Goal: Task Accomplishment & Management: Manage account settings

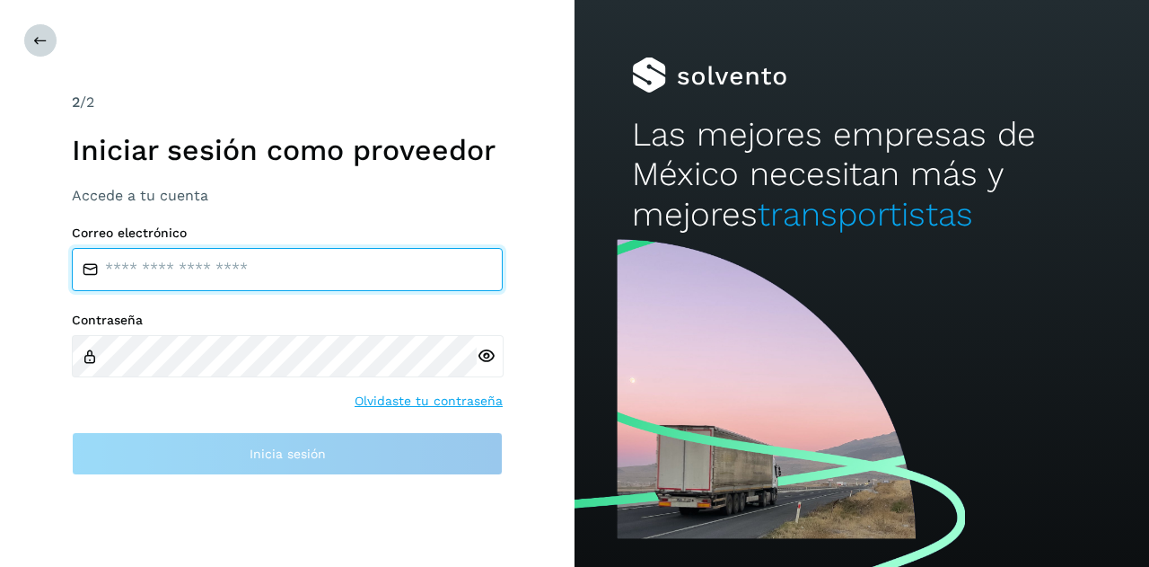
type input "**********"
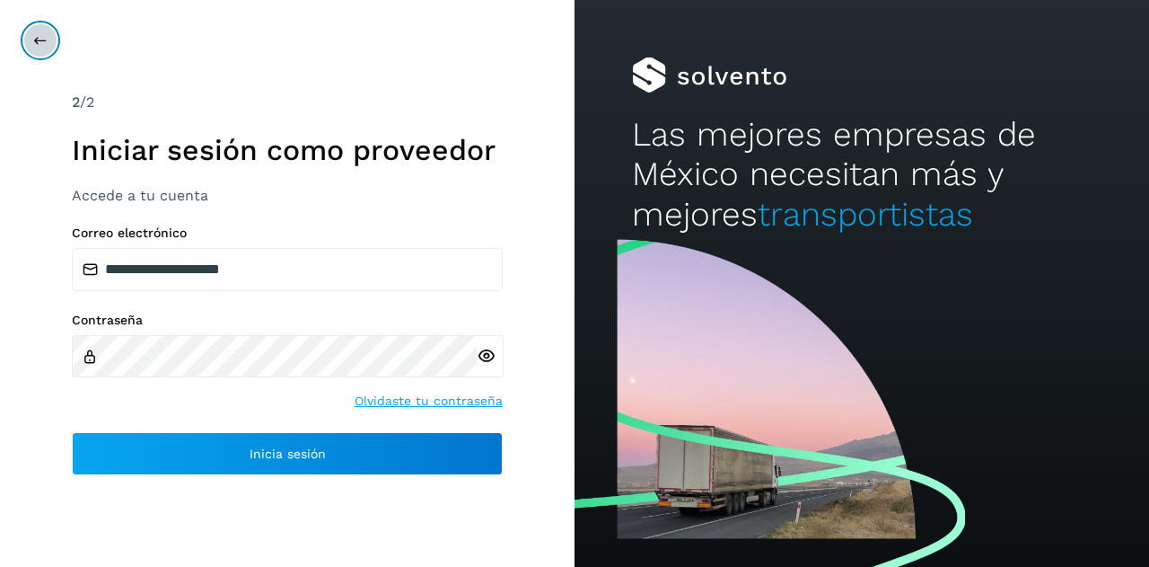
click at [36, 39] on icon at bounding box center [40, 40] width 14 height 14
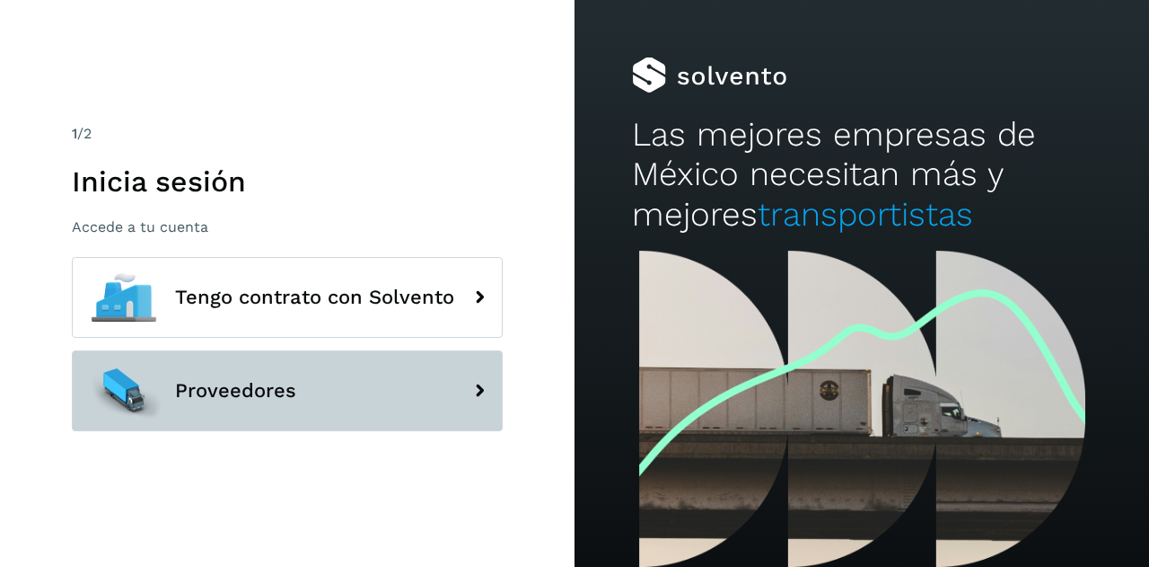
click at [242, 377] on button "Proveedores" at bounding box center [287, 390] width 431 height 81
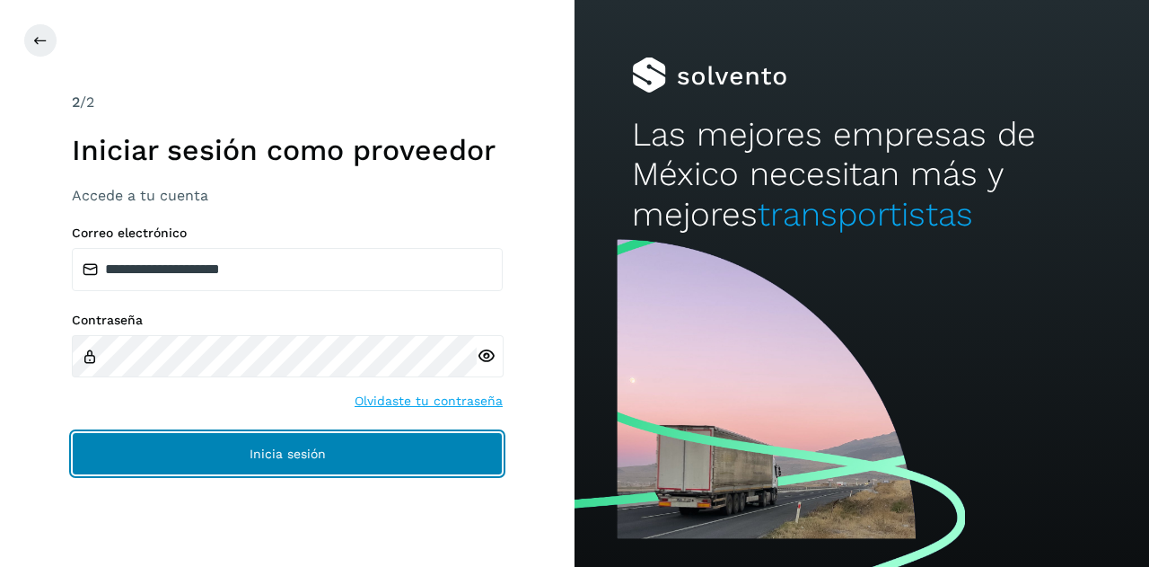
click at [242, 442] on button "Inicia sesión" at bounding box center [287, 453] width 431 height 43
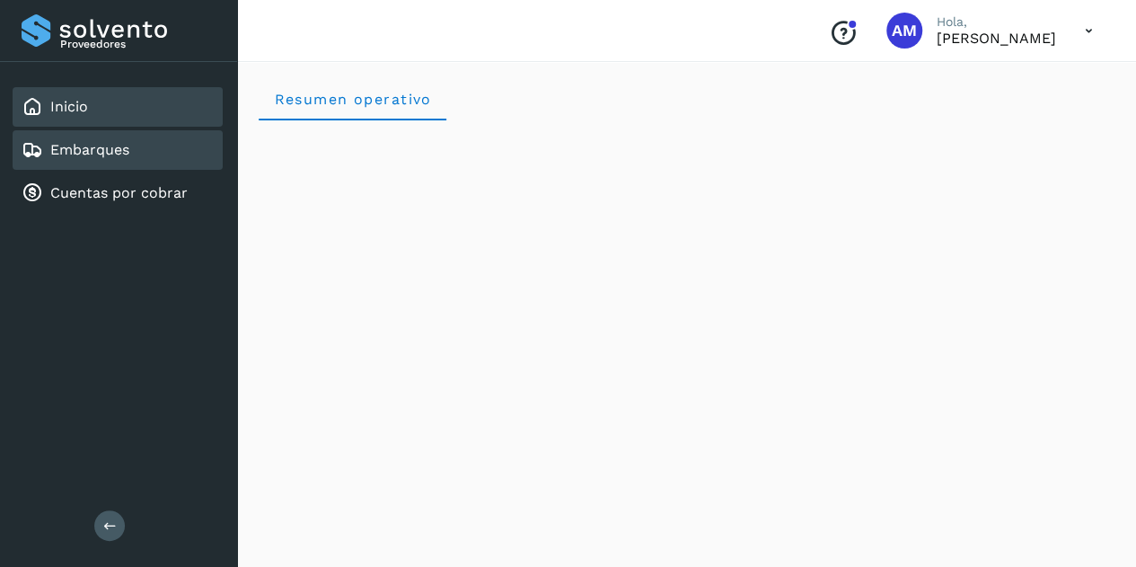
click at [125, 157] on link "Embarques" at bounding box center [89, 149] width 79 height 17
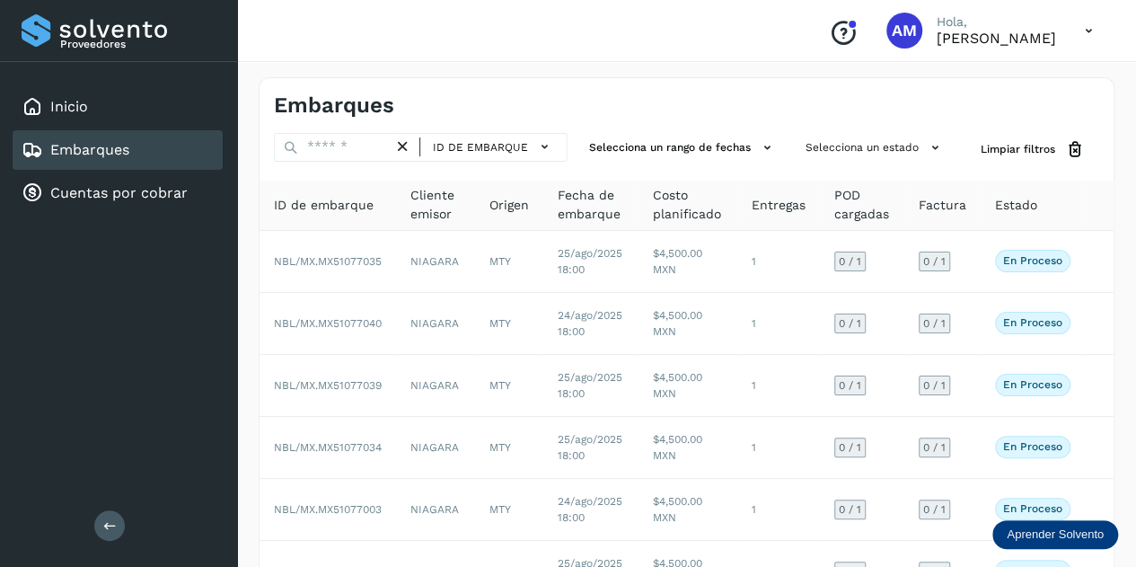
click at [110, 516] on button at bounding box center [109, 525] width 31 height 31
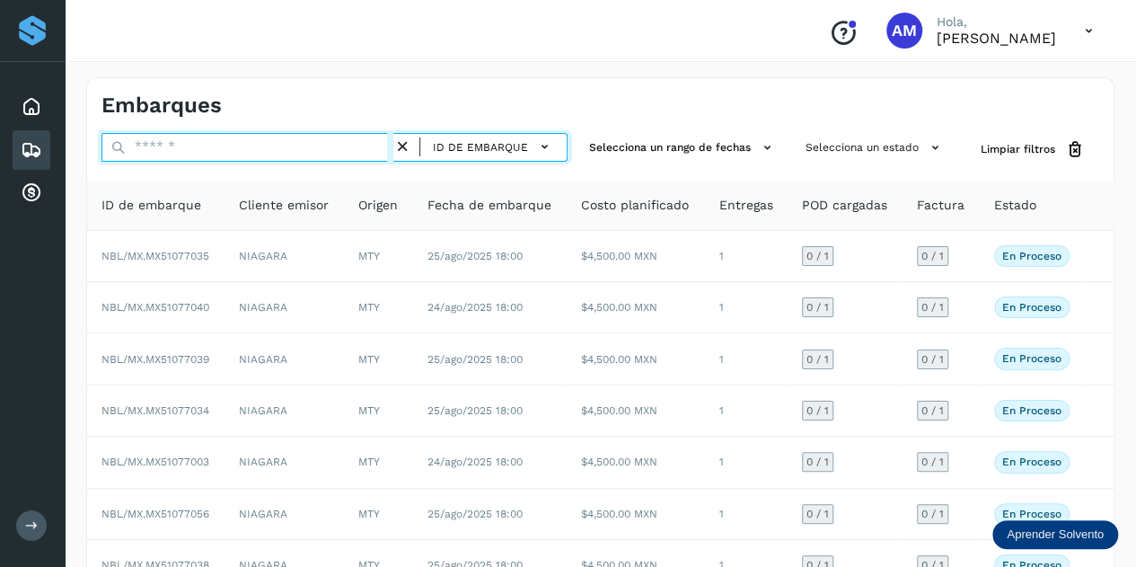
click at [225, 148] on input "text" at bounding box center [247, 147] width 292 height 29
paste input "**********"
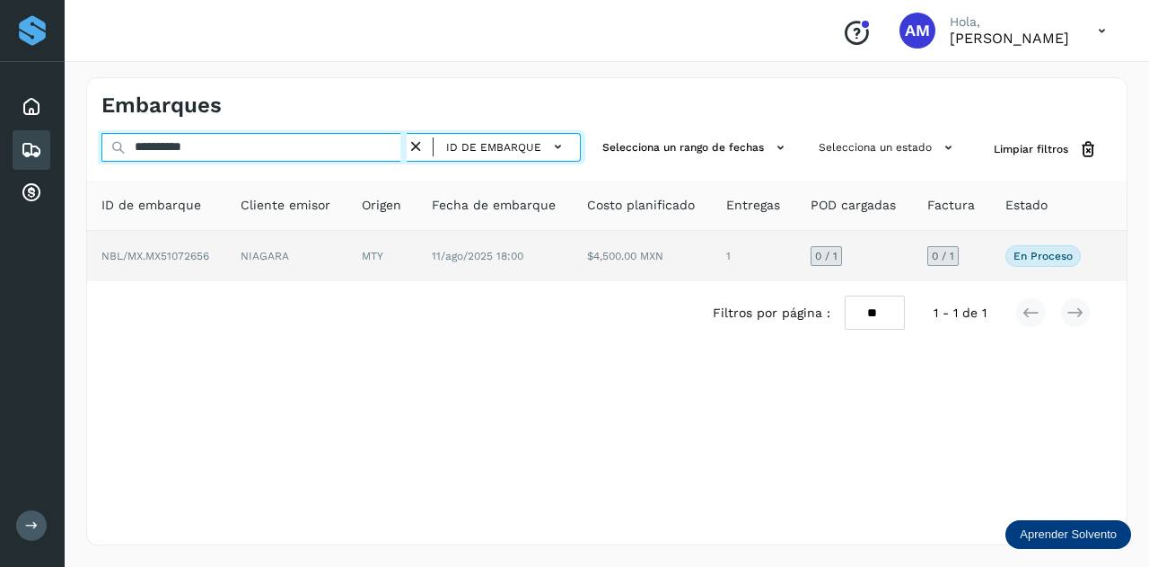
type input "**********"
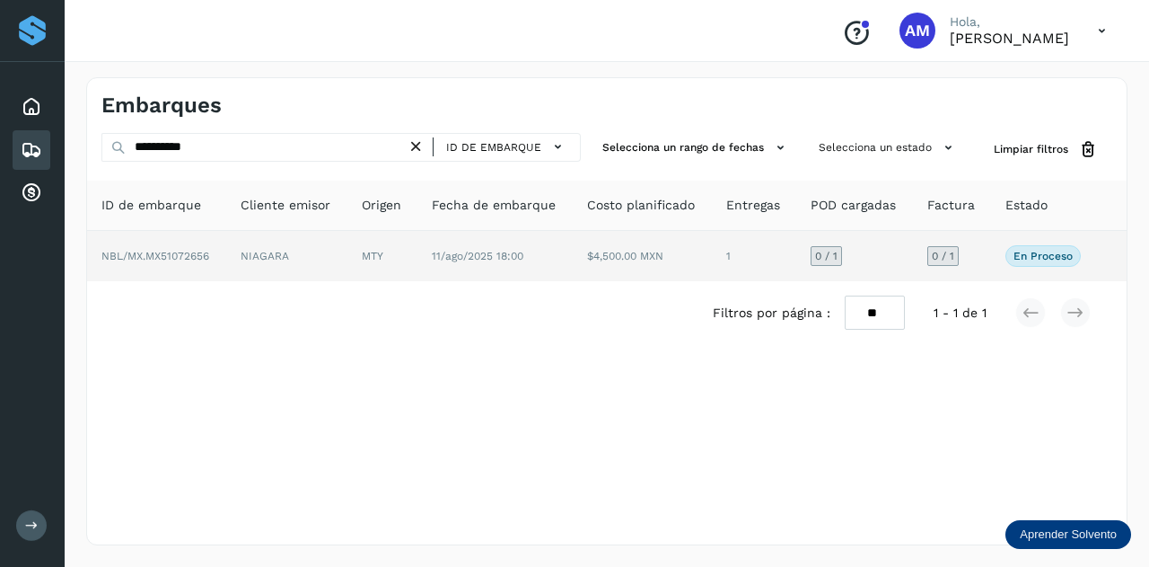
click at [233, 267] on td "NIAGARA" at bounding box center [286, 256] width 121 height 50
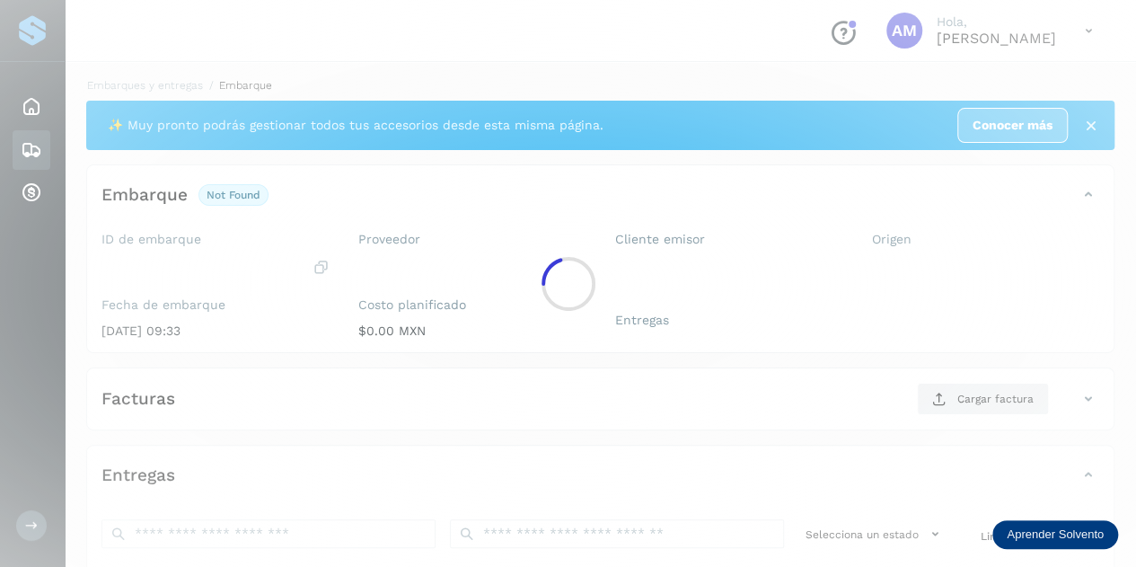
click at [235, 260] on div at bounding box center [568, 283] width 1136 height 567
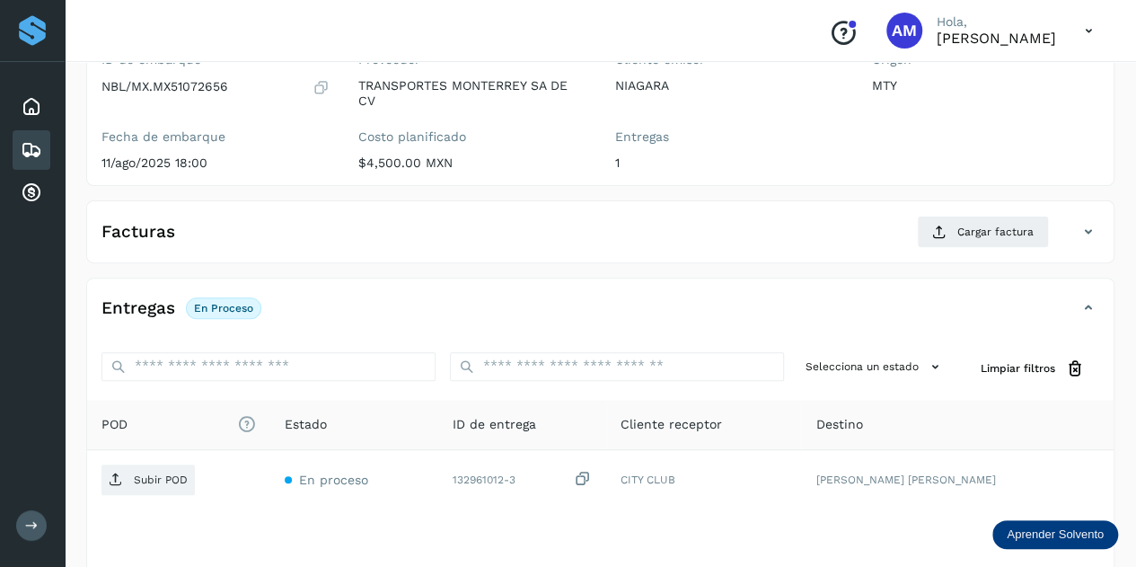
scroll to position [269, 0]
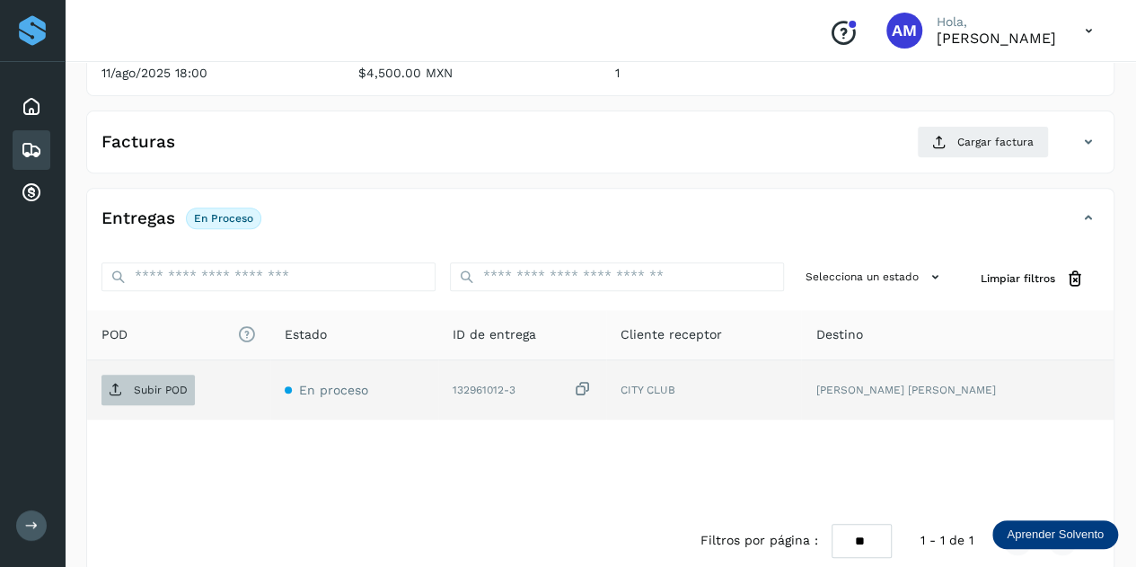
click at [174, 399] on span "Subir POD" at bounding box center [147, 389] width 93 height 29
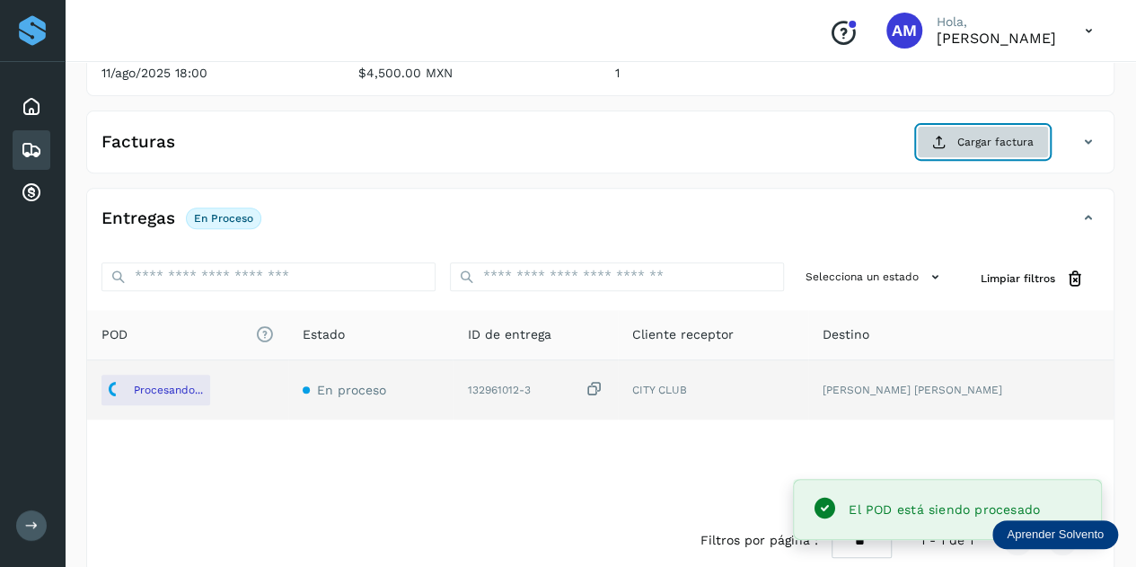
click at [1004, 145] on span "Cargar factura" at bounding box center [995, 142] width 76 height 16
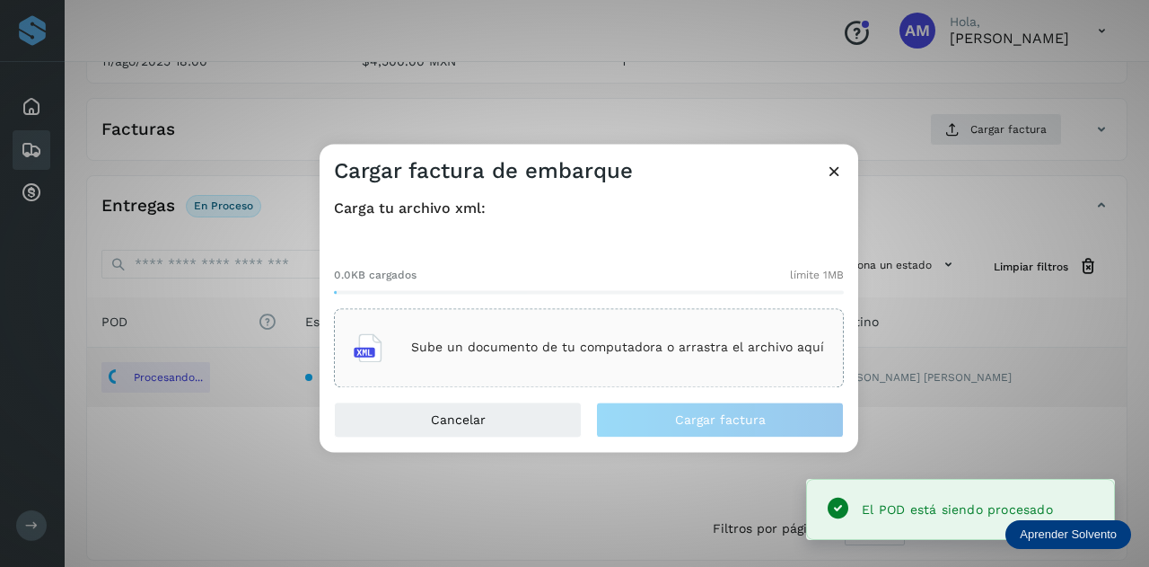
click at [673, 333] on div "Sube un documento de tu computadora o arrastra el archivo aquí" at bounding box center [589, 347] width 470 height 48
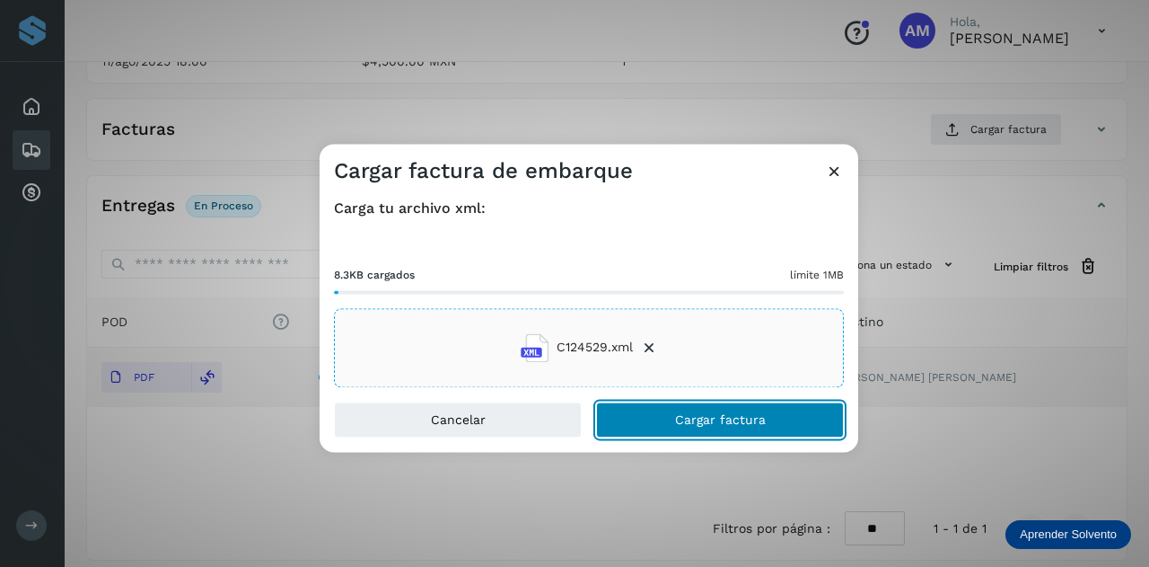
click at [654, 423] on button "Cargar factura" at bounding box center [720, 419] width 248 height 36
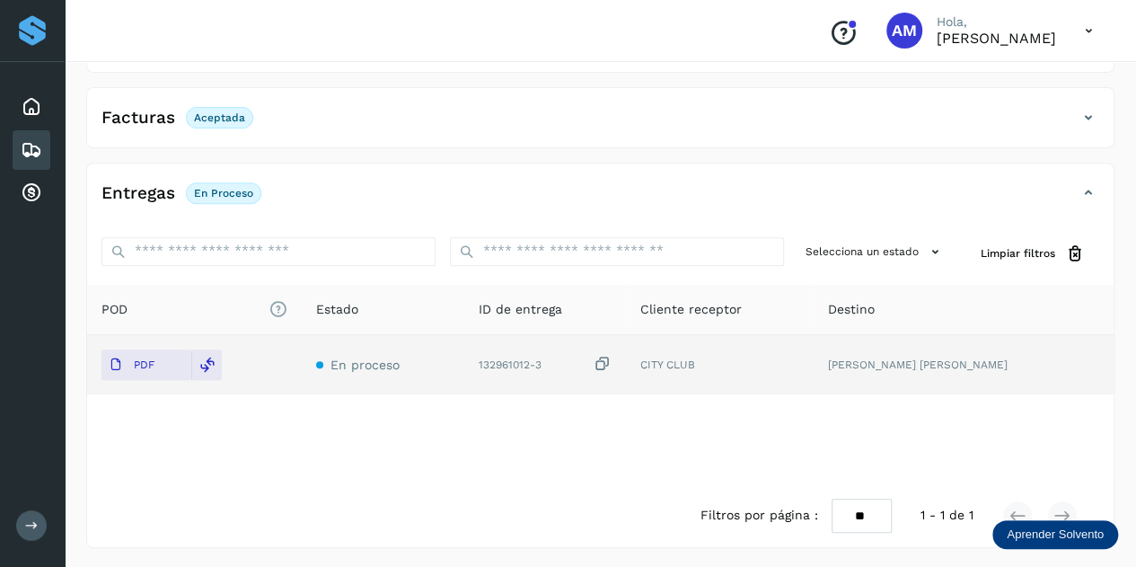
scroll to position [0, 0]
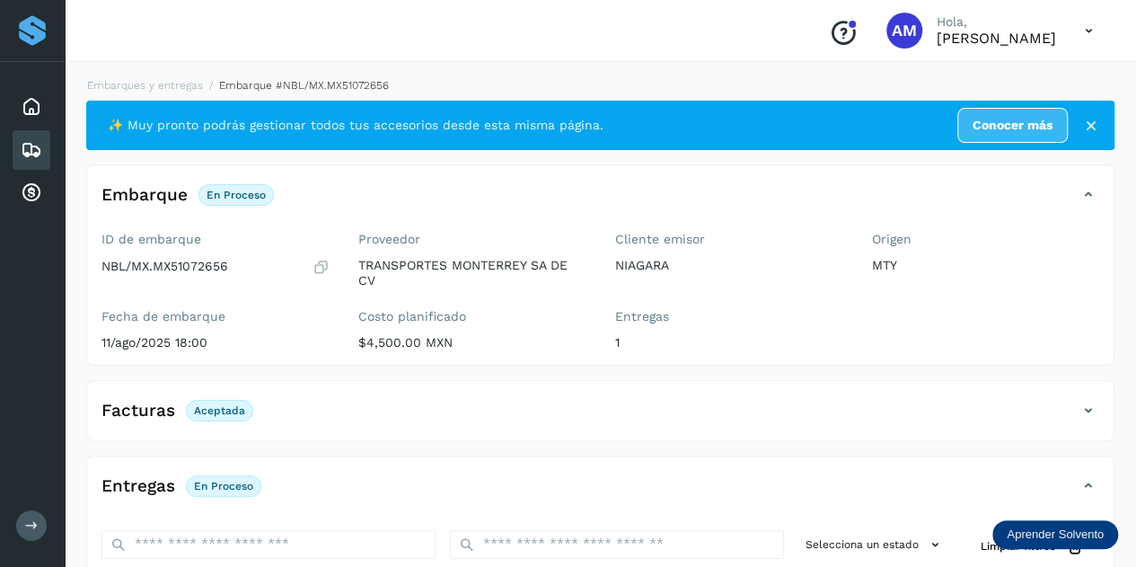
click at [189, 95] on div "Embarques y entregas Embarque #NBL/MX.MX51072656 ✨ Muy pronto podrás gestionar …" at bounding box center [600, 458] width 1028 height 763
click at [189, 84] on link "Embarques y entregas" at bounding box center [145, 85] width 116 height 13
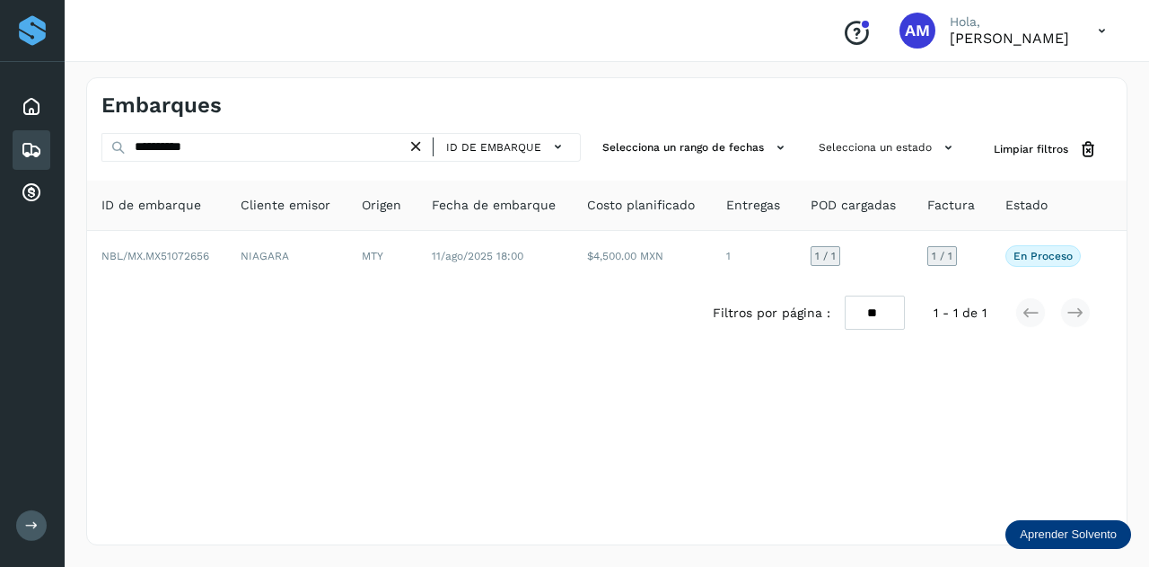
click at [419, 145] on icon at bounding box center [416, 146] width 19 height 19
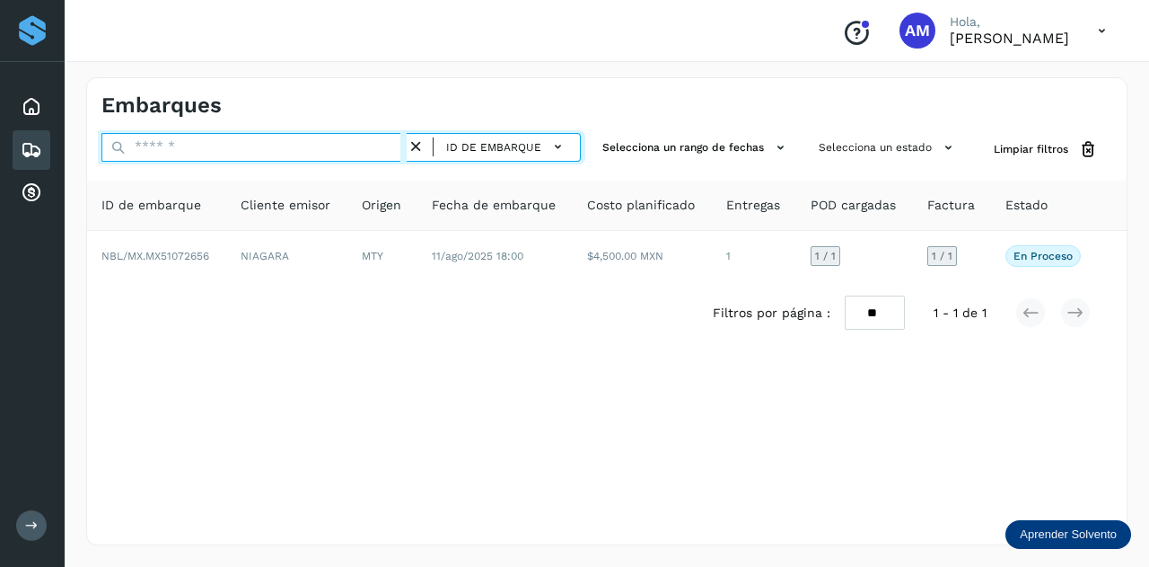
click at [395, 147] on input "text" at bounding box center [253, 147] width 305 height 29
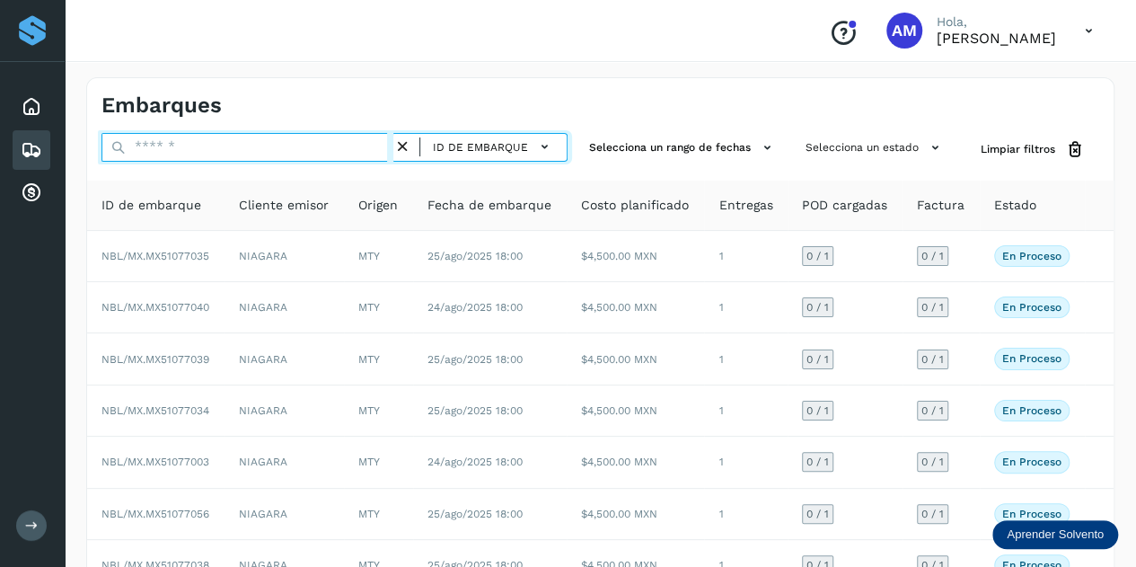
paste input "**********"
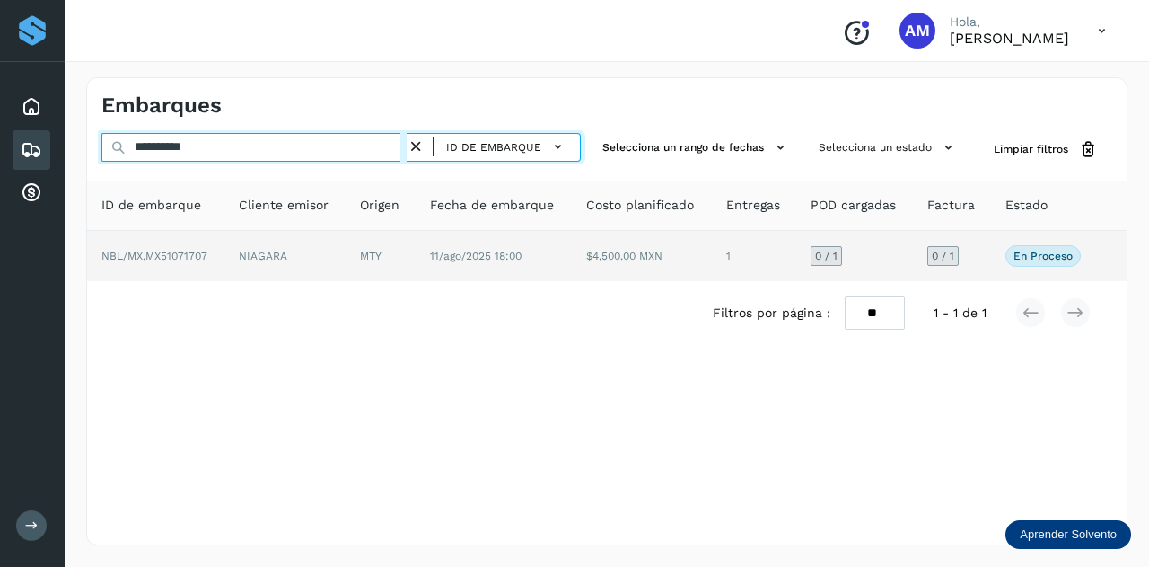
type input "**********"
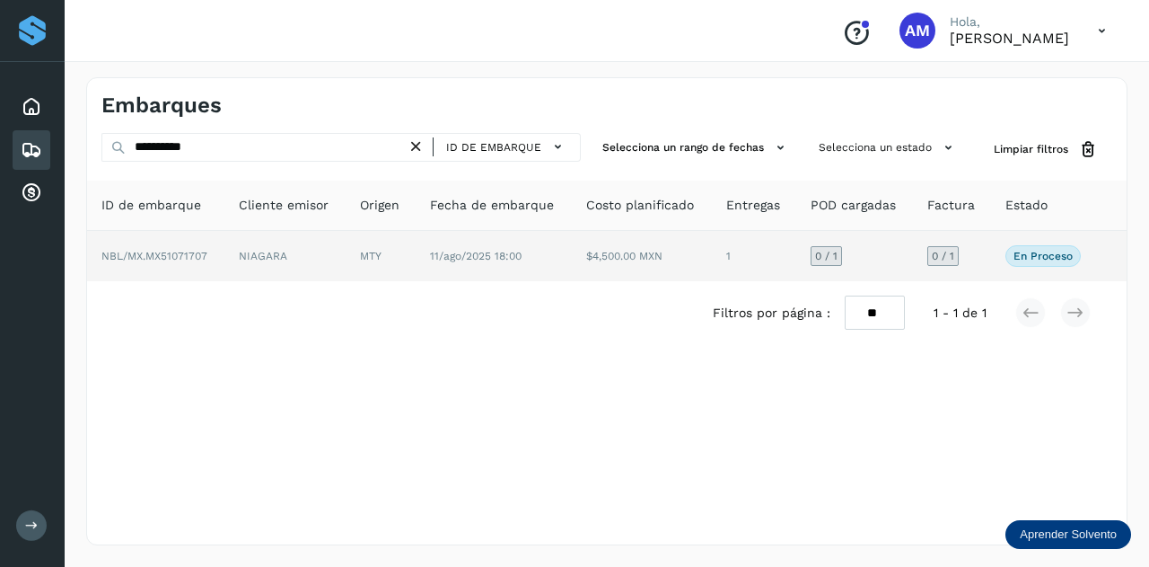
click at [332, 259] on td "NIAGARA" at bounding box center [284, 256] width 121 height 50
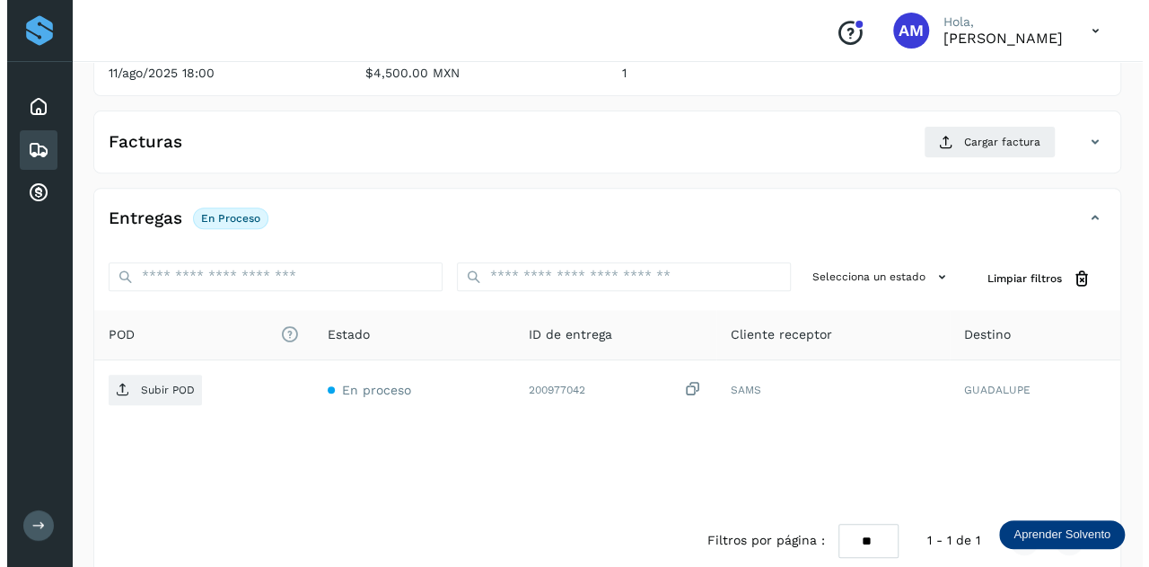
scroll to position [294, 0]
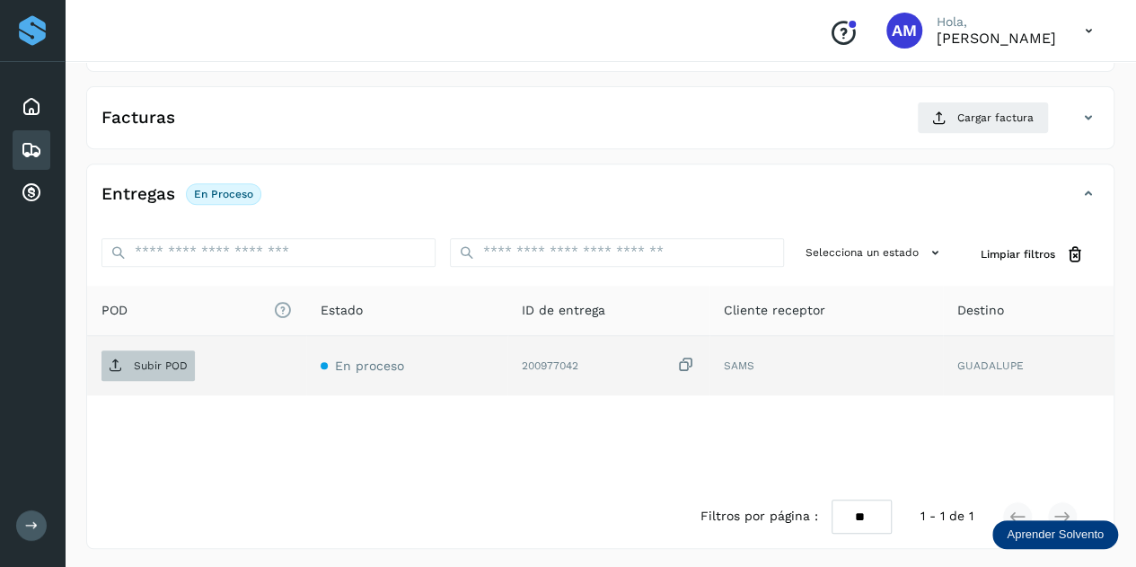
click at [156, 365] on p "Subir POD" at bounding box center [161, 365] width 54 height 13
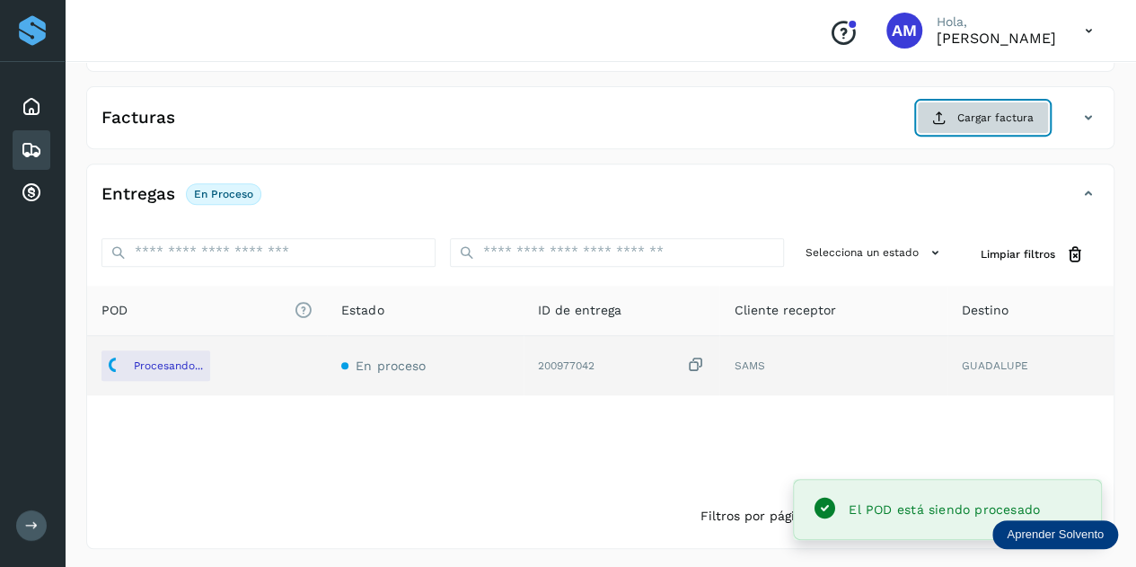
click at [963, 119] on span "Cargar factura" at bounding box center [995, 118] width 76 height 16
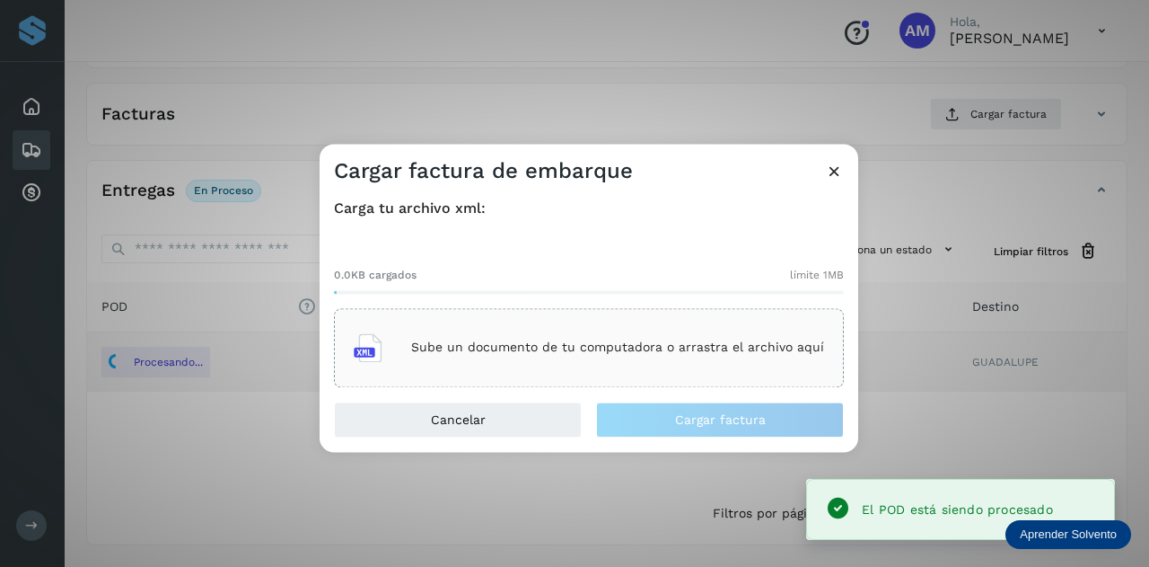
click at [655, 312] on div "Sube un documento de tu computadora o arrastra el archivo aquí" at bounding box center [589, 347] width 510 height 79
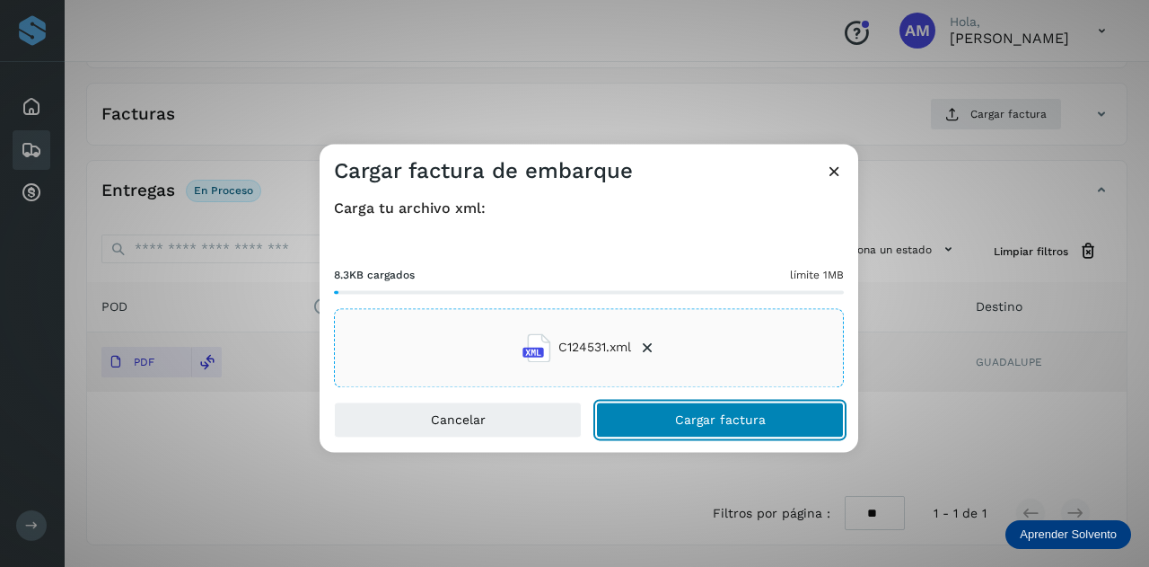
click at [643, 423] on button "Cargar factura" at bounding box center [720, 419] width 248 height 36
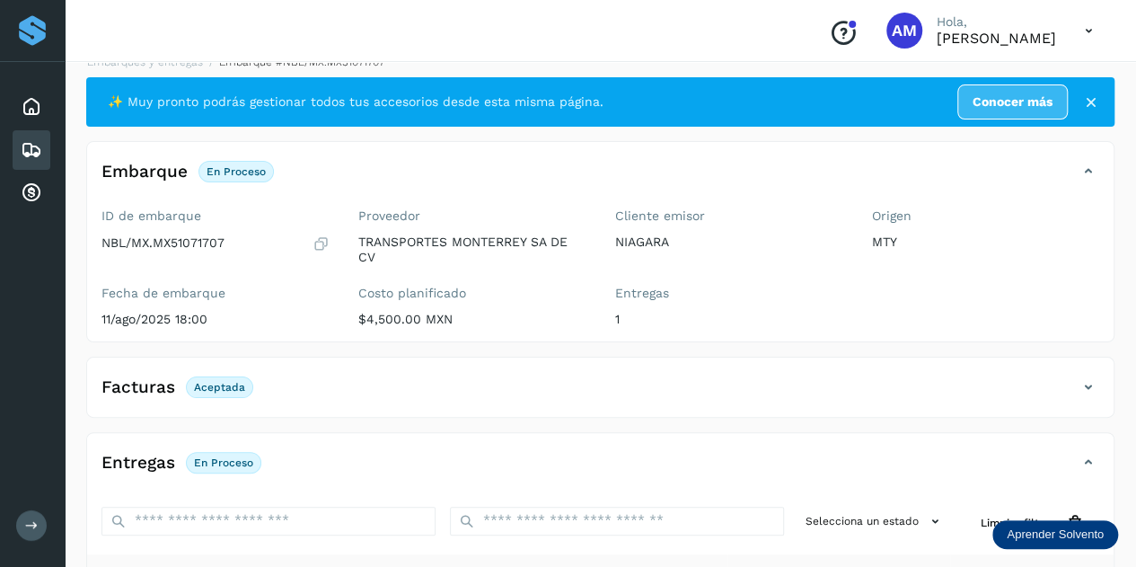
scroll to position [0, 0]
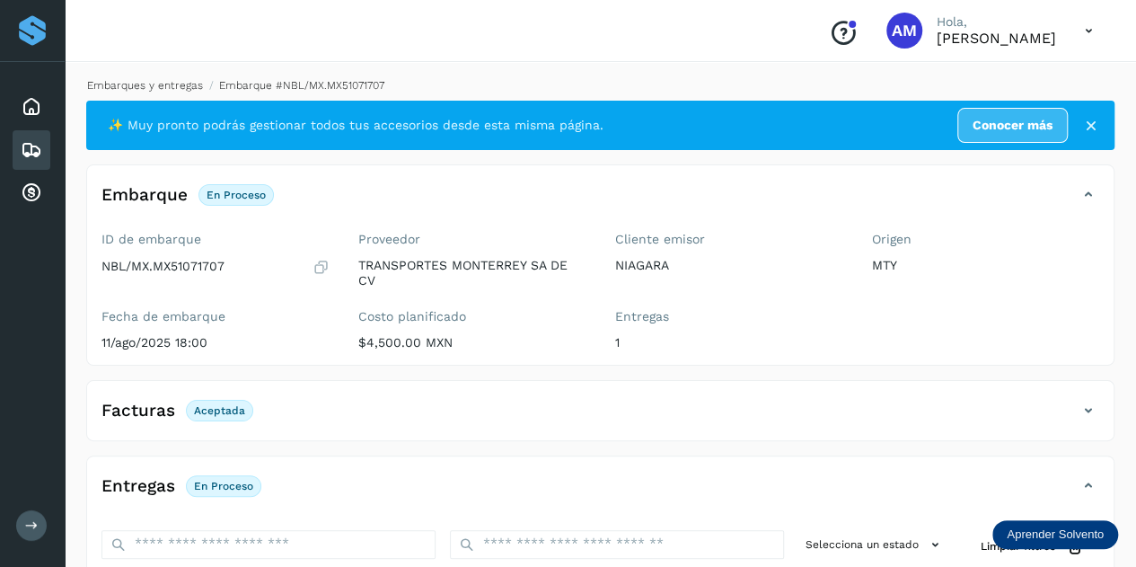
click at [181, 84] on link "Embarques y entregas" at bounding box center [145, 85] width 116 height 13
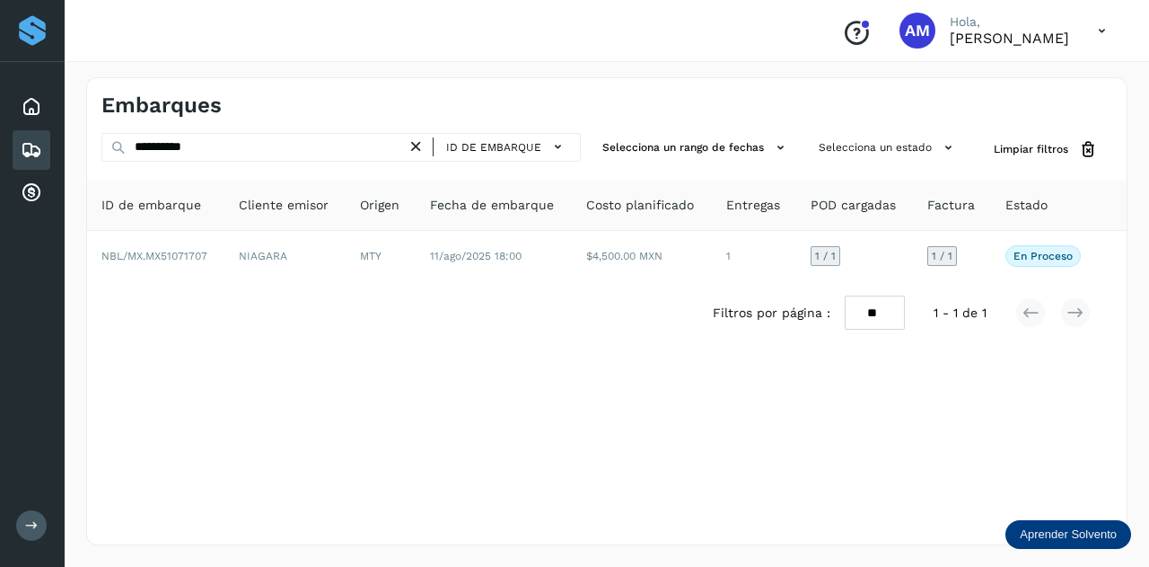
click at [424, 146] on icon at bounding box center [416, 146] width 19 height 19
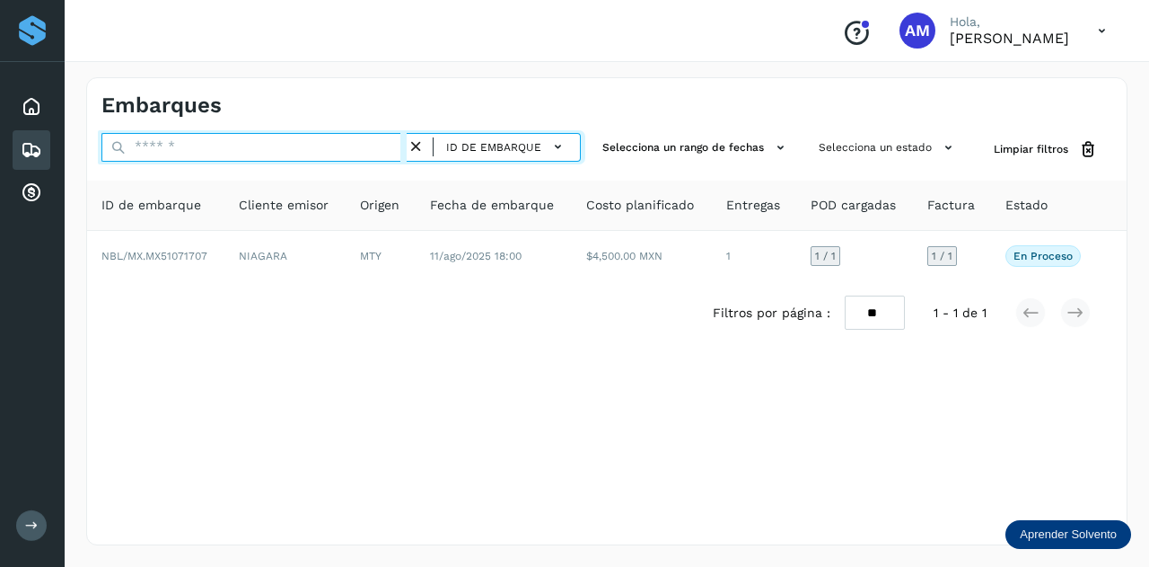
click at [379, 146] on input "text" at bounding box center [253, 147] width 305 height 29
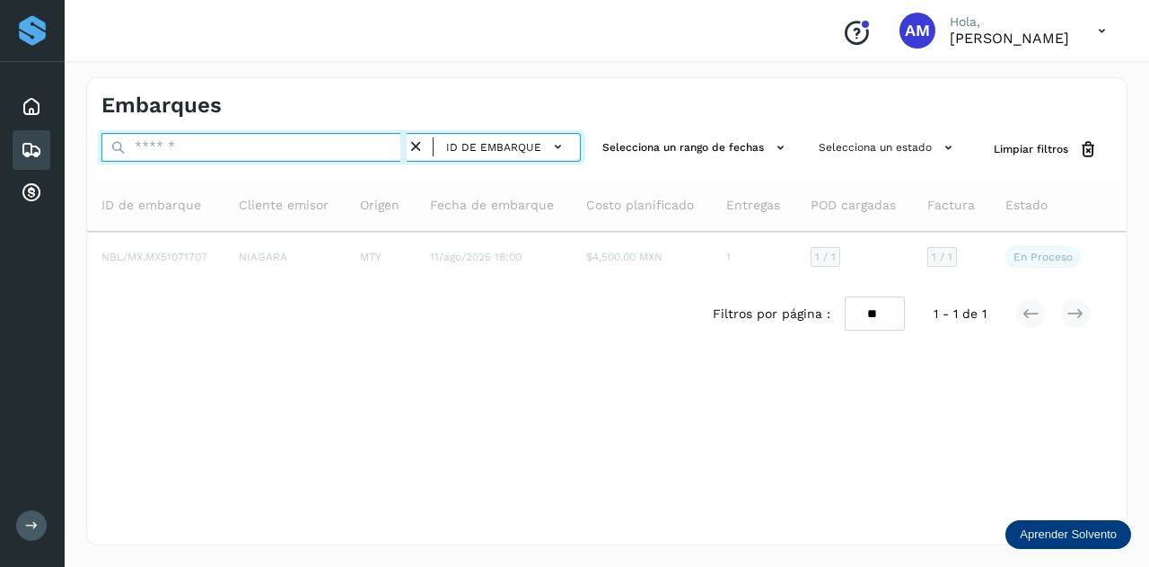
paste input "**********"
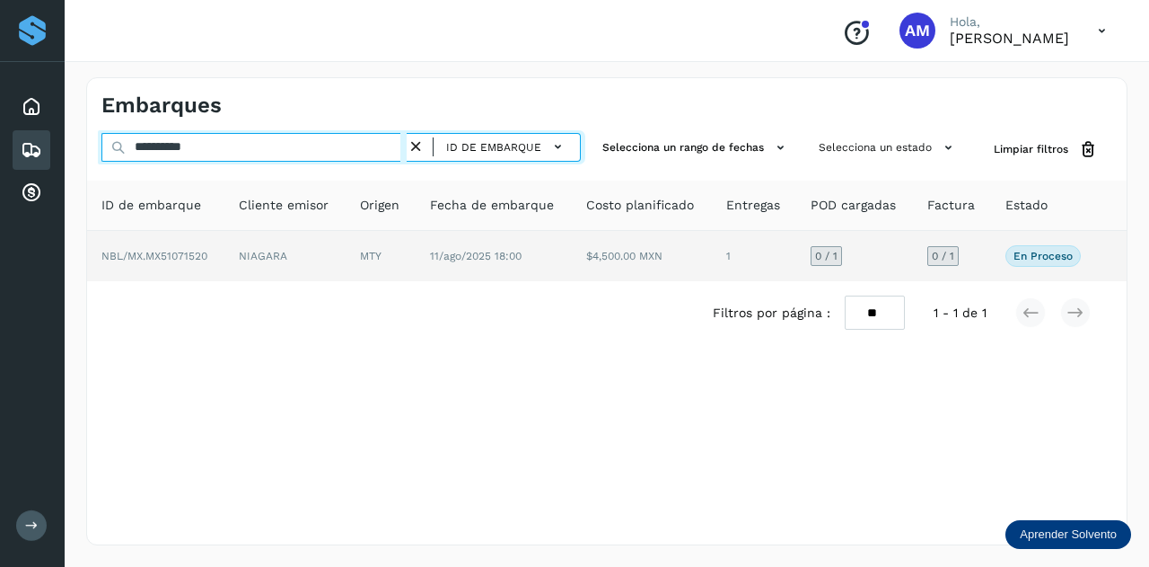
type input "**********"
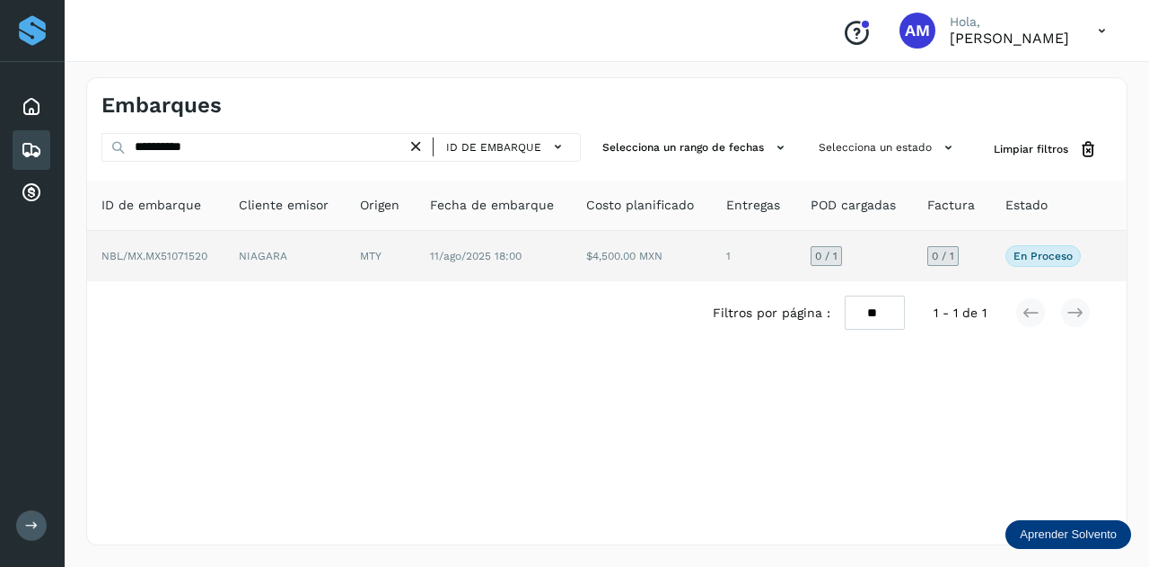
click at [370, 259] on td "MTY" at bounding box center [381, 256] width 70 height 50
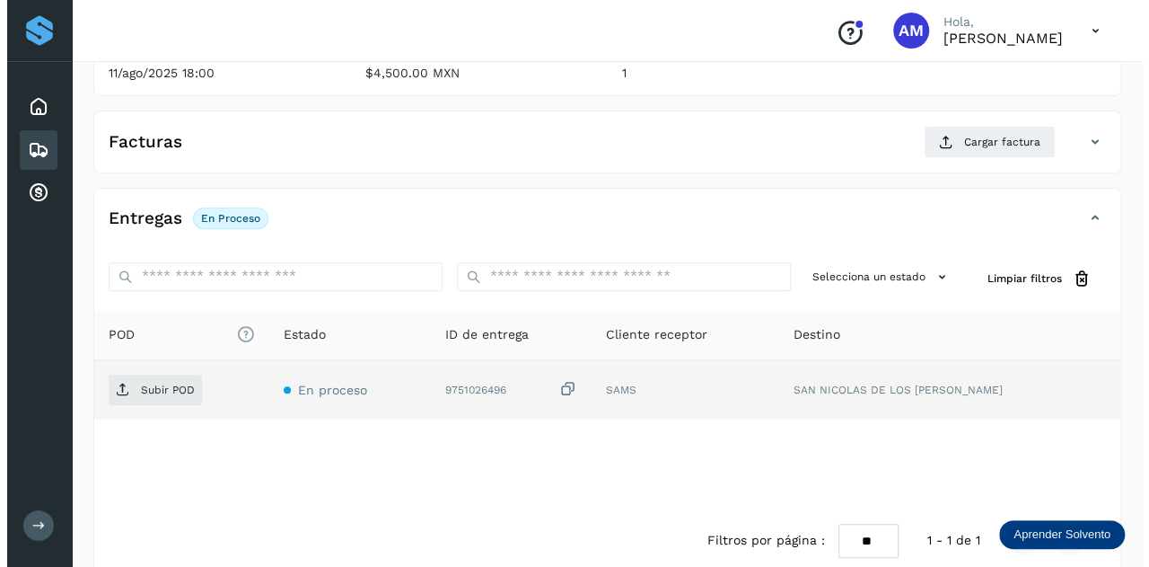
scroll to position [294, 0]
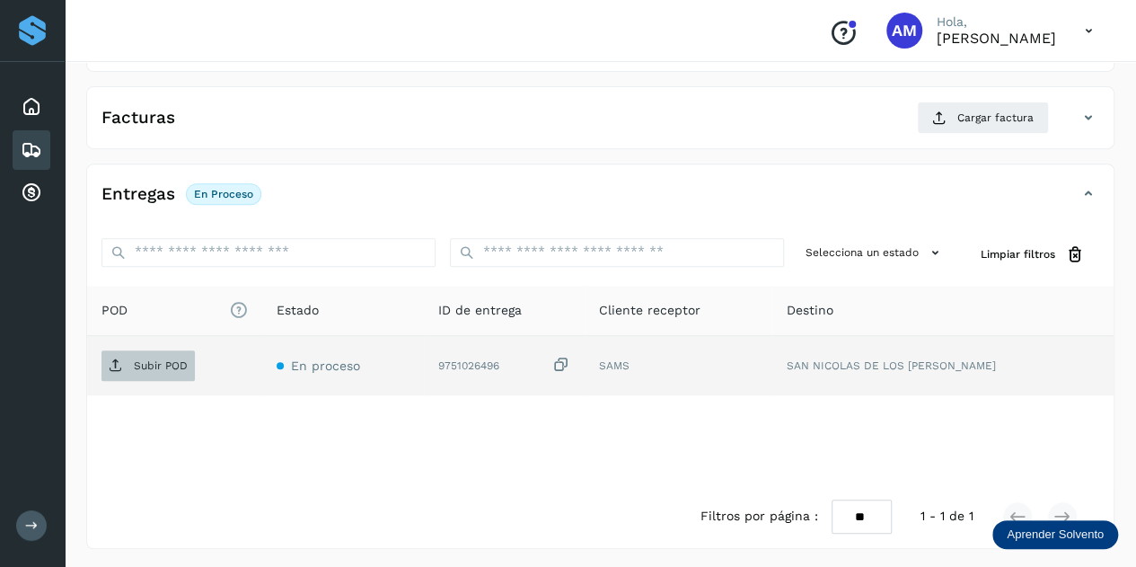
click at [176, 370] on span "Subir POD" at bounding box center [147, 365] width 93 height 29
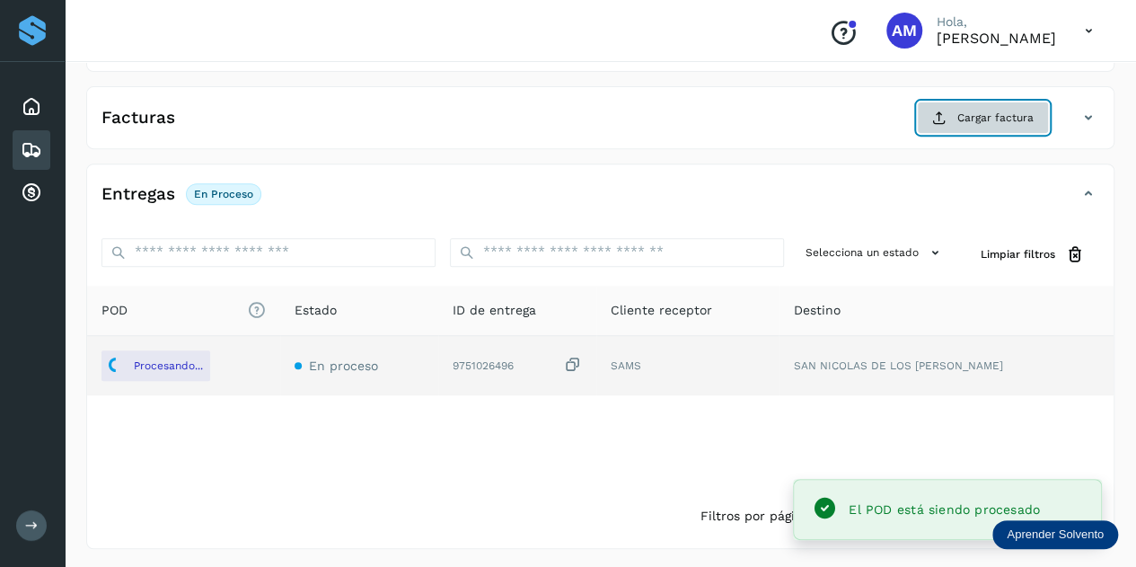
click at [993, 125] on button "Cargar factura" at bounding box center [983, 117] width 132 height 32
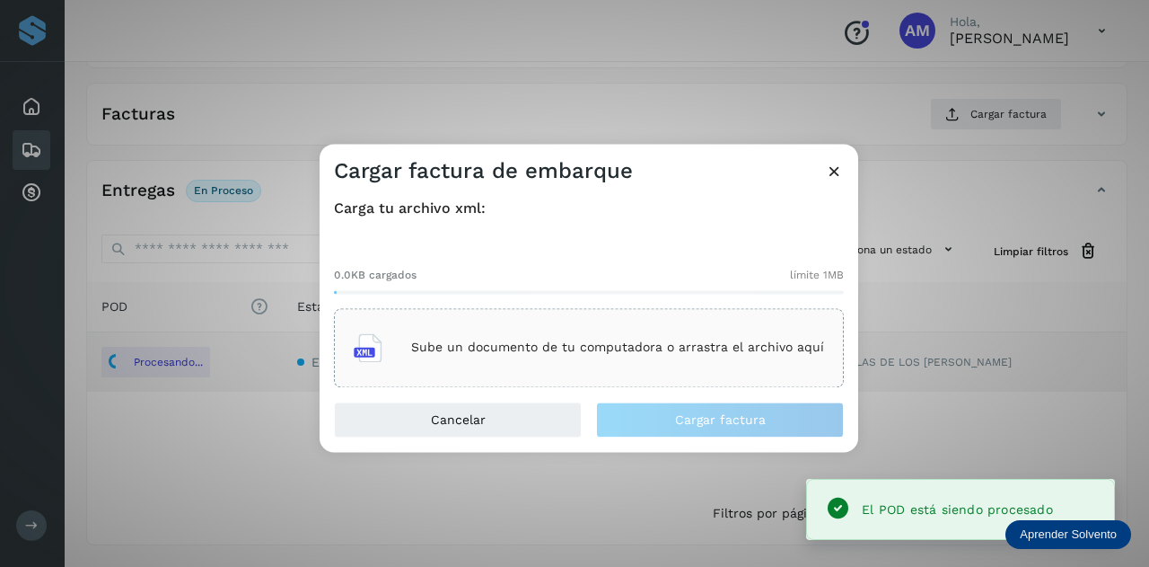
click at [633, 331] on div "Sube un documento de tu computadora o arrastra el archivo aquí" at bounding box center [589, 347] width 470 height 48
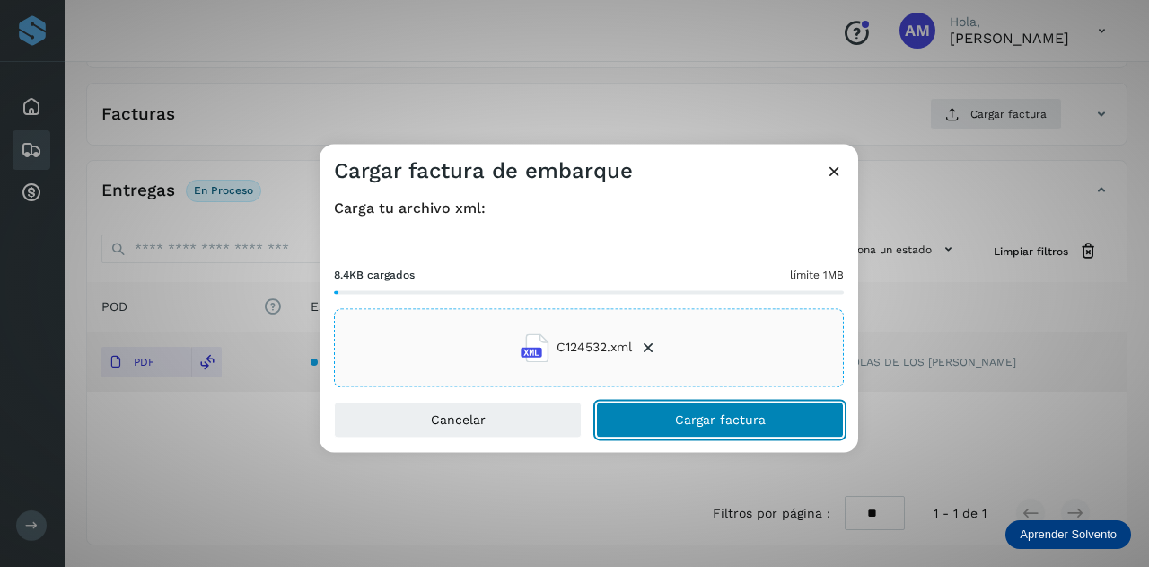
click at [653, 416] on button "Cargar factura" at bounding box center [720, 419] width 248 height 36
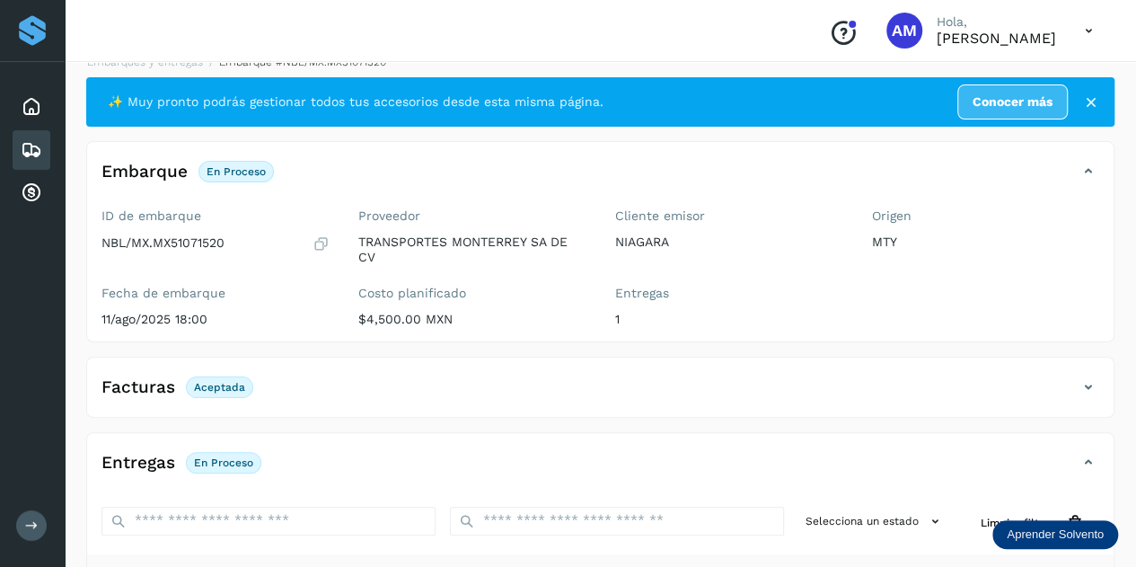
scroll to position [0, 0]
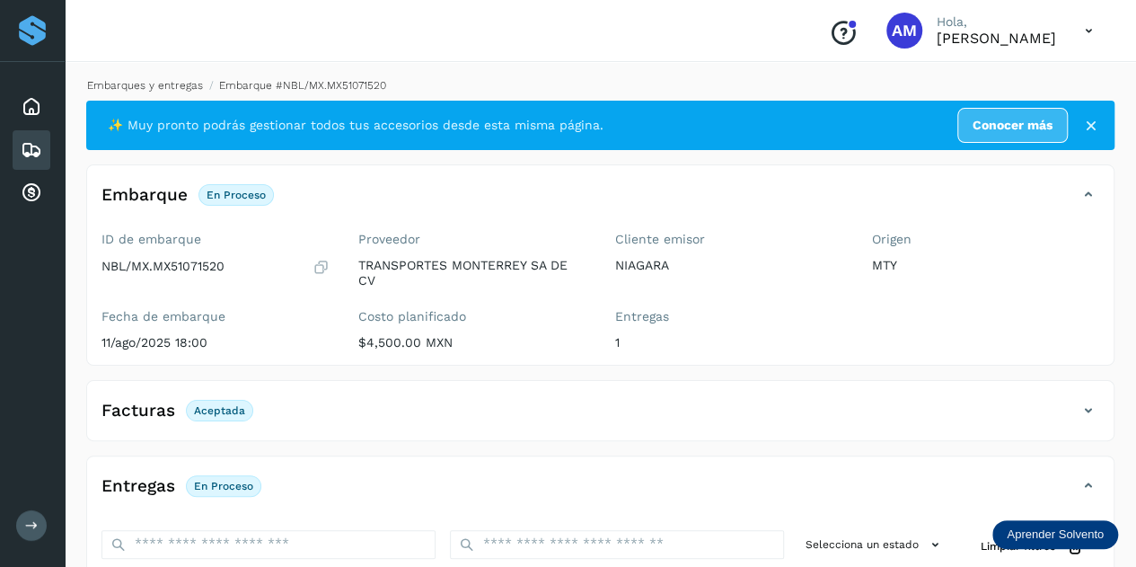
click at [156, 87] on link "Embarques y entregas" at bounding box center [145, 85] width 116 height 13
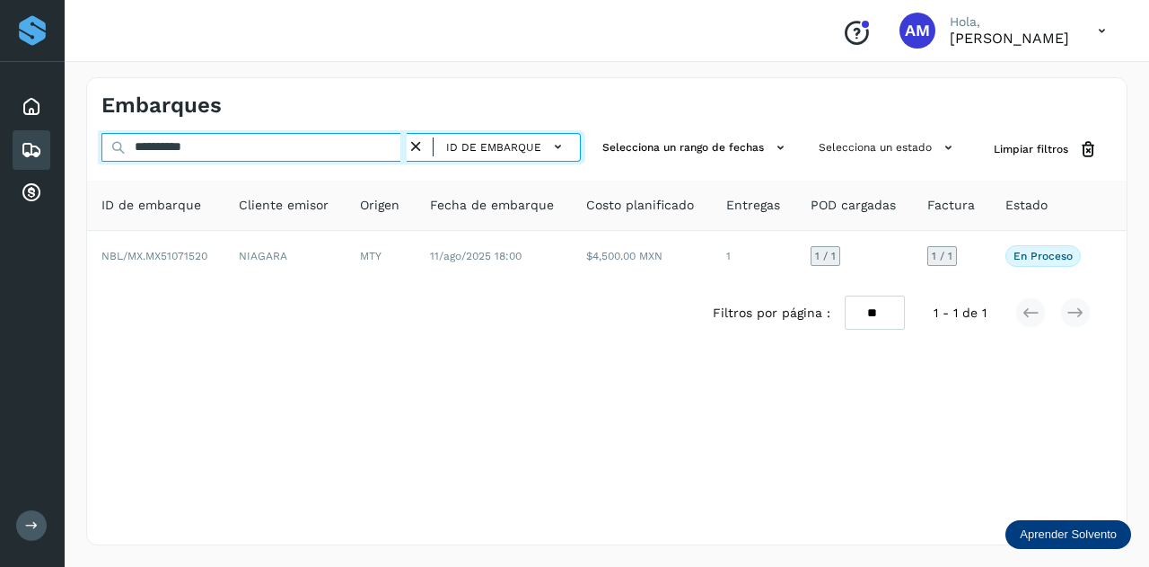
click at [407, 146] on input "**********" at bounding box center [253, 147] width 305 height 29
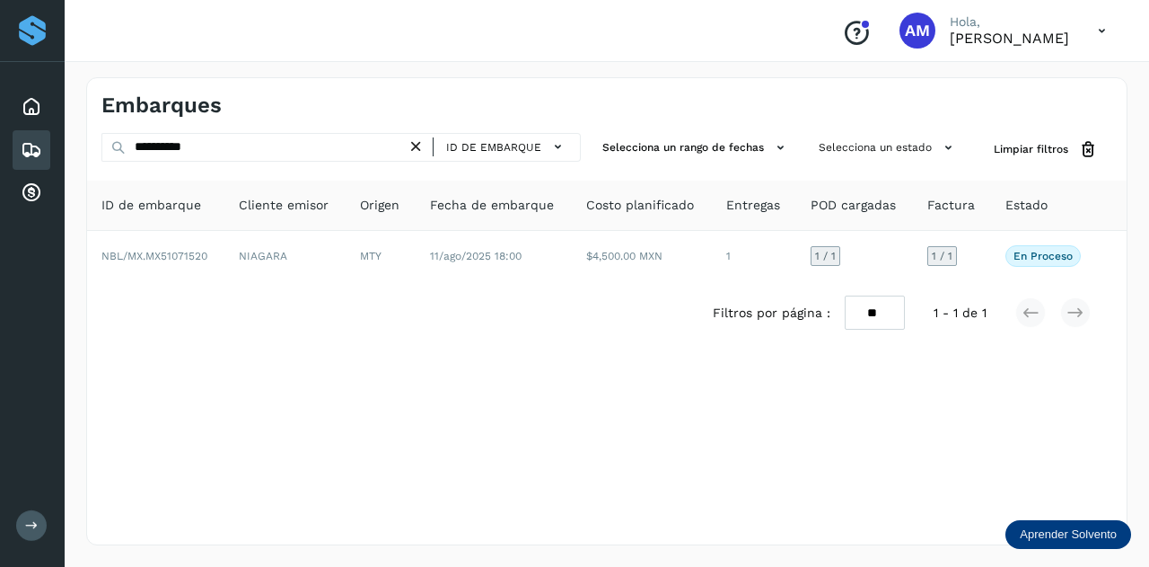
click at [424, 151] on icon at bounding box center [416, 146] width 19 height 19
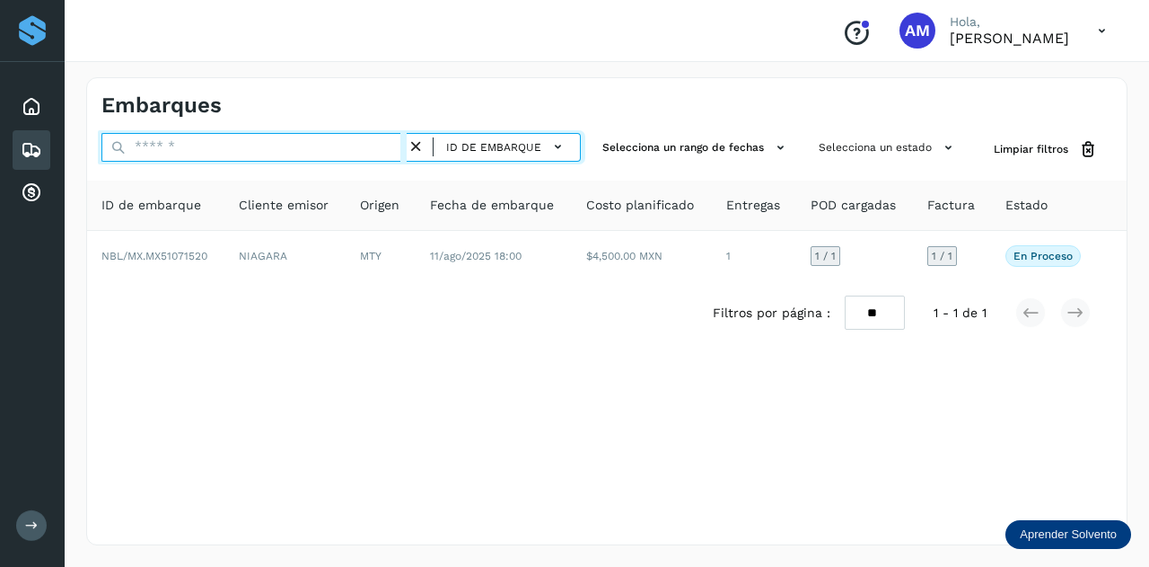
click at [399, 151] on input "text" at bounding box center [253, 147] width 305 height 29
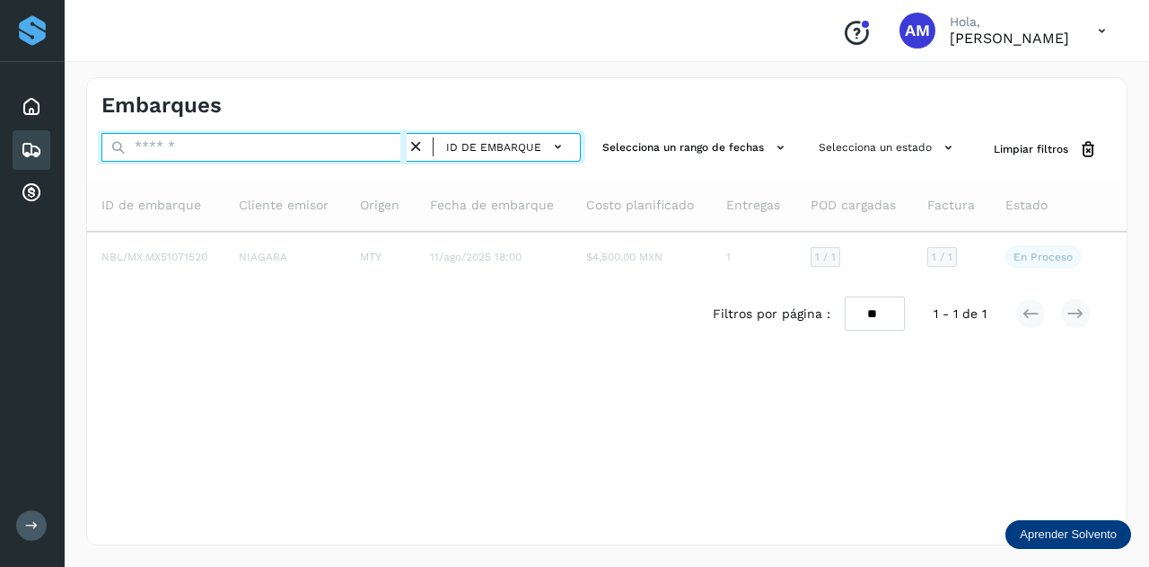
paste input "**********"
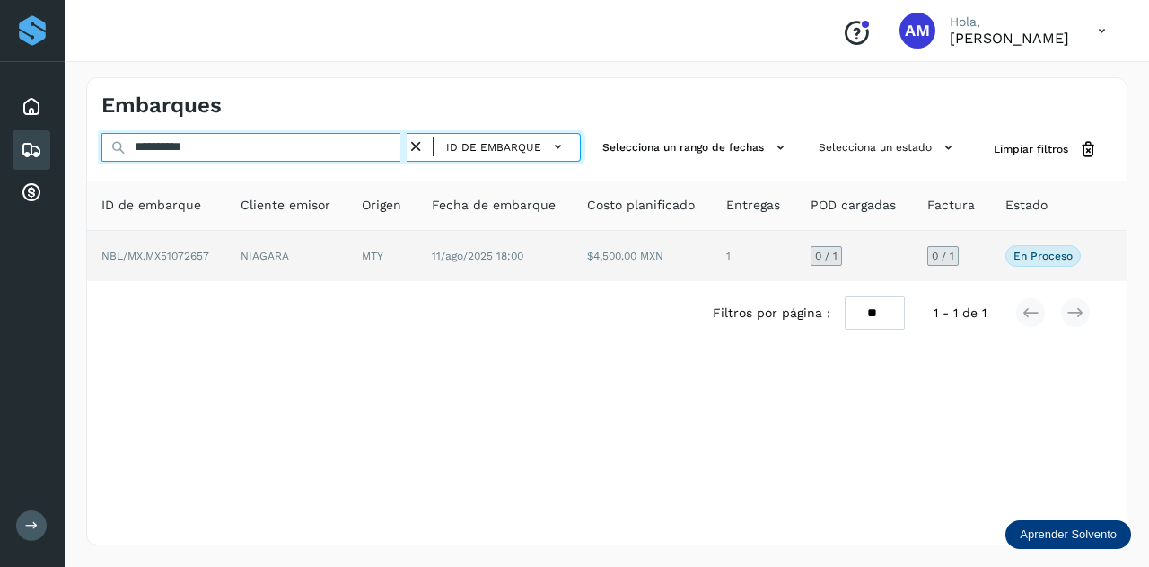
type input "**********"
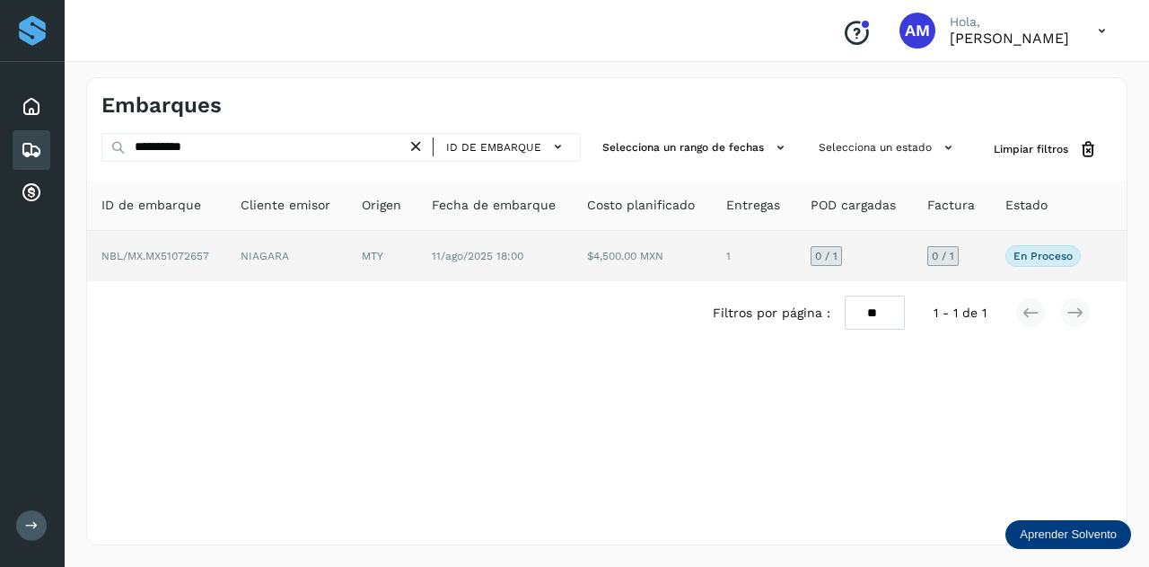
click at [333, 252] on td "NIAGARA" at bounding box center [286, 256] width 121 height 50
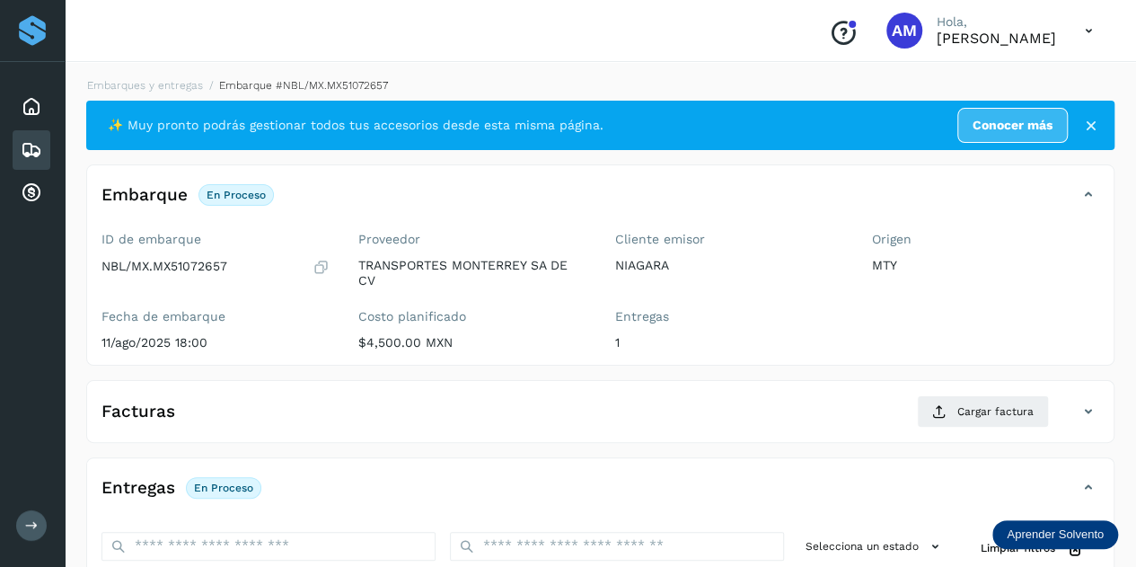
scroll to position [269, 0]
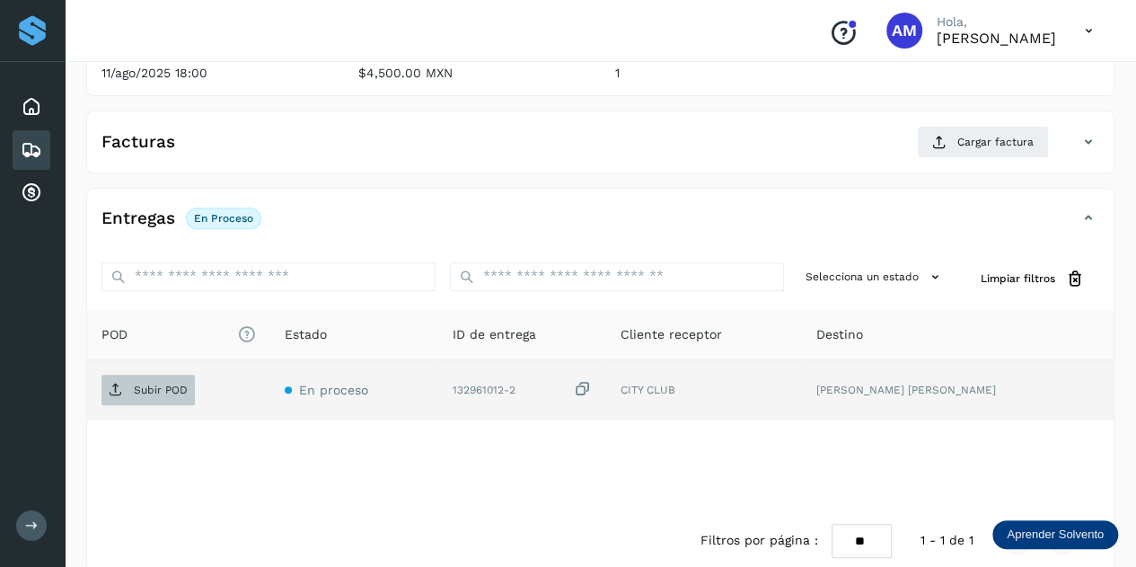
click at [171, 383] on p "Subir POD" at bounding box center [161, 389] width 54 height 13
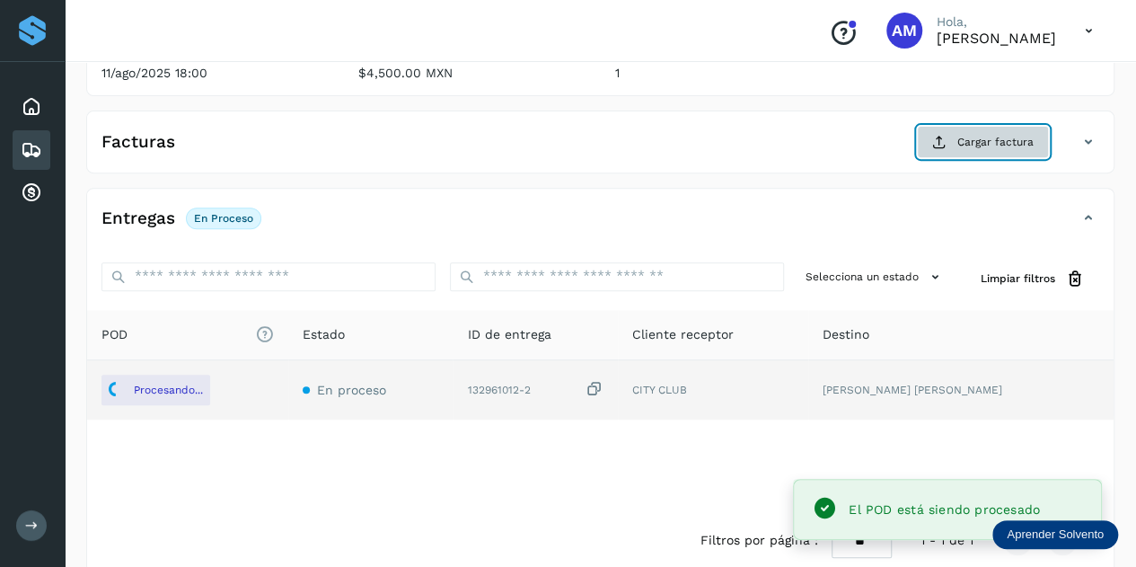
click at [940, 139] on icon at bounding box center [939, 142] width 14 height 14
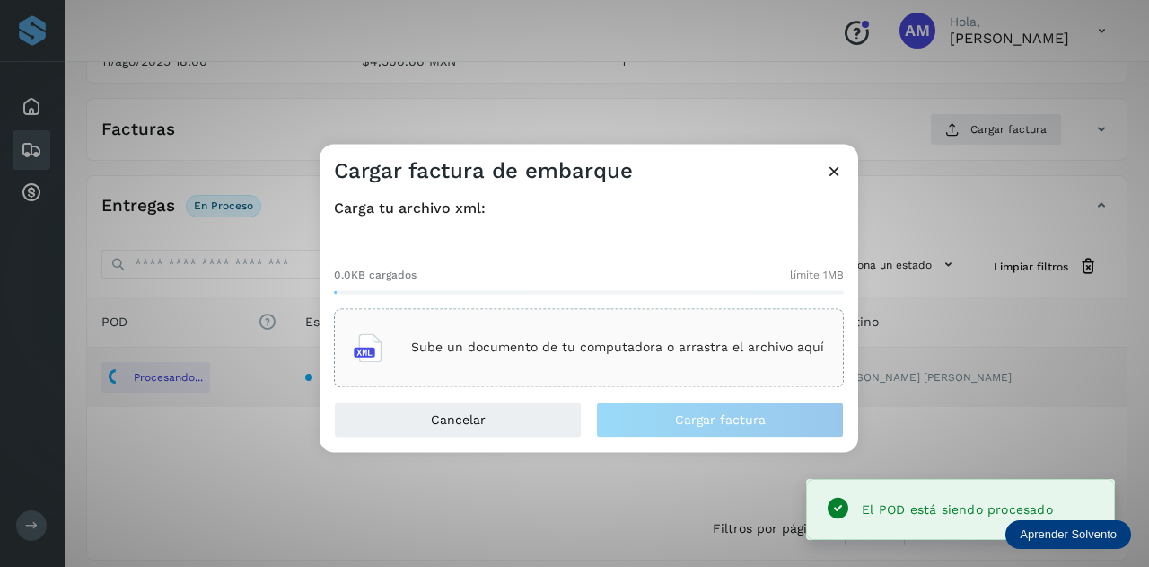
click at [633, 335] on div "Sube un documento de tu computadora o arrastra el archivo aquí" at bounding box center [589, 347] width 470 height 48
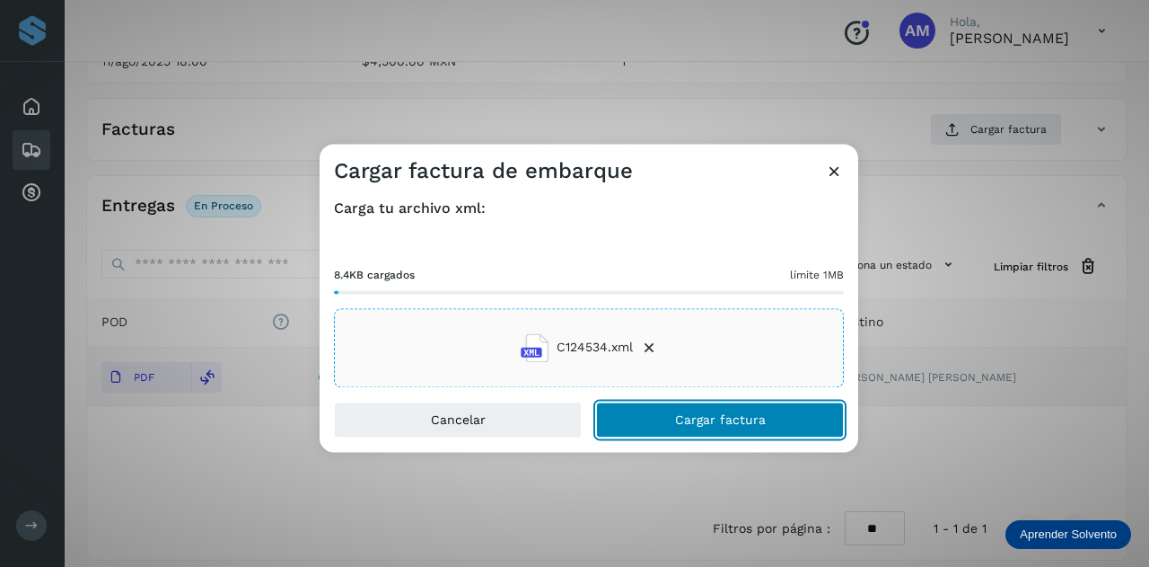
click at [632, 418] on button "Cargar factura" at bounding box center [720, 419] width 248 height 36
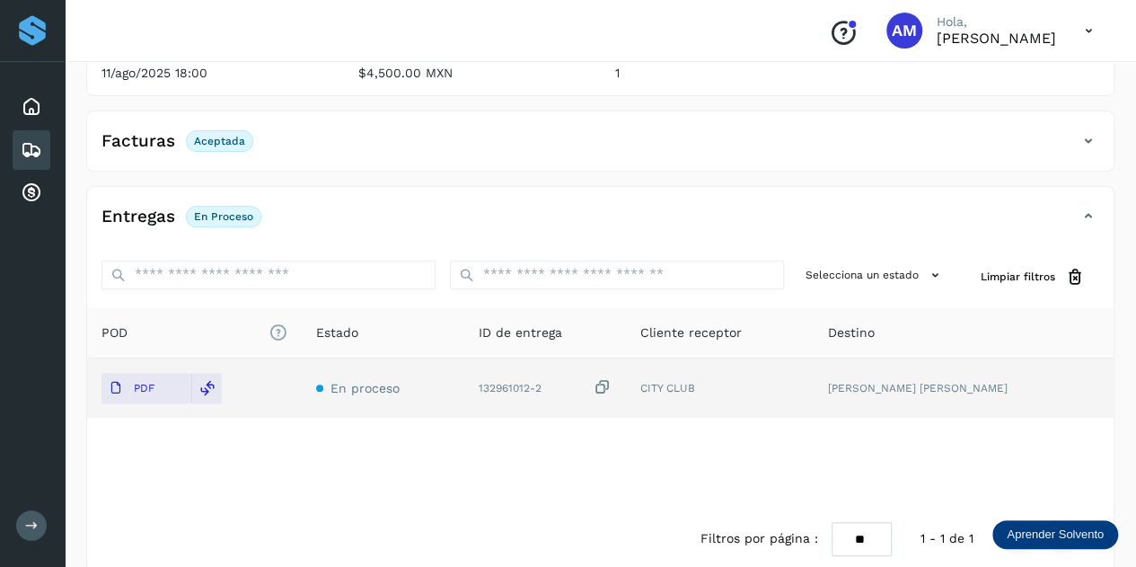
scroll to position [0, 0]
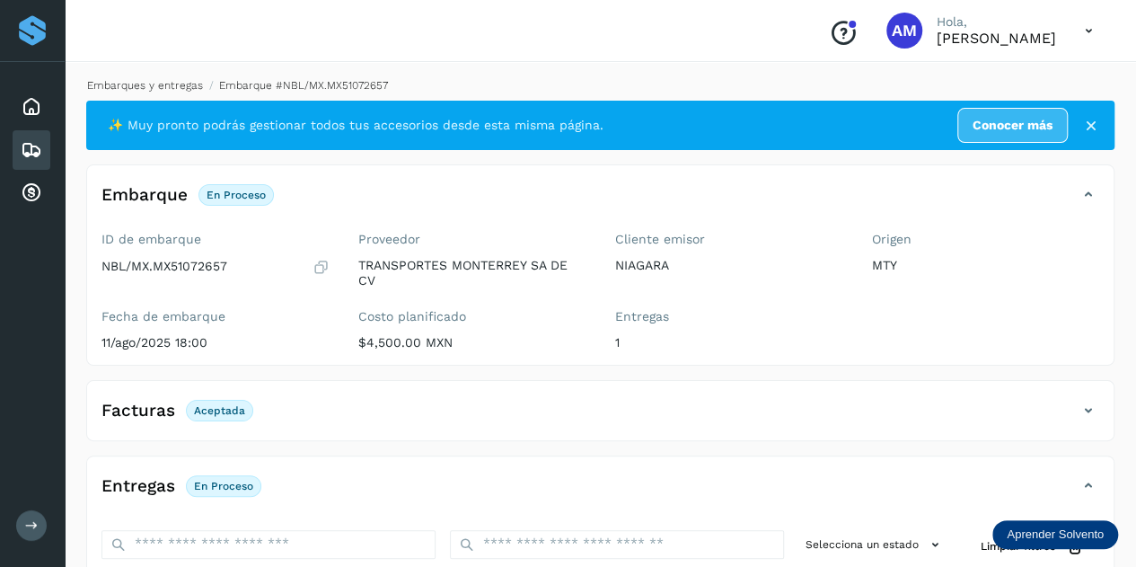
click at [160, 82] on link "Embarques y entregas" at bounding box center [145, 85] width 116 height 13
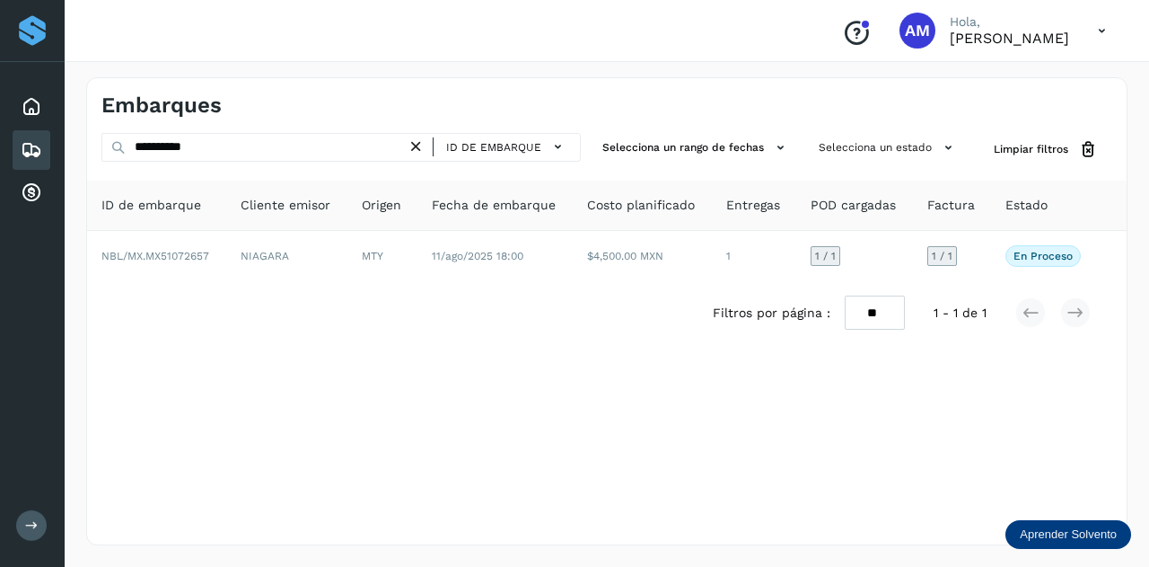
click at [417, 147] on icon at bounding box center [416, 146] width 19 height 19
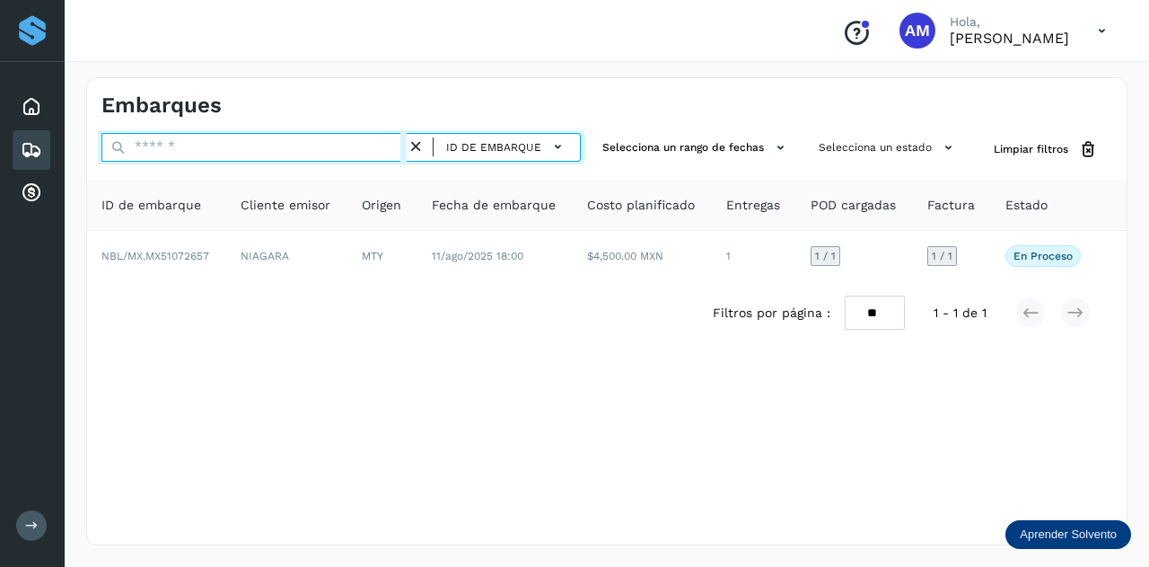
click at [407, 148] on input "text" at bounding box center [253, 147] width 305 height 29
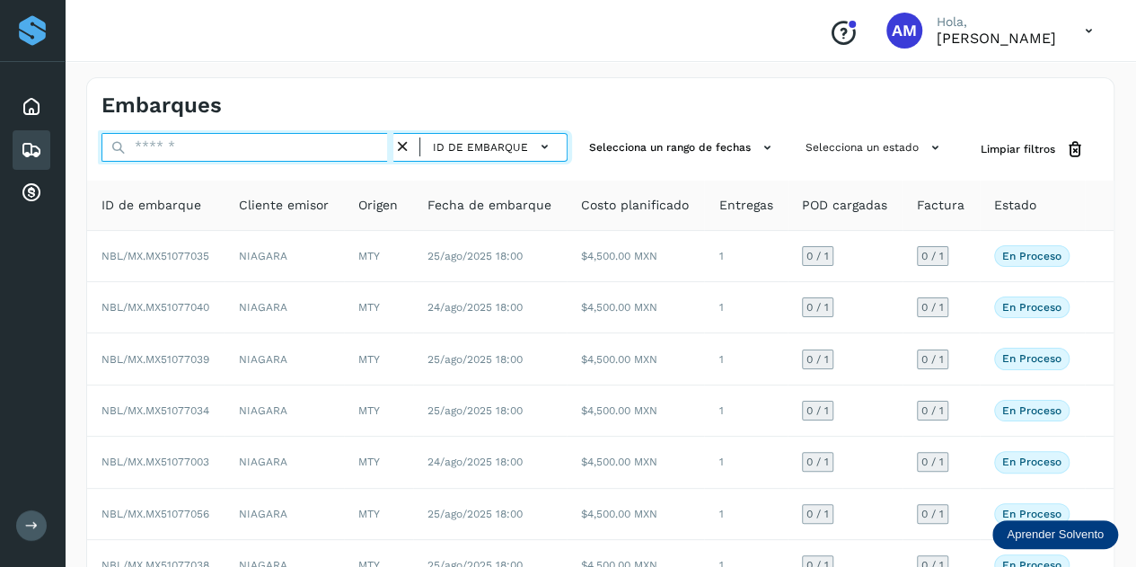
paste input "**********"
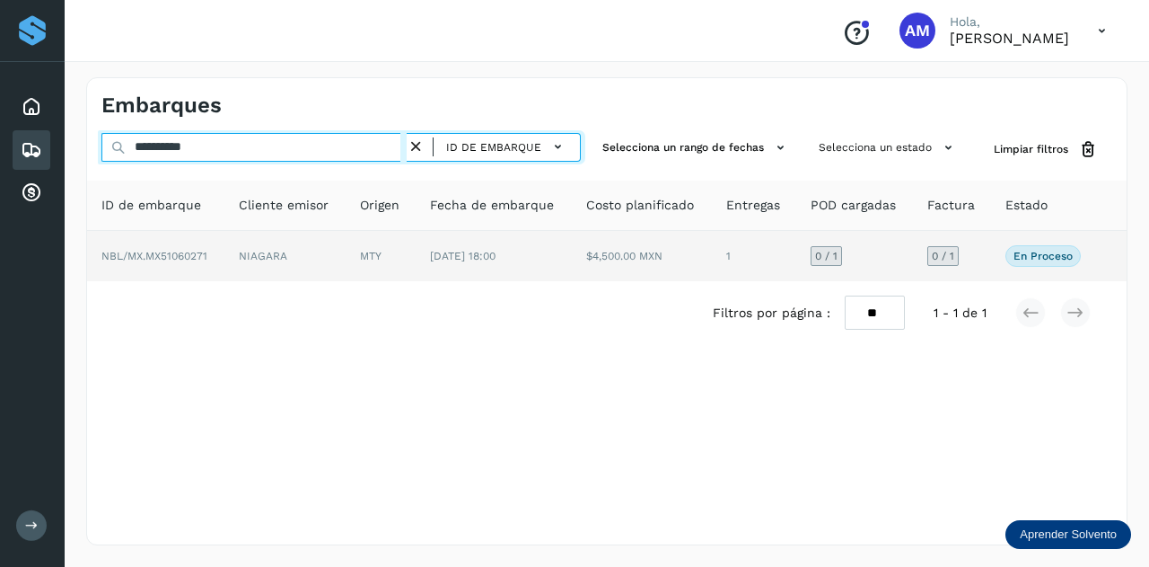
type input "**********"
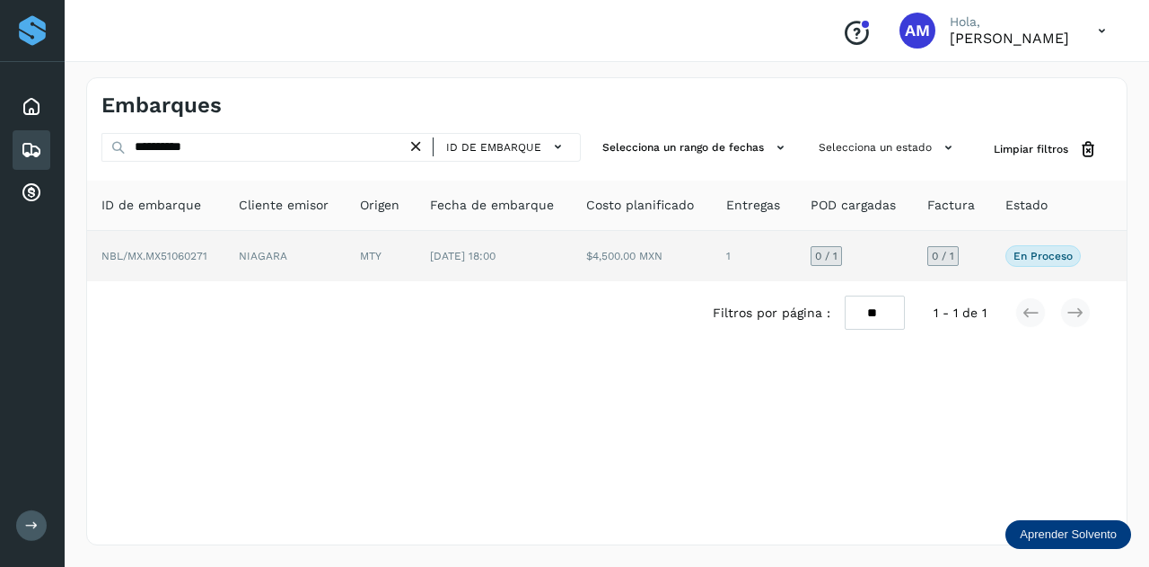
click at [399, 251] on td "MTY" at bounding box center [381, 256] width 70 height 50
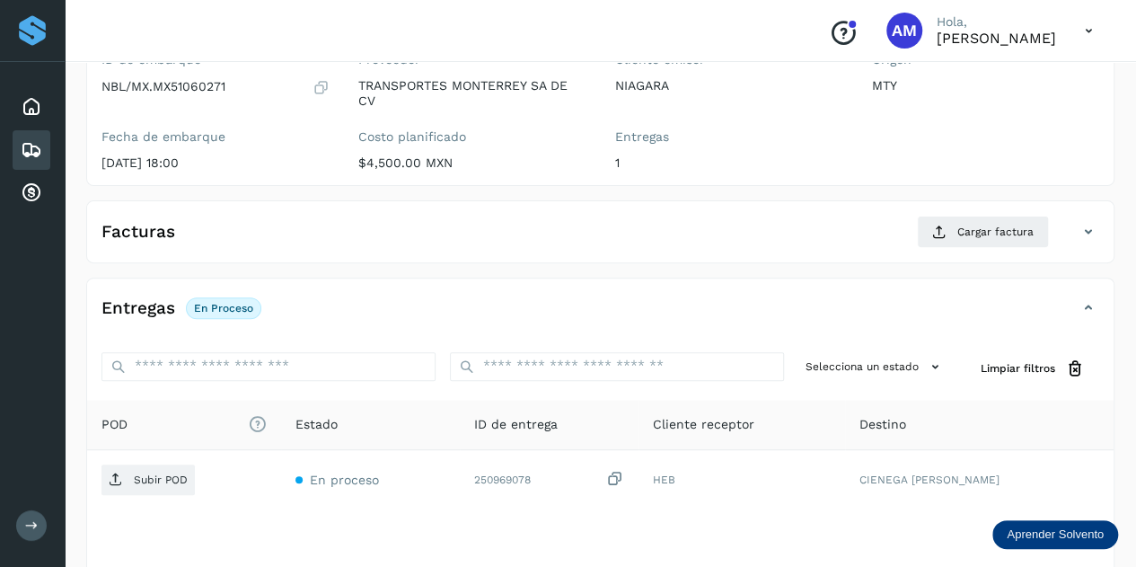
scroll to position [269, 0]
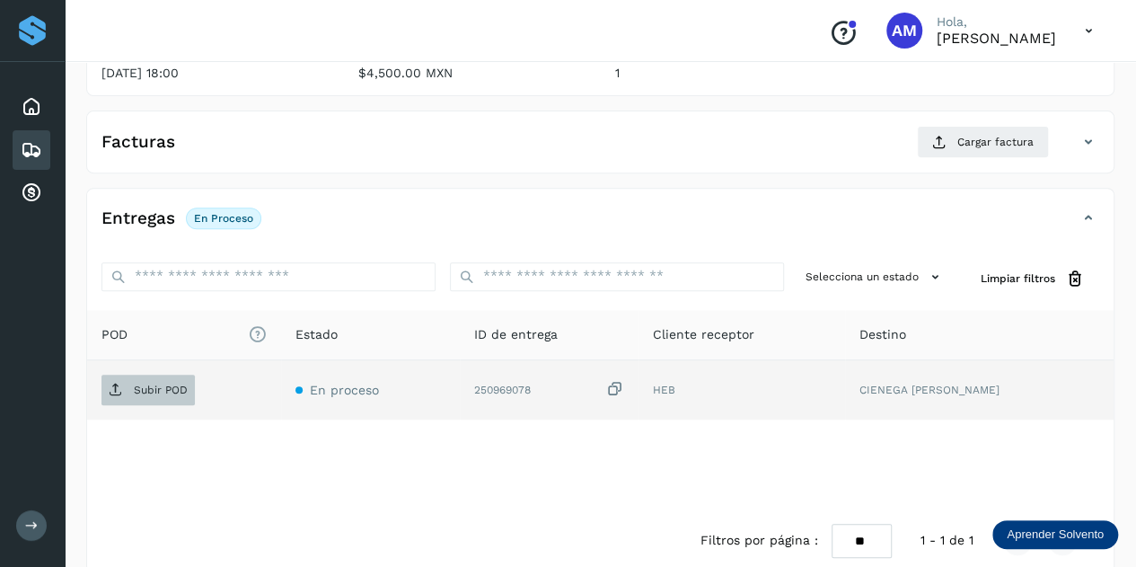
click at [163, 387] on p "Subir POD" at bounding box center [161, 389] width 54 height 13
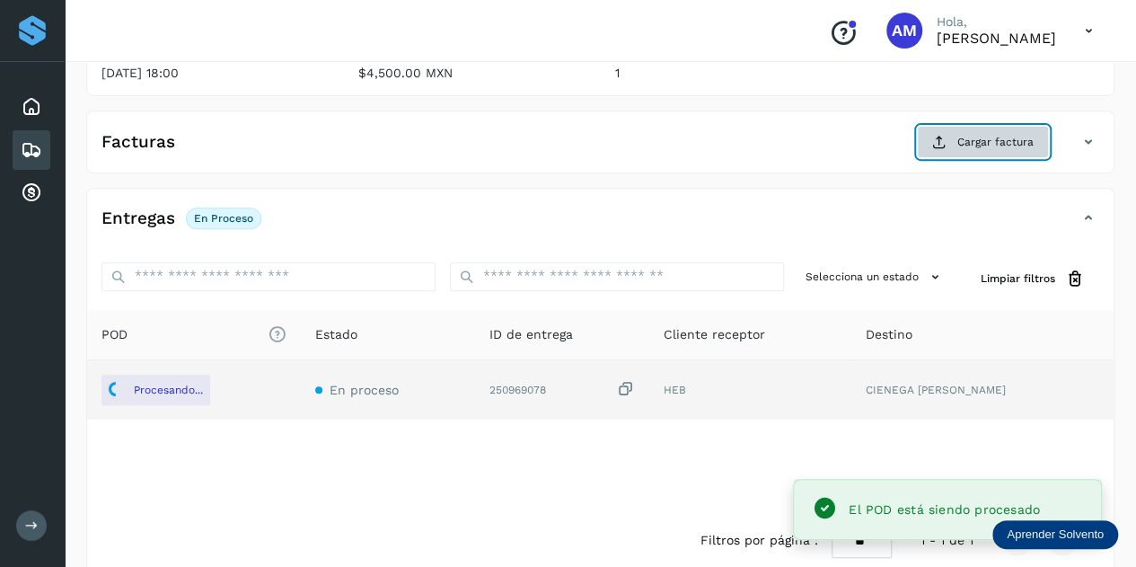
click at [964, 145] on span "Cargar factura" at bounding box center [995, 142] width 76 height 16
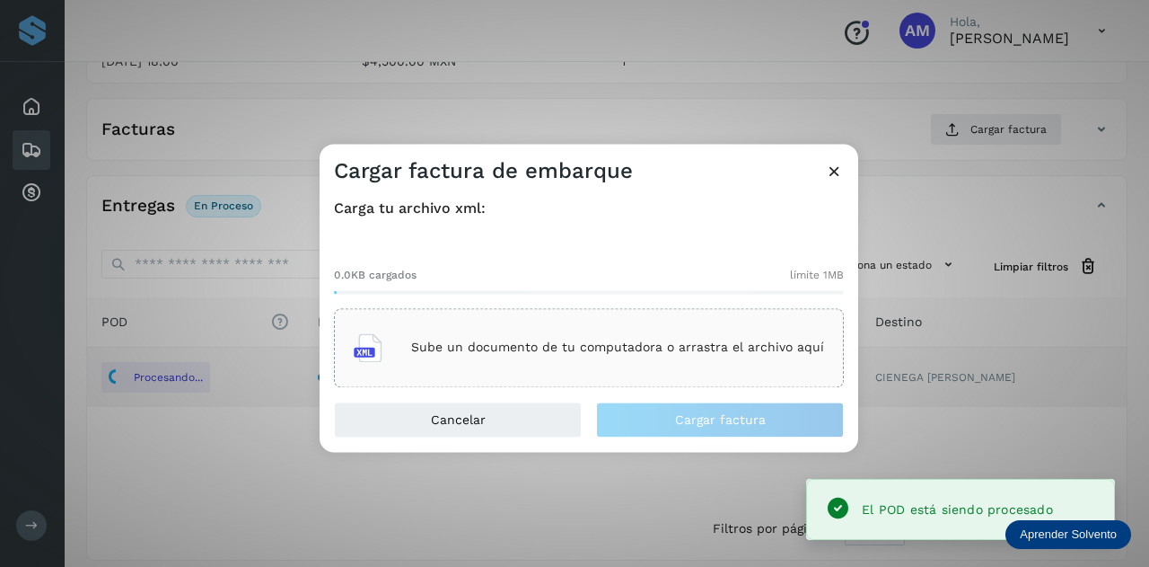
click at [610, 327] on div "Sube un documento de tu computadora o arrastra el archivo aquí" at bounding box center [589, 347] width 470 height 48
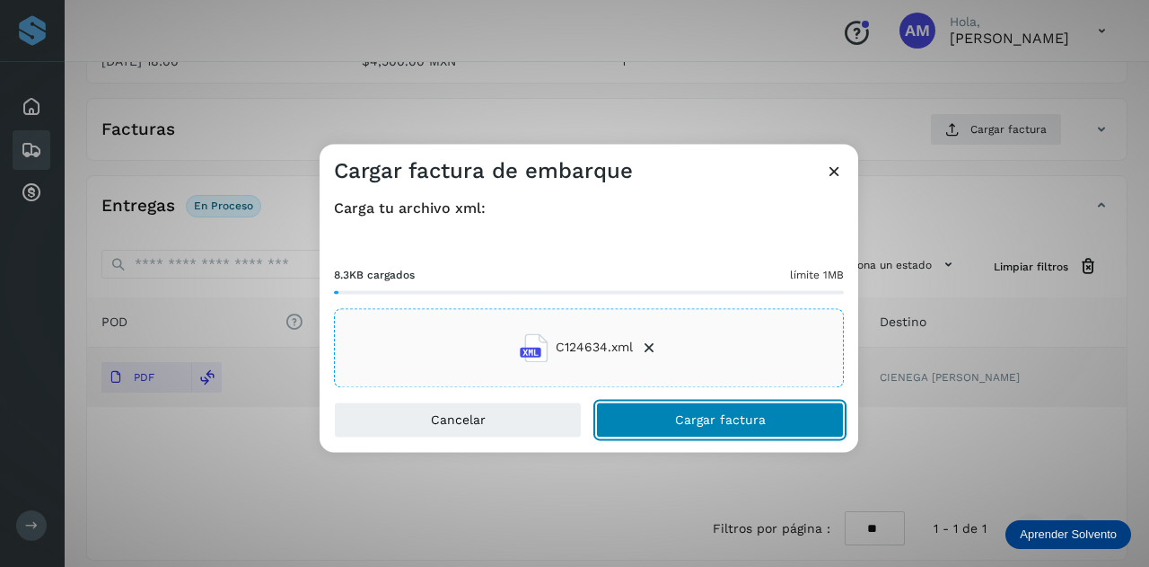
click at [663, 416] on button "Cargar factura" at bounding box center [720, 419] width 248 height 36
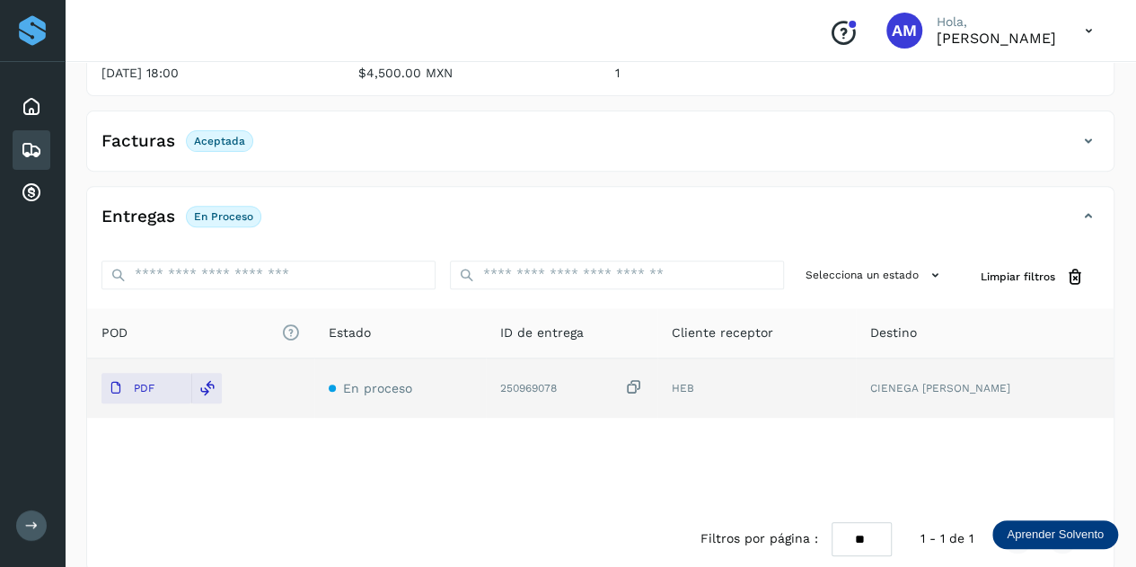
scroll to position [0, 0]
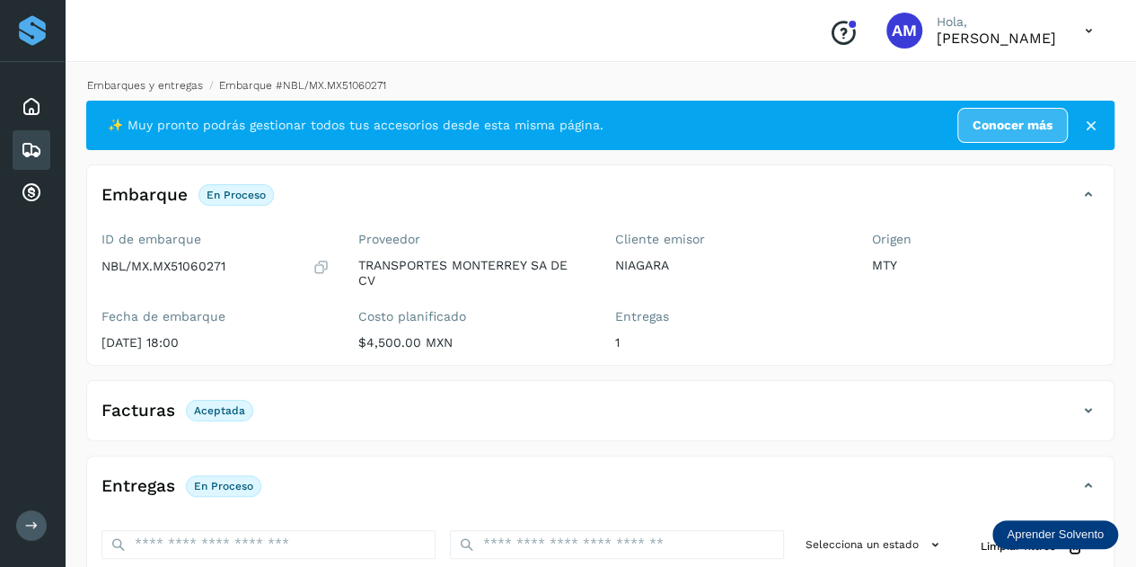
click at [189, 89] on link "Embarques y entregas" at bounding box center [145, 85] width 116 height 13
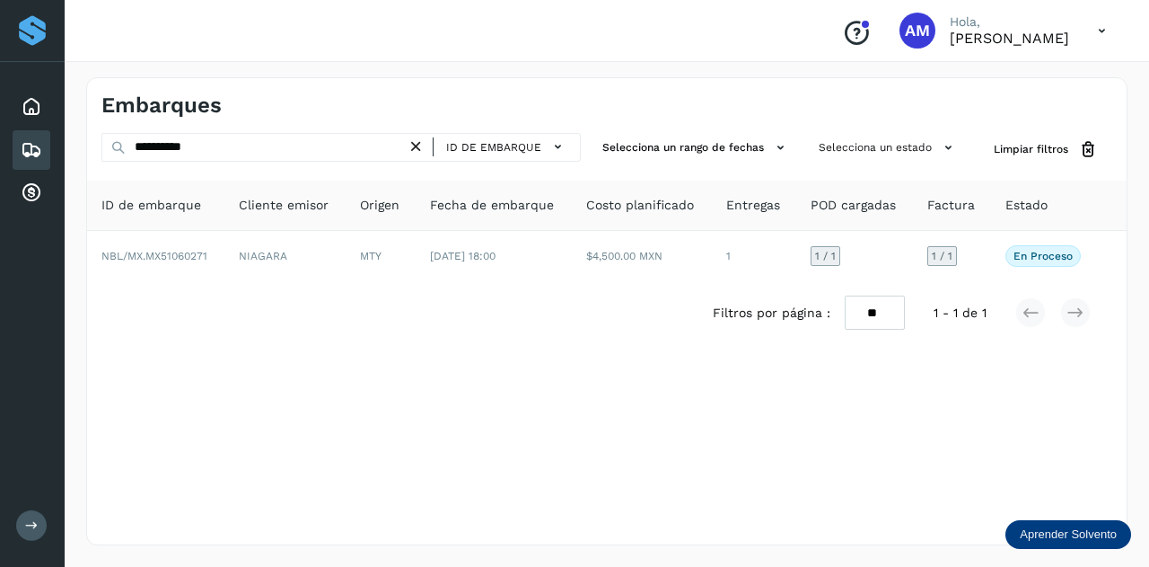
click at [417, 141] on icon at bounding box center [416, 146] width 19 height 19
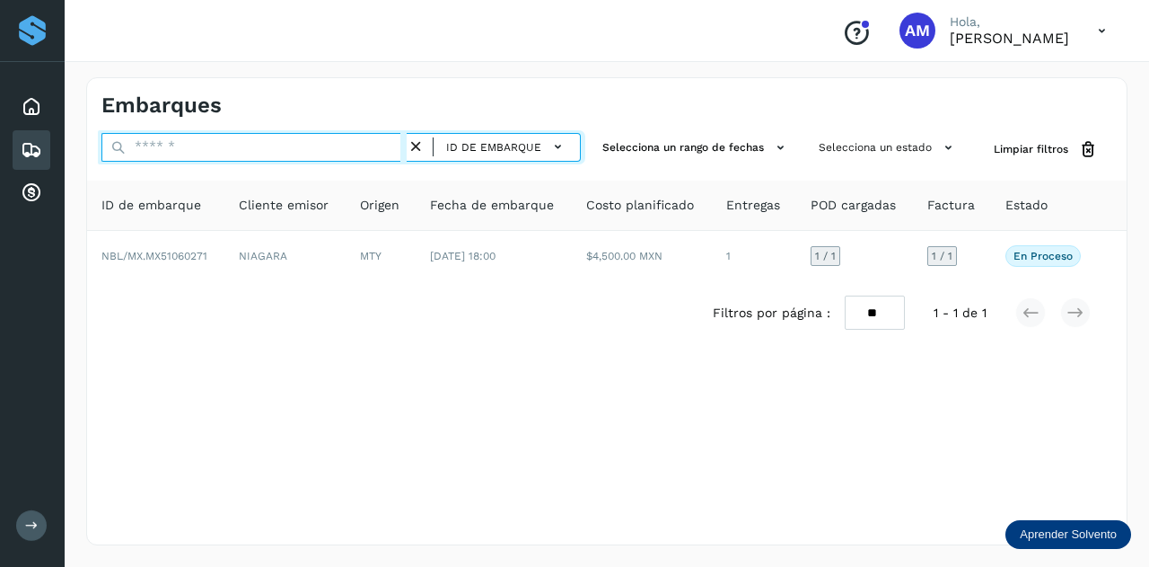
click at [407, 144] on input "text" at bounding box center [253, 147] width 305 height 29
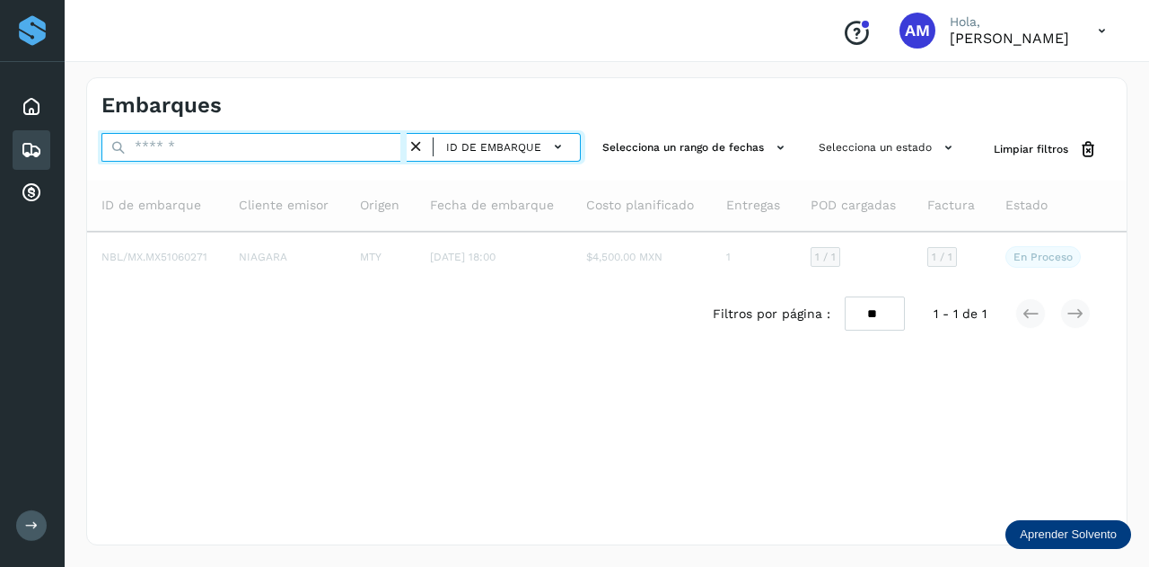
paste input "**********"
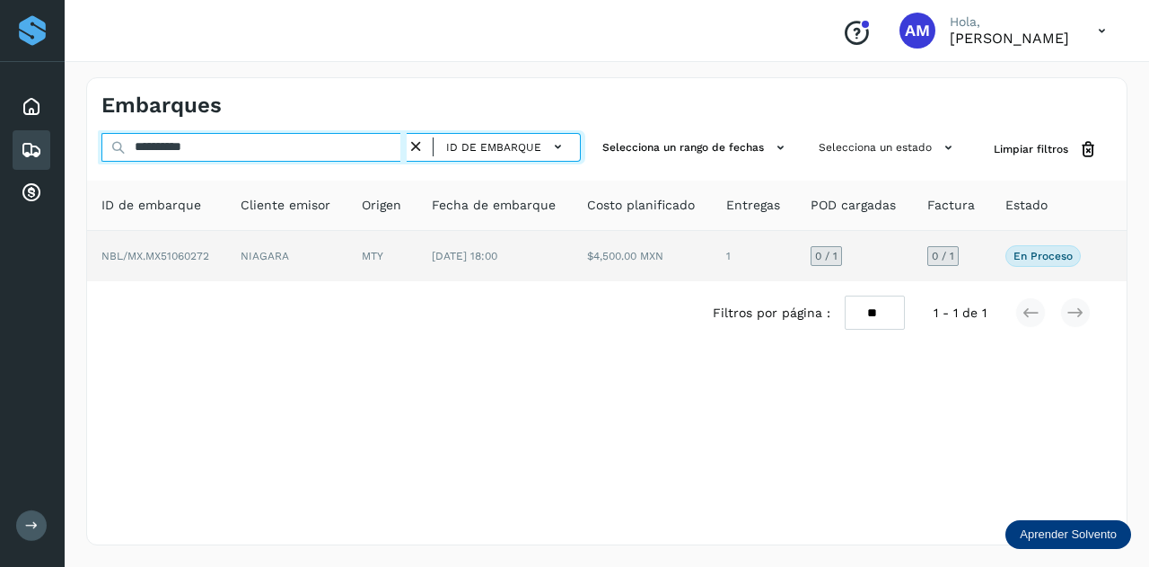
type input "**********"
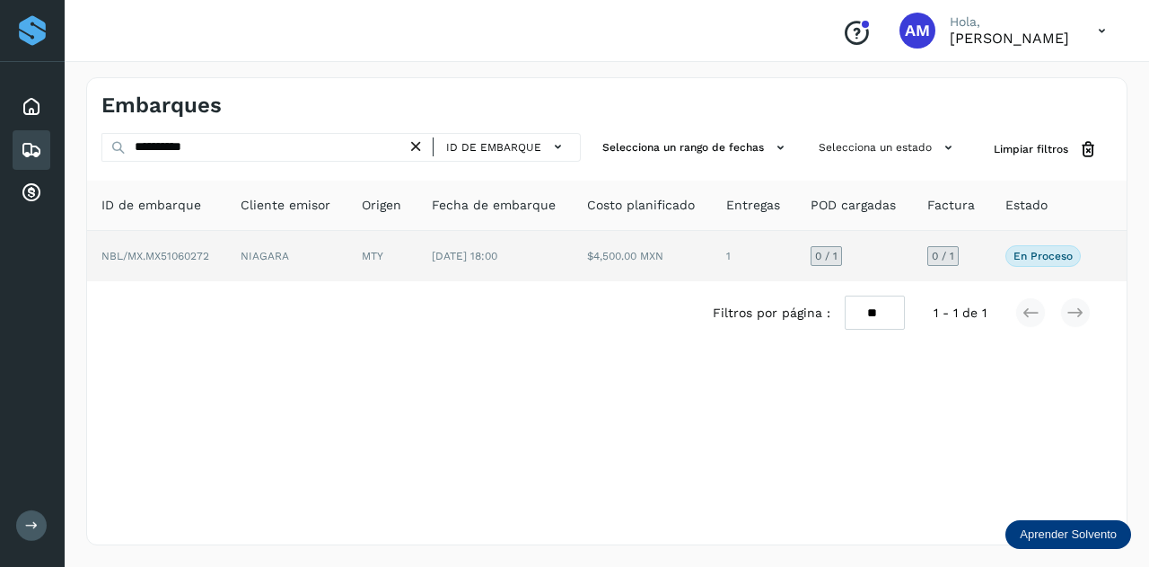
click at [349, 249] on td "MTY" at bounding box center [382, 256] width 70 height 50
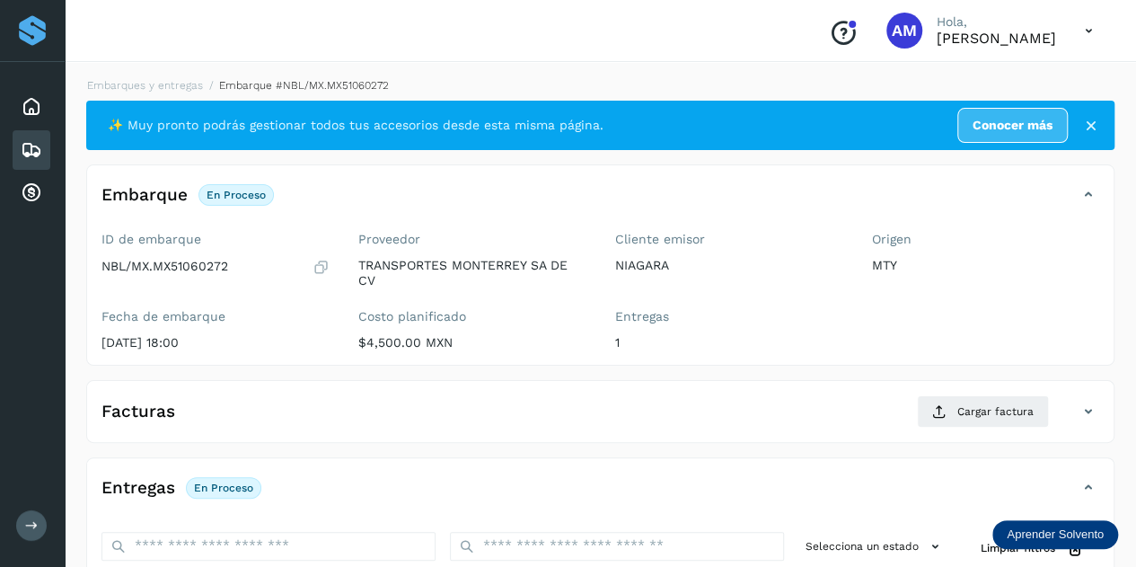
scroll to position [180, 0]
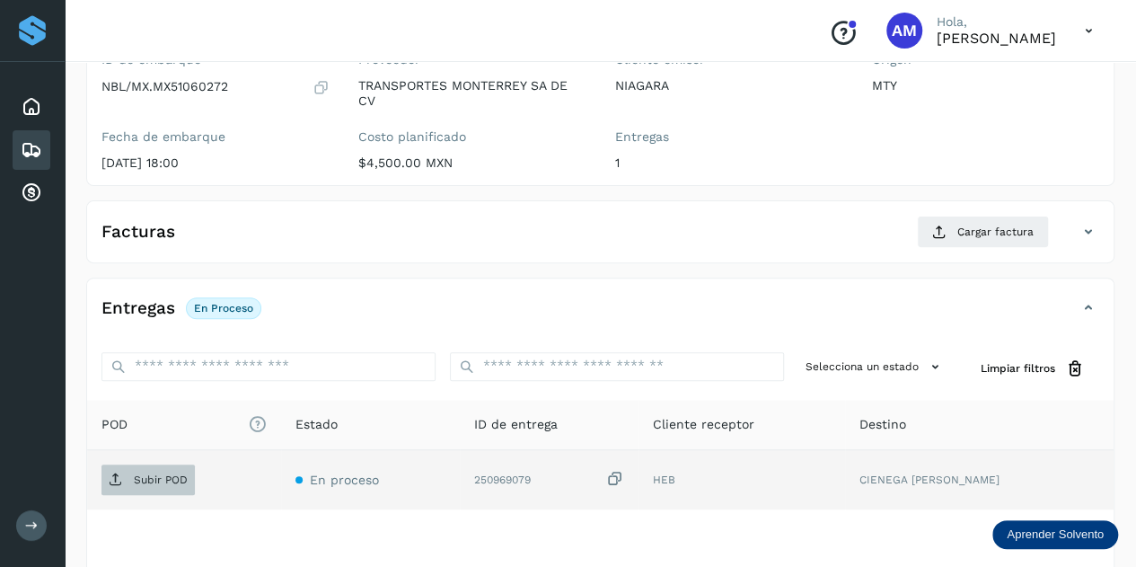
click at [174, 464] on button "Subir POD" at bounding box center [147, 479] width 93 height 31
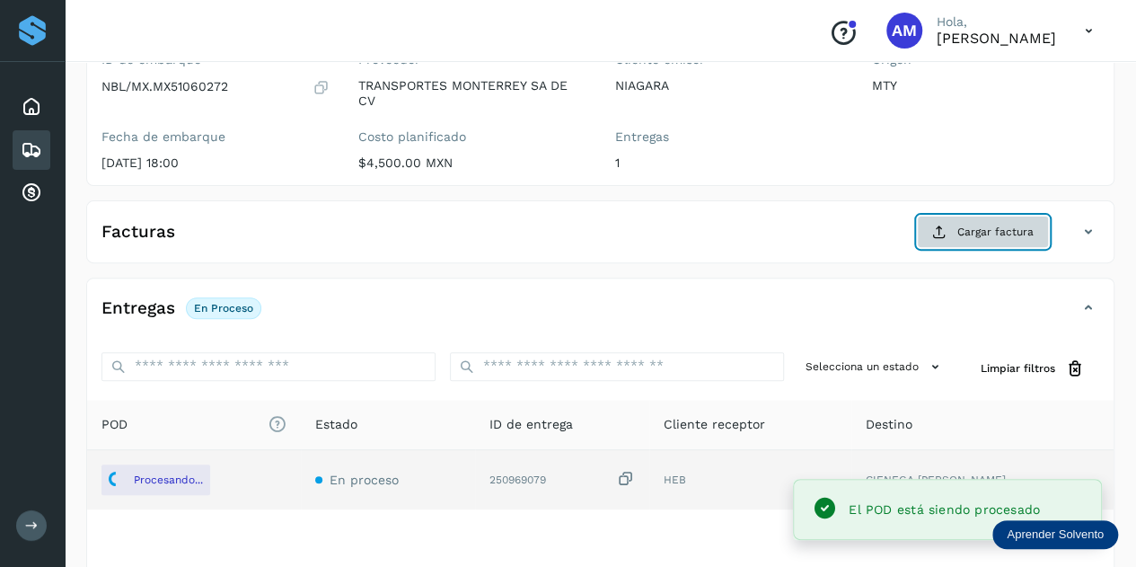
click at [951, 225] on button "Cargar factura" at bounding box center [983, 231] width 132 height 32
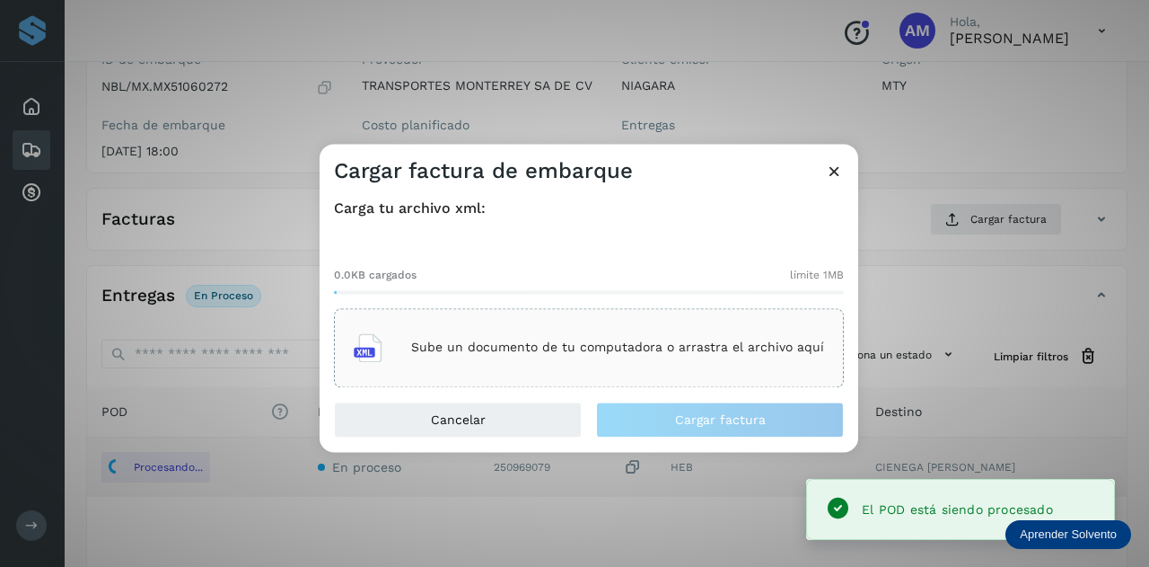
click at [697, 363] on div "Sube un documento de tu computadora o arrastra el archivo aquí" at bounding box center [589, 347] width 470 height 48
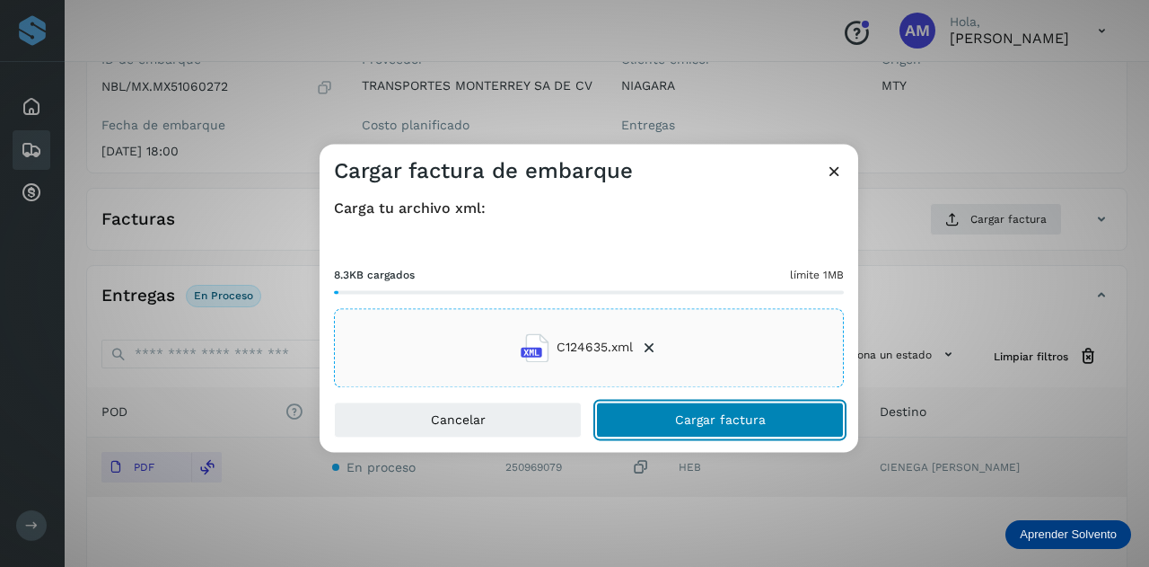
click at [638, 419] on button "Cargar factura" at bounding box center [720, 419] width 248 height 36
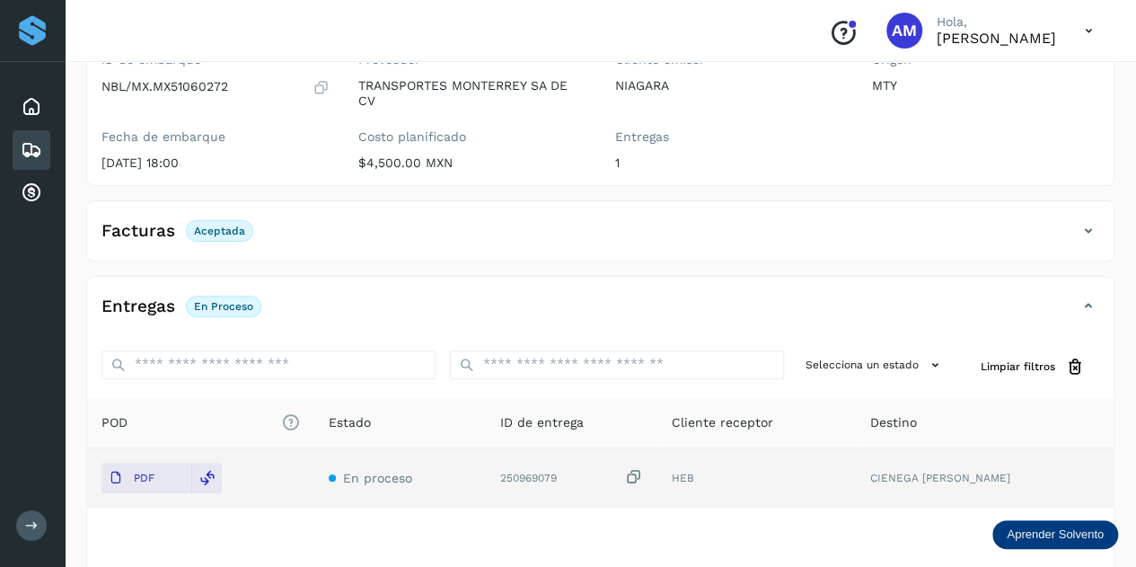
scroll to position [0, 0]
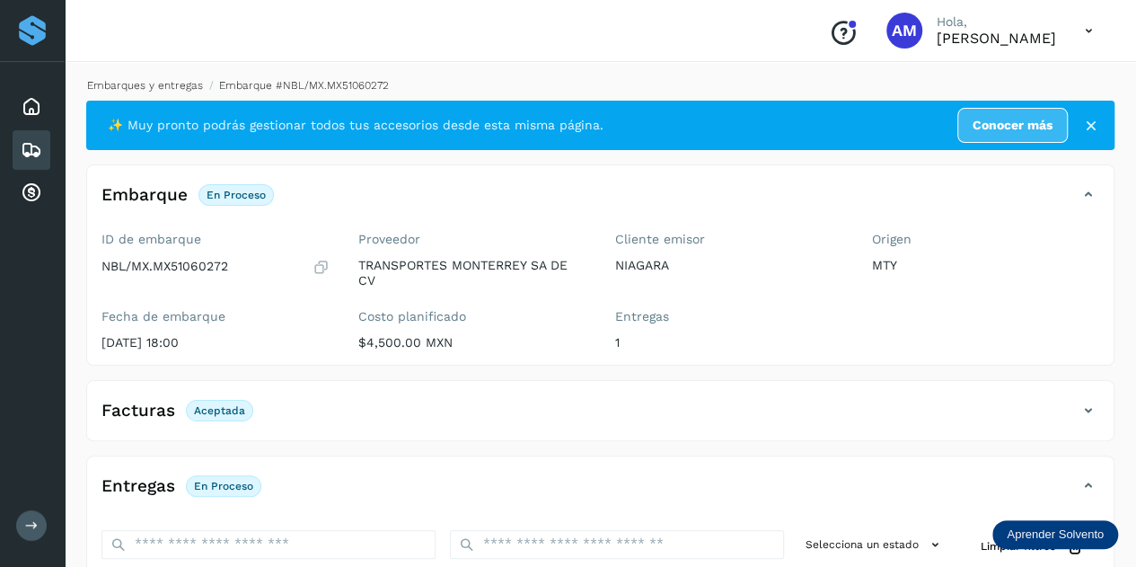
click at [189, 83] on link "Embarques y entregas" at bounding box center [145, 85] width 116 height 13
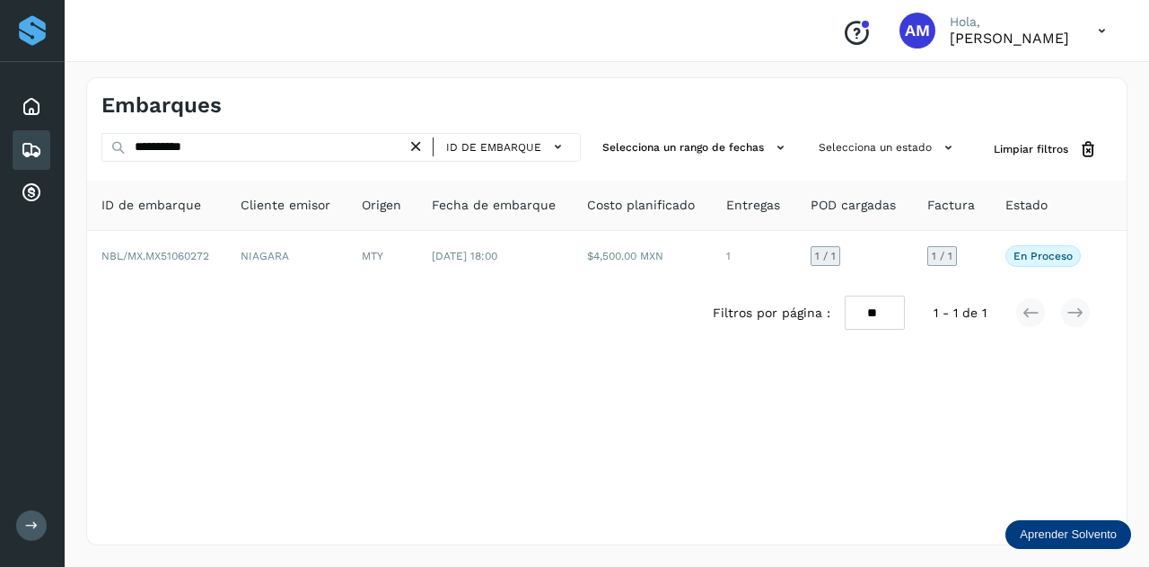
click at [423, 145] on icon at bounding box center [416, 146] width 19 height 19
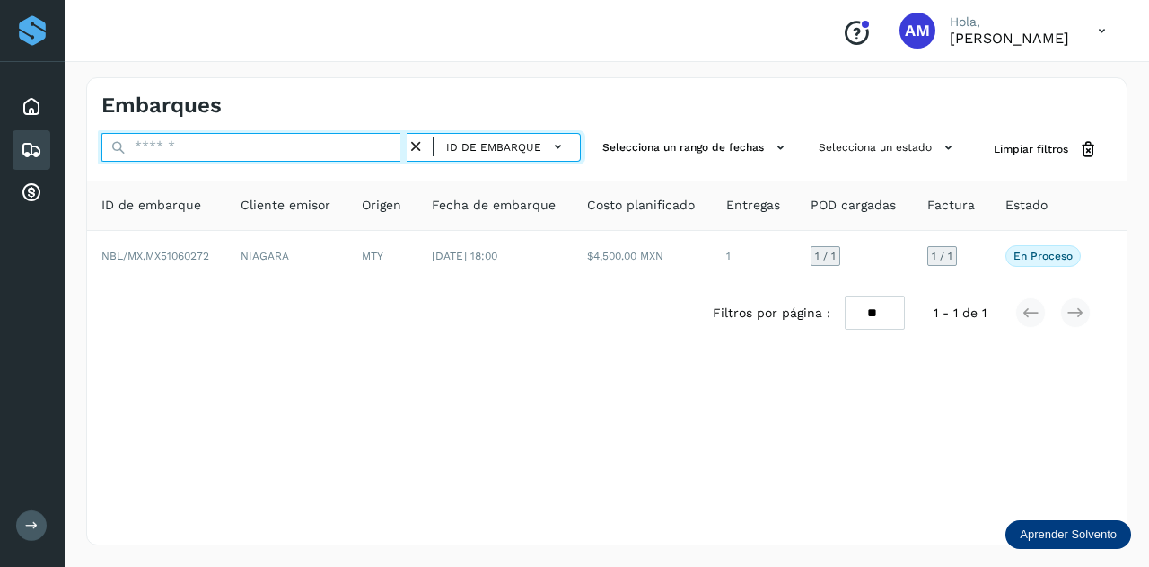
click at [390, 147] on input "text" at bounding box center [253, 147] width 305 height 29
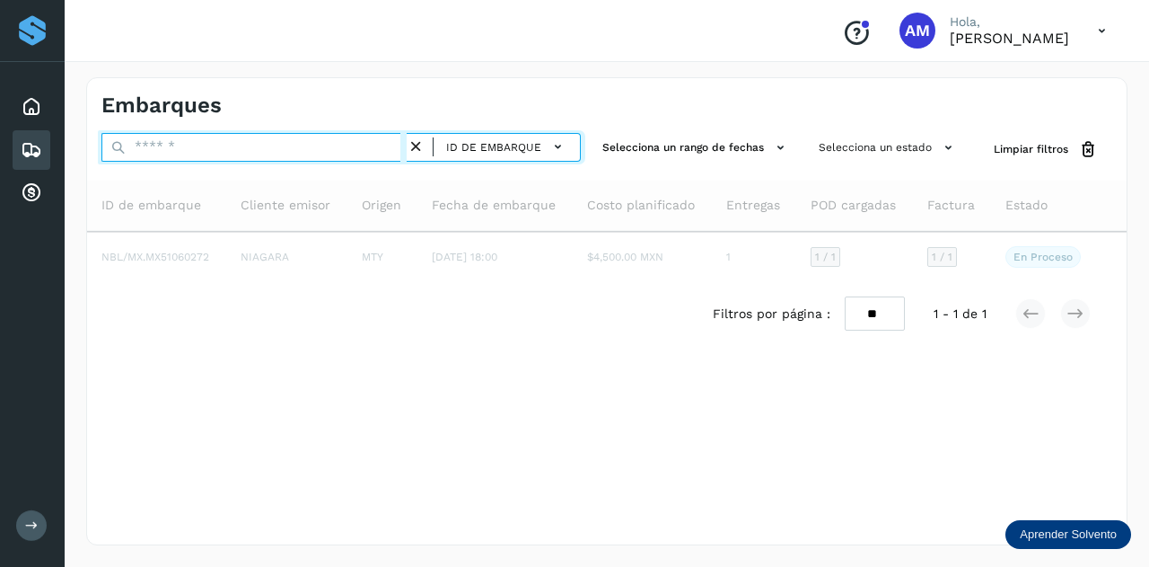
paste input "**********"
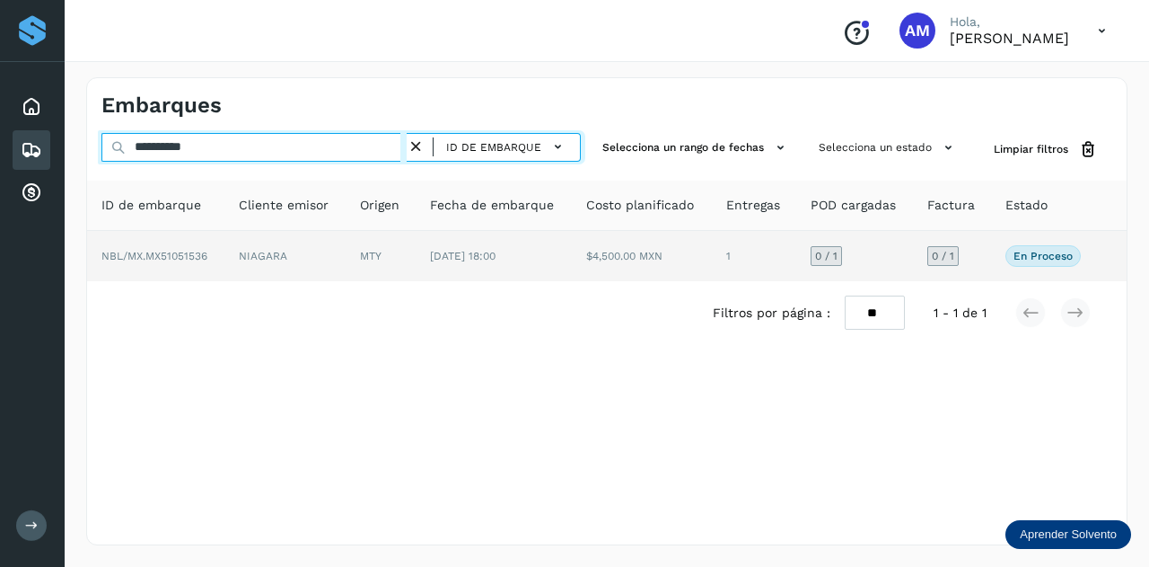
type input "**********"
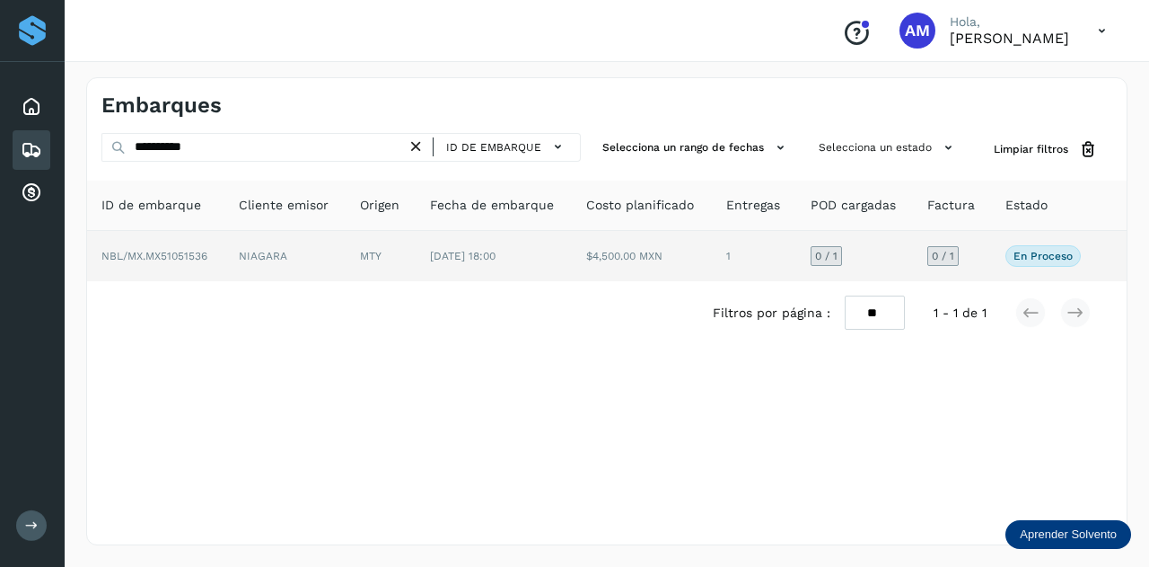
click at [318, 265] on td "NIAGARA" at bounding box center [284, 256] width 121 height 50
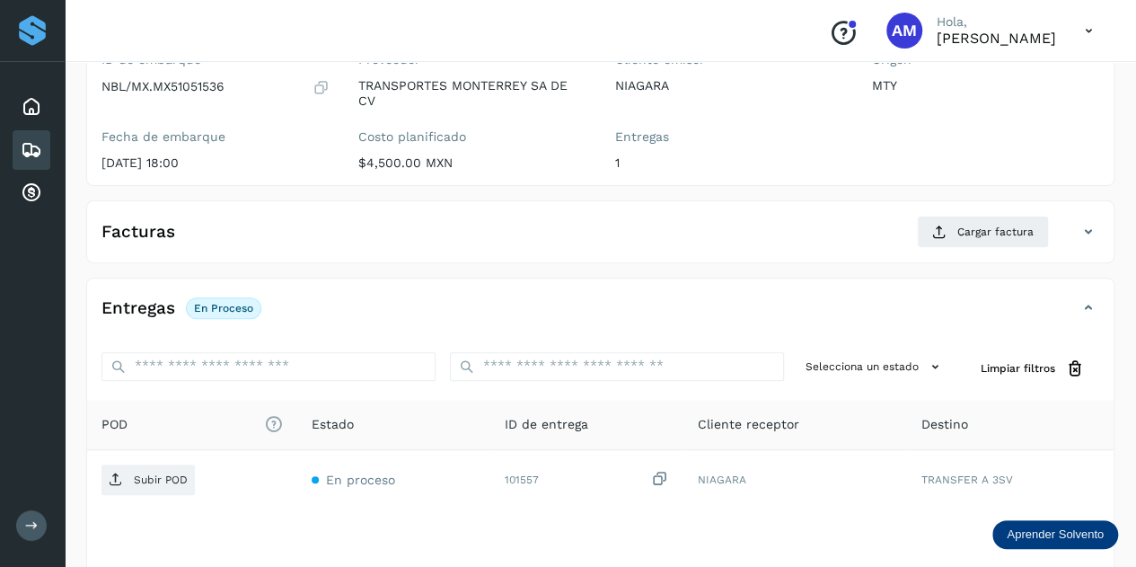
scroll to position [269, 0]
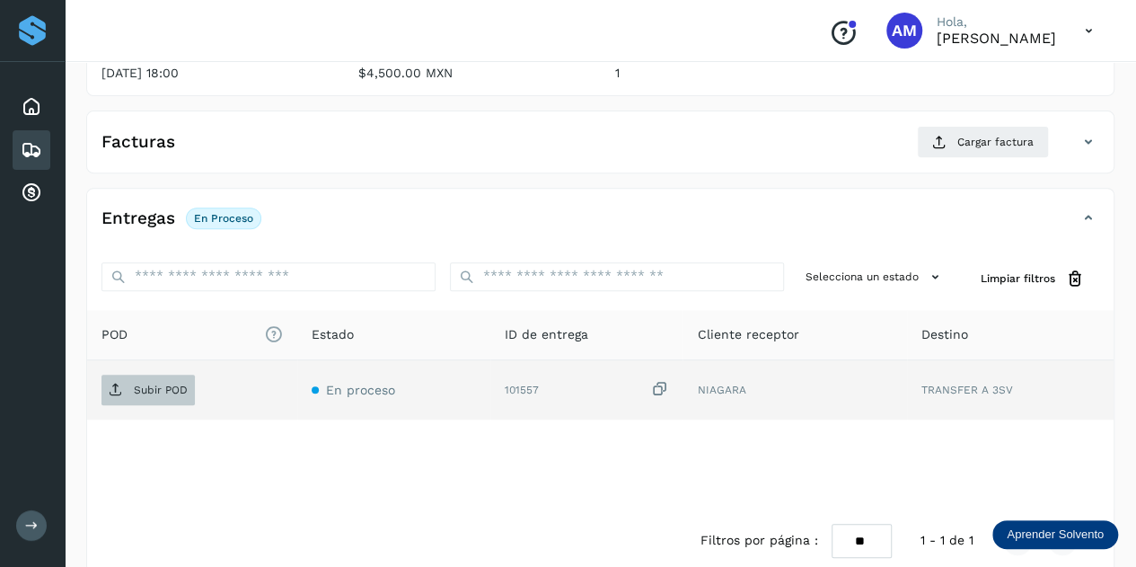
click at [174, 383] on p "Subir POD" at bounding box center [161, 389] width 54 height 13
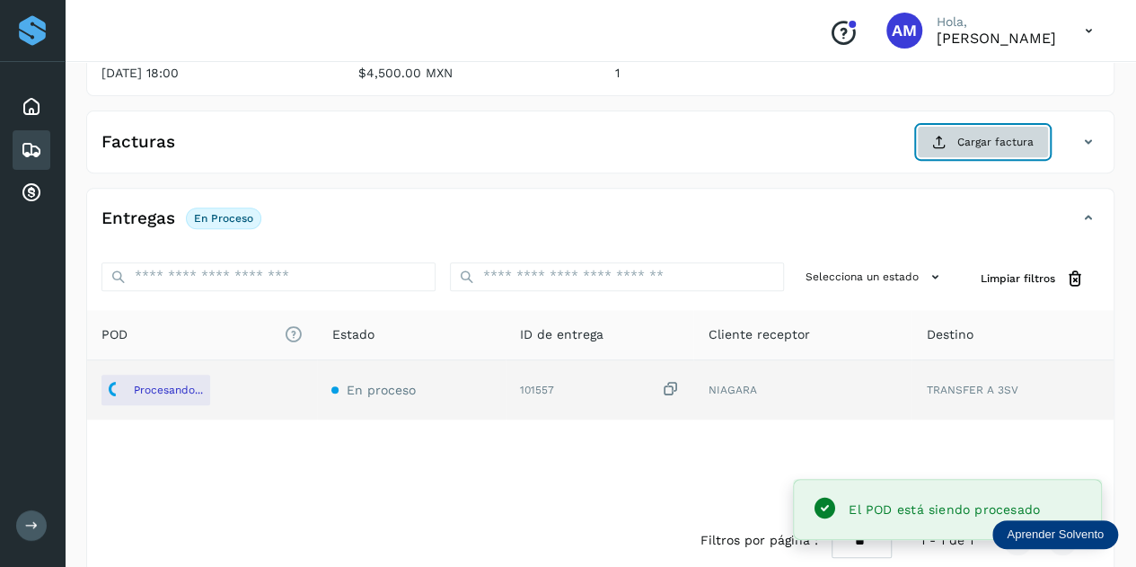
click at [944, 144] on icon at bounding box center [939, 142] width 14 height 14
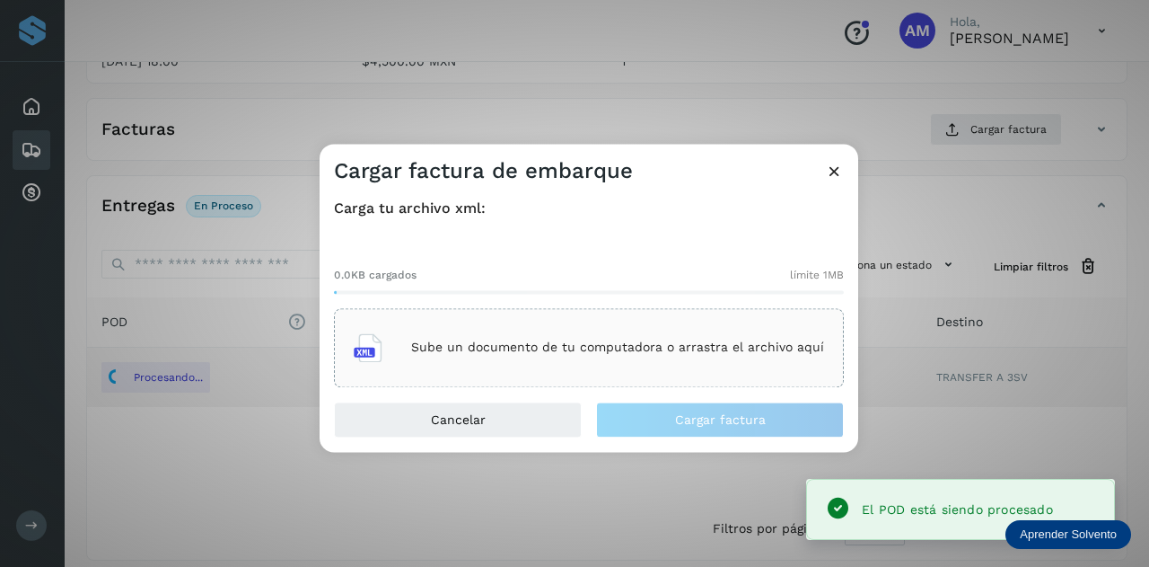
click at [641, 332] on div "Sube un documento de tu computadora o arrastra el archivo aquí" at bounding box center [589, 347] width 470 height 48
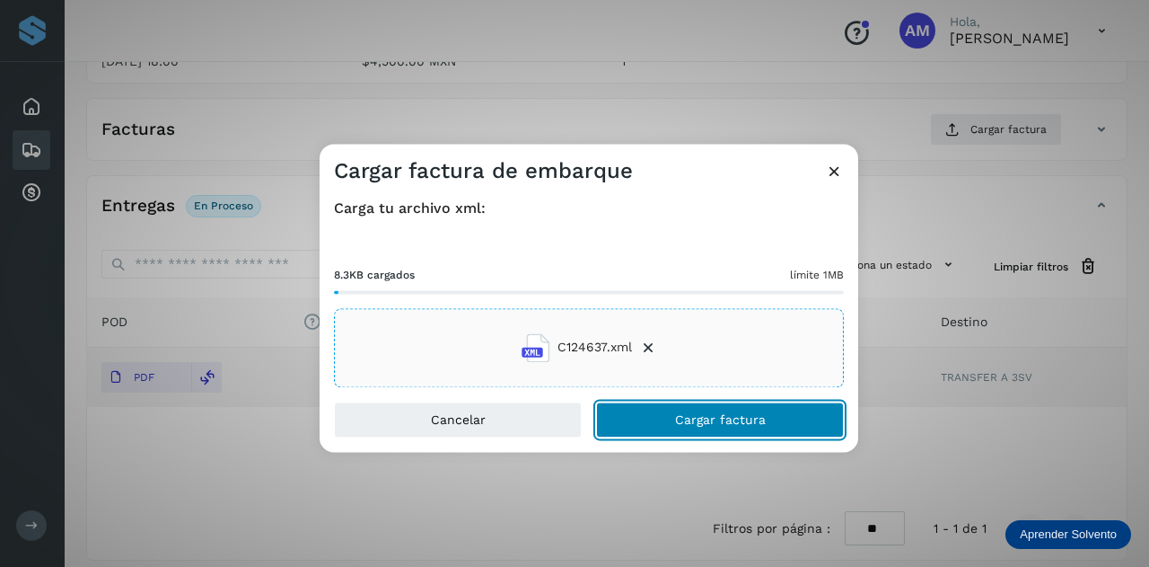
click at [670, 426] on button "Cargar factura" at bounding box center [720, 419] width 248 height 36
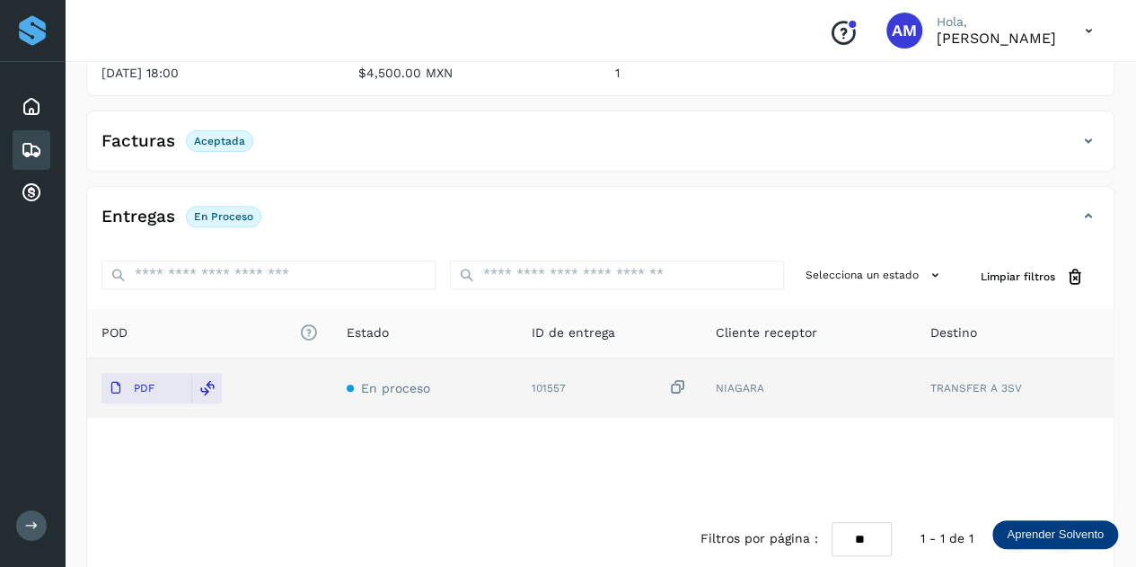
scroll to position [0, 0]
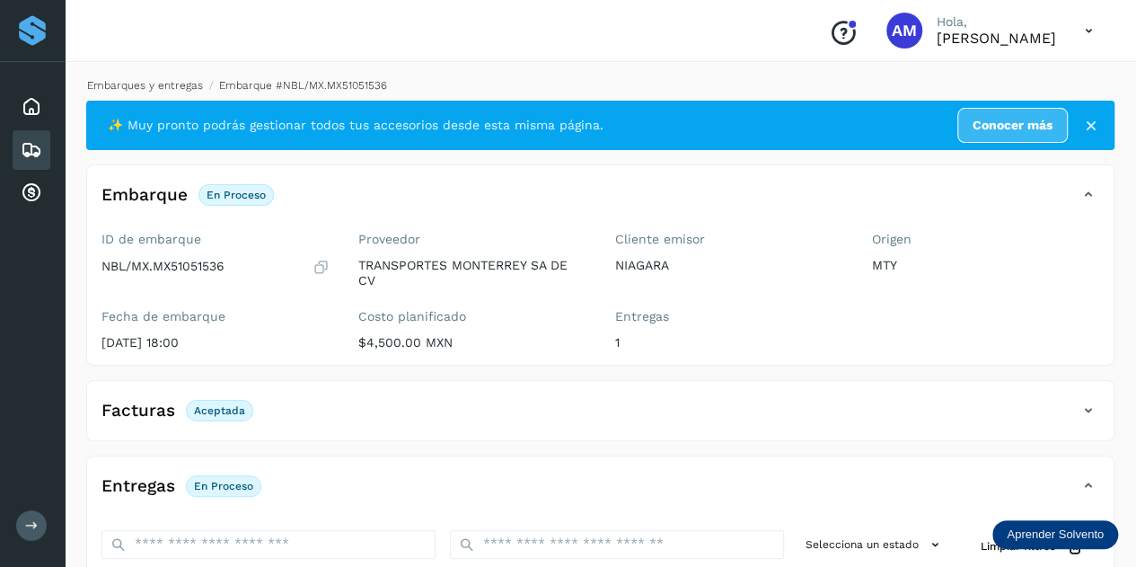
click at [183, 85] on link "Embarques y entregas" at bounding box center [145, 85] width 116 height 13
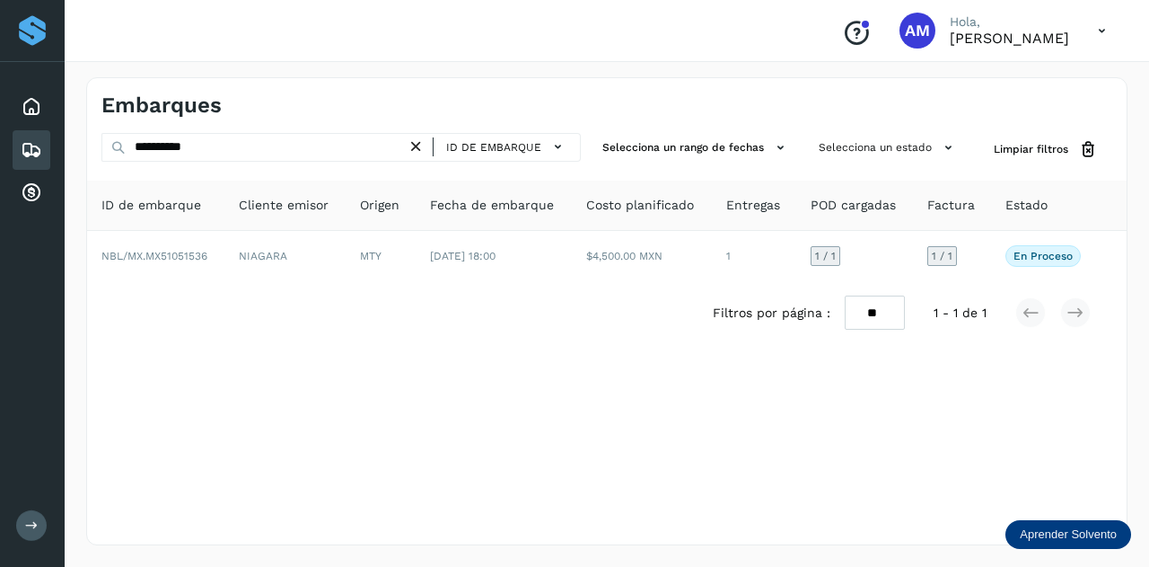
click at [415, 147] on icon at bounding box center [416, 146] width 19 height 19
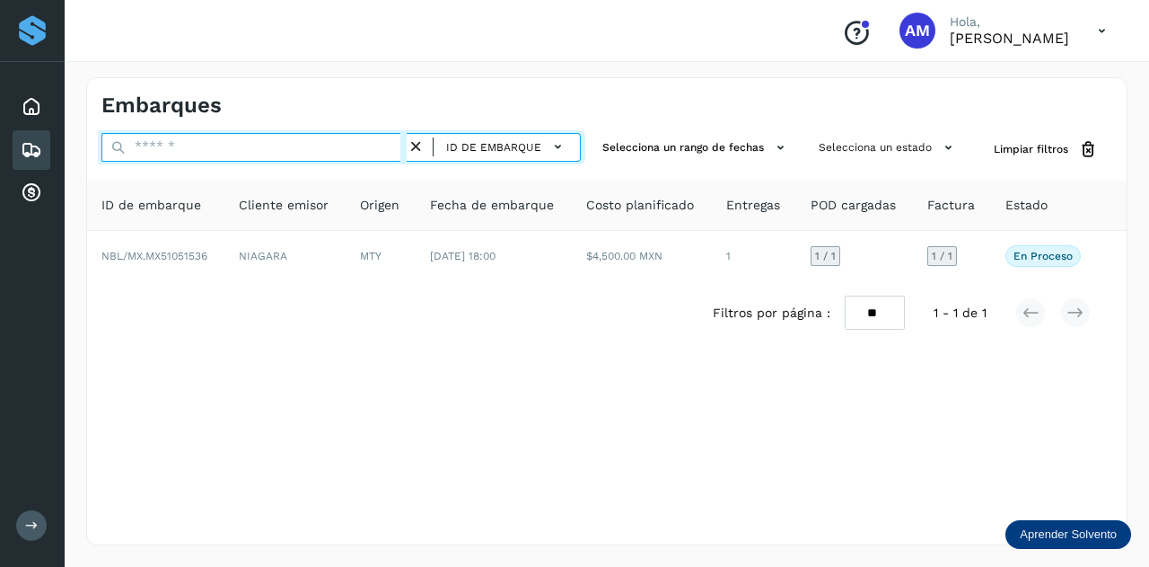
click at [401, 147] on input "text" at bounding box center [253, 147] width 305 height 29
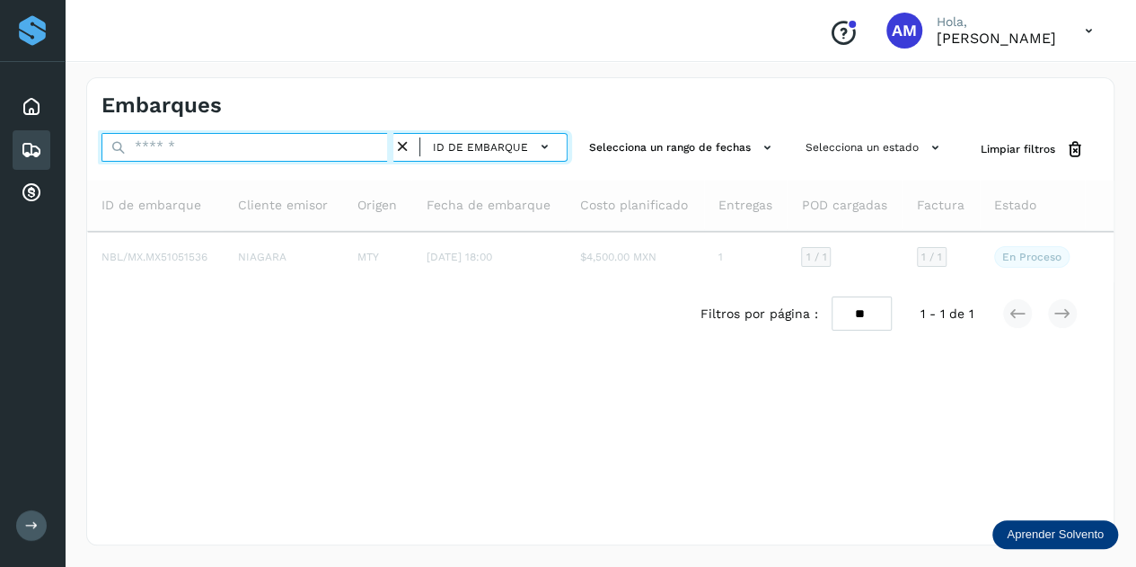
paste input "**********"
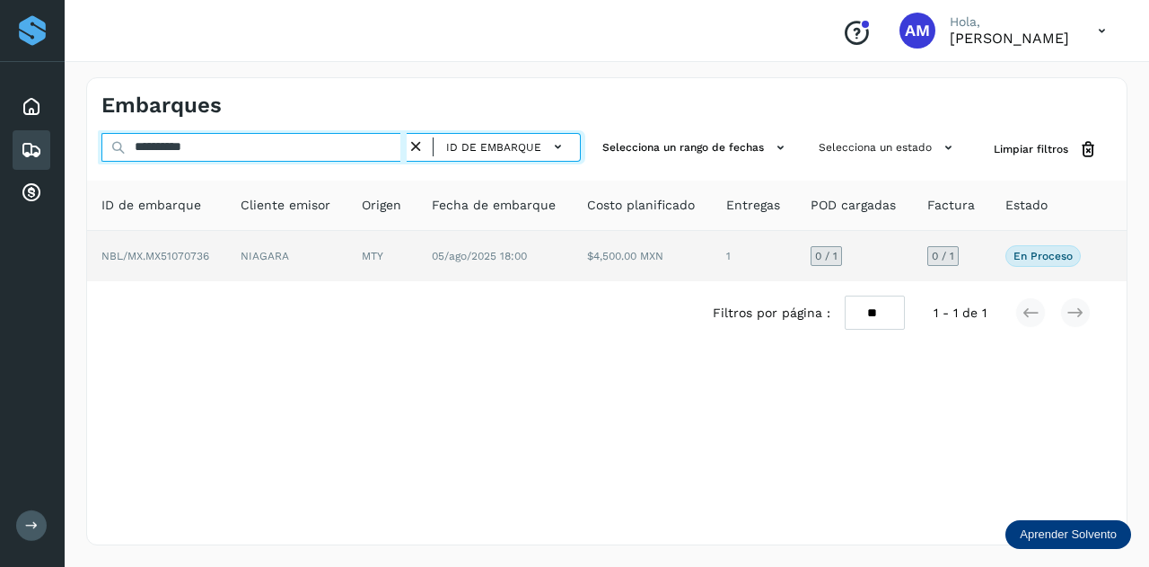
type input "**********"
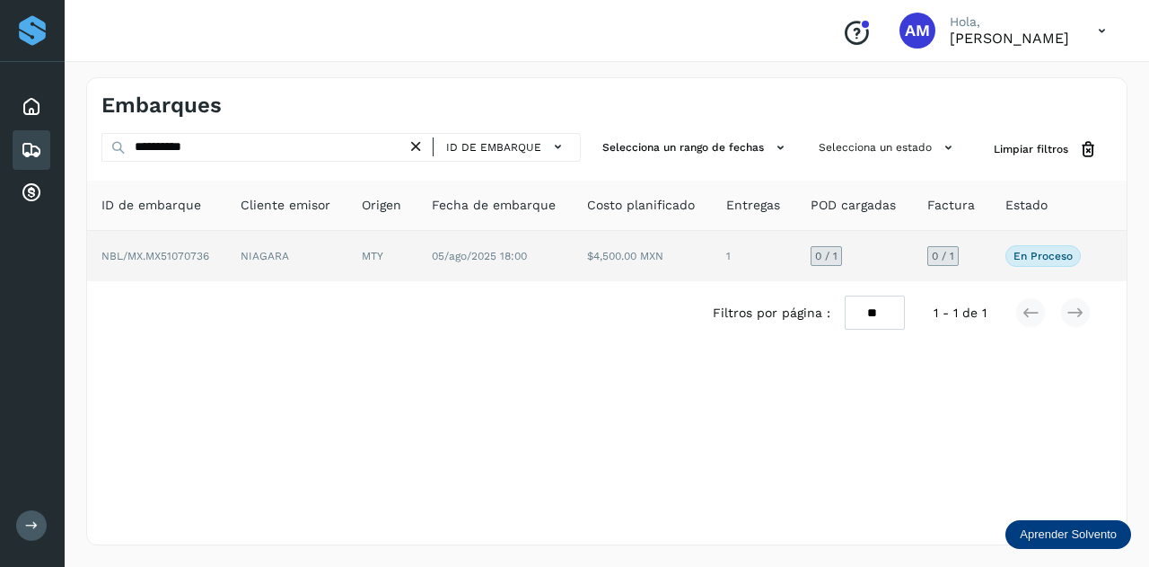
click at [366, 259] on td "MTY" at bounding box center [382, 256] width 70 height 50
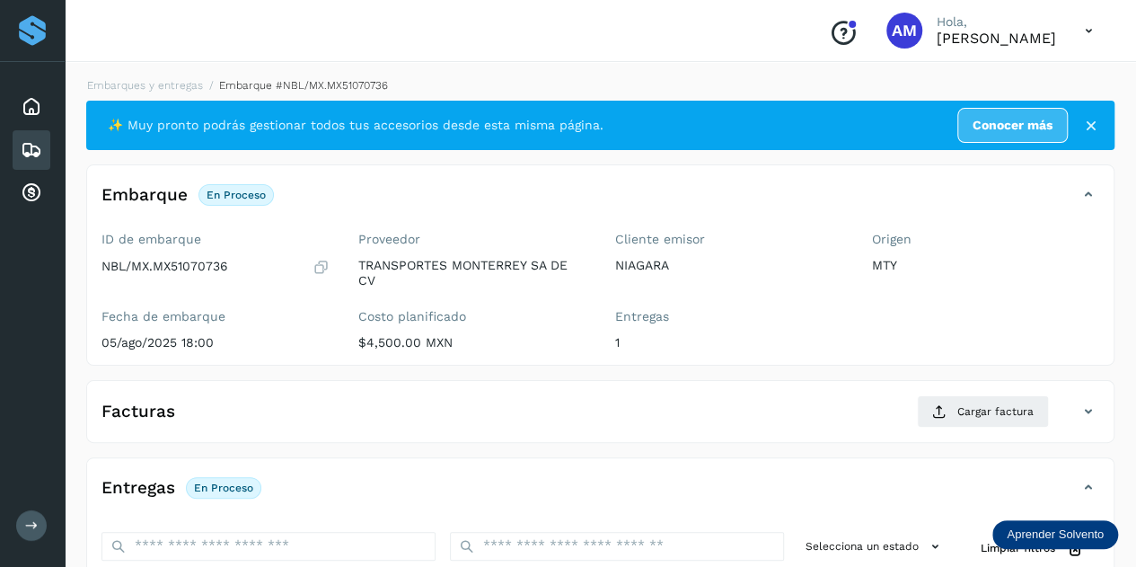
scroll to position [269, 0]
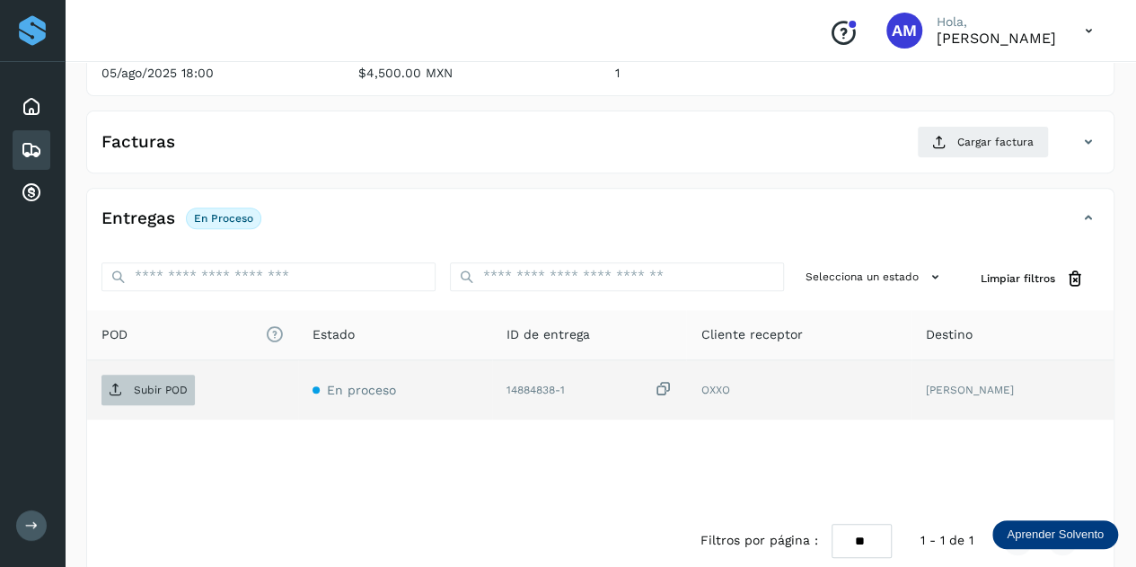
click at [158, 383] on p "Subir POD" at bounding box center [161, 389] width 54 height 13
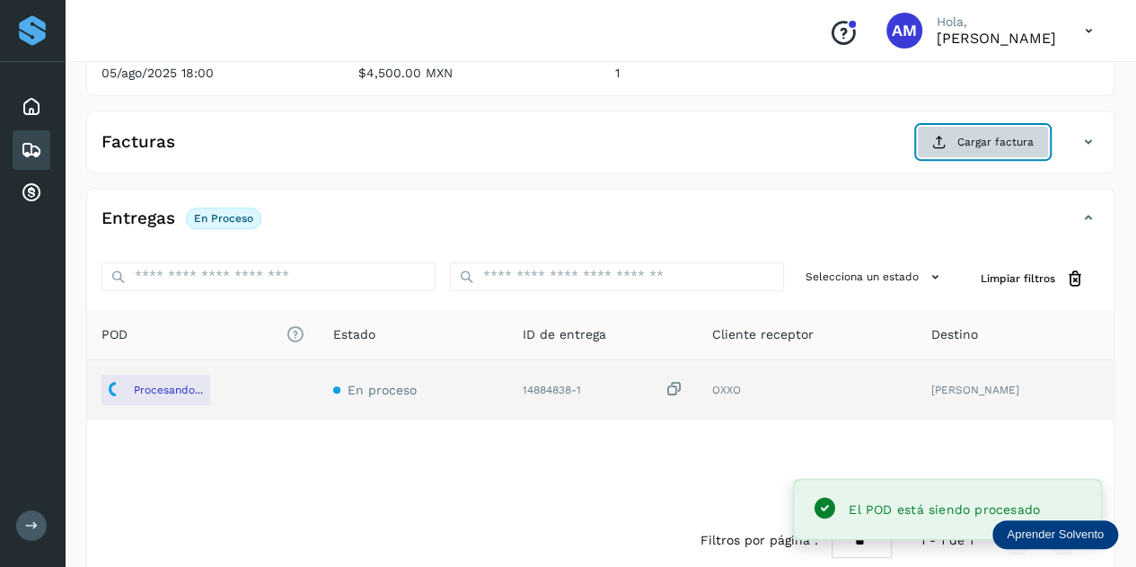
click at [989, 142] on span "Cargar factura" at bounding box center [995, 142] width 76 height 16
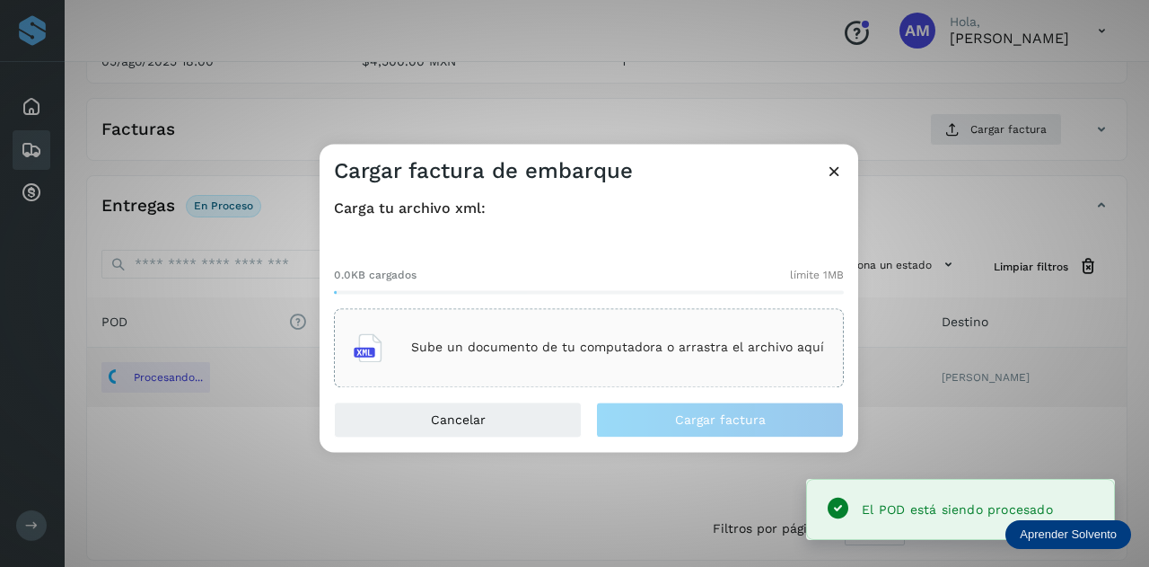
click at [646, 326] on div "Sube un documento de tu computadora o arrastra el archivo aquí" at bounding box center [589, 347] width 470 height 48
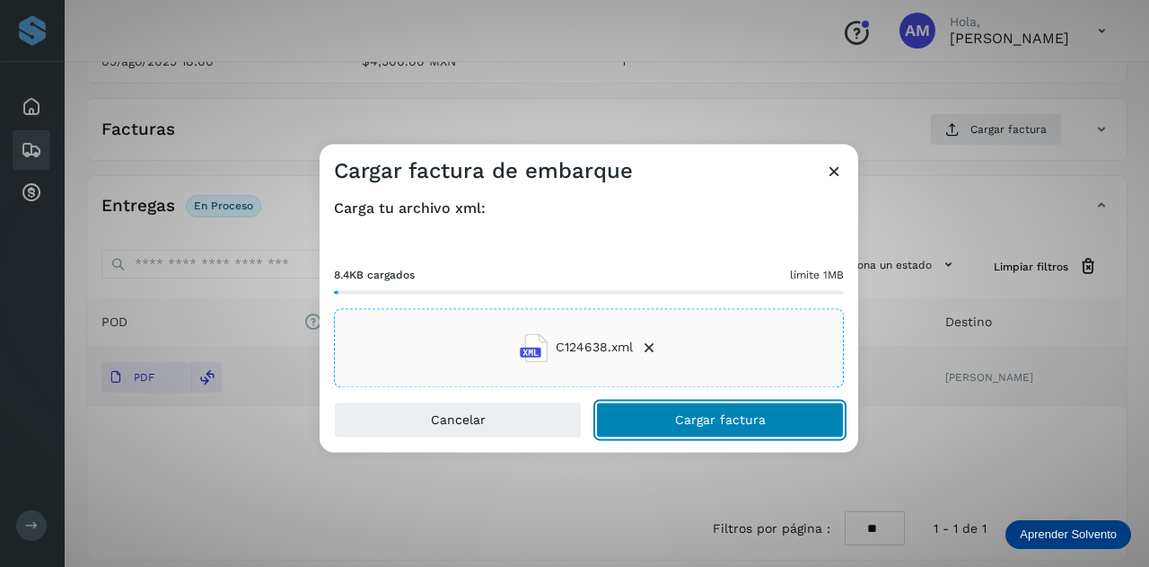
click at [666, 416] on button "Cargar factura" at bounding box center [720, 419] width 248 height 36
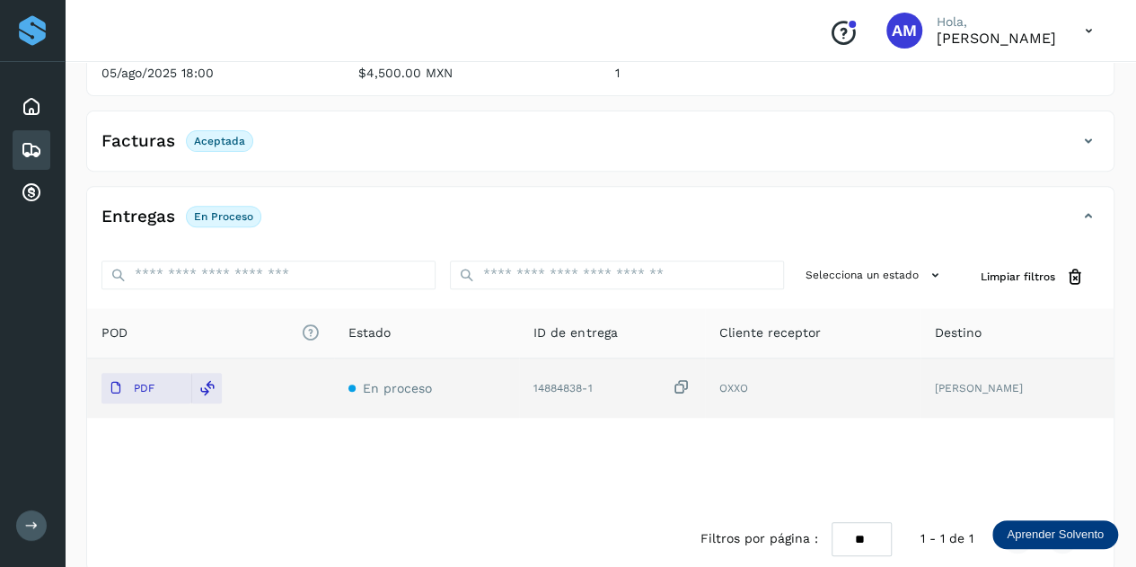
scroll to position [0, 0]
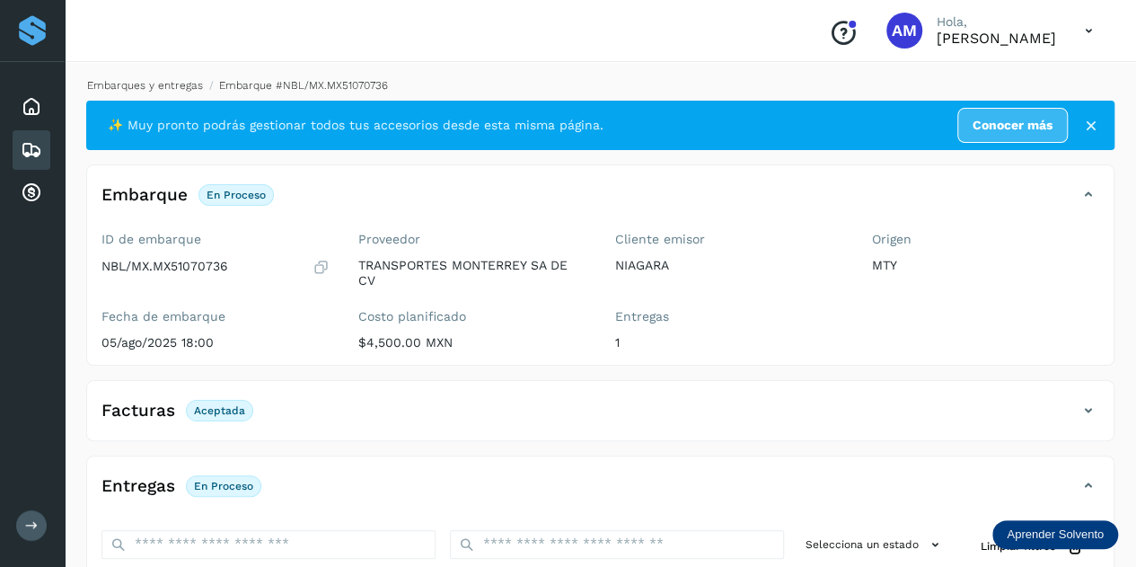
click at [122, 86] on link "Embarques y entregas" at bounding box center [145, 85] width 116 height 13
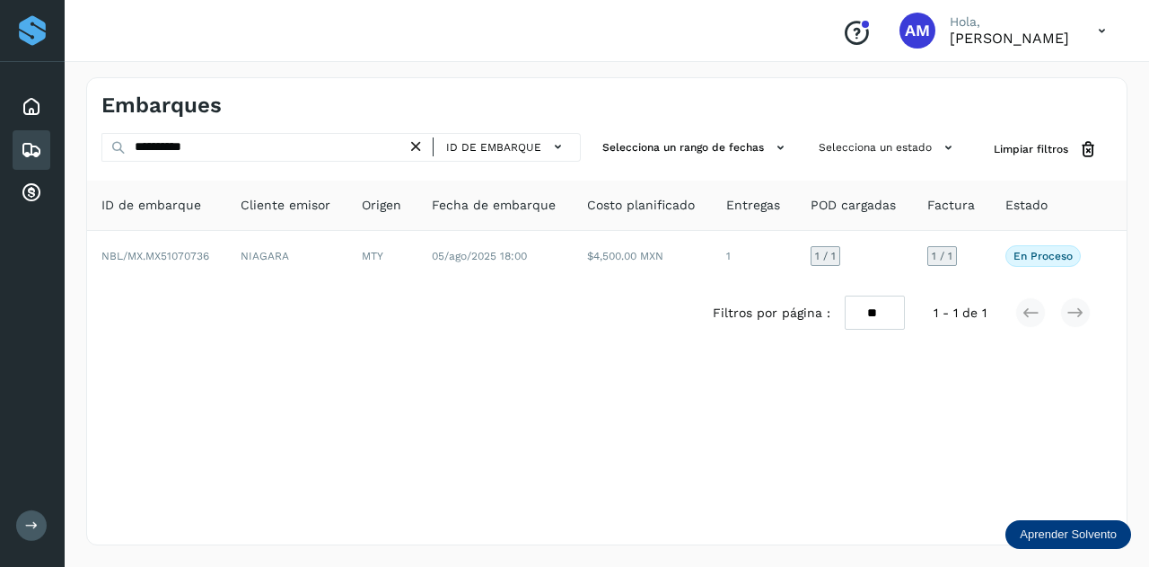
click at [421, 148] on icon at bounding box center [416, 146] width 19 height 19
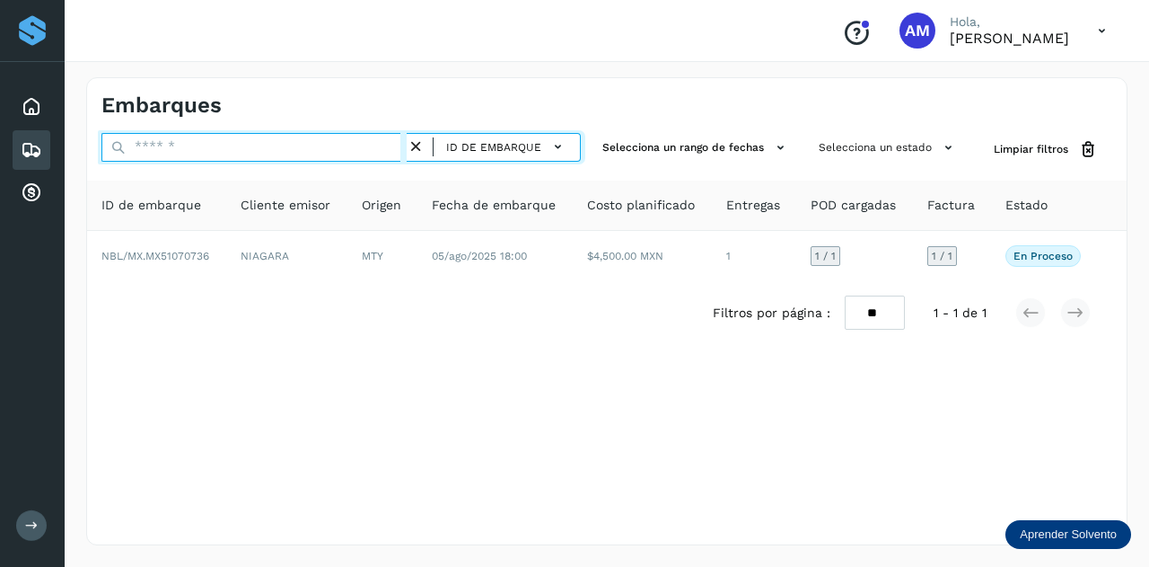
click at [382, 146] on input "text" at bounding box center [253, 147] width 305 height 29
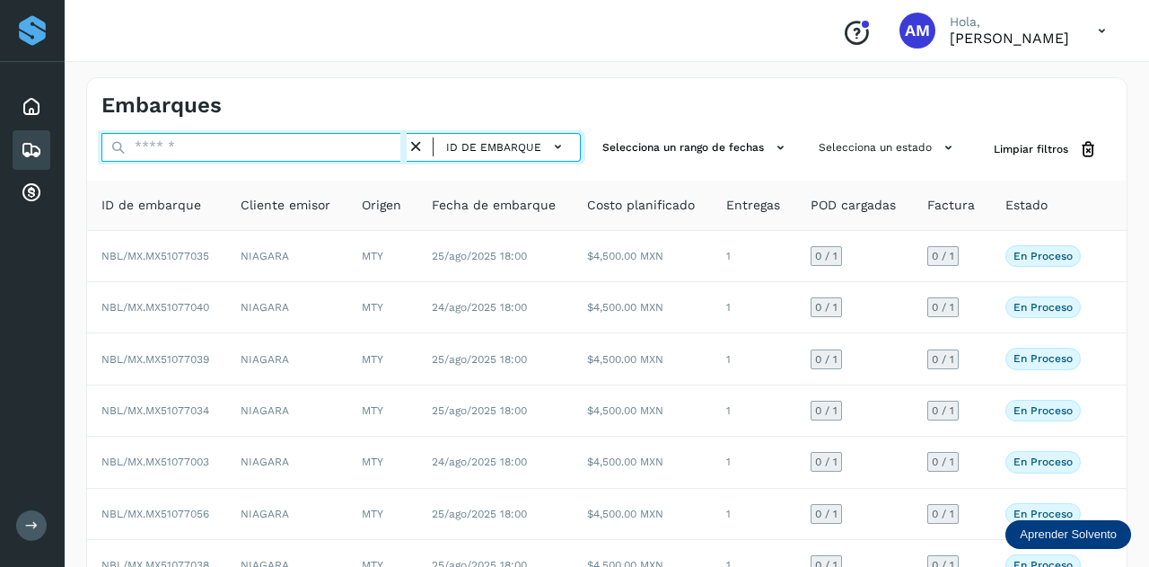
paste input "**********"
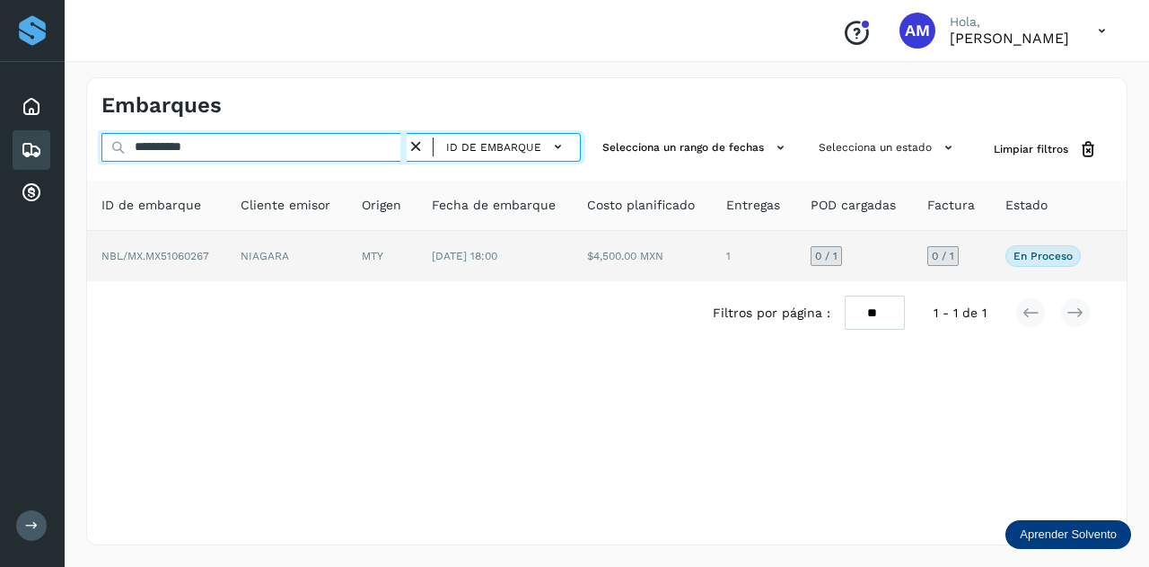
type input "**********"
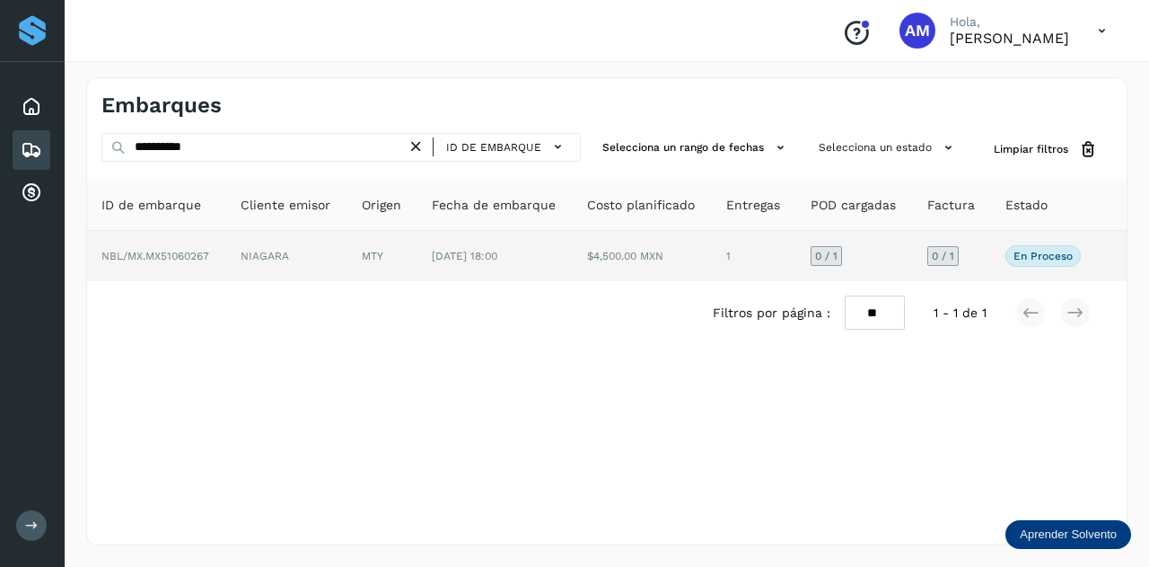
click at [336, 251] on td "NIAGARA" at bounding box center [286, 256] width 121 height 50
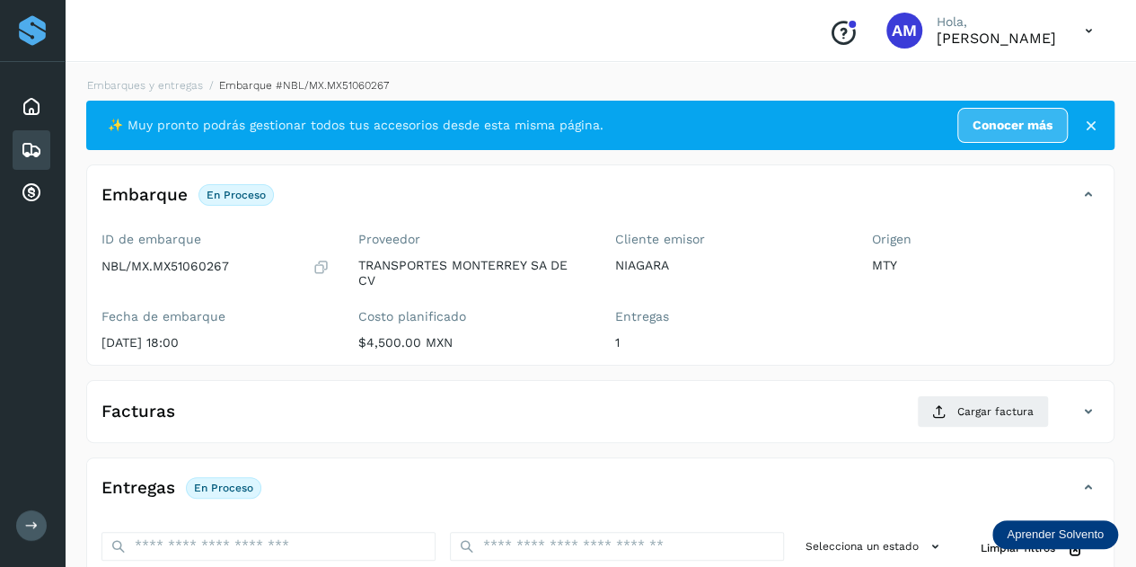
scroll to position [269, 0]
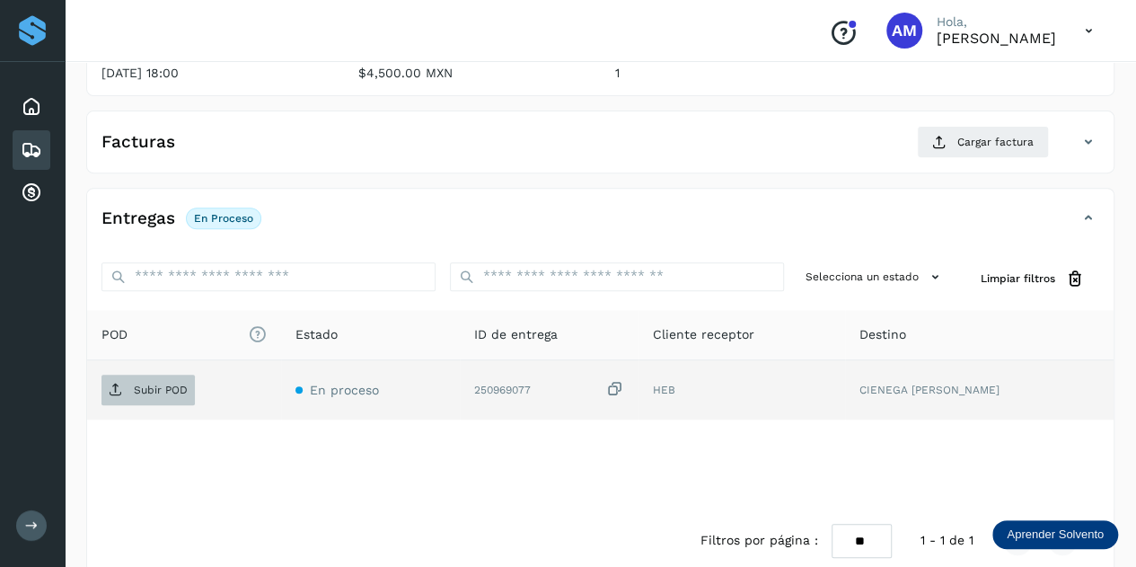
click at [184, 375] on span "Subir POD" at bounding box center [147, 389] width 93 height 29
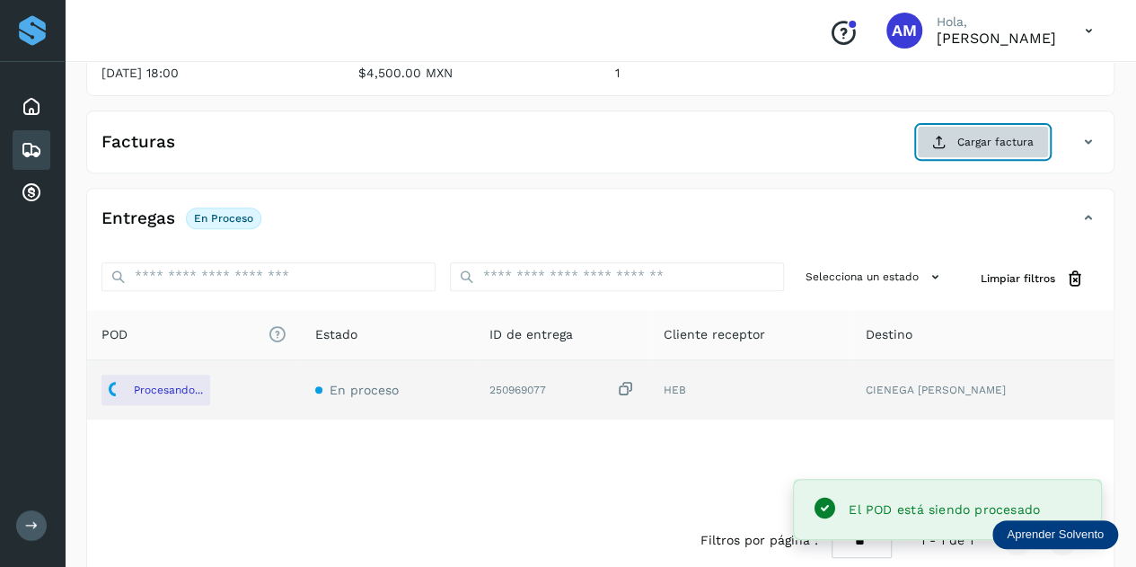
click at [1007, 145] on span "Cargar factura" at bounding box center [995, 142] width 76 height 16
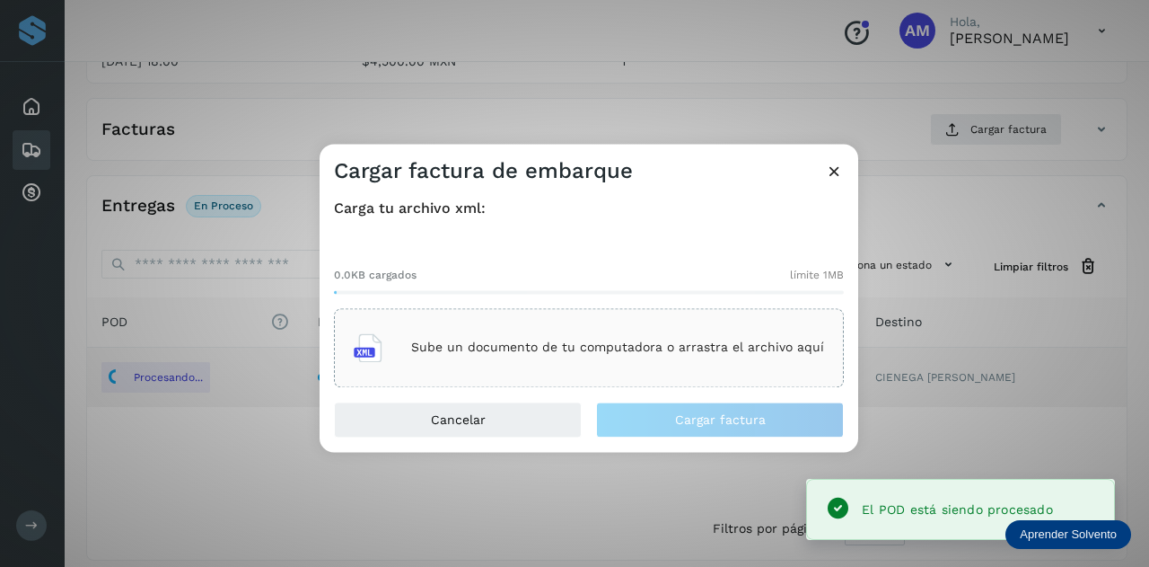
click at [605, 318] on div "Sube un documento de tu computadora o arrastra el archivo aquí" at bounding box center [589, 347] width 510 height 79
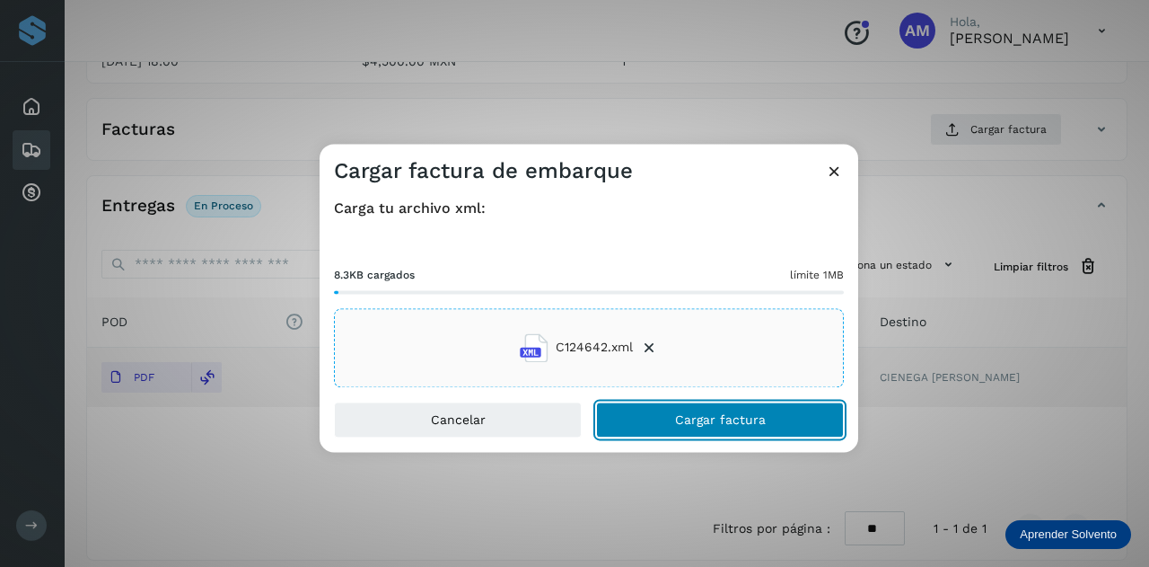
click at [643, 412] on button "Cargar factura" at bounding box center [720, 419] width 248 height 36
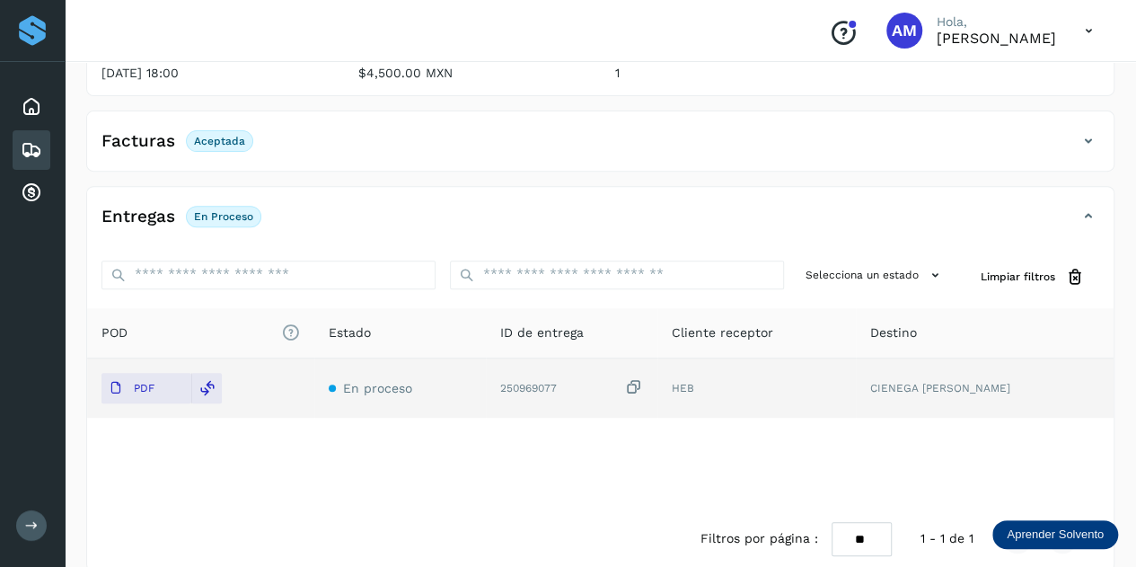
scroll to position [0, 0]
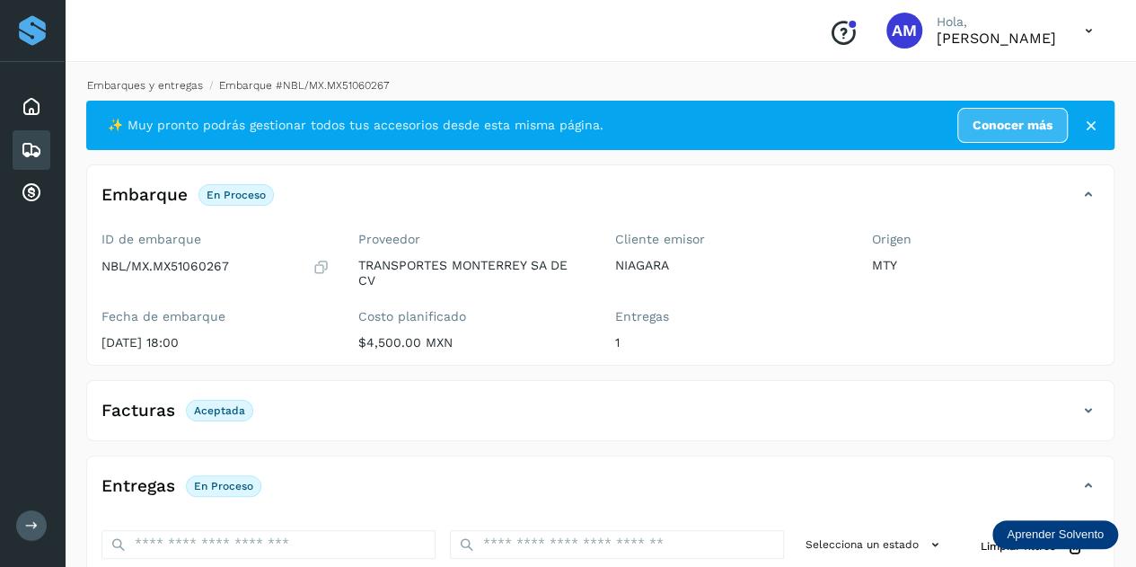
click at [169, 79] on link "Embarques y entregas" at bounding box center [145, 85] width 116 height 13
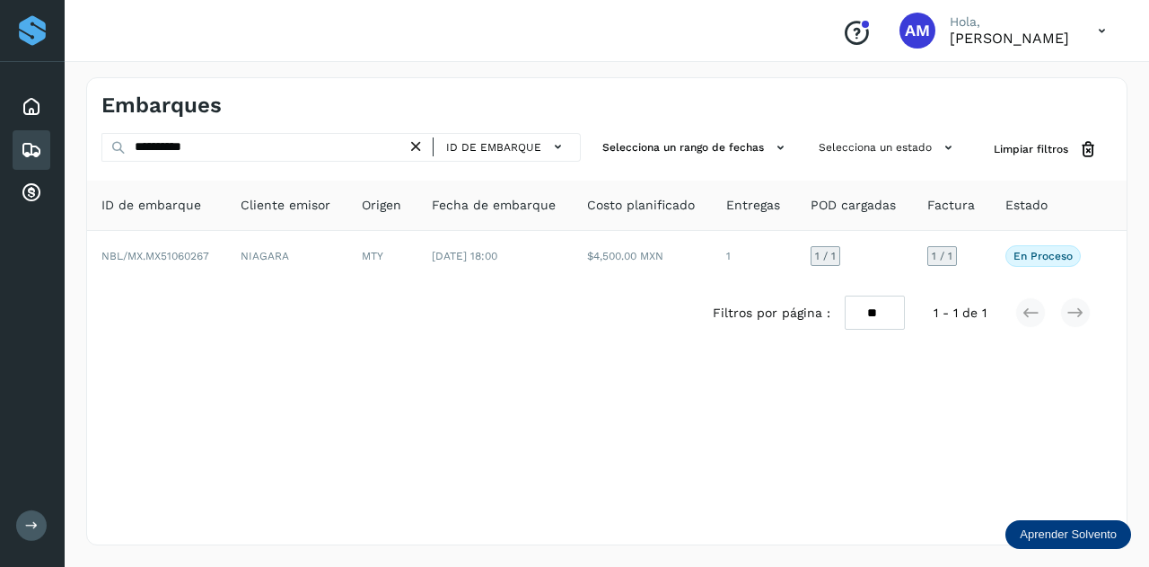
click at [415, 145] on icon at bounding box center [416, 146] width 19 height 19
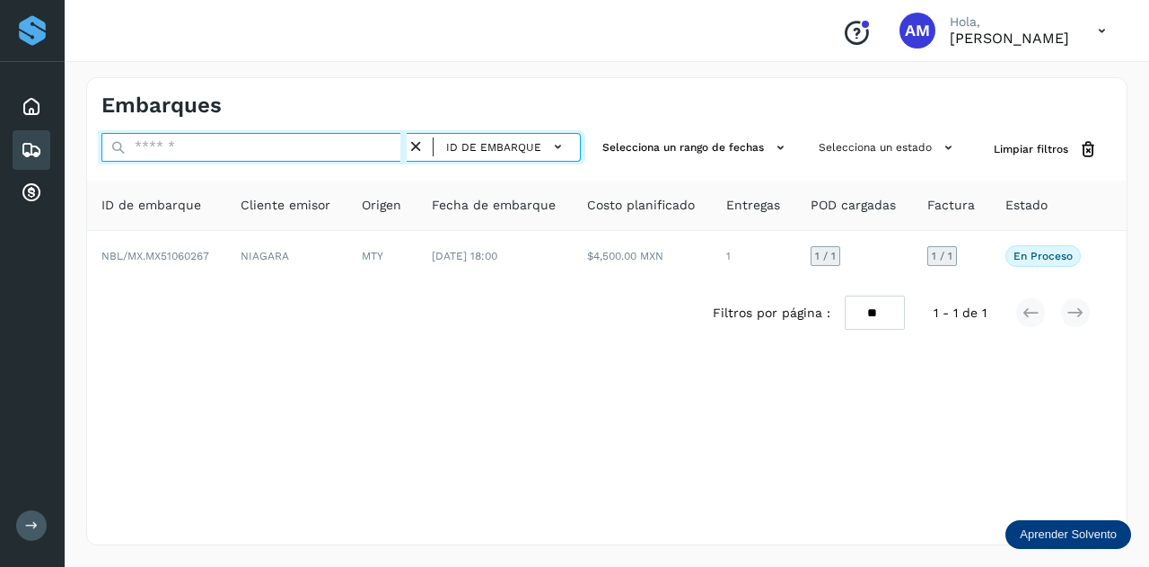
click at [395, 143] on input "text" at bounding box center [253, 147] width 305 height 29
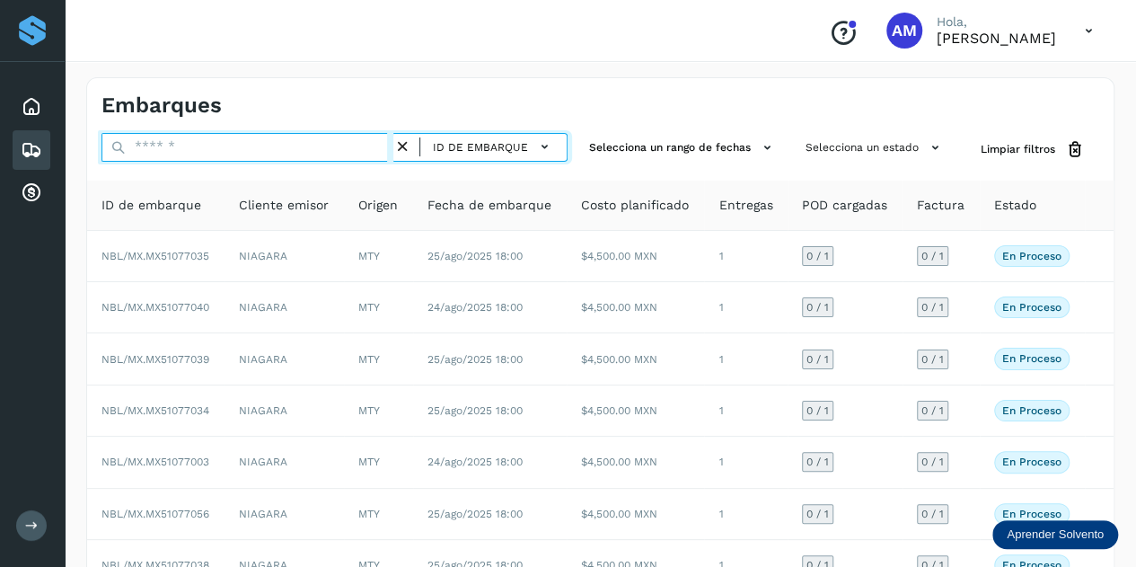
paste input "**********"
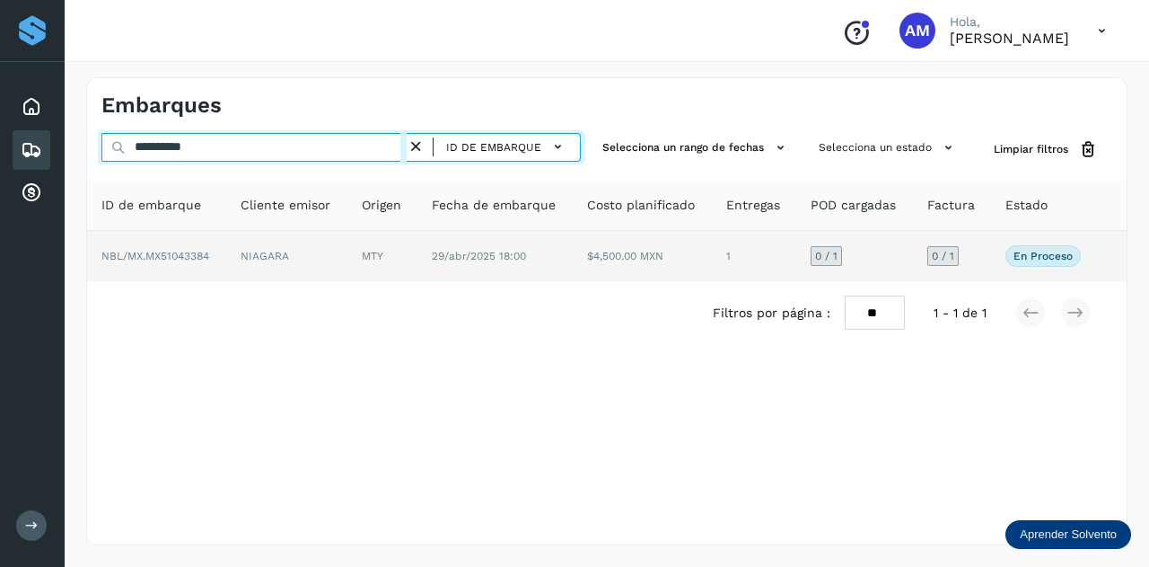
type input "**********"
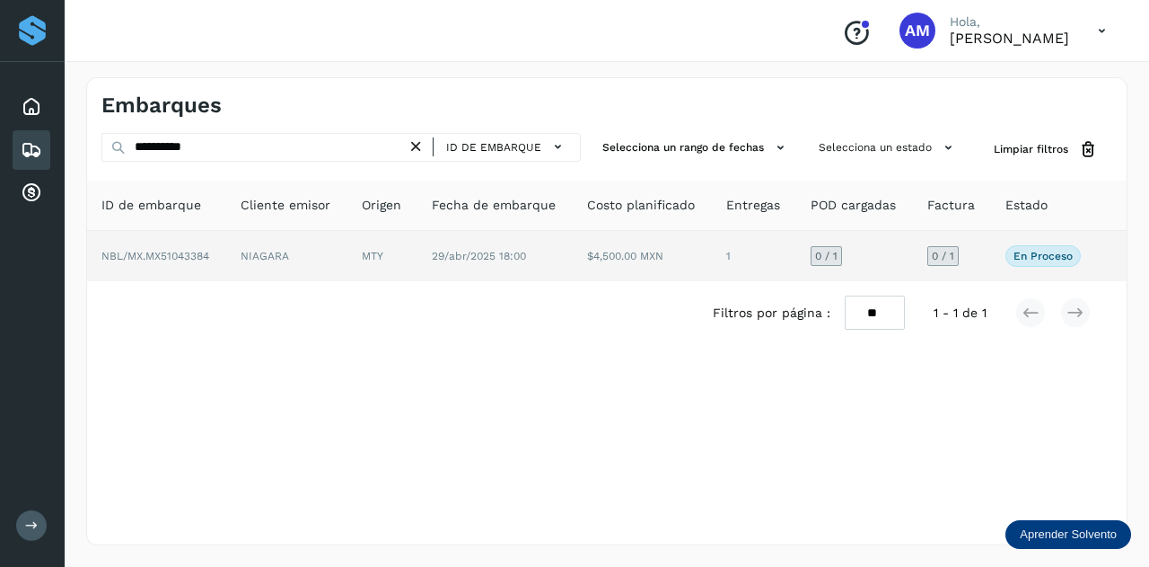
click at [364, 251] on td "MTY" at bounding box center [382, 256] width 70 height 50
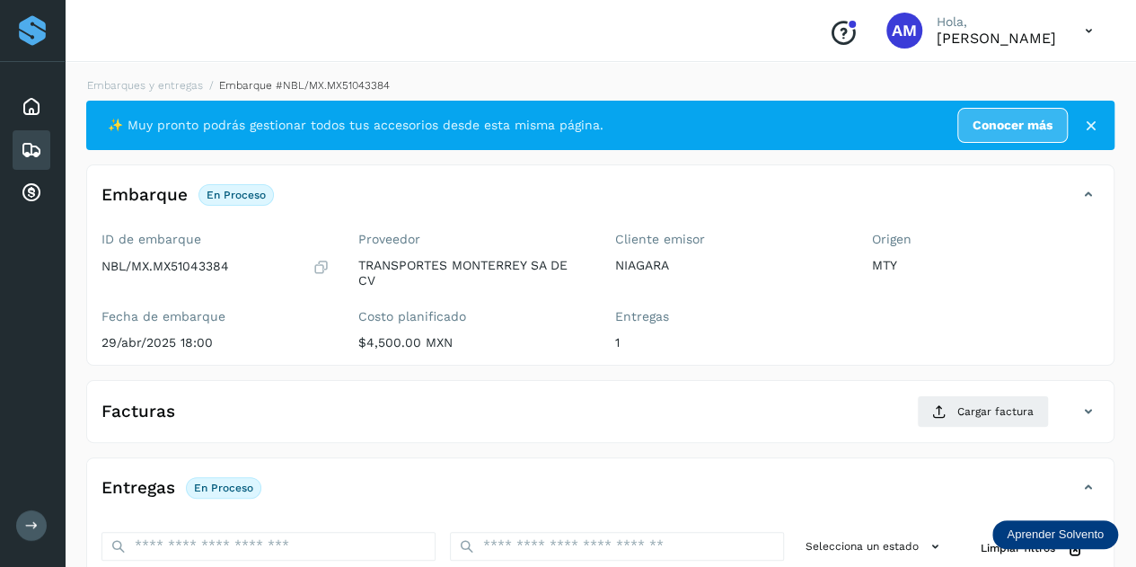
scroll to position [269, 0]
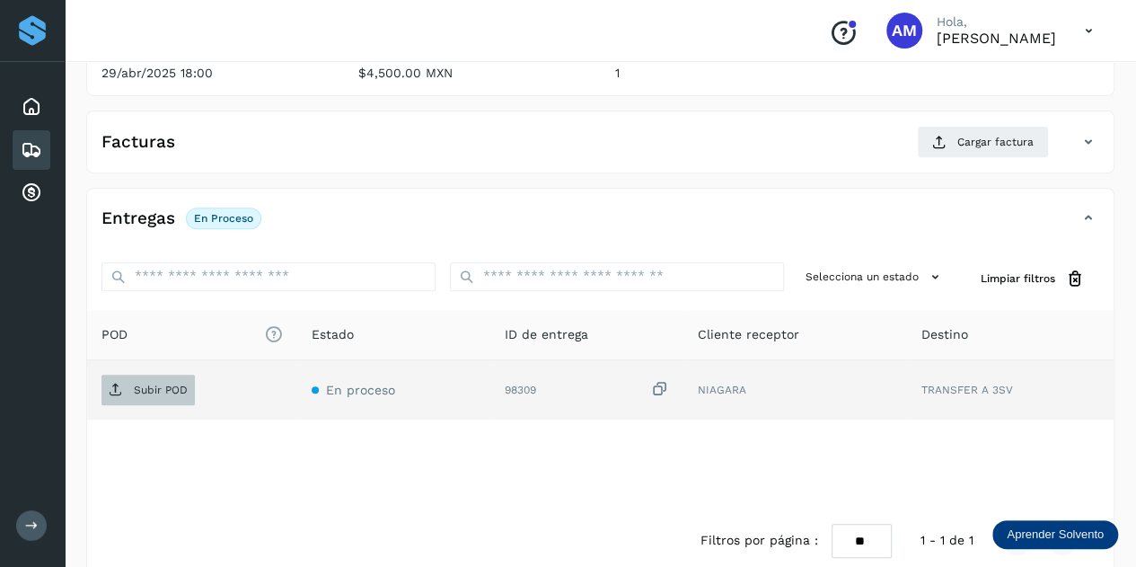
click at [159, 396] on span "Subir POD" at bounding box center [147, 389] width 93 height 29
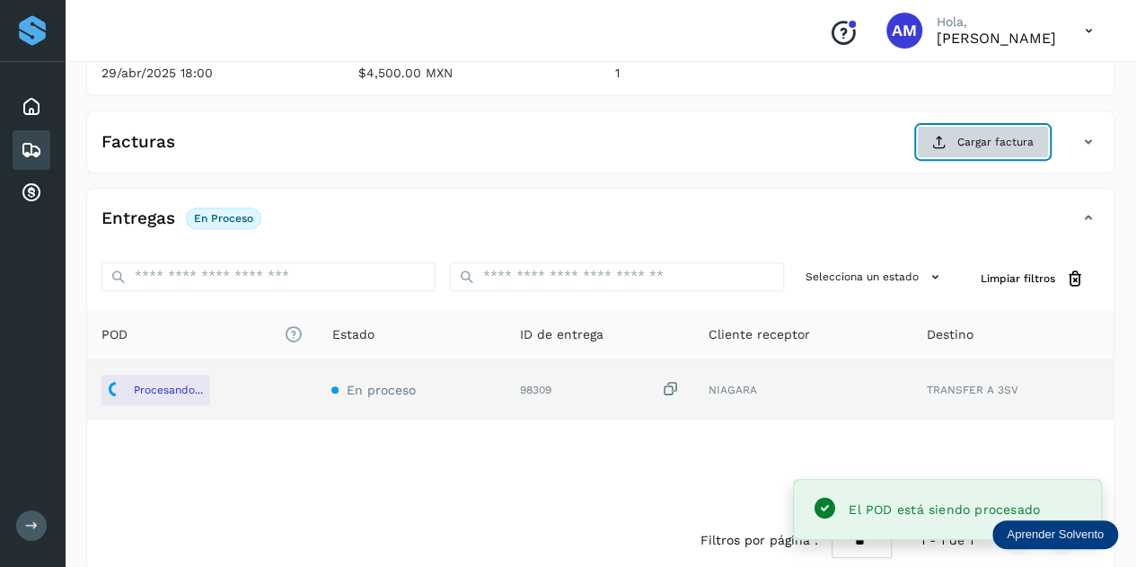
click at [990, 149] on button "Cargar factura" at bounding box center [983, 142] width 132 height 32
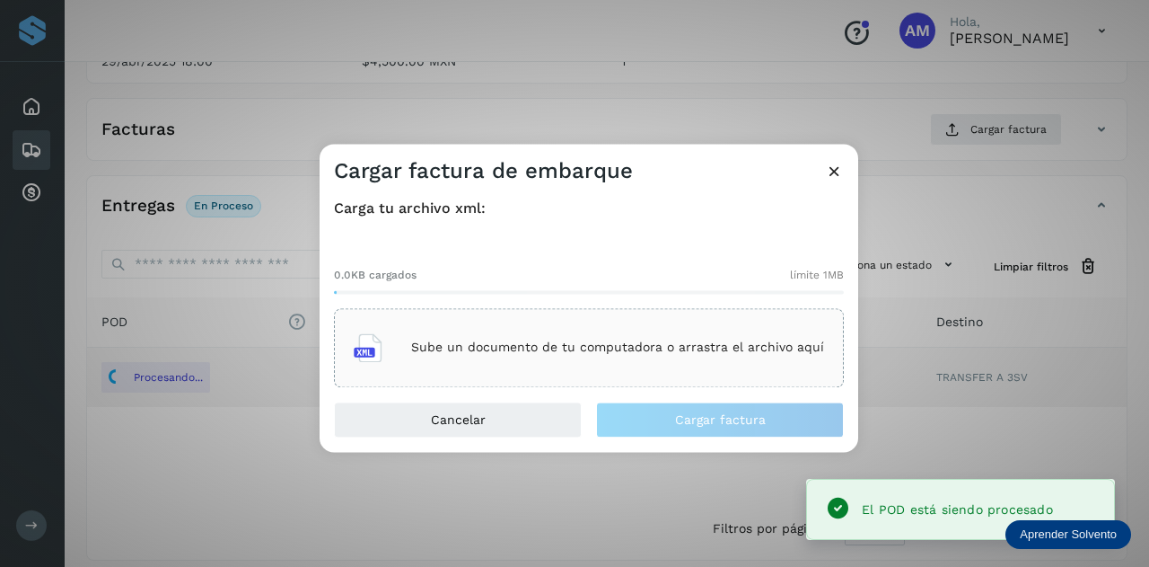
click at [629, 333] on div "Sube un documento de tu computadora o arrastra el archivo aquí" at bounding box center [589, 347] width 470 height 48
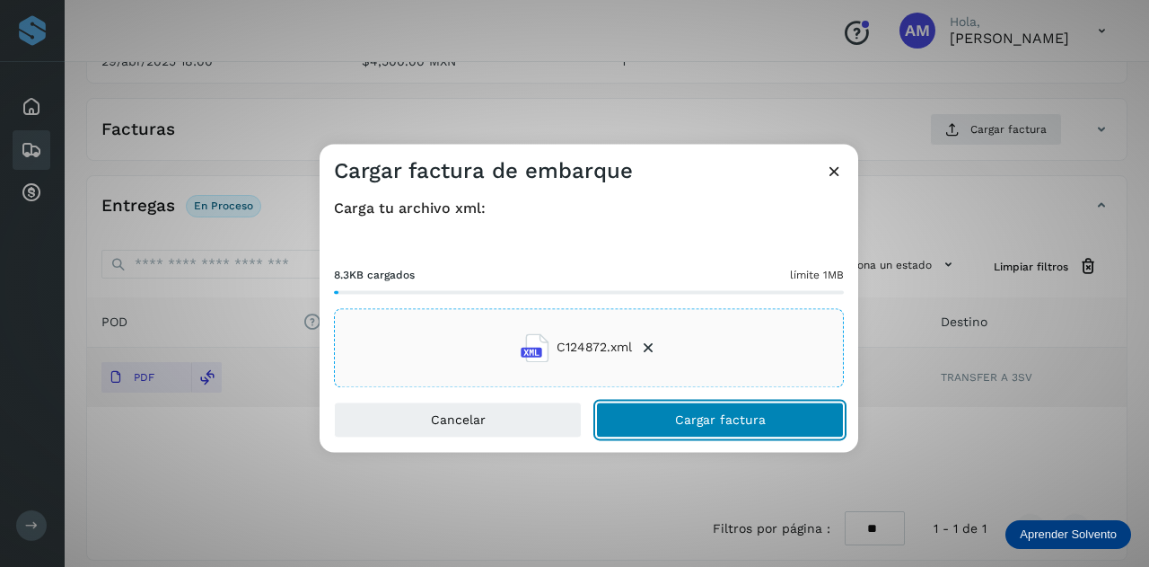
click at [651, 416] on button "Cargar factura" at bounding box center [720, 419] width 248 height 36
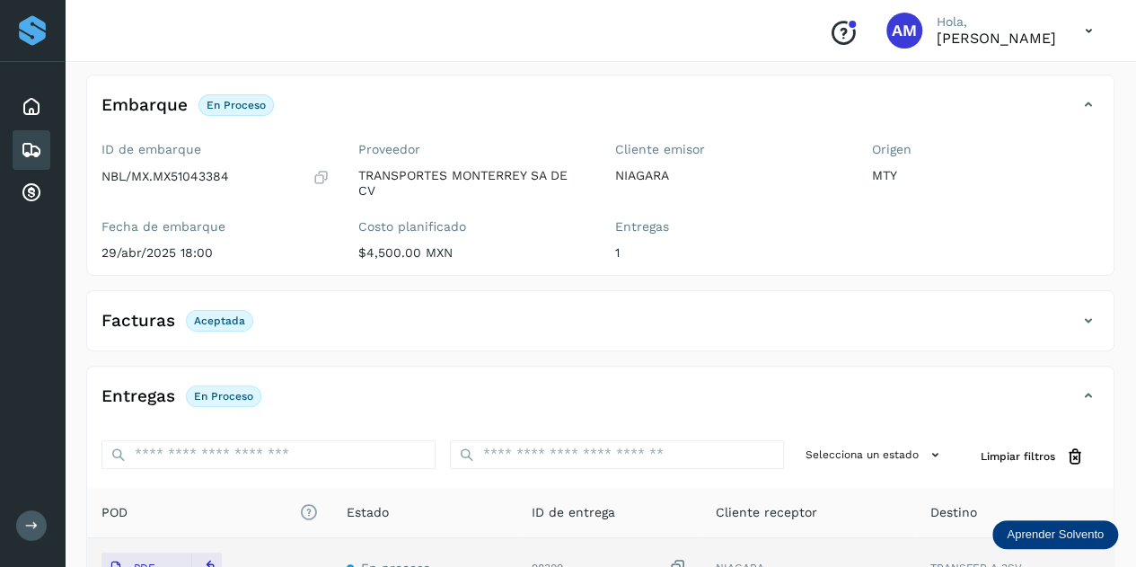
scroll to position [0, 0]
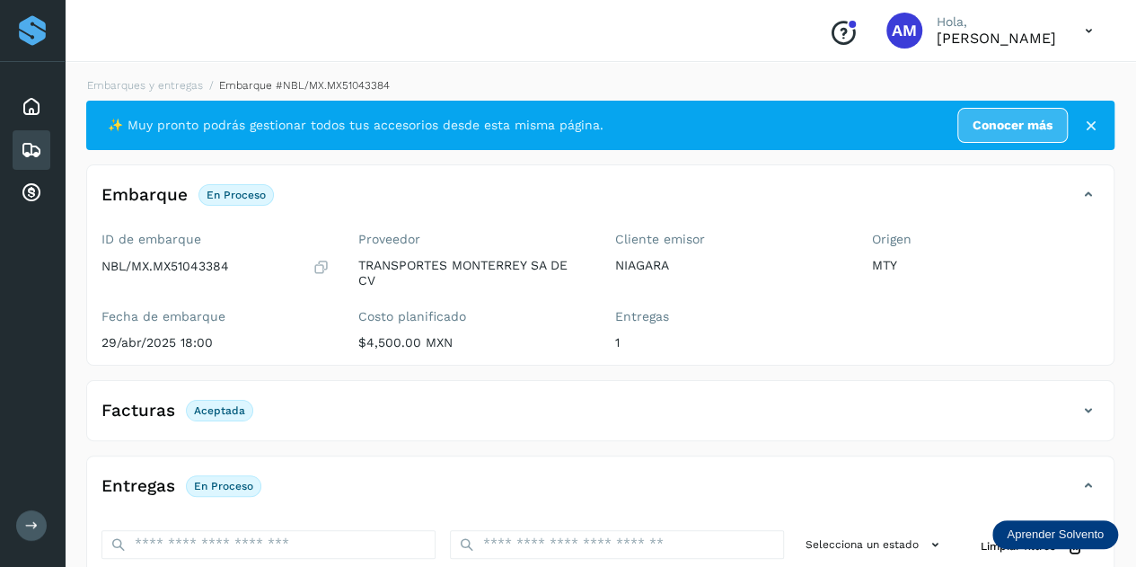
click at [170, 82] on link "Embarques y entregas" at bounding box center [145, 85] width 116 height 13
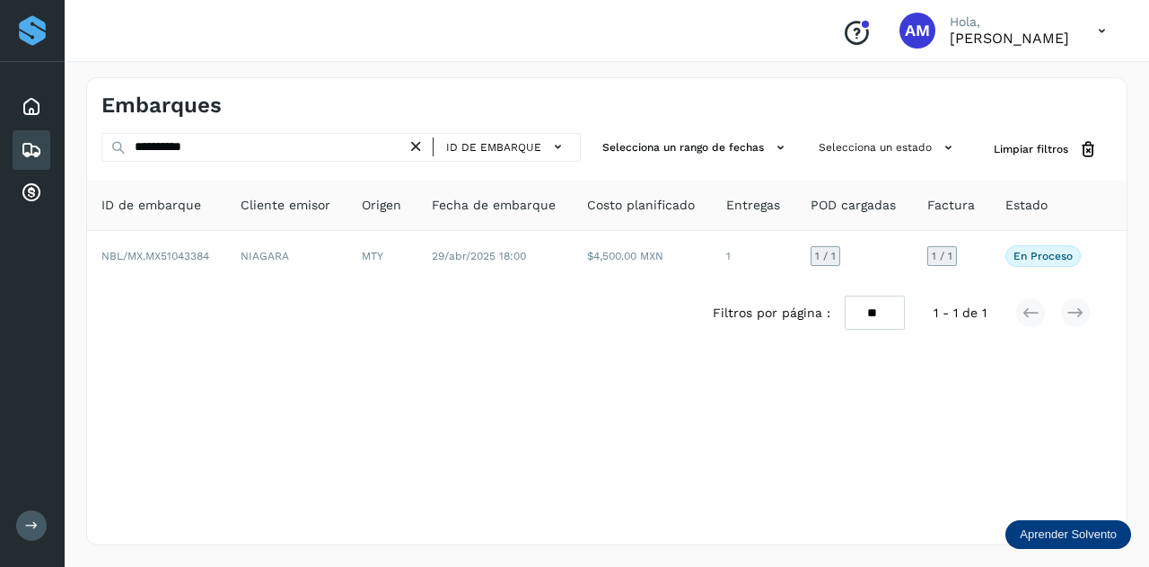
click at [421, 145] on icon at bounding box center [416, 146] width 19 height 19
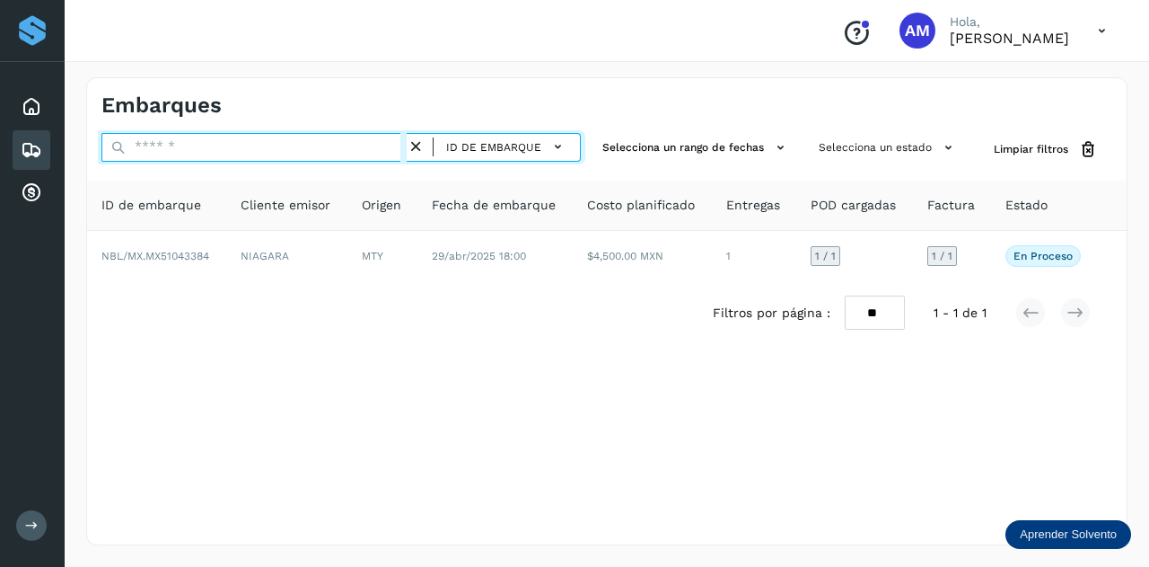
click at [383, 148] on input "text" at bounding box center [253, 147] width 305 height 29
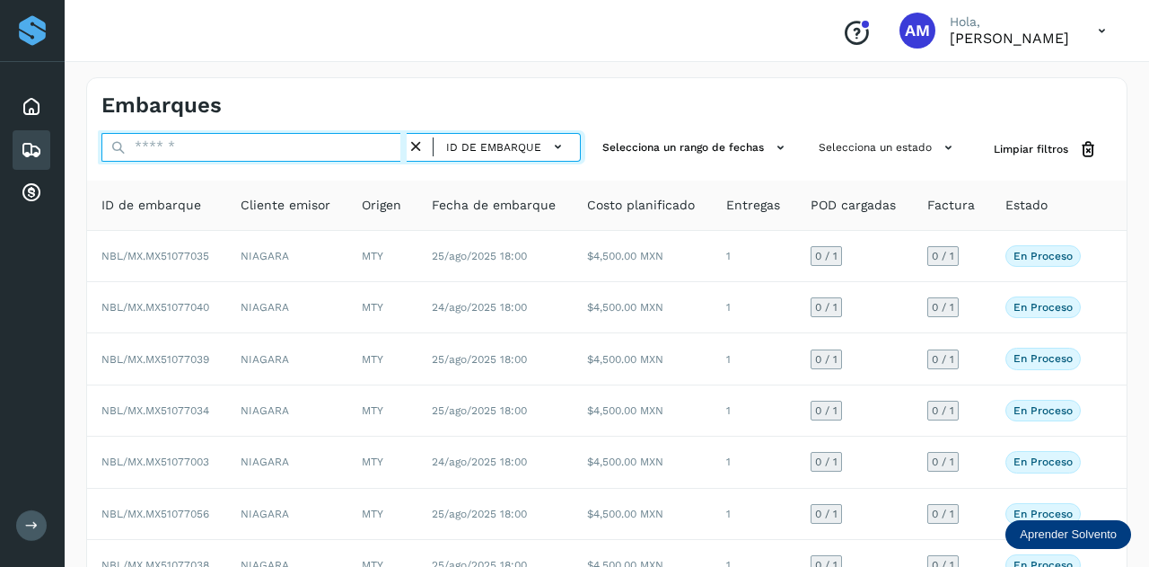
paste input "**********"
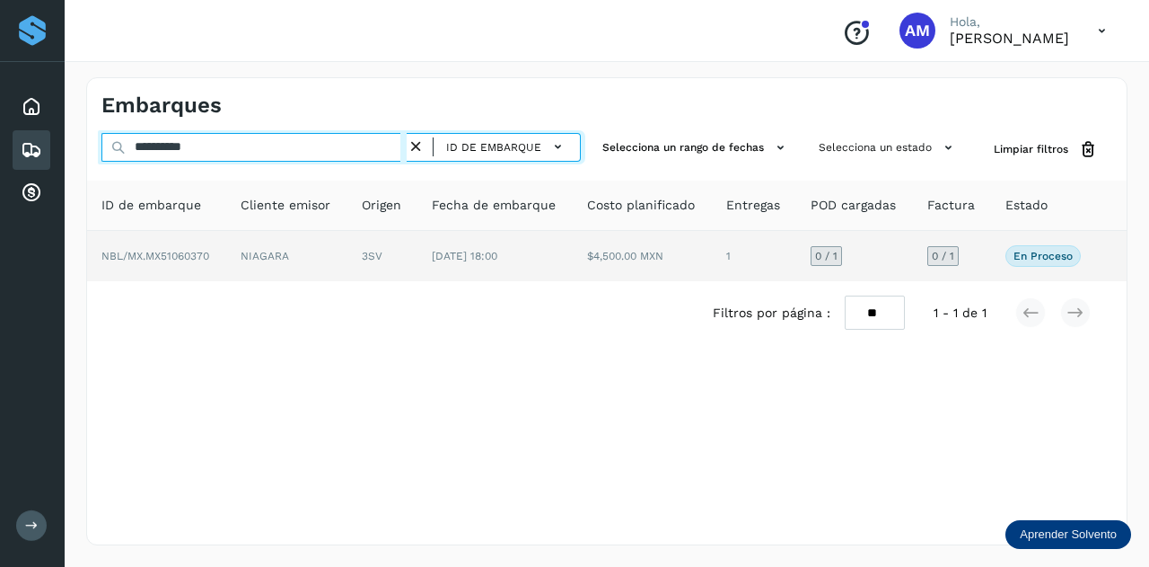
type input "**********"
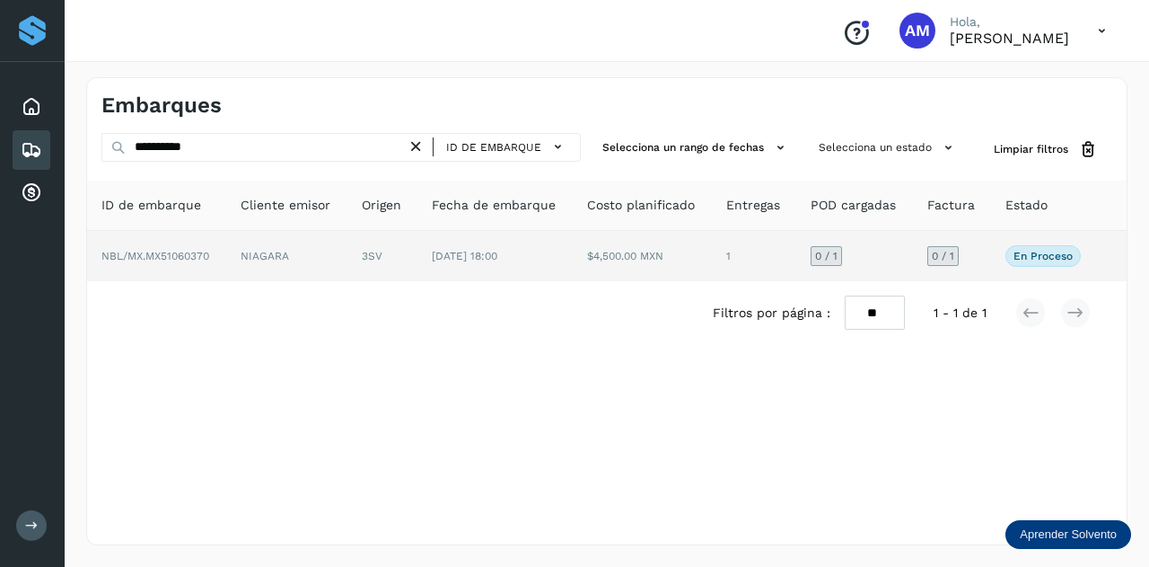
click at [364, 248] on td "3SV" at bounding box center [382, 256] width 70 height 50
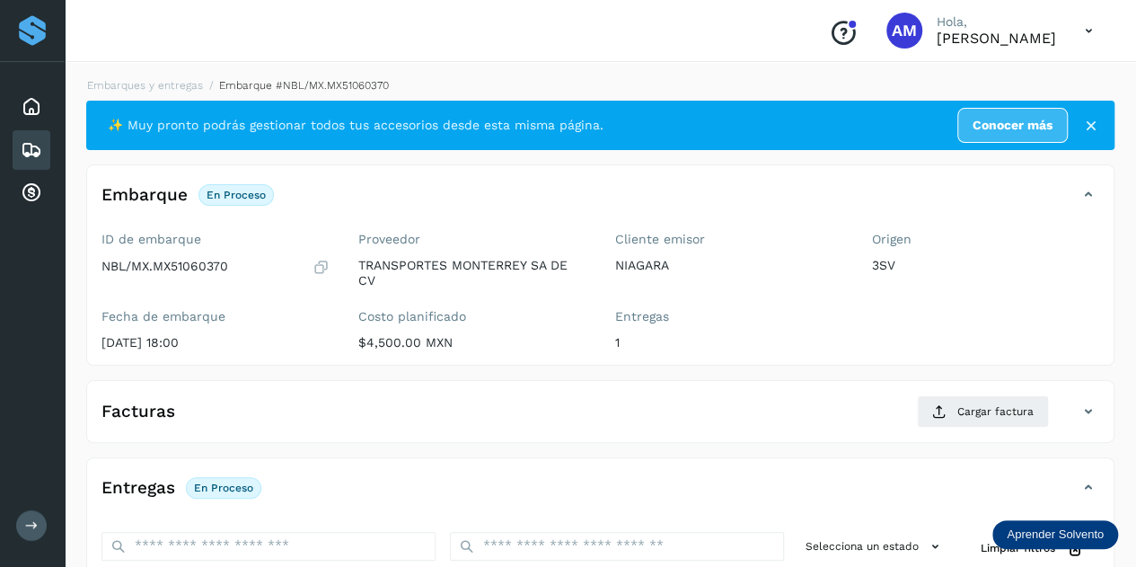
scroll to position [180, 0]
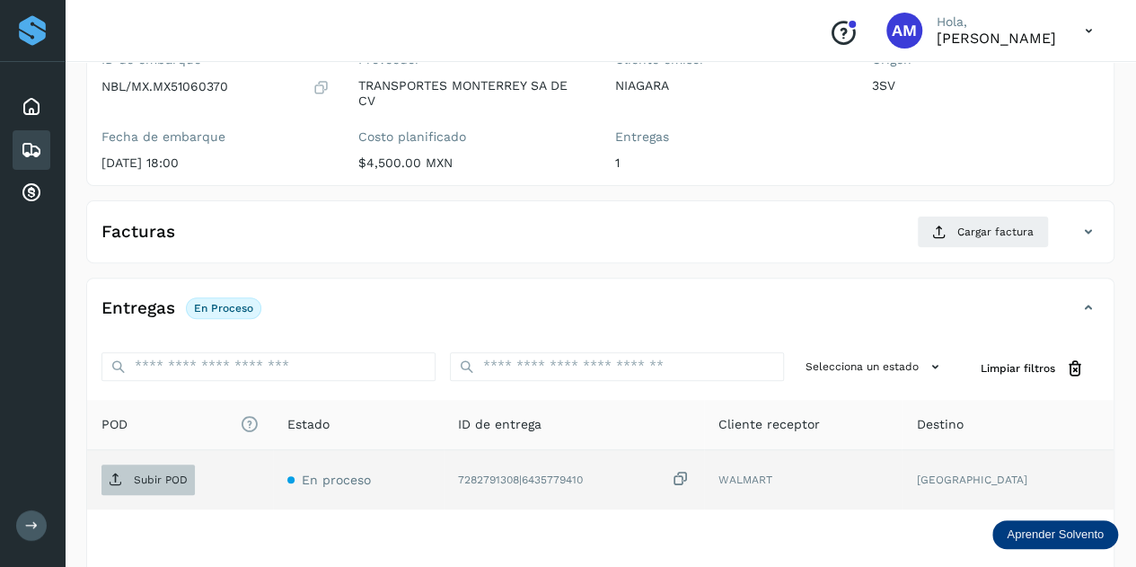
click at [171, 468] on span "Subir POD" at bounding box center [147, 479] width 93 height 29
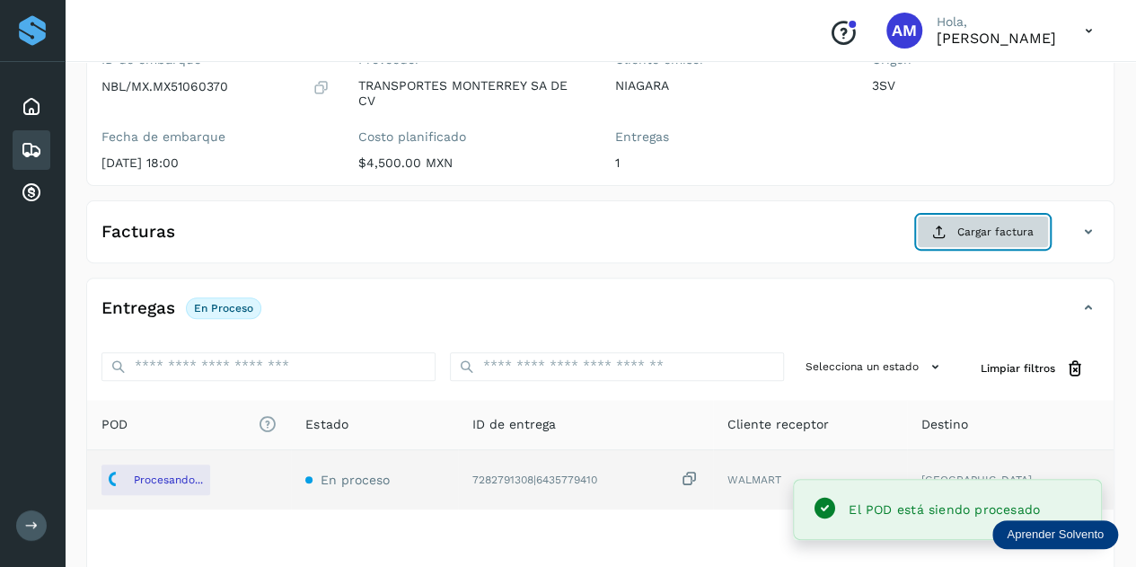
click at [958, 229] on button "Cargar factura" at bounding box center [983, 231] width 132 height 32
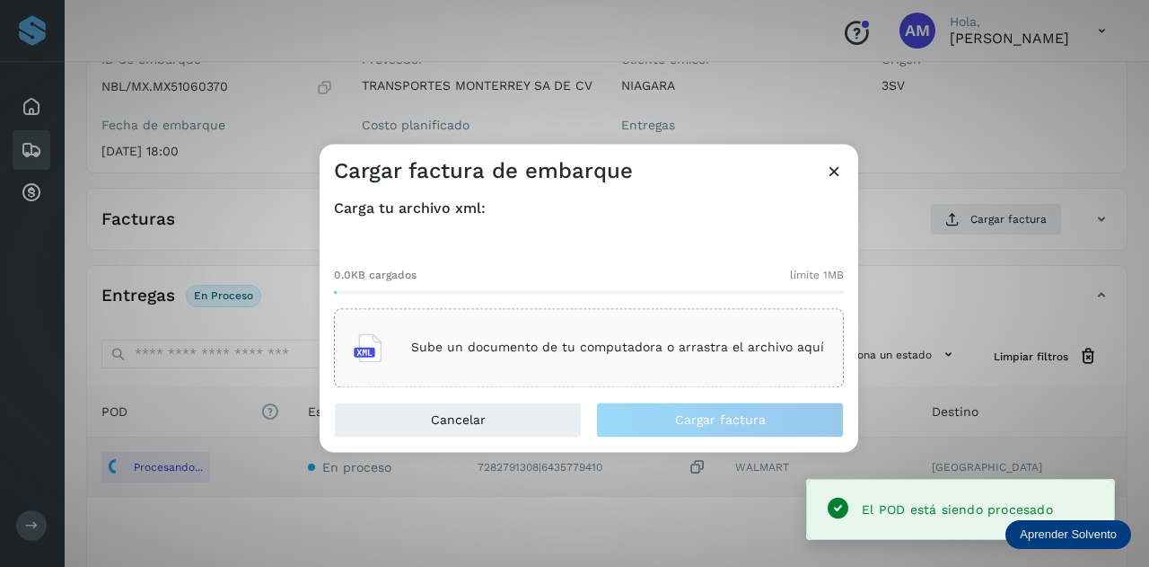
click at [541, 353] on p "Sube un documento de tu computadora o arrastra el archivo aquí" at bounding box center [617, 347] width 413 height 15
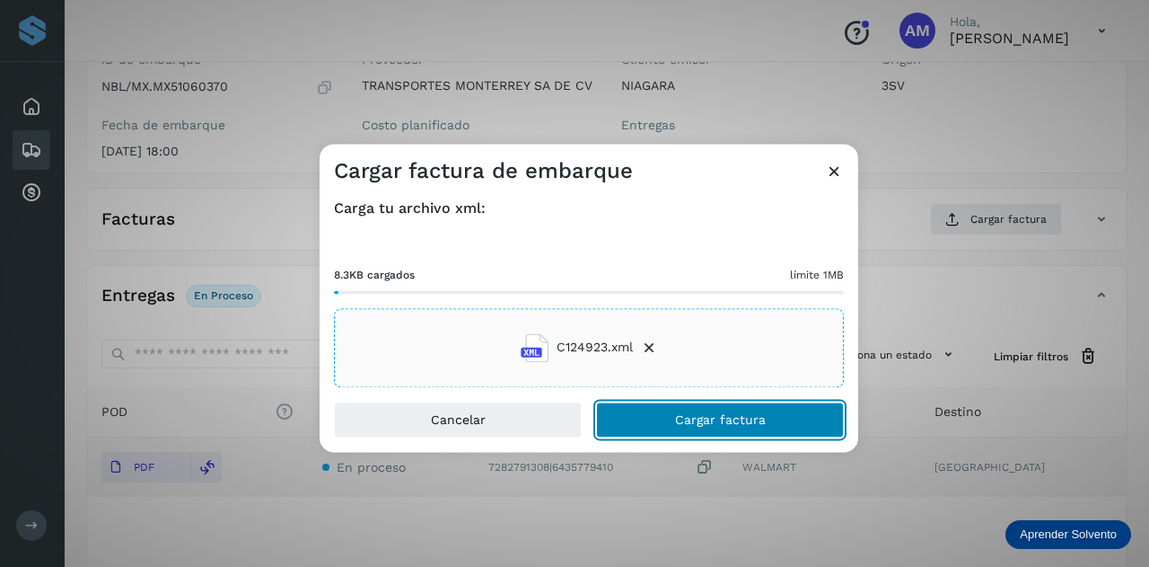
click at [646, 419] on button "Cargar factura" at bounding box center [720, 419] width 248 height 36
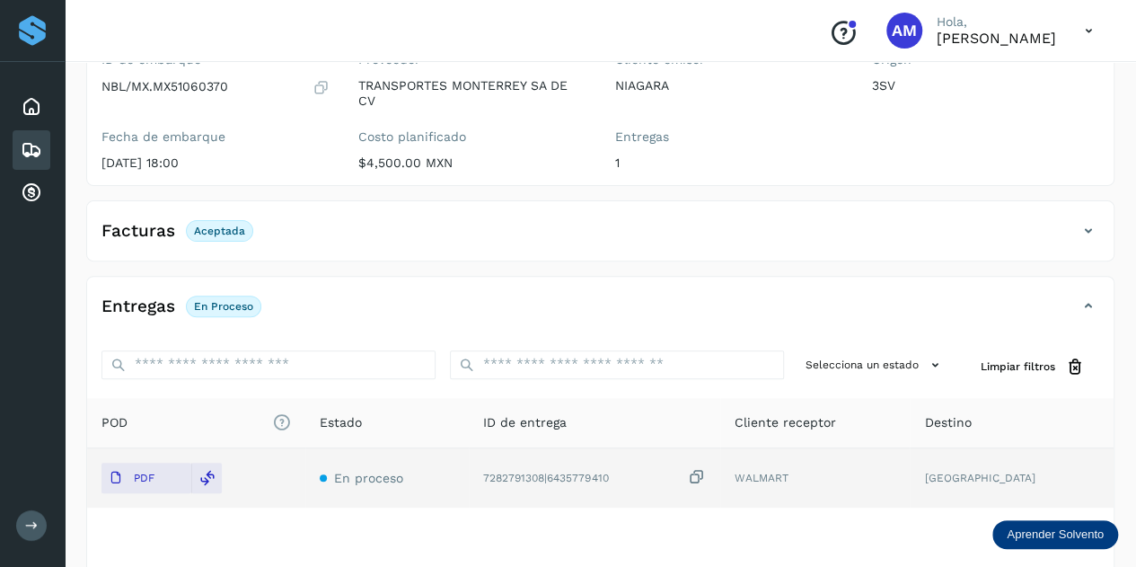
scroll to position [0, 0]
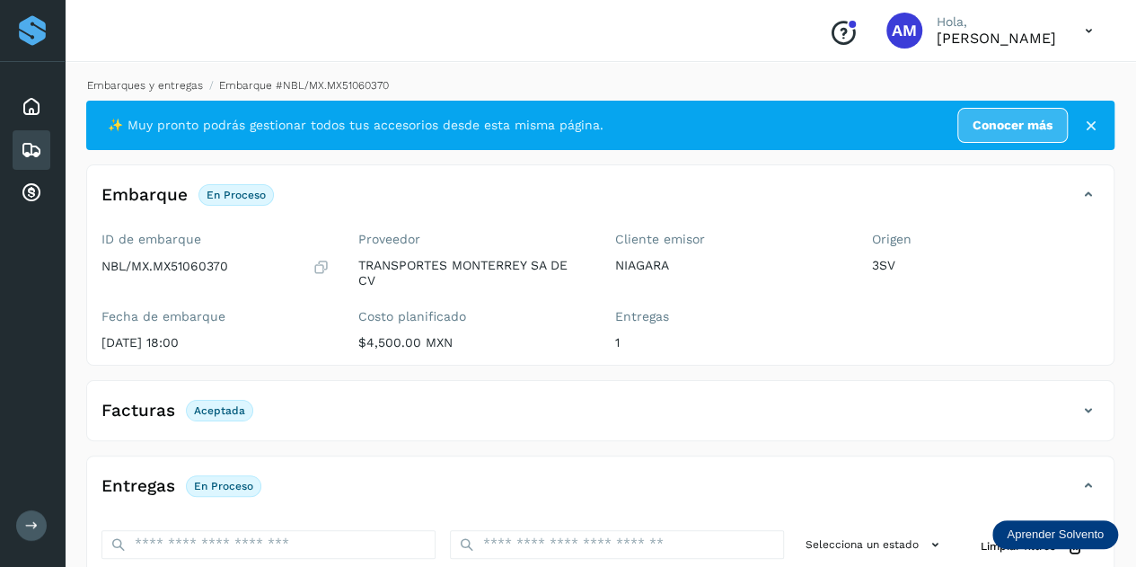
click at [171, 90] on link "Embarques y entregas" at bounding box center [145, 85] width 116 height 13
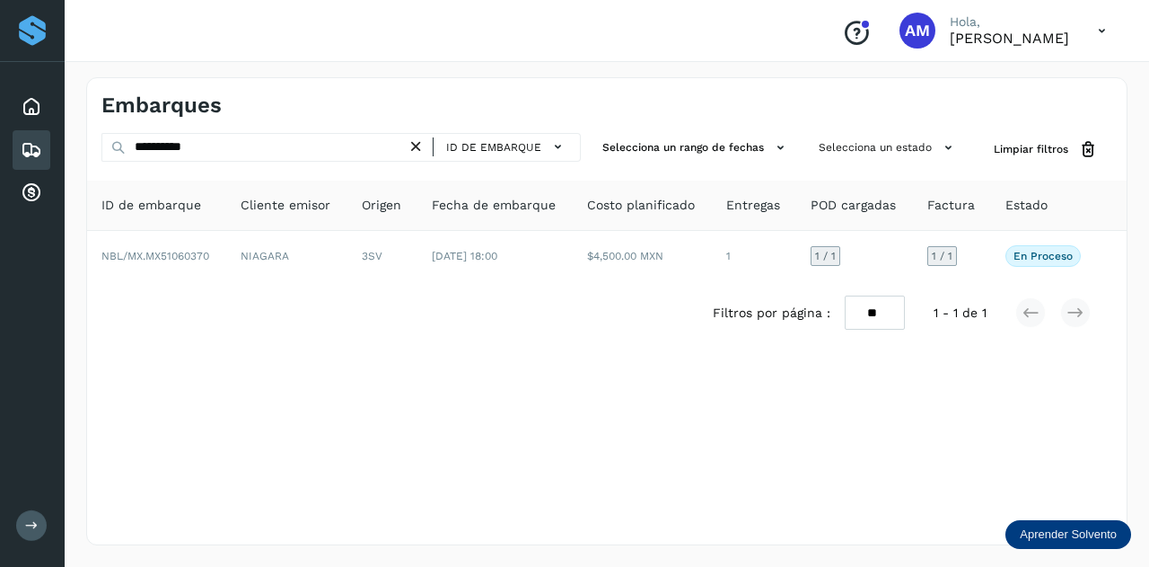
click at [419, 145] on icon at bounding box center [416, 146] width 19 height 19
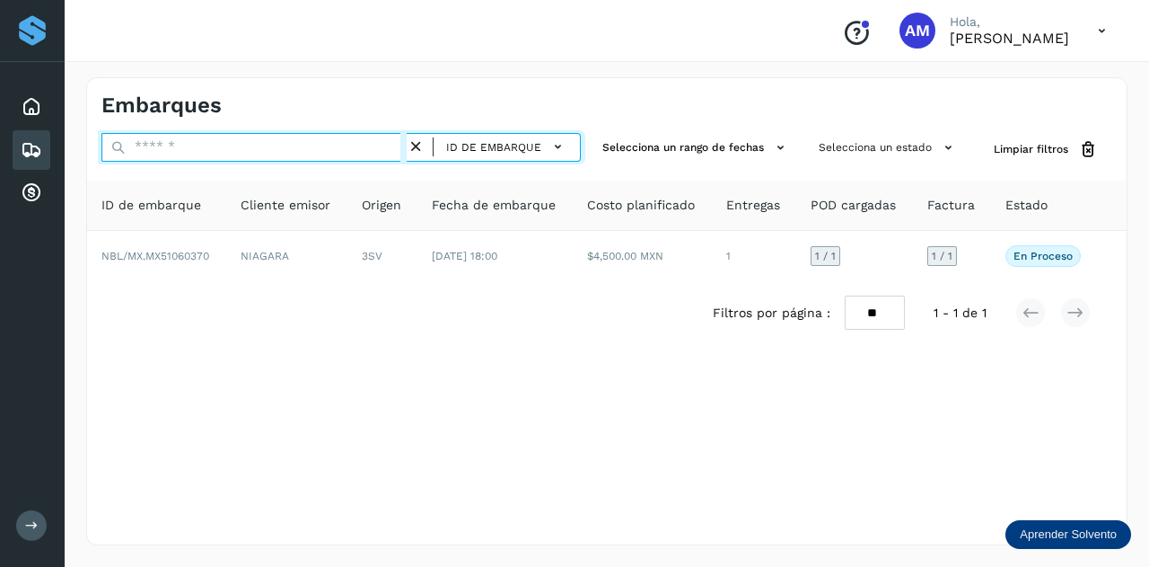
click at [391, 146] on input "text" at bounding box center [253, 147] width 305 height 29
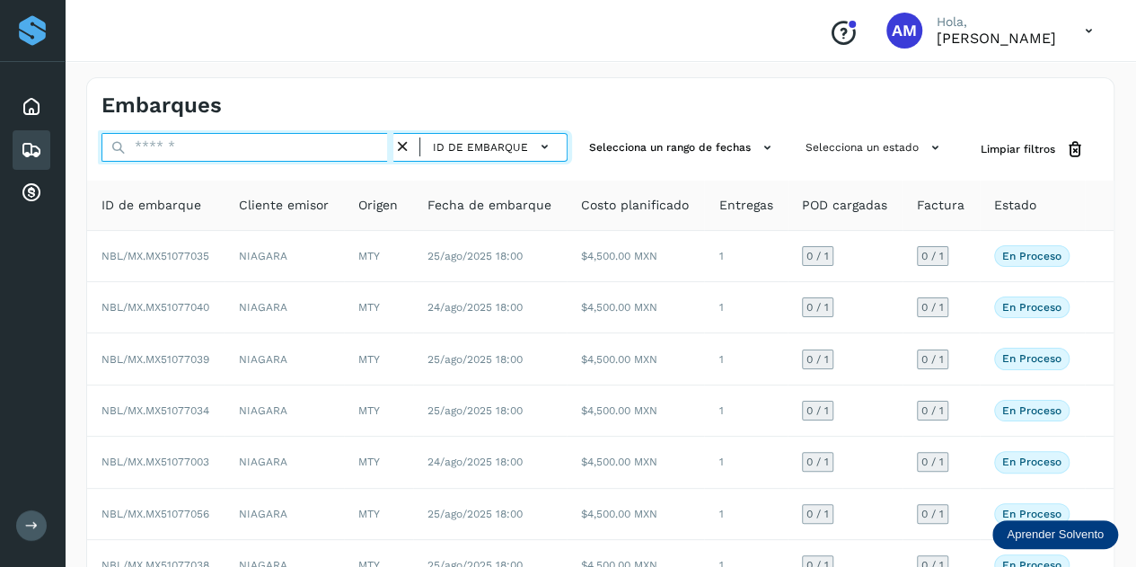
paste input "**********"
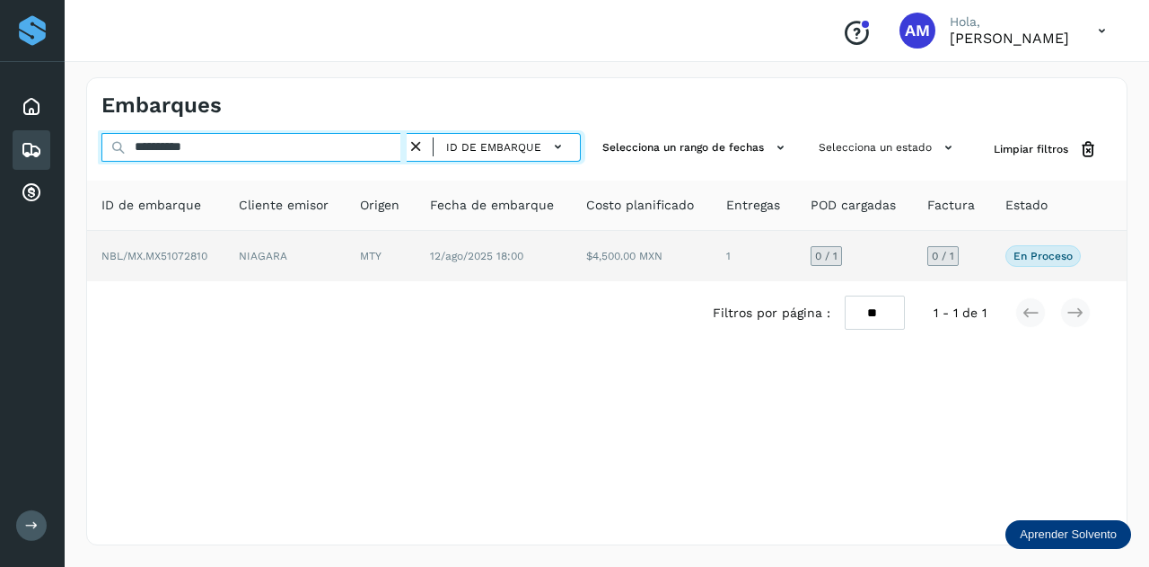
type input "**********"
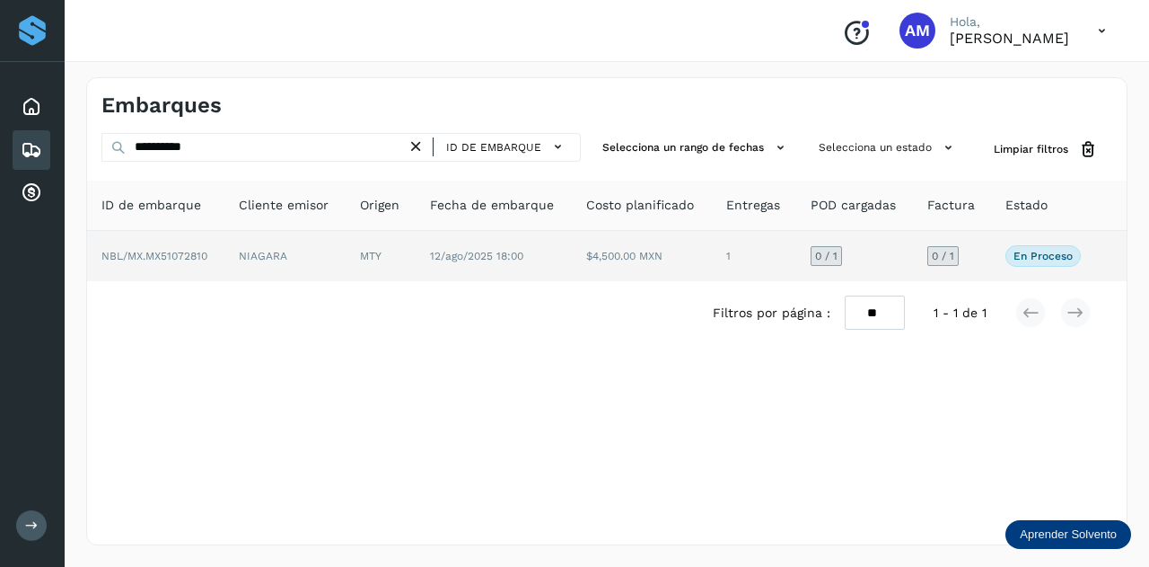
click at [383, 251] on td "MTY" at bounding box center [381, 256] width 70 height 50
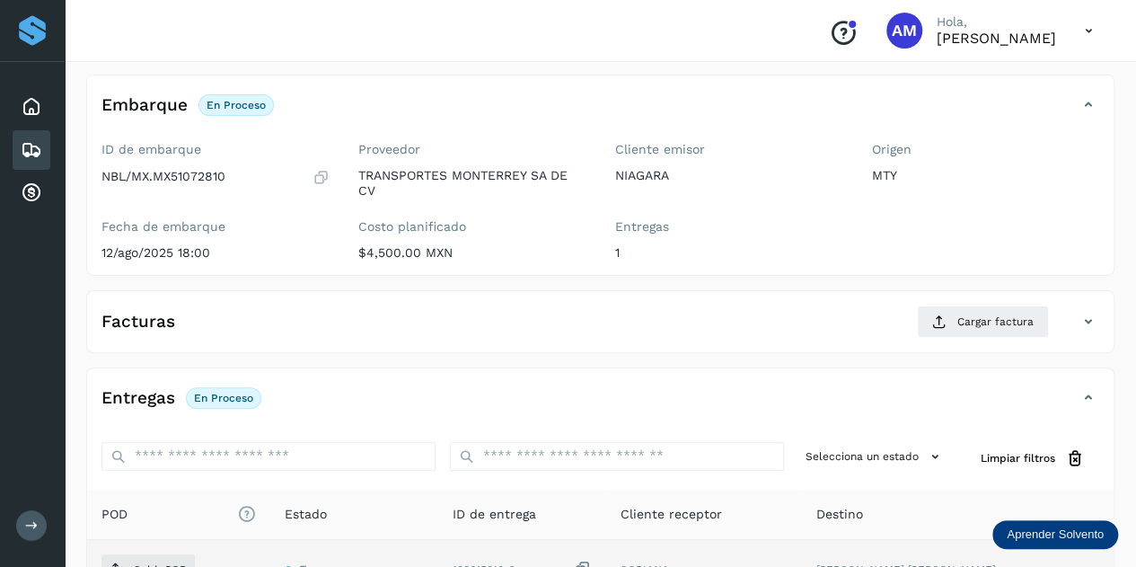
scroll to position [269, 0]
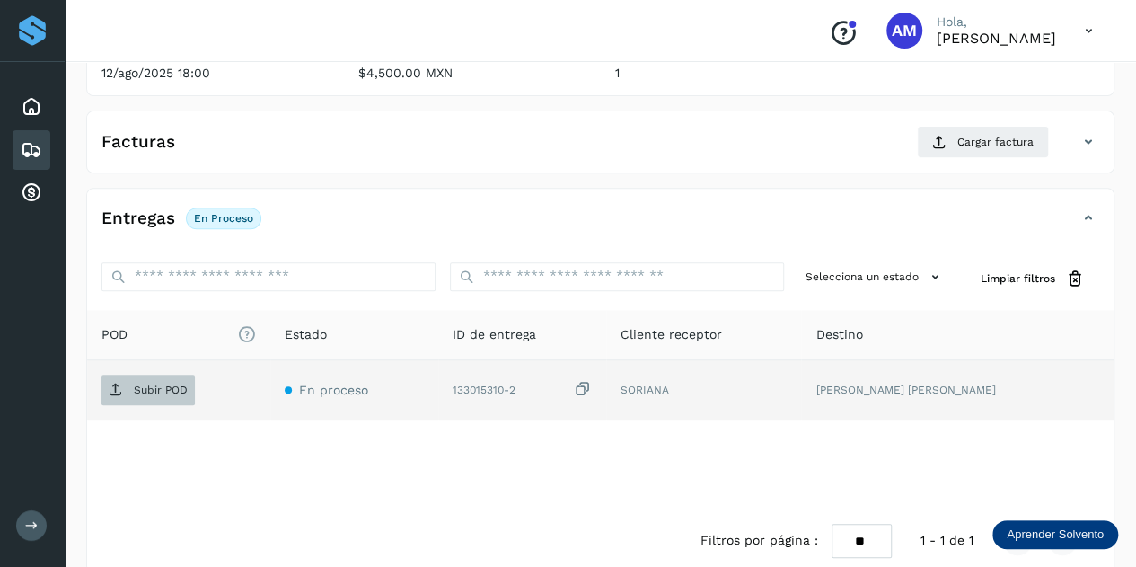
click at [163, 387] on p "Subir POD" at bounding box center [161, 389] width 54 height 13
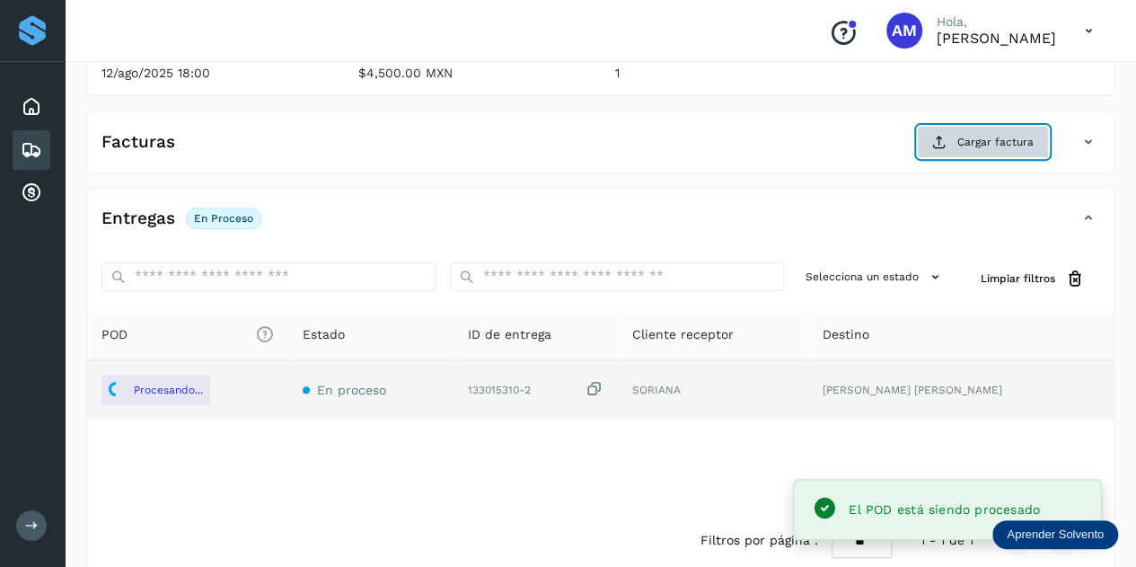
click at [971, 140] on span "Cargar factura" at bounding box center [995, 142] width 76 height 16
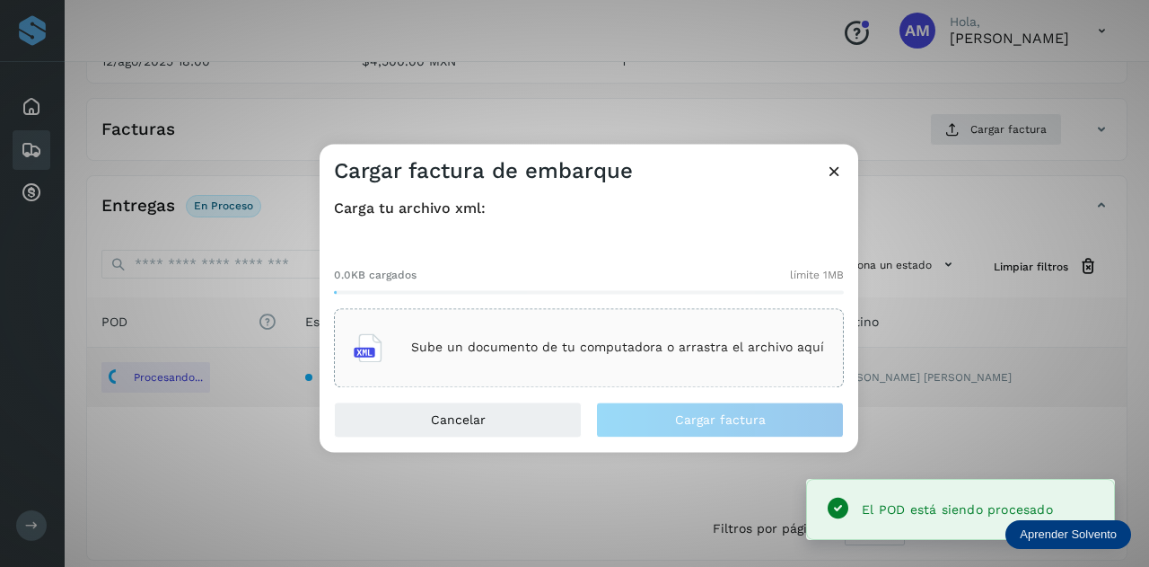
click at [603, 321] on div "Sube un documento de tu computadora o arrastra el archivo aquí" at bounding box center [589, 347] width 510 height 79
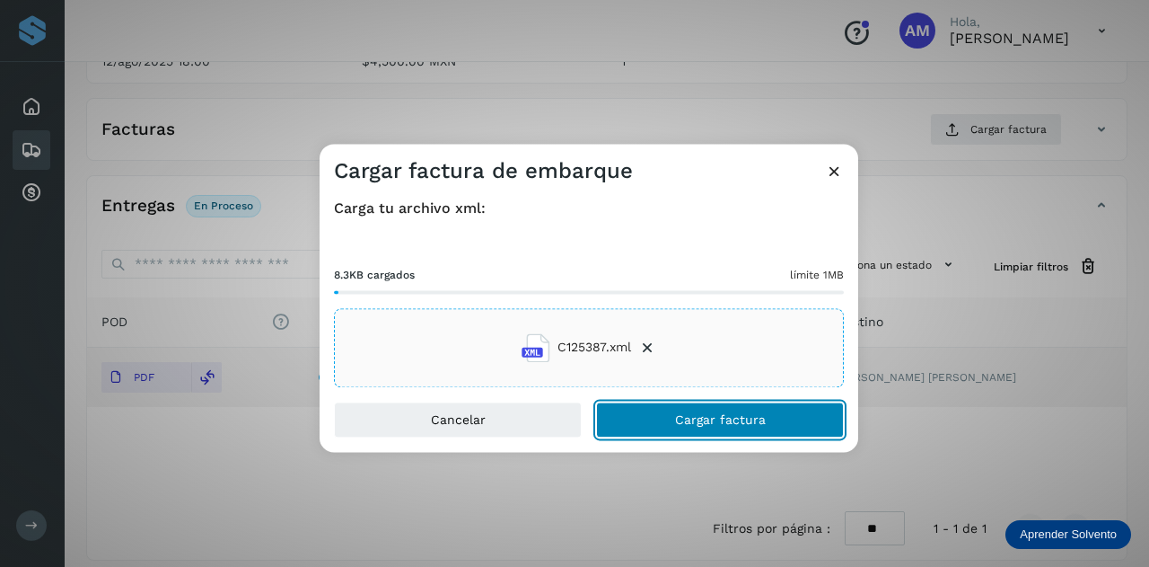
click at [624, 423] on button "Cargar factura" at bounding box center [720, 419] width 248 height 36
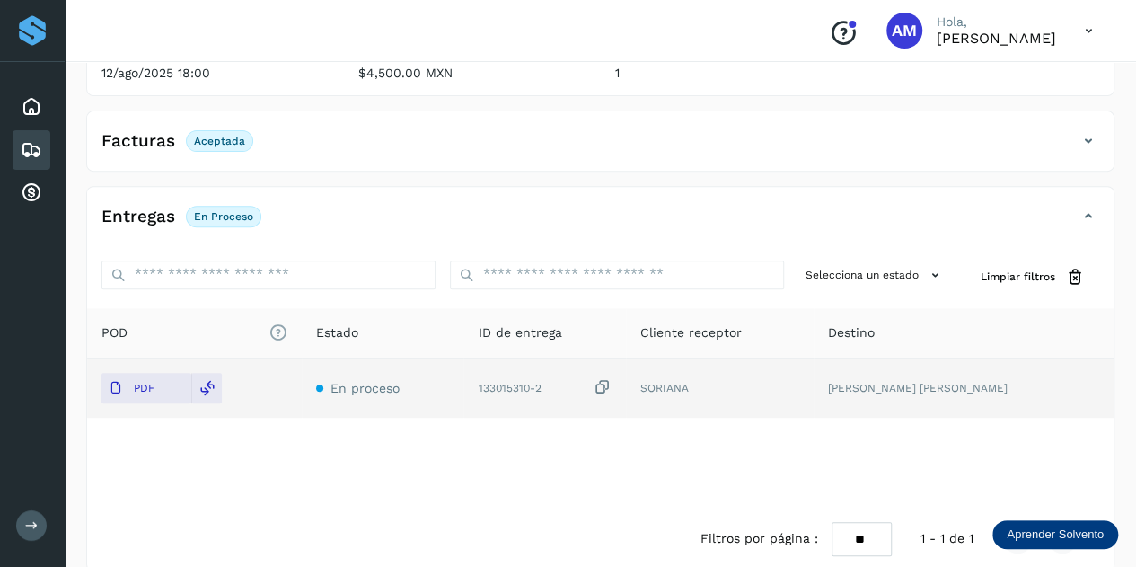
scroll to position [0, 0]
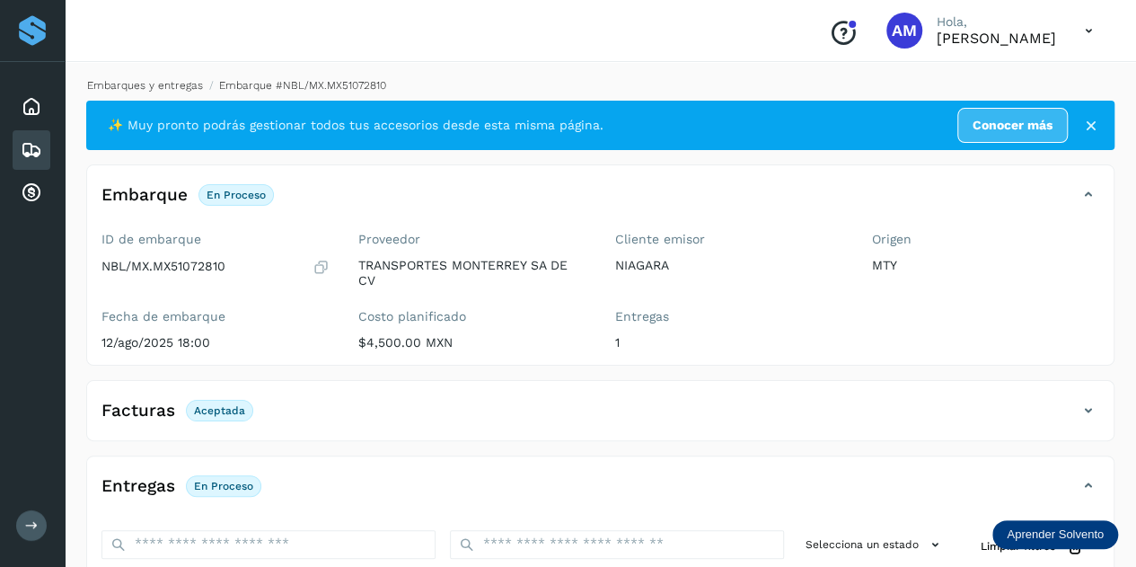
click at [173, 89] on link "Embarques y entregas" at bounding box center [145, 85] width 116 height 13
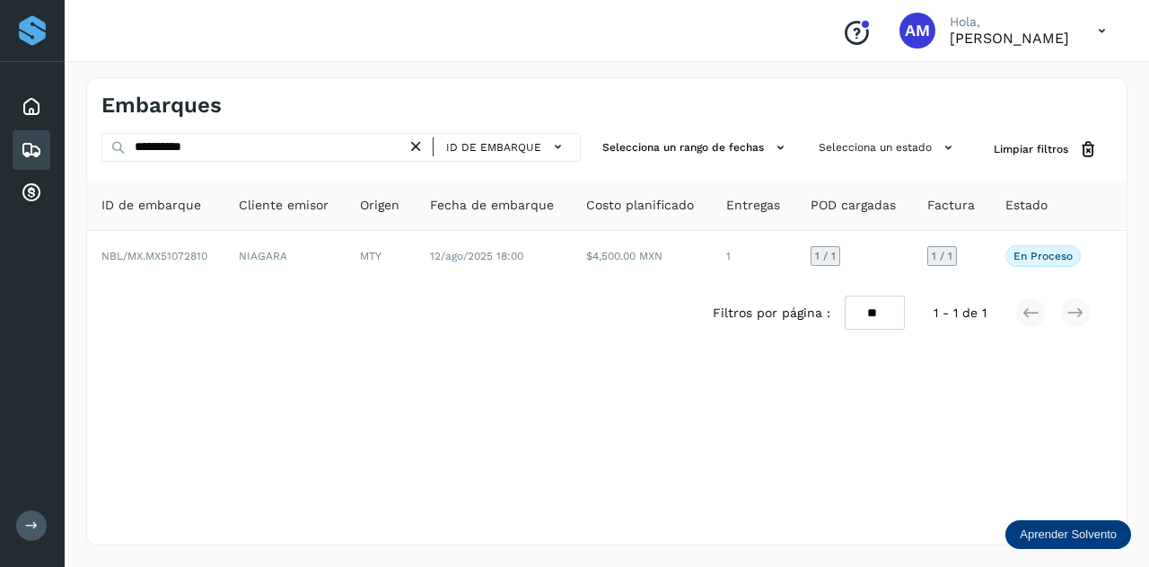
click at [422, 145] on icon at bounding box center [416, 146] width 19 height 19
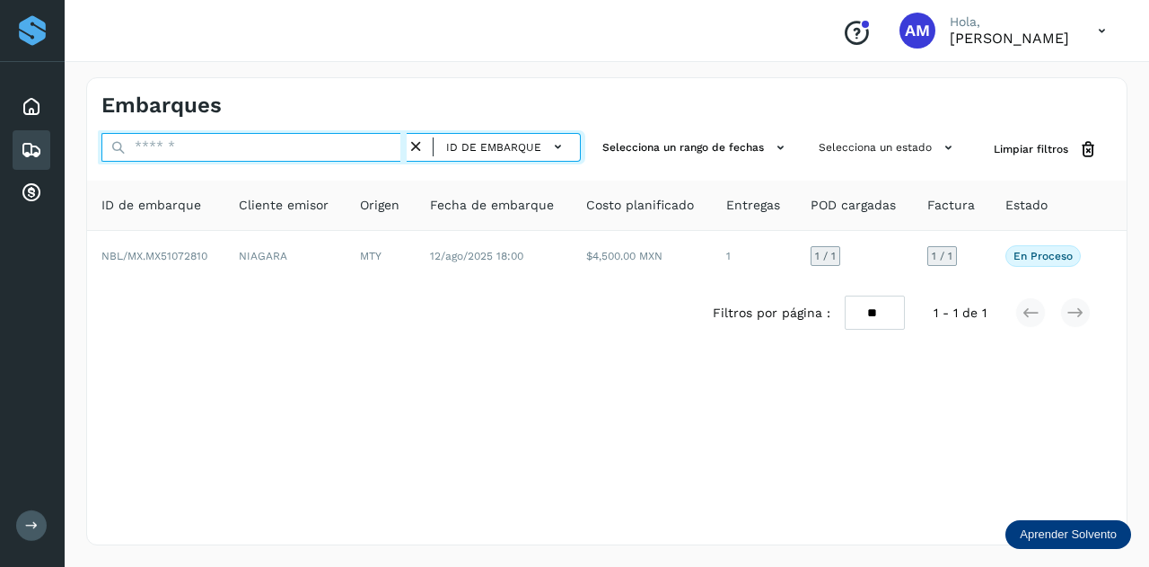
click at [372, 145] on input "text" at bounding box center [253, 147] width 305 height 29
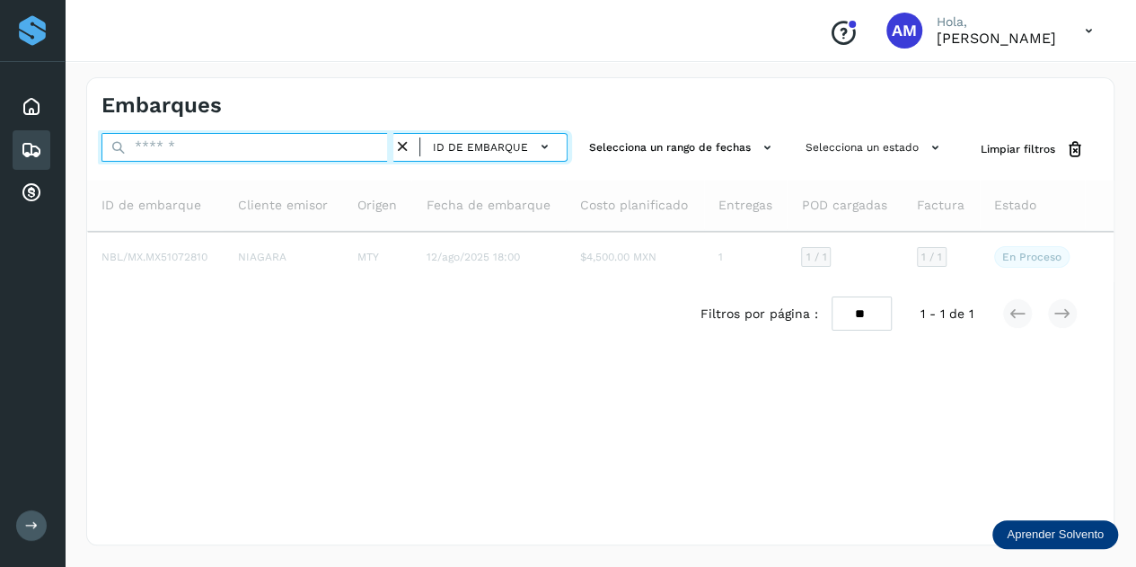
paste input "**********"
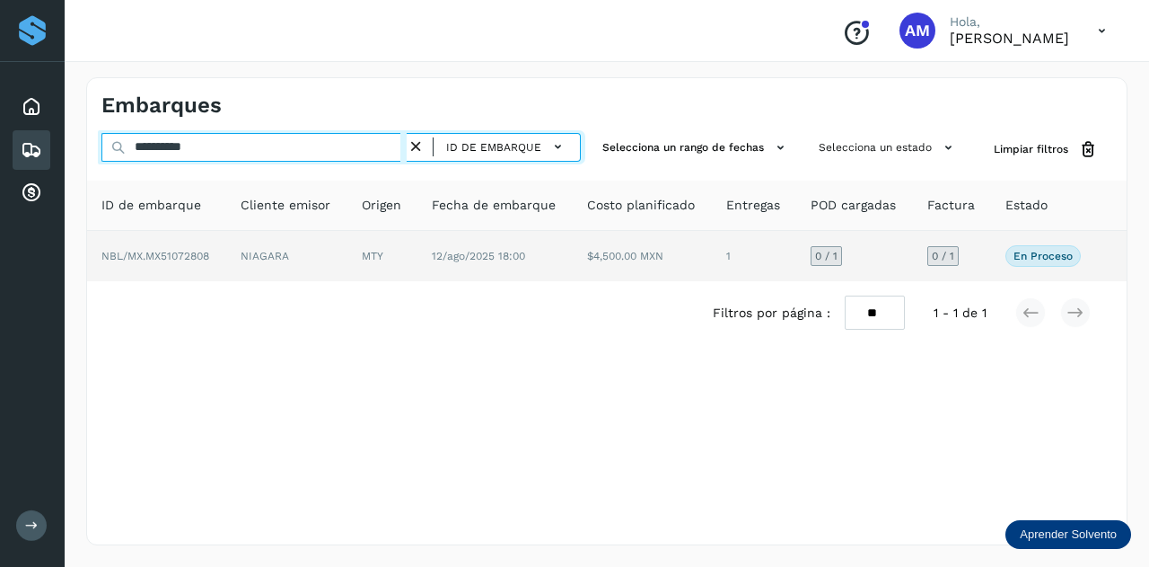
type input "**********"
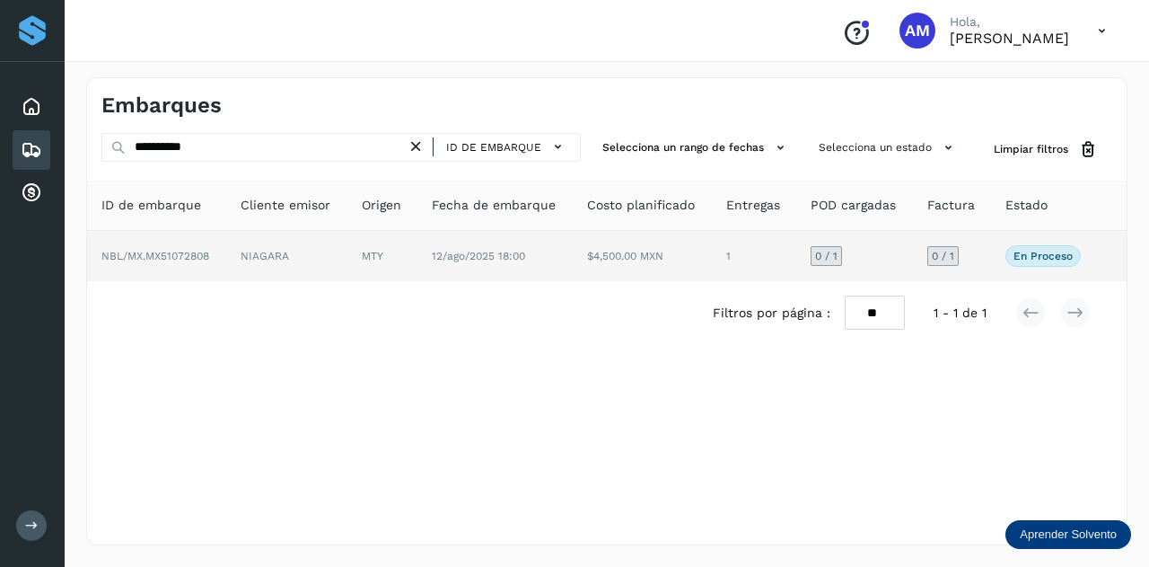
click at [341, 243] on td "NIAGARA" at bounding box center [286, 256] width 121 height 50
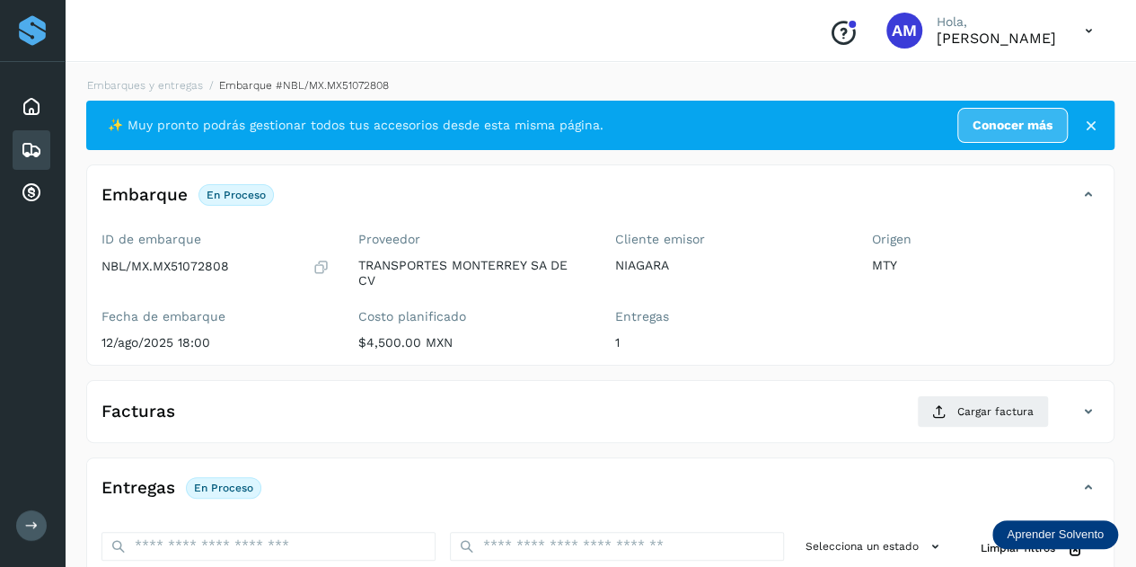
scroll to position [269, 0]
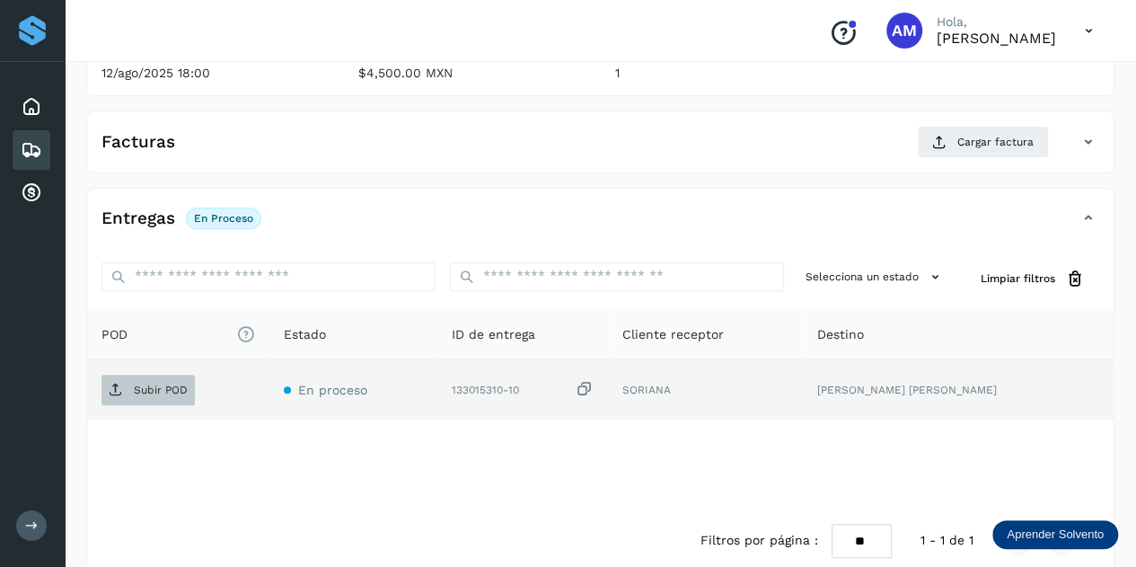
click at [172, 383] on p "Subir POD" at bounding box center [161, 389] width 54 height 13
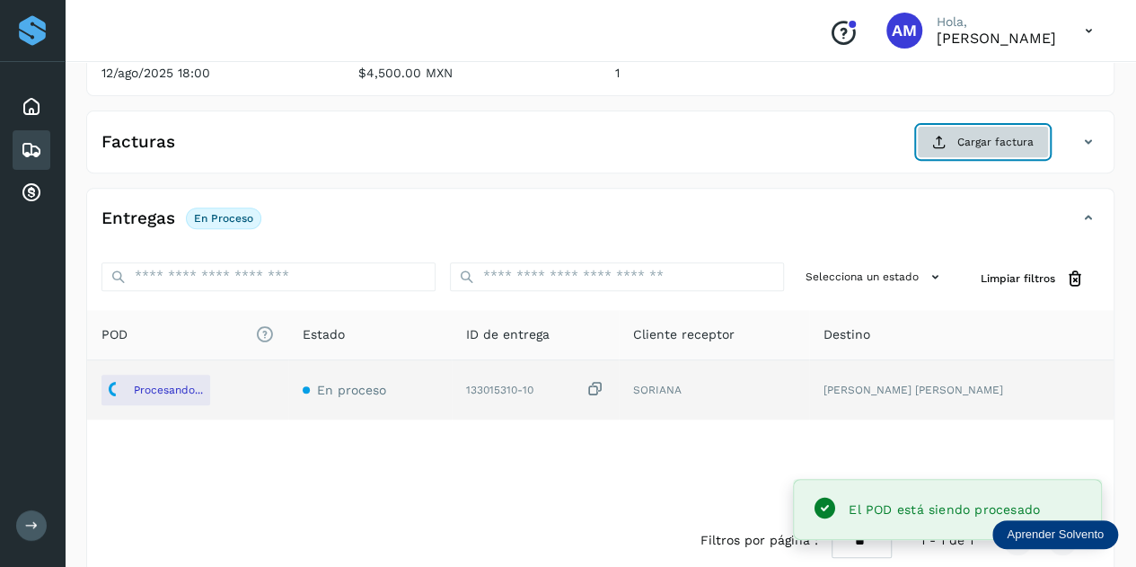
click at [972, 153] on button "Cargar factura" at bounding box center [983, 142] width 132 height 32
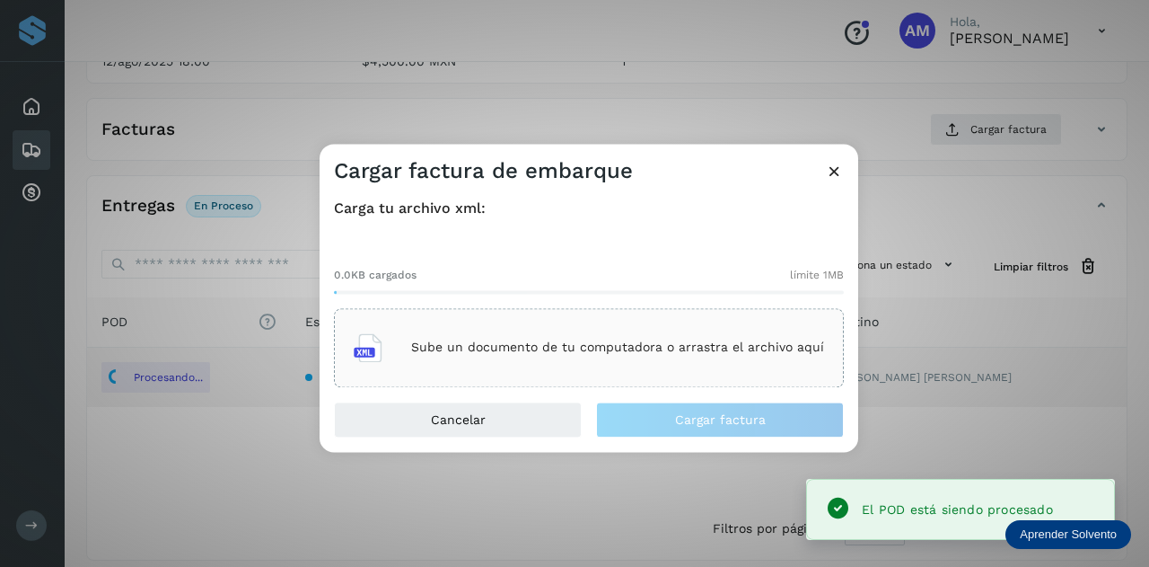
click at [603, 330] on div "Sube un documento de tu computadora o arrastra el archivo aquí" at bounding box center [589, 347] width 470 height 48
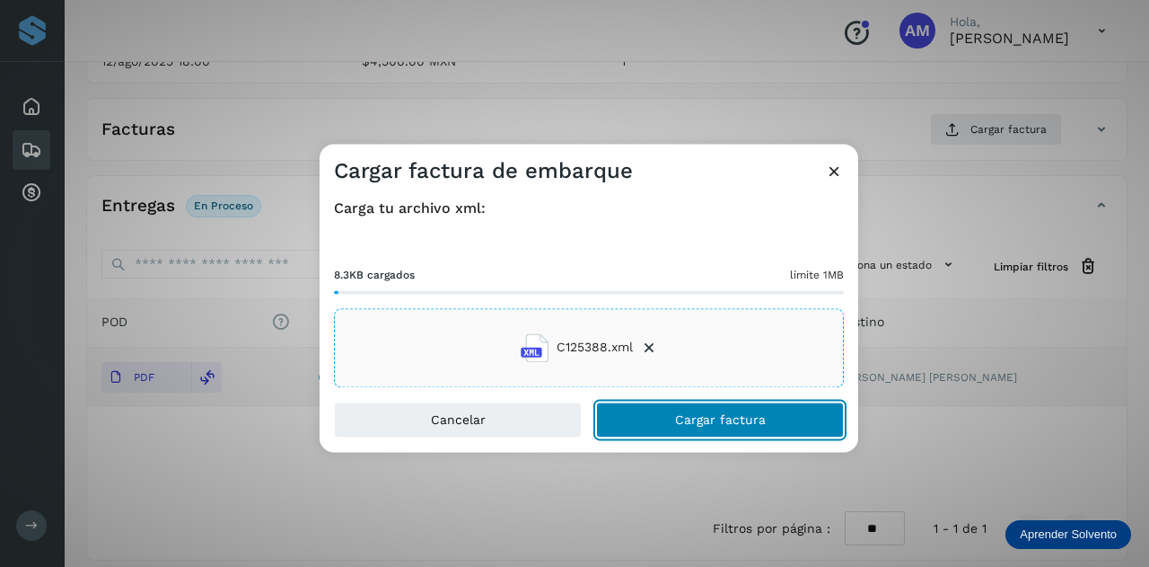
click at [685, 421] on span "Cargar factura" at bounding box center [720, 419] width 91 height 13
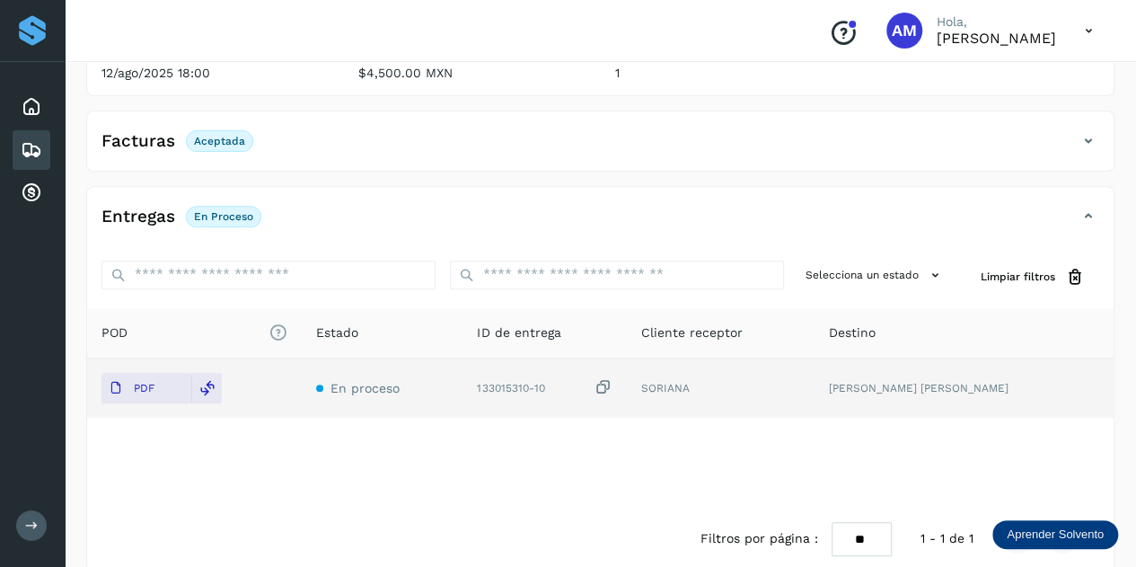
scroll to position [0, 0]
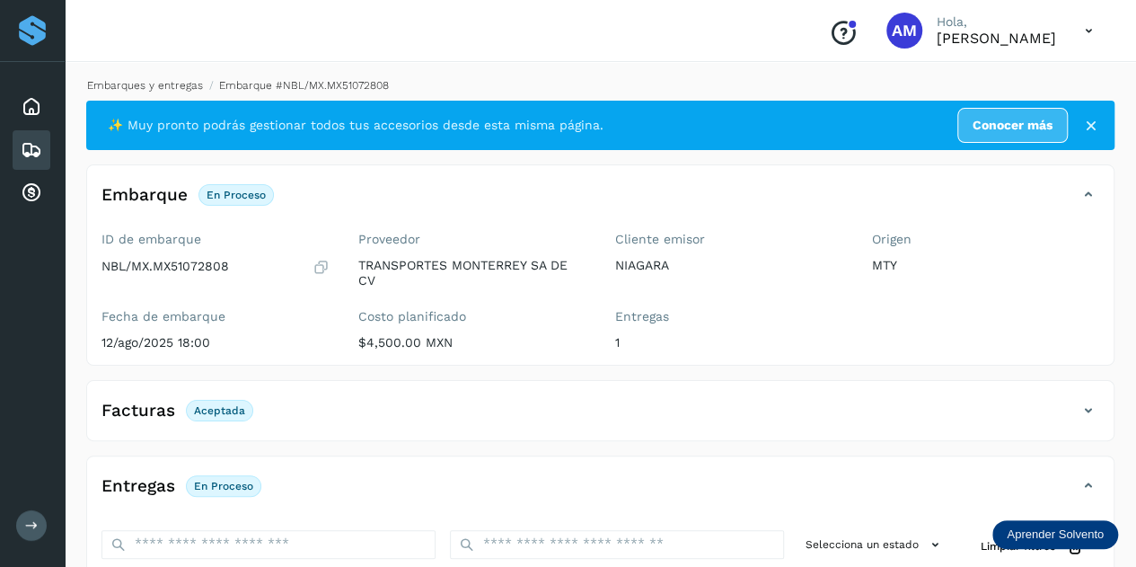
click at [190, 81] on link "Embarques y entregas" at bounding box center [145, 85] width 116 height 13
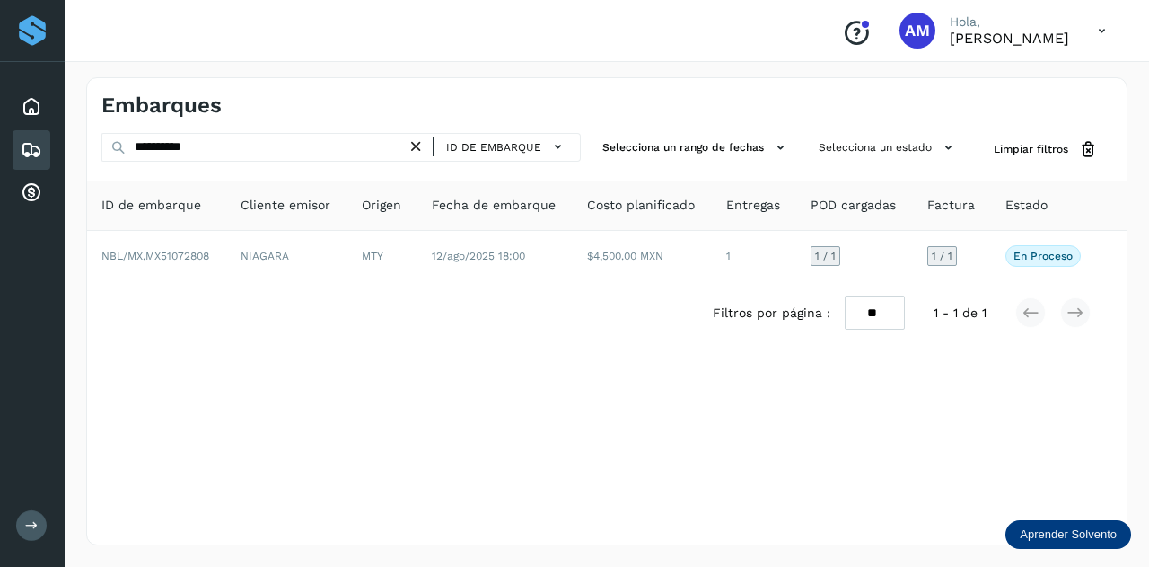
click at [421, 145] on icon at bounding box center [416, 146] width 19 height 19
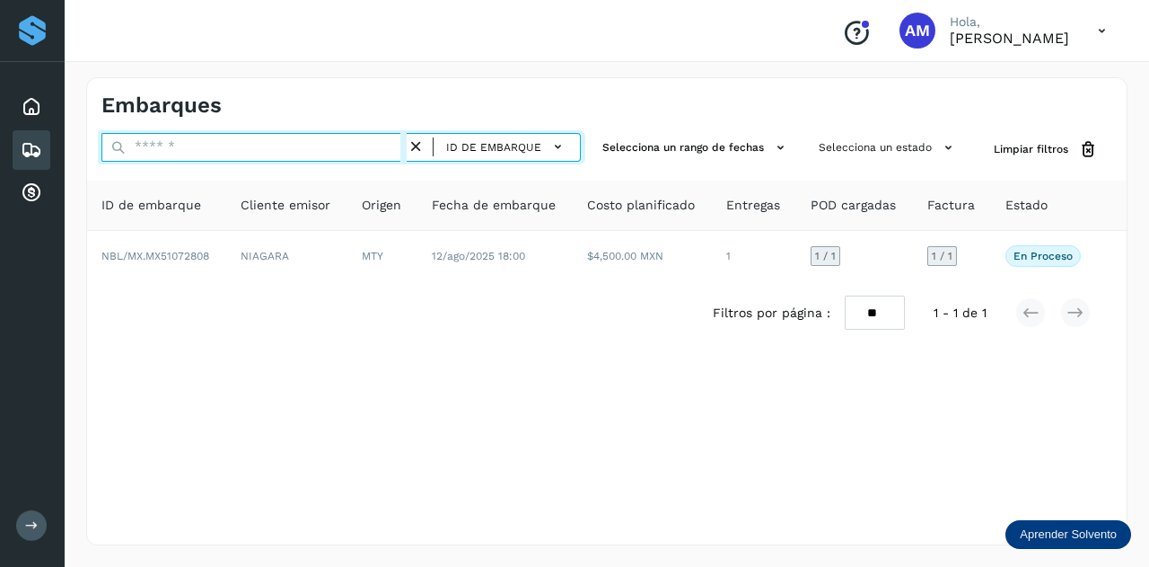
click at [359, 146] on input "text" at bounding box center [253, 147] width 305 height 29
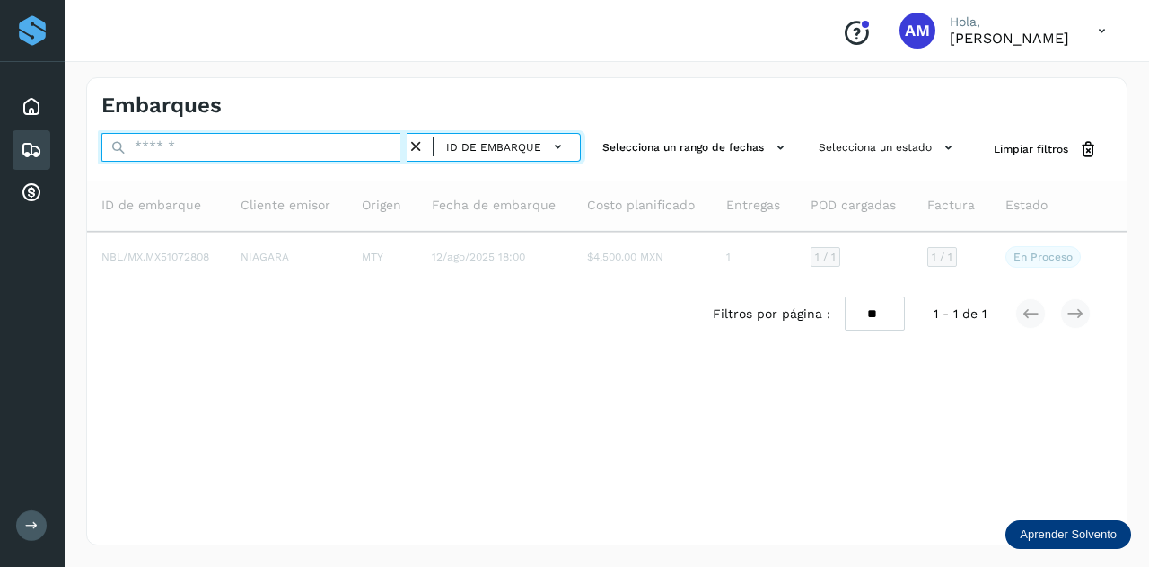
paste input "**********"
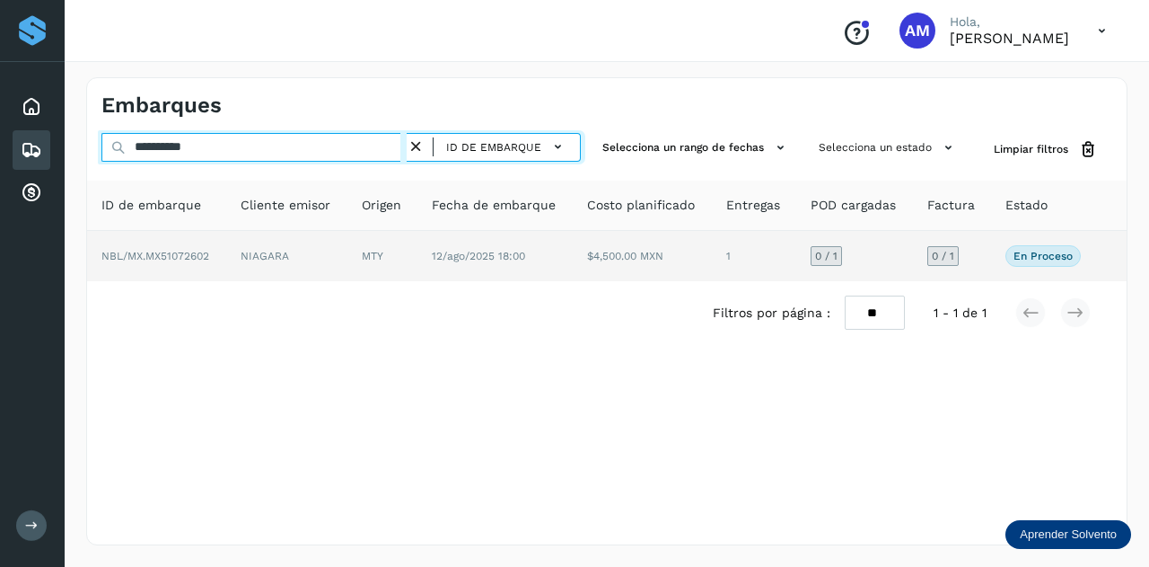
type input "**********"
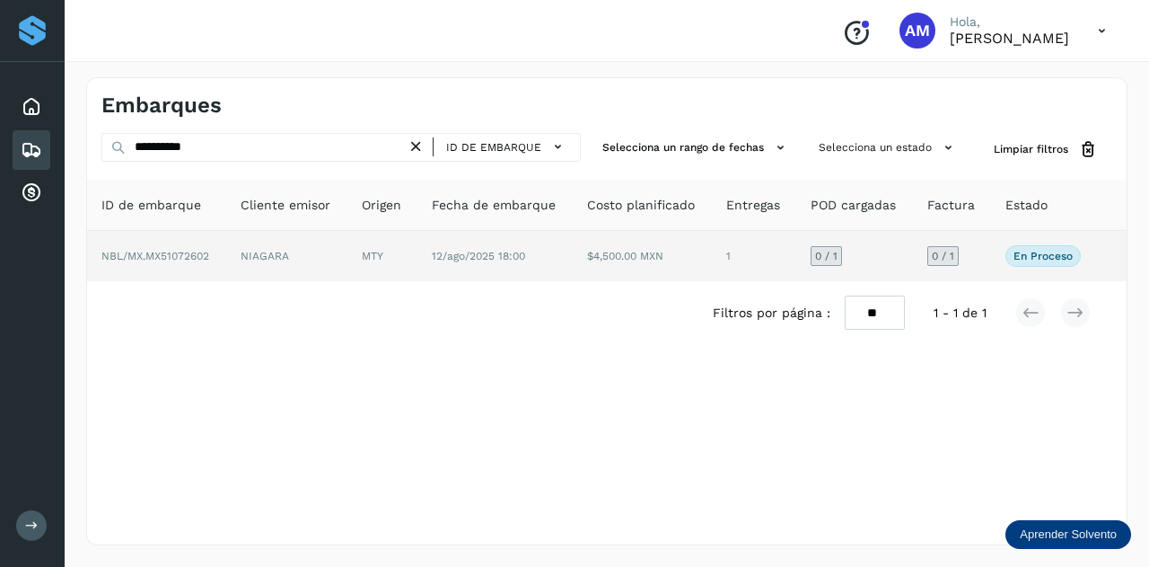
click at [305, 254] on td "NIAGARA" at bounding box center [286, 256] width 121 height 50
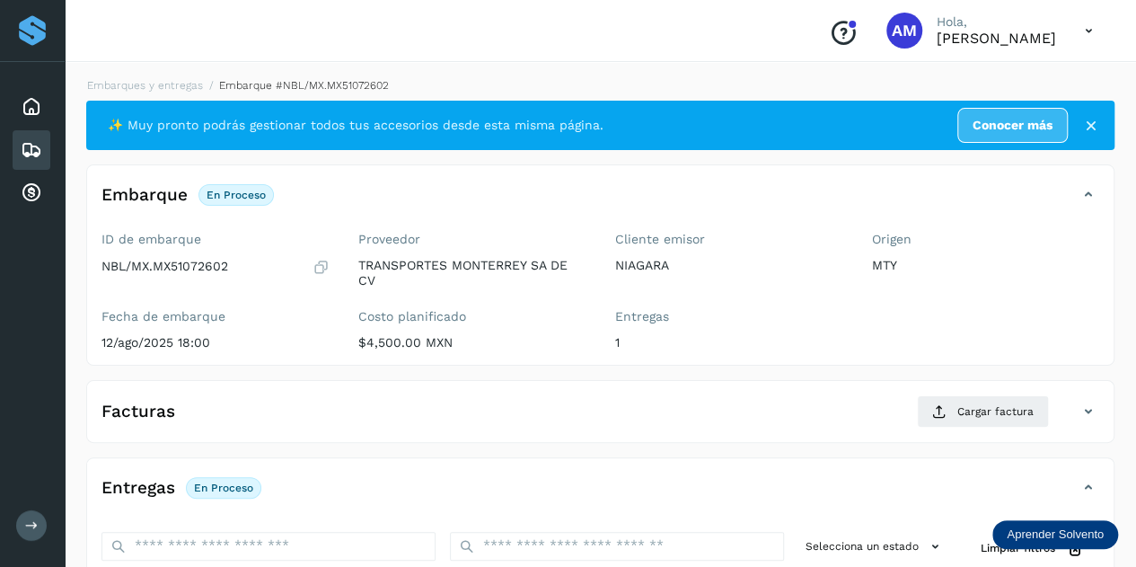
scroll to position [269, 0]
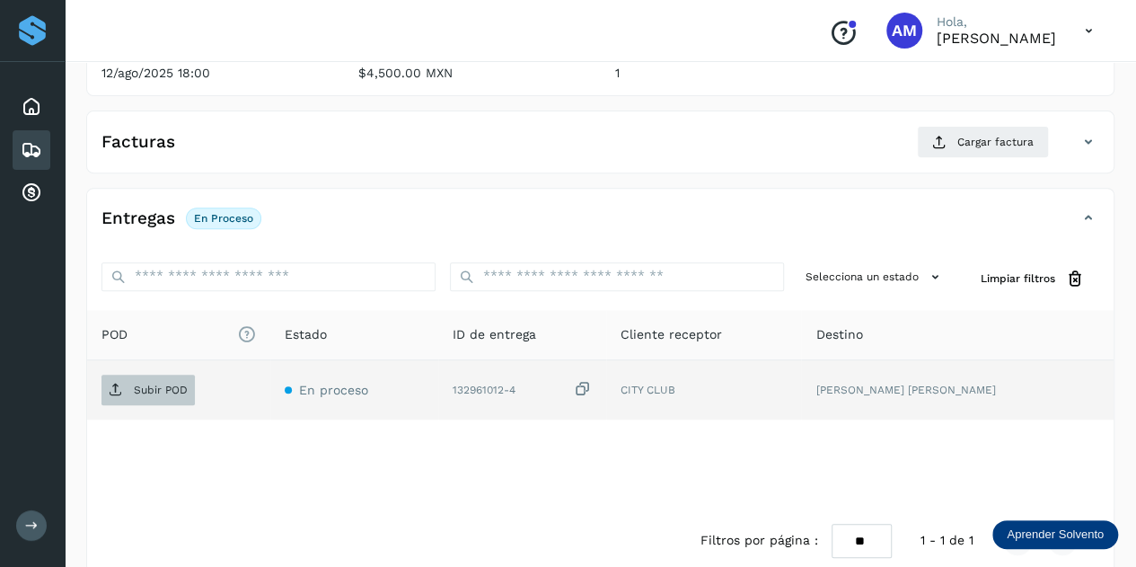
click at [149, 375] on span "Subir POD" at bounding box center [147, 389] width 93 height 29
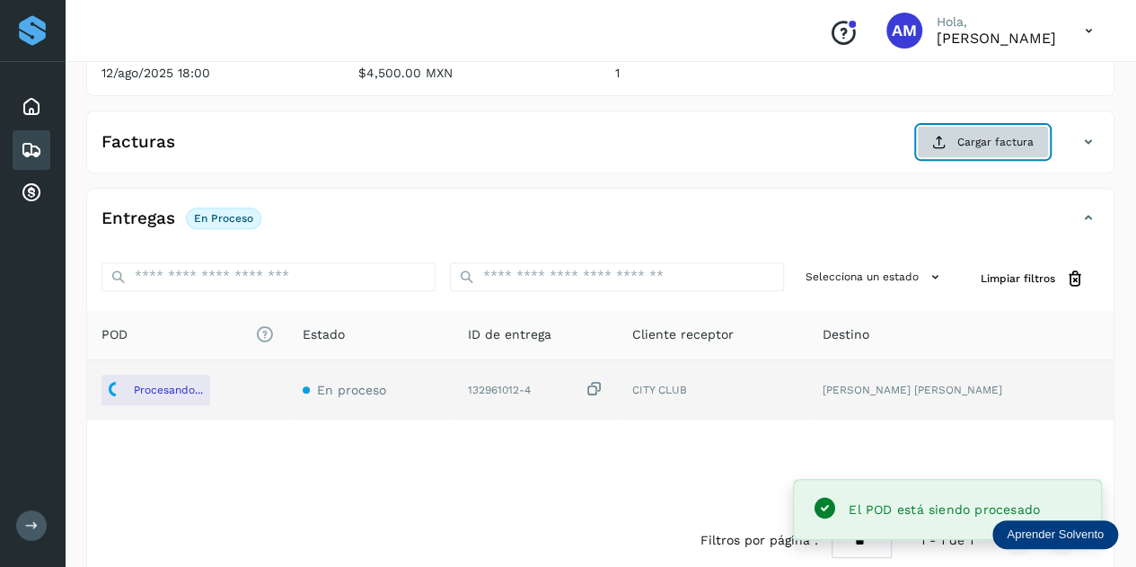
click at [993, 141] on span "Cargar factura" at bounding box center [995, 142] width 76 height 16
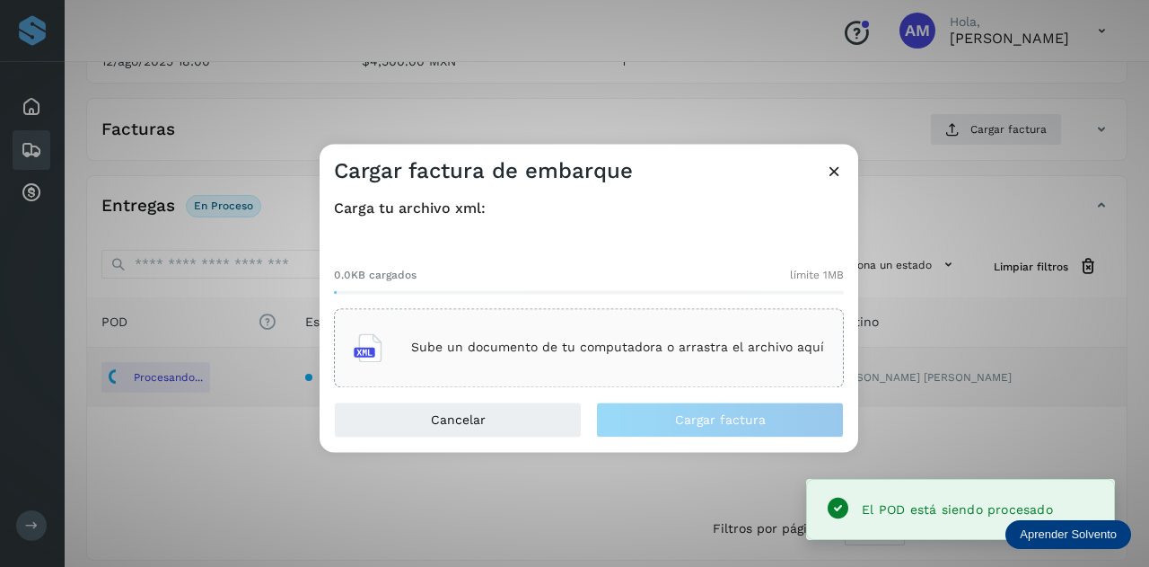
click at [643, 322] on div "Sube un documento de tu computadora o arrastra el archivo aquí" at bounding box center [589, 347] width 510 height 79
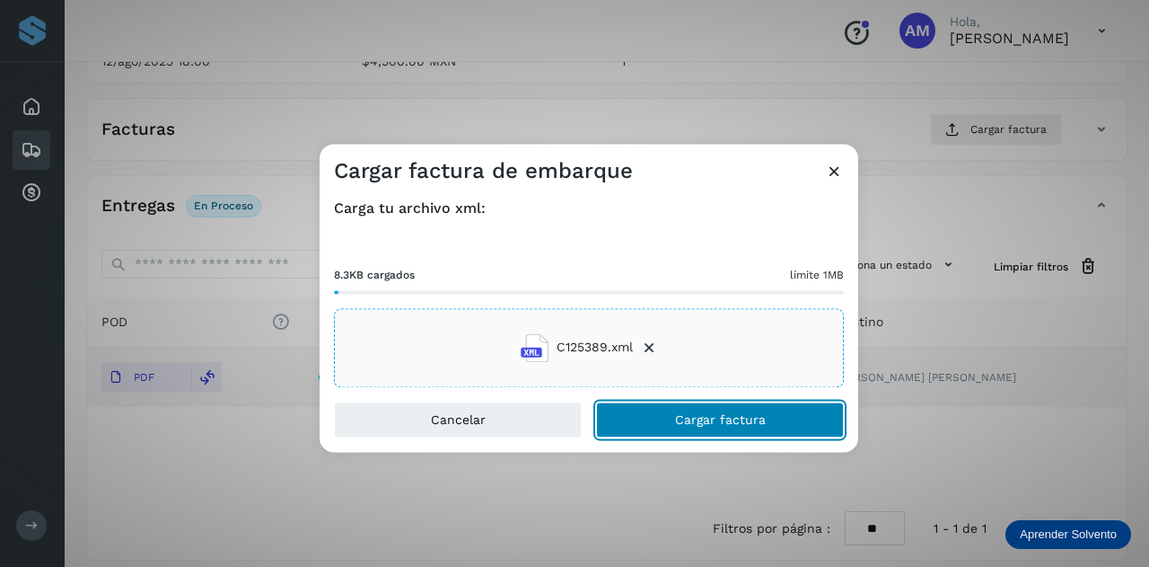
click at [639, 424] on button "Cargar factura" at bounding box center [720, 419] width 248 height 36
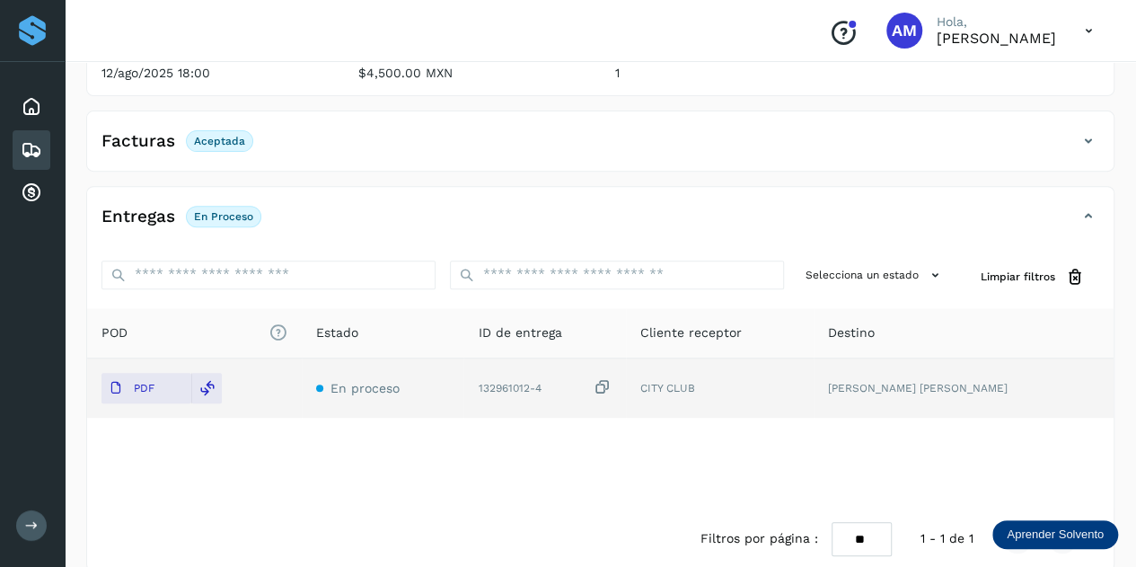
scroll to position [0, 0]
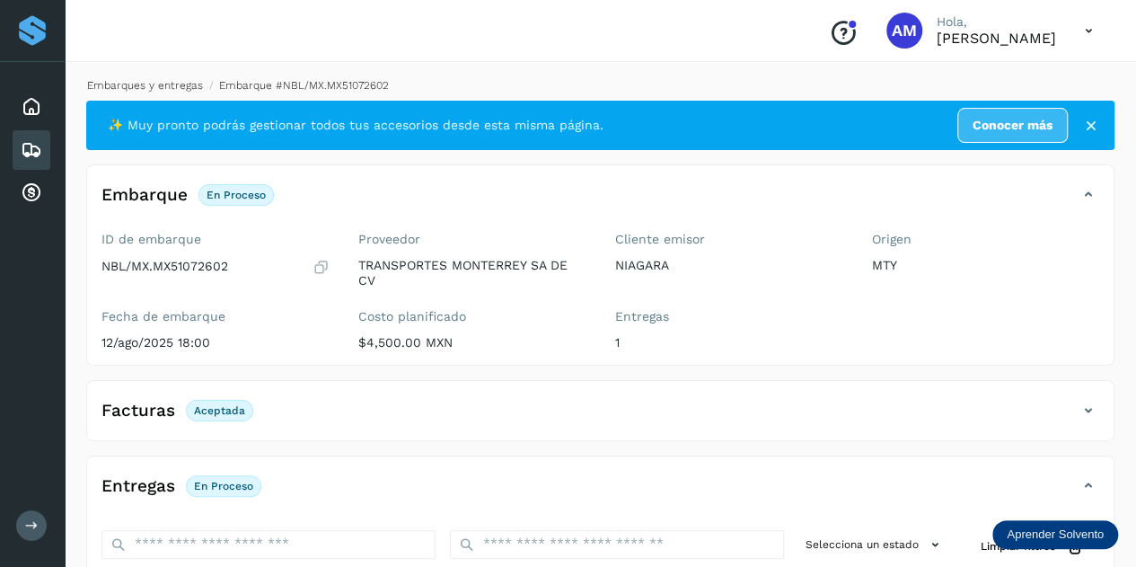
click at [183, 82] on link "Embarques y entregas" at bounding box center [145, 85] width 116 height 13
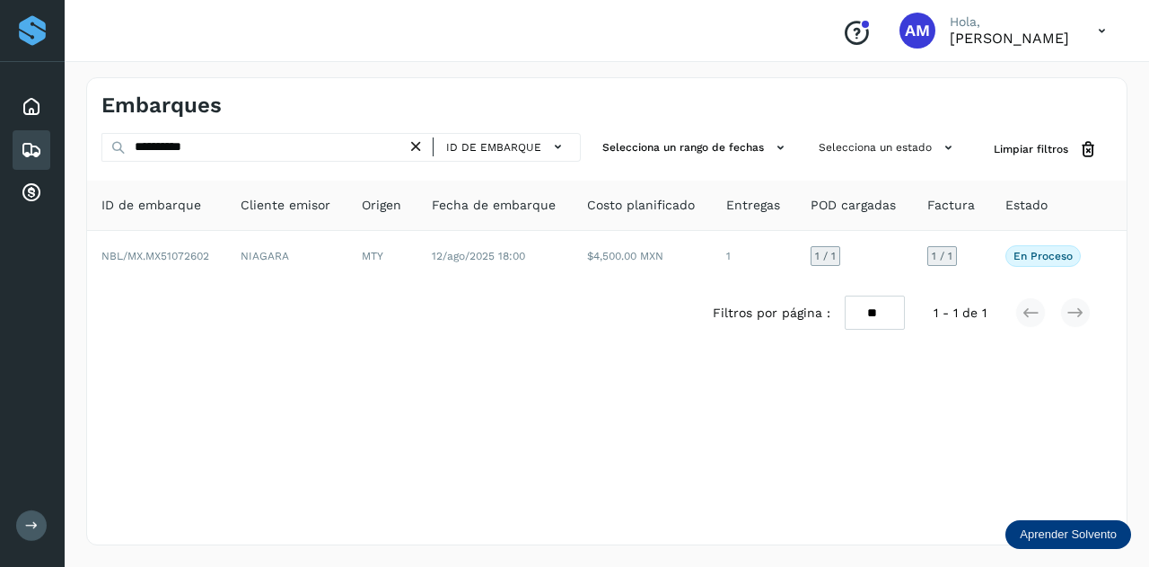
click at [418, 151] on icon at bounding box center [416, 146] width 19 height 19
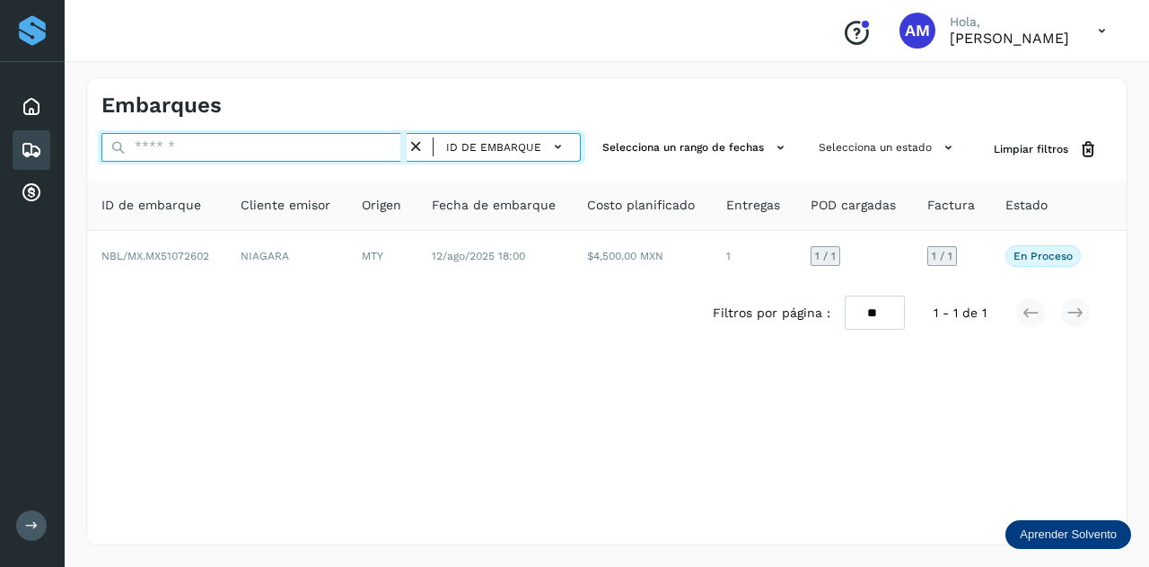
click at [407, 152] on input "text" at bounding box center [253, 147] width 305 height 29
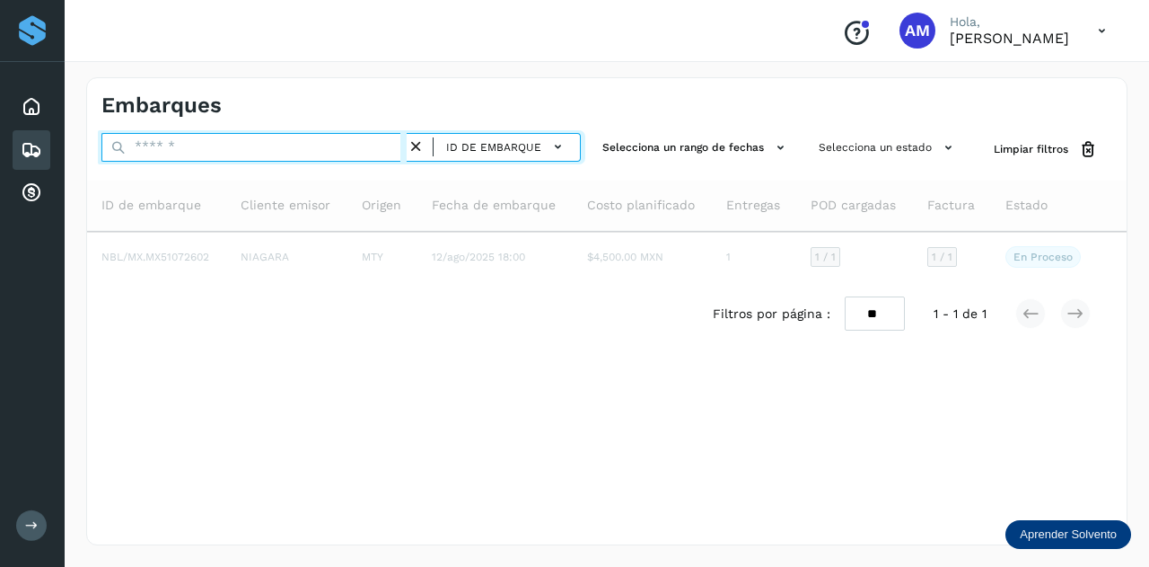
paste input "**********"
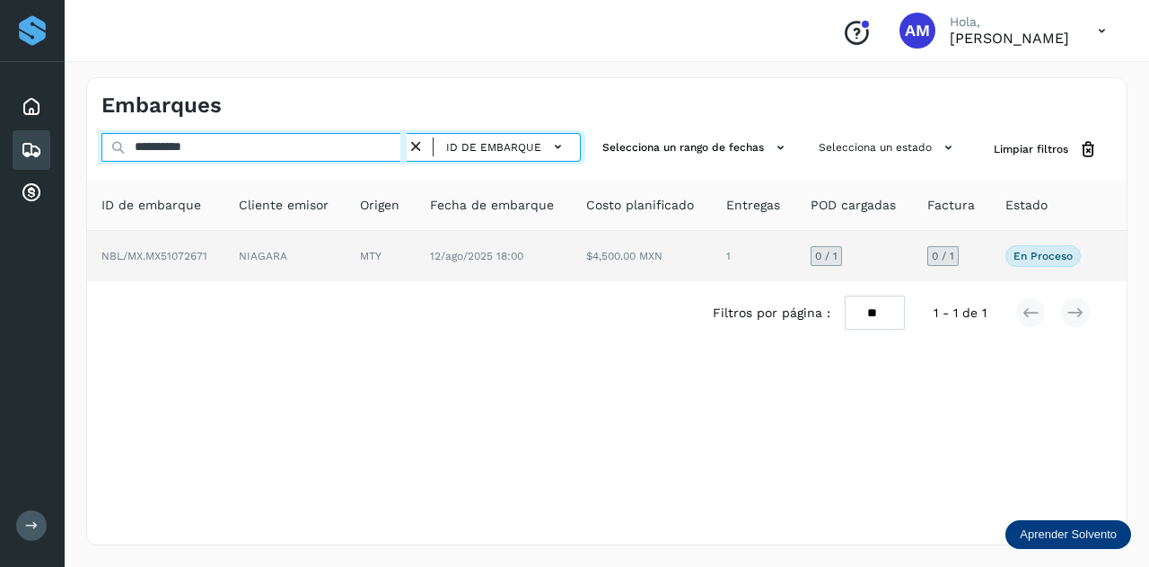
type input "**********"
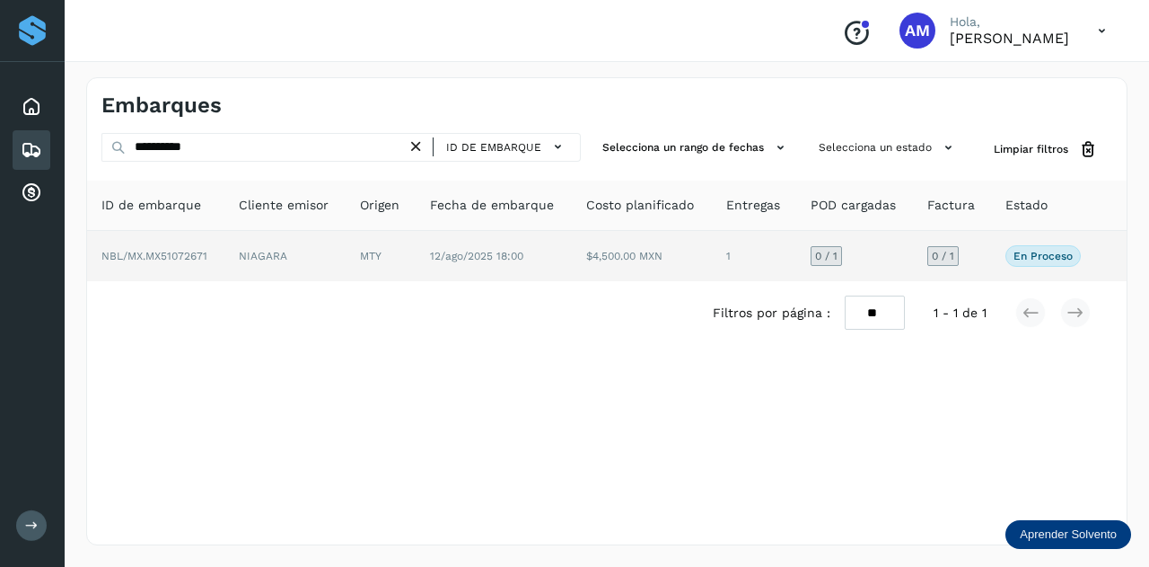
click at [384, 251] on td "MTY" at bounding box center [381, 256] width 70 height 50
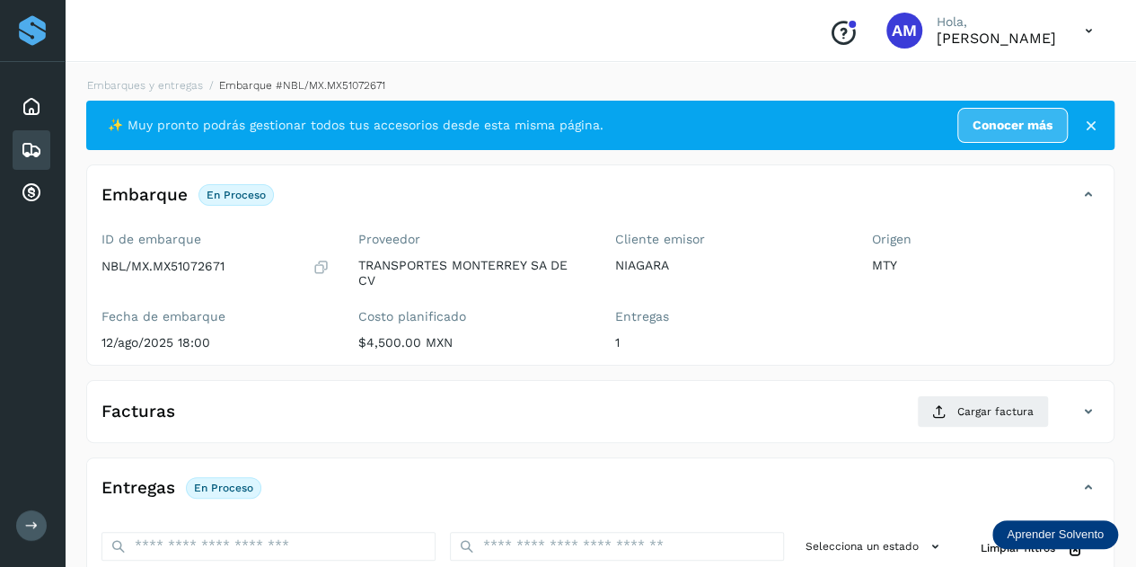
scroll to position [180, 0]
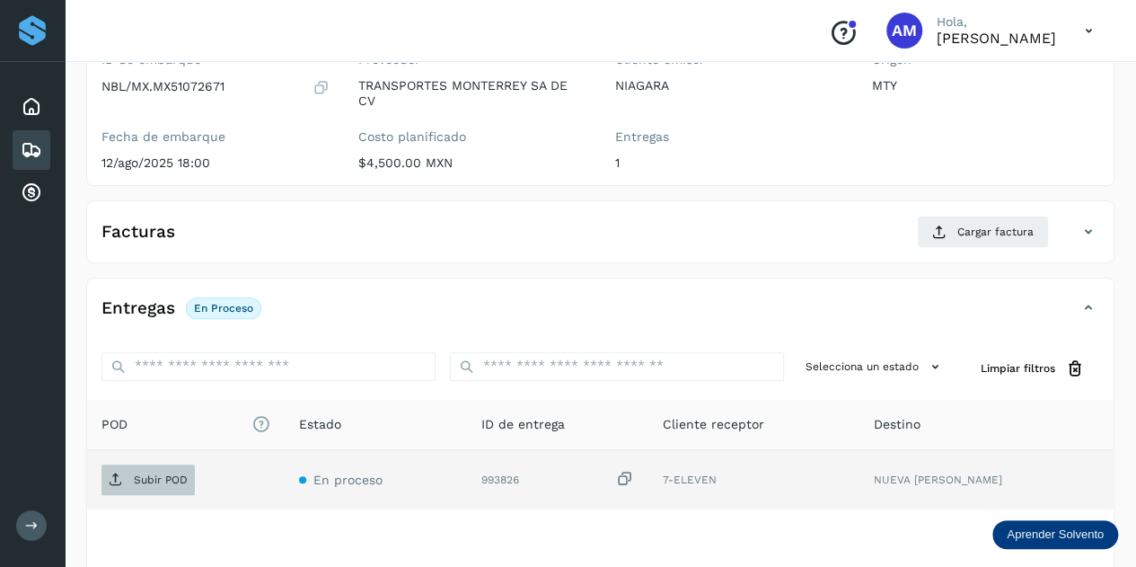
click at [166, 473] on p "Subir POD" at bounding box center [161, 479] width 54 height 13
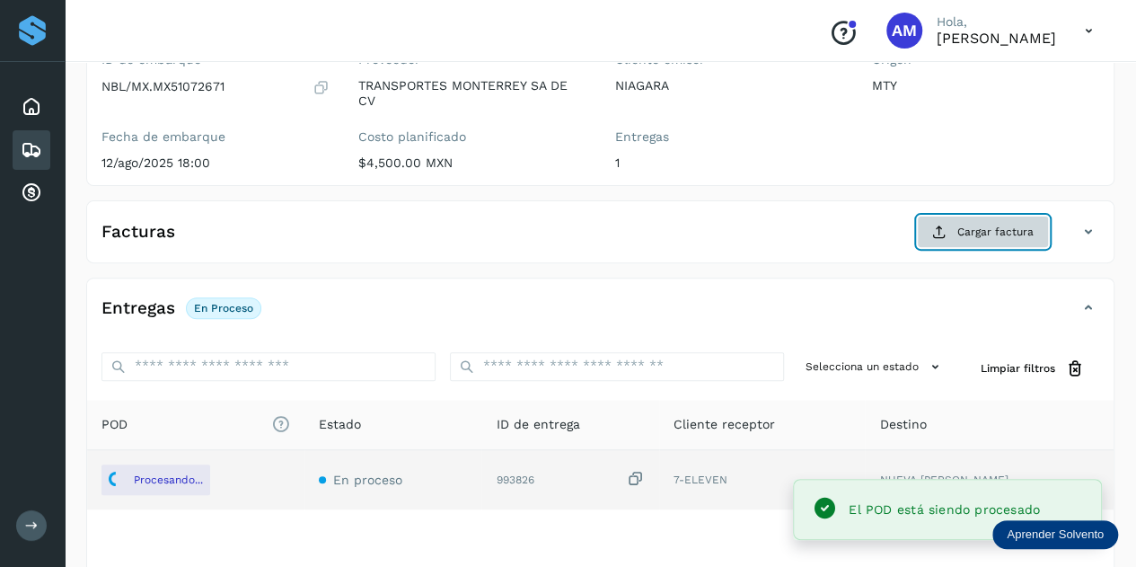
click at [964, 230] on span "Cargar factura" at bounding box center [995, 232] width 76 height 16
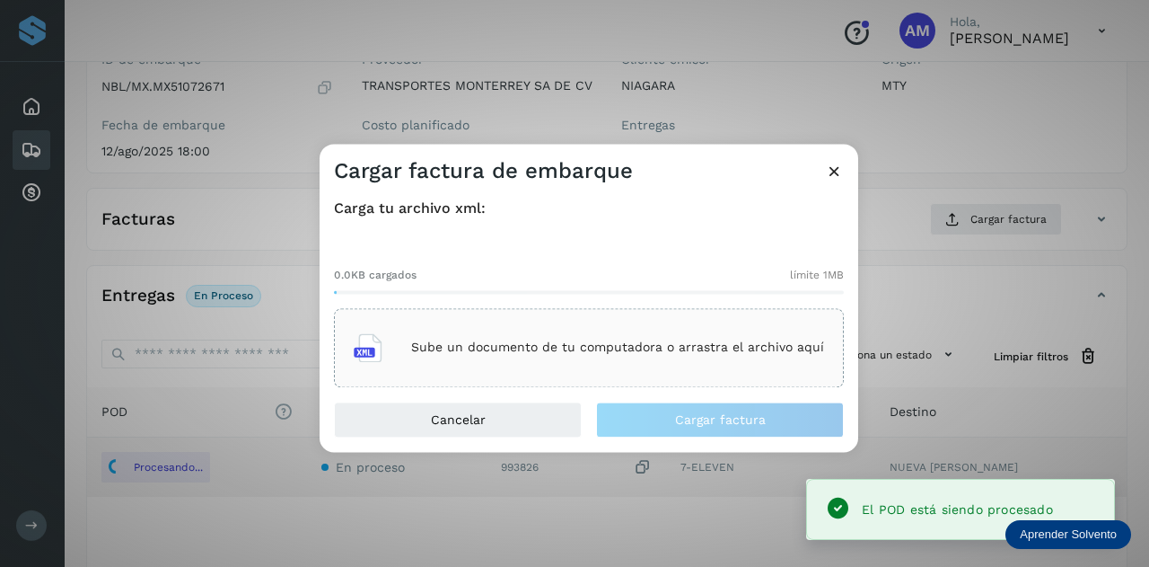
click at [603, 327] on div "Sube un documento de tu computadora o arrastra el archivo aquí" at bounding box center [589, 347] width 470 height 48
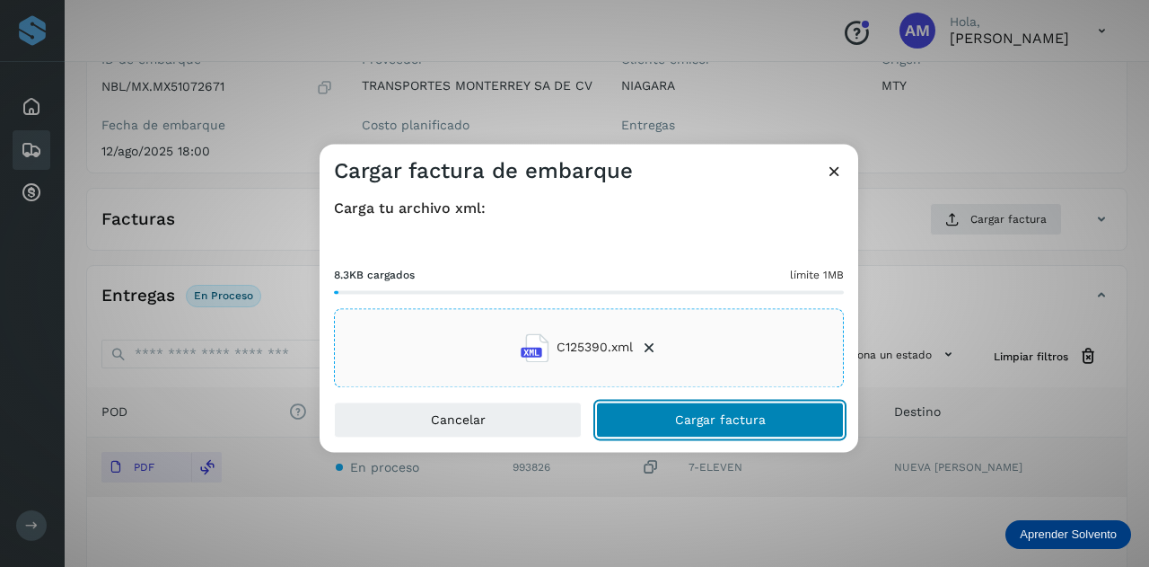
click at [654, 421] on button "Cargar factura" at bounding box center [720, 419] width 248 height 36
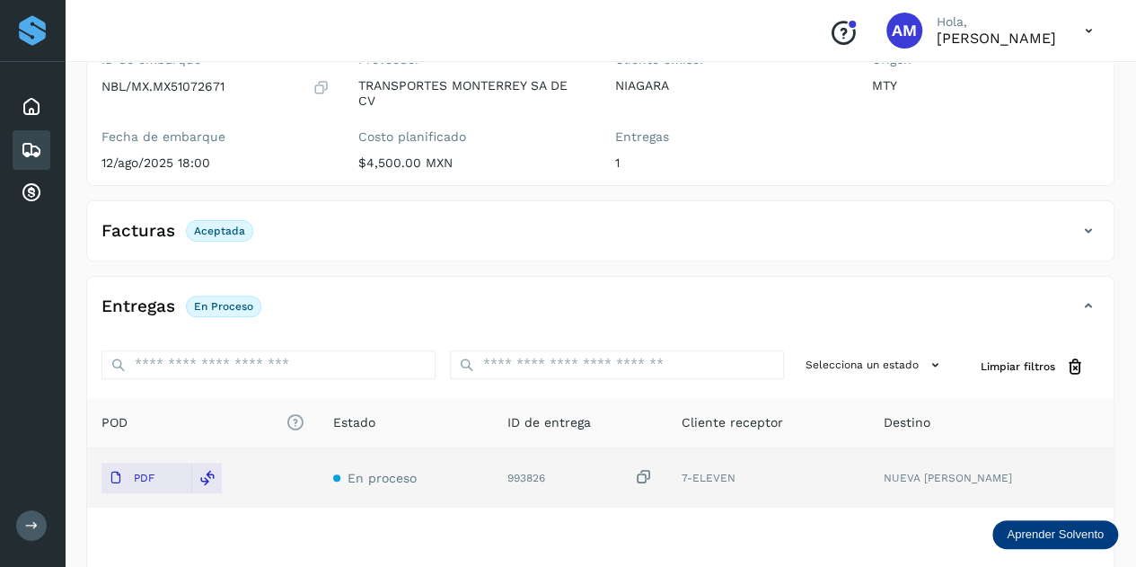
scroll to position [0, 0]
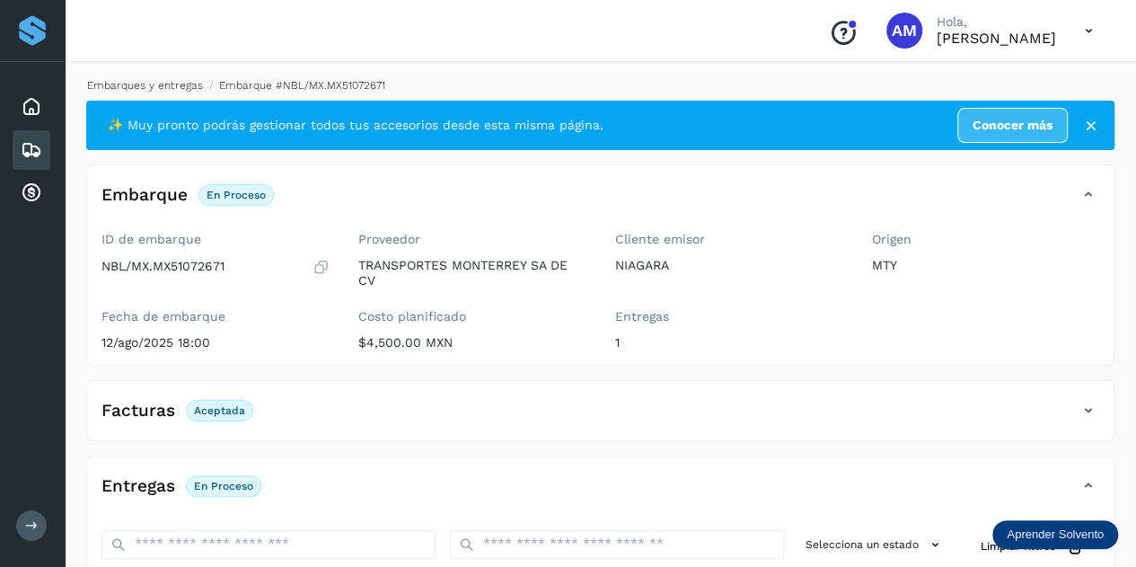
click at [180, 84] on link "Embarques y entregas" at bounding box center [145, 85] width 116 height 13
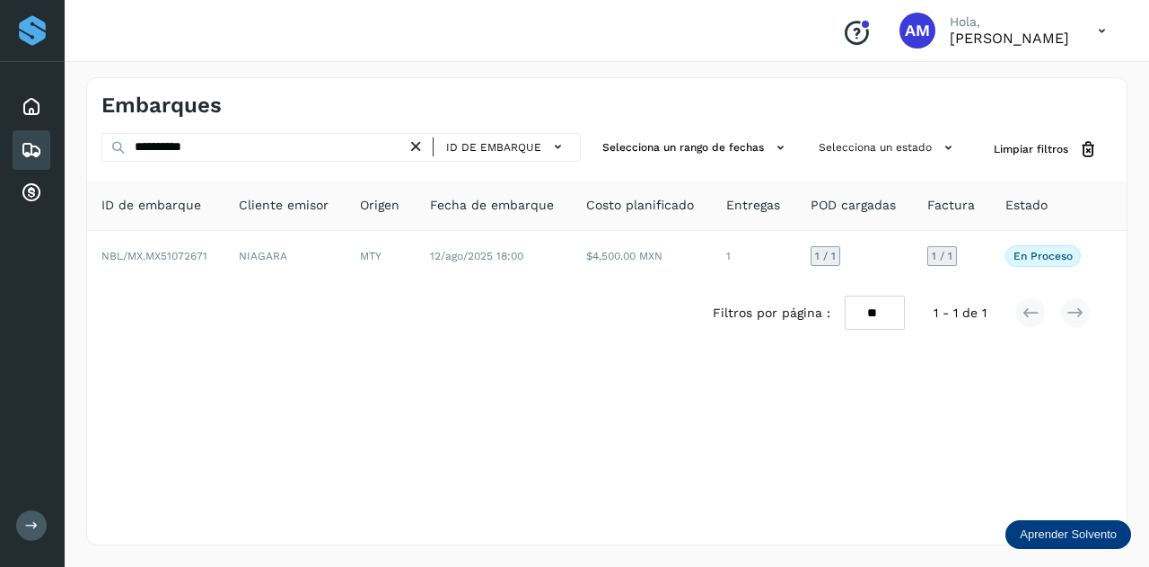
click at [418, 141] on icon at bounding box center [416, 146] width 19 height 19
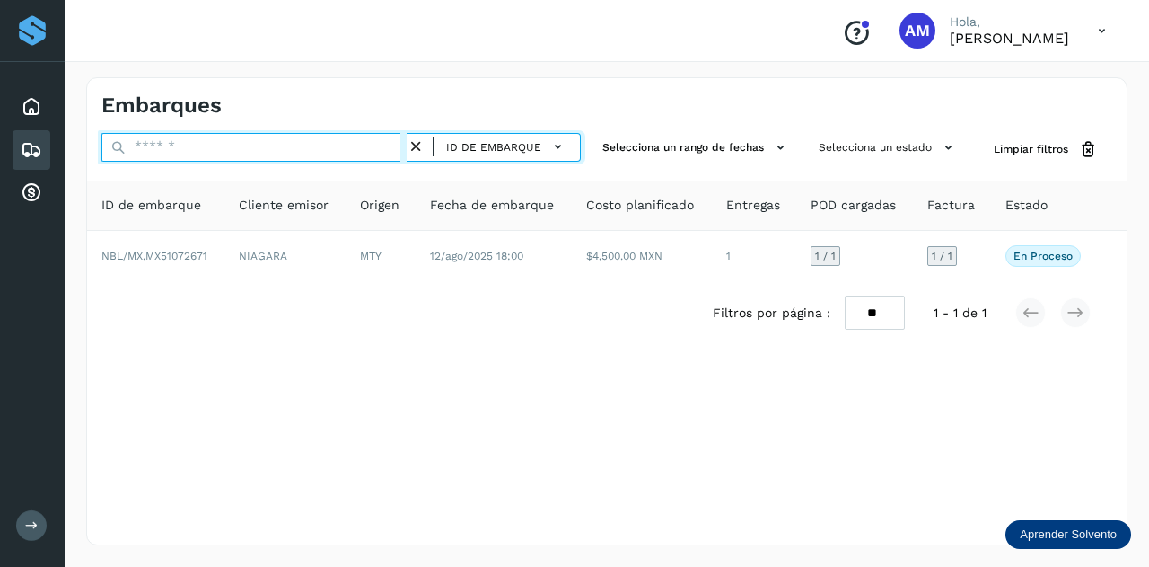
click at [357, 145] on input "text" at bounding box center [253, 147] width 305 height 29
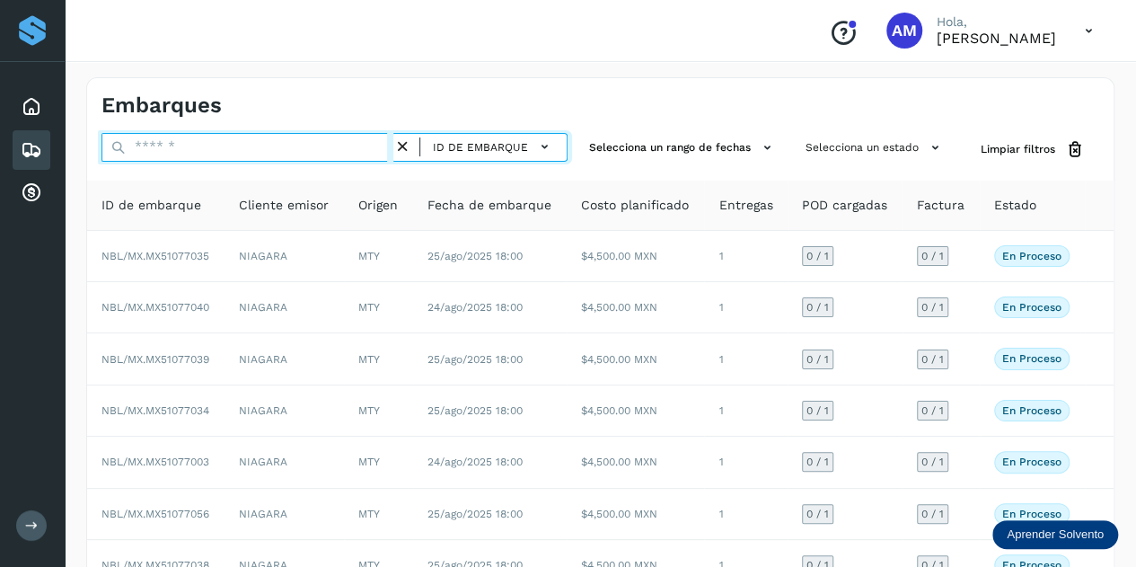
paste input "**********"
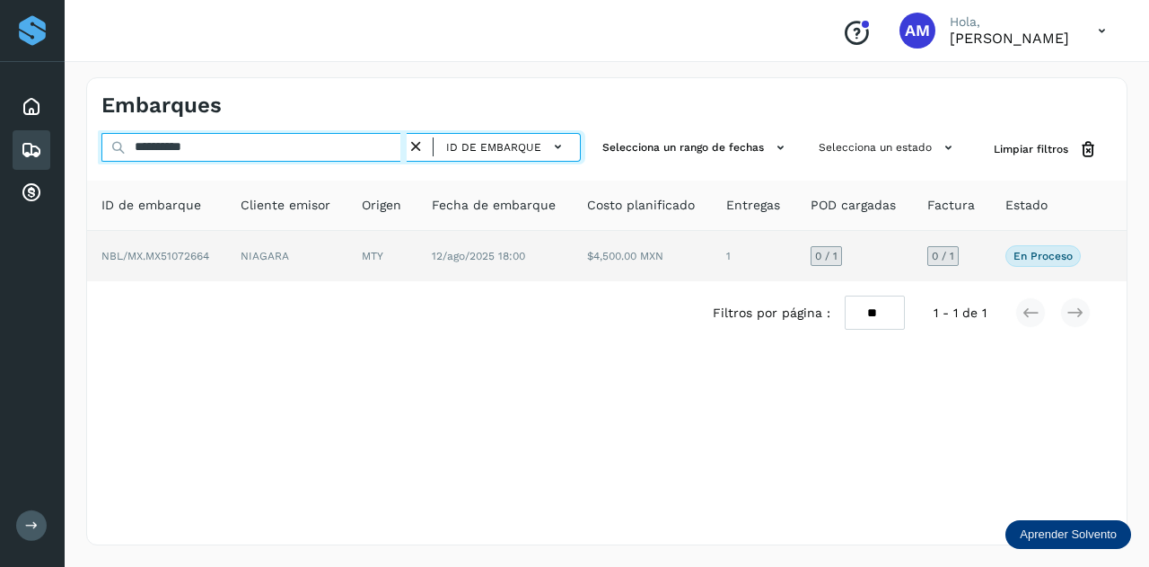
type input "**********"
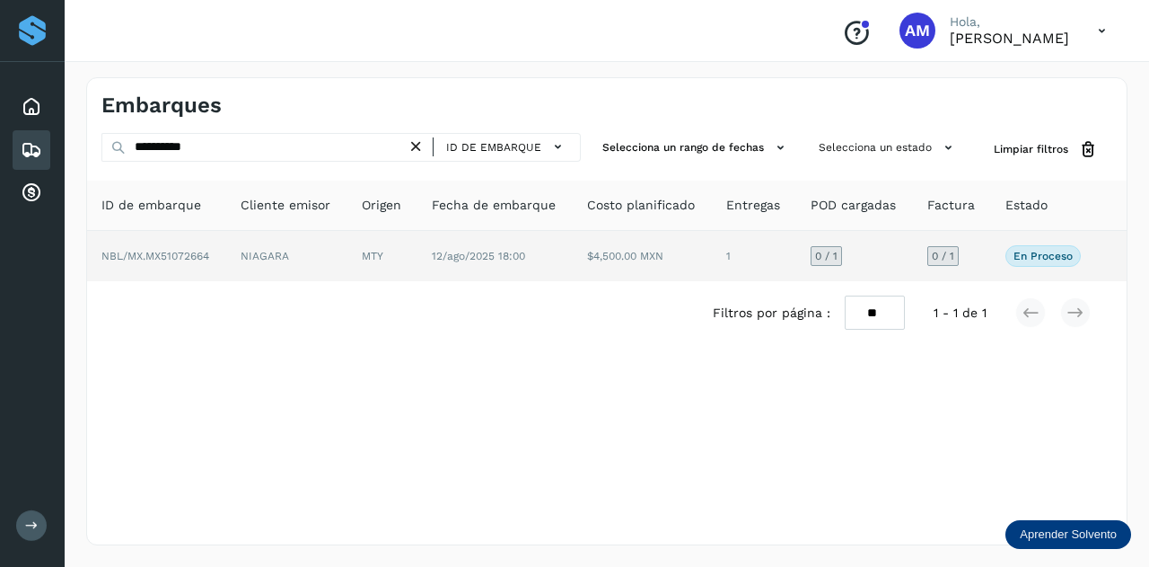
click at [370, 256] on td "MTY" at bounding box center [382, 256] width 70 height 50
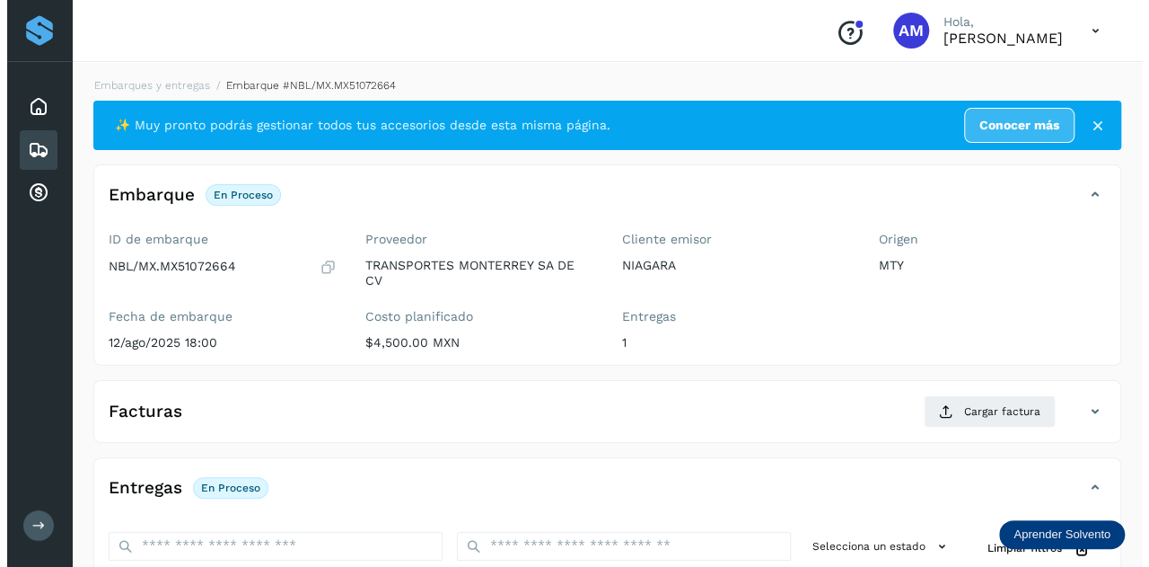
scroll to position [294, 0]
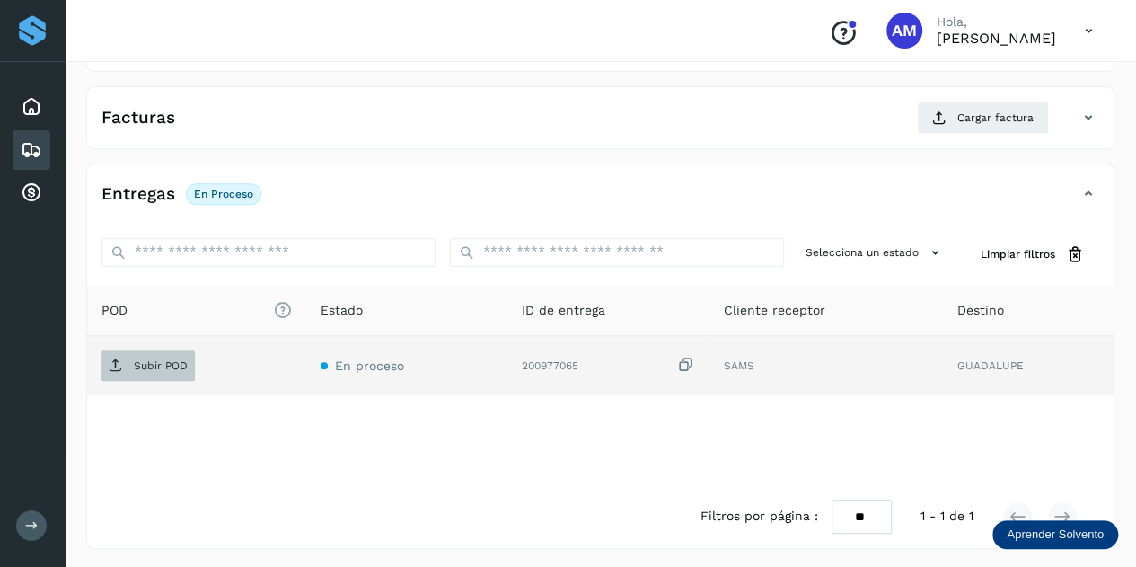
click at [144, 362] on p "Subir POD" at bounding box center [161, 365] width 54 height 13
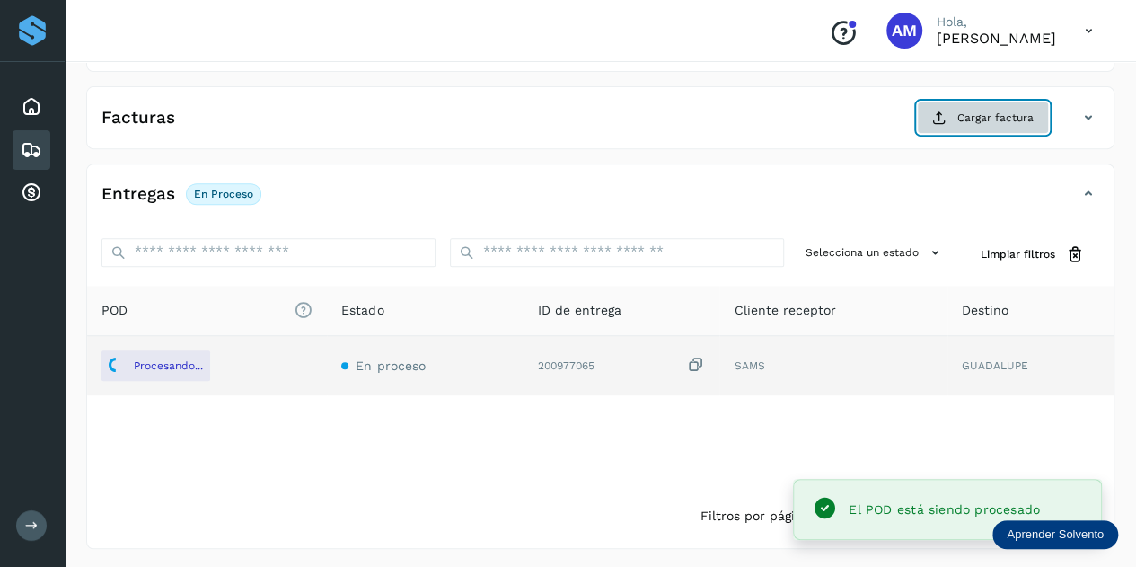
click at [930, 115] on button "Cargar factura" at bounding box center [983, 117] width 132 height 32
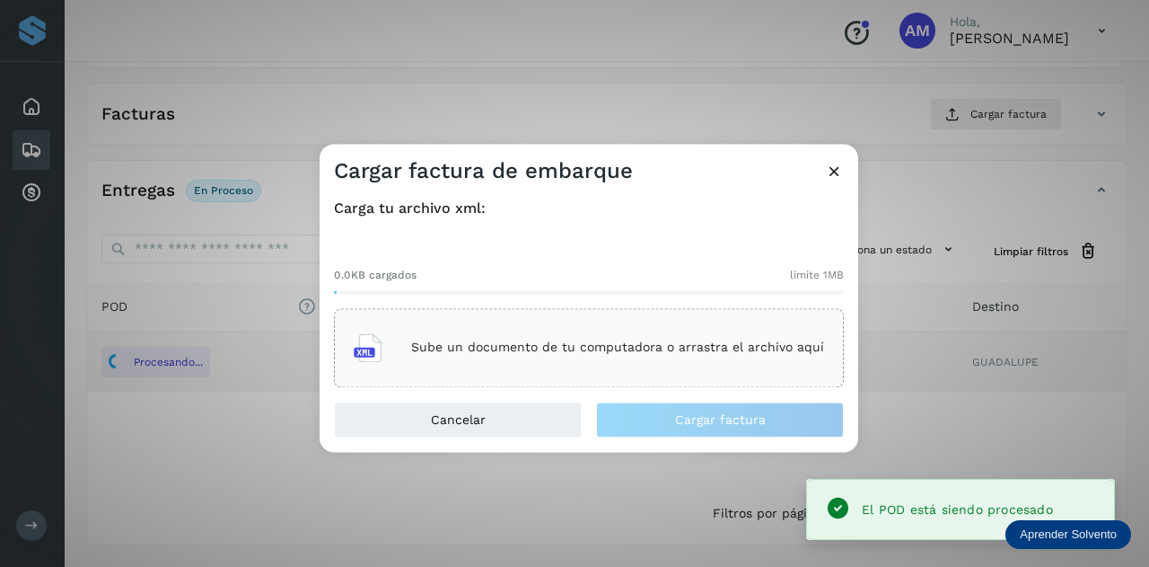
click at [679, 339] on div "Sube un documento de tu computadora o arrastra el archivo aquí" at bounding box center [589, 347] width 470 height 48
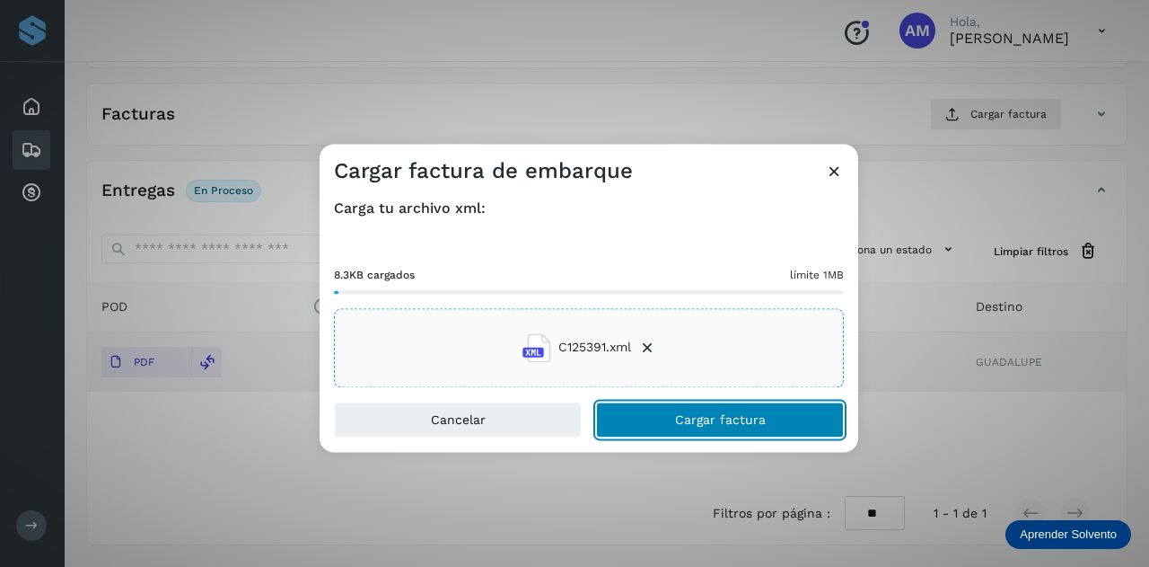
click at [657, 411] on button "Cargar factura" at bounding box center [720, 419] width 248 height 36
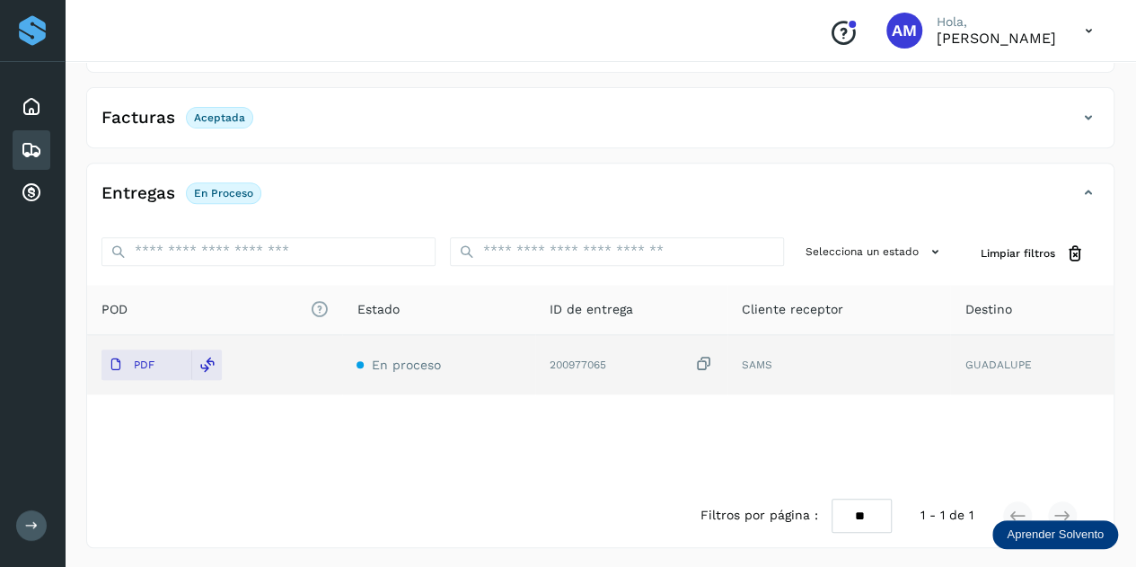
scroll to position [0, 0]
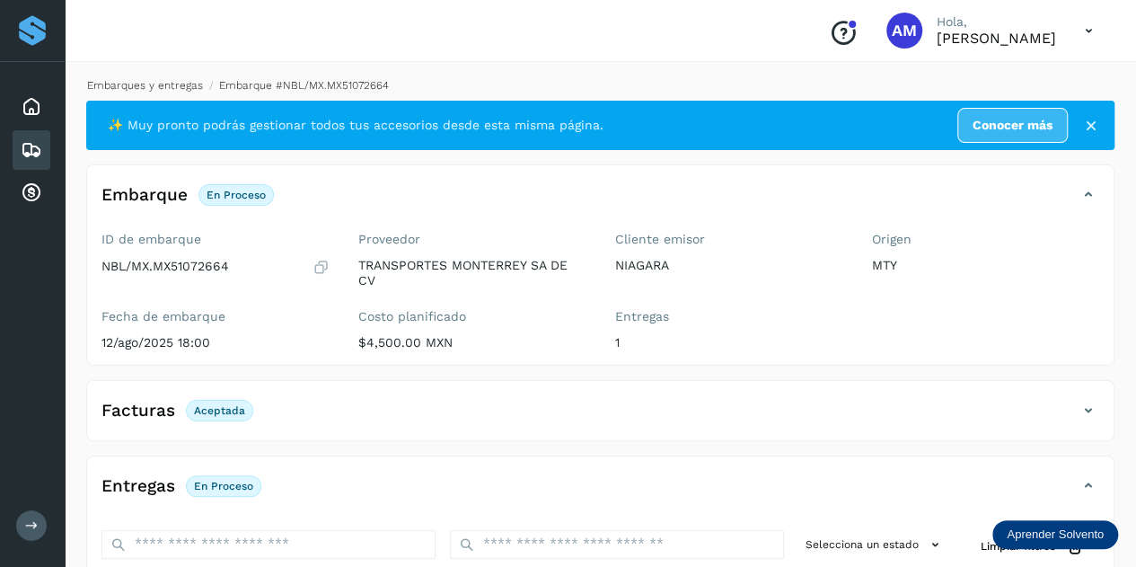
click at [174, 87] on link "Embarques y entregas" at bounding box center [145, 85] width 116 height 13
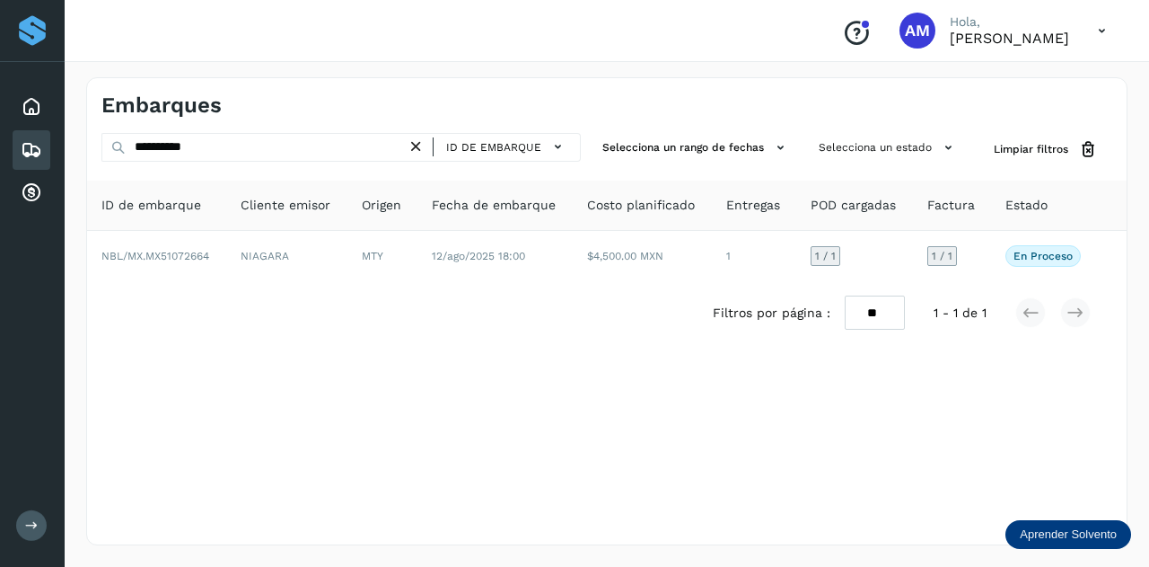
click at [417, 148] on icon at bounding box center [416, 146] width 19 height 19
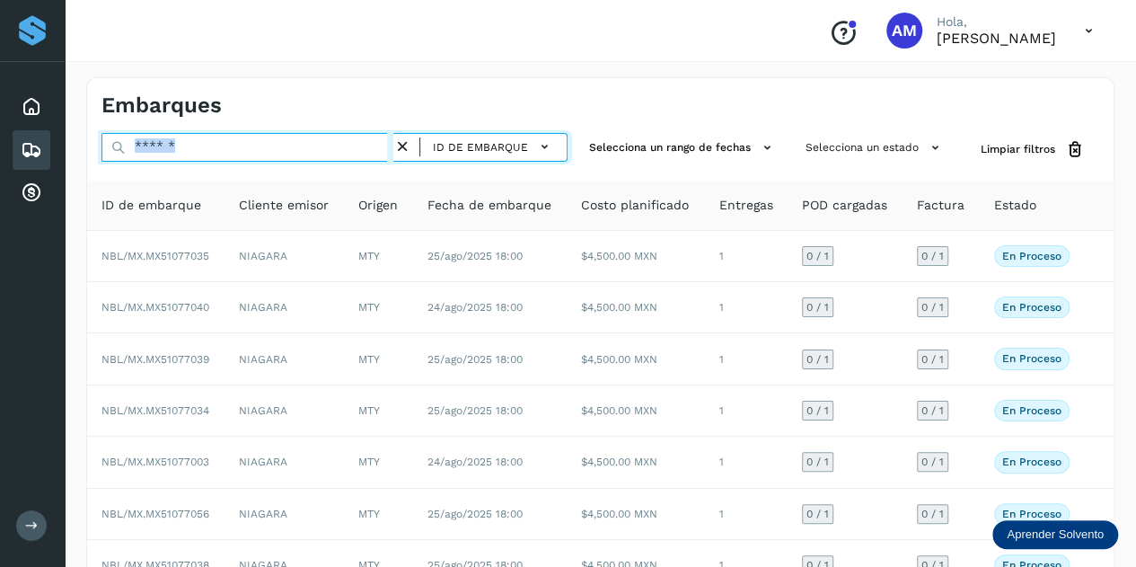
click at [273, 153] on input "text" at bounding box center [247, 147] width 292 height 29
paste input "**********"
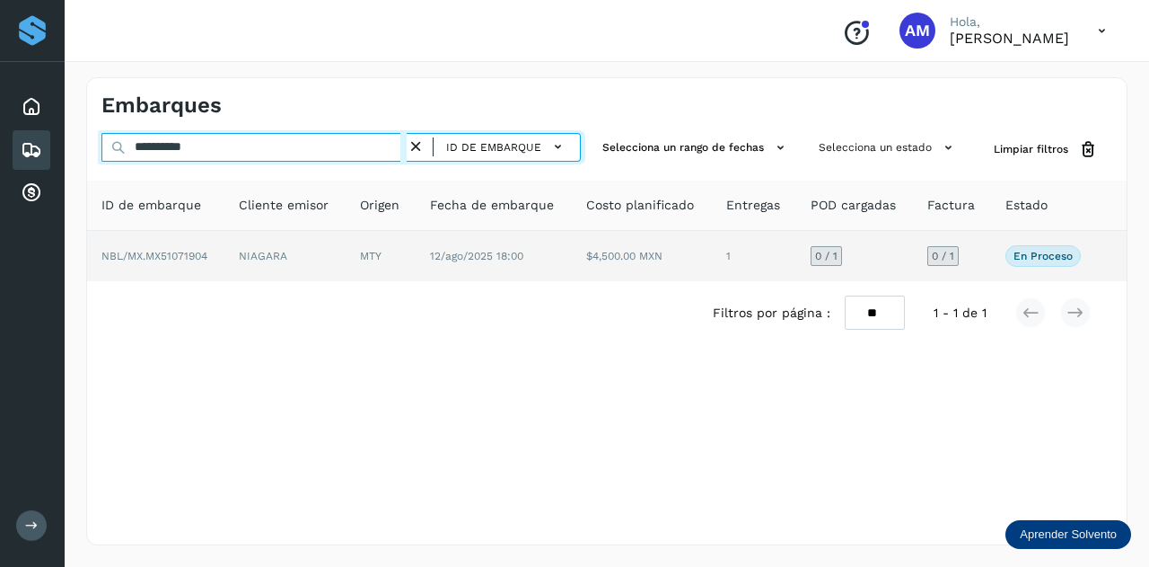
type input "**********"
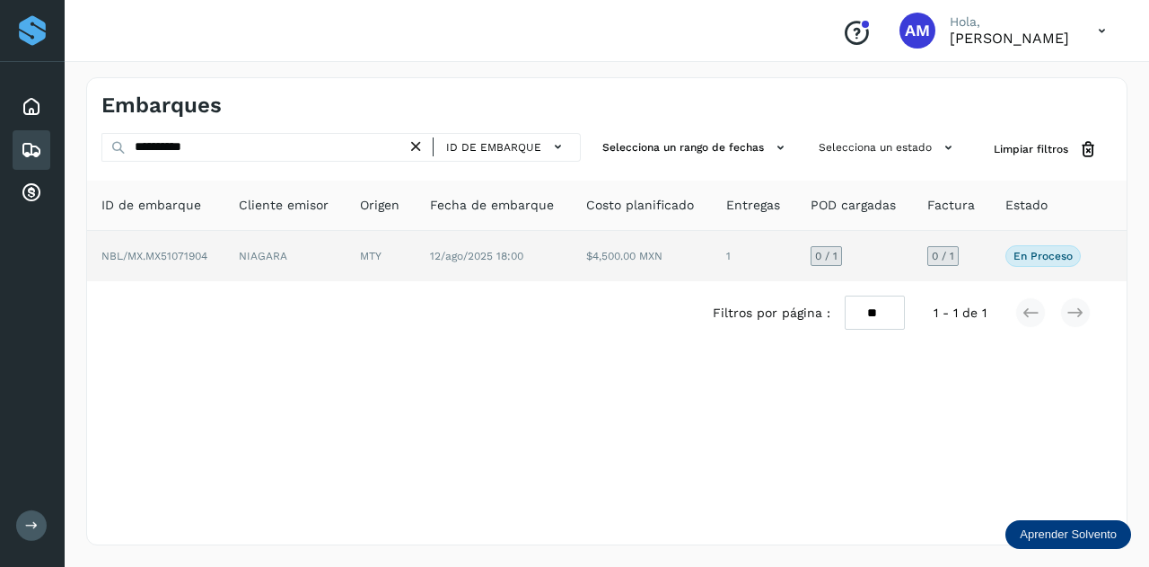
click at [255, 265] on td "NIAGARA" at bounding box center [284, 256] width 121 height 50
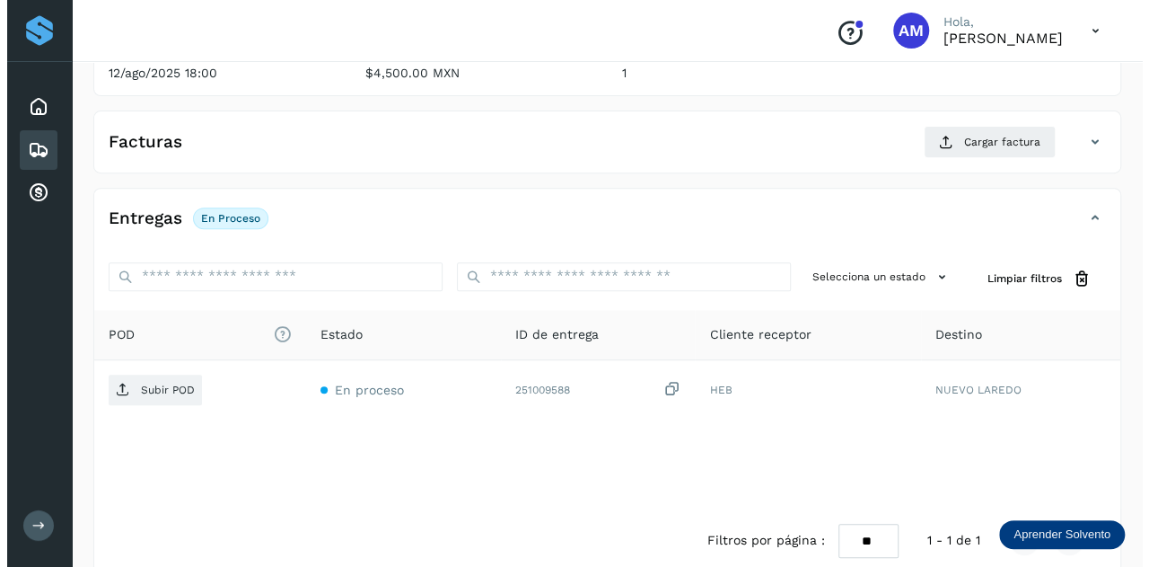
scroll to position [294, 0]
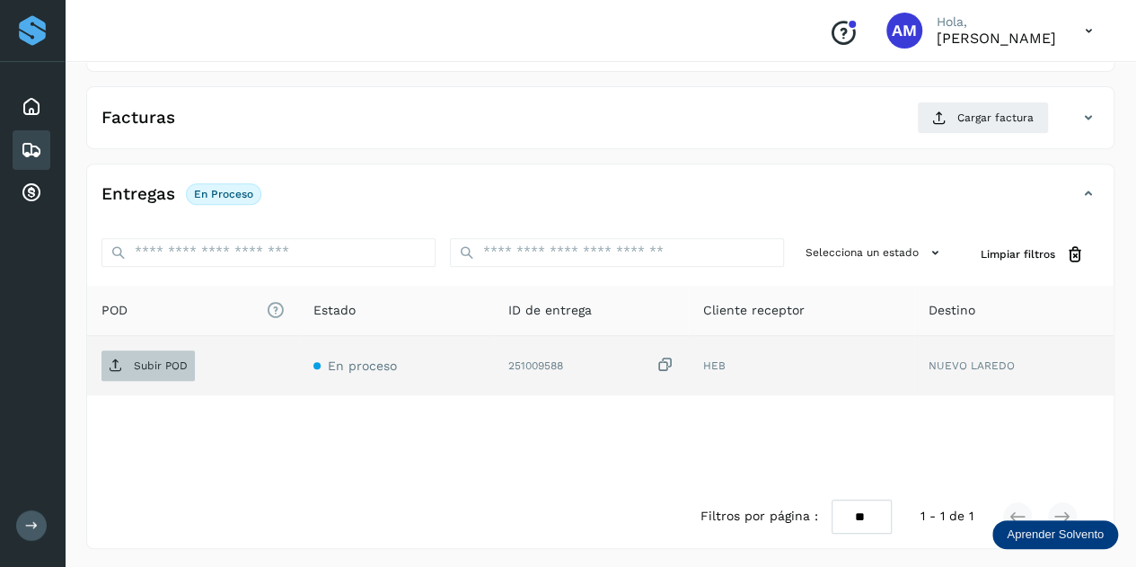
click at [171, 362] on p "Subir POD" at bounding box center [161, 365] width 54 height 13
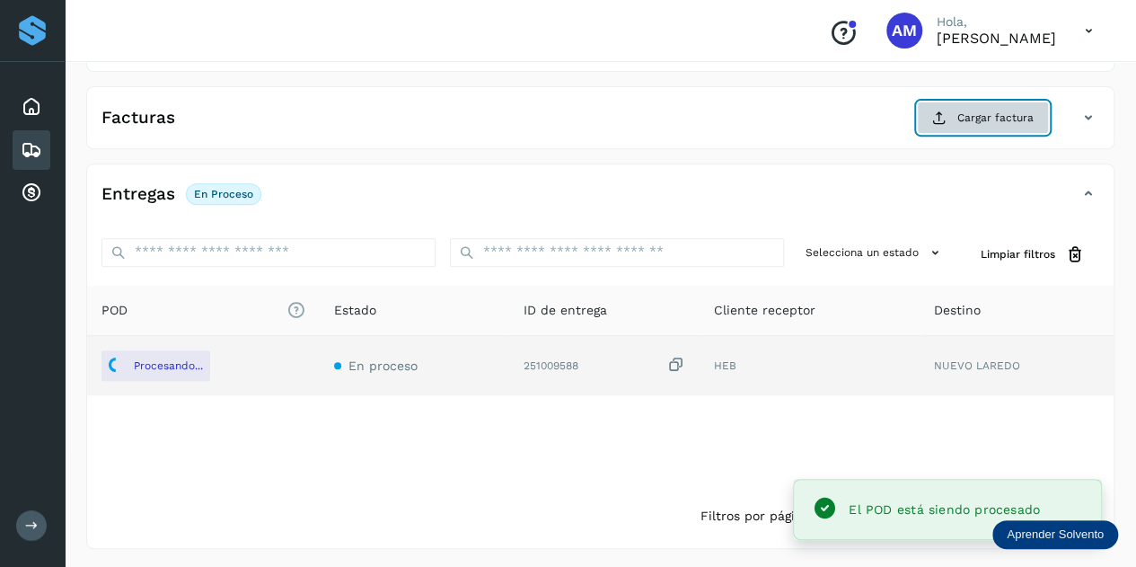
click at [946, 119] on icon at bounding box center [939, 117] width 14 height 14
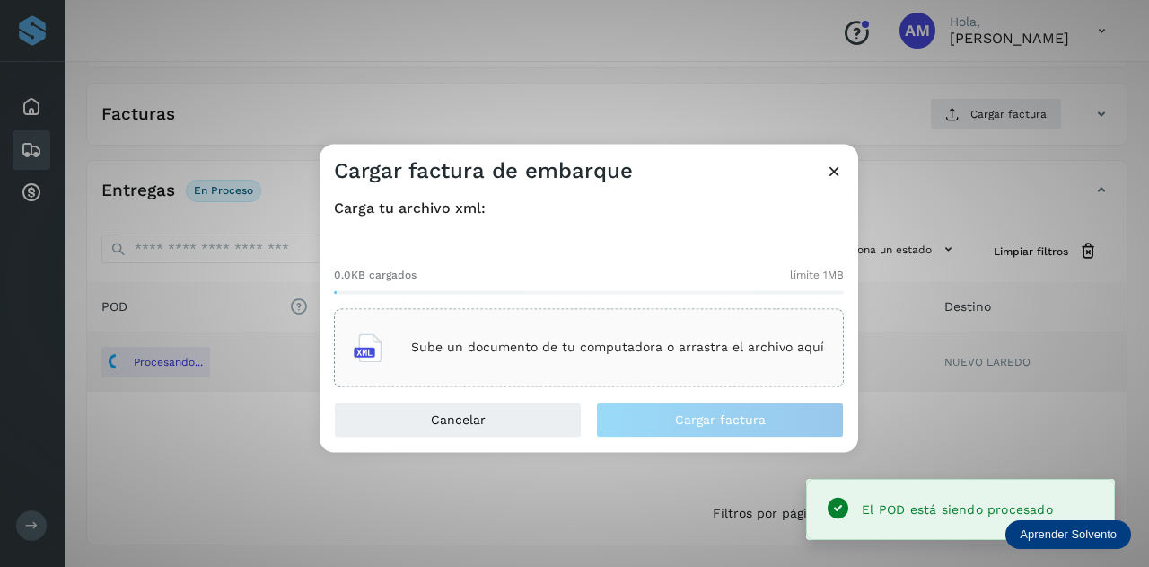
click at [532, 322] on div "Sube un documento de tu computadora o arrastra el archivo aquí" at bounding box center [589, 347] width 510 height 79
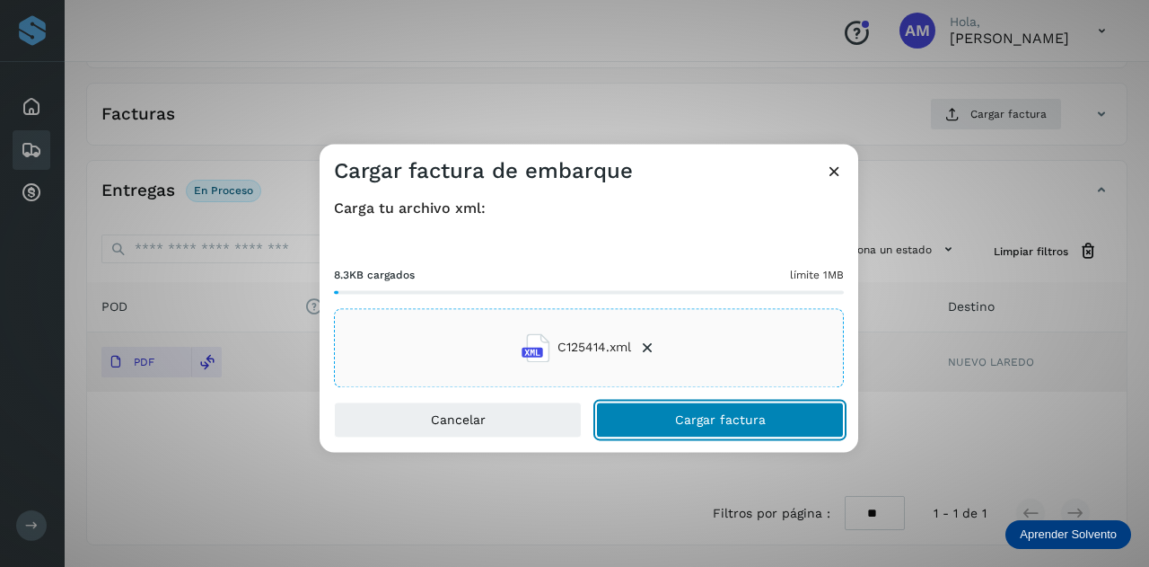
click at [664, 421] on button "Cargar factura" at bounding box center [720, 419] width 248 height 36
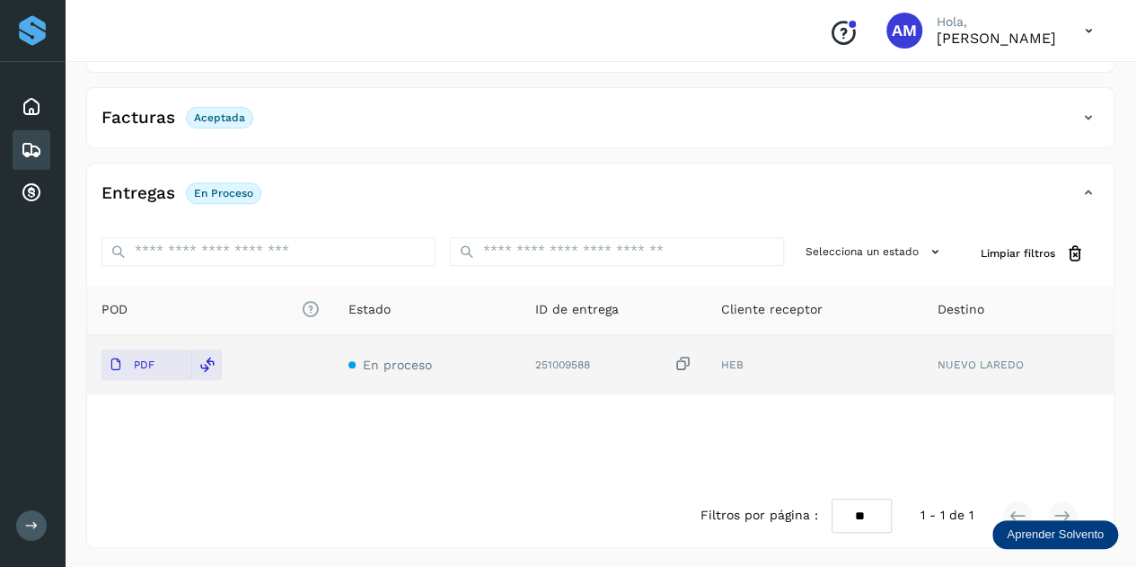
scroll to position [0, 0]
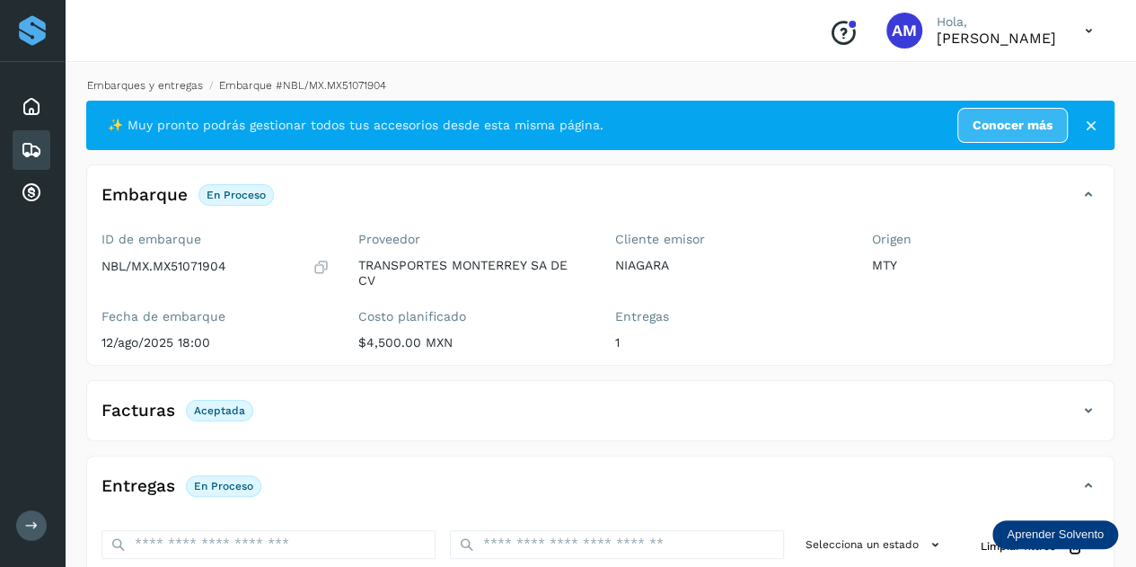
click at [189, 84] on link "Embarques y entregas" at bounding box center [145, 85] width 116 height 13
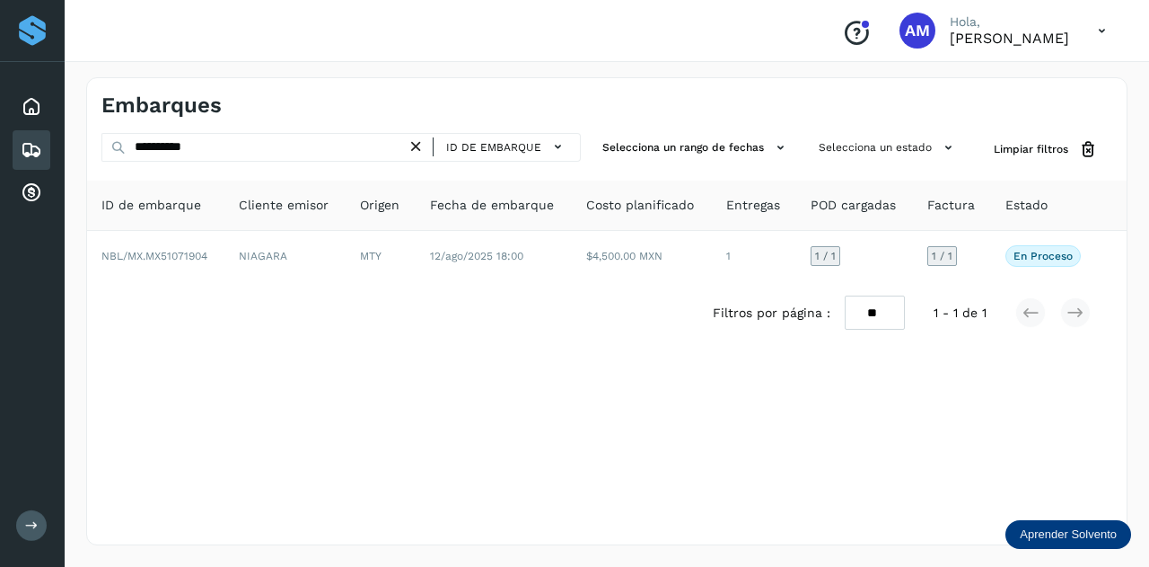
click at [416, 141] on icon at bounding box center [416, 146] width 19 height 19
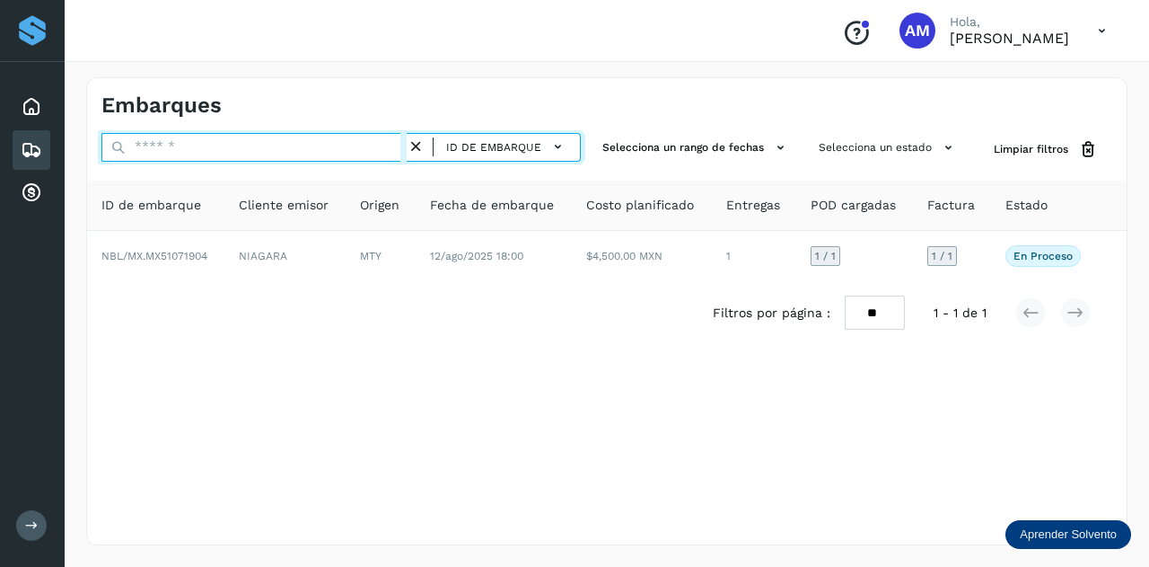
click at [388, 149] on input "text" at bounding box center [253, 147] width 305 height 29
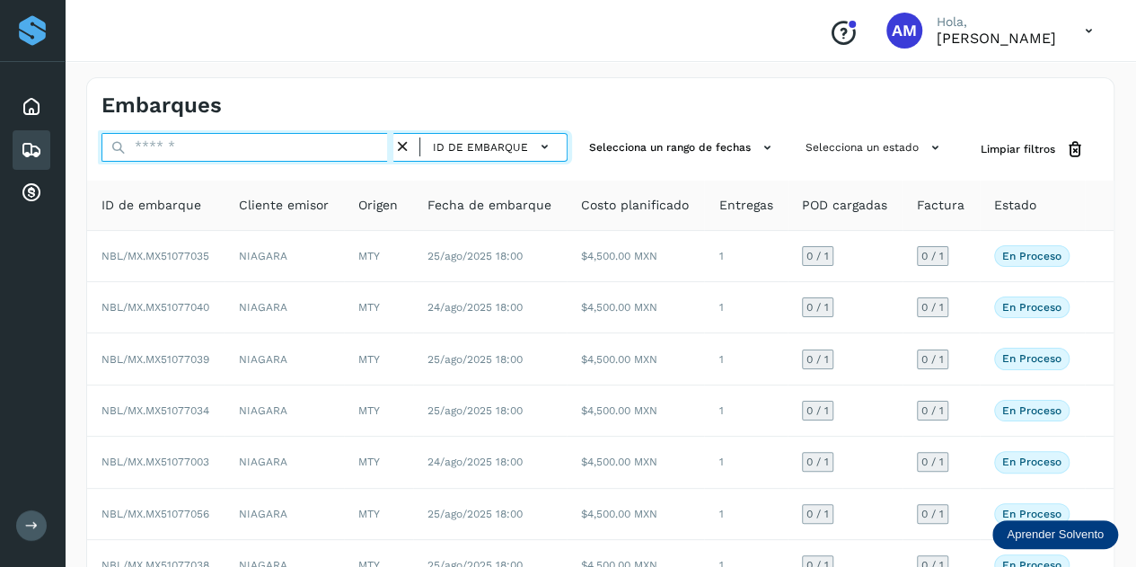
paste input "**********"
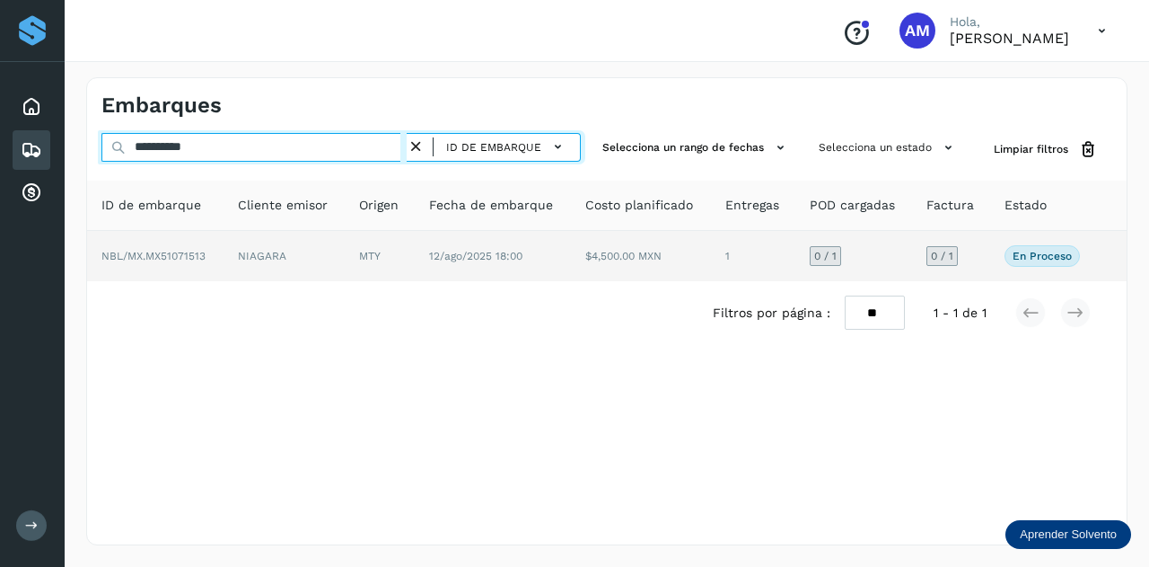
type input "**********"
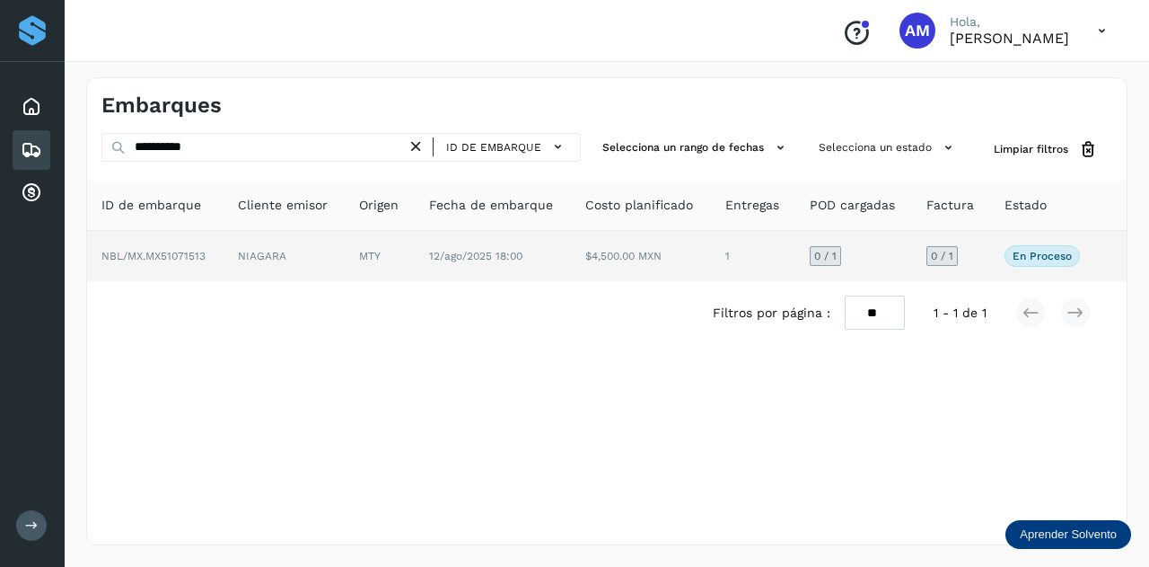
click at [408, 261] on td "MTY" at bounding box center [380, 256] width 70 height 50
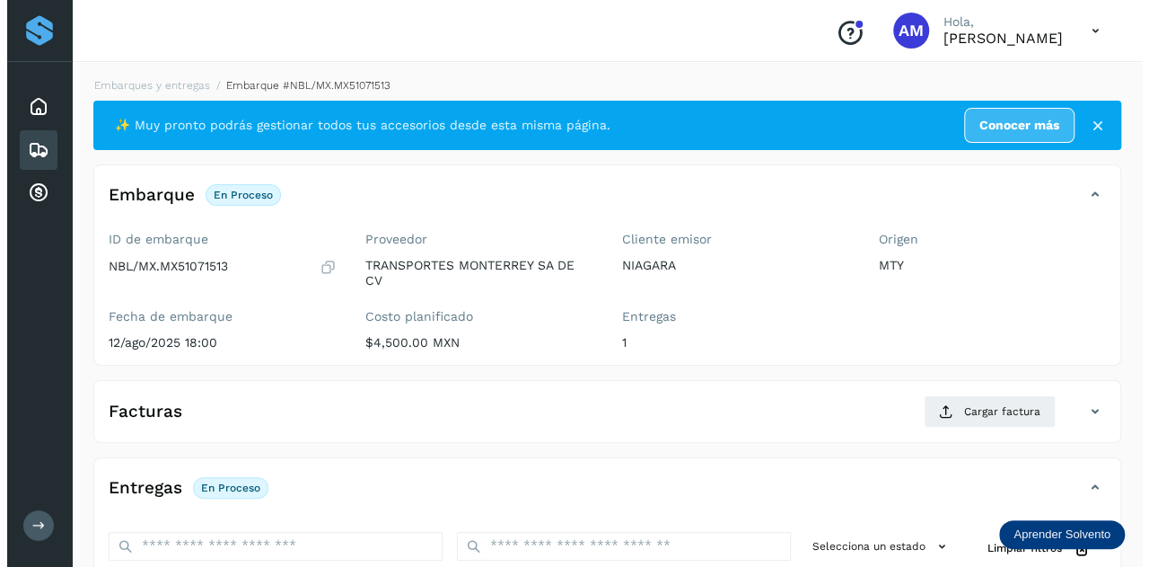
scroll to position [294, 0]
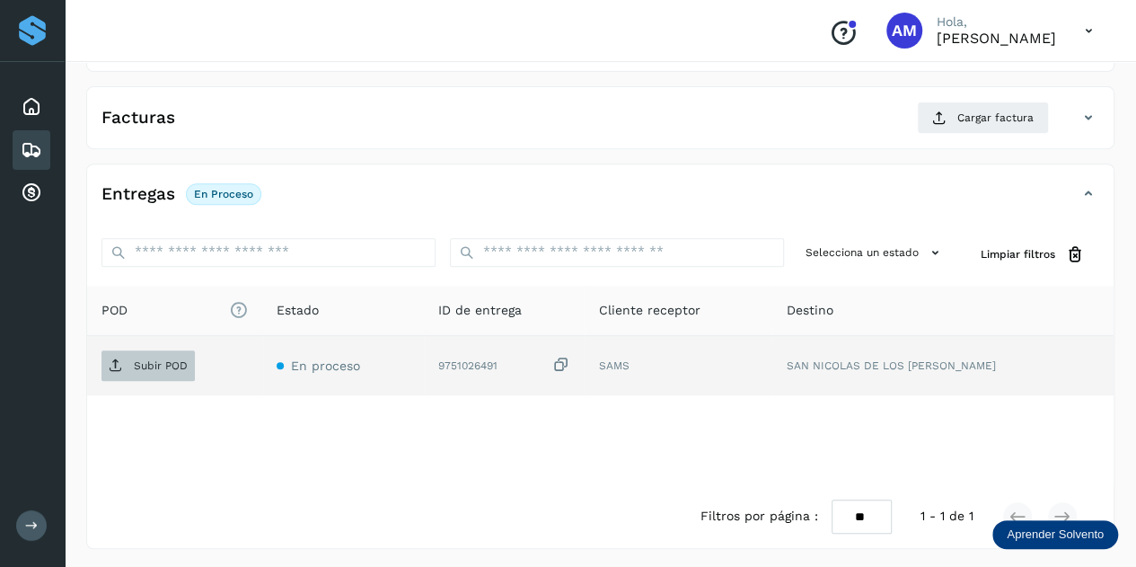
click at [148, 360] on p "Subir POD" at bounding box center [161, 365] width 54 height 13
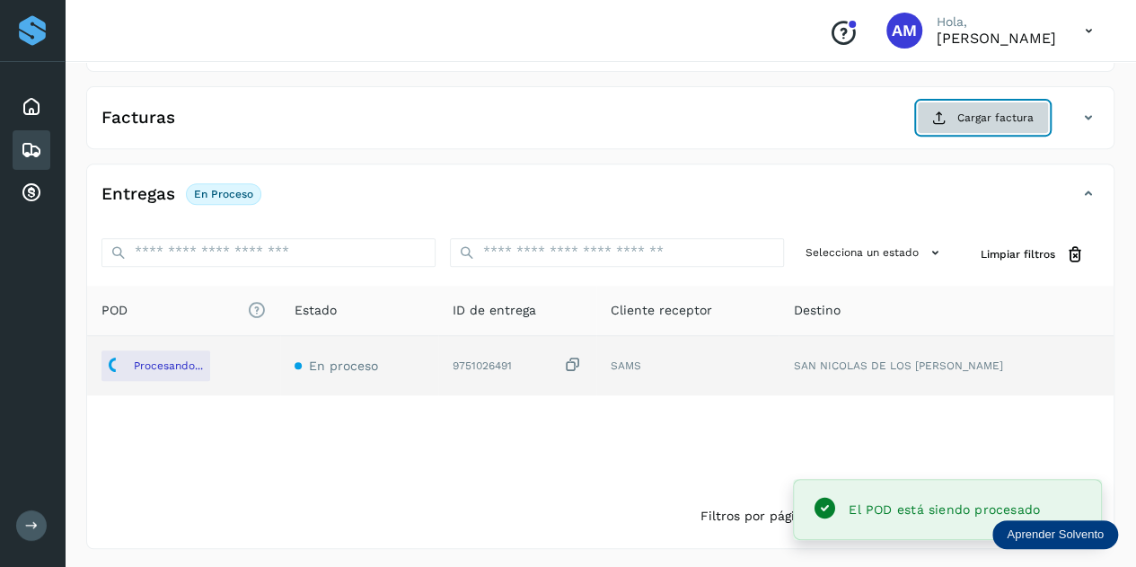
click at [986, 116] on span "Cargar factura" at bounding box center [995, 118] width 76 height 16
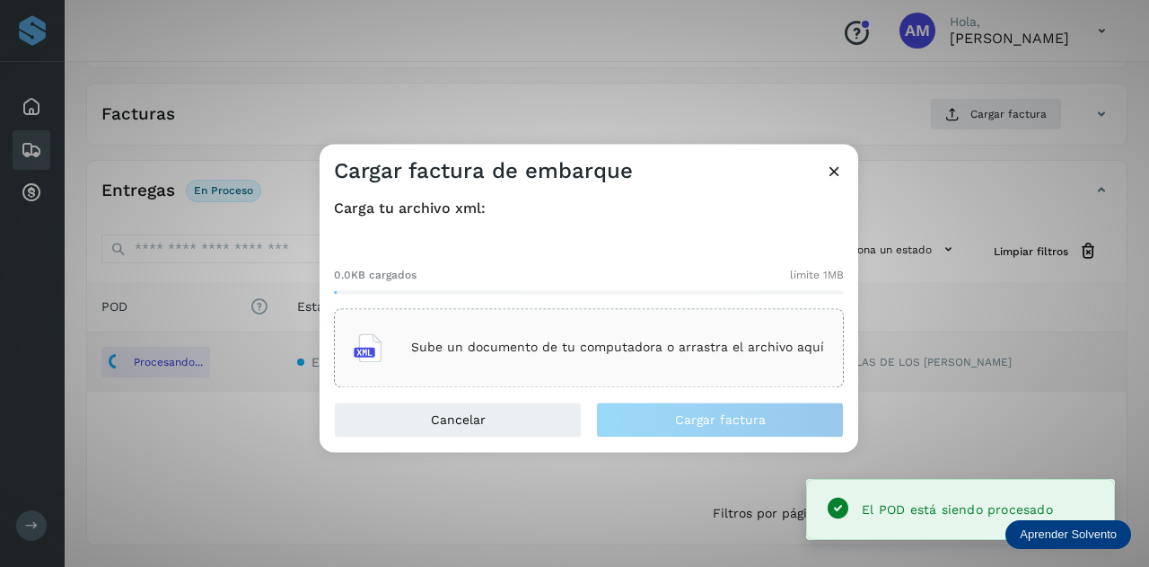
click at [673, 323] on div "Sube un documento de tu computadora o arrastra el archivo aquí" at bounding box center [589, 347] width 470 height 48
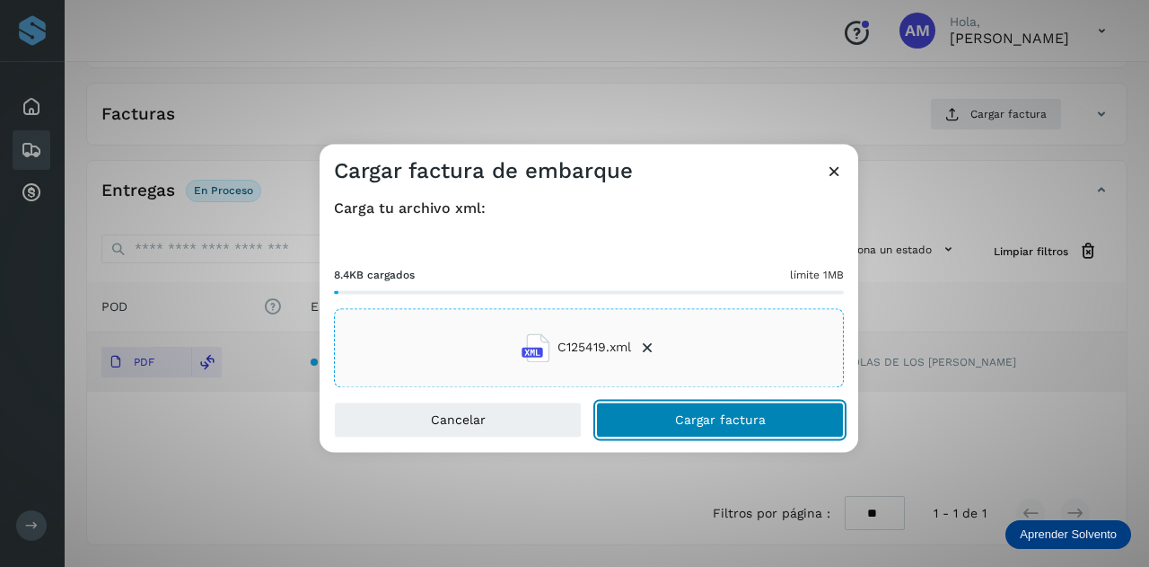
click at [641, 420] on button "Cargar factura" at bounding box center [720, 419] width 248 height 36
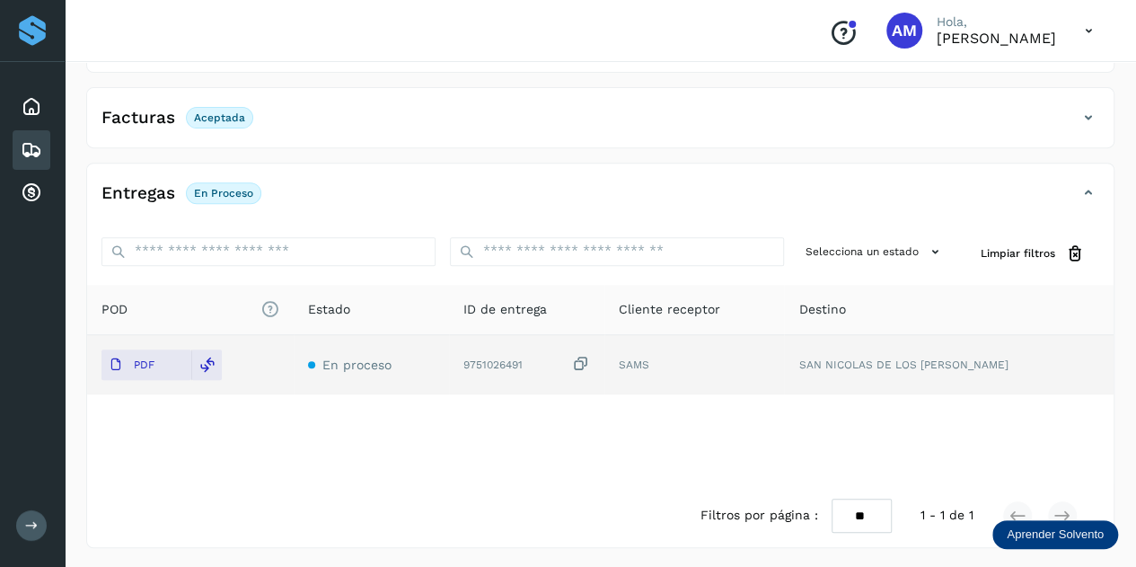
scroll to position [0, 0]
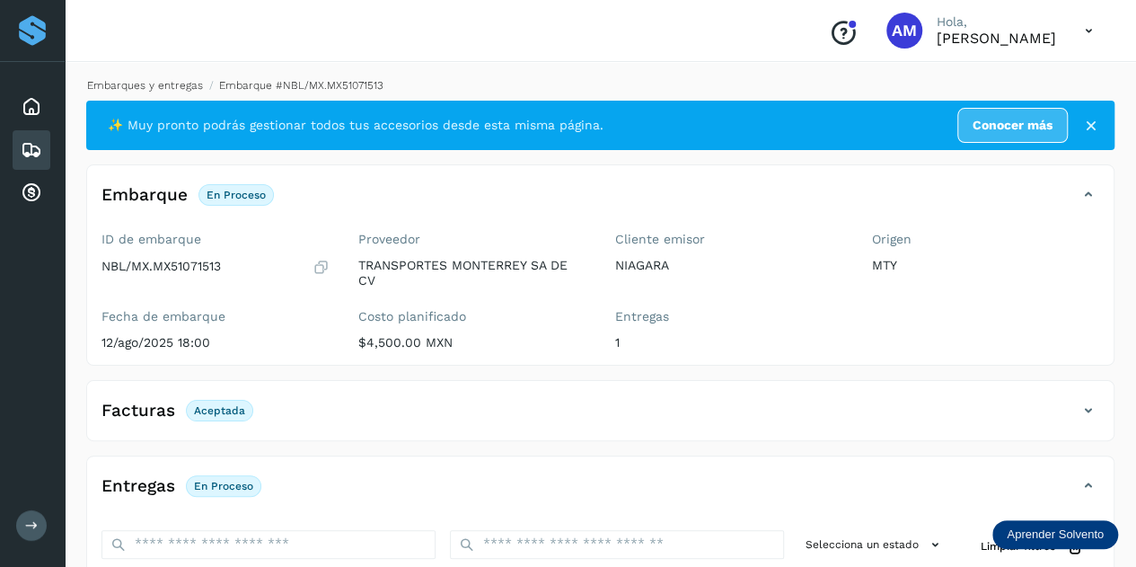
click at [182, 87] on link "Embarques y entregas" at bounding box center [145, 85] width 116 height 13
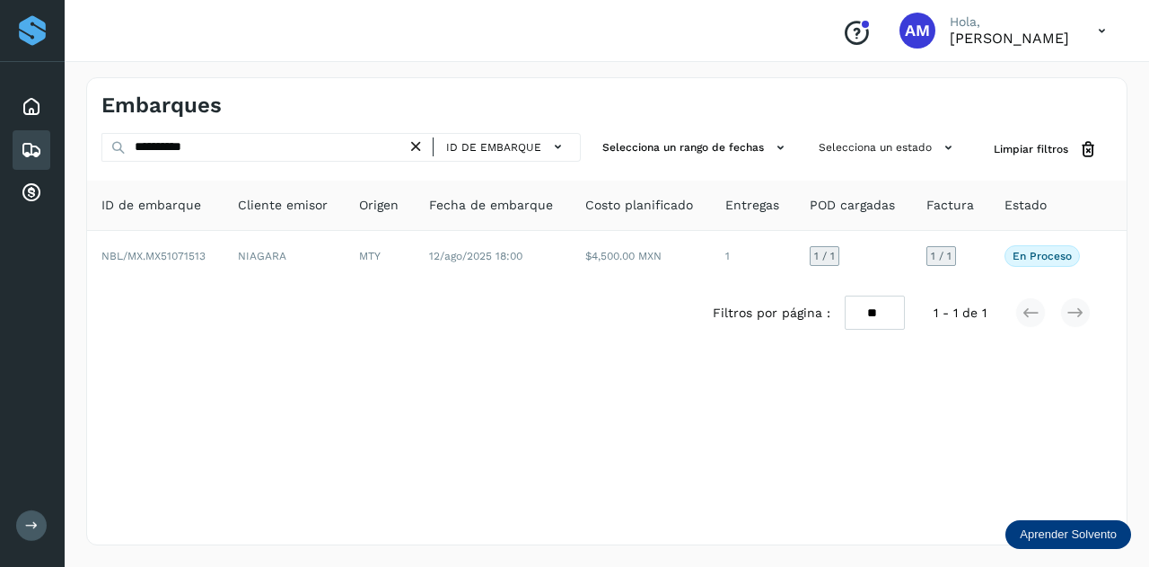
click at [416, 148] on icon at bounding box center [416, 146] width 19 height 19
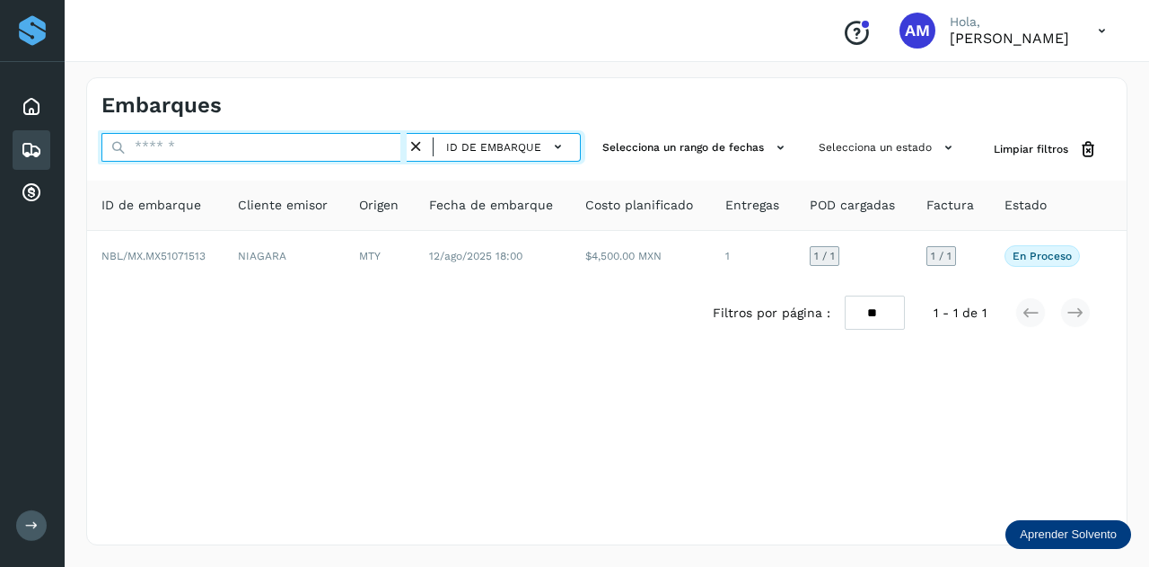
click at [368, 148] on input "text" at bounding box center [253, 147] width 305 height 29
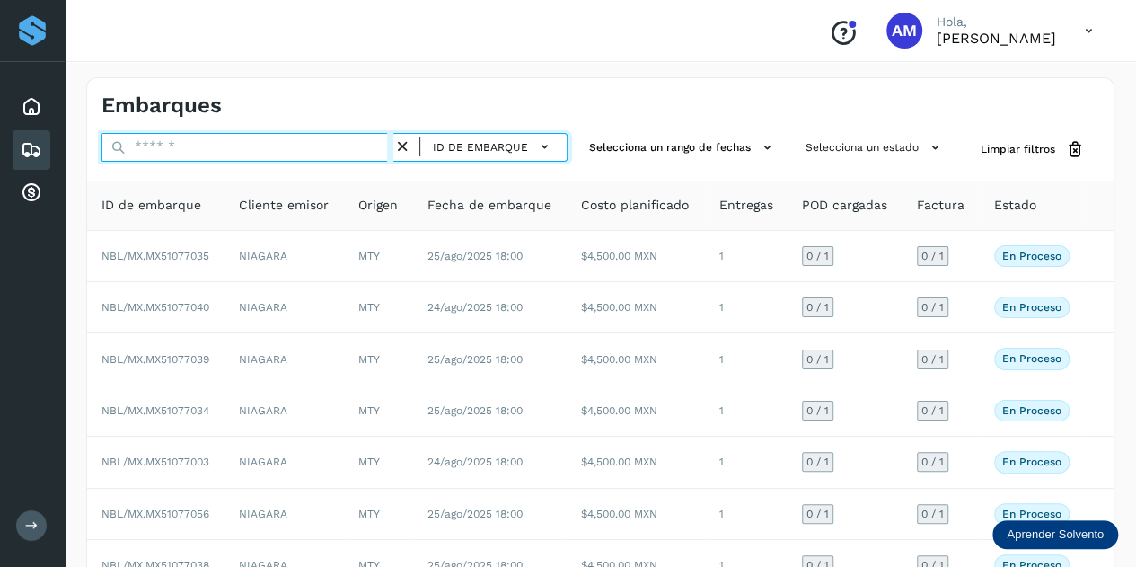
paste input "**********"
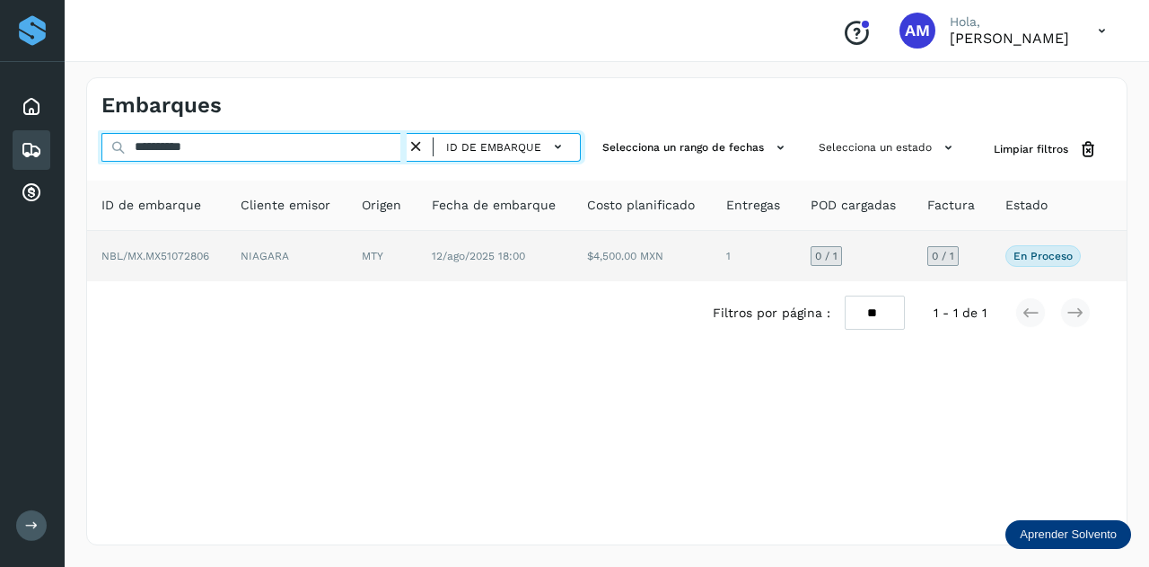
type input "**********"
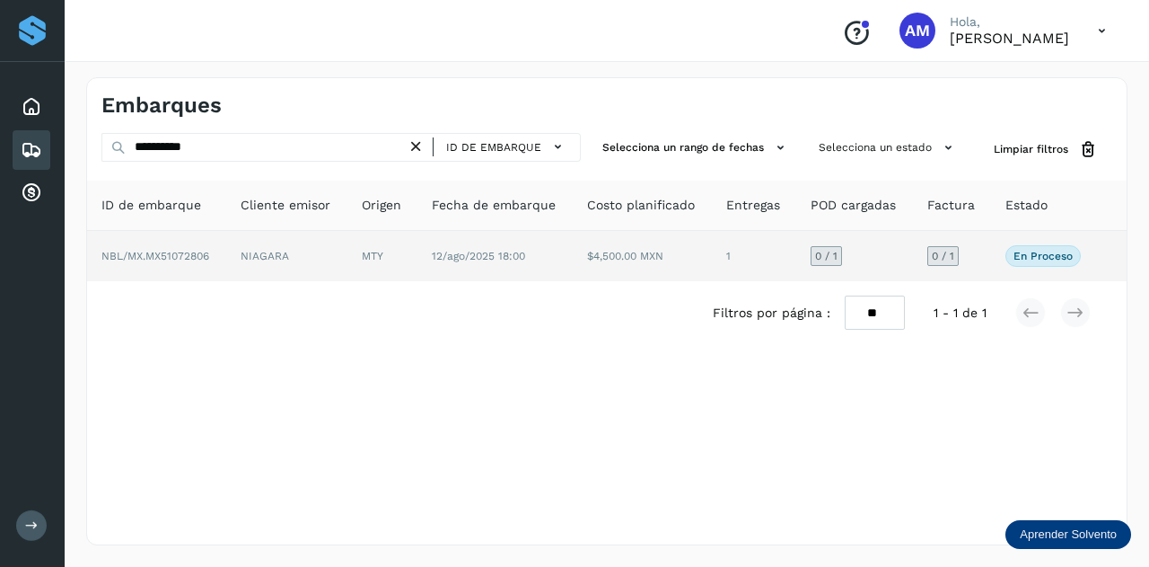
click at [391, 247] on td "MTY" at bounding box center [382, 256] width 70 height 50
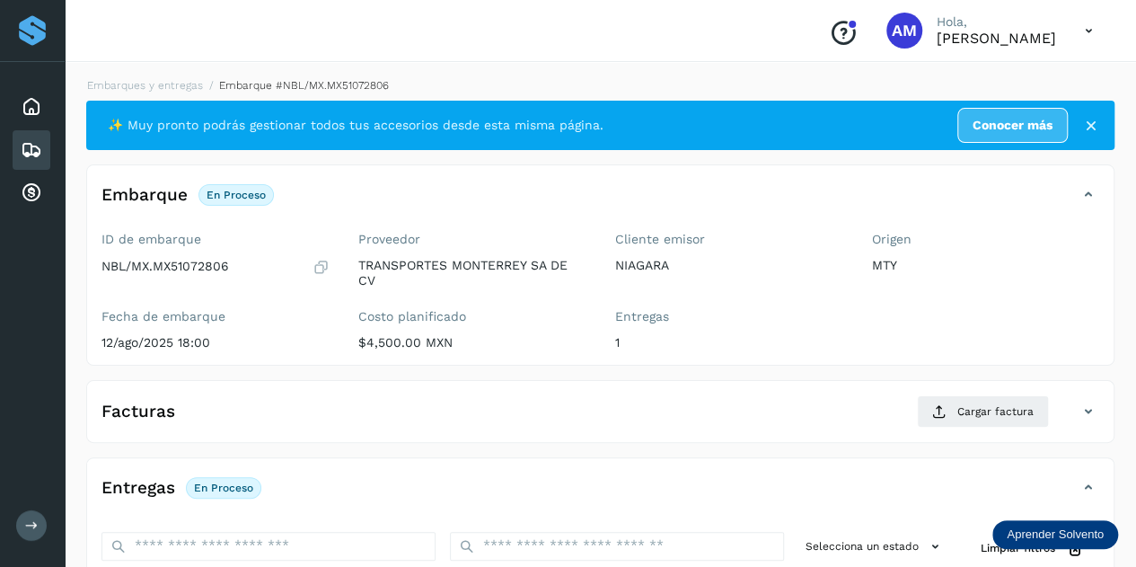
scroll to position [269, 0]
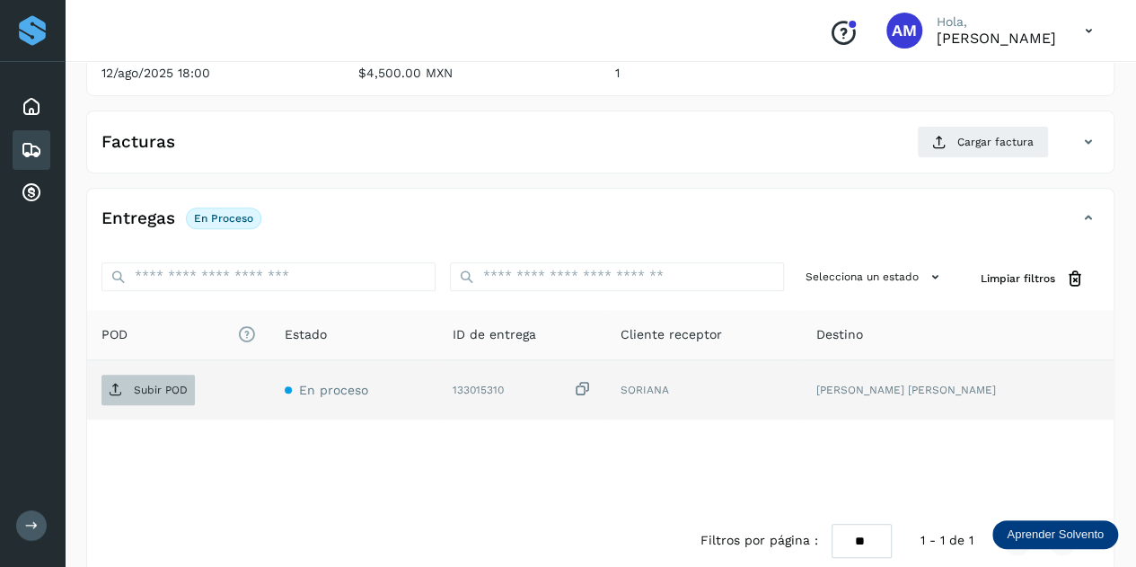
click at [181, 400] on span "Subir POD" at bounding box center [147, 389] width 93 height 29
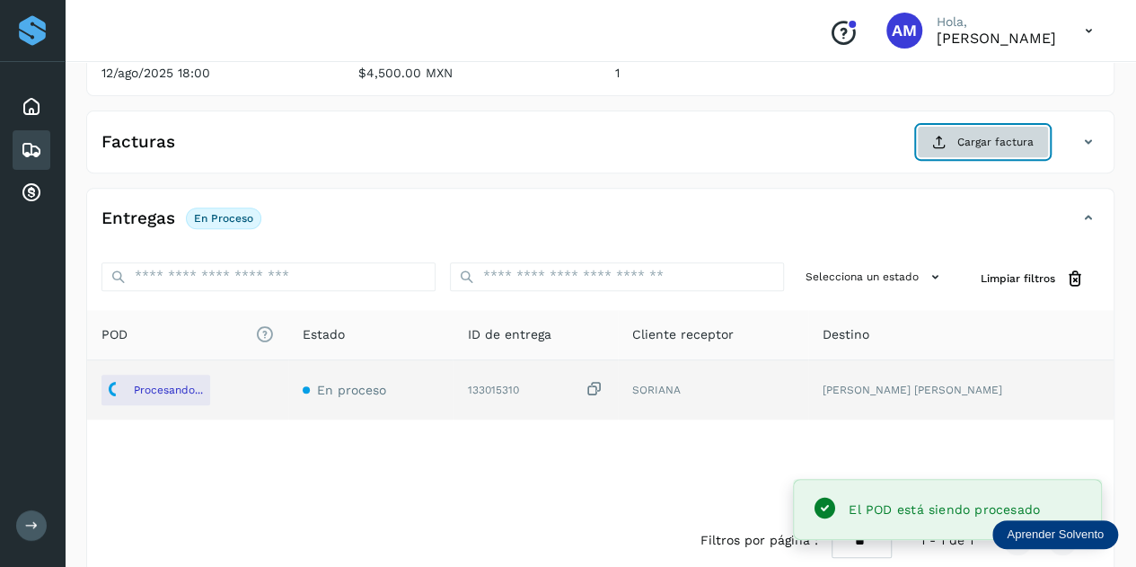
click at [946, 142] on icon at bounding box center [939, 142] width 14 height 14
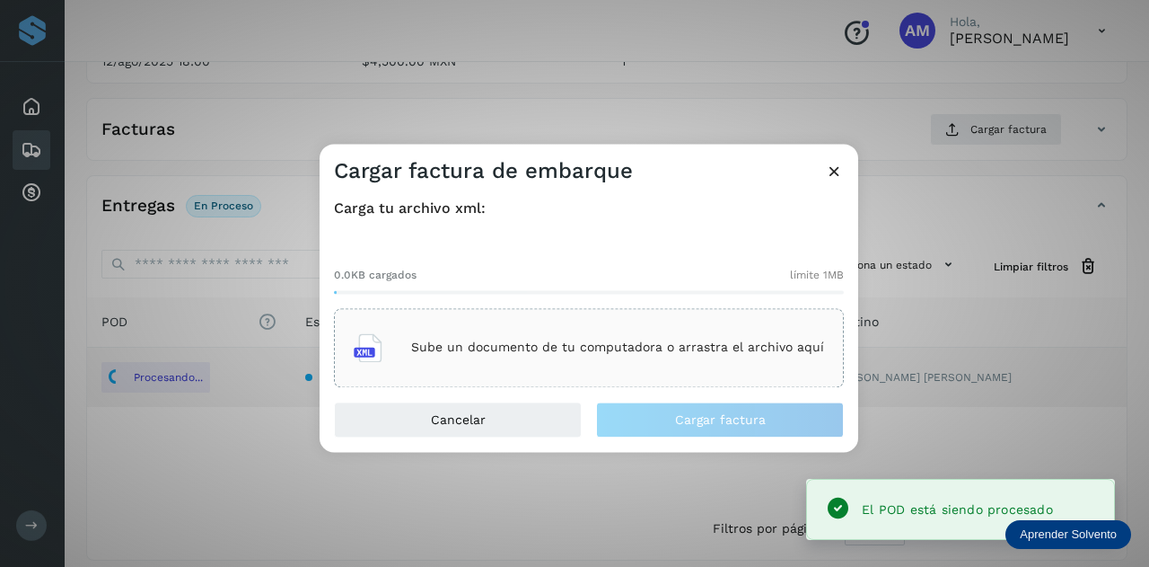
click at [686, 328] on div "Sube un documento de tu computadora o arrastra el archivo aquí" at bounding box center [589, 347] width 470 height 48
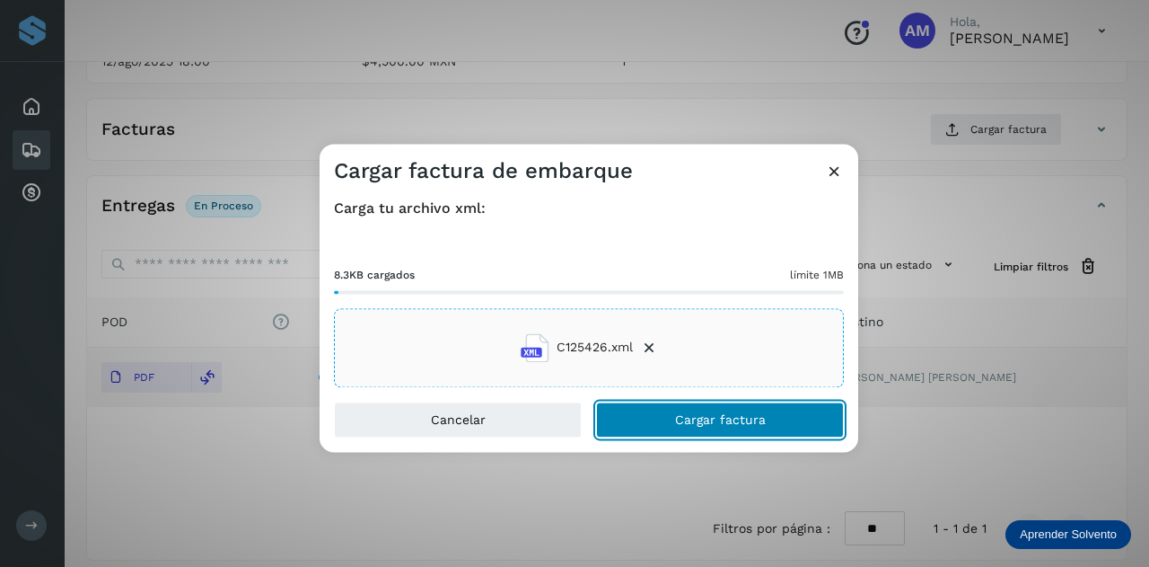
click at [627, 421] on button "Cargar factura" at bounding box center [720, 419] width 248 height 36
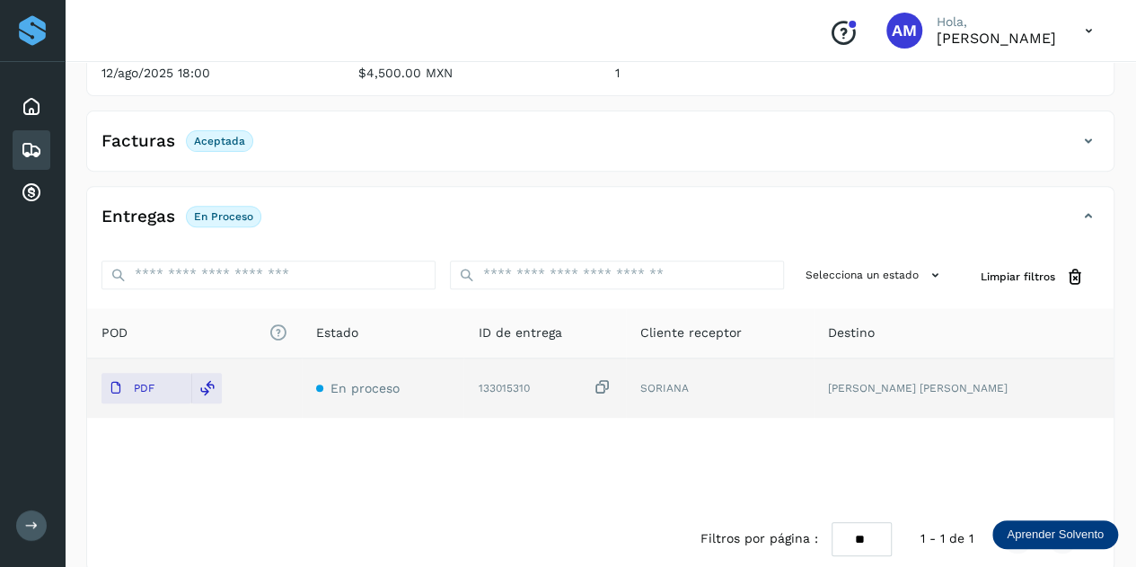
scroll to position [0, 0]
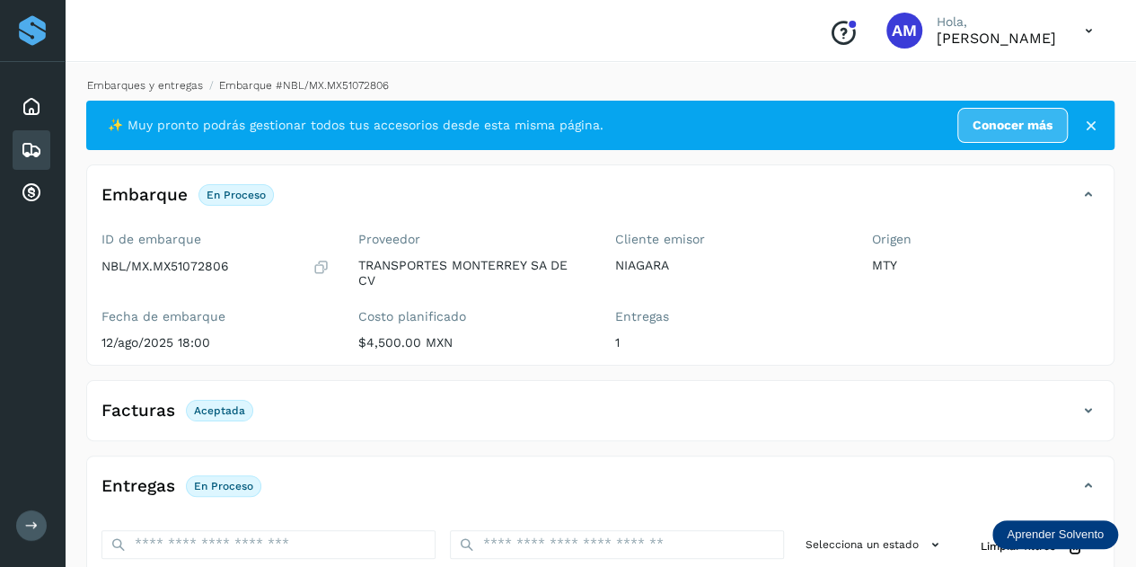
click at [195, 87] on link "Embarques y entregas" at bounding box center [145, 85] width 116 height 13
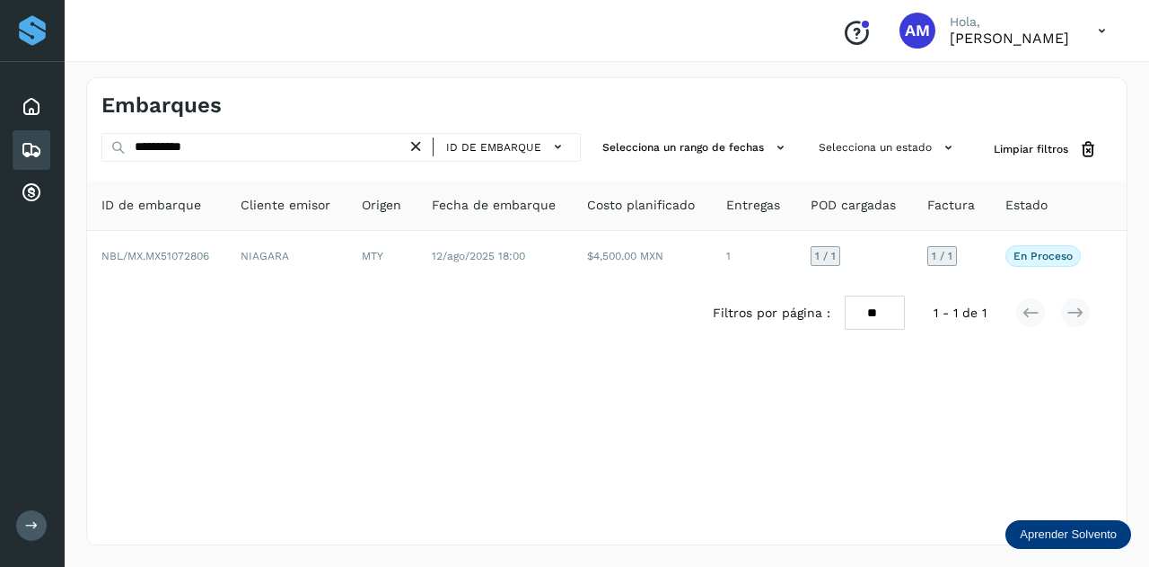
click at [423, 152] on icon at bounding box center [416, 146] width 19 height 19
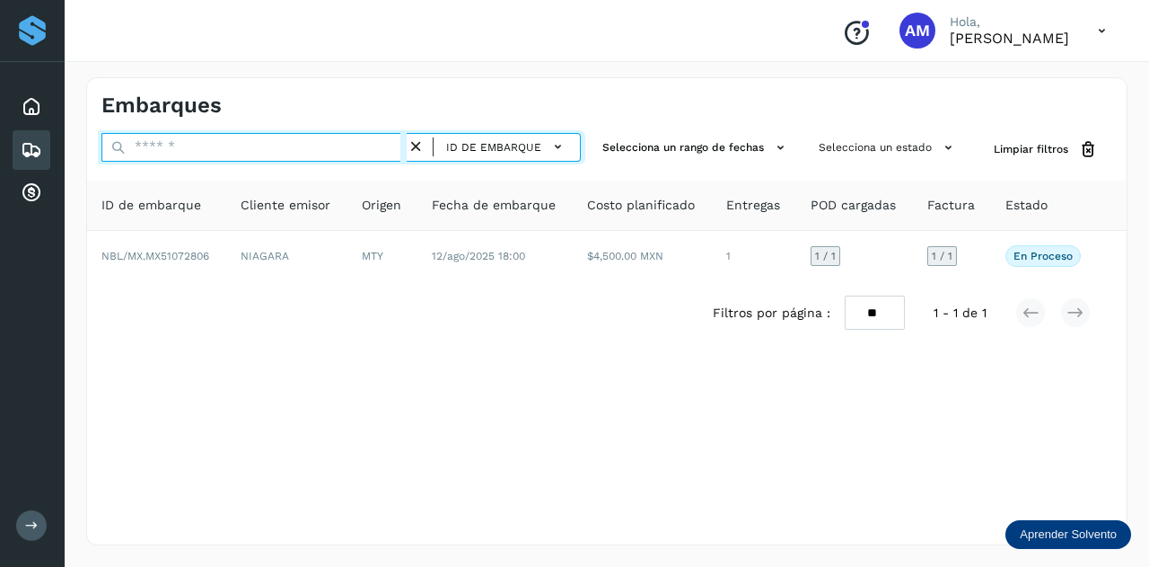
click at [350, 154] on input "text" at bounding box center [253, 147] width 305 height 29
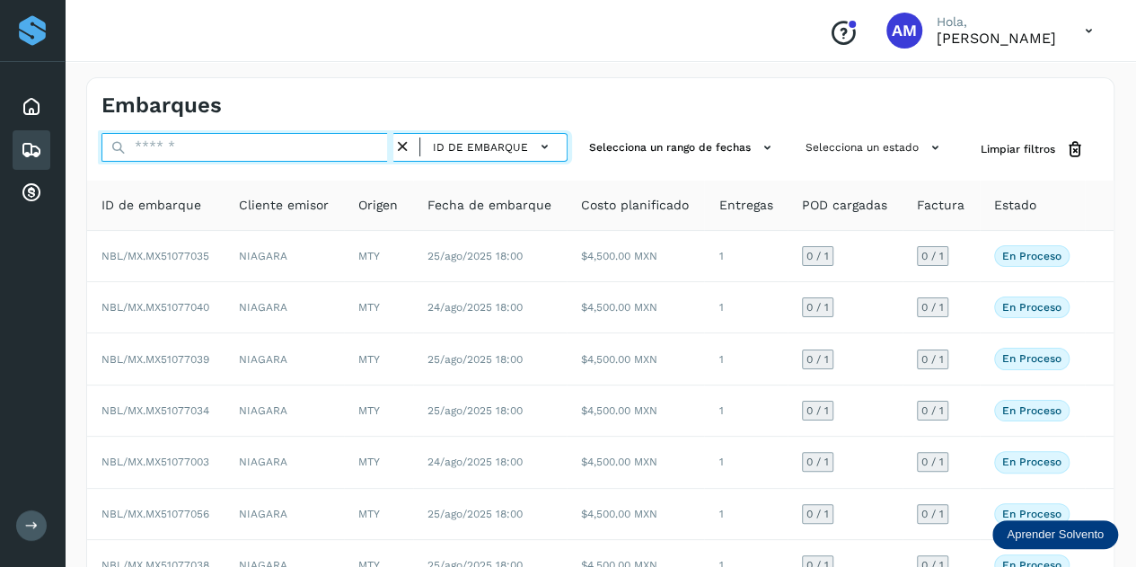
paste input "**********"
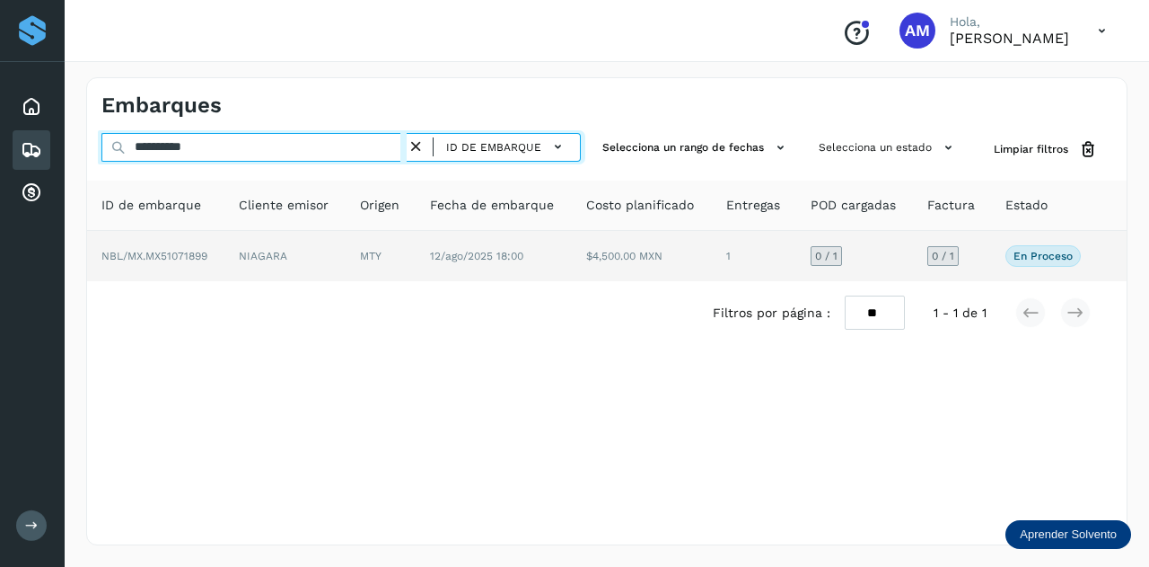
type input "**********"
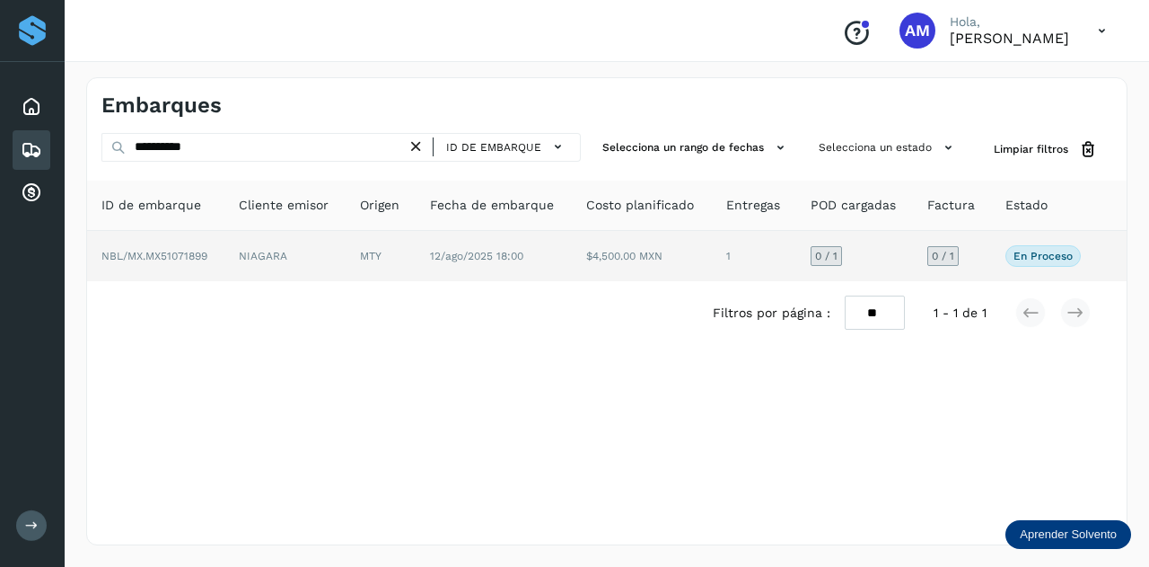
click at [411, 249] on td "MTY" at bounding box center [381, 256] width 70 height 50
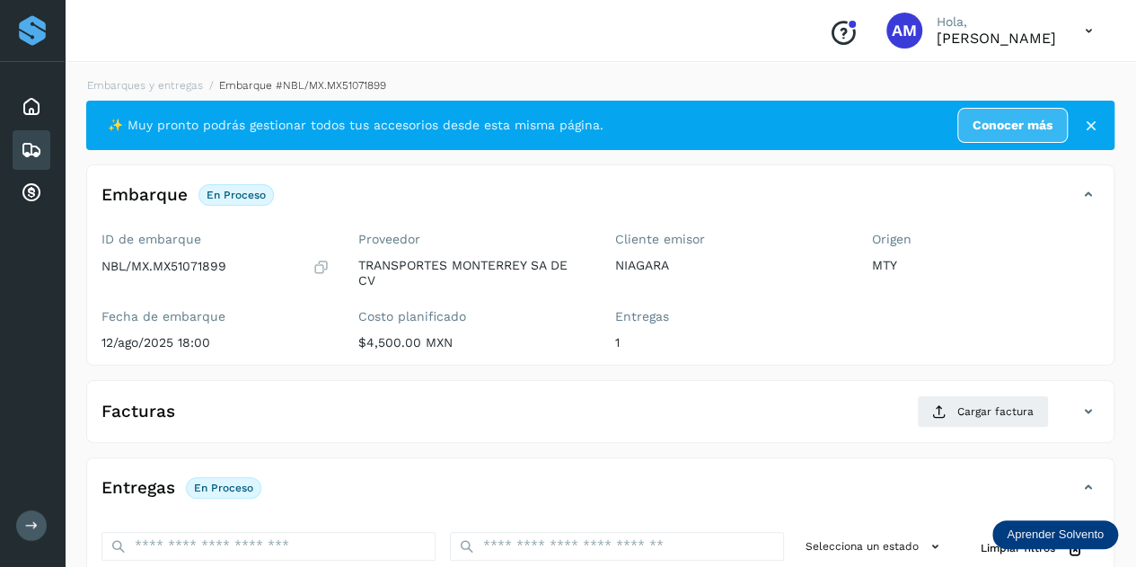
scroll to position [180, 0]
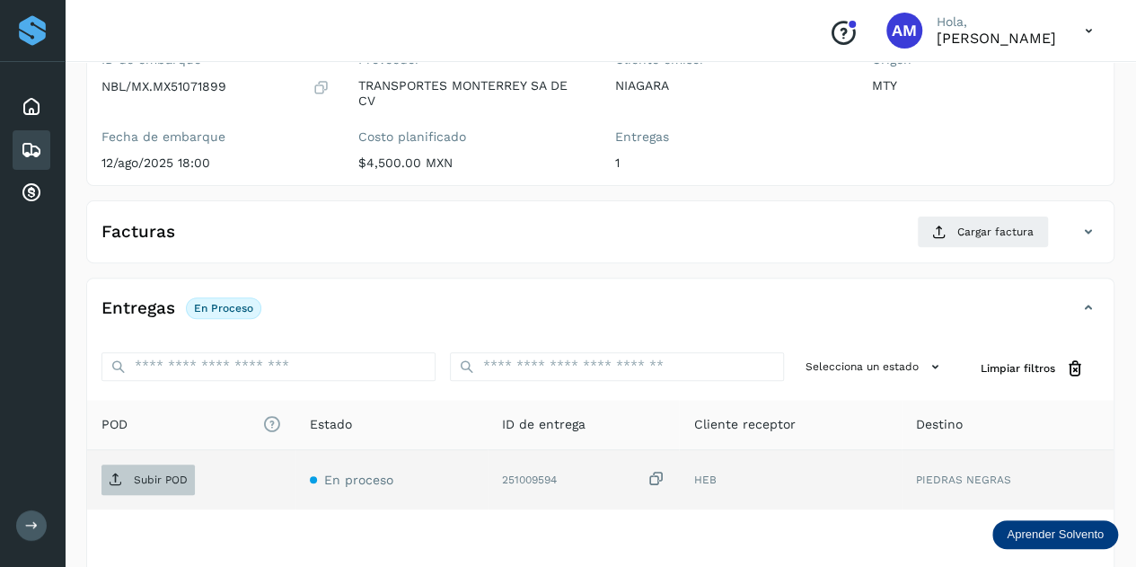
click at [175, 479] on p "Subir POD" at bounding box center [161, 479] width 54 height 13
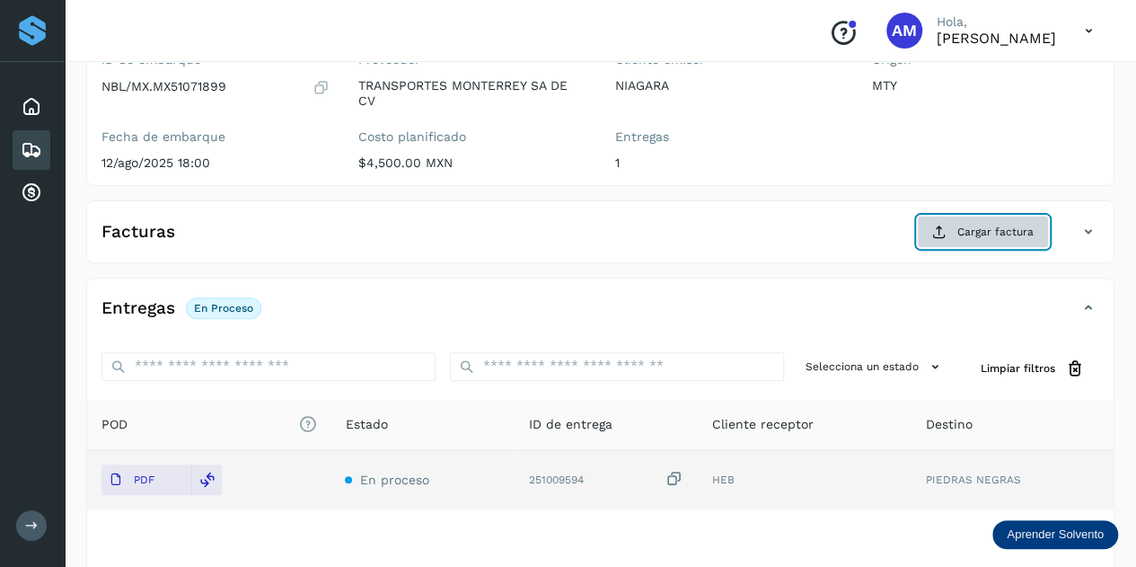
click at [959, 233] on span "Cargar factura" at bounding box center [995, 232] width 76 height 16
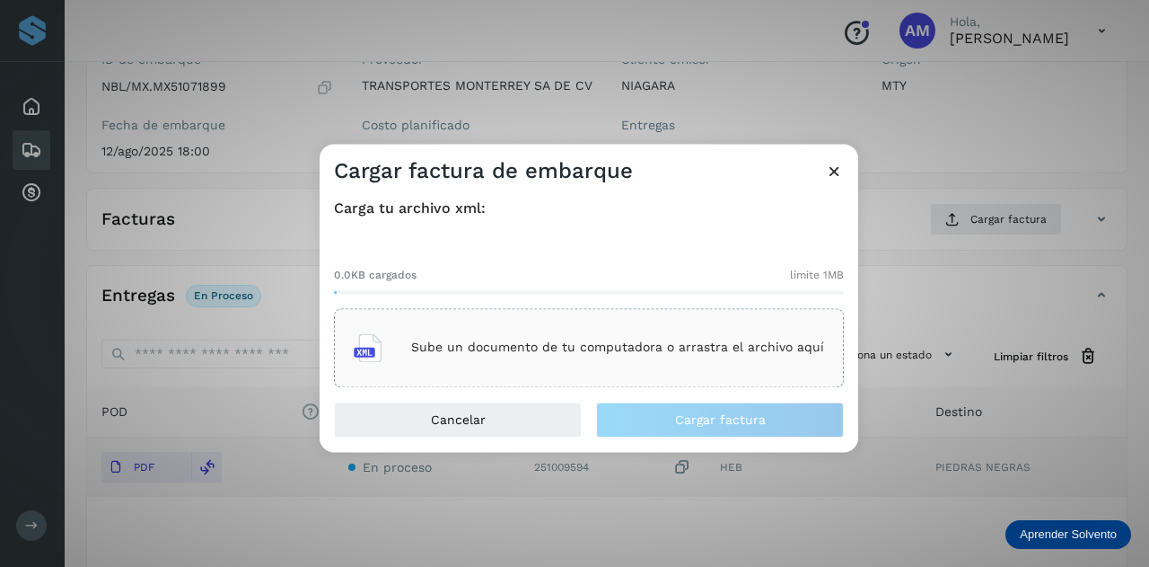
click at [693, 353] on p "Sube un documento de tu computadora o arrastra el archivo aquí" at bounding box center [617, 347] width 413 height 15
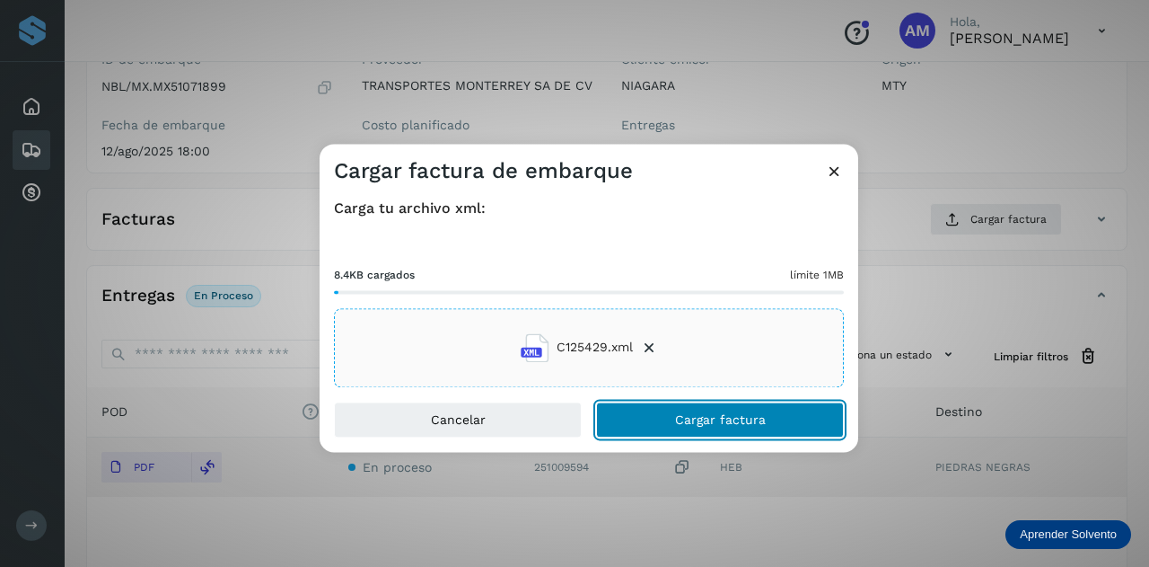
click at [648, 416] on button "Cargar factura" at bounding box center [720, 419] width 248 height 36
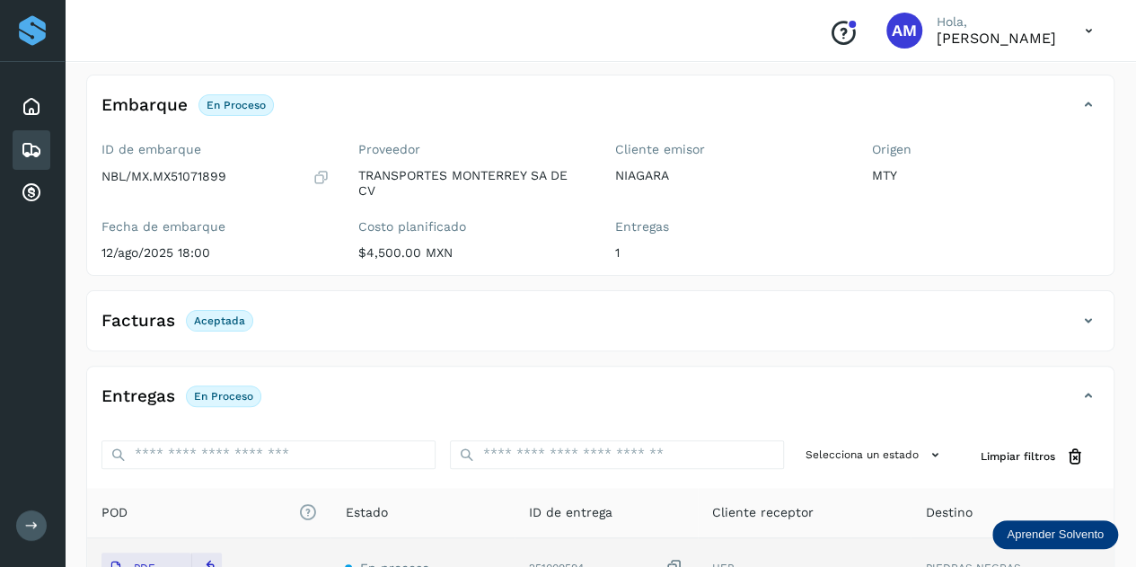
scroll to position [0, 0]
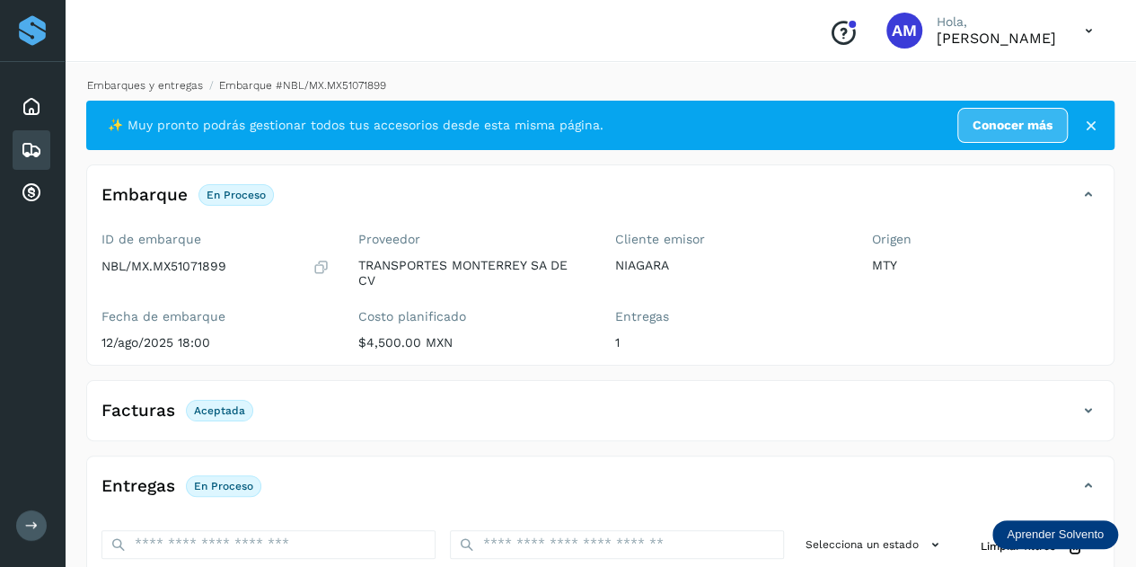
click at [162, 87] on link "Embarques y entregas" at bounding box center [145, 85] width 116 height 13
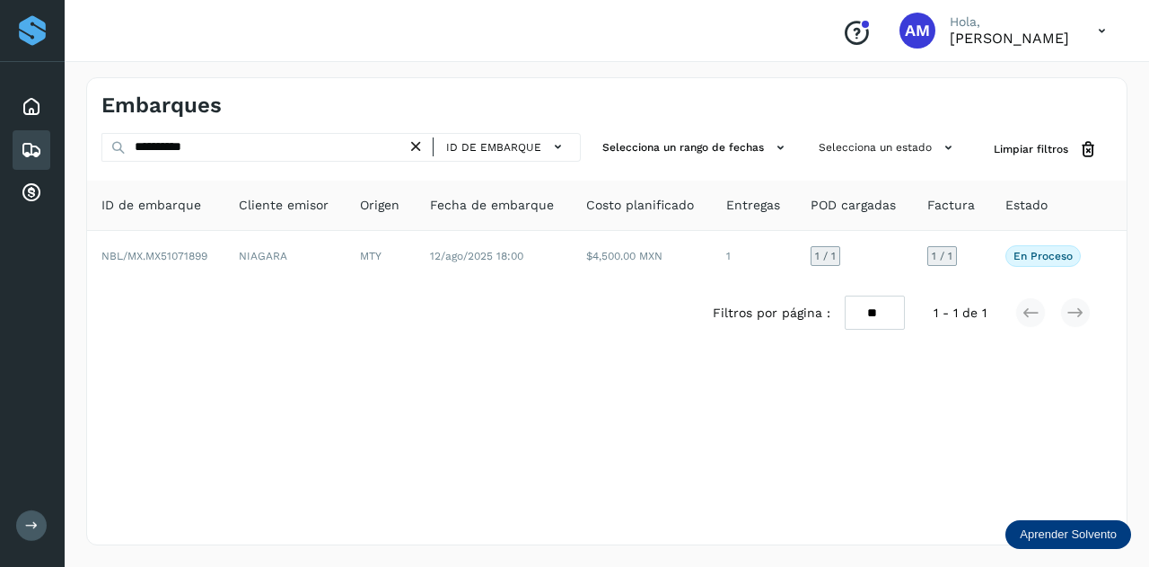
drag, startPoint x: 424, startPoint y: 143, endPoint x: 348, endPoint y: 148, distance: 75.6
click at [423, 143] on icon at bounding box center [416, 146] width 19 height 19
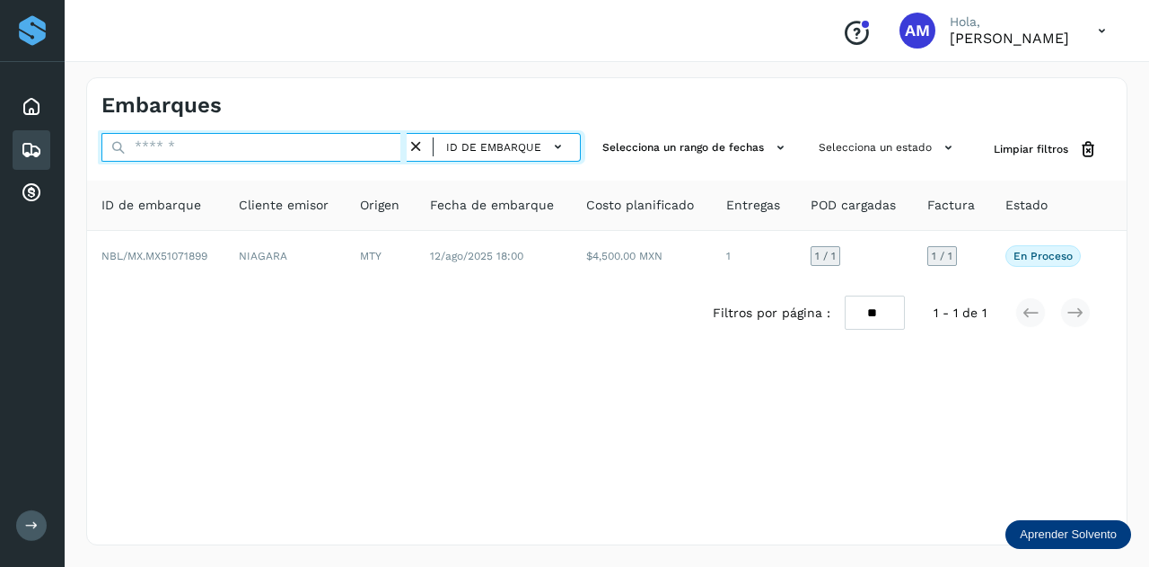
click at [348, 148] on input "text" at bounding box center [253, 147] width 305 height 29
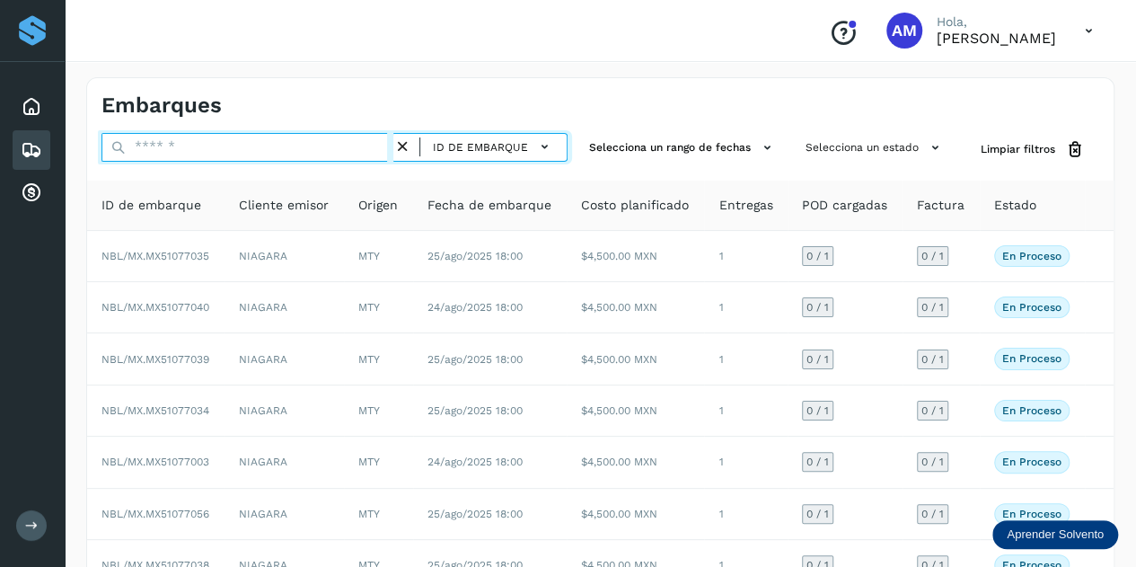
paste input "**********"
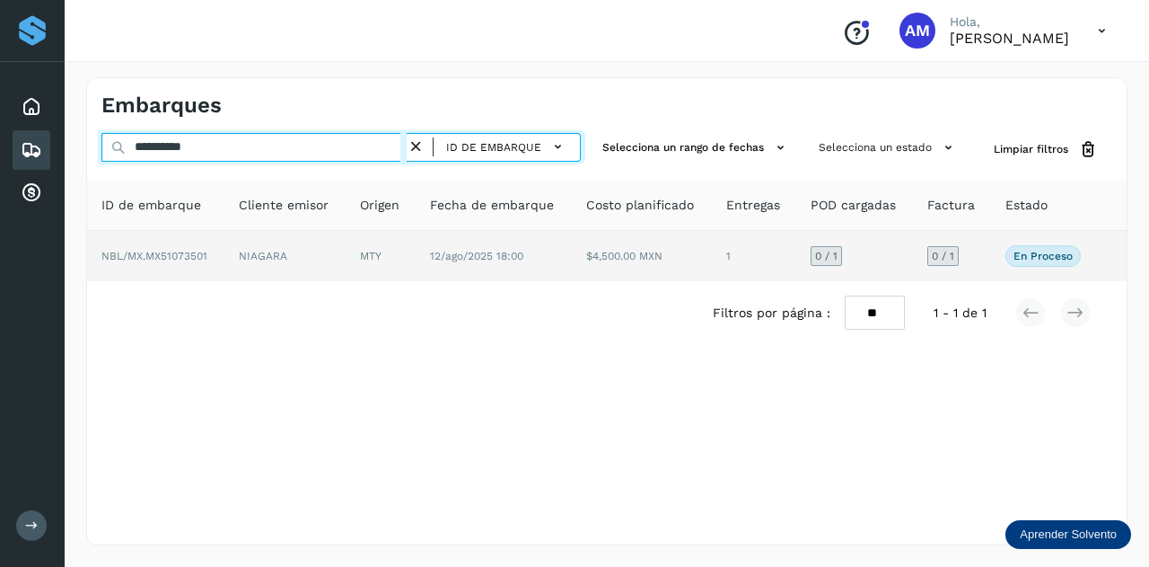
type input "**********"
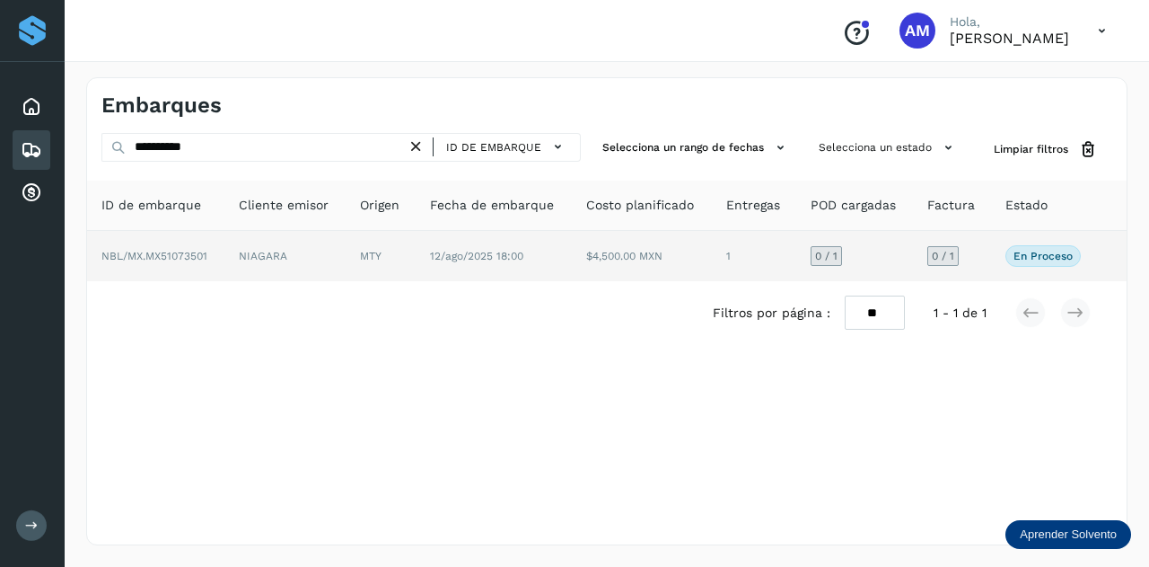
click at [359, 265] on td "MTY" at bounding box center [381, 256] width 70 height 50
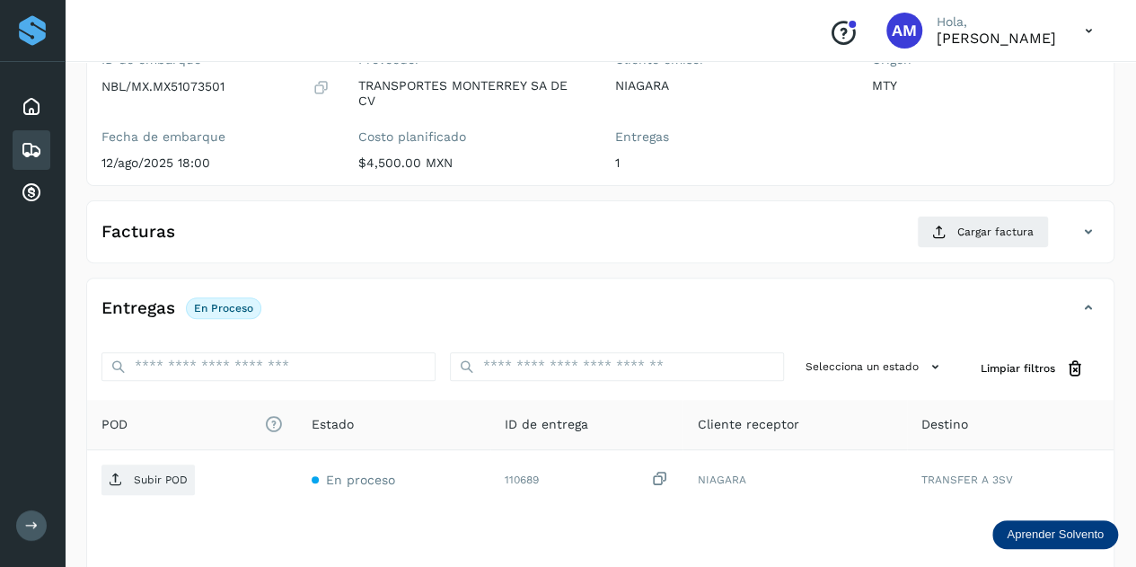
scroll to position [269, 0]
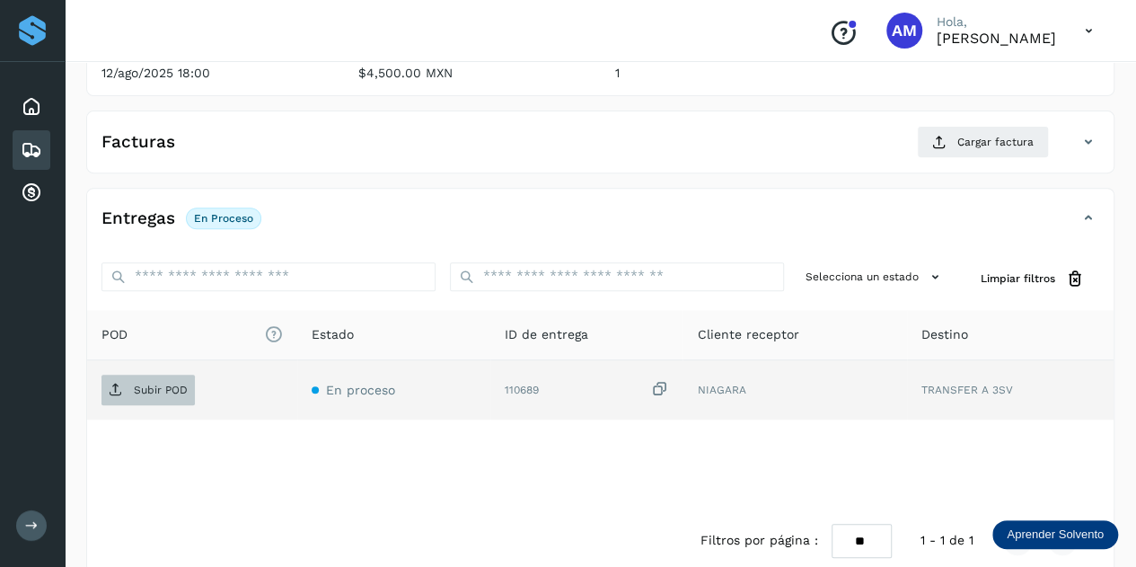
click at [178, 395] on span "Subir POD" at bounding box center [147, 389] width 93 height 29
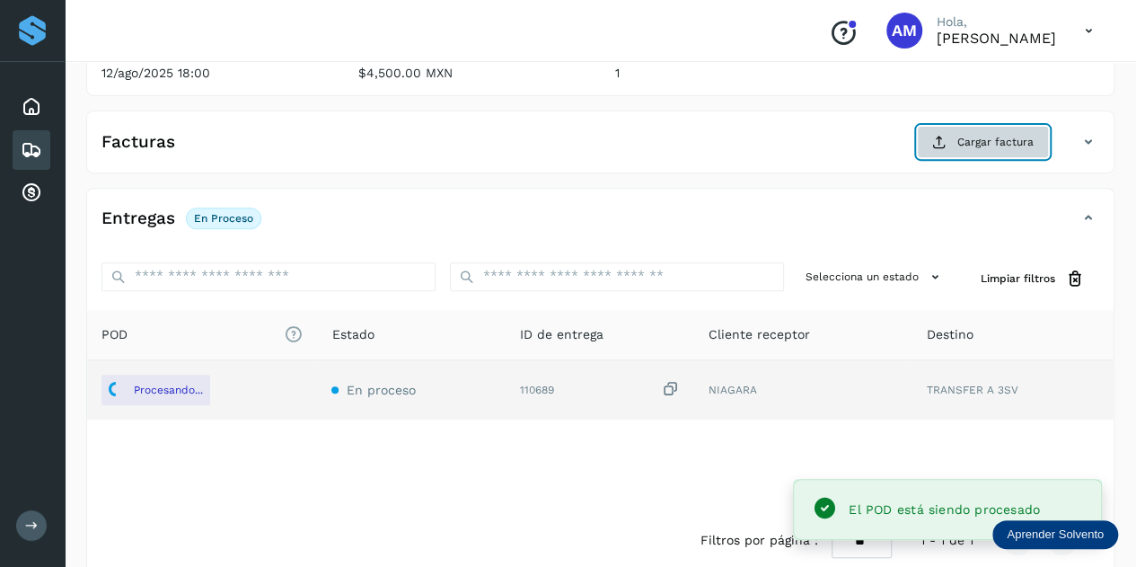
click at [964, 128] on button "Cargar factura" at bounding box center [983, 142] width 132 height 32
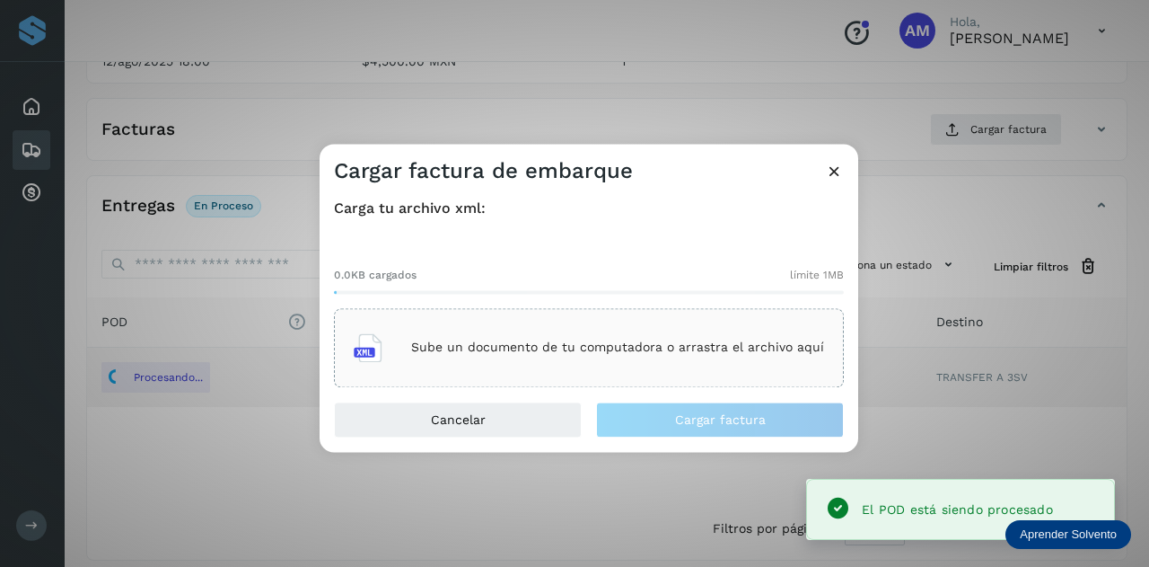
click at [608, 351] on p "Sube un documento de tu computadora o arrastra el archivo aquí" at bounding box center [617, 347] width 413 height 15
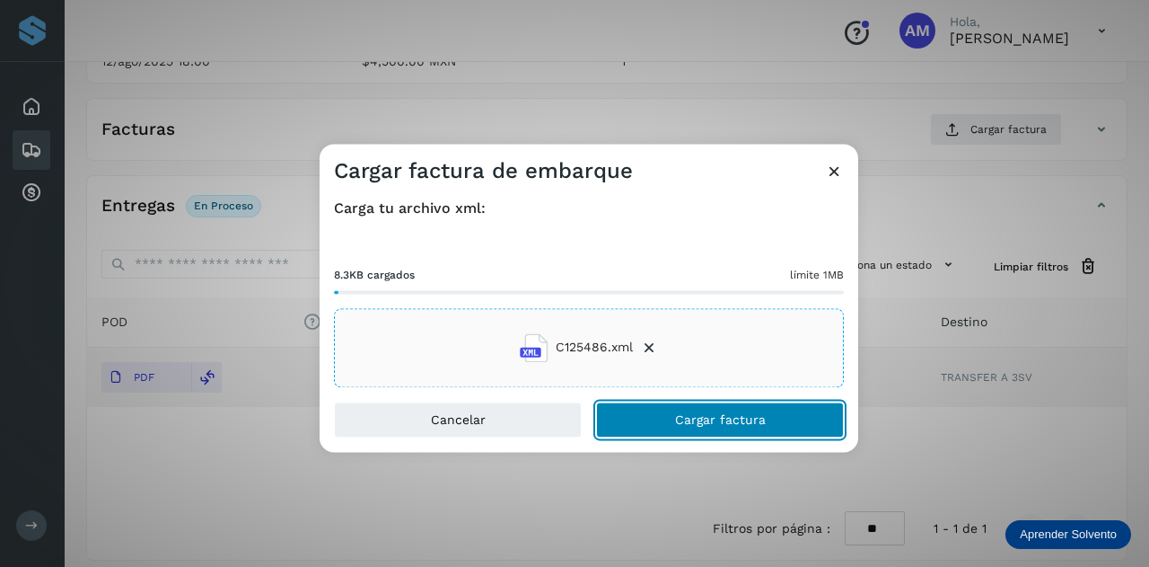
click at [659, 415] on button "Cargar factura" at bounding box center [720, 419] width 248 height 36
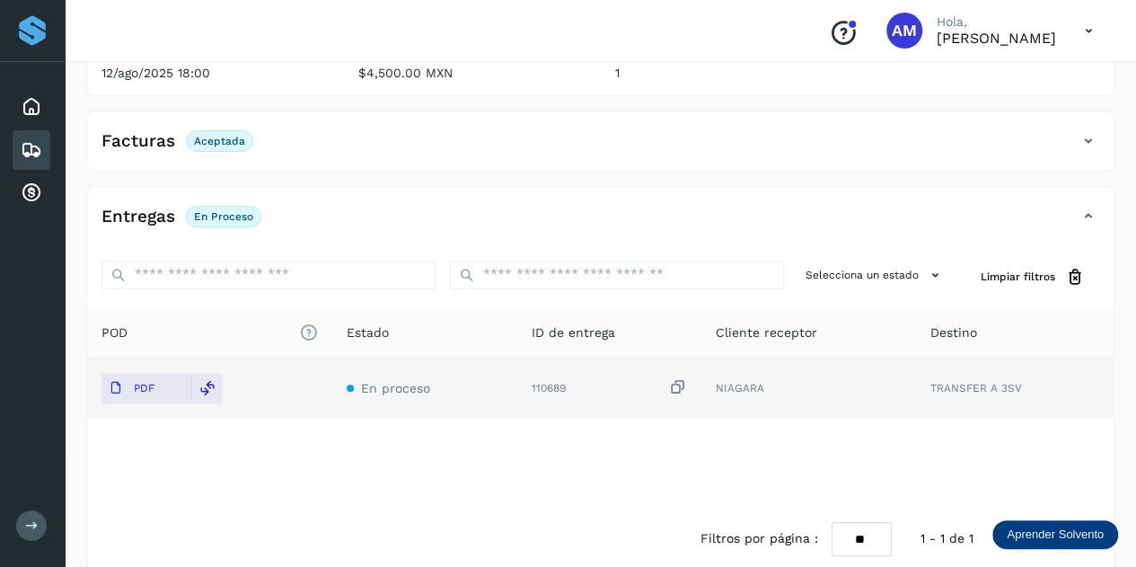
scroll to position [0, 0]
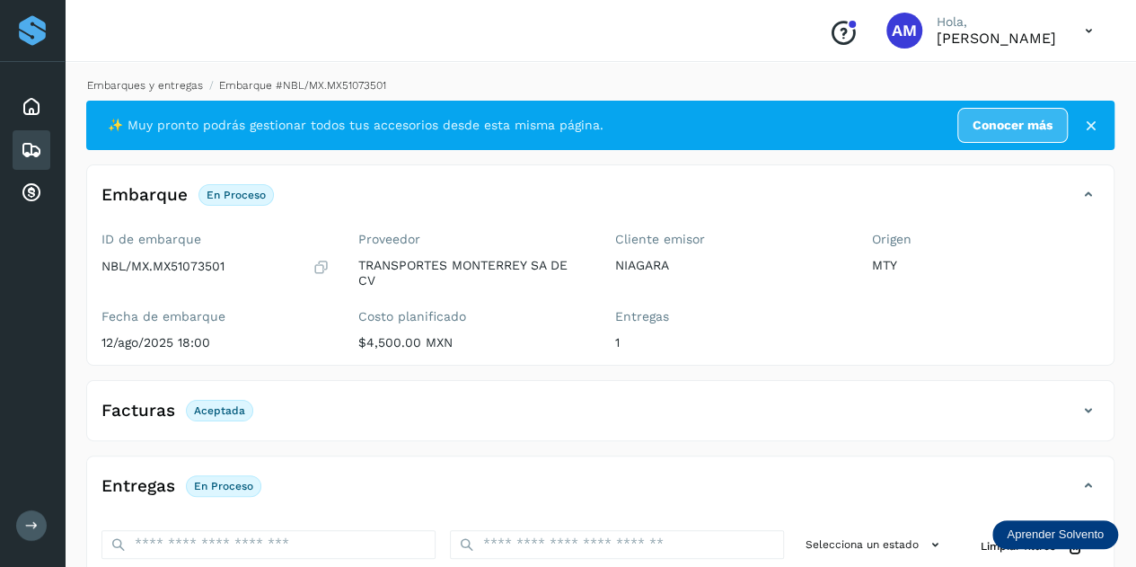
click at [174, 87] on link "Embarques y entregas" at bounding box center [145, 85] width 116 height 13
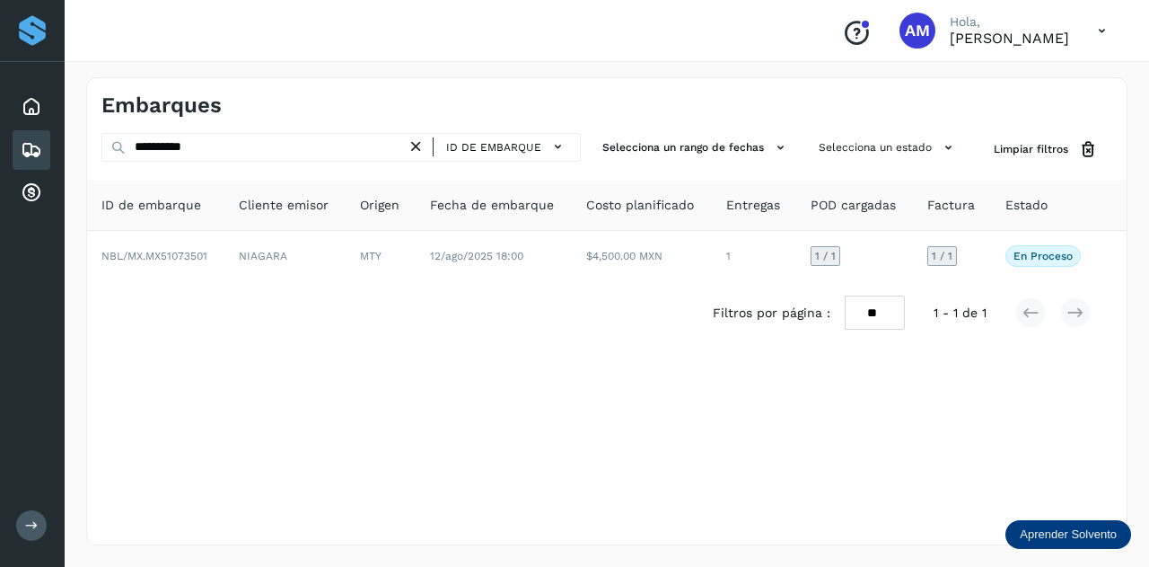
click at [418, 146] on icon at bounding box center [416, 146] width 19 height 19
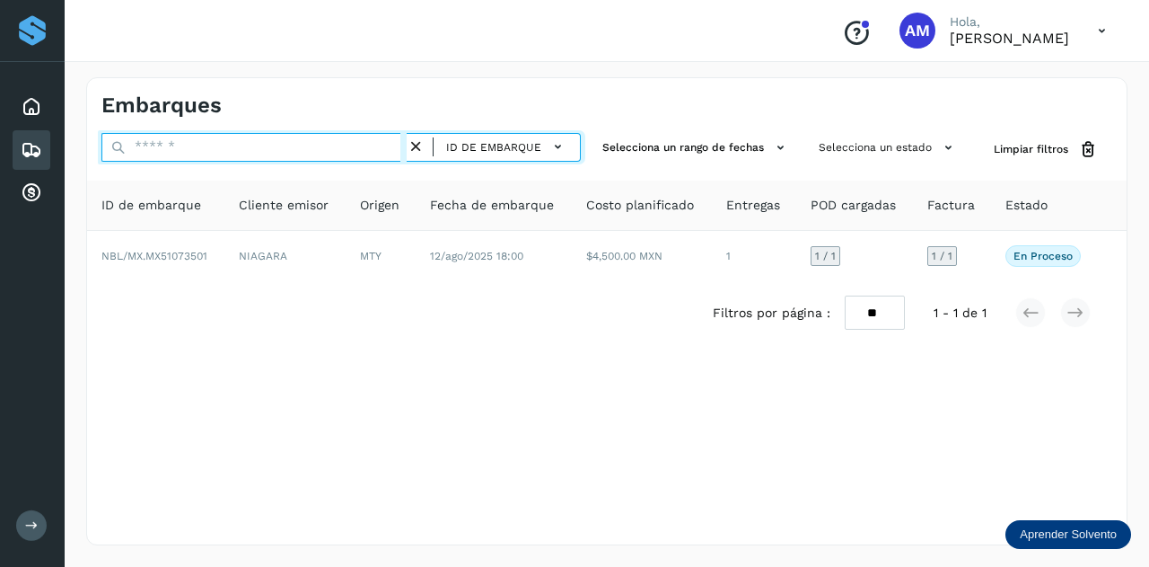
click at [363, 148] on input "text" at bounding box center [253, 147] width 305 height 29
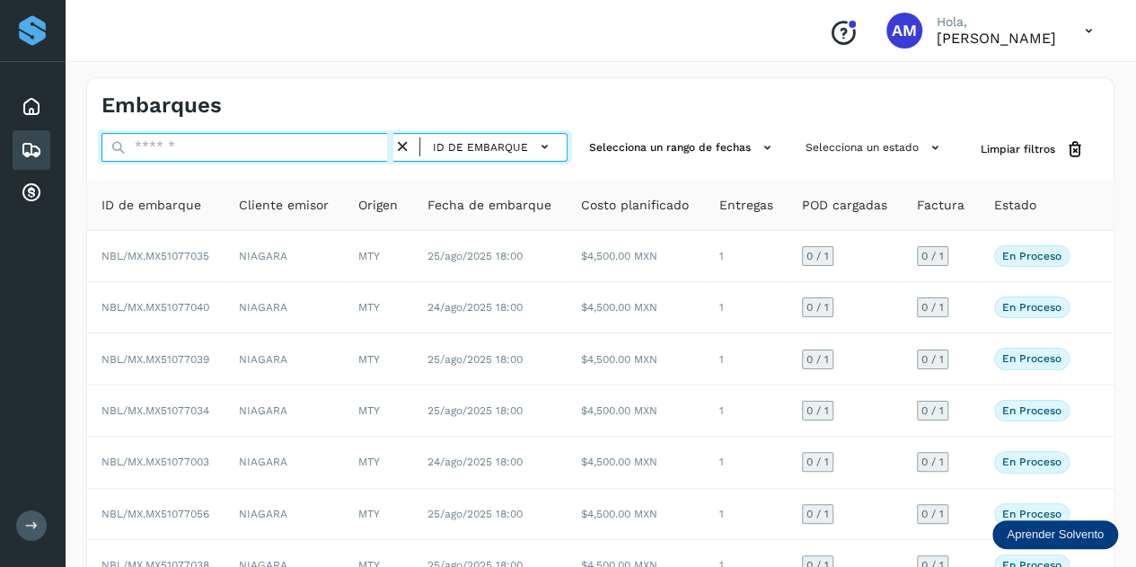
paste input "**********"
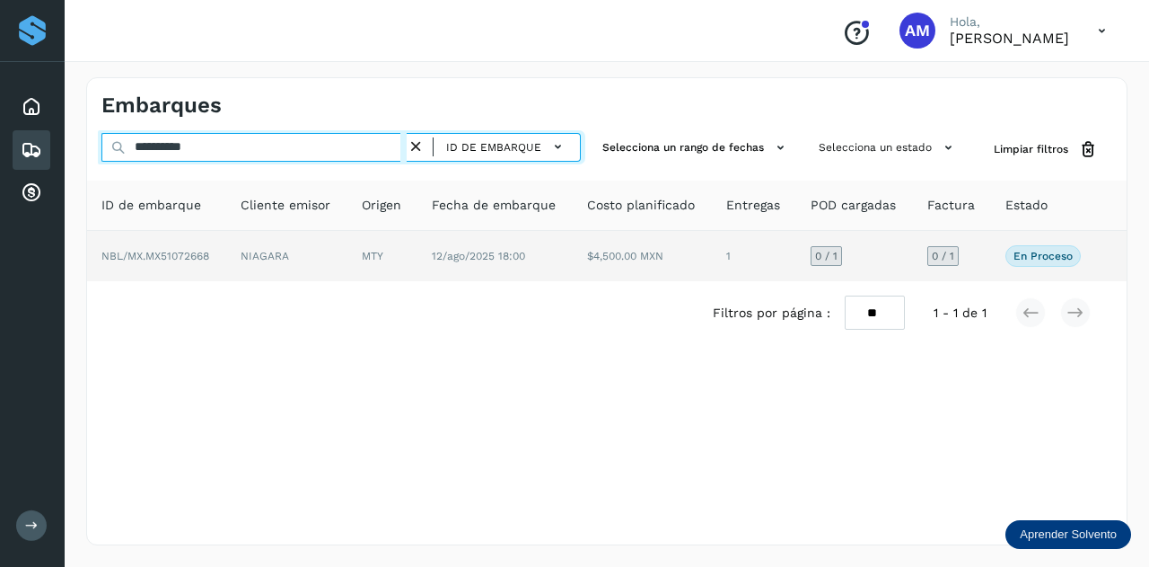
type input "**********"
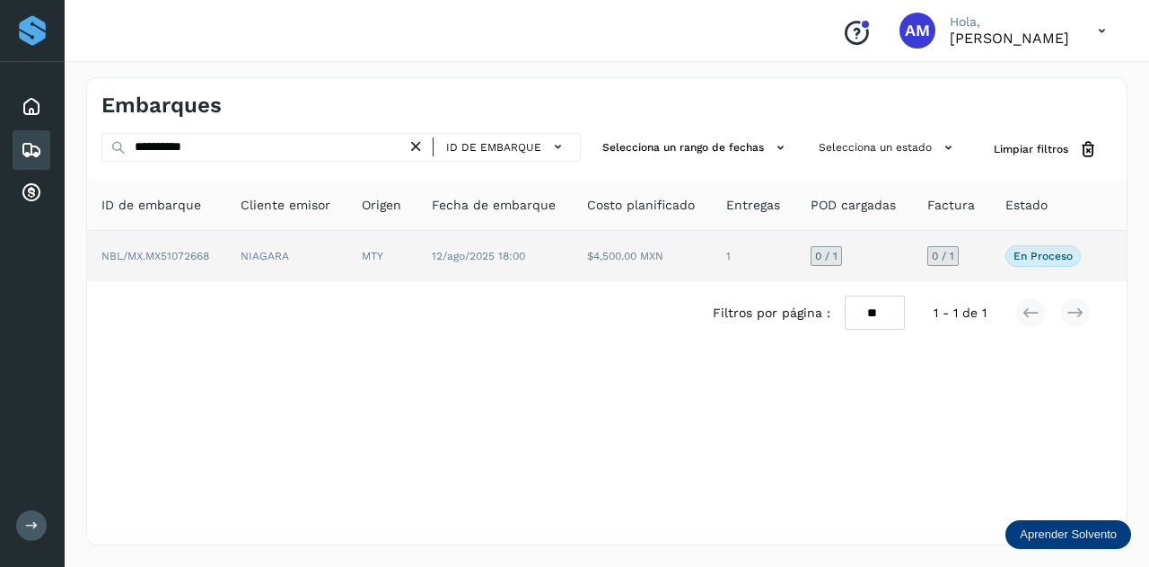
click at [306, 244] on td "NIAGARA" at bounding box center [286, 256] width 121 height 50
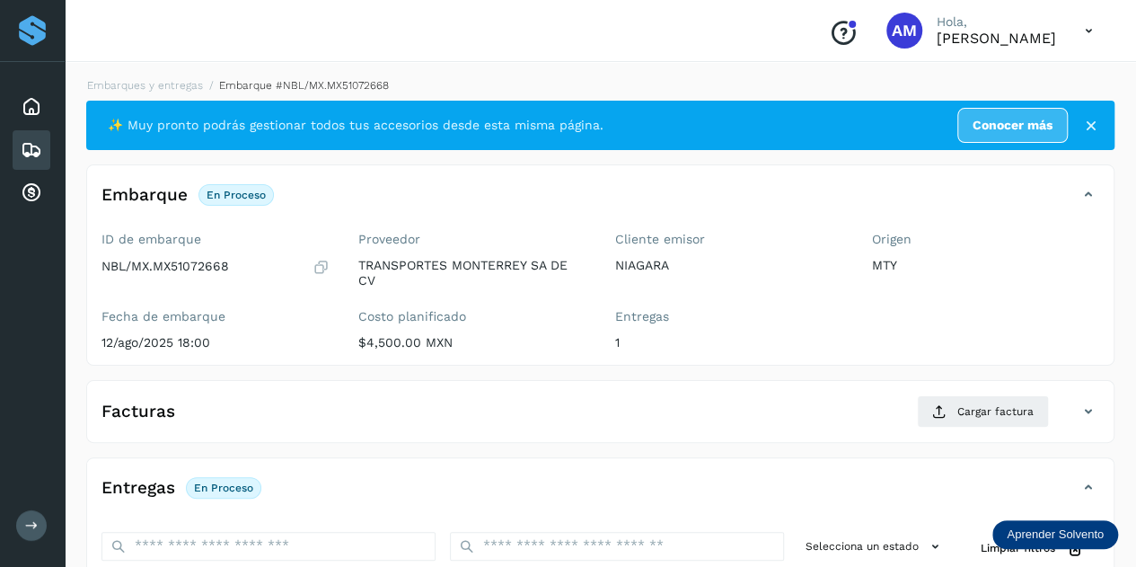
scroll to position [180, 0]
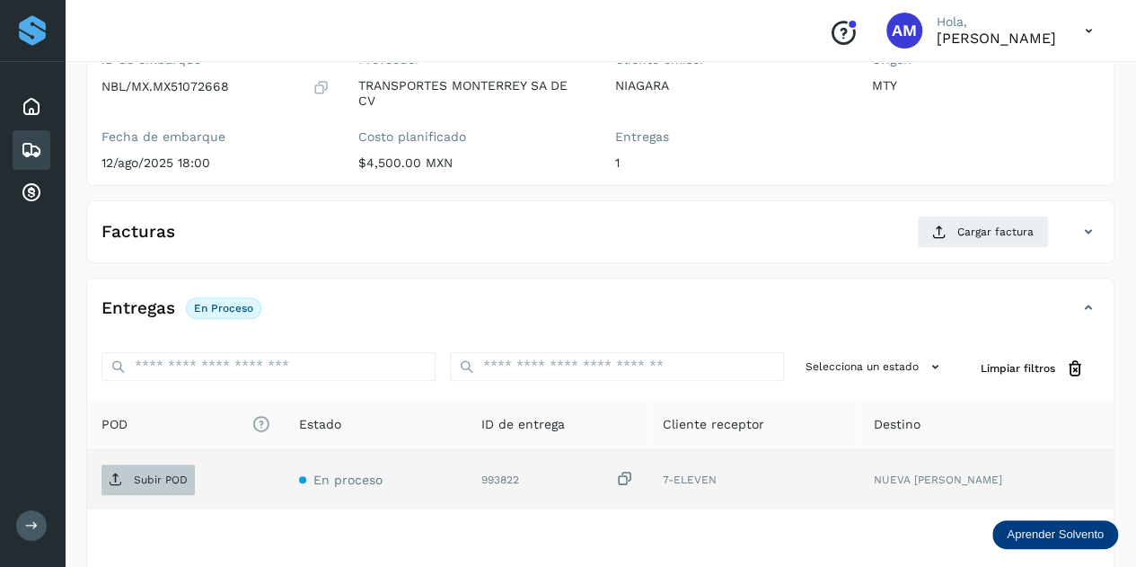
click at [142, 473] on p "Subir POD" at bounding box center [161, 479] width 54 height 13
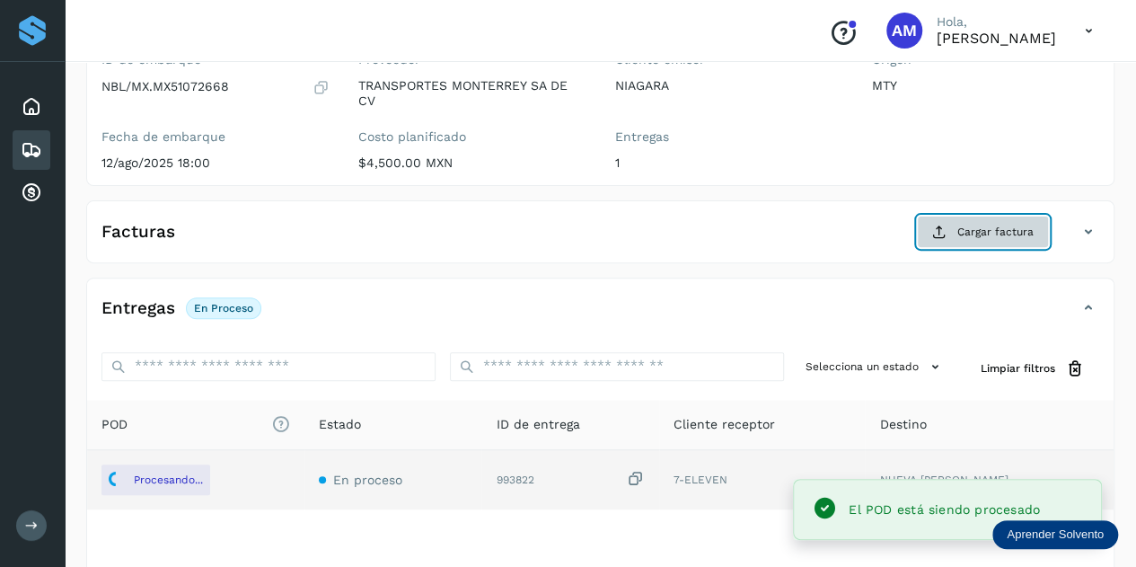
click at [982, 220] on button "Cargar factura" at bounding box center [983, 231] width 132 height 32
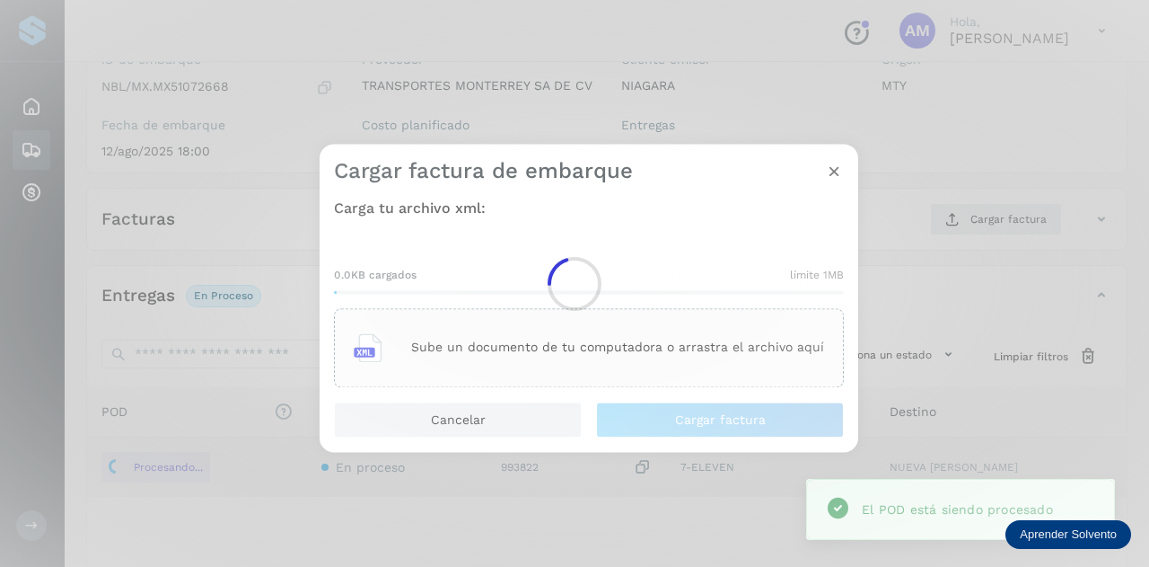
click at [567, 320] on div "Sube un documento de tu computadora o arrastra el archivo aquí" at bounding box center [589, 347] width 510 height 79
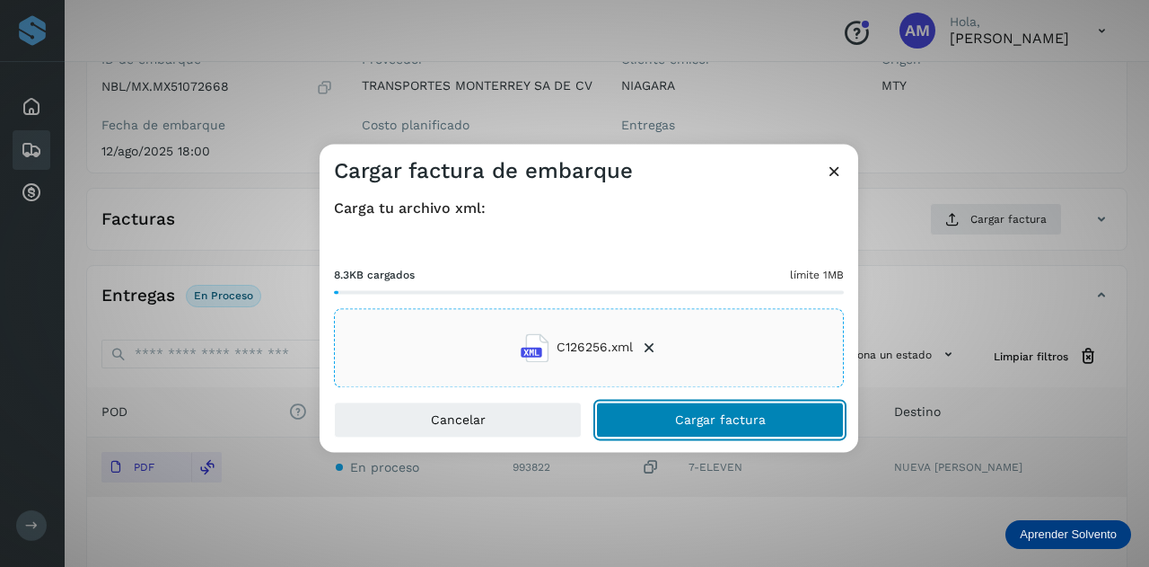
click at [623, 422] on button "Cargar factura" at bounding box center [720, 419] width 248 height 36
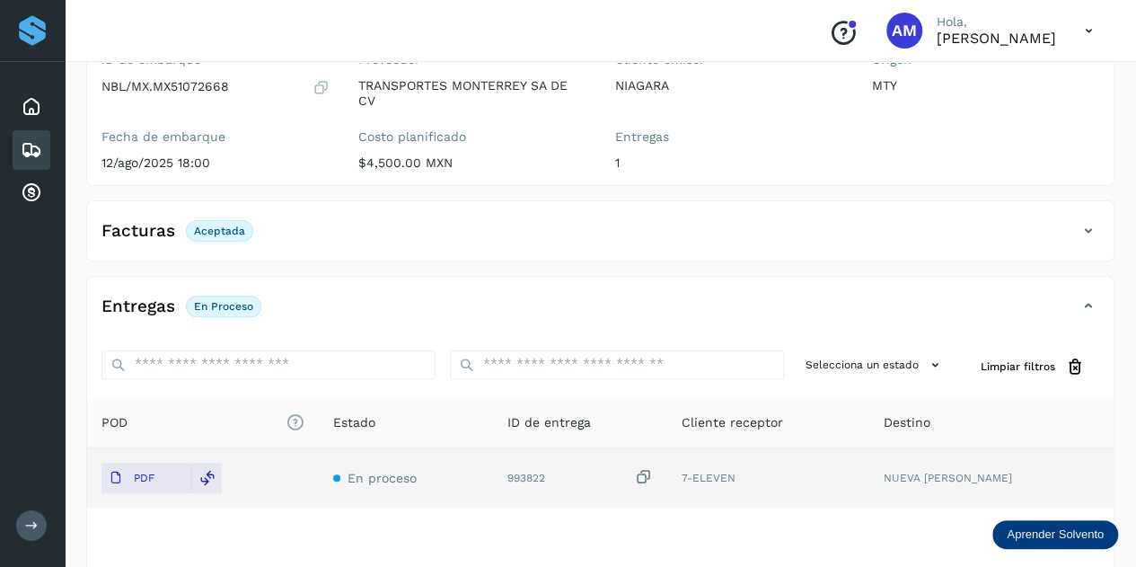
scroll to position [0, 0]
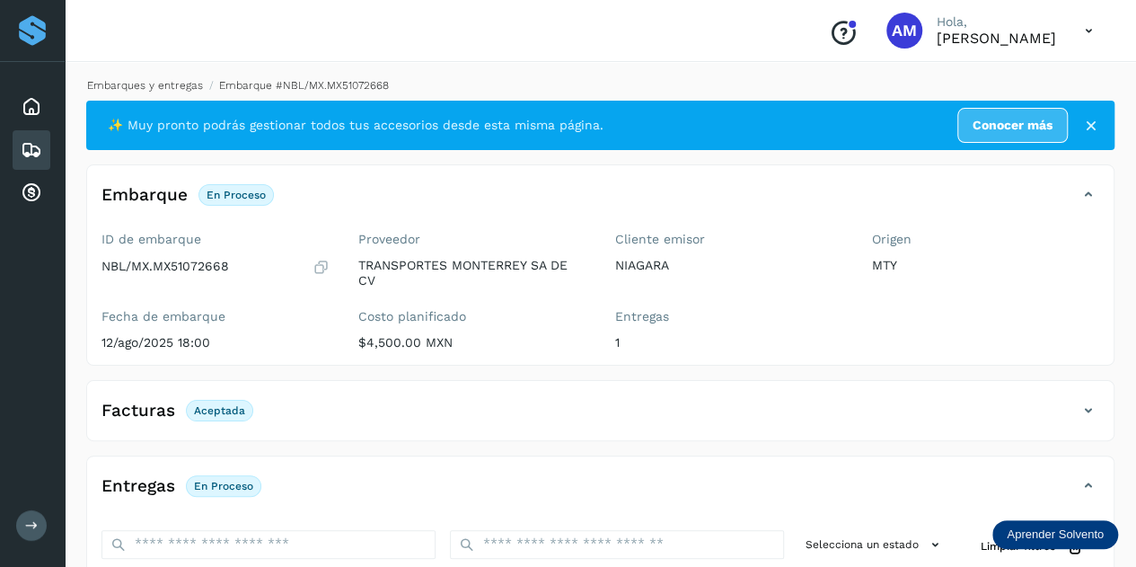
click at [153, 82] on link "Embarques y entregas" at bounding box center [145, 85] width 116 height 13
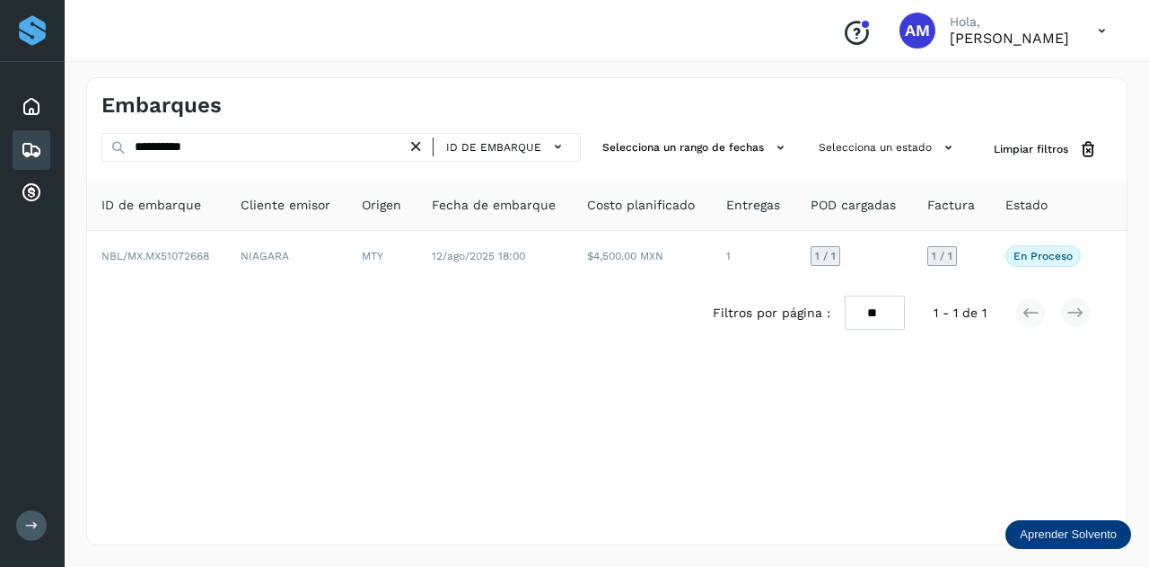
click at [418, 151] on icon at bounding box center [416, 146] width 19 height 19
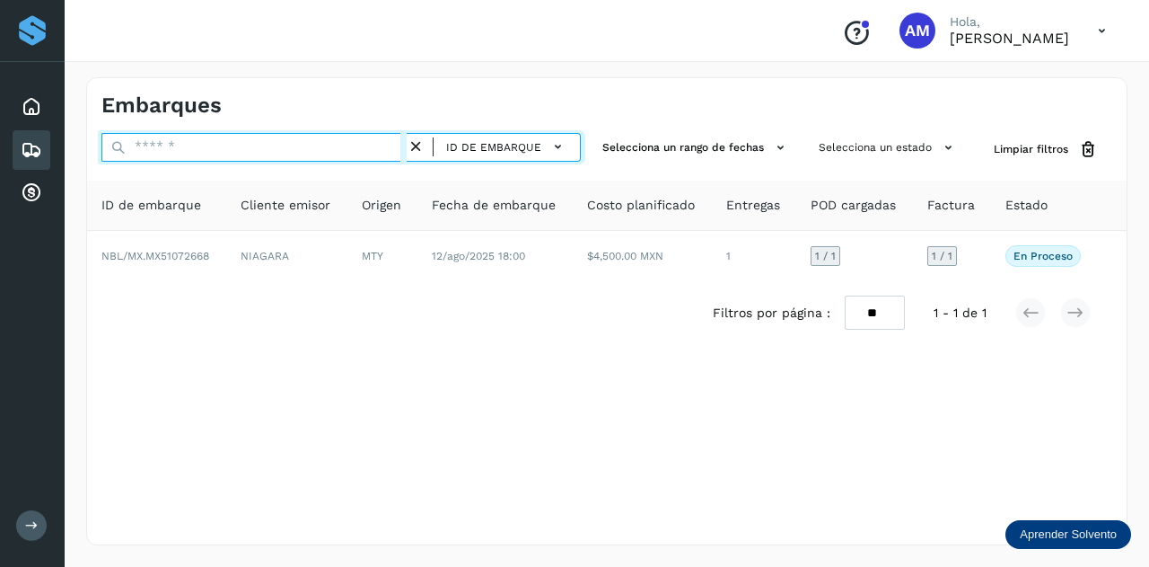
click at [385, 146] on input "text" at bounding box center [253, 147] width 305 height 29
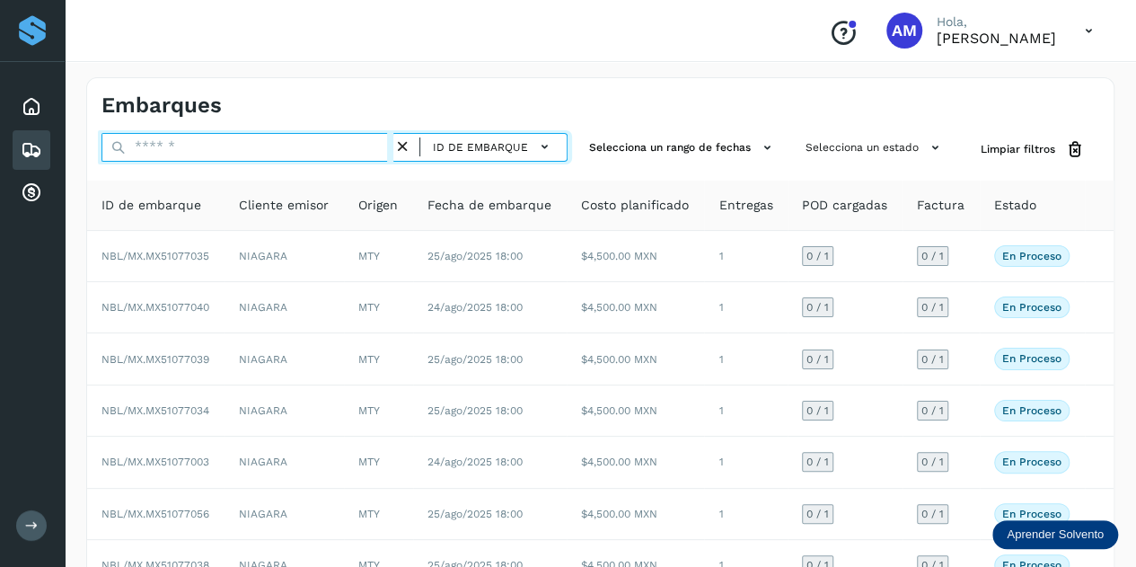
paste input "**********"
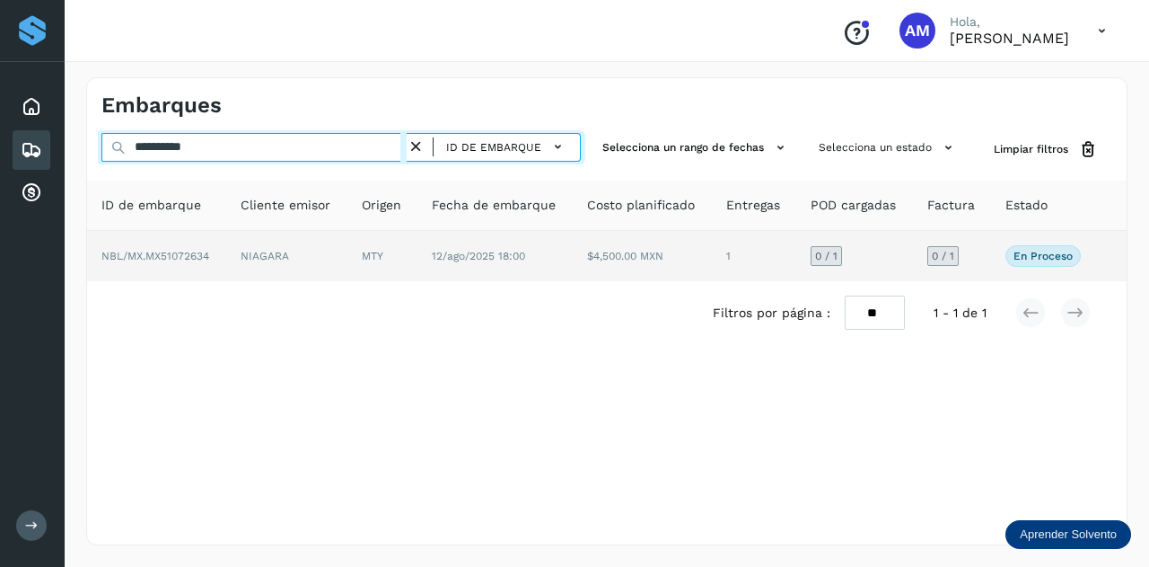
type input "**********"
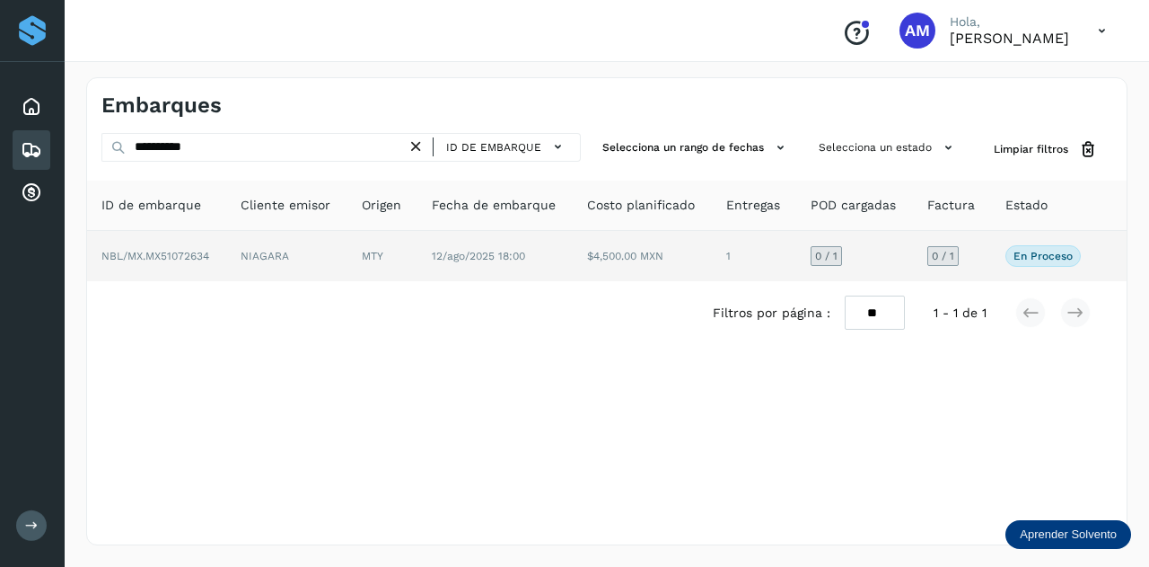
click at [391, 254] on td "MTY" at bounding box center [382, 256] width 70 height 50
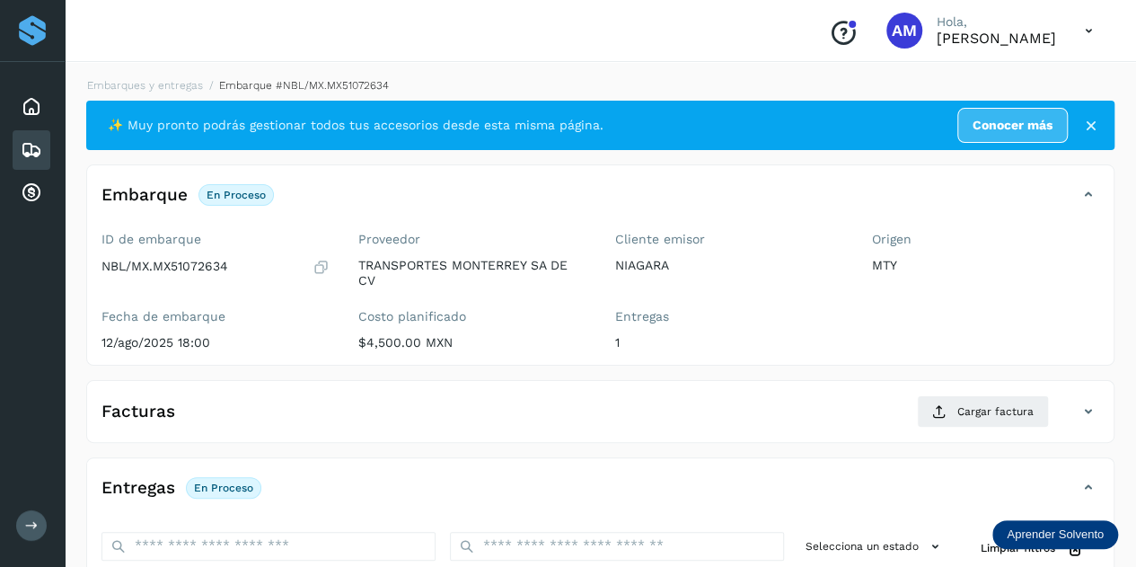
scroll to position [269, 0]
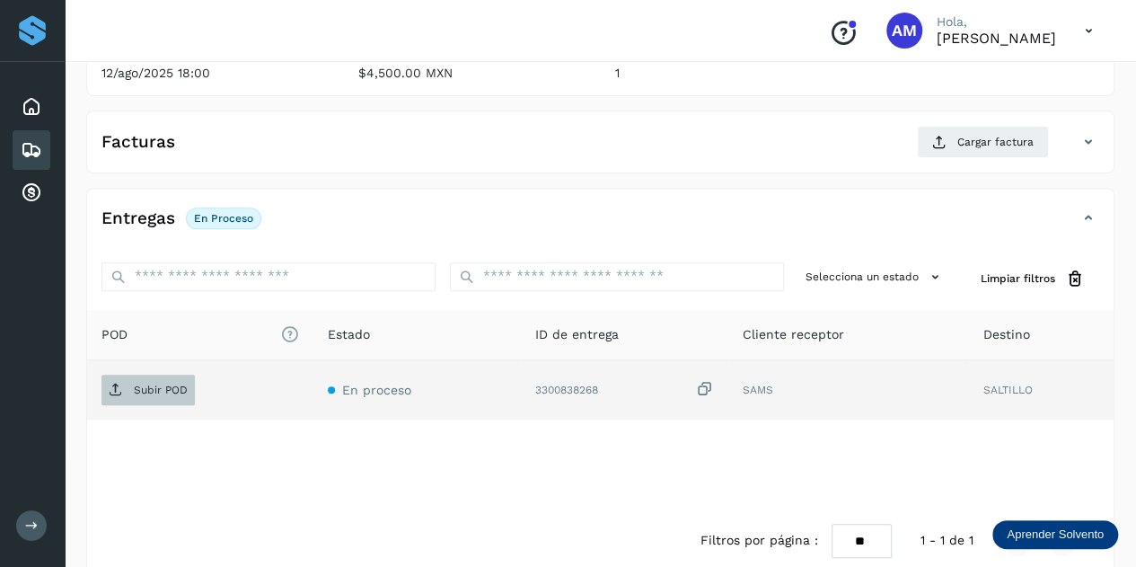
click at [168, 389] on p "Subir POD" at bounding box center [161, 389] width 54 height 13
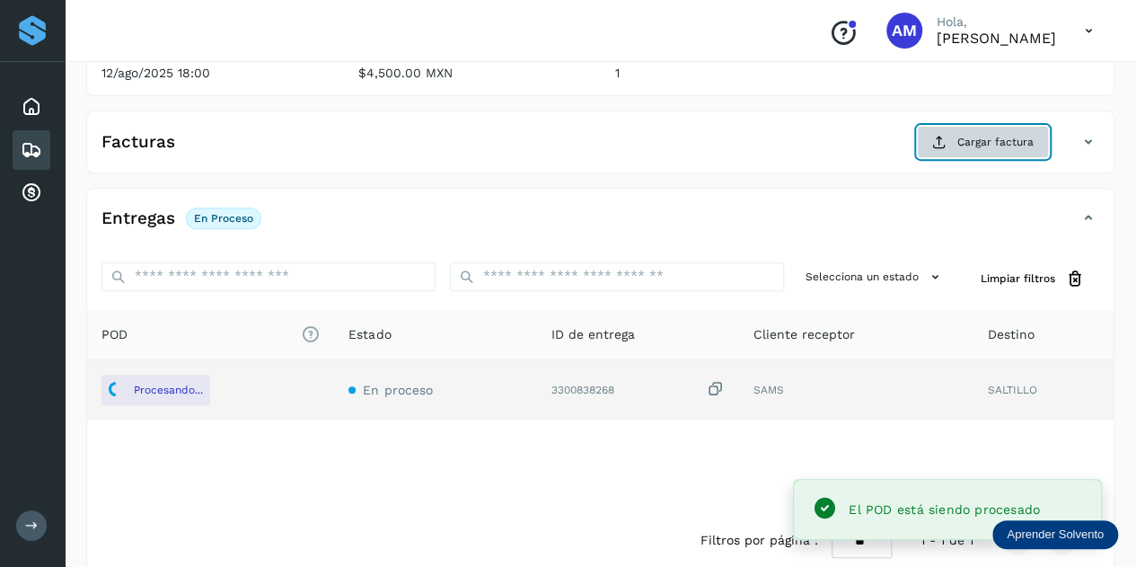
click at [950, 145] on button "Cargar factura" at bounding box center [983, 142] width 132 height 32
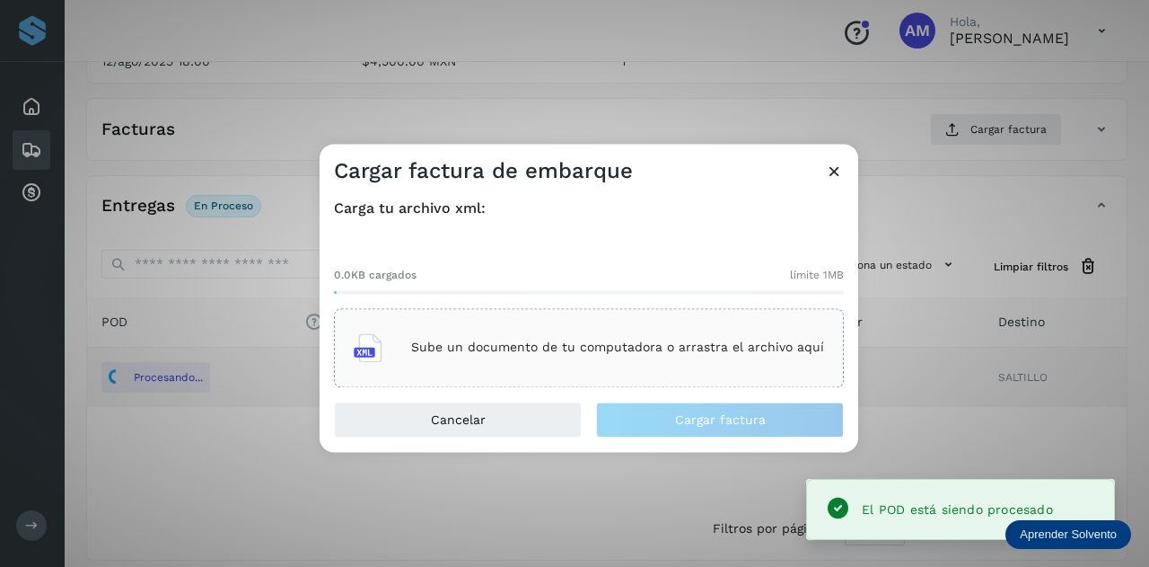
click at [662, 341] on p "Sube un documento de tu computadora o arrastra el archivo aquí" at bounding box center [617, 347] width 413 height 15
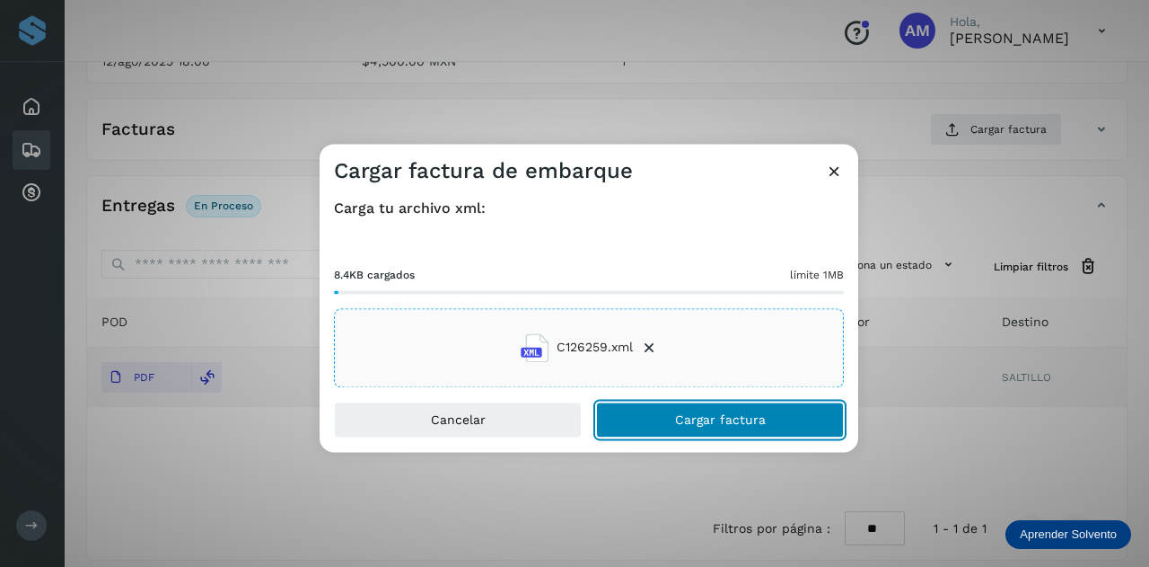
click at [702, 415] on span "Cargar factura" at bounding box center [720, 419] width 91 height 13
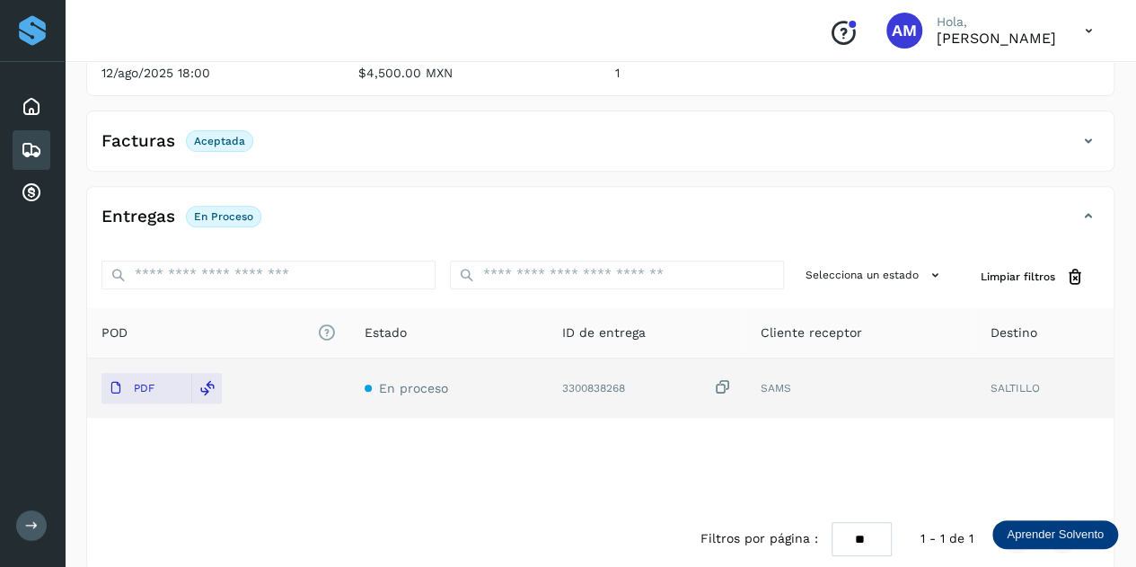
scroll to position [0, 0]
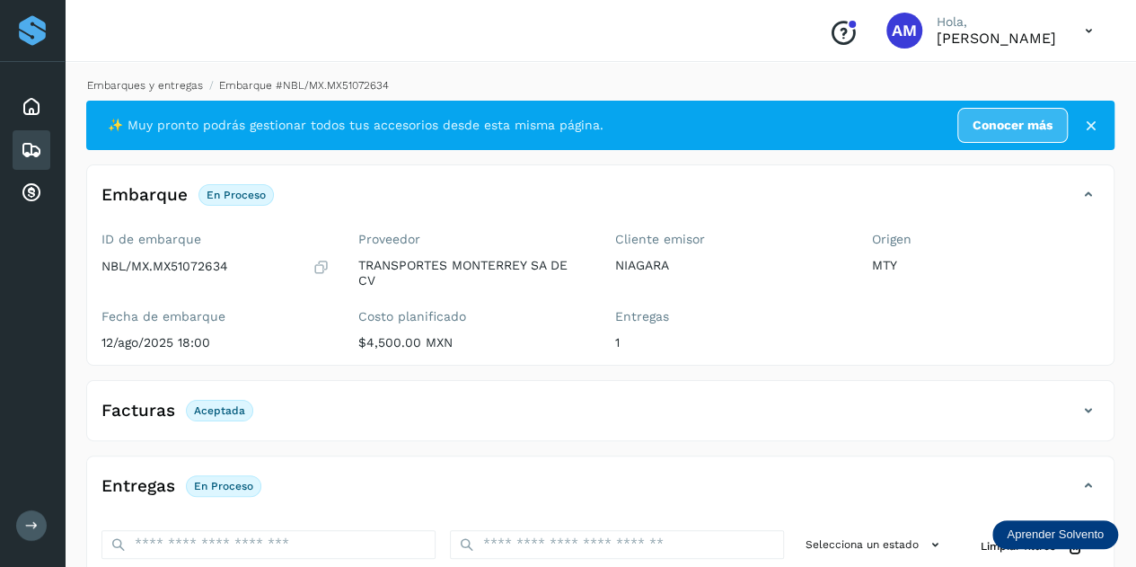
click at [174, 85] on link "Embarques y entregas" at bounding box center [145, 85] width 116 height 13
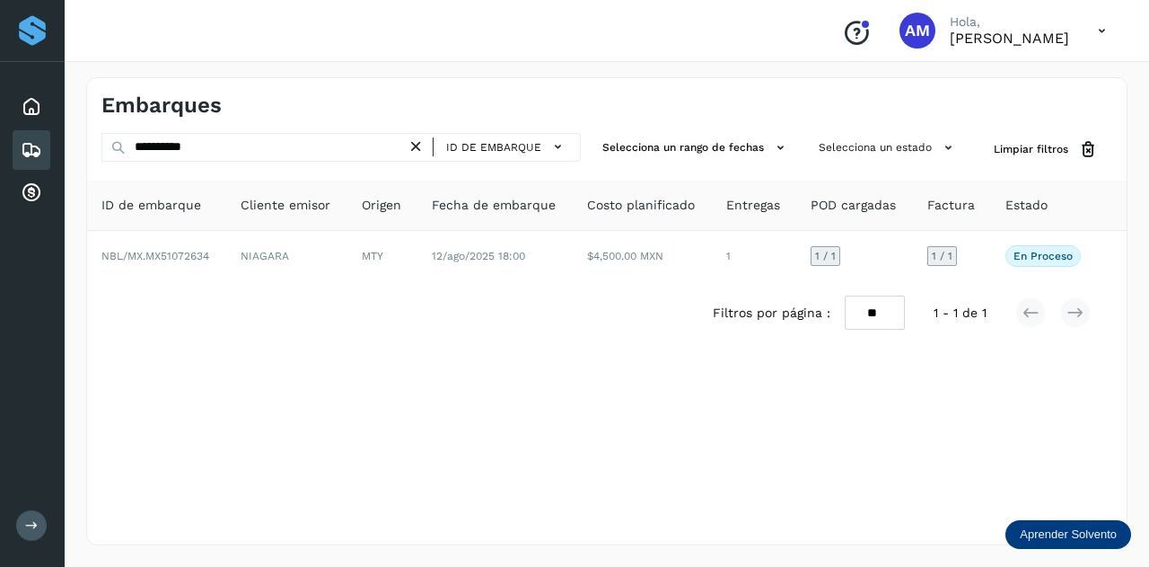
click at [424, 144] on icon at bounding box center [416, 146] width 19 height 19
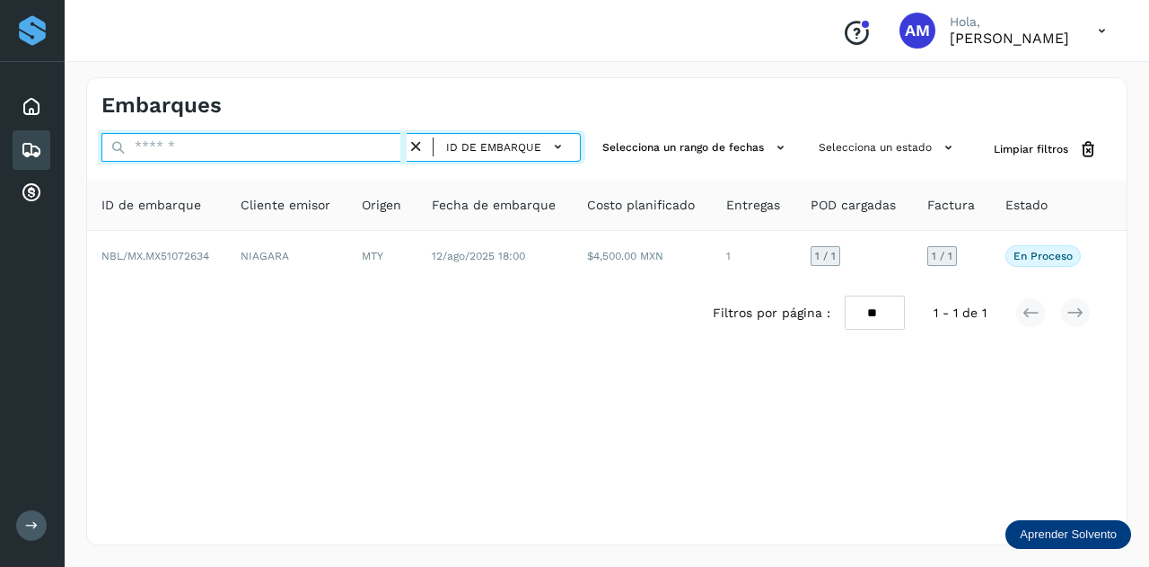
click at [331, 155] on input "text" at bounding box center [253, 147] width 305 height 29
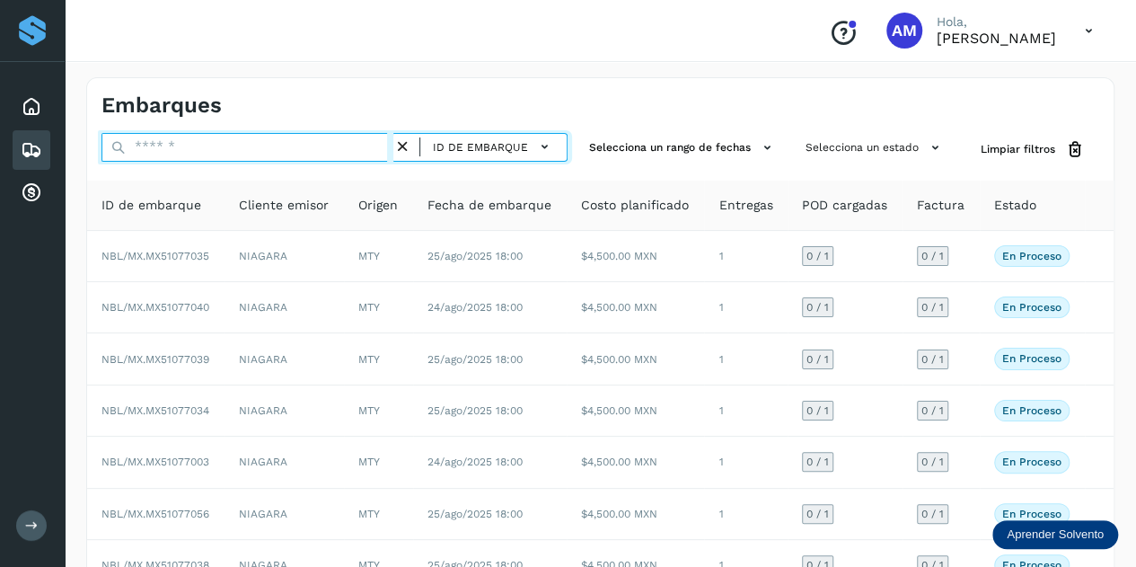
paste input "**********"
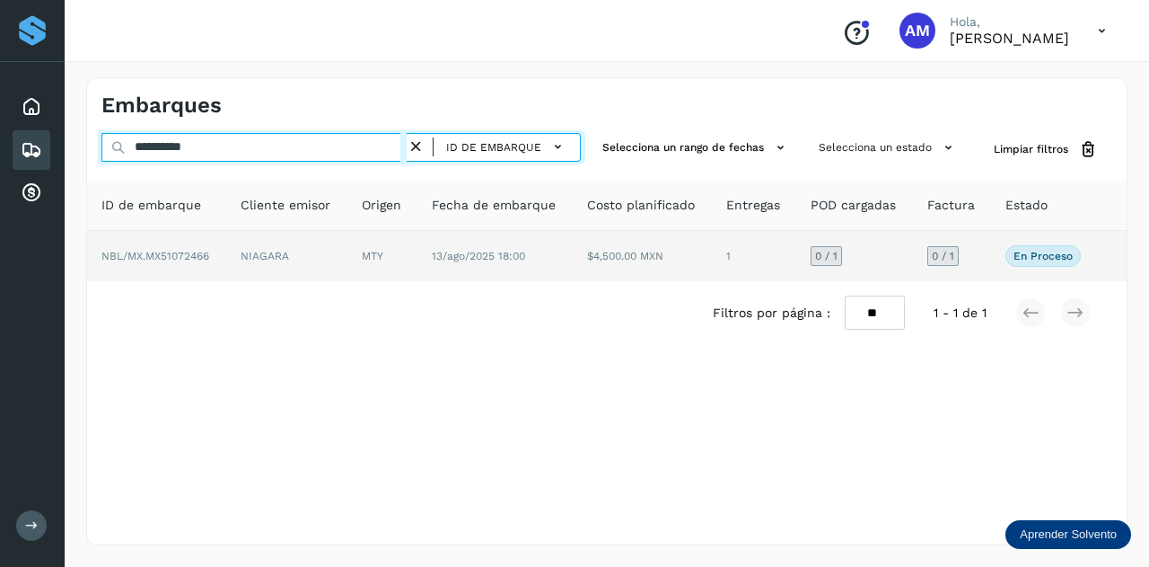
type input "**********"
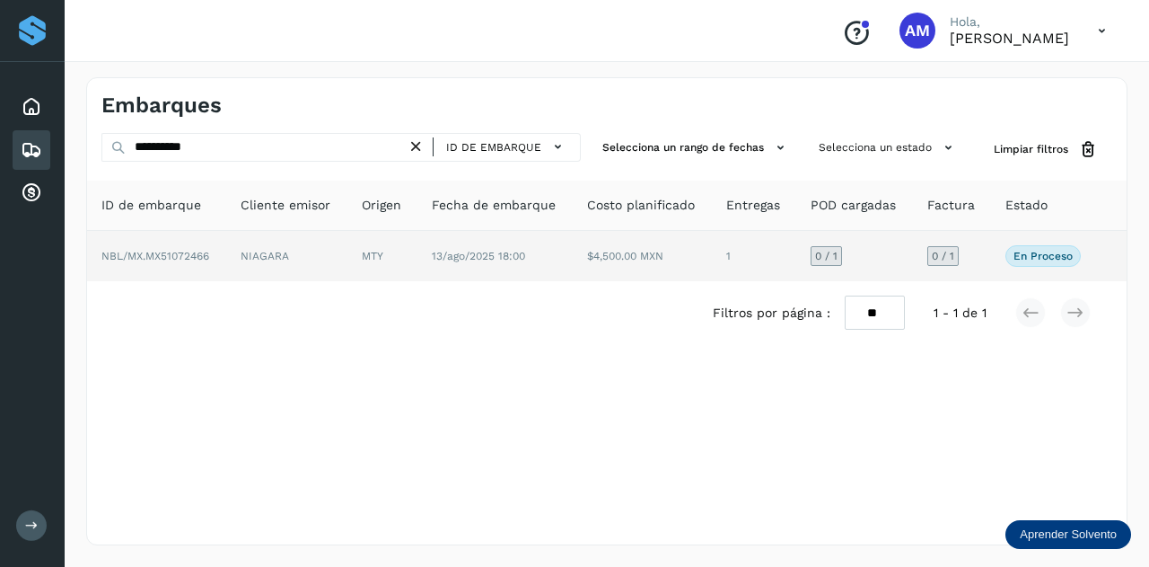
click at [330, 251] on td "NIAGARA" at bounding box center [286, 256] width 121 height 50
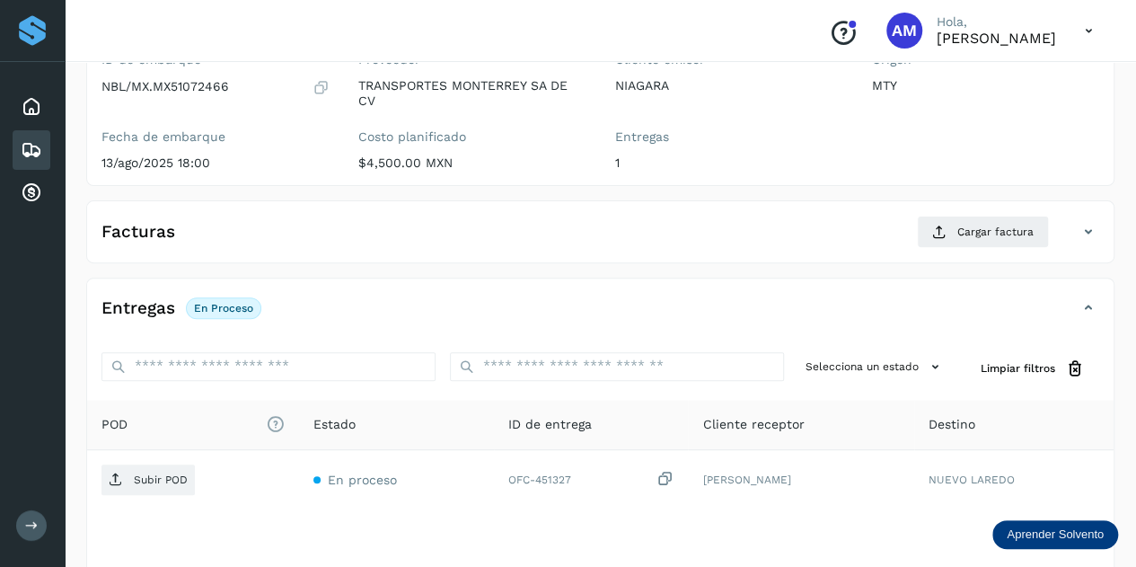
scroll to position [269, 0]
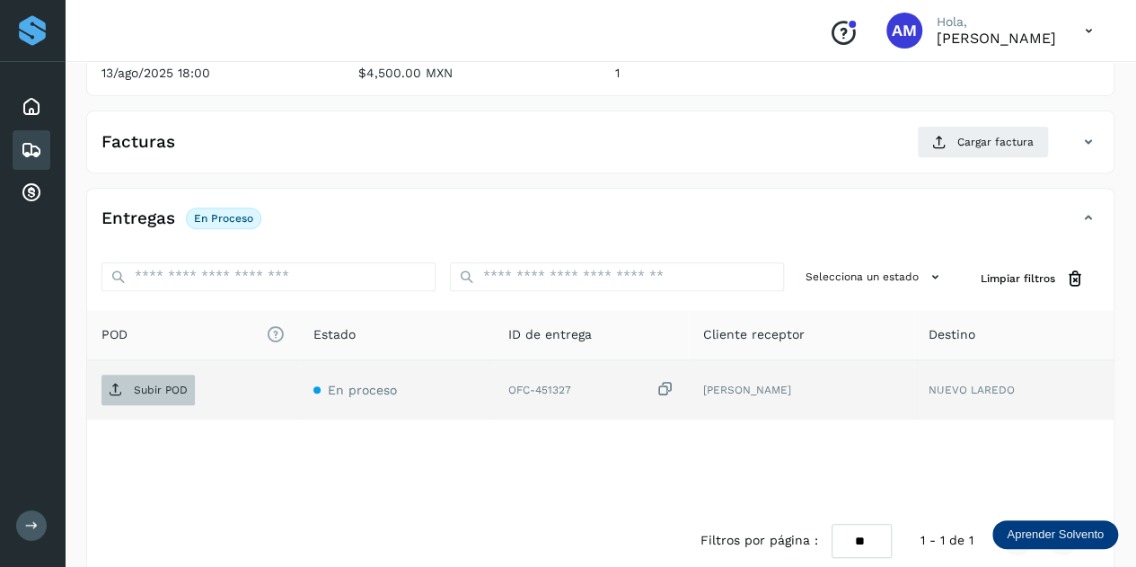
click at [183, 389] on p "Subir POD" at bounding box center [161, 389] width 54 height 13
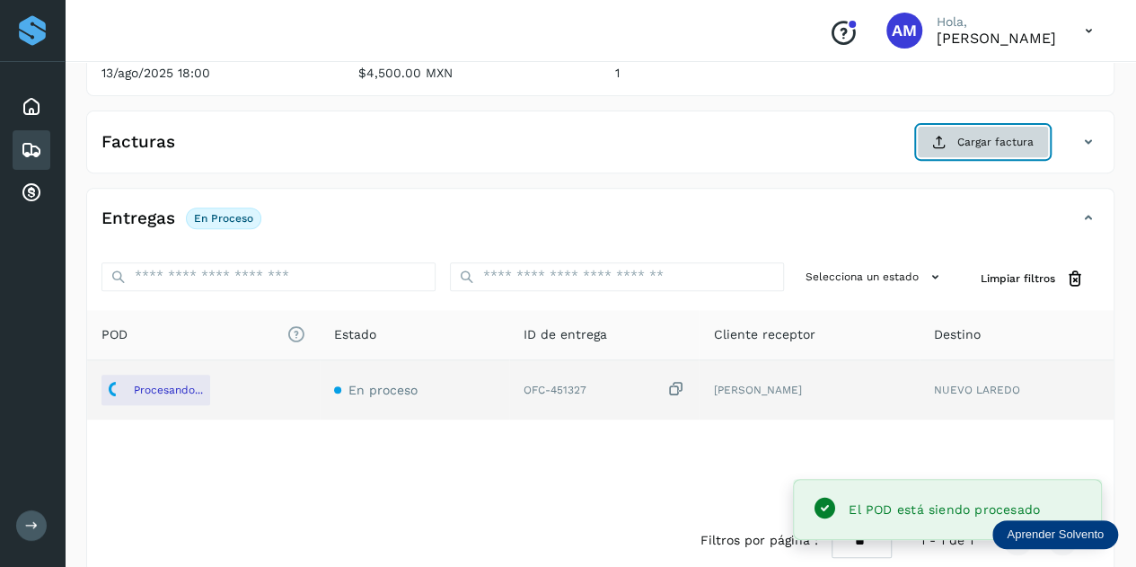
click at [960, 141] on span "Cargar factura" at bounding box center [995, 142] width 76 height 16
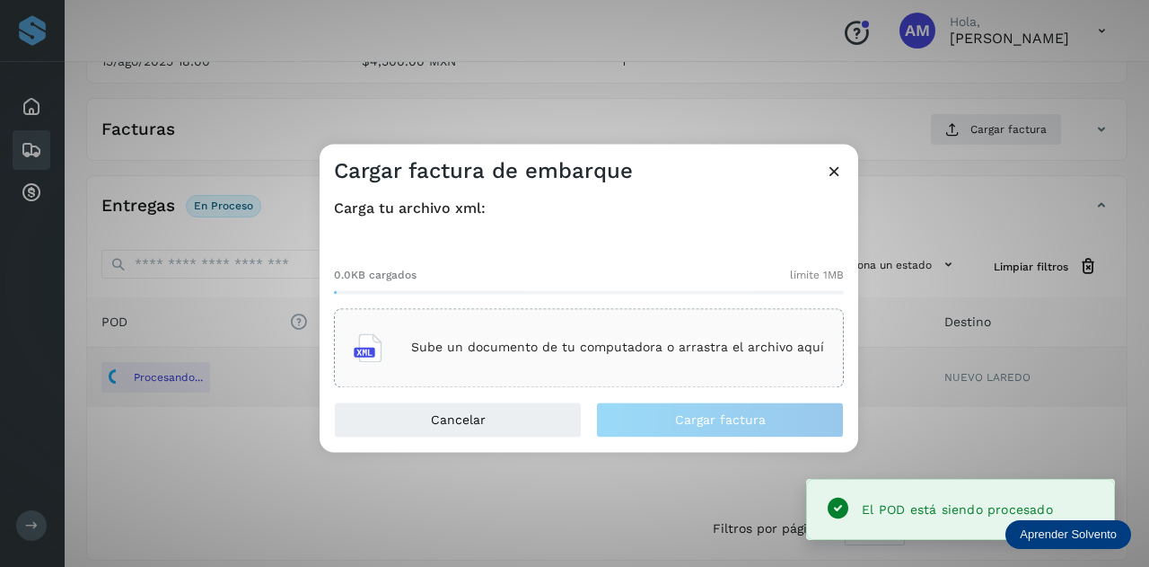
click at [587, 318] on div "Sube un documento de tu computadora o arrastra el archivo aquí" at bounding box center [589, 347] width 510 height 79
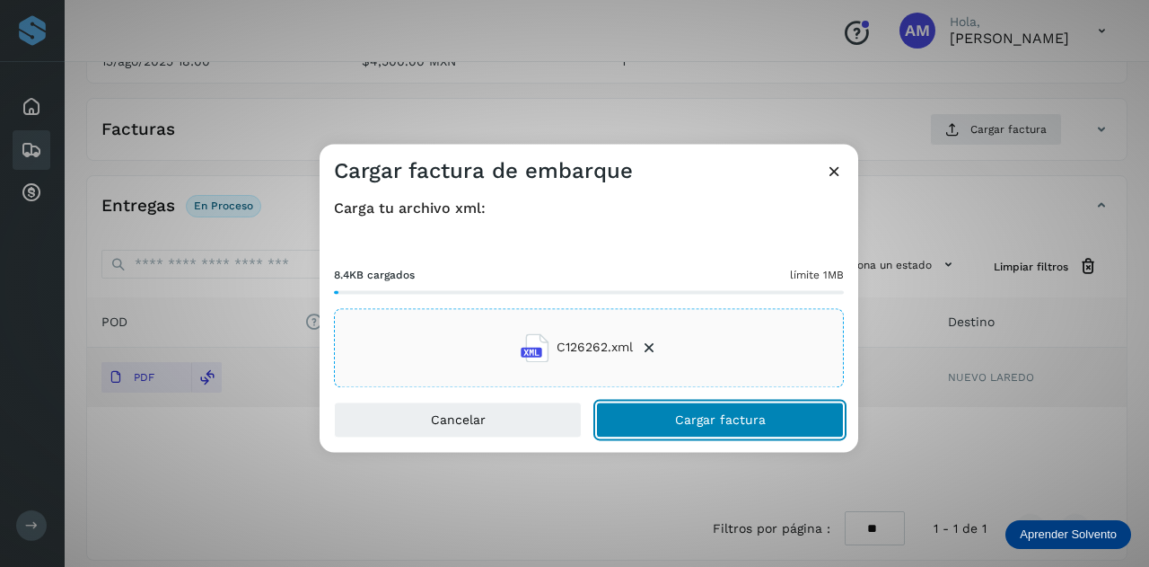
click at [661, 418] on button "Cargar factura" at bounding box center [720, 419] width 248 height 36
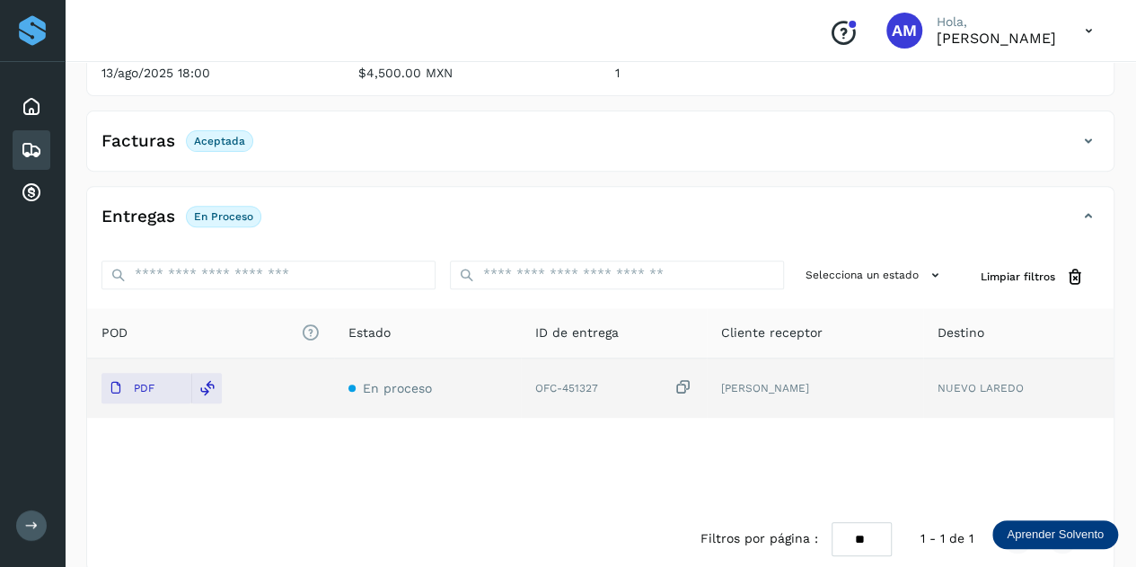
scroll to position [0, 0]
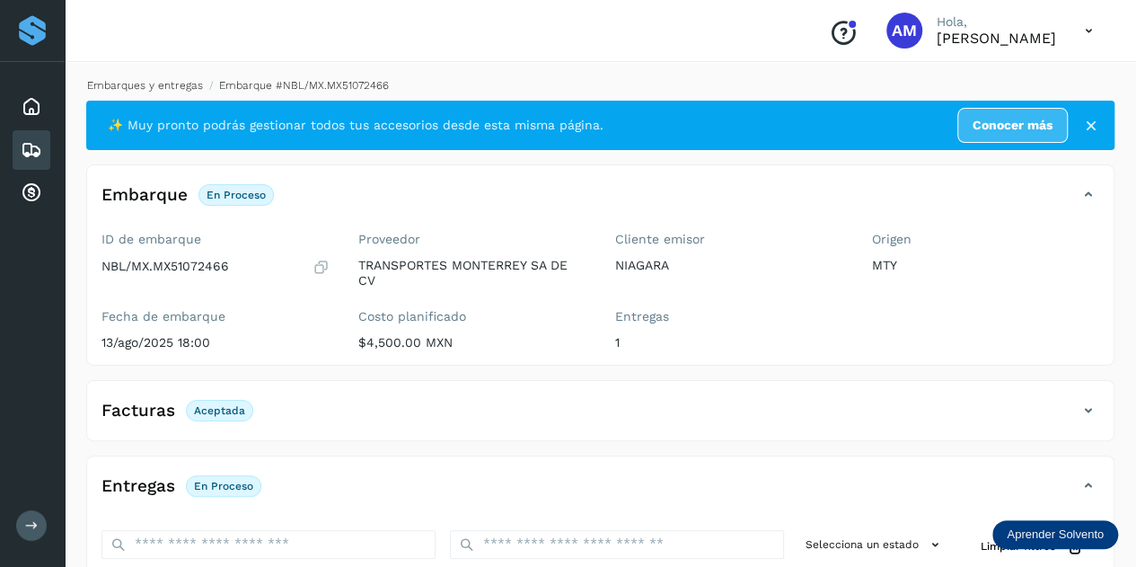
click at [159, 84] on link "Embarques y entregas" at bounding box center [145, 85] width 116 height 13
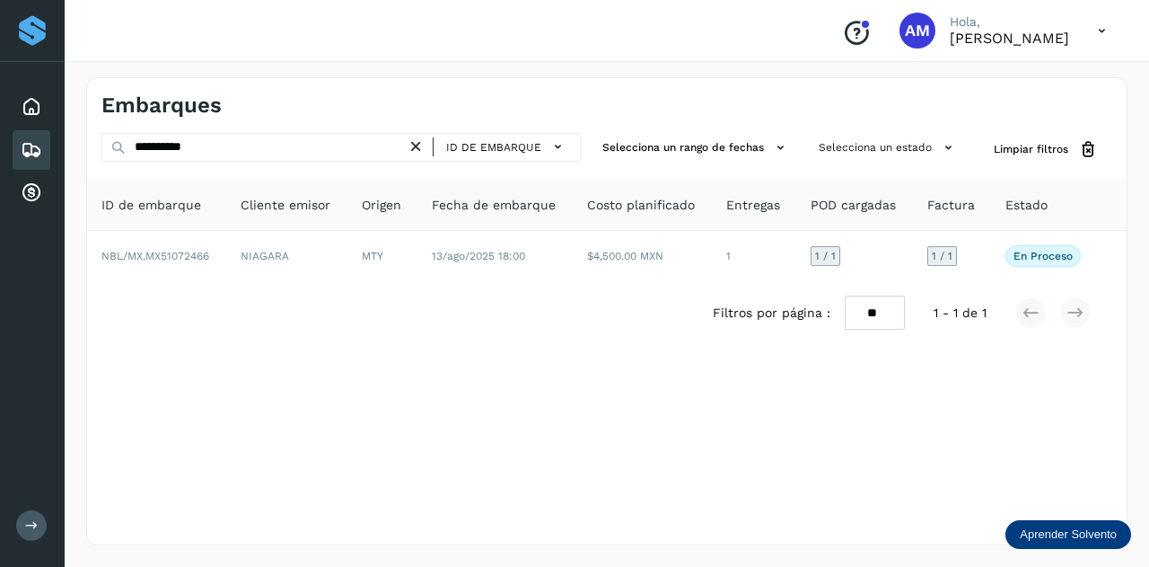
click at [424, 143] on icon at bounding box center [416, 146] width 19 height 19
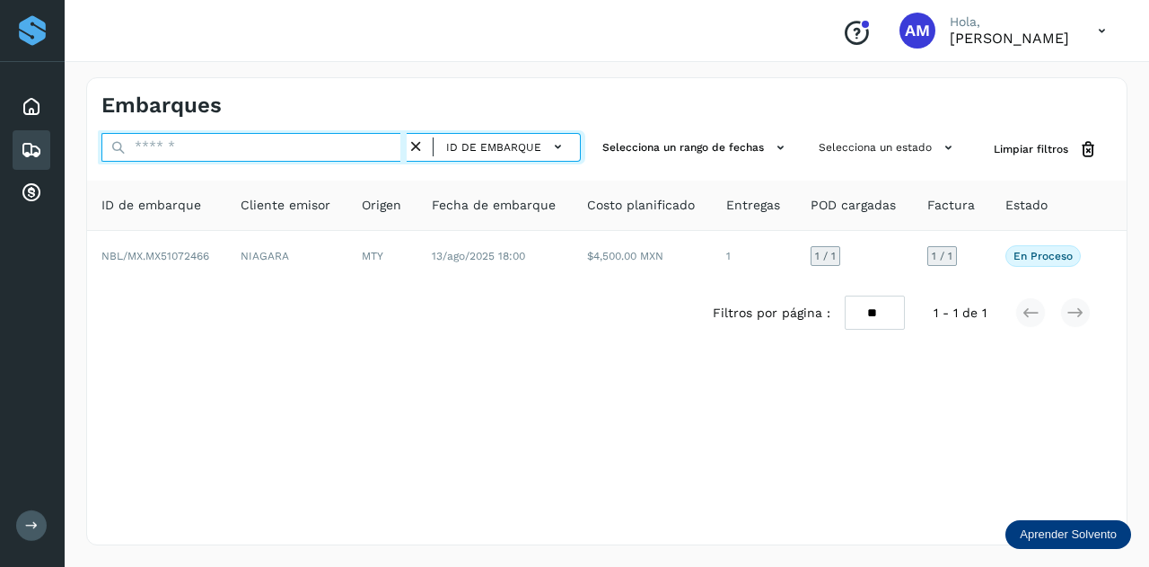
click at [379, 148] on input "text" at bounding box center [253, 147] width 305 height 29
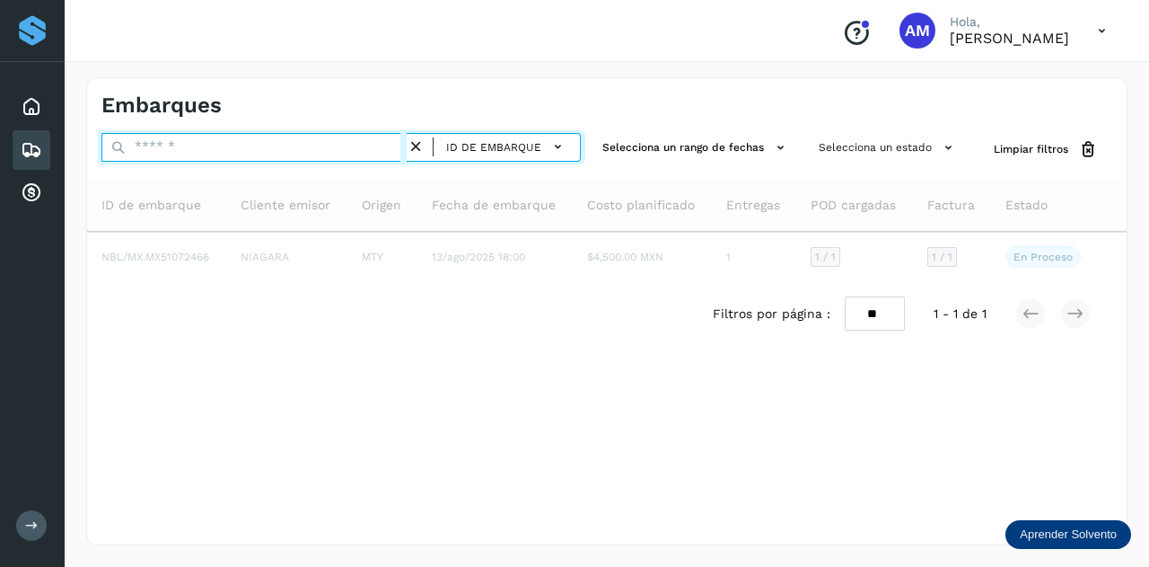
paste input "**********"
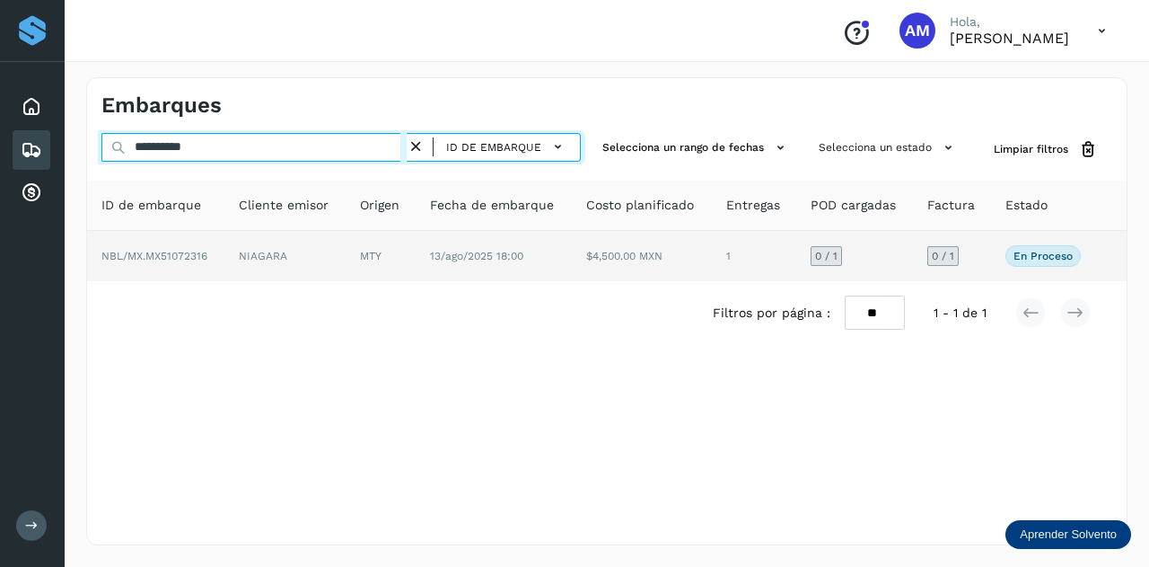
type input "**********"
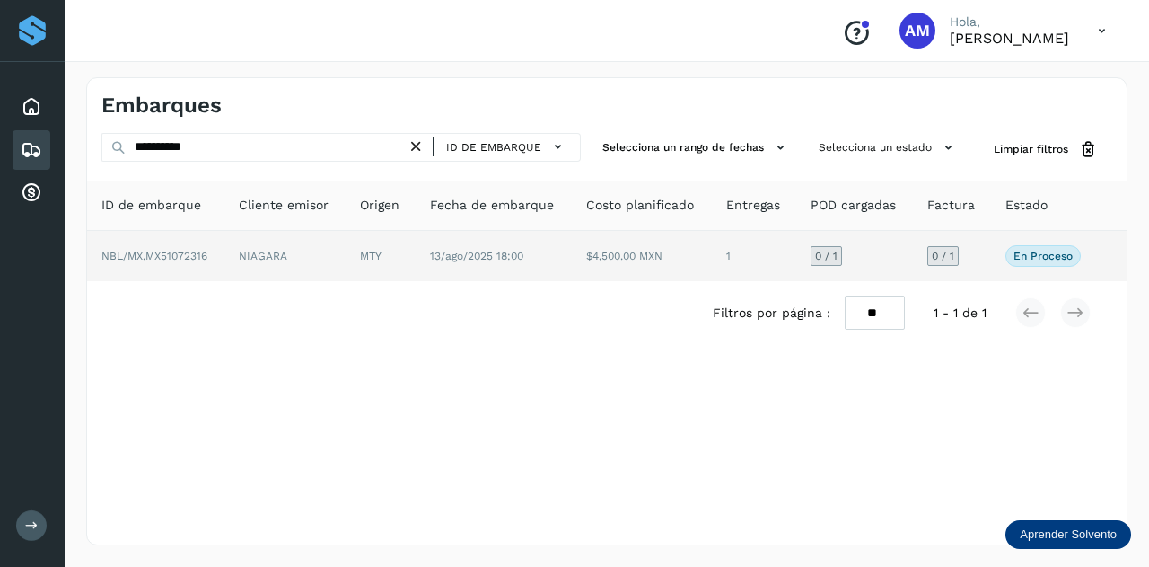
click at [332, 247] on td "NIAGARA" at bounding box center [284, 256] width 121 height 50
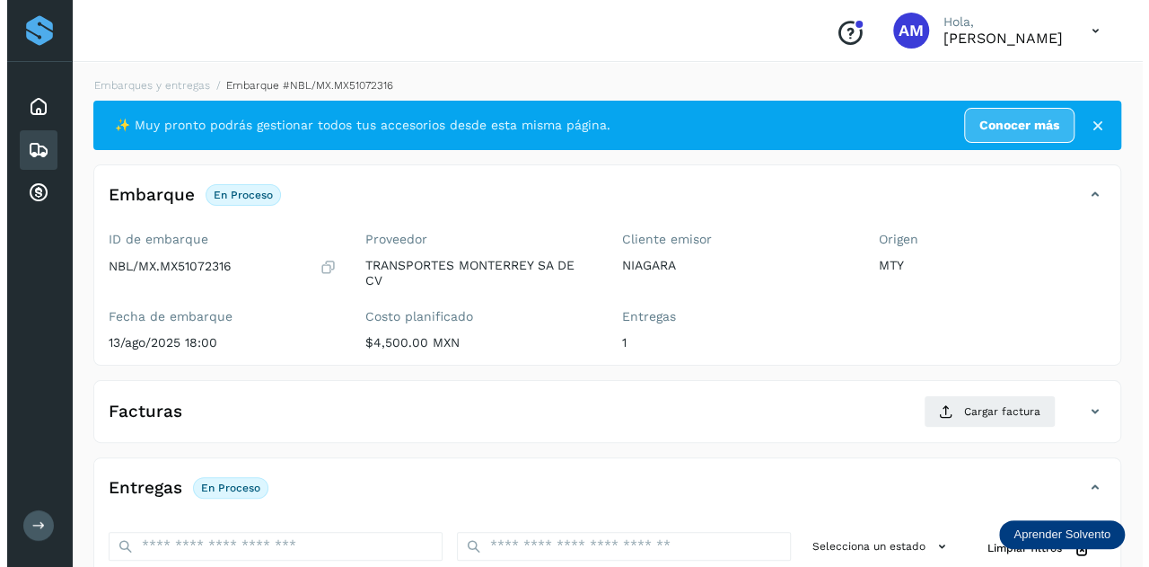
scroll to position [294, 0]
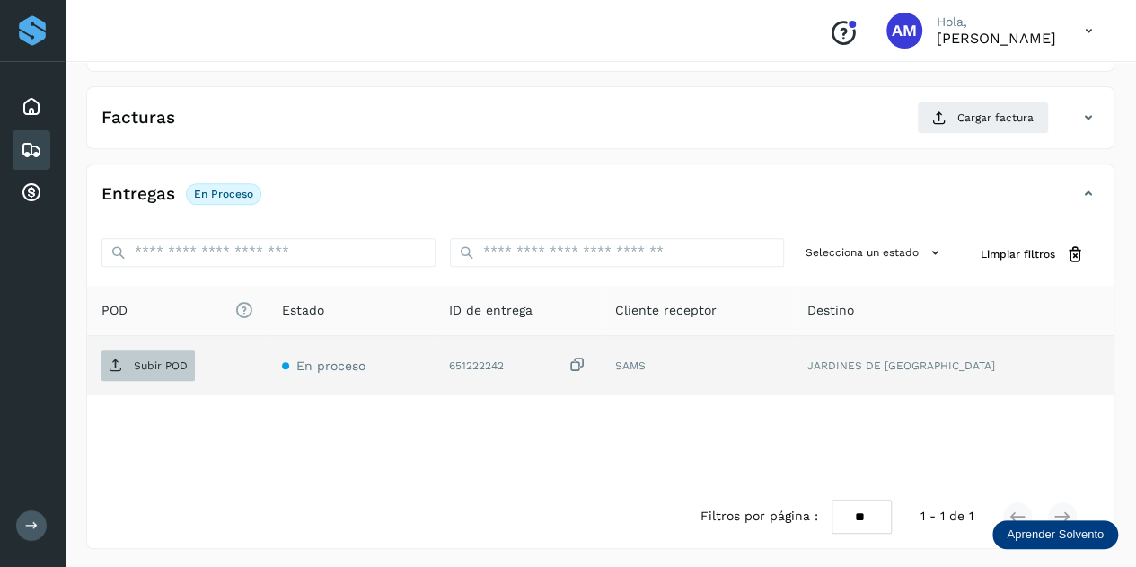
click at [164, 351] on span "Subir POD" at bounding box center [147, 365] width 93 height 29
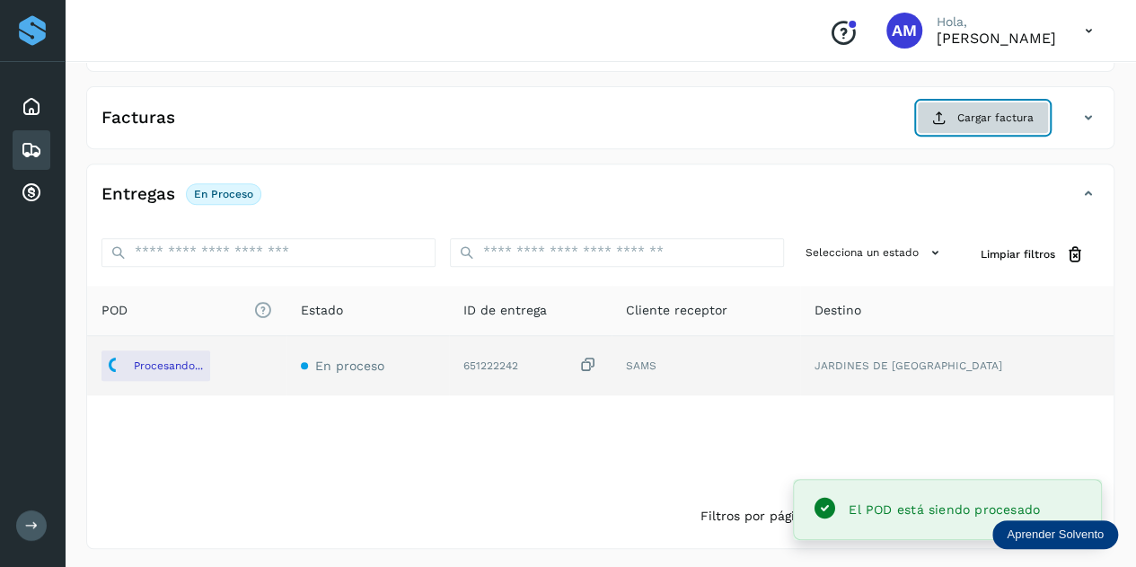
click at [986, 107] on button "Cargar factura" at bounding box center [983, 117] width 132 height 32
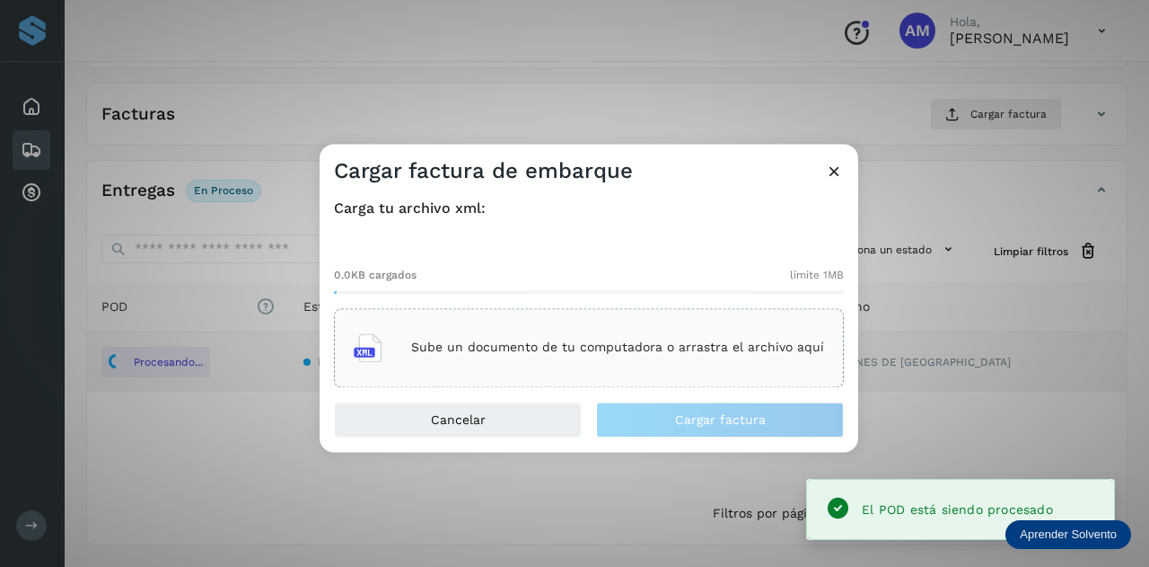
click at [532, 315] on div "Sube un documento de tu computadora o arrastra el archivo aquí" at bounding box center [589, 347] width 510 height 79
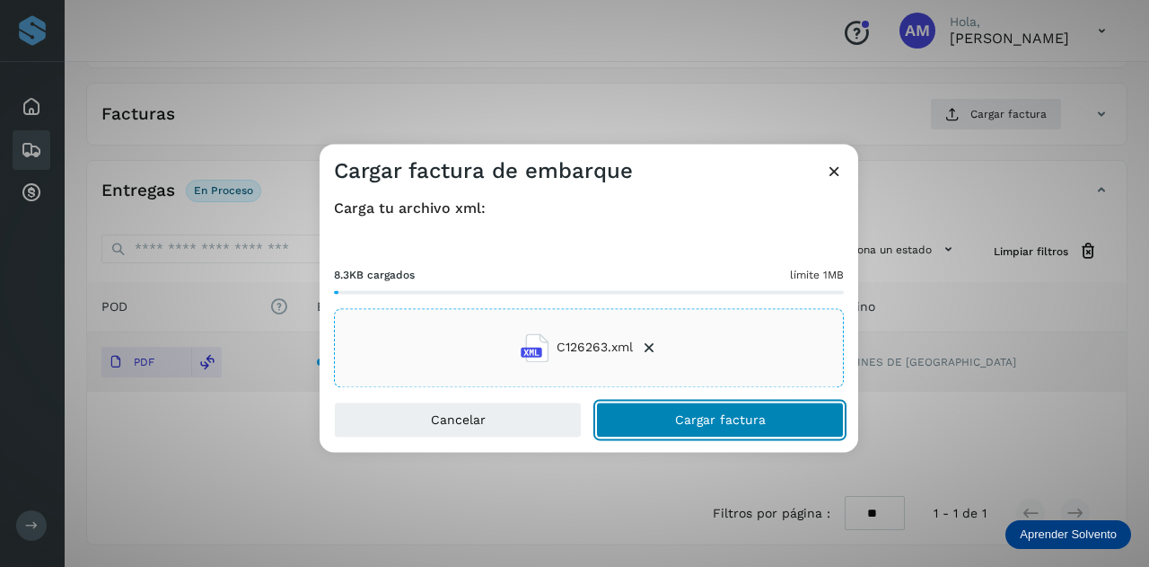
click at [655, 418] on button "Cargar factura" at bounding box center [720, 419] width 248 height 36
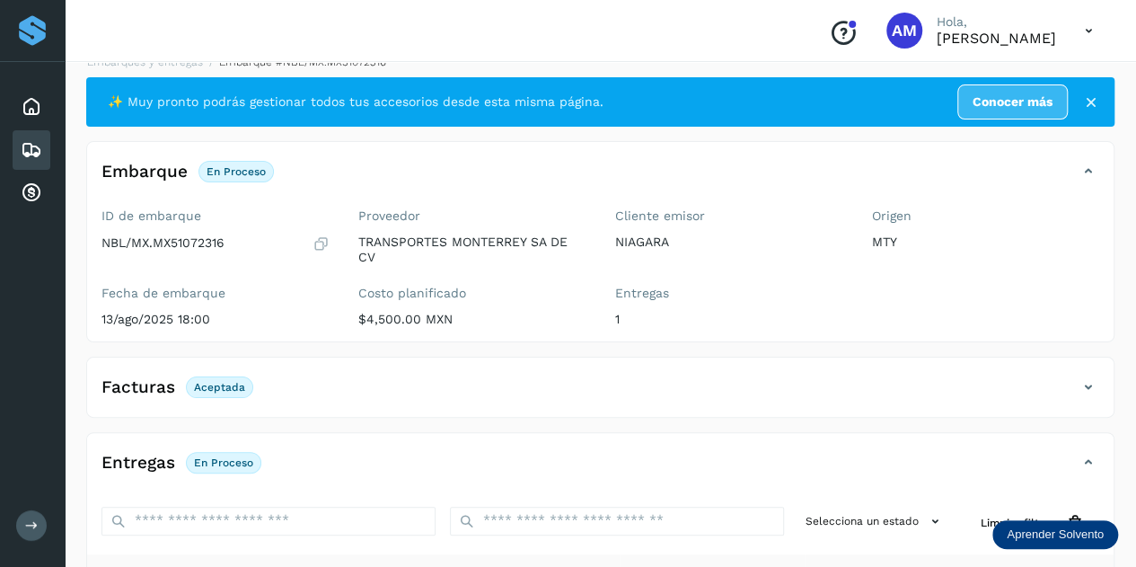
scroll to position [0, 0]
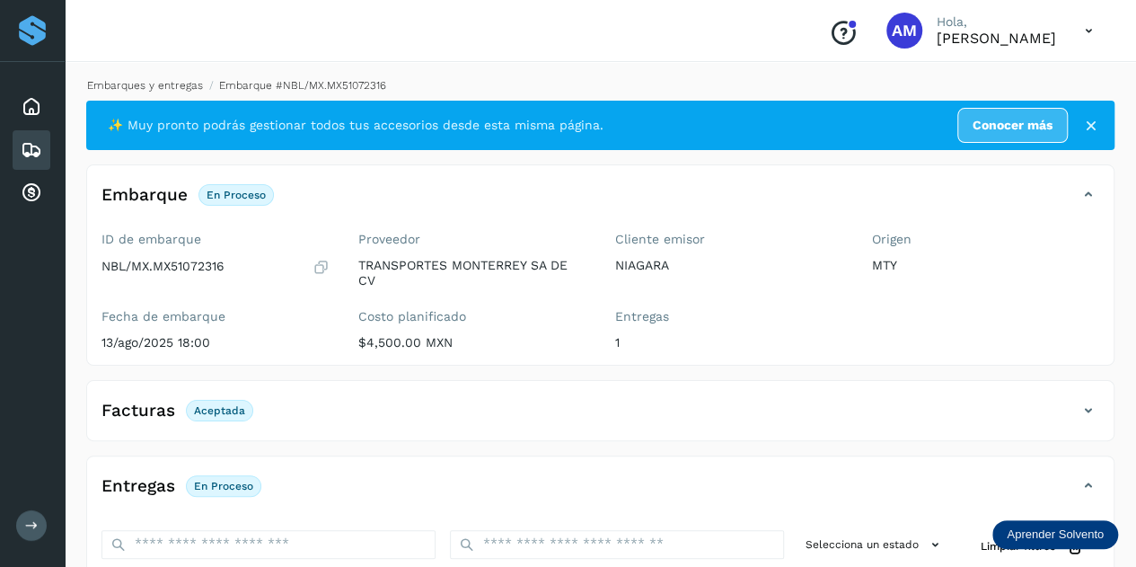
click at [169, 82] on link "Embarques y entregas" at bounding box center [145, 85] width 116 height 13
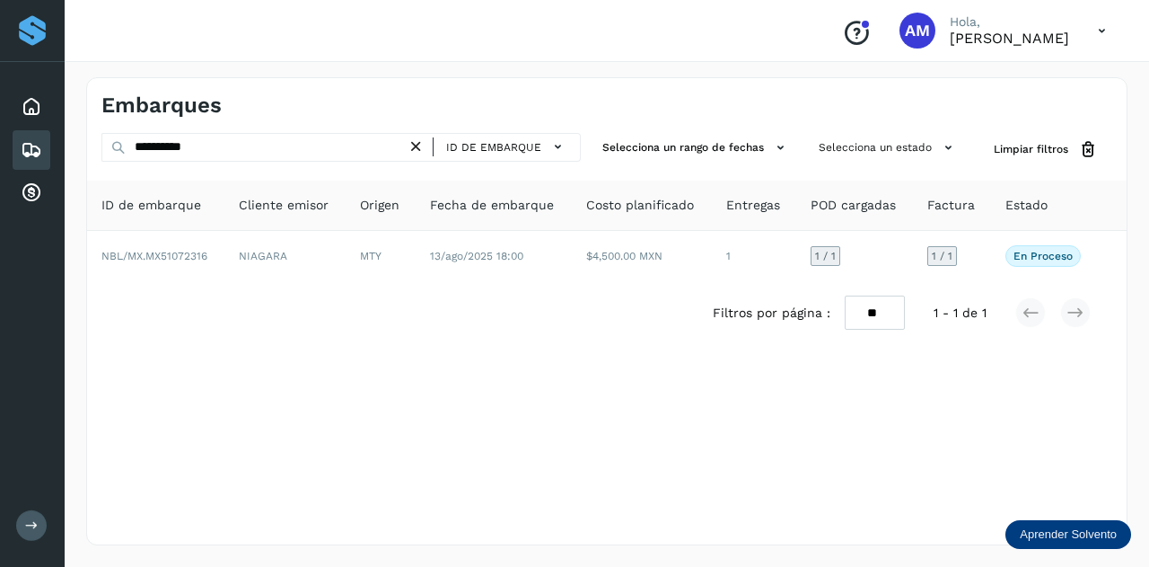
click at [419, 145] on icon at bounding box center [416, 146] width 19 height 19
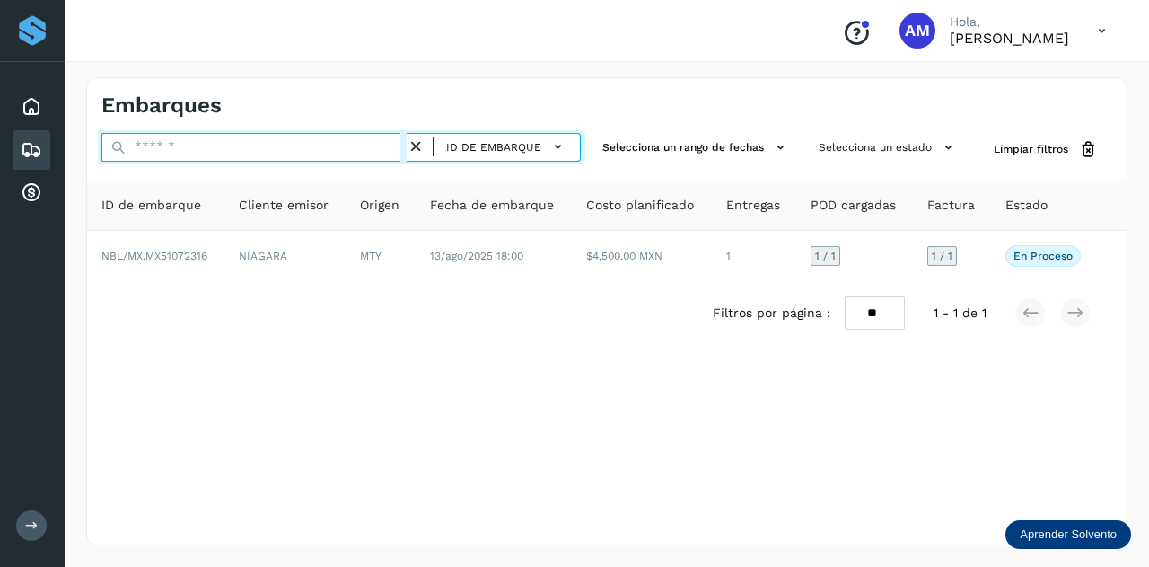
click at [379, 146] on input "text" at bounding box center [253, 147] width 305 height 29
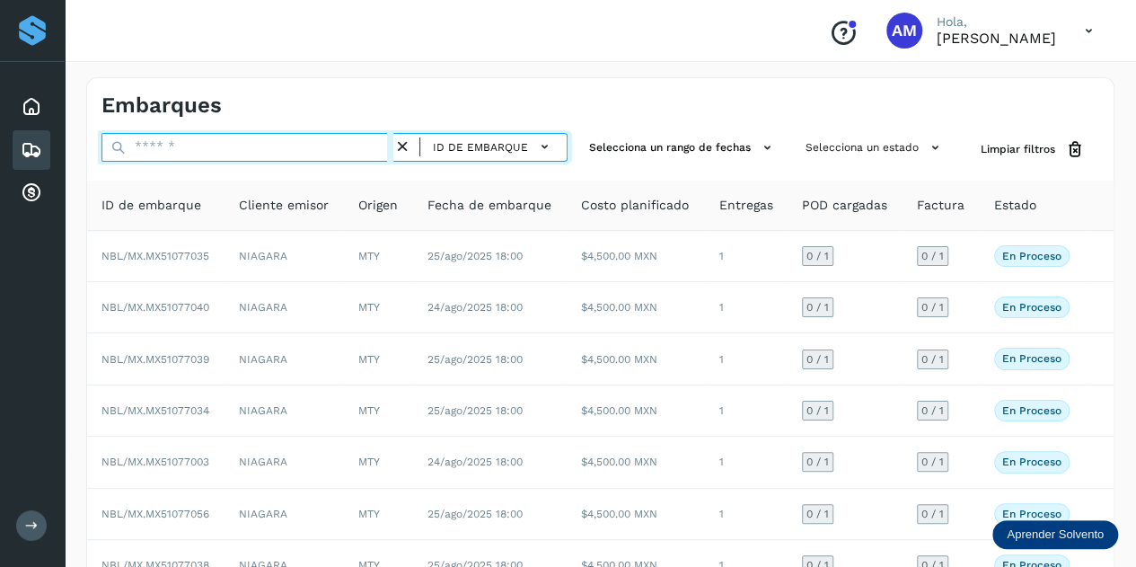
paste input "**********"
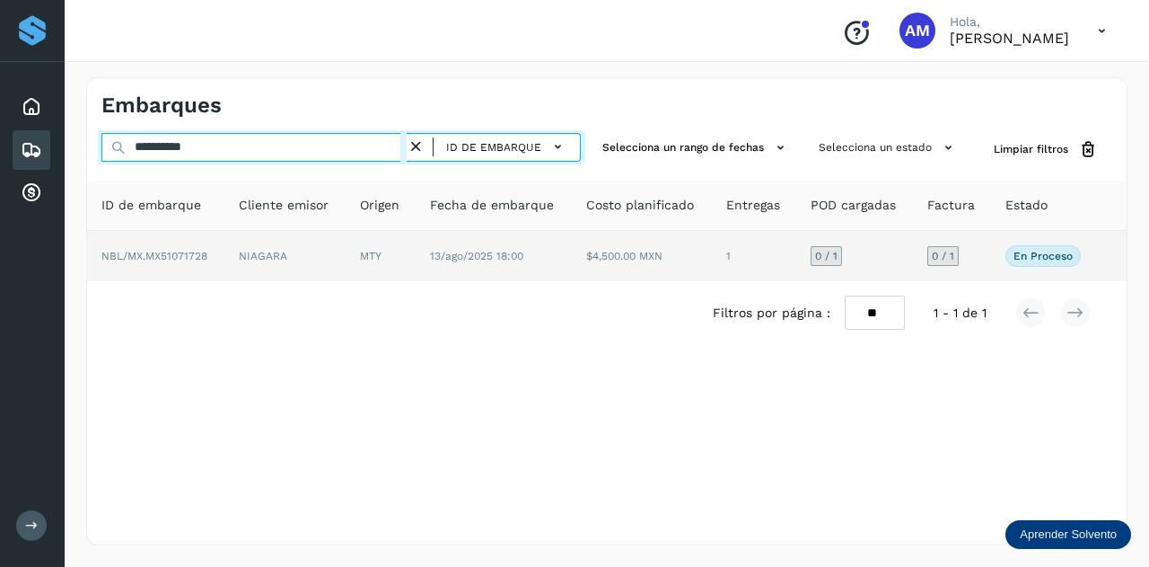
type input "**********"
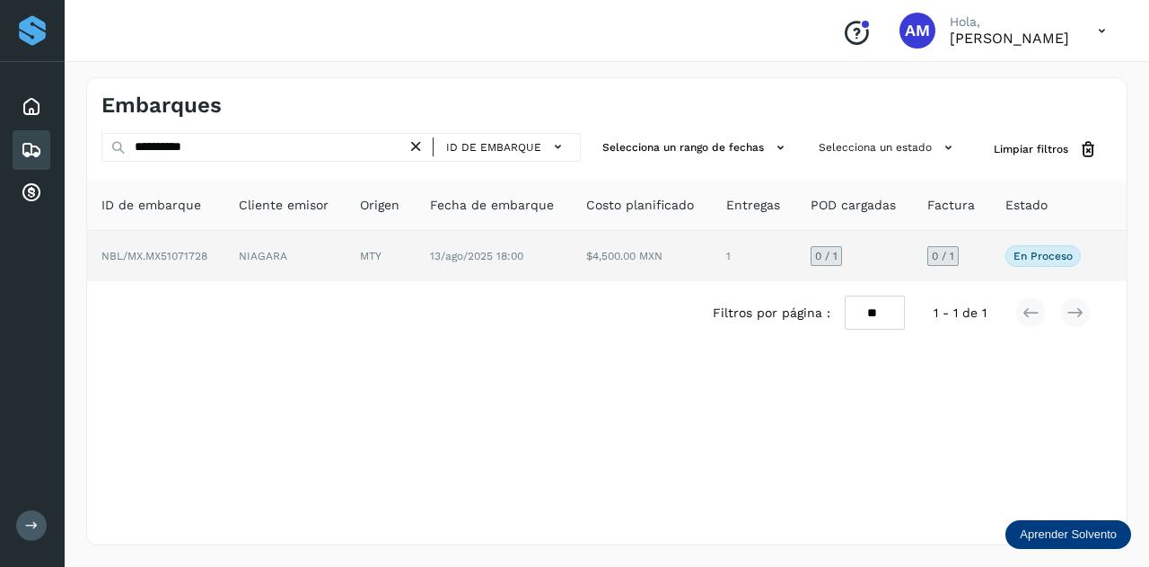
click at [385, 259] on td "MTY" at bounding box center [381, 256] width 70 height 50
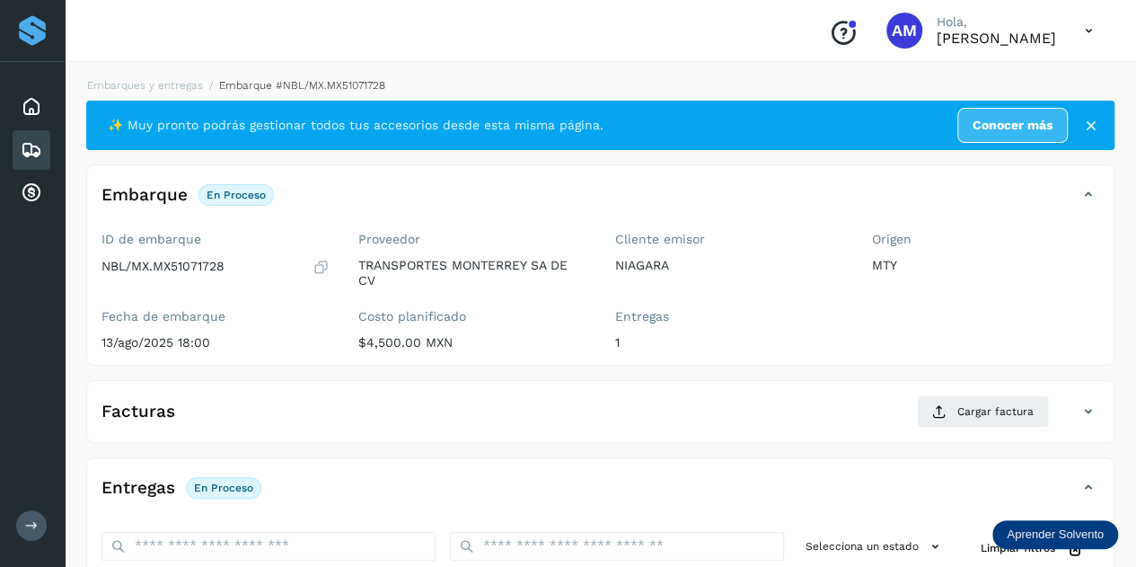
scroll to position [269, 0]
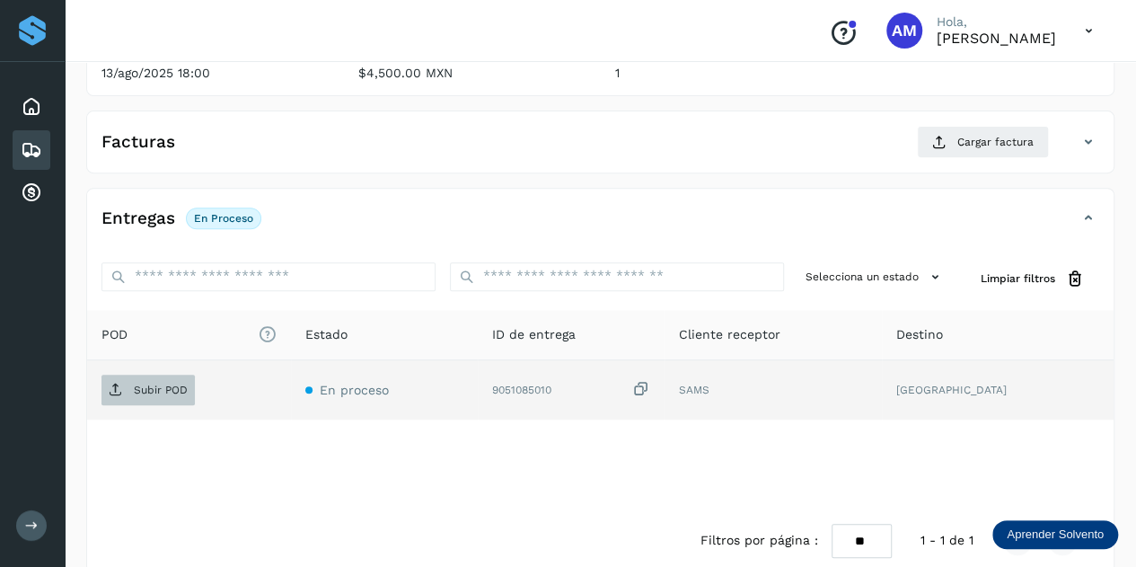
click at [178, 394] on span "Subir POD" at bounding box center [147, 389] width 93 height 29
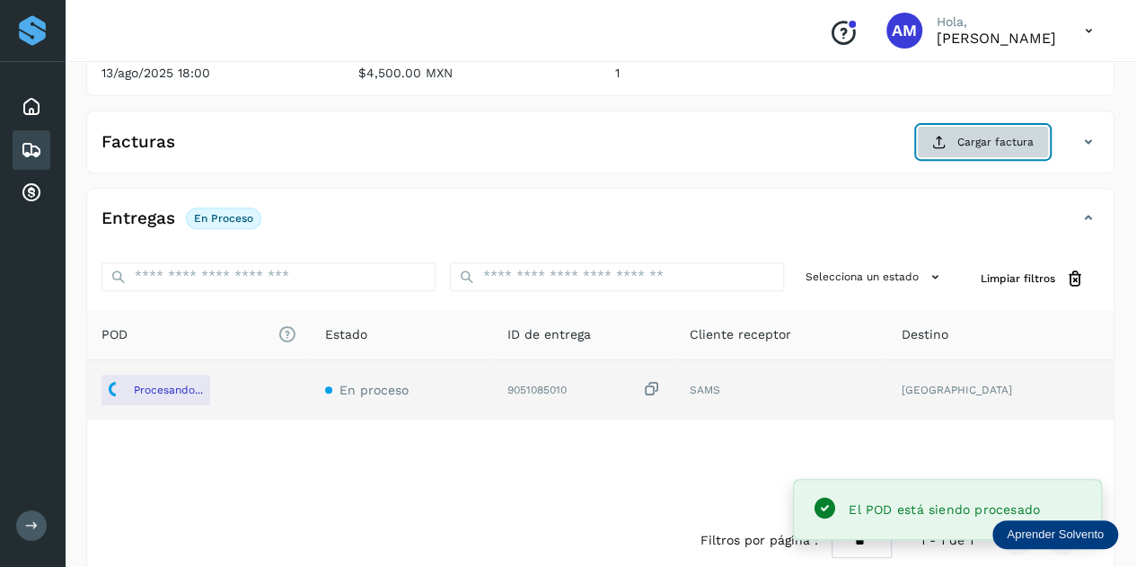
click at [979, 143] on span "Cargar factura" at bounding box center [995, 142] width 76 height 16
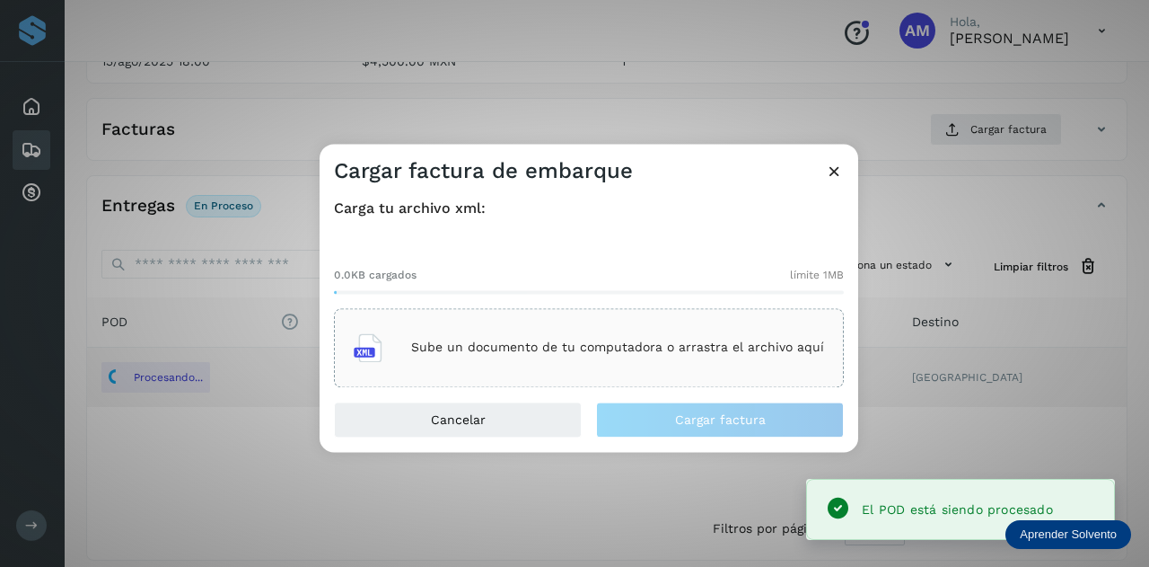
click at [555, 317] on div "Sube un documento de tu computadora o arrastra el archivo aquí" at bounding box center [589, 347] width 510 height 79
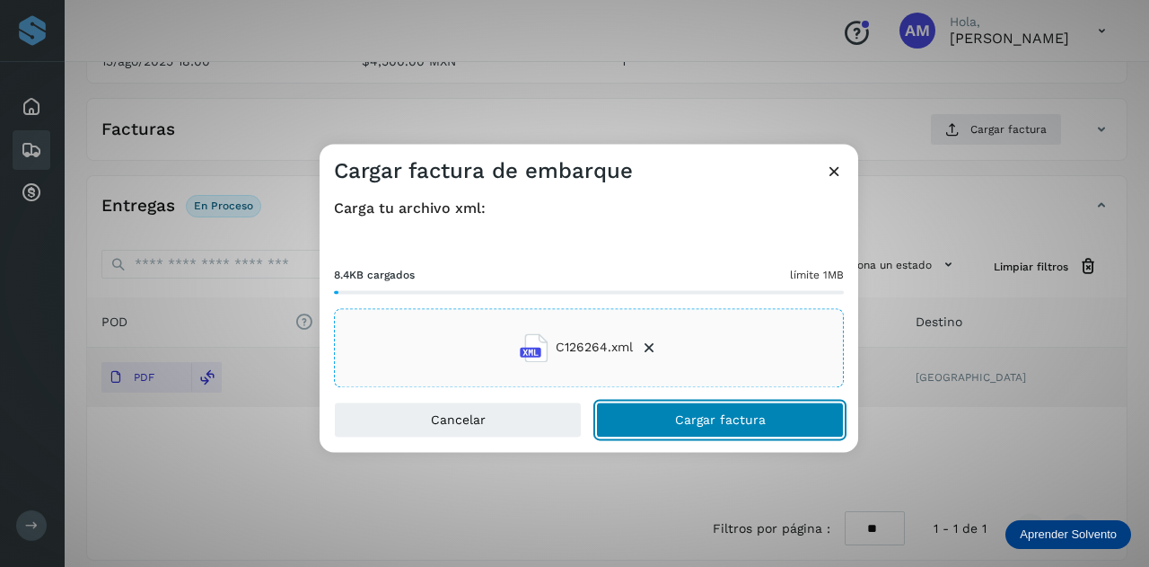
click at [682, 419] on span "Cargar factura" at bounding box center [720, 419] width 91 height 13
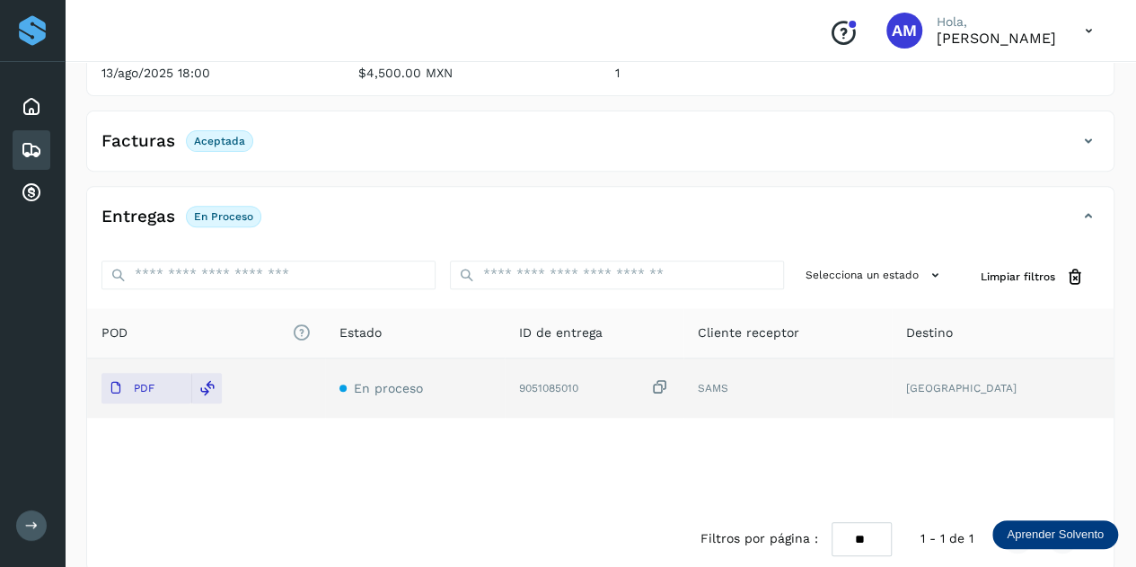
scroll to position [0, 0]
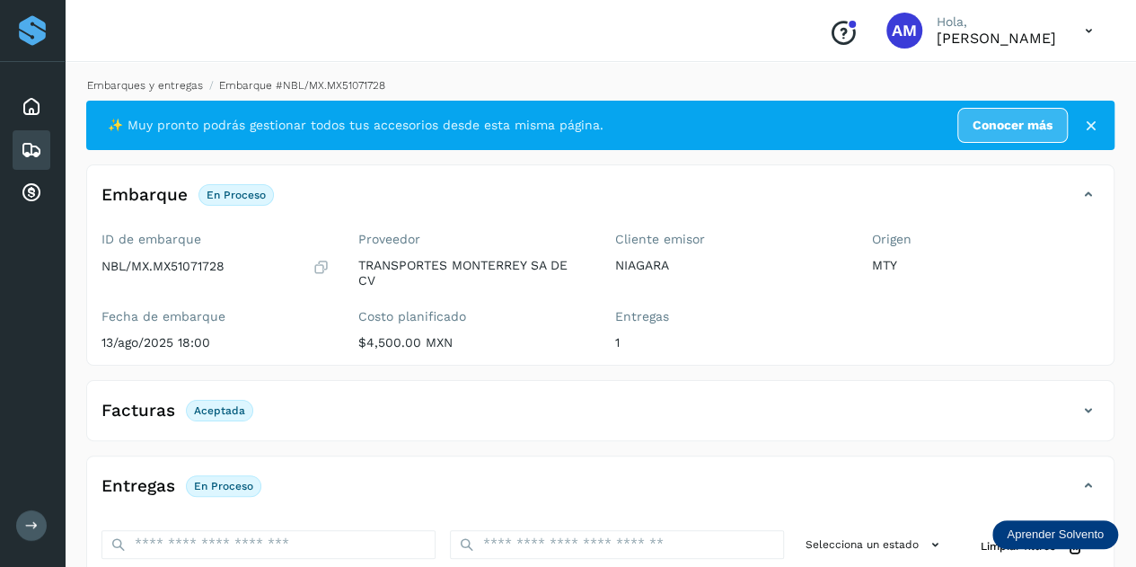
click at [145, 83] on link "Embarques y entregas" at bounding box center [145, 85] width 116 height 13
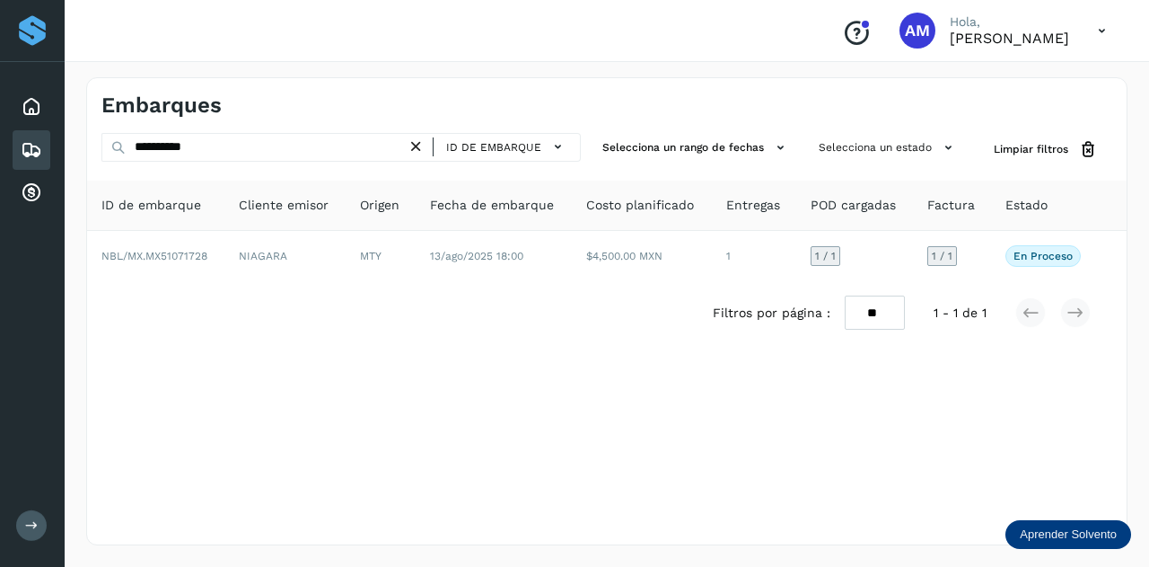
click at [420, 147] on icon at bounding box center [416, 146] width 19 height 19
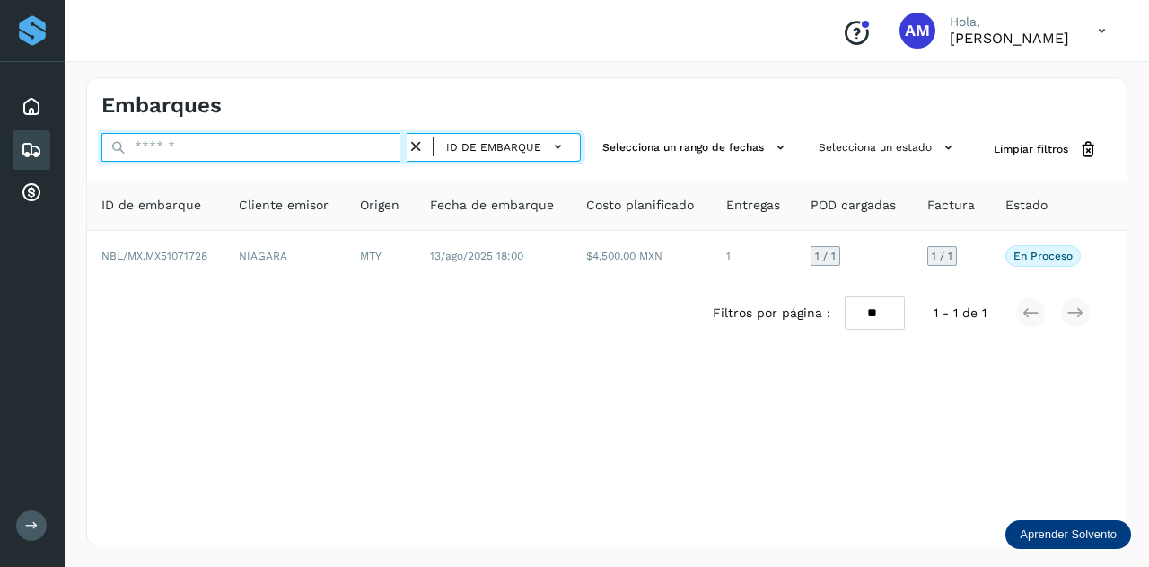
click at [377, 145] on input "text" at bounding box center [253, 147] width 305 height 29
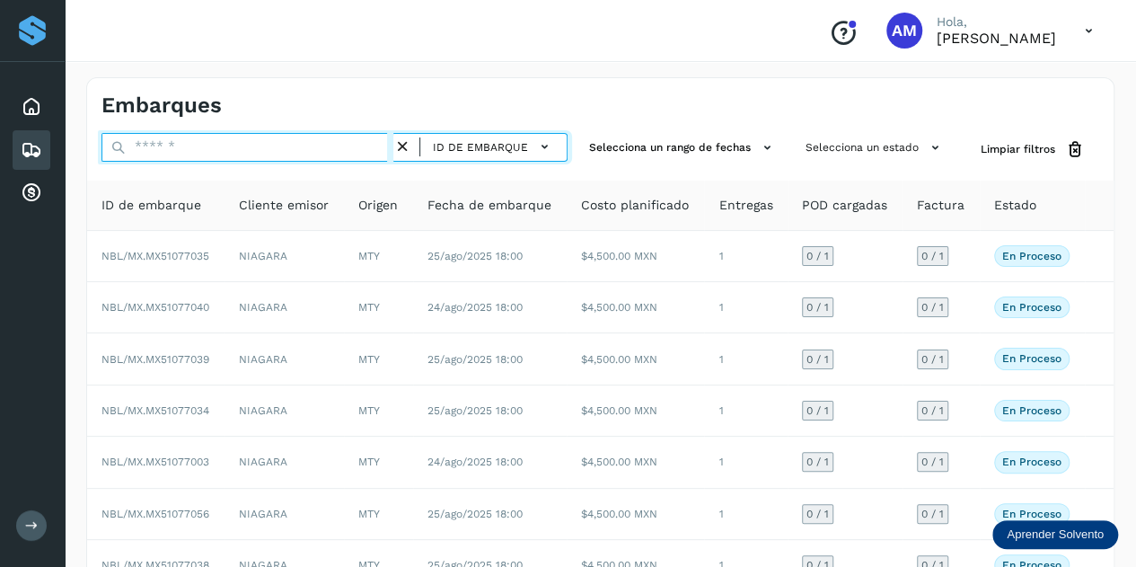
paste input "**********"
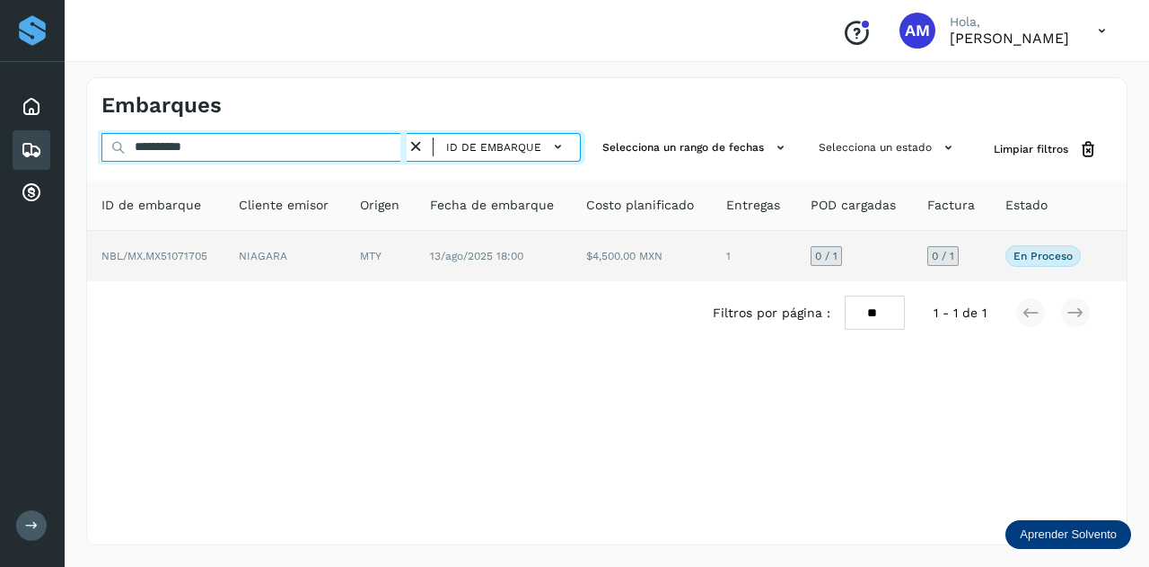
type input "**********"
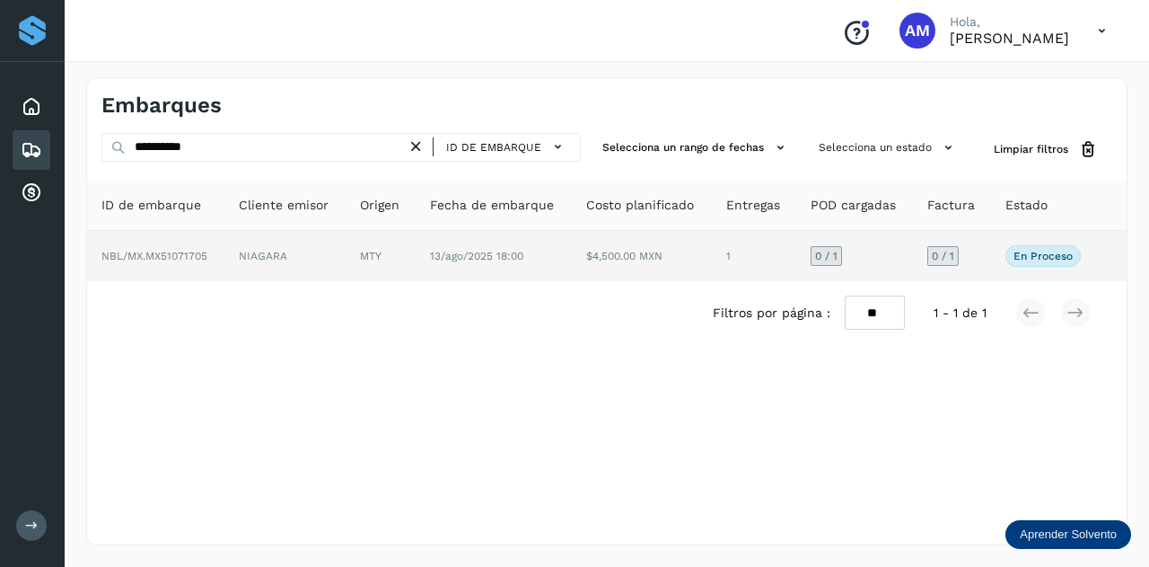
click at [342, 274] on td "NIAGARA" at bounding box center [284, 256] width 121 height 50
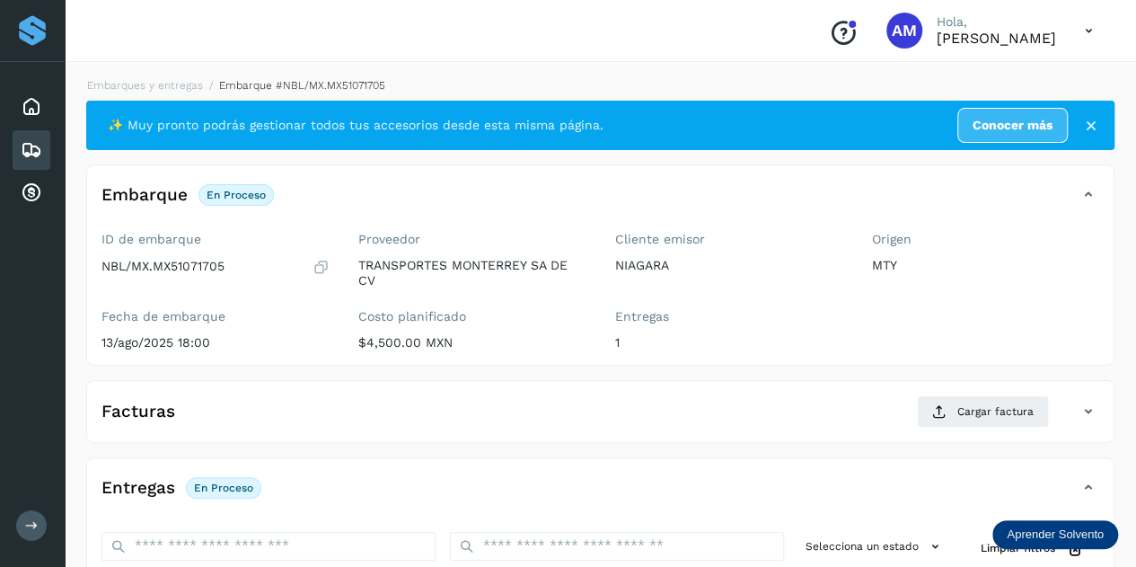
scroll to position [269, 0]
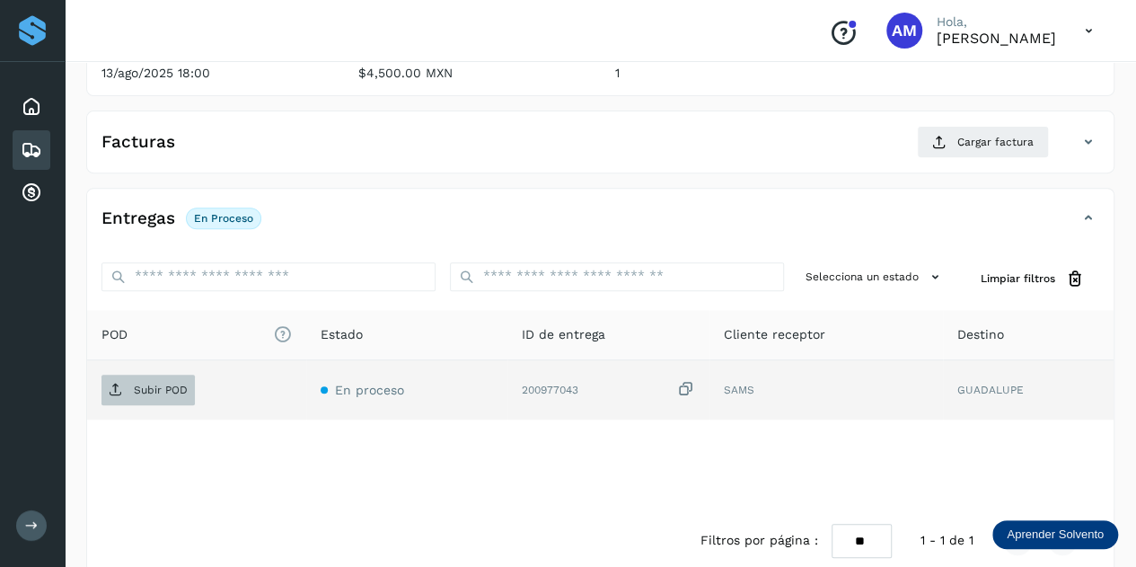
click at [162, 376] on span "Subir POD" at bounding box center [147, 389] width 93 height 29
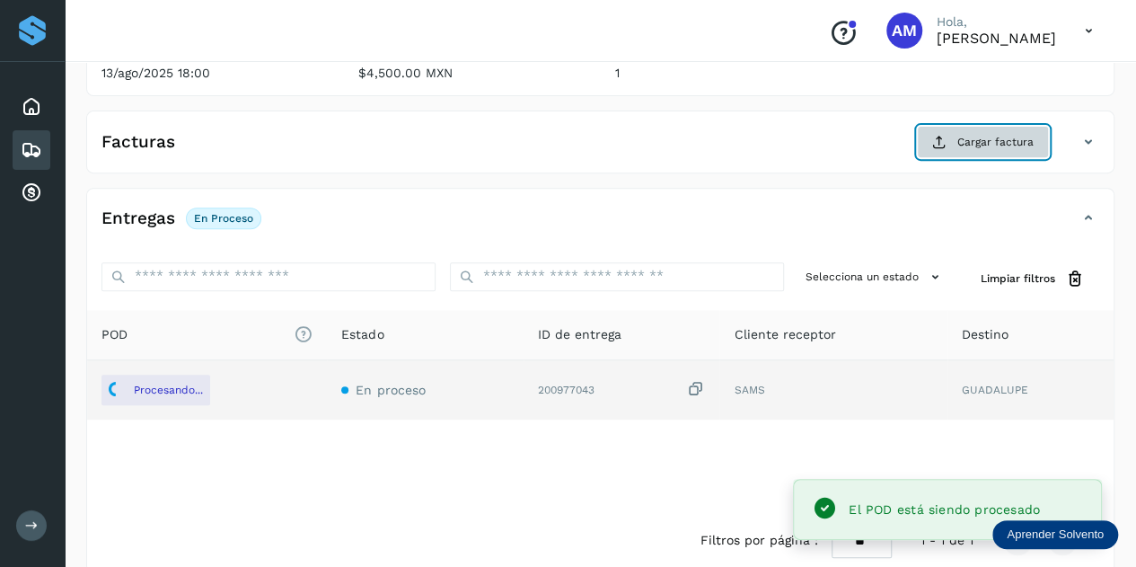
click at [994, 152] on button "Cargar factura" at bounding box center [983, 142] width 132 height 32
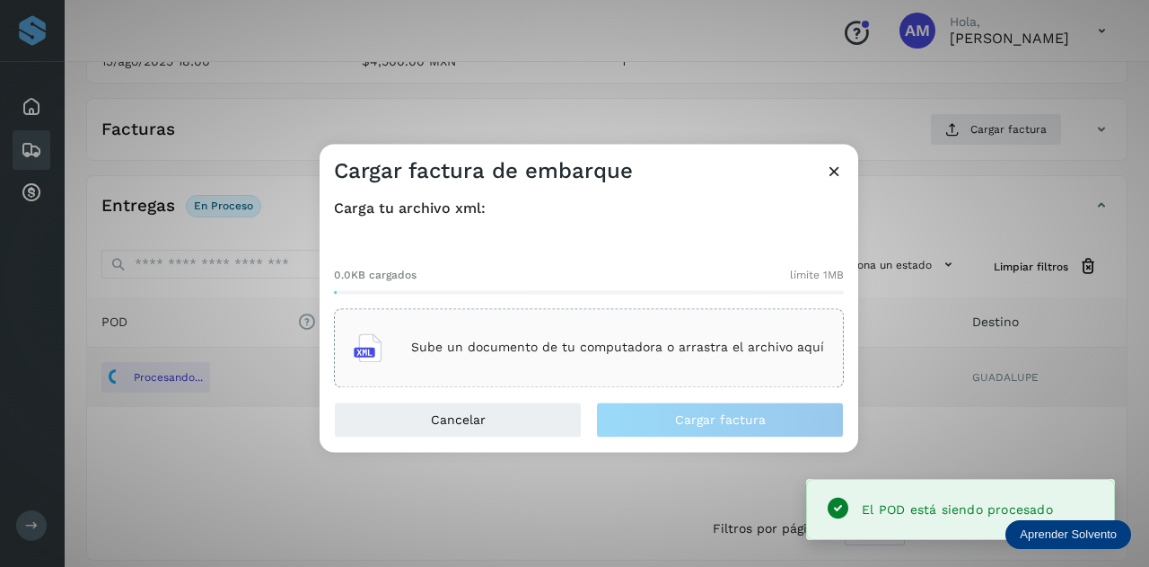
click at [612, 329] on div "Sube un documento de tu computadora o arrastra el archivo aquí" at bounding box center [589, 347] width 470 height 48
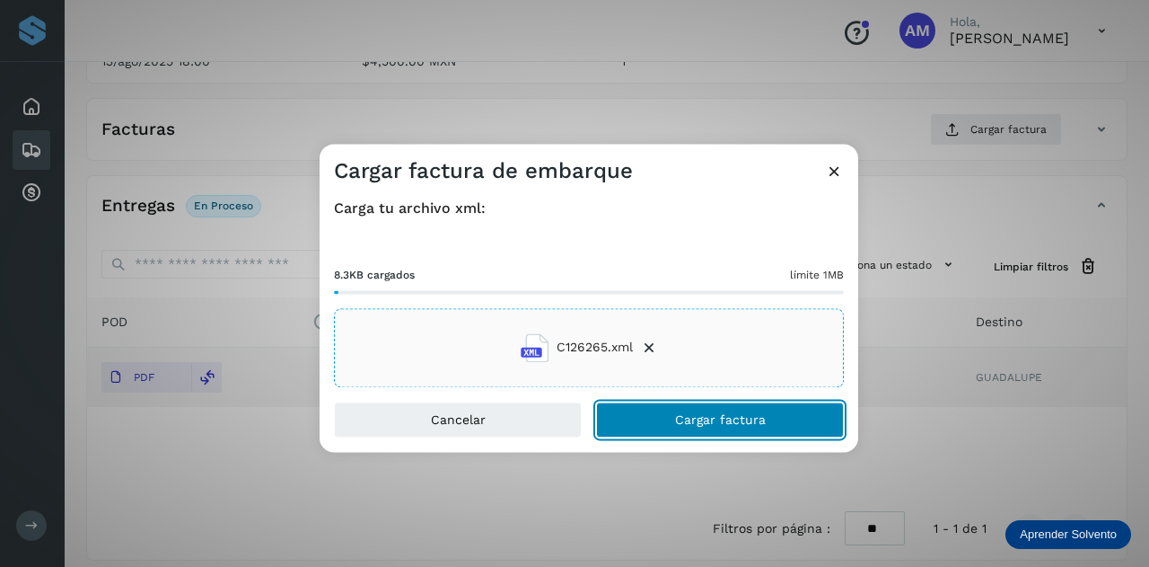
click at [703, 428] on button "Cargar factura" at bounding box center [720, 419] width 248 height 36
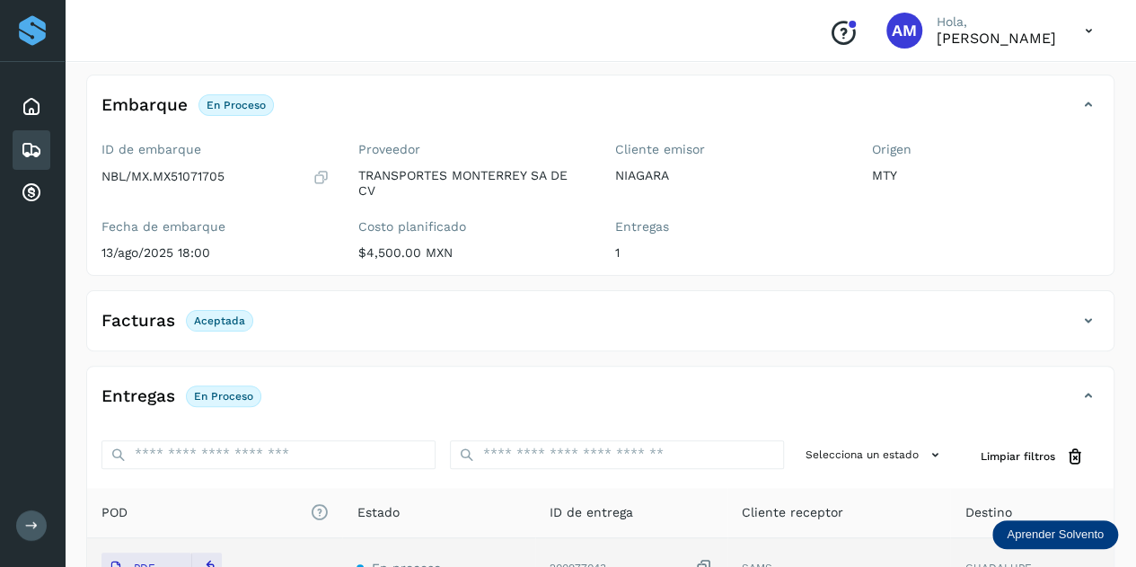
scroll to position [0, 0]
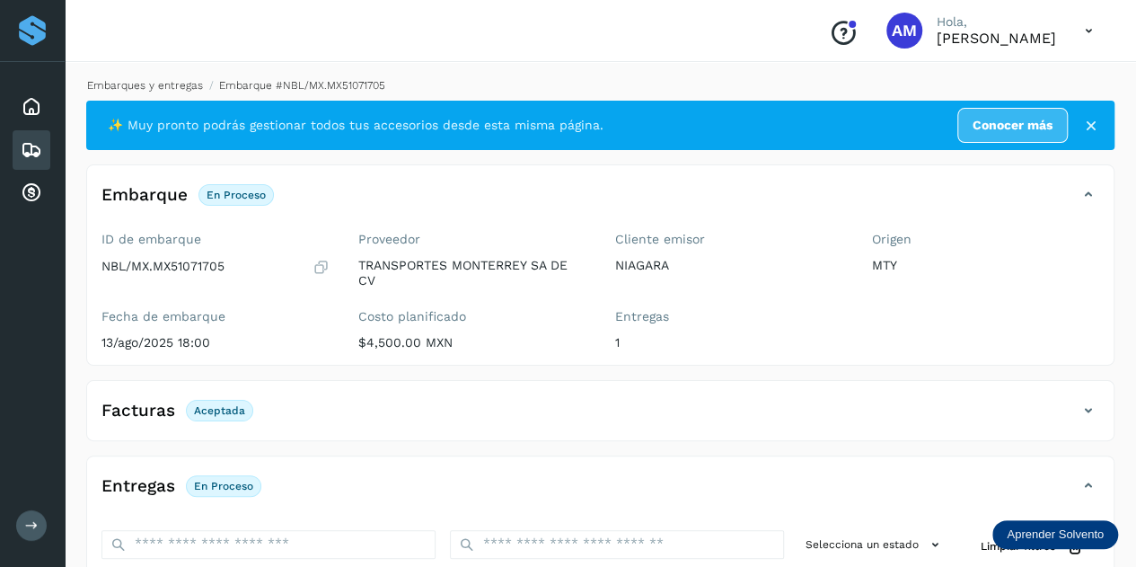
click at [162, 81] on link "Embarques y entregas" at bounding box center [145, 85] width 116 height 13
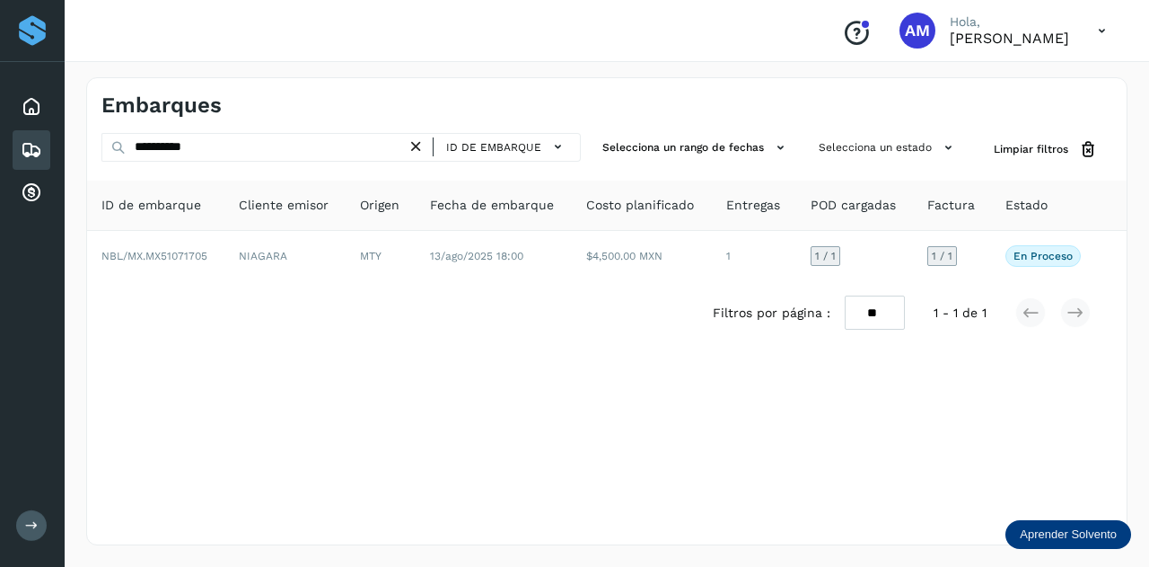
click at [418, 145] on icon at bounding box center [416, 146] width 19 height 19
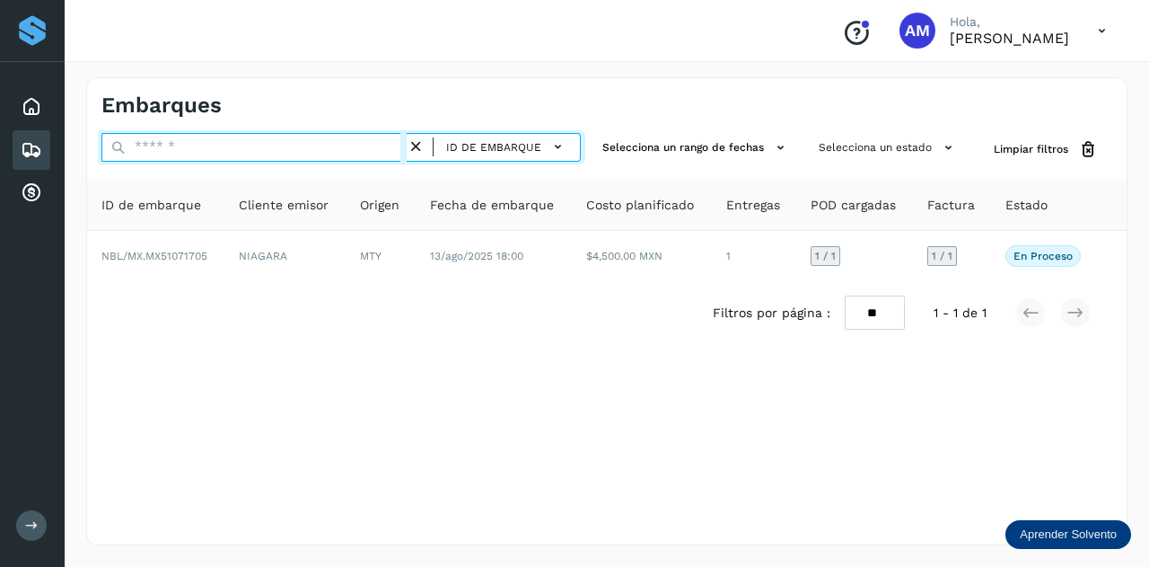
click at [397, 145] on input "text" at bounding box center [253, 147] width 305 height 29
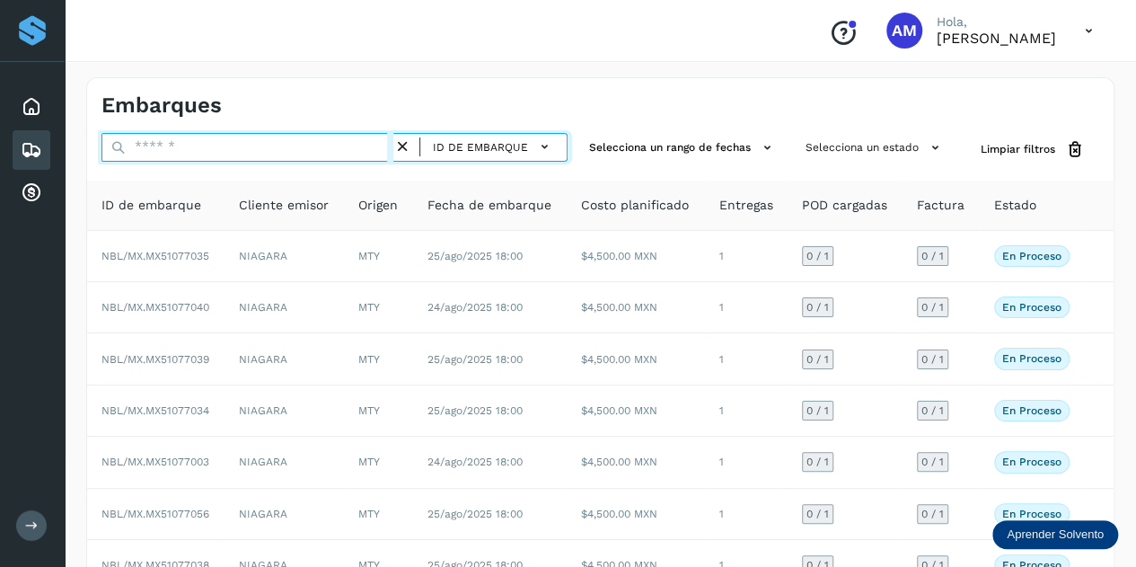
paste input "**********"
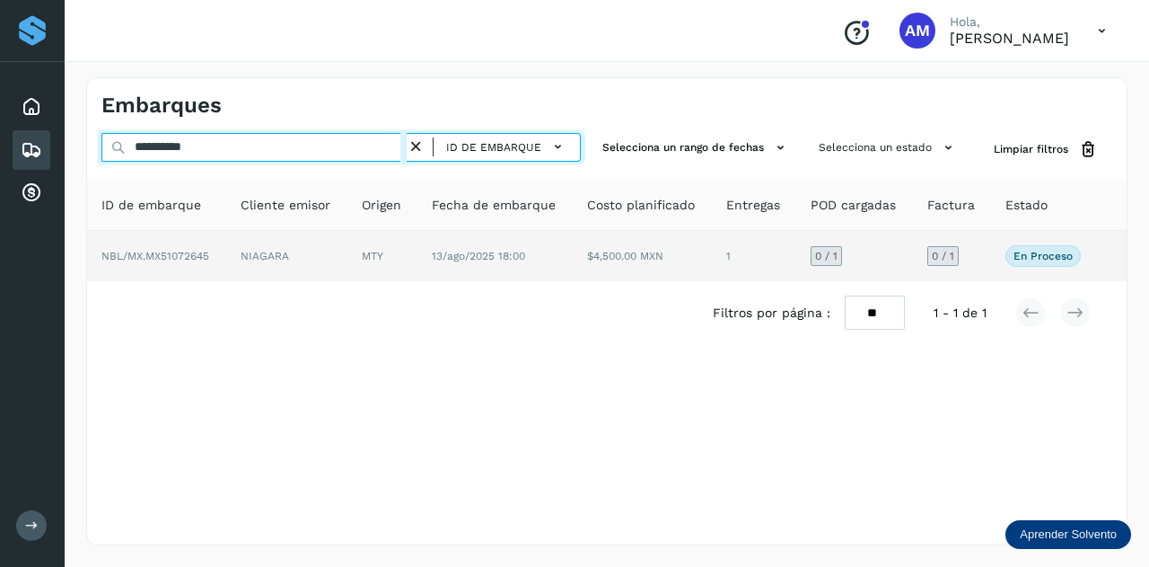
type input "**********"
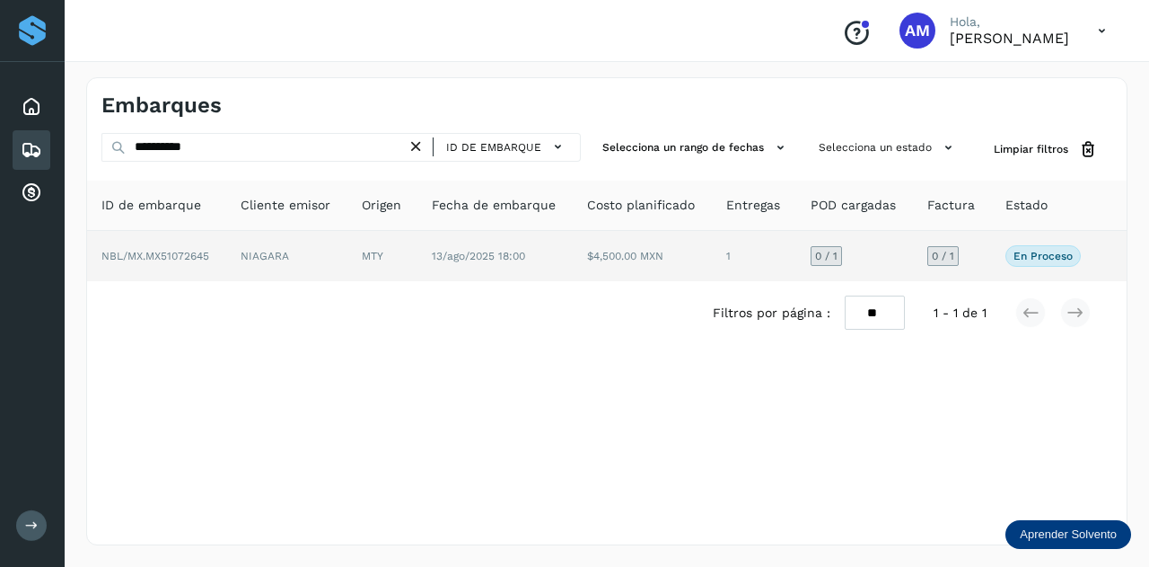
click at [365, 259] on td "MTY" at bounding box center [382, 256] width 70 height 50
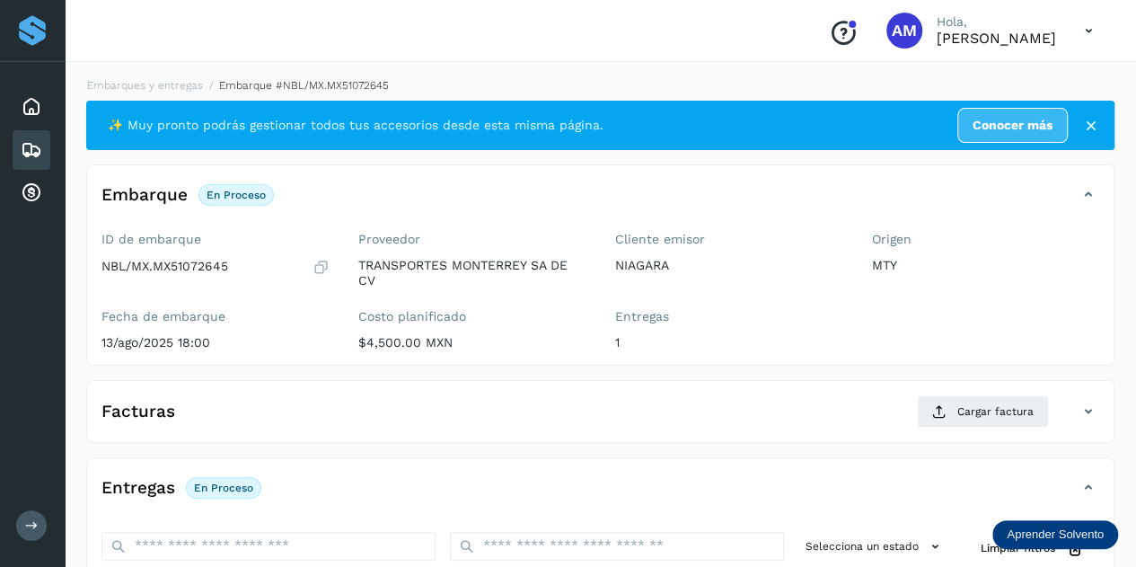
scroll to position [269, 0]
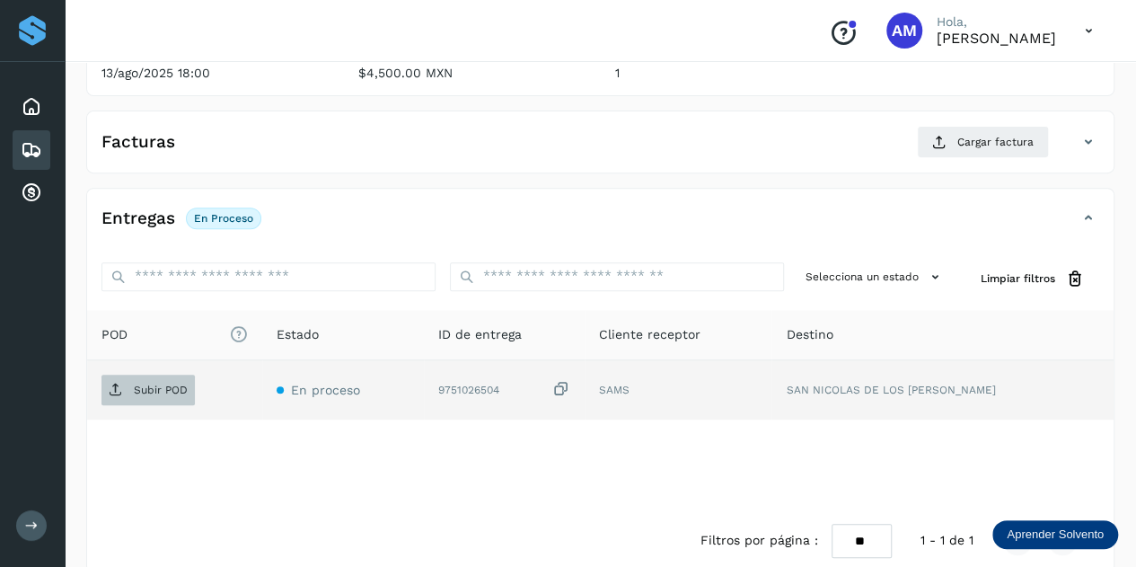
click at [159, 385] on p "Subir POD" at bounding box center [161, 389] width 54 height 13
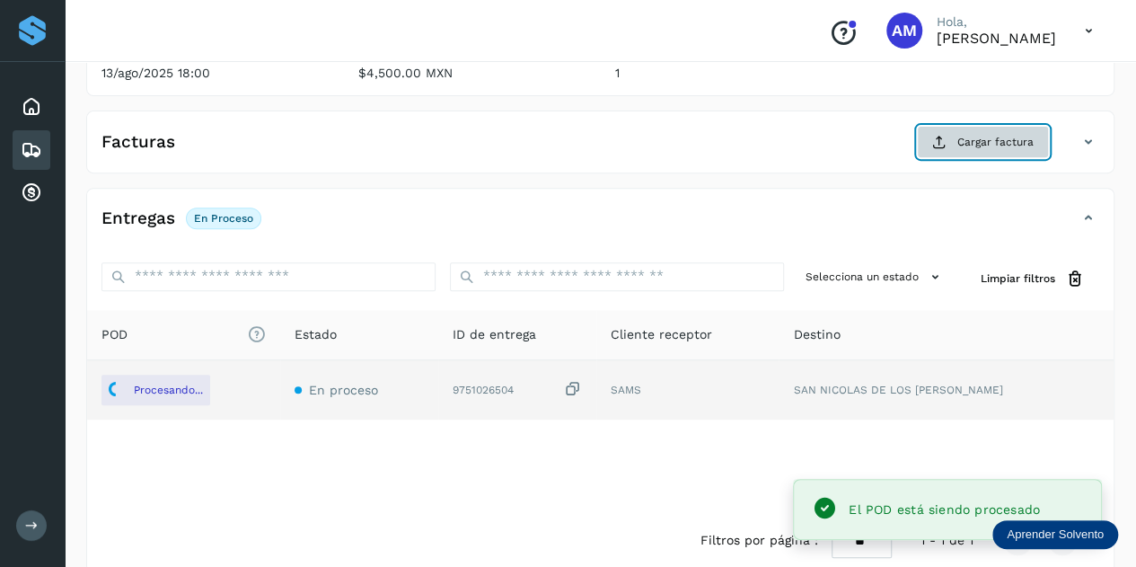
click at [981, 147] on span "Cargar factura" at bounding box center [995, 142] width 76 height 16
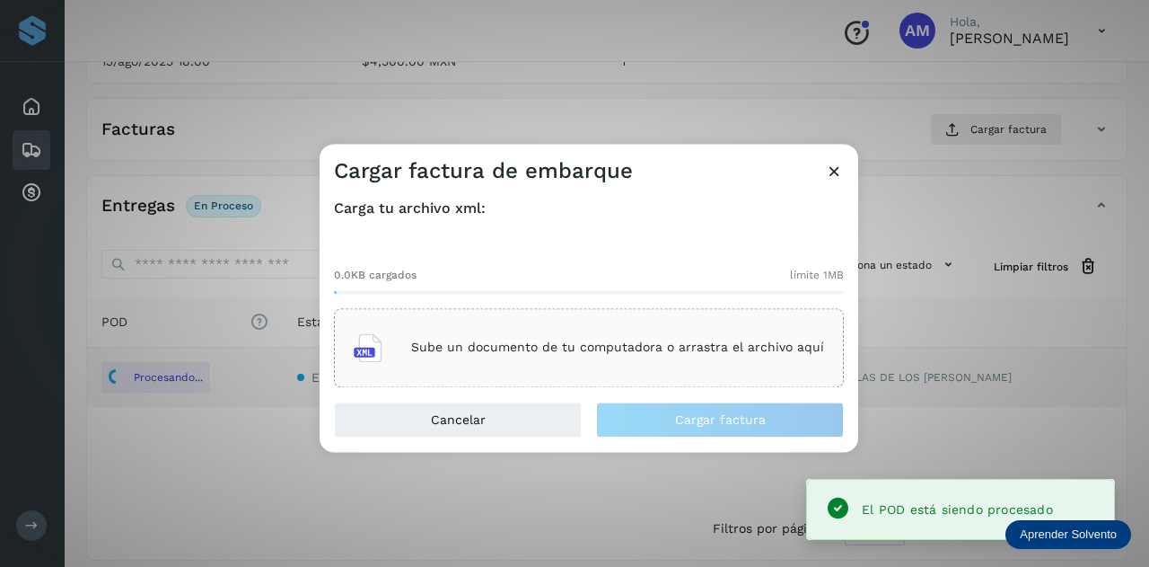
click at [566, 325] on div "Sube un documento de tu computadora o arrastra el archivo aquí" at bounding box center [589, 347] width 470 height 48
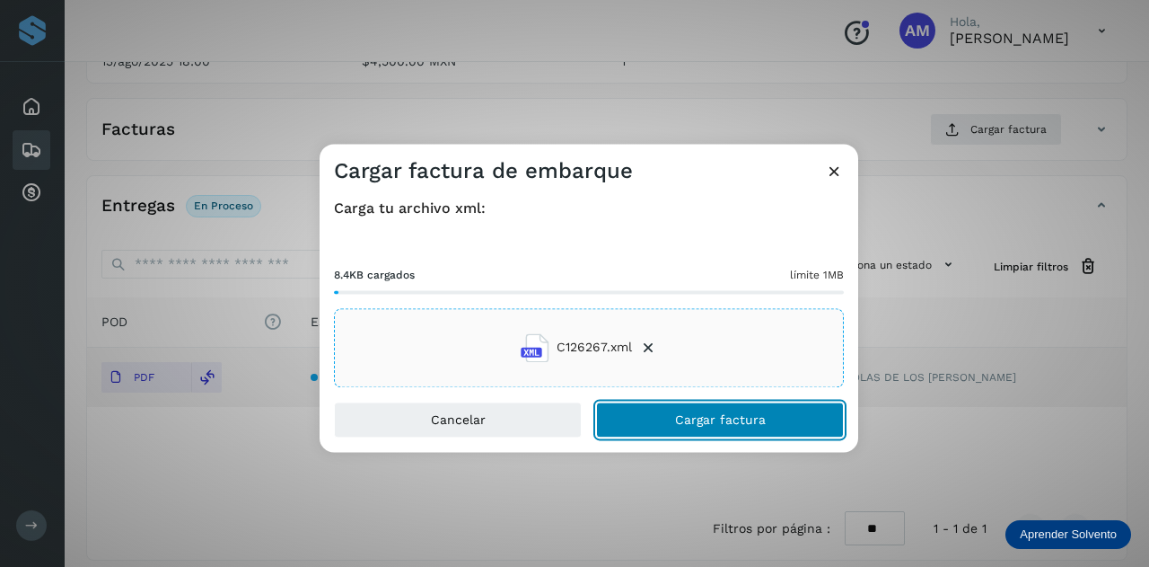
click at [719, 417] on span "Cargar factura" at bounding box center [720, 419] width 91 height 13
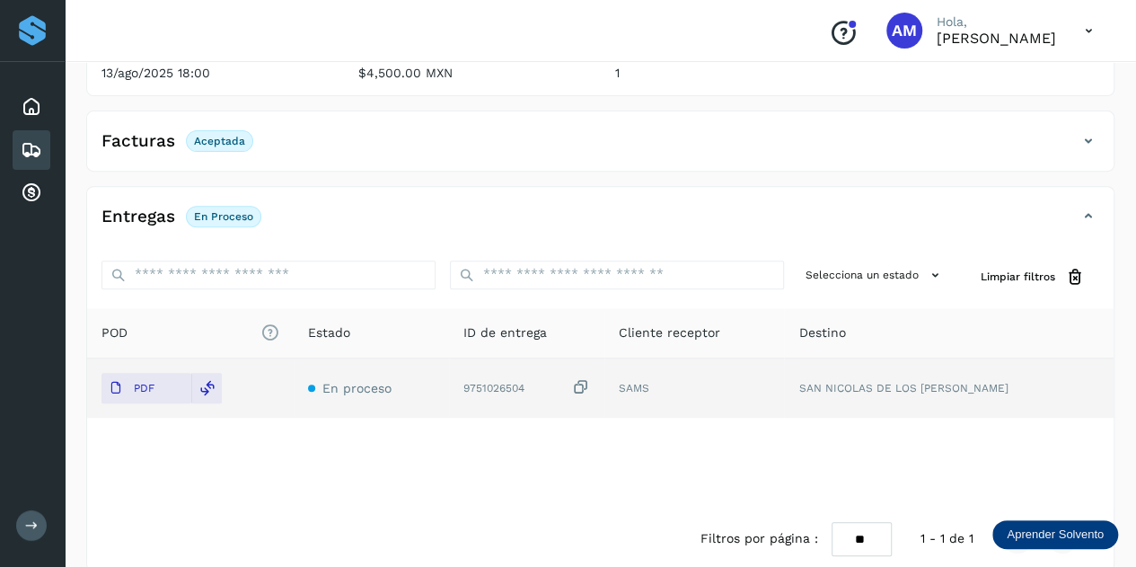
scroll to position [0, 0]
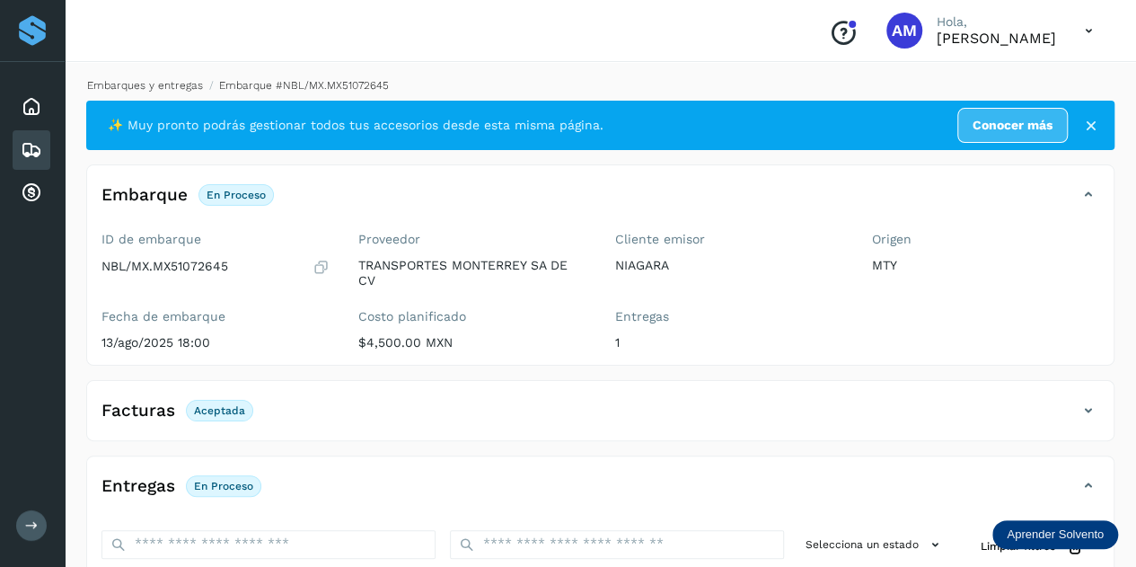
click at [174, 84] on link "Embarques y entregas" at bounding box center [145, 85] width 116 height 13
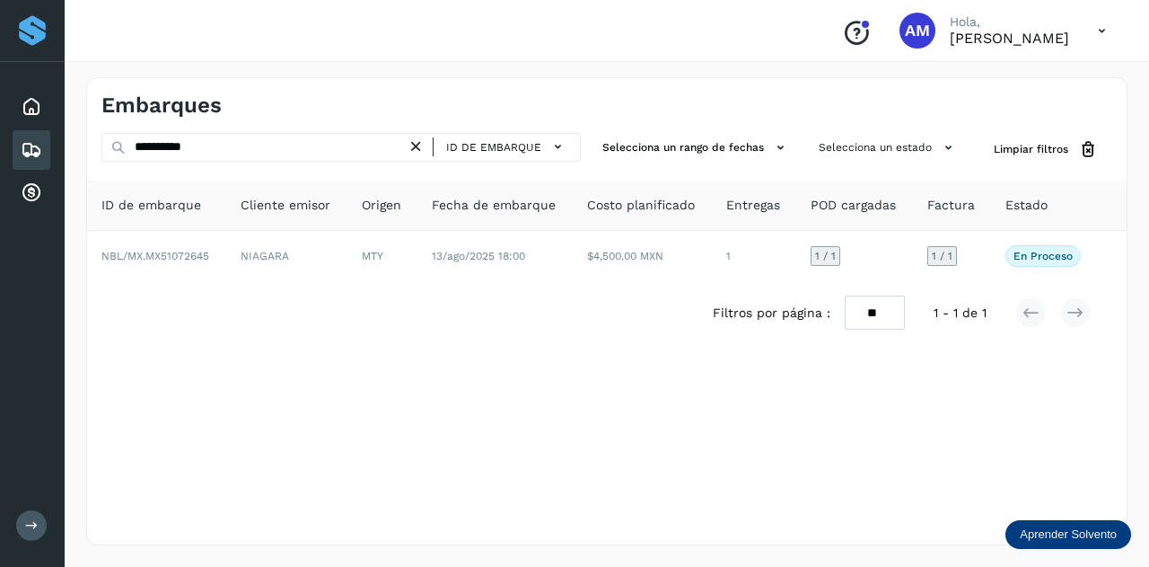
click at [418, 138] on icon at bounding box center [416, 146] width 19 height 19
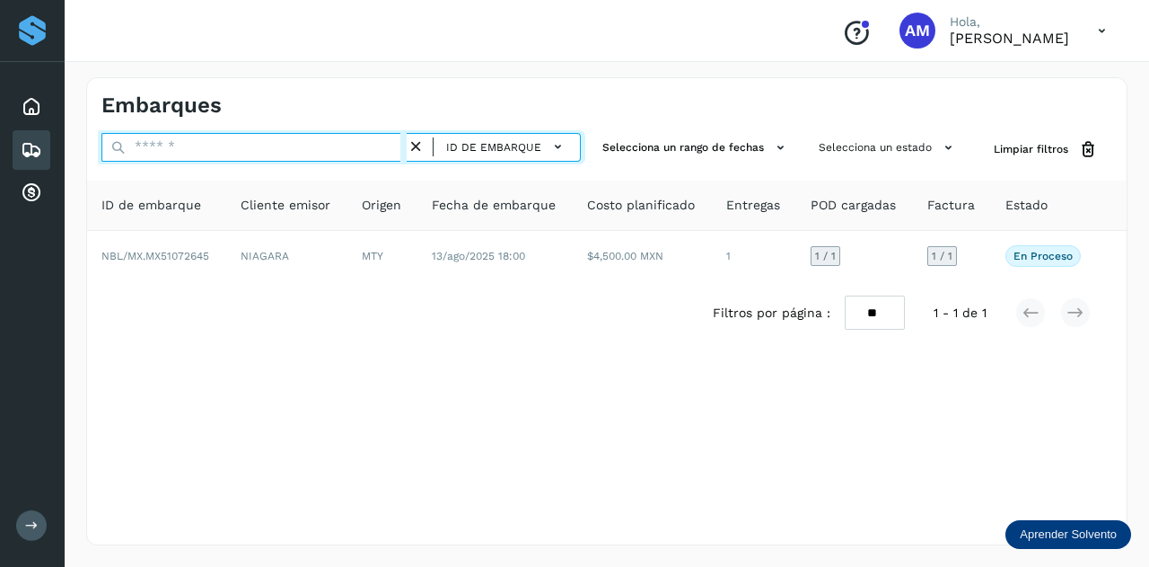
click at [341, 145] on input "text" at bounding box center [253, 147] width 305 height 29
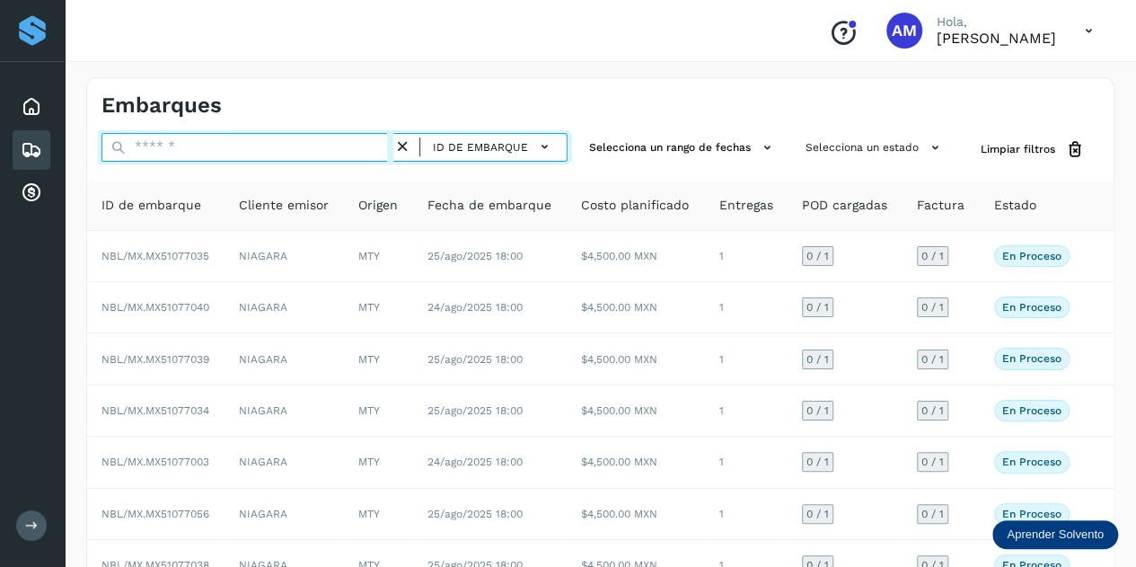
type input "*"
paste input "**********"
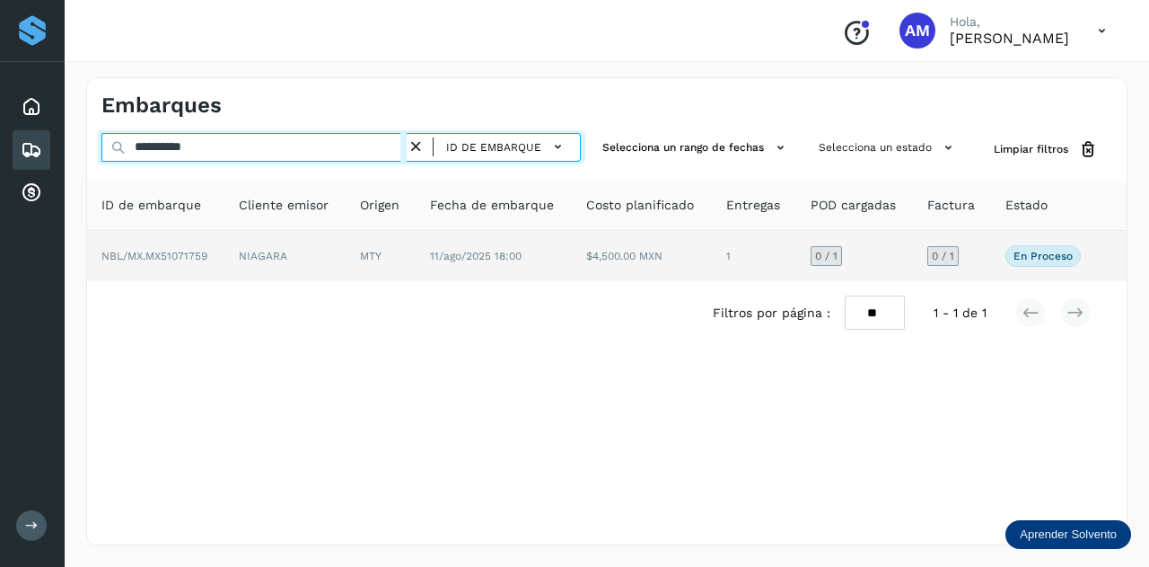
type input "**********"
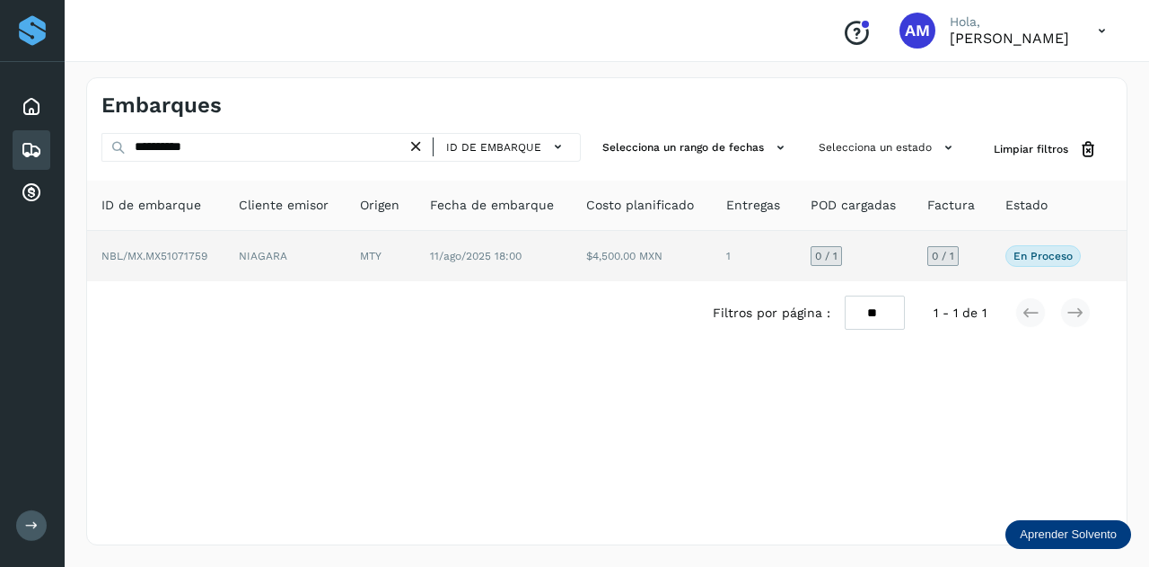
click at [321, 246] on td "NIAGARA" at bounding box center [284, 256] width 121 height 50
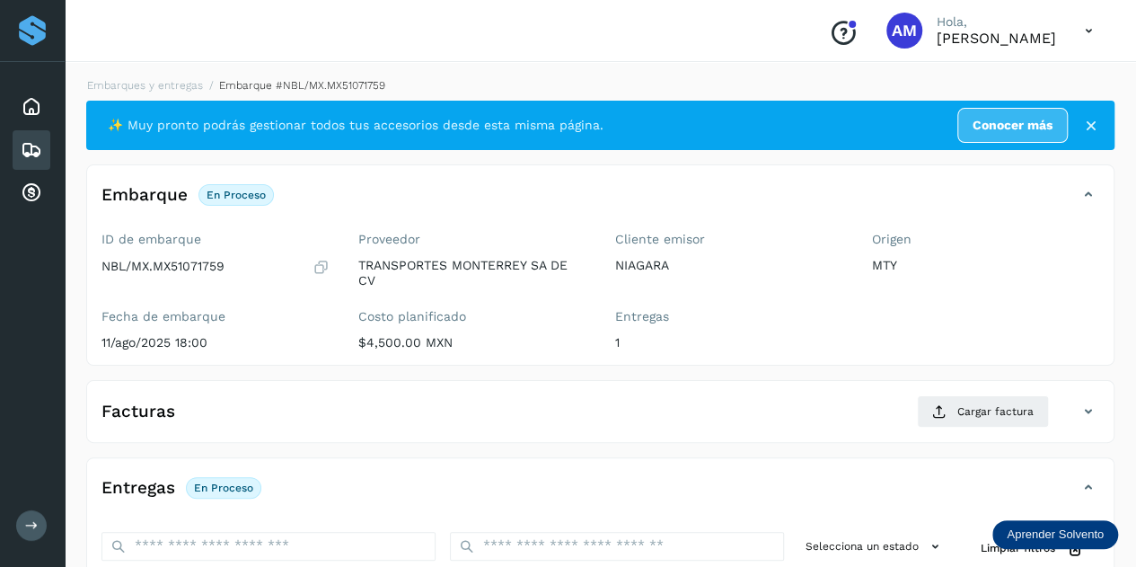
scroll to position [269, 0]
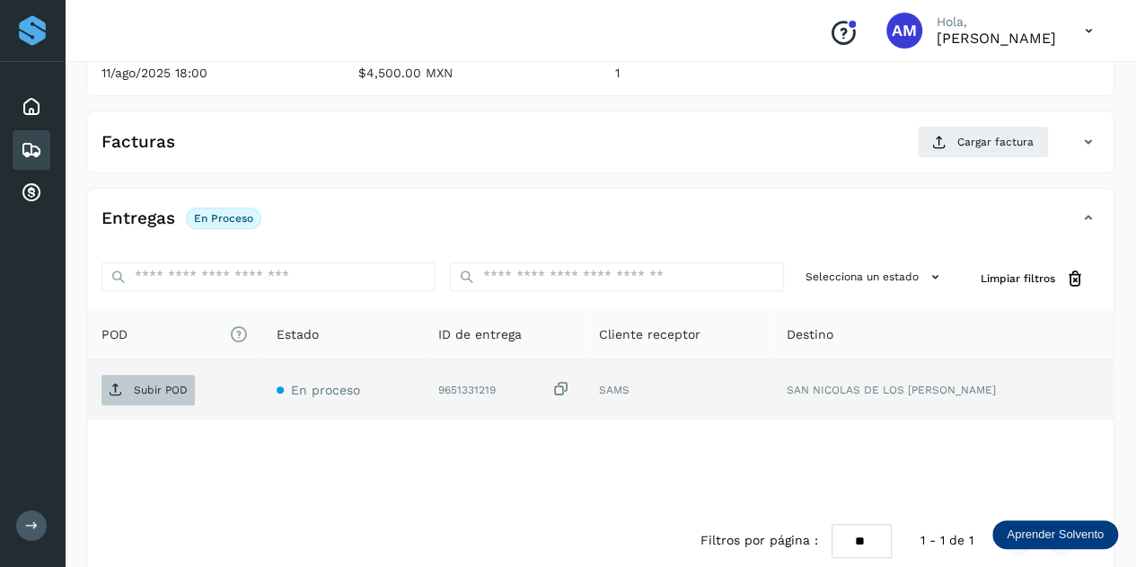
click at [161, 383] on p "Subir POD" at bounding box center [161, 389] width 54 height 13
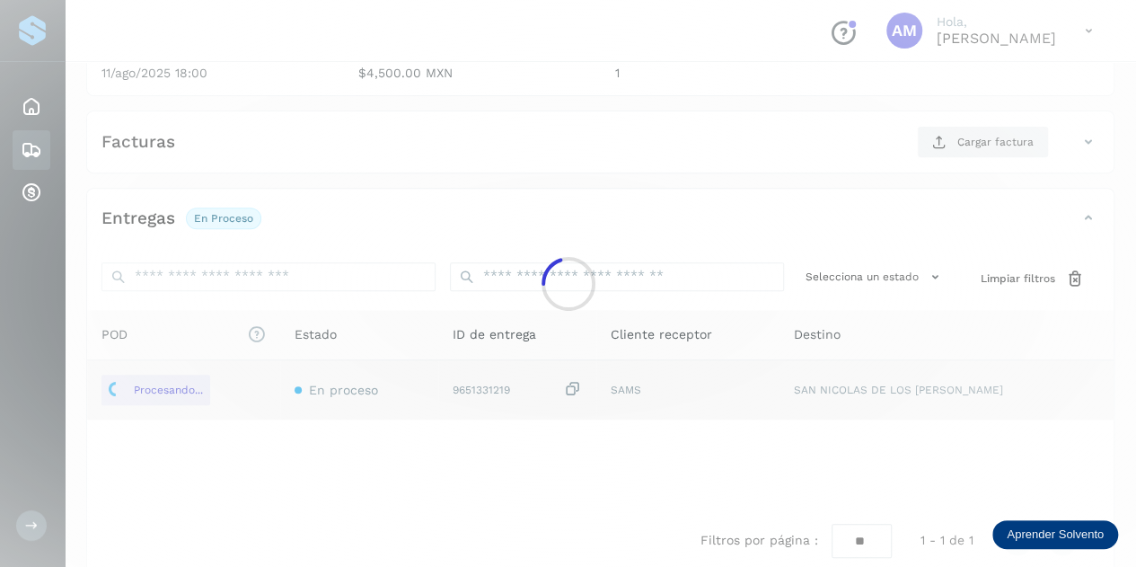
click at [959, 141] on div at bounding box center [568, 283] width 1136 height 567
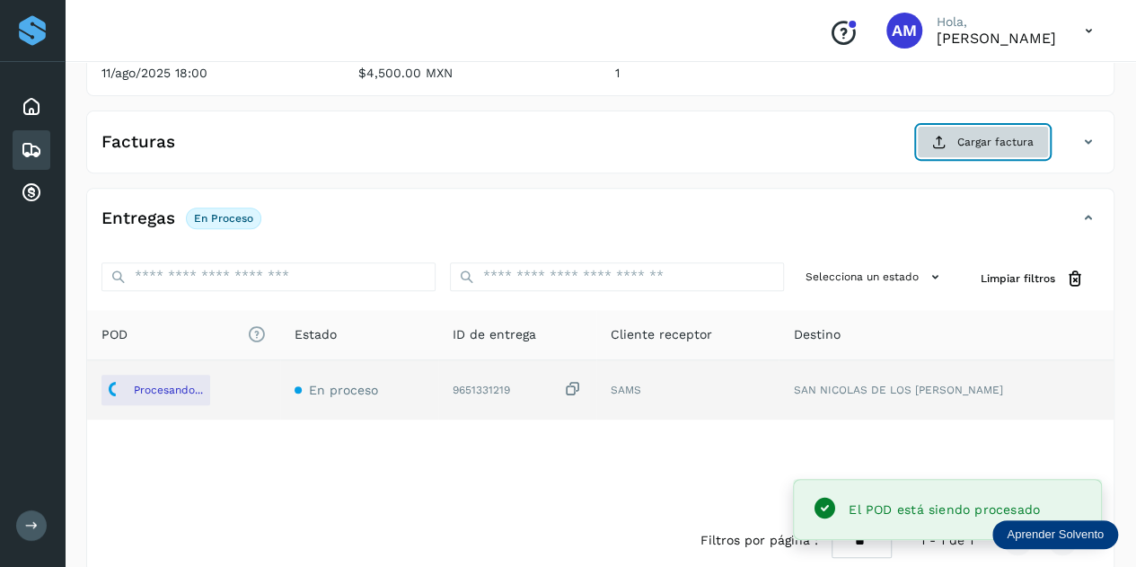
click at [949, 136] on button "Cargar factura" at bounding box center [983, 142] width 132 height 32
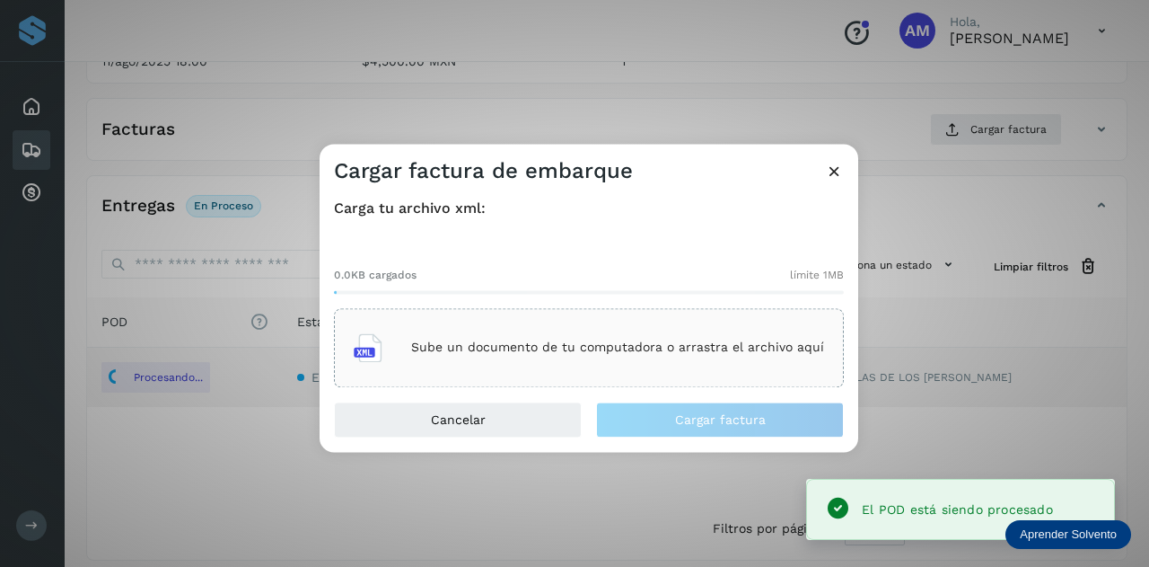
click at [661, 325] on div "Sube un documento de tu computadora o arrastra el archivo aquí" at bounding box center [589, 347] width 470 height 48
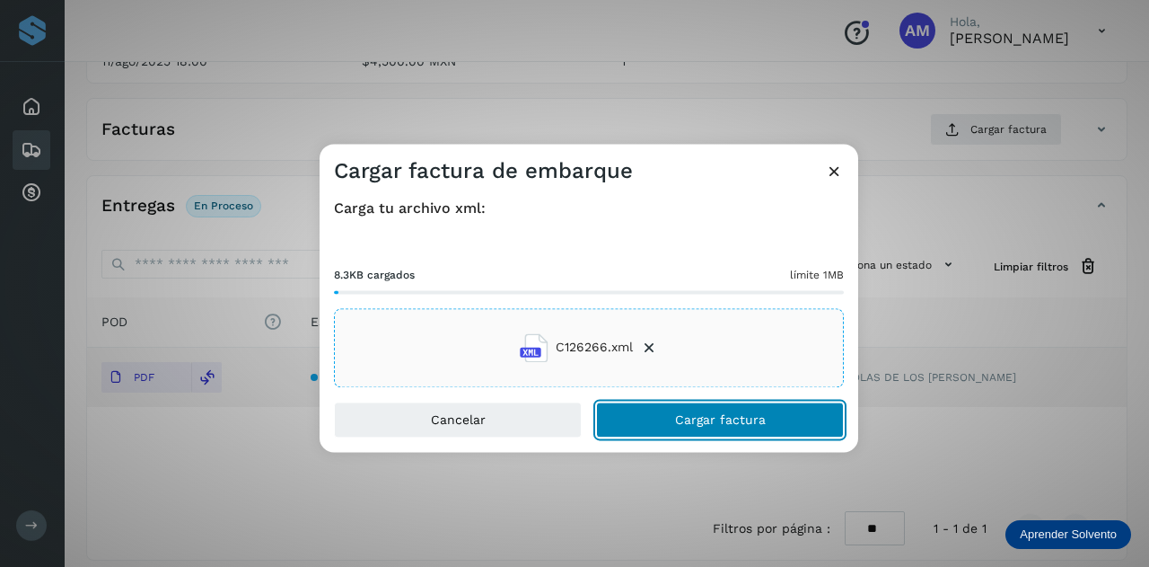
click at [691, 422] on span "Cargar factura" at bounding box center [720, 419] width 91 height 13
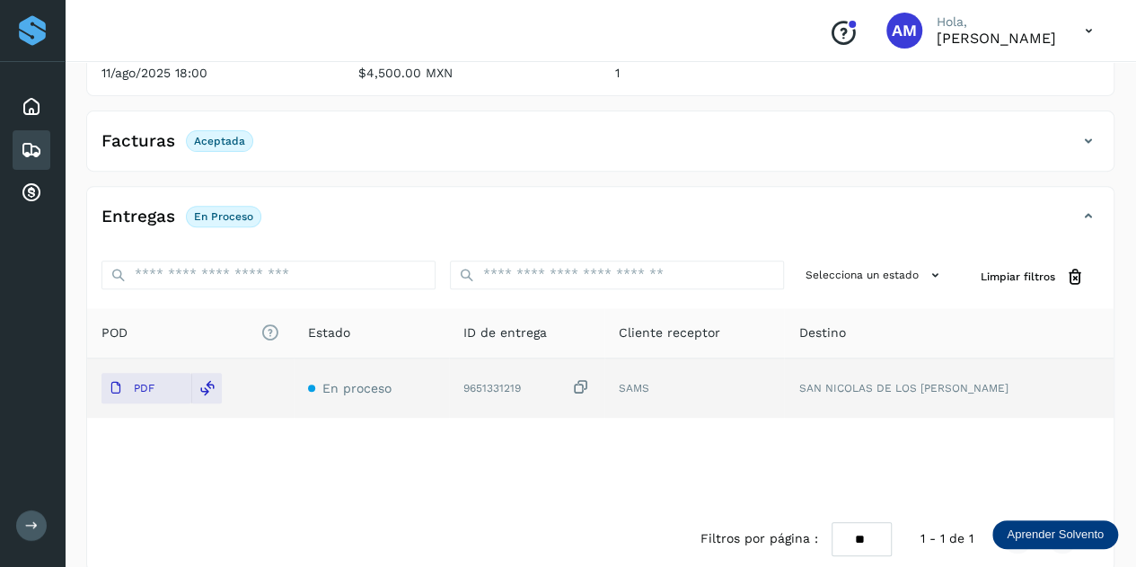
scroll to position [0, 0]
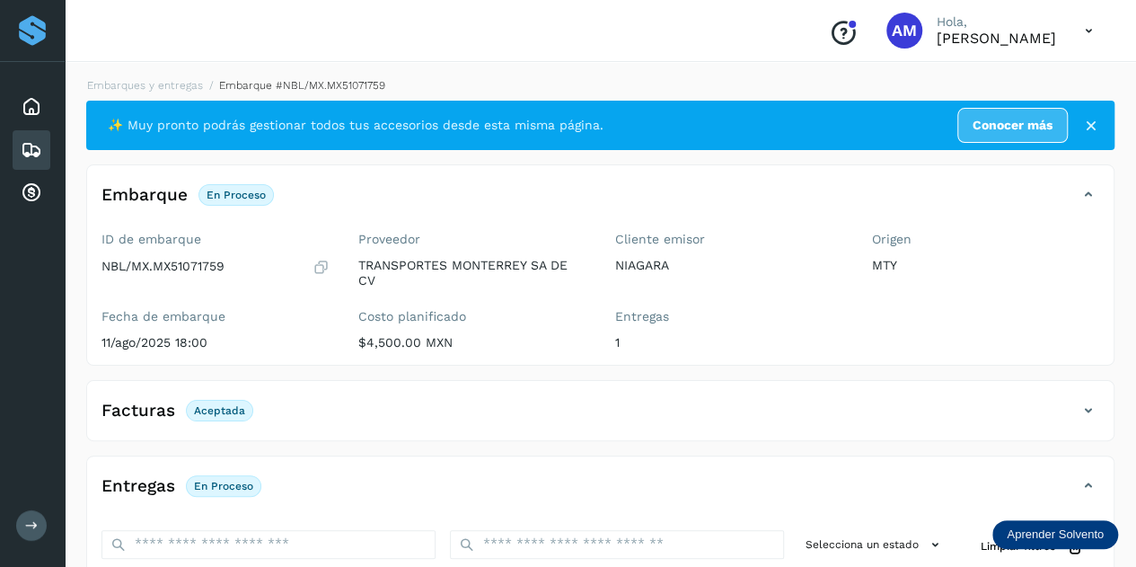
click at [158, 77] on li "Embarques y entregas" at bounding box center [139, 85] width 128 height 16
click at [154, 91] on link "Embarques y entregas" at bounding box center [145, 85] width 116 height 13
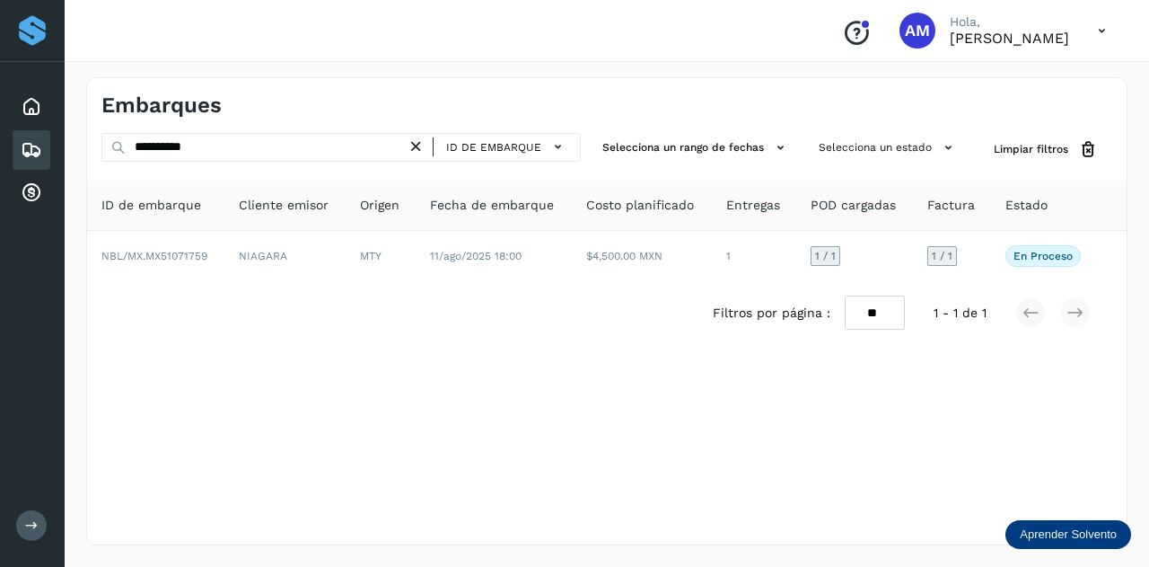
click at [422, 143] on icon at bounding box center [416, 146] width 19 height 19
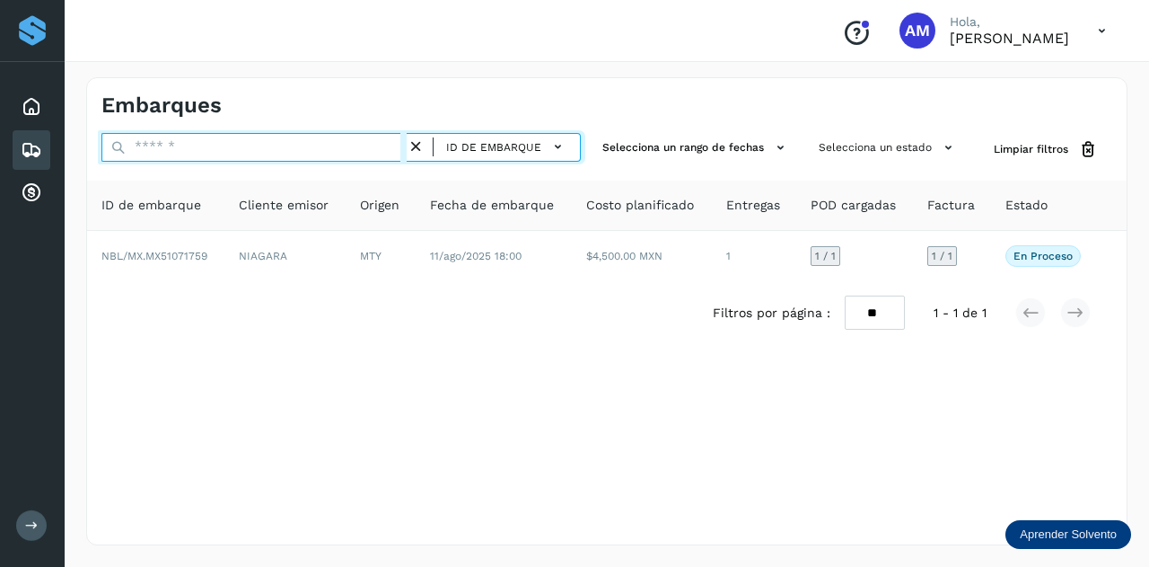
click at [325, 142] on input "text" at bounding box center [253, 147] width 305 height 29
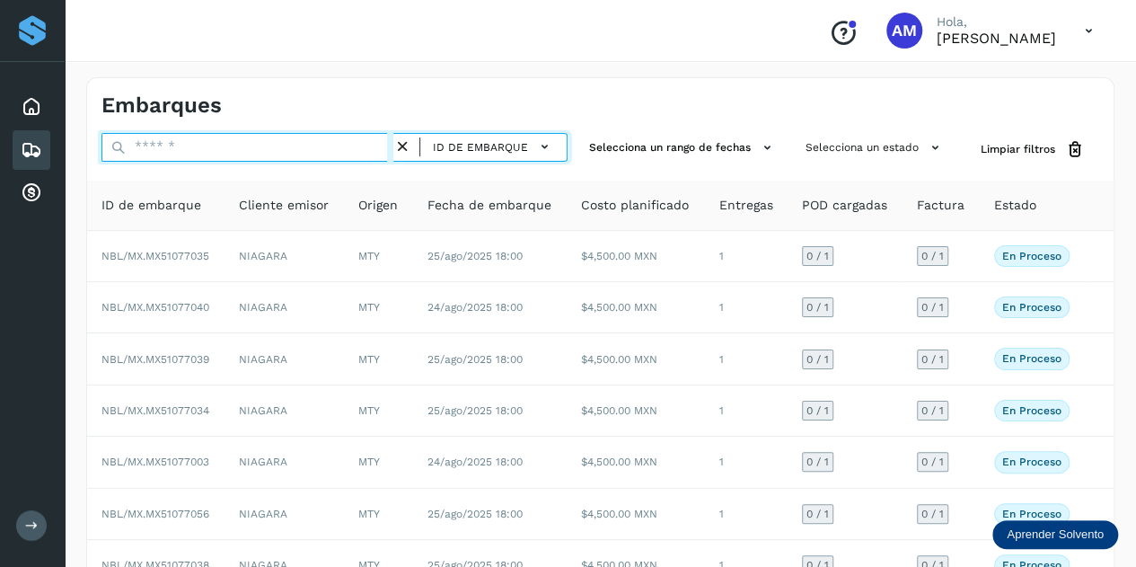
paste input "**********"
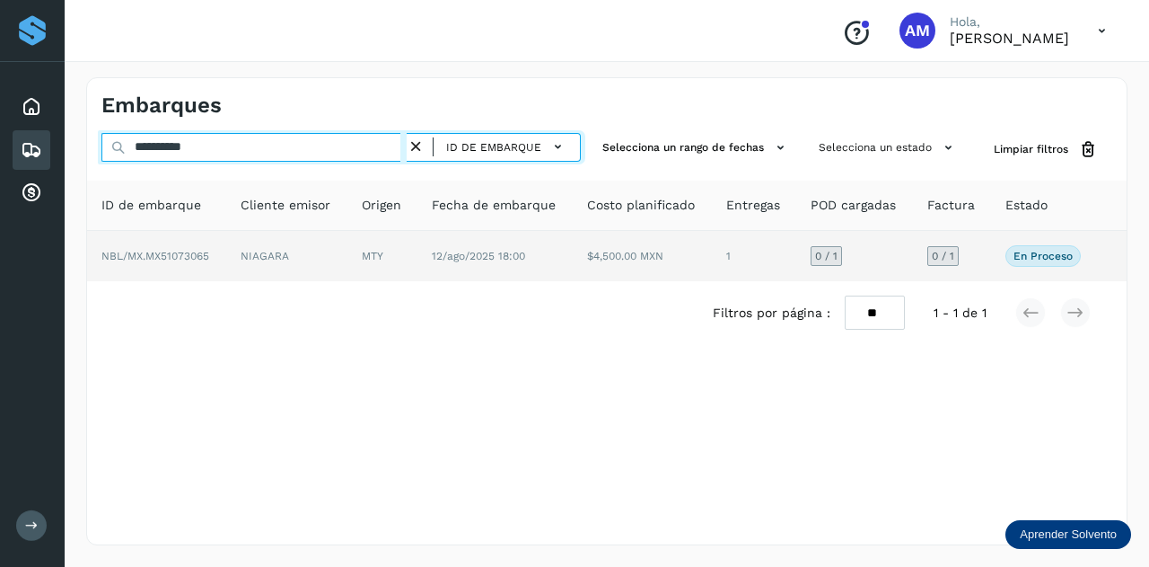
type input "**********"
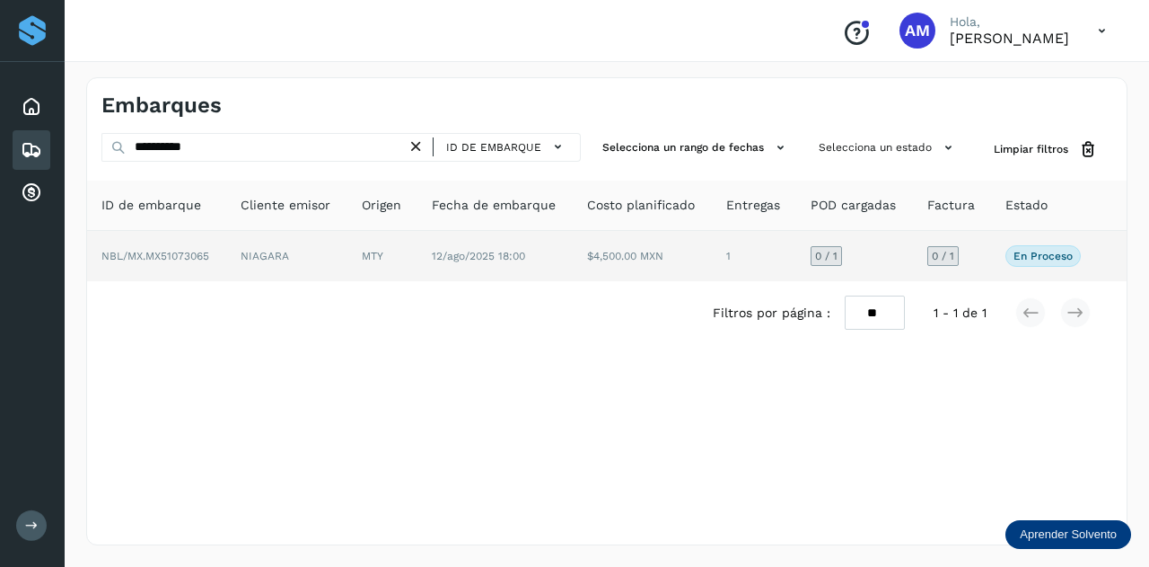
click at [155, 243] on td "NBL/MX.MX51073065" at bounding box center [156, 256] width 139 height 50
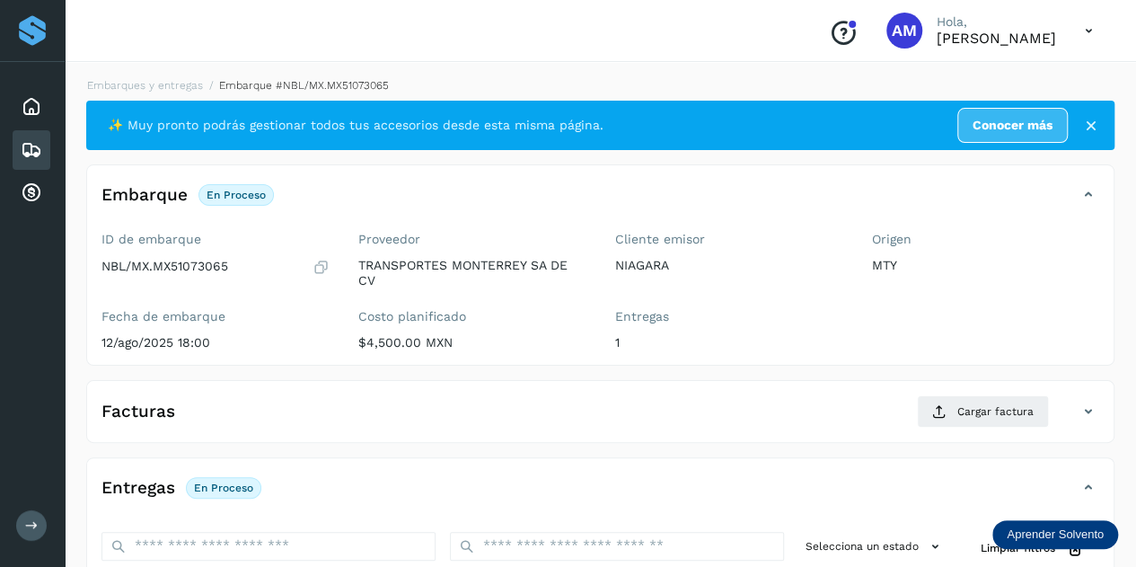
scroll to position [269, 0]
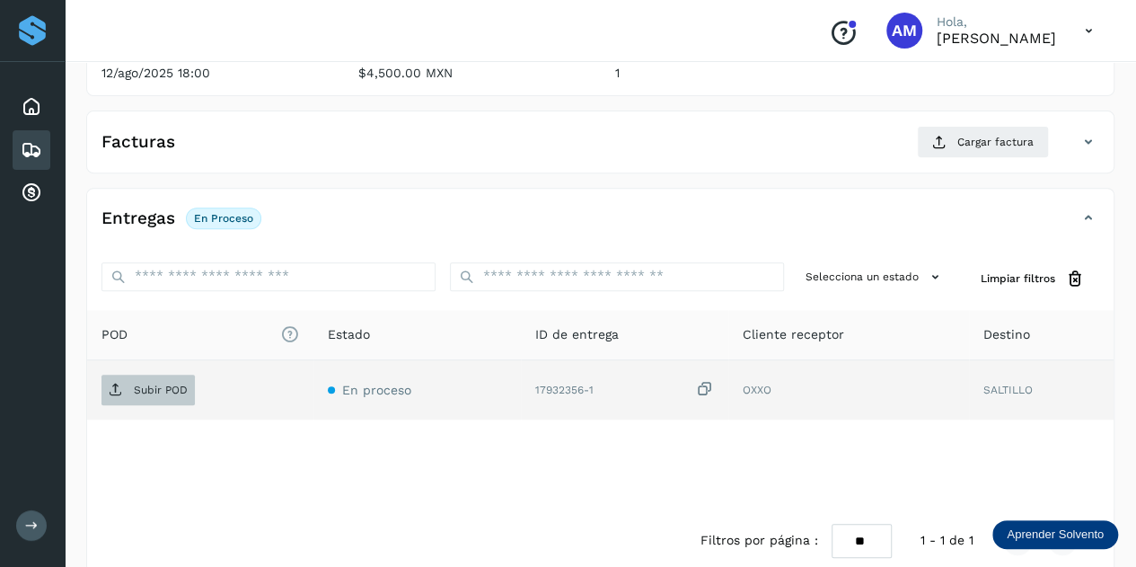
click at [158, 379] on span "Subir POD" at bounding box center [147, 389] width 93 height 29
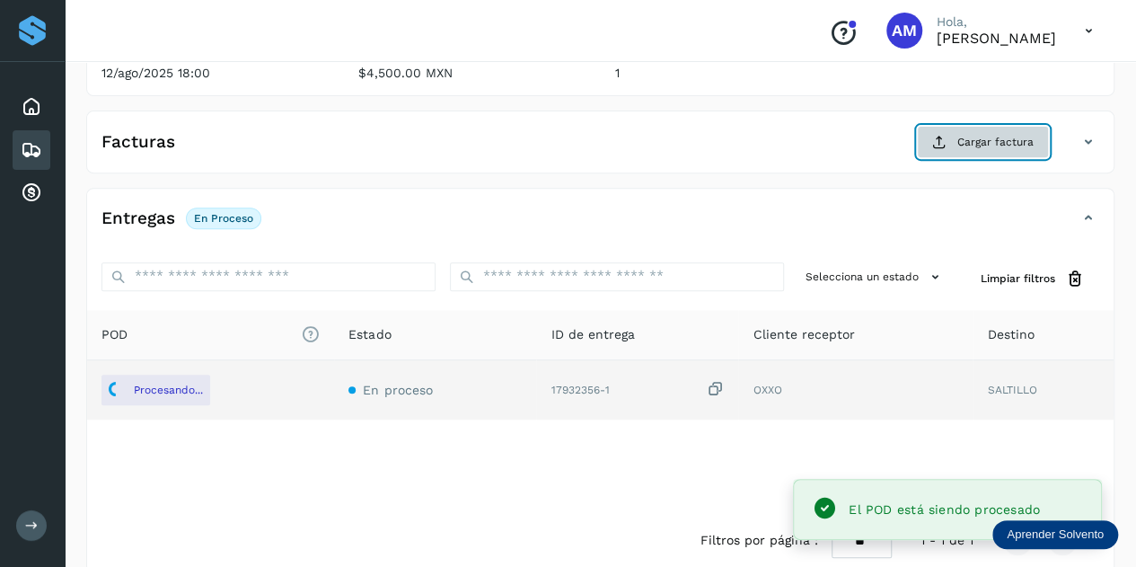
click at [984, 145] on span "Cargar factura" at bounding box center [995, 142] width 76 height 16
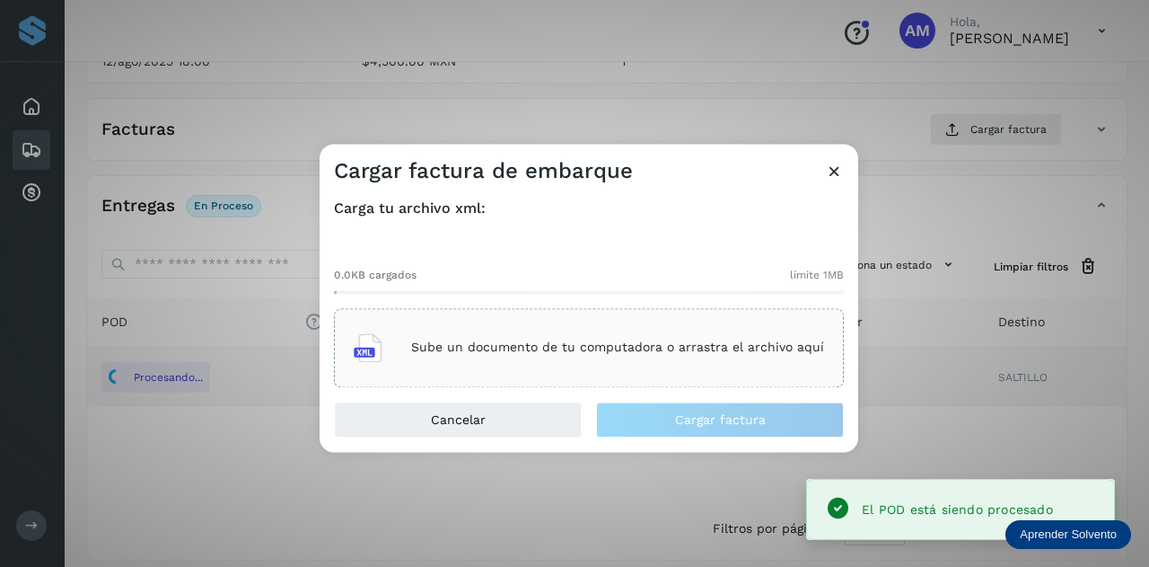
click at [695, 317] on div "Sube un documento de tu computadora o arrastra el archivo aquí" at bounding box center [589, 347] width 510 height 79
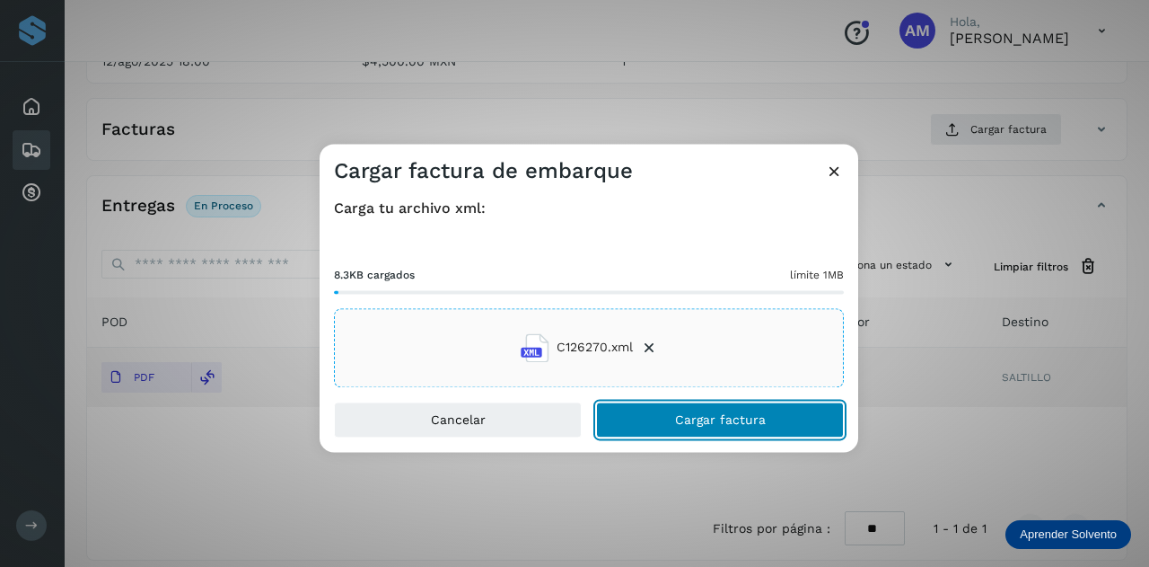
click at [659, 413] on button "Cargar factura" at bounding box center [720, 419] width 248 height 36
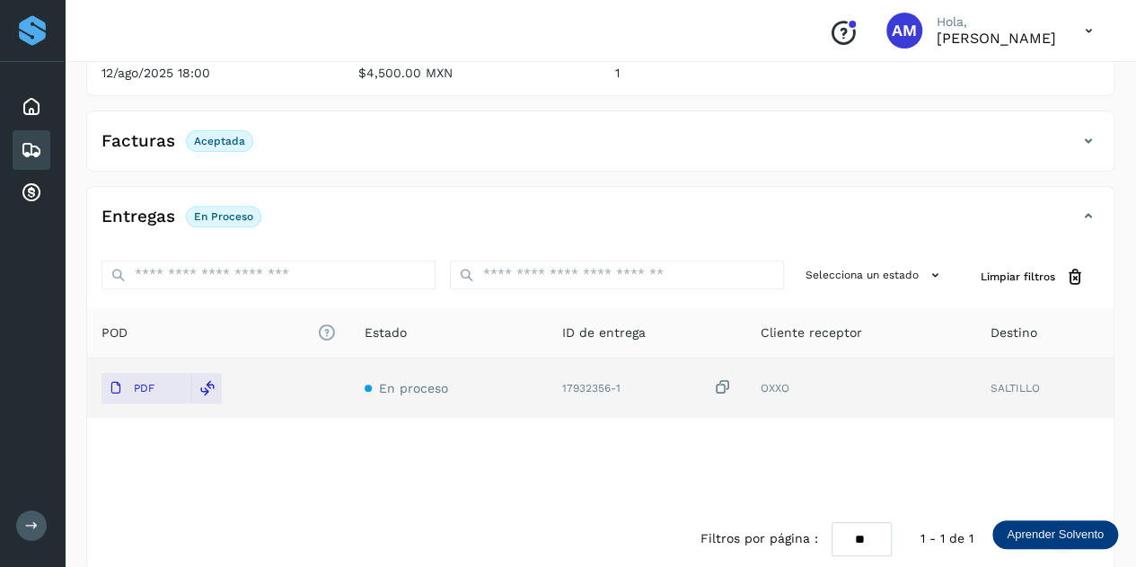
scroll to position [0, 0]
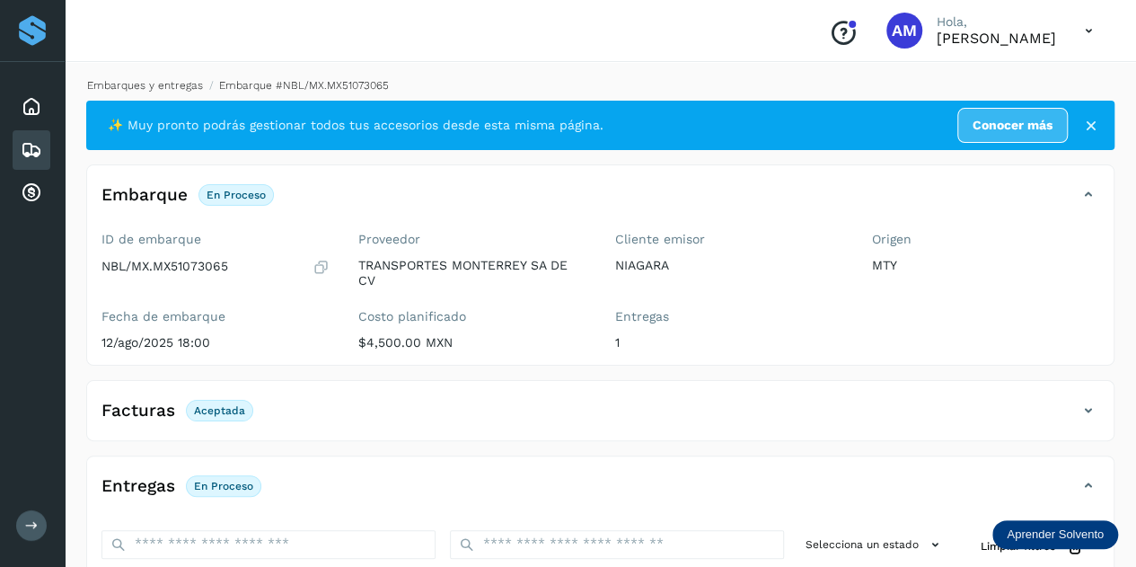
click at [149, 86] on link "Embarques y entregas" at bounding box center [145, 85] width 116 height 13
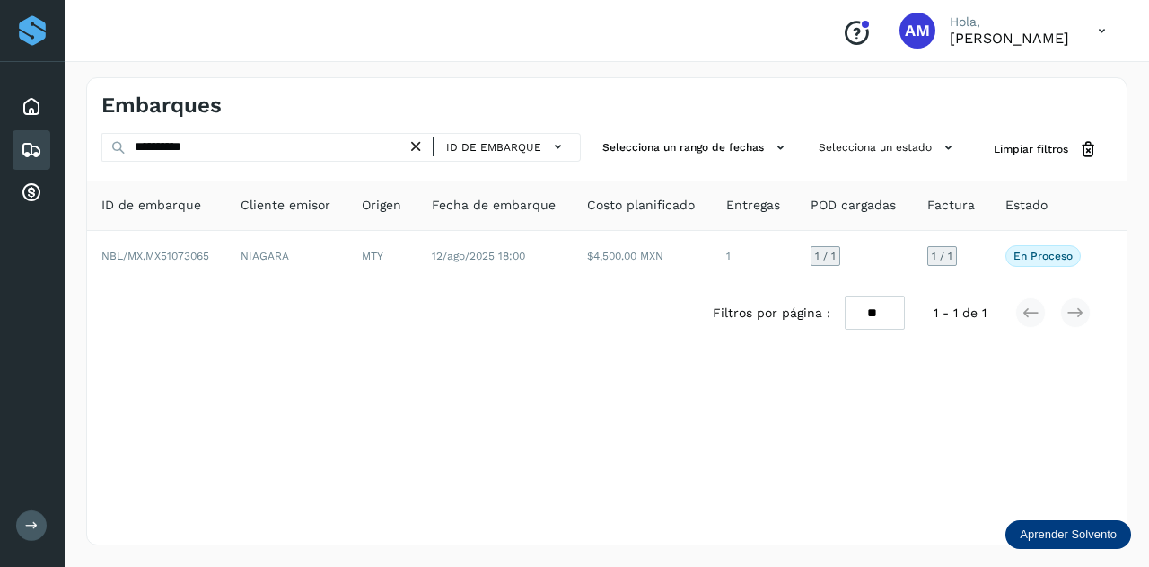
click at [422, 148] on icon at bounding box center [416, 146] width 19 height 19
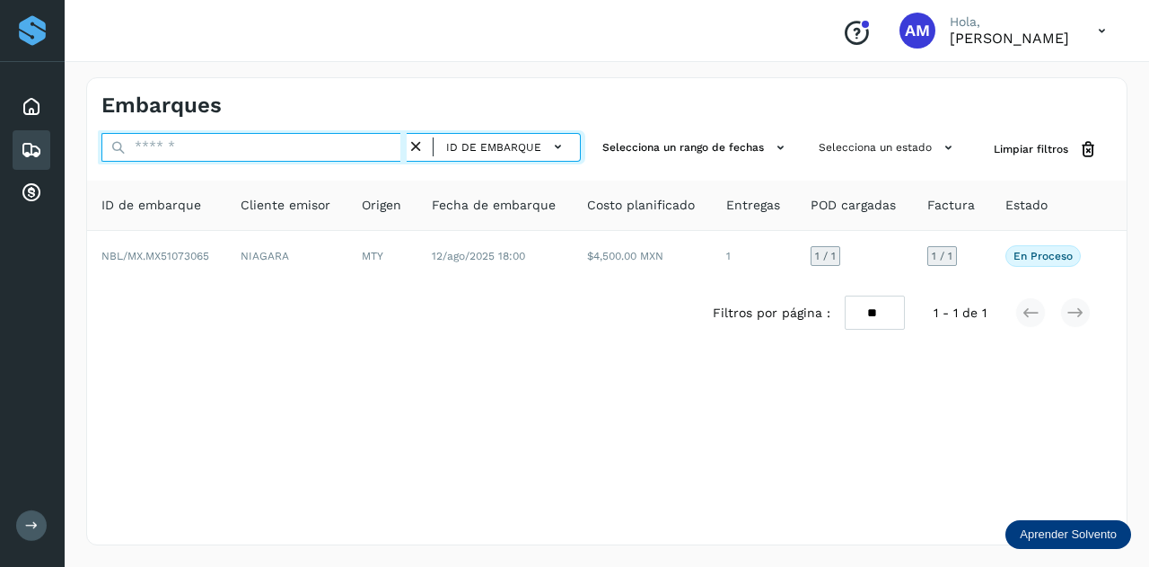
click at [348, 150] on input "text" at bounding box center [253, 147] width 305 height 29
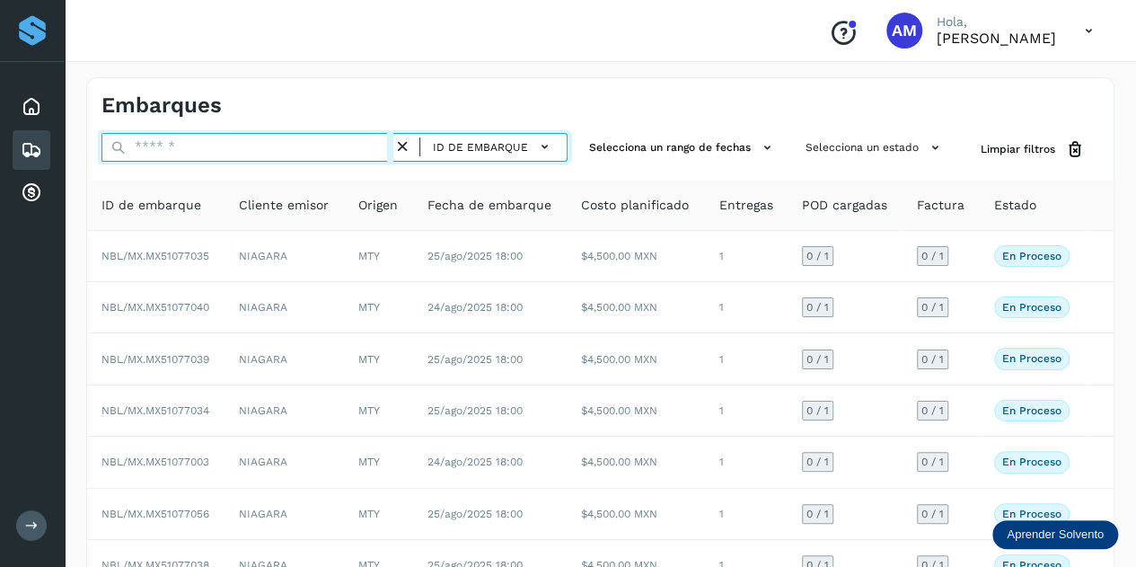
paste input "**********"
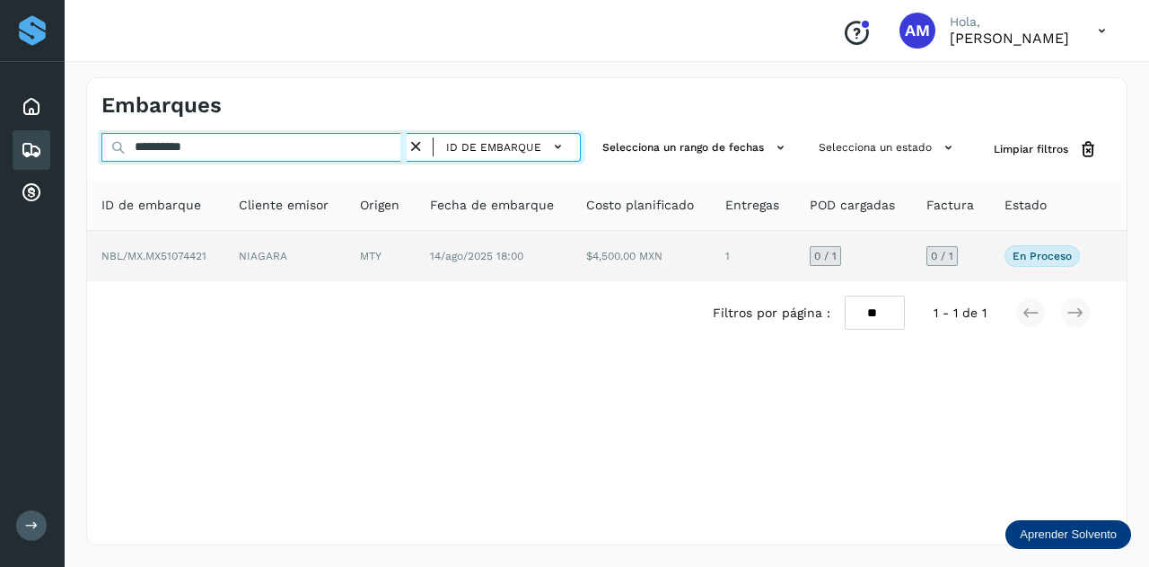
type input "**********"
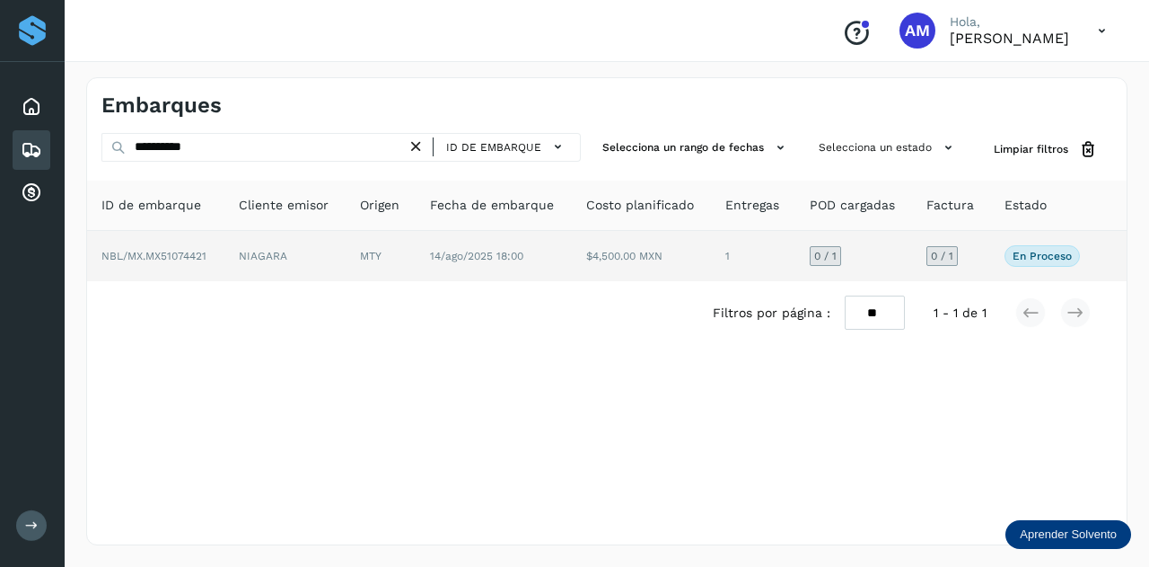
click at [360, 256] on td "MTY" at bounding box center [381, 256] width 70 height 50
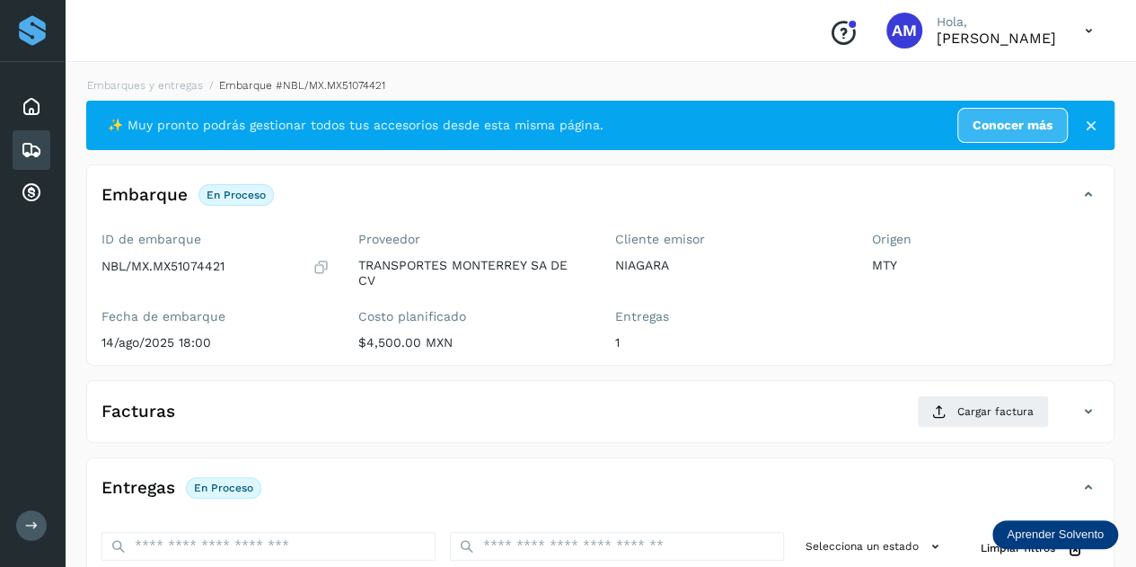
scroll to position [269, 0]
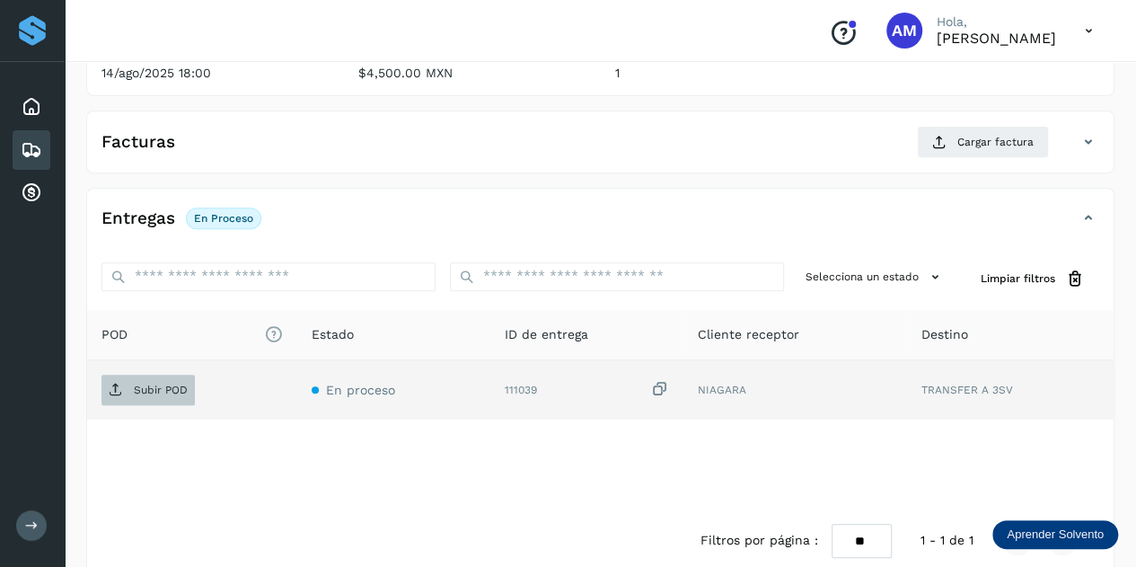
click at [183, 389] on p "Subir POD" at bounding box center [161, 389] width 54 height 13
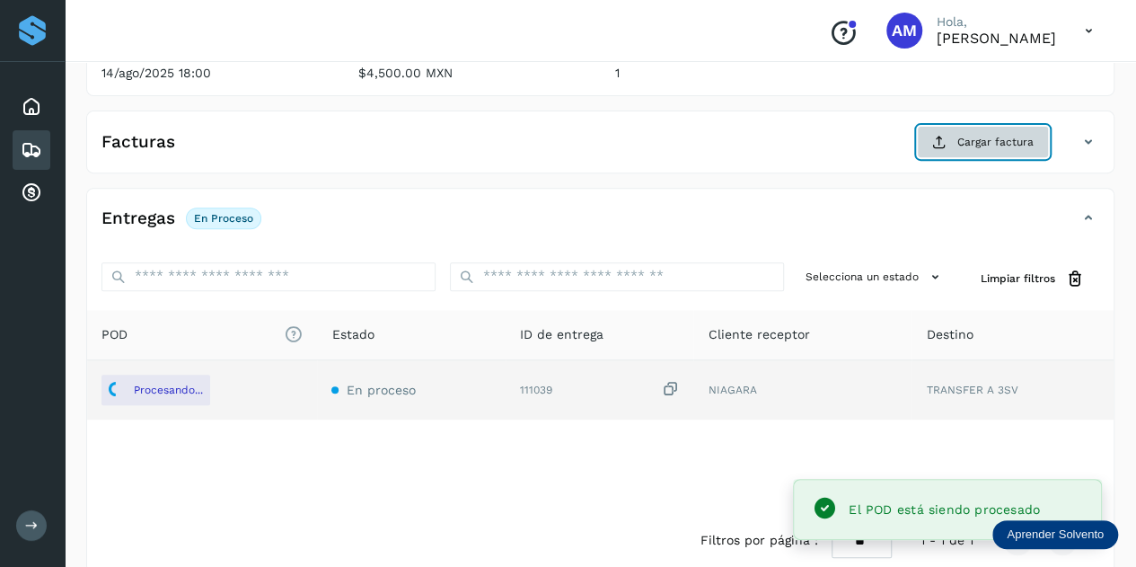
click at [938, 144] on icon at bounding box center [939, 142] width 14 height 14
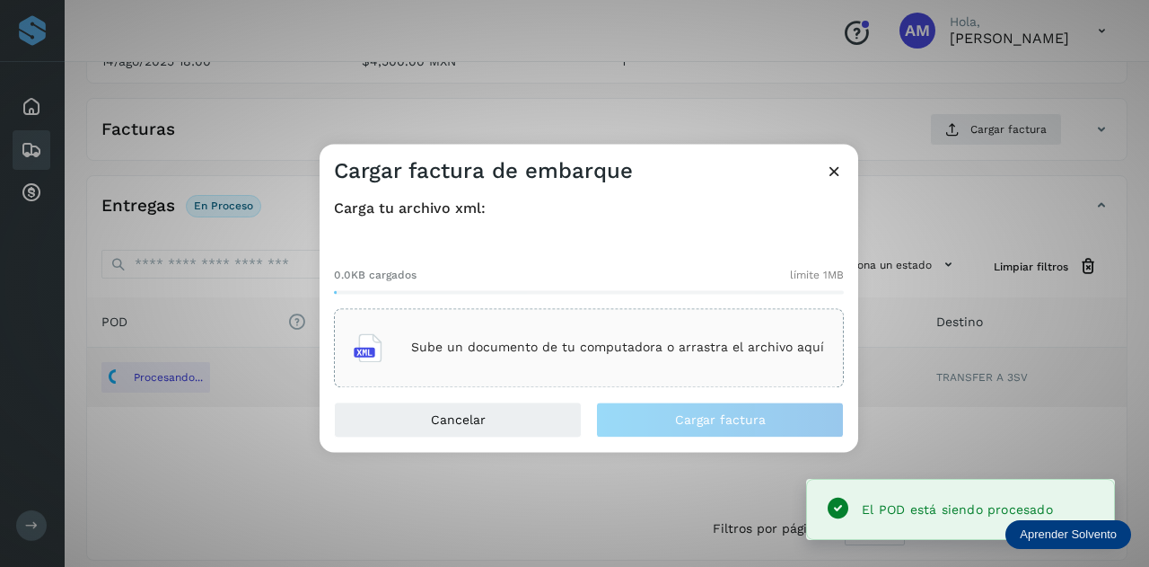
click at [682, 313] on div "Sube un documento de tu computadora o arrastra el archivo aquí" at bounding box center [589, 347] width 510 height 79
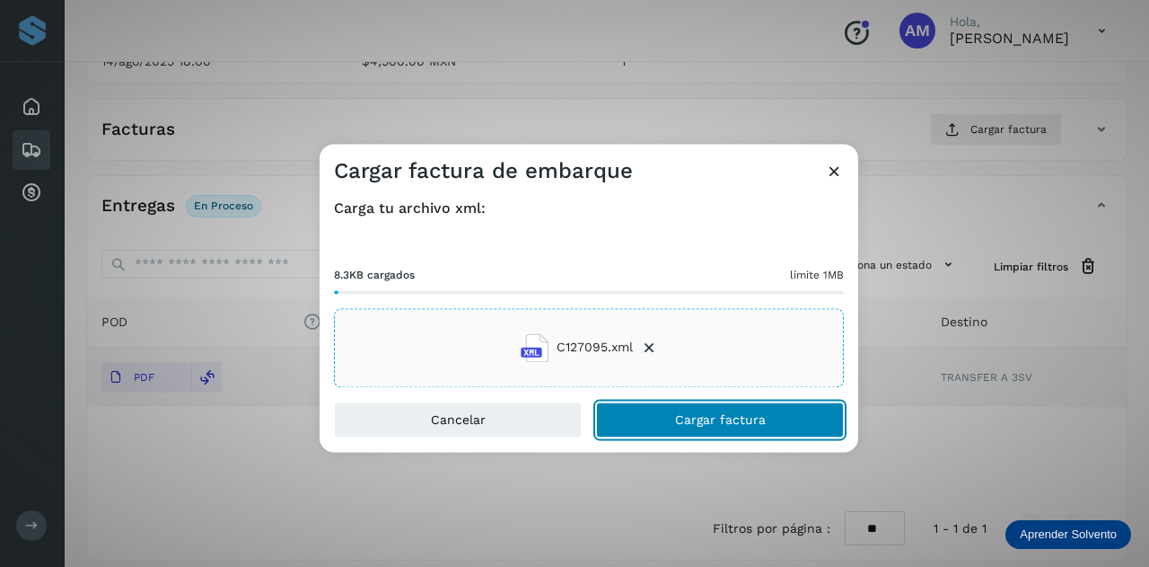
click at [658, 414] on button "Cargar factura" at bounding box center [720, 419] width 248 height 36
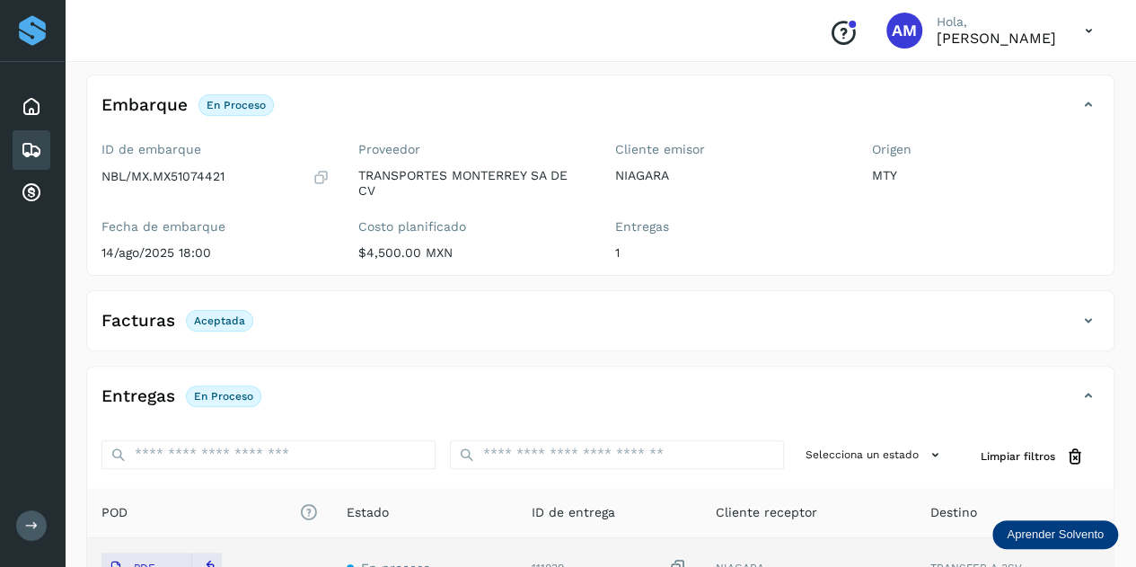
scroll to position [0, 0]
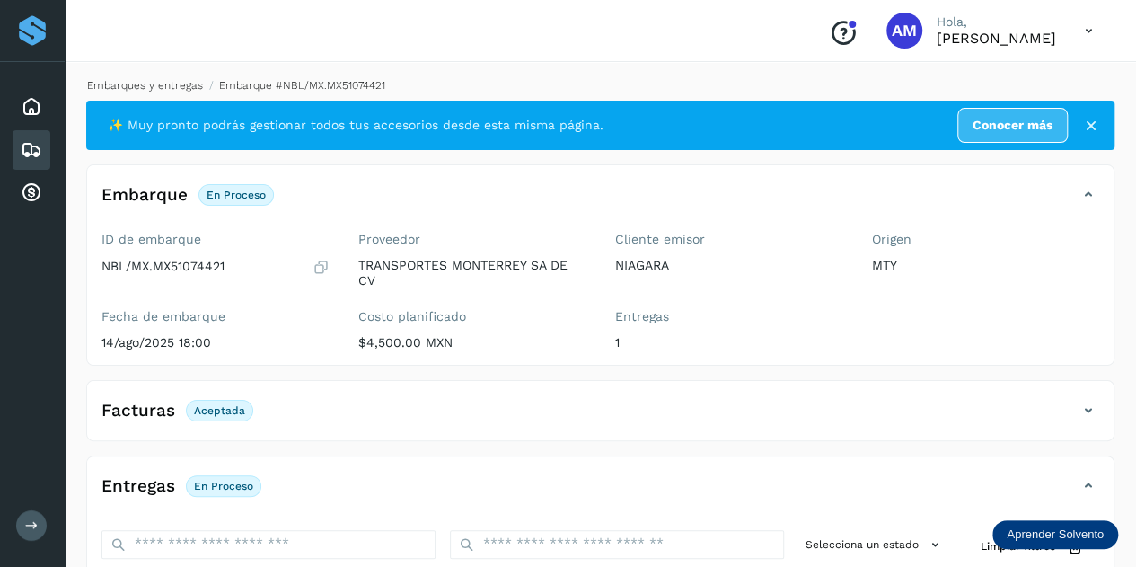
click at [171, 82] on link "Embarques y entregas" at bounding box center [145, 85] width 116 height 13
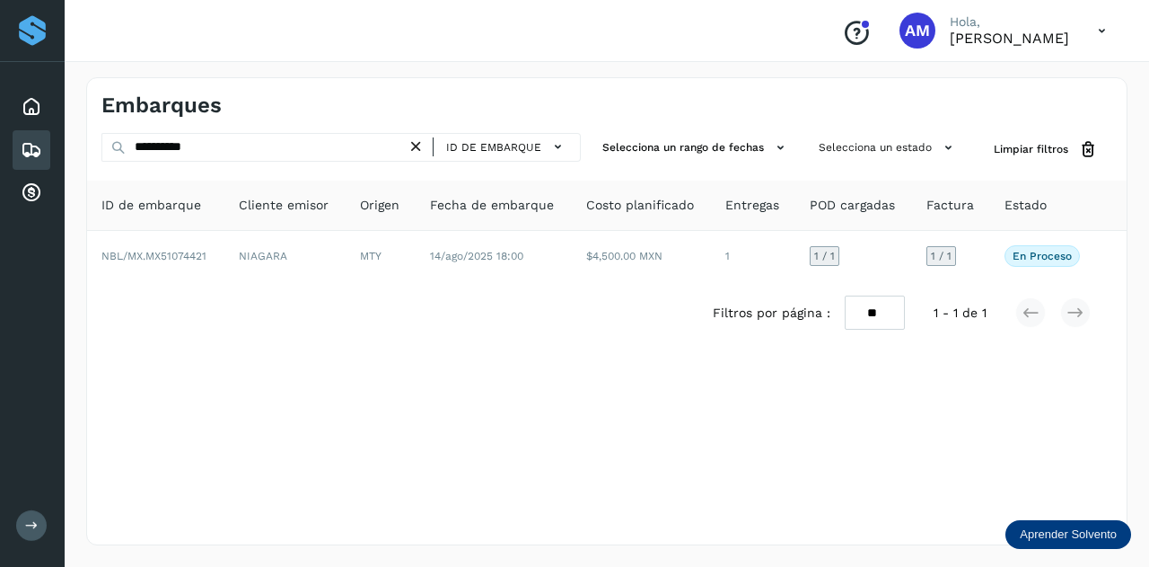
click at [424, 143] on icon at bounding box center [416, 146] width 19 height 19
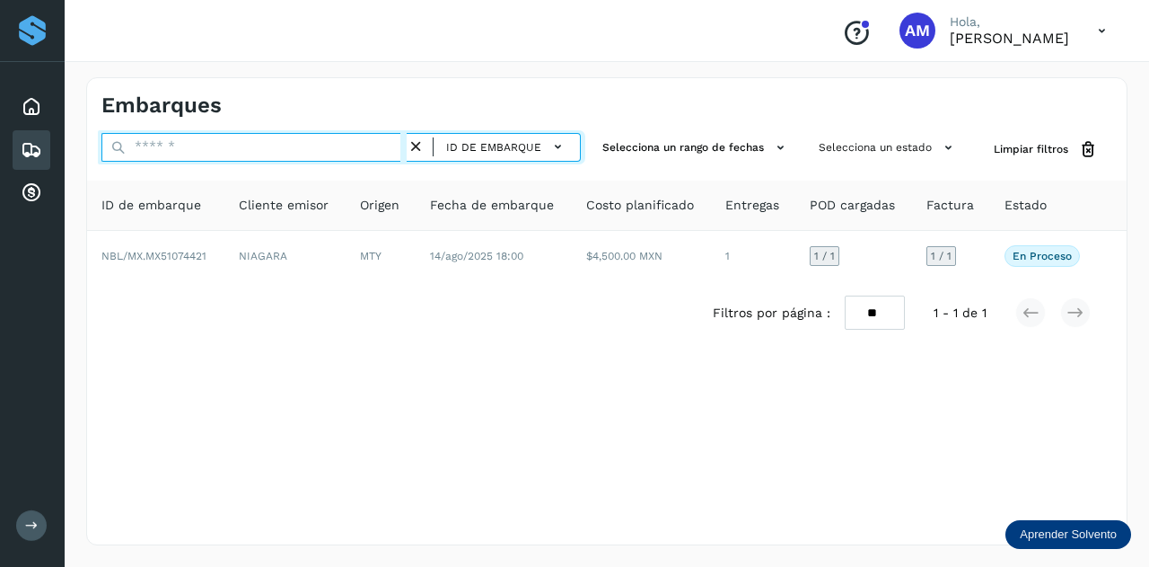
click at [396, 145] on input "text" at bounding box center [253, 147] width 305 height 29
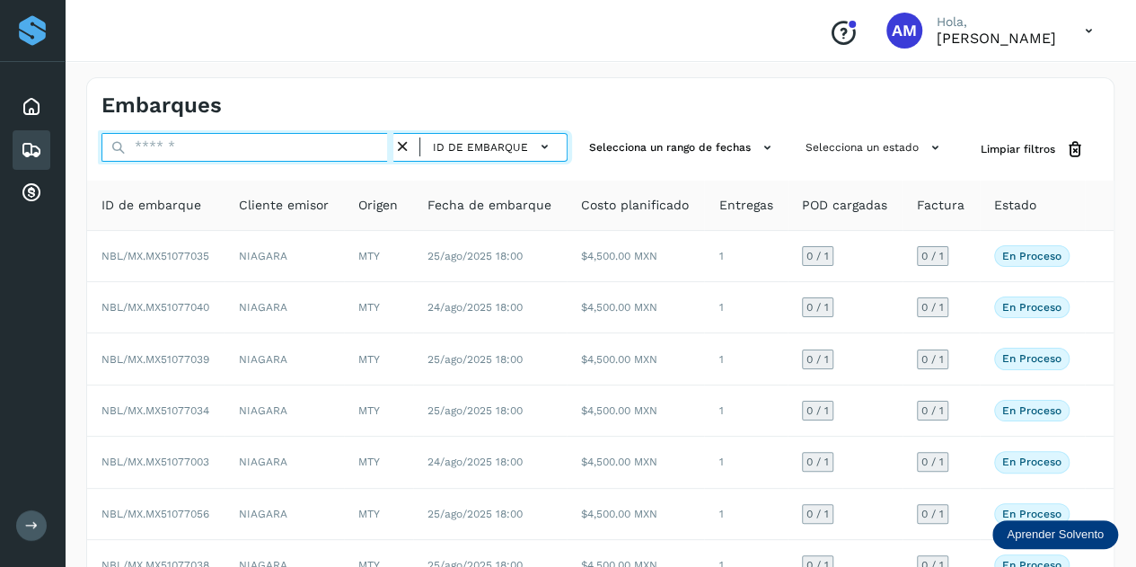
paste input "**********"
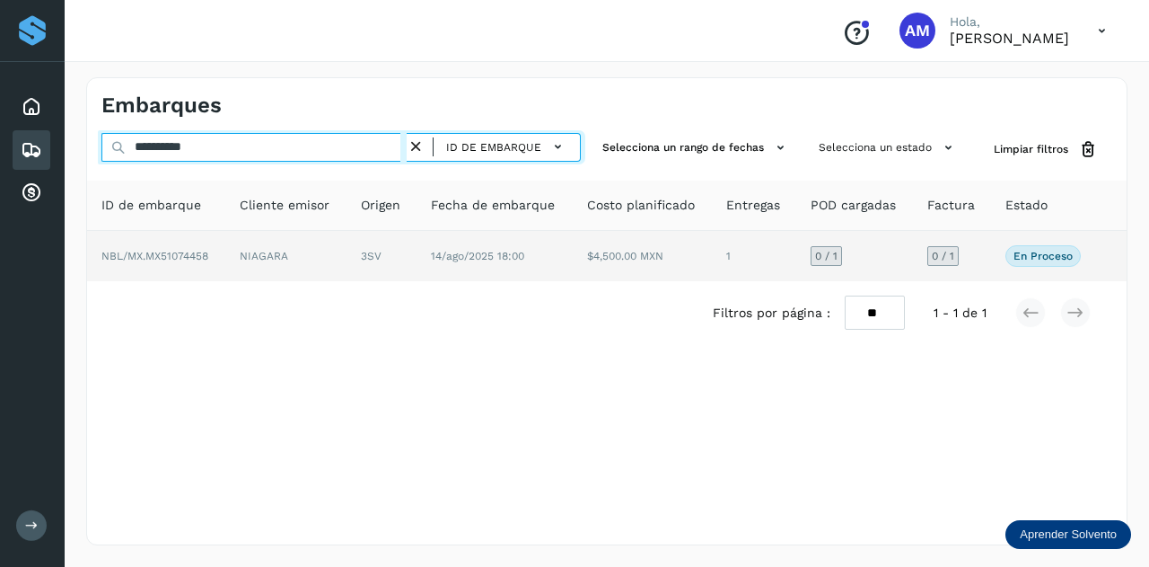
type input "**********"
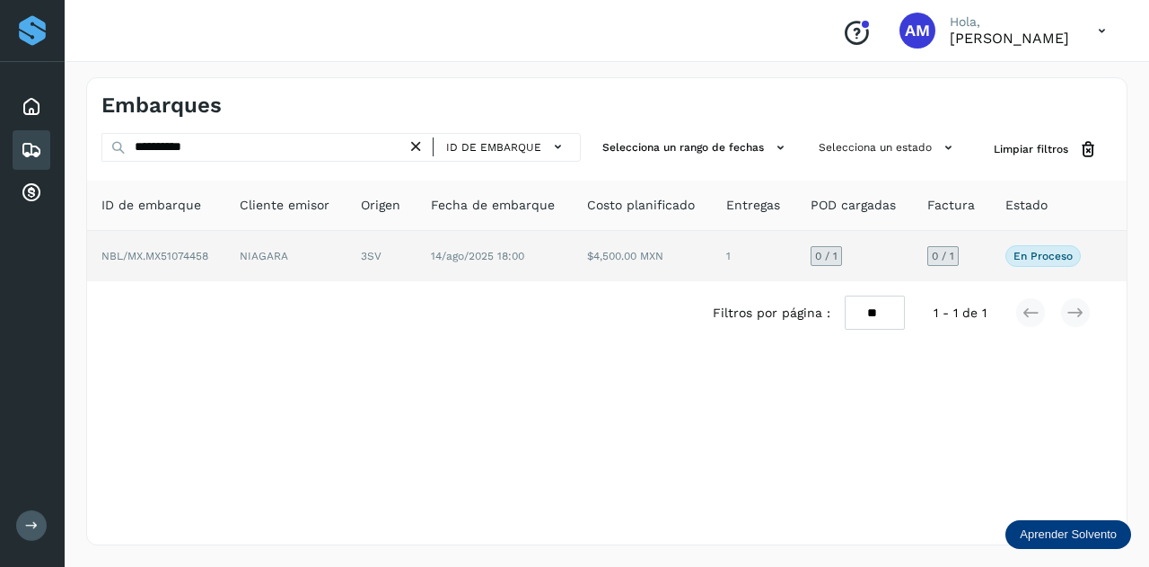
click at [342, 247] on td "NIAGARA" at bounding box center [285, 256] width 121 height 50
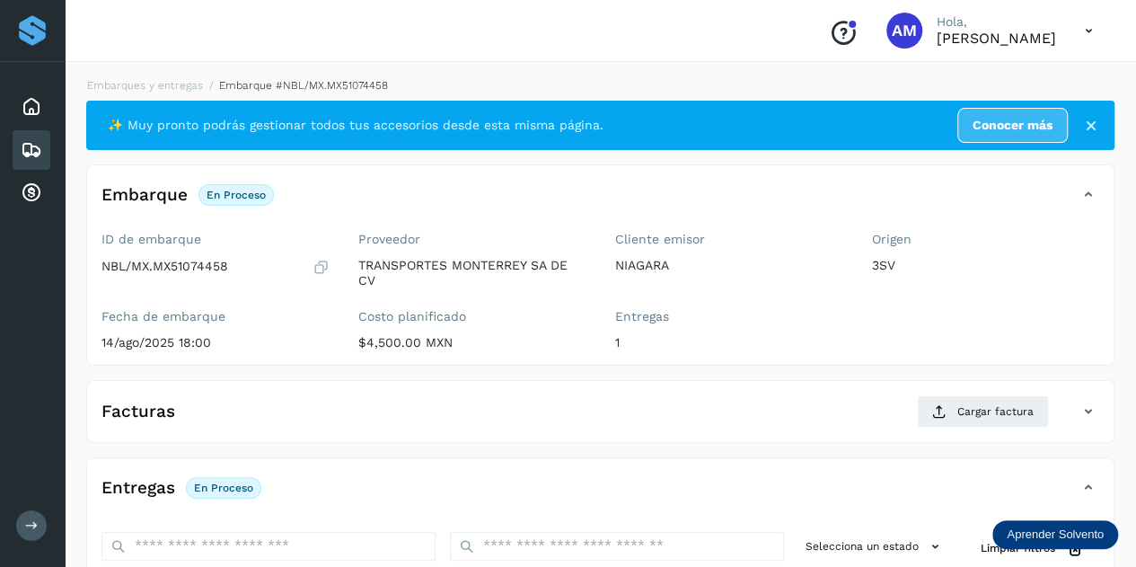
scroll to position [269, 0]
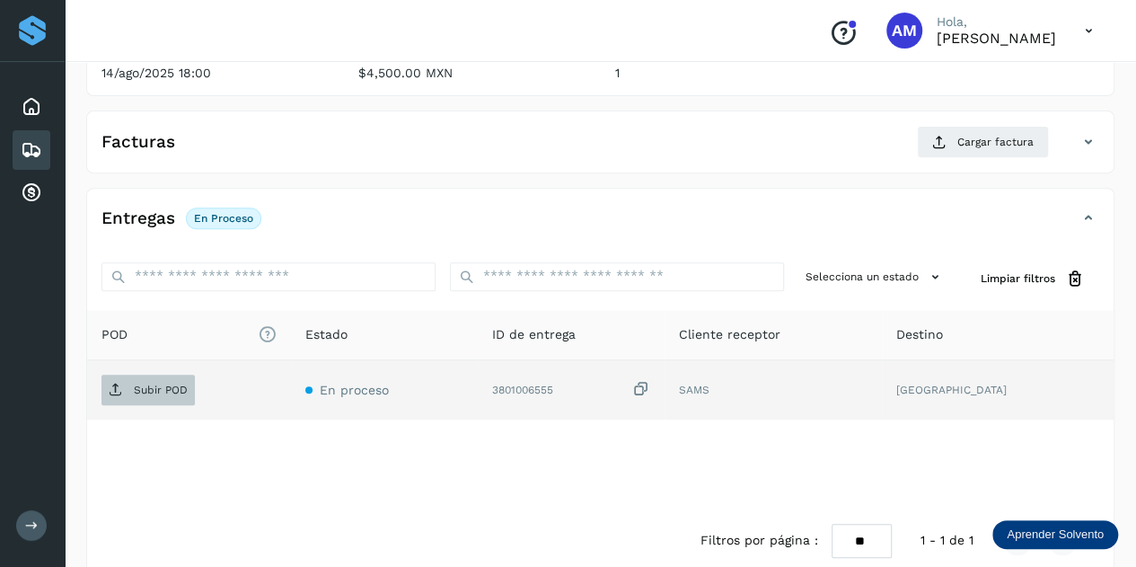
click at [180, 385] on p "Subir POD" at bounding box center [161, 389] width 54 height 13
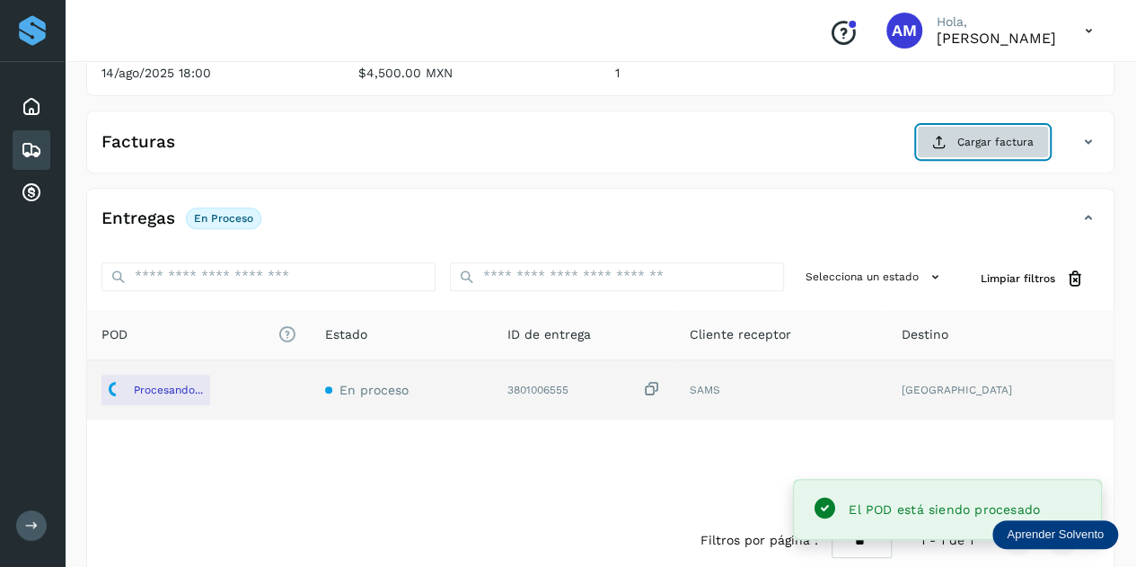
click at [959, 147] on span "Cargar factura" at bounding box center [995, 142] width 76 height 16
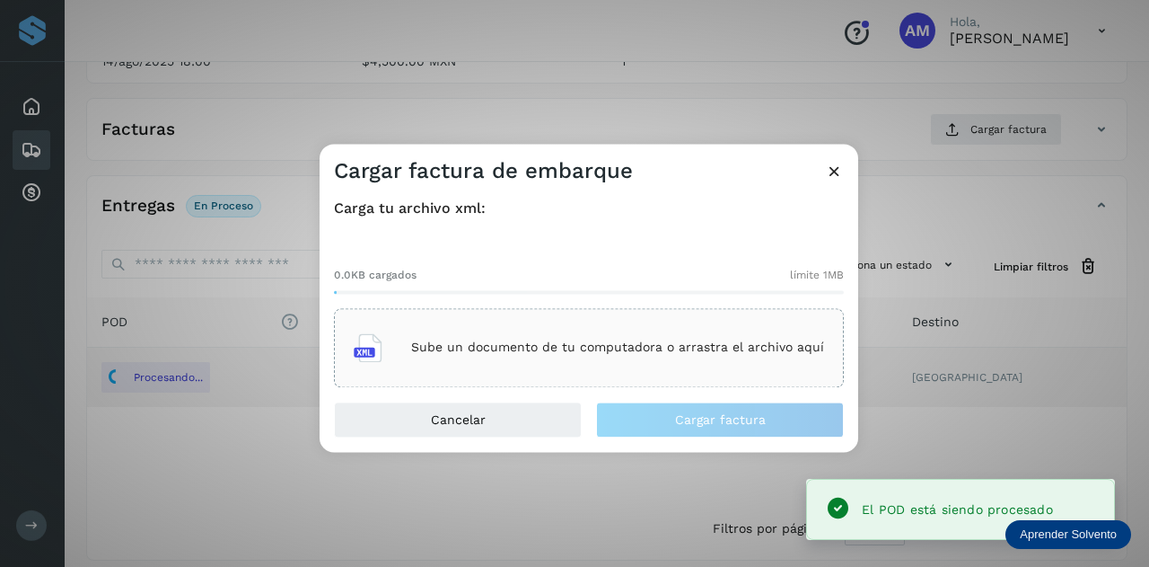
click at [717, 324] on div "Sube un documento de tu computadora o arrastra el archivo aquí" at bounding box center [589, 347] width 470 height 48
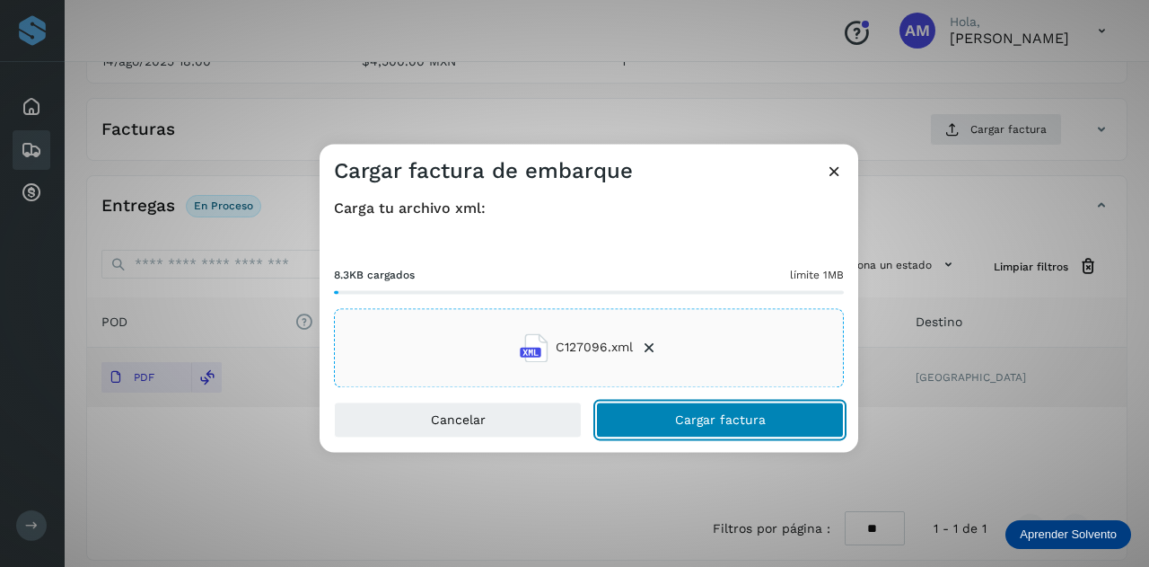
click at [659, 415] on button "Cargar factura" at bounding box center [720, 419] width 248 height 36
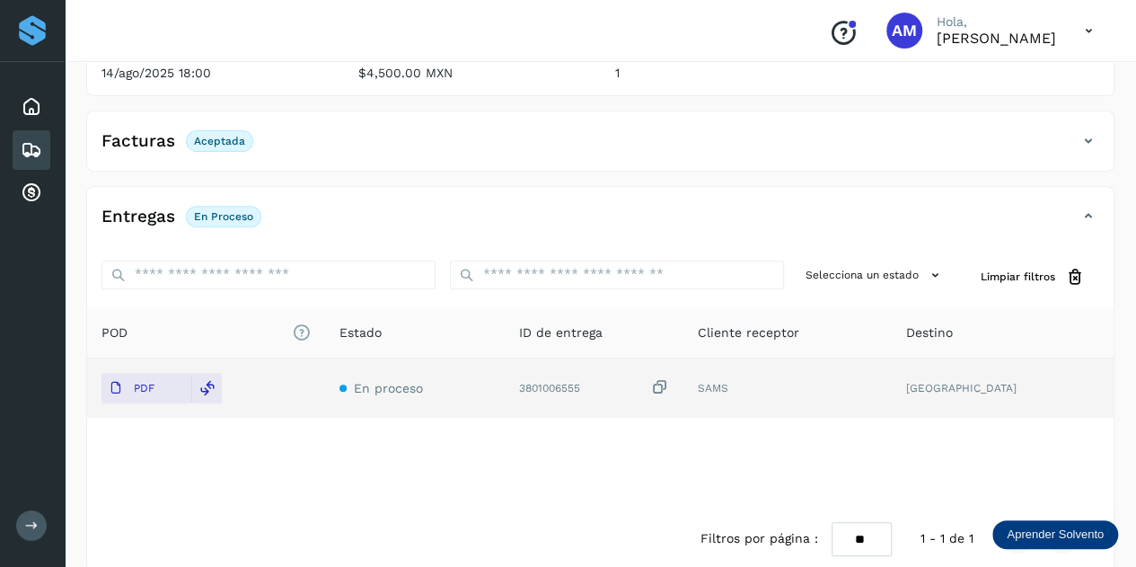
scroll to position [0, 0]
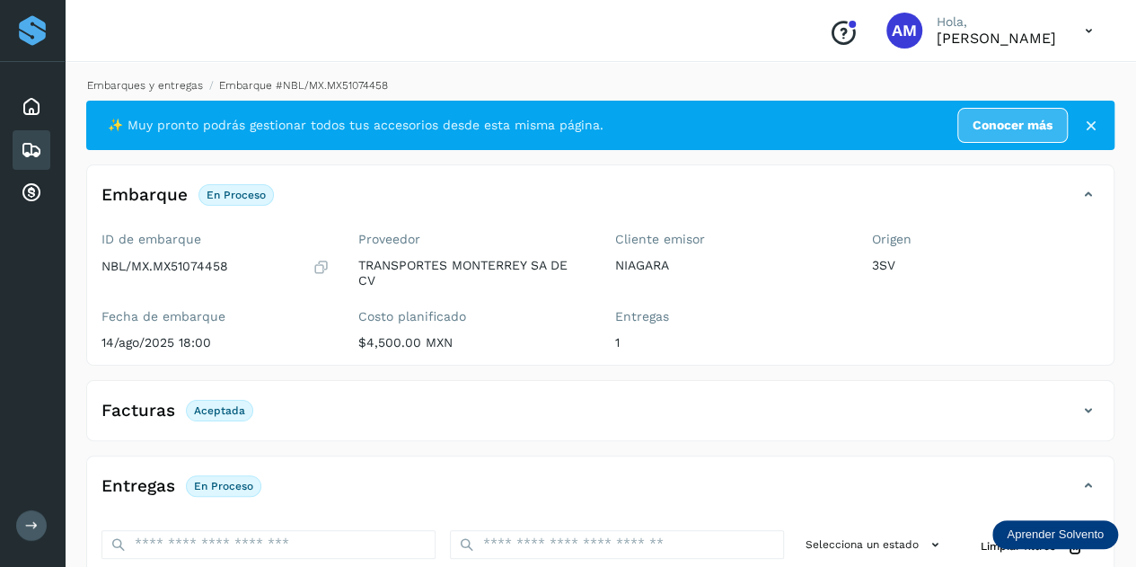
click at [156, 89] on link "Embarques y entregas" at bounding box center [145, 85] width 116 height 13
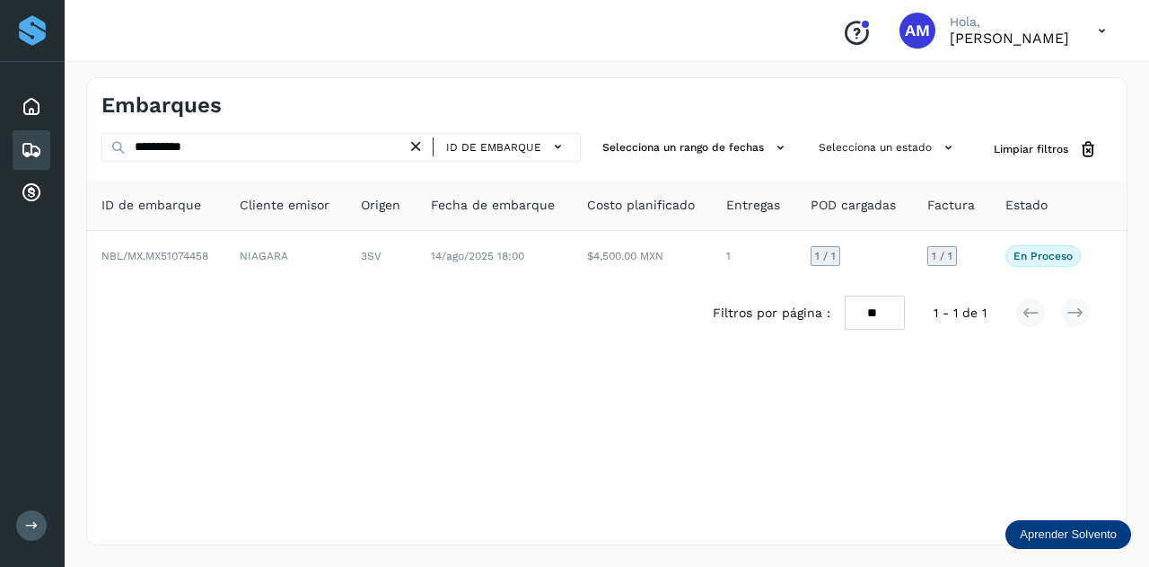
click at [422, 144] on icon at bounding box center [416, 146] width 19 height 19
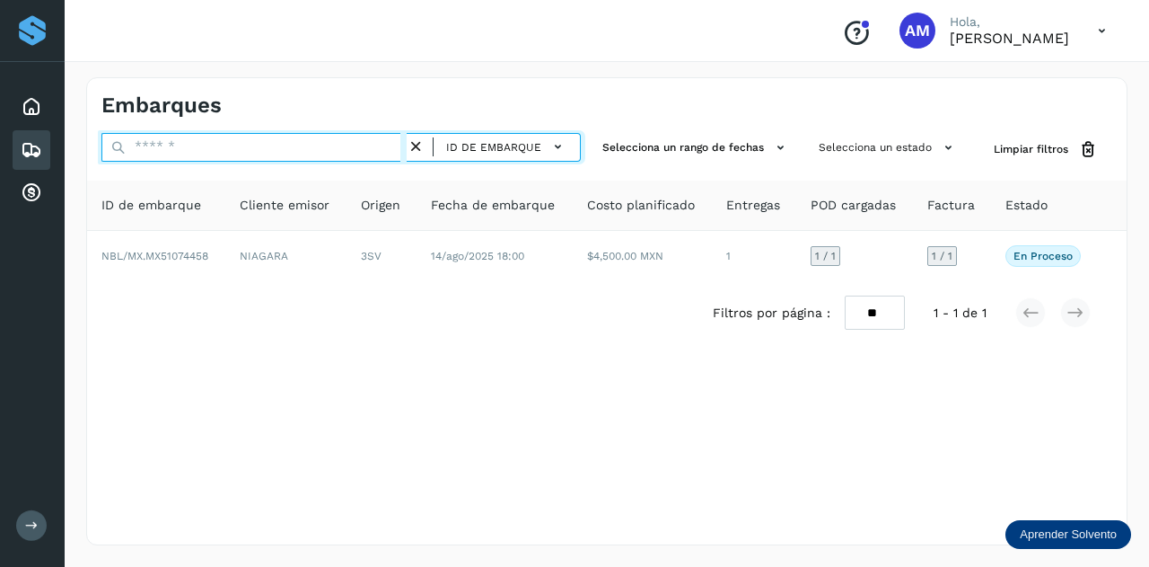
click at [366, 146] on input "text" at bounding box center [253, 147] width 305 height 29
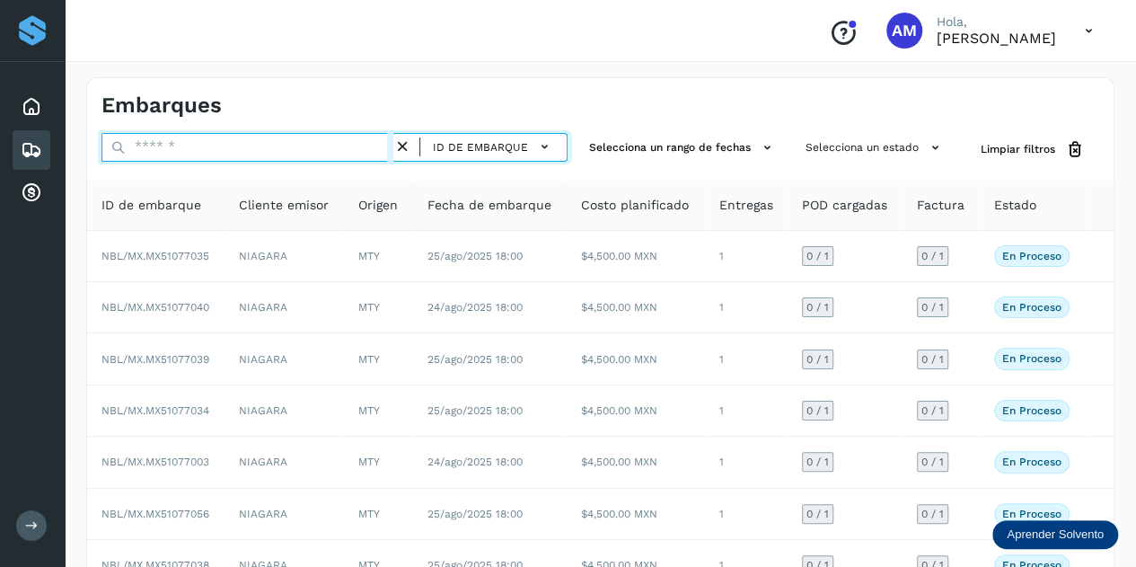
paste input "**********"
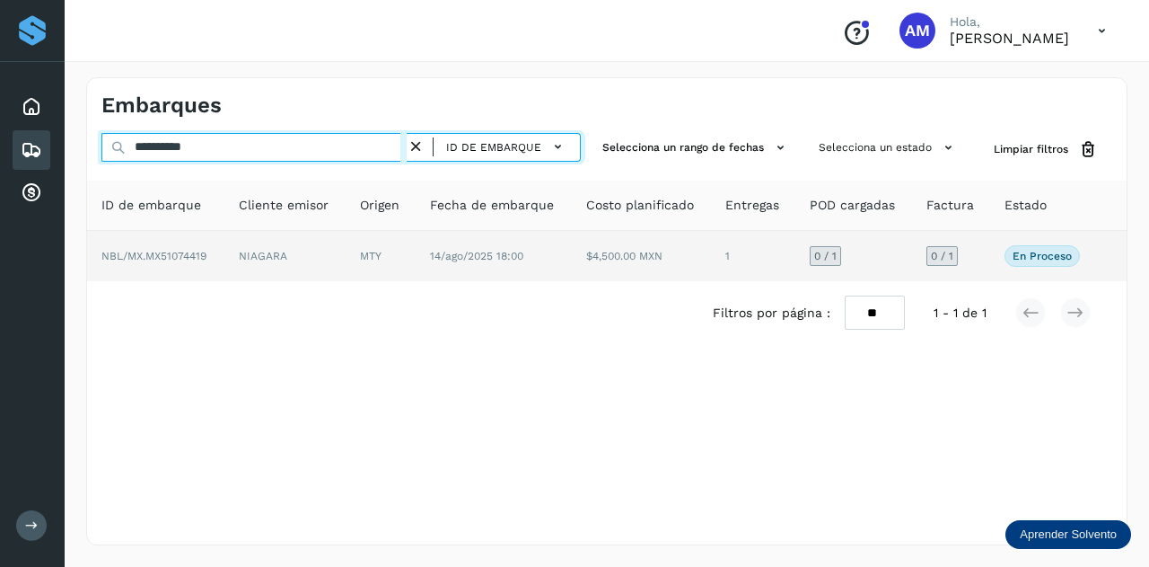
type input "**********"
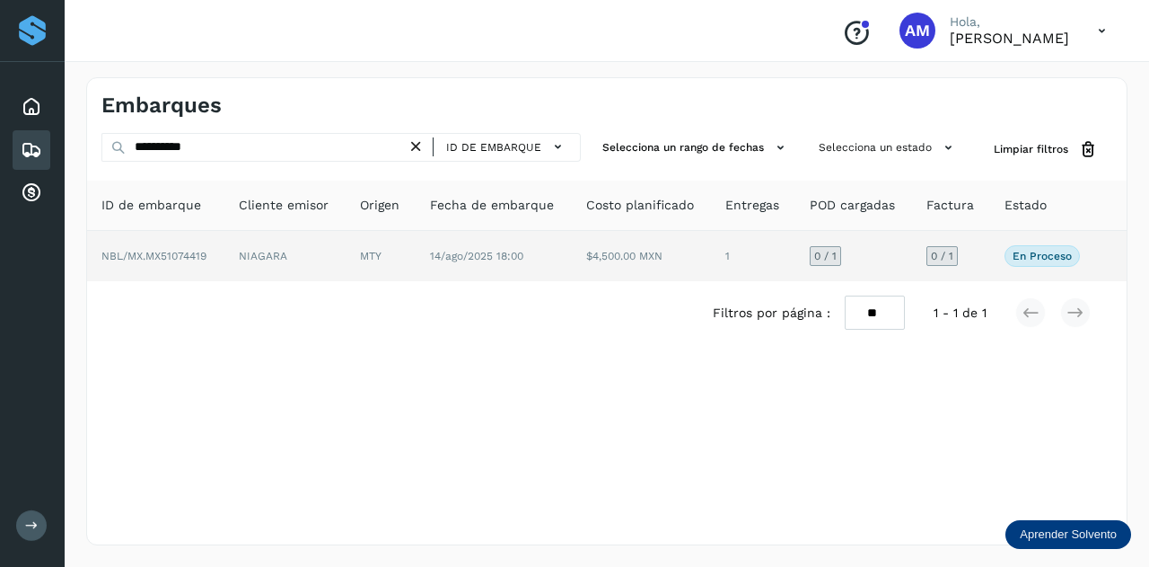
click at [389, 258] on td "MTY" at bounding box center [381, 256] width 70 height 50
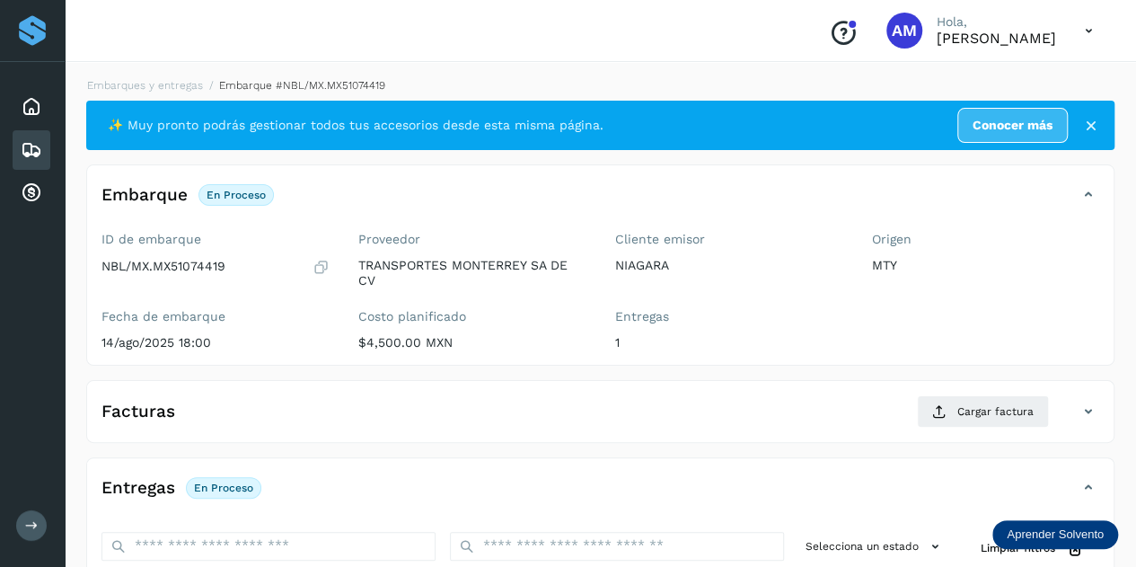
scroll to position [180, 0]
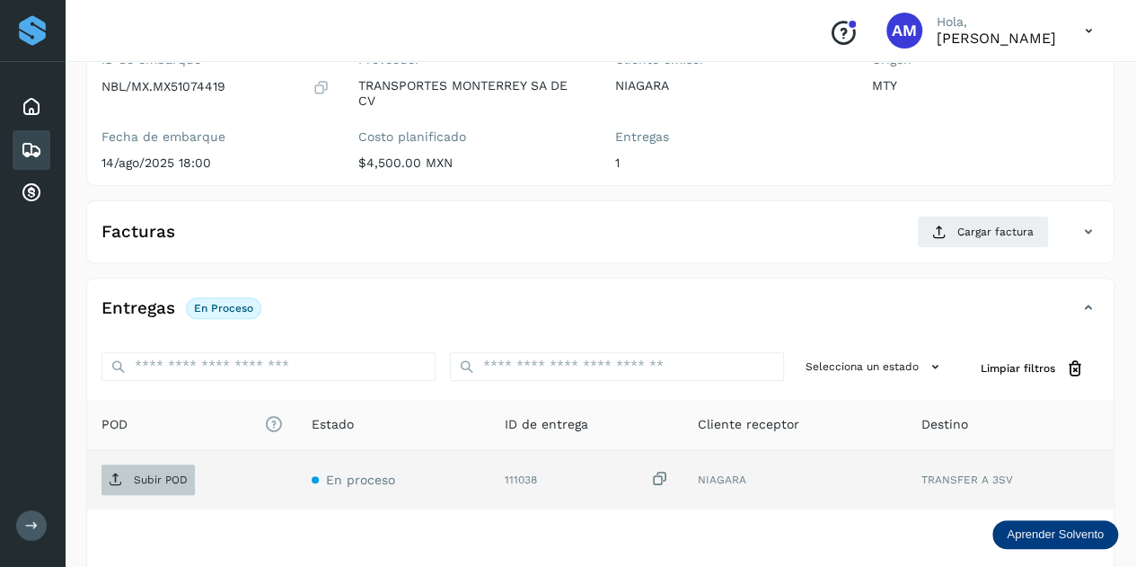
click at [155, 479] on p "Subir POD" at bounding box center [161, 479] width 54 height 13
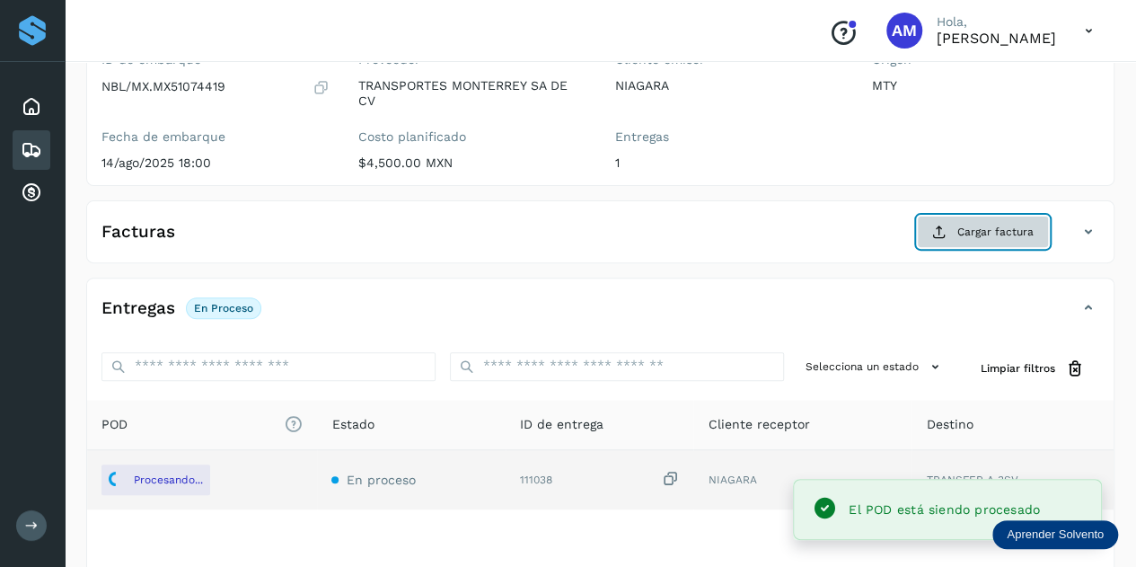
click at [953, 229] on button "Cargar factura" at bounding box center [983, 231] width 132 height 32
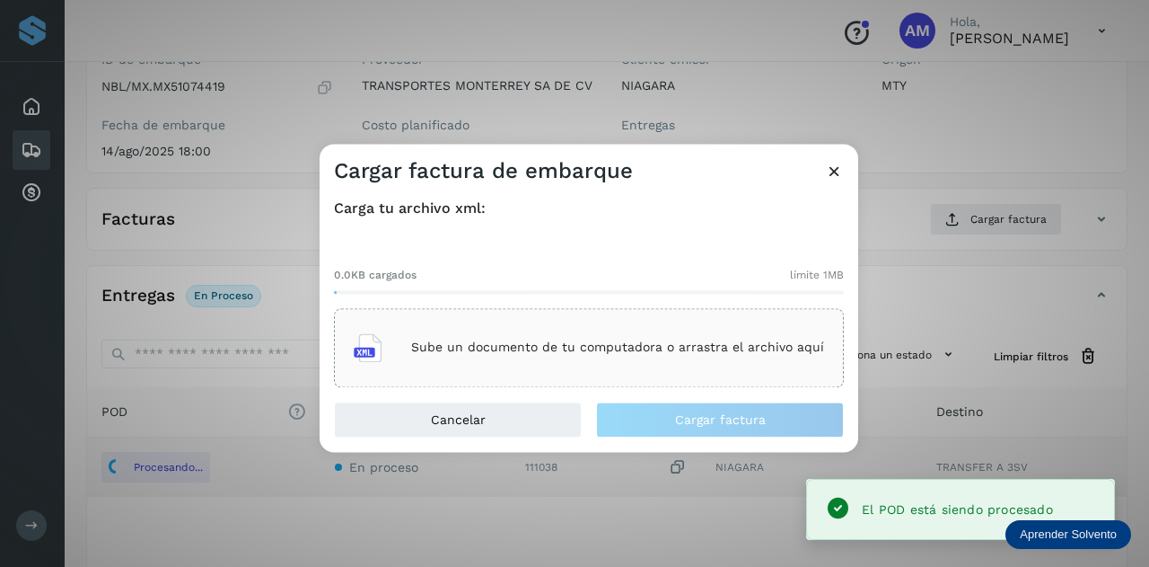
click at [611, 351] on p "Sube un documento de tu computadora o arrastra el archivo aquí" at bounding box center [617, 347] width 413 height 15
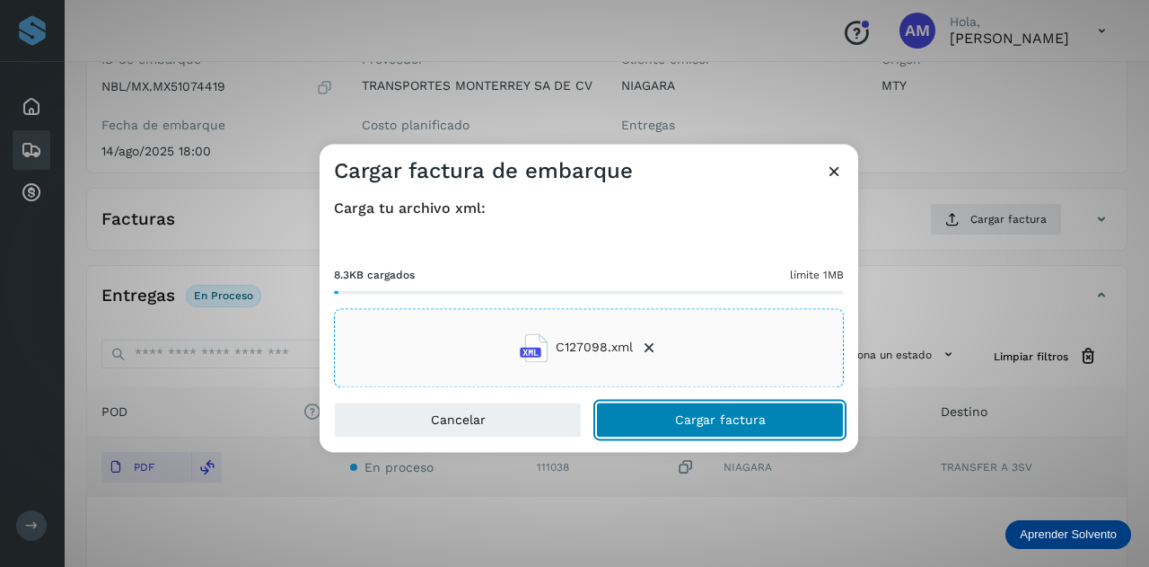
click at [641, 416] on button "Cargar factura" at bounding box center [720, 419] width 248 height 36
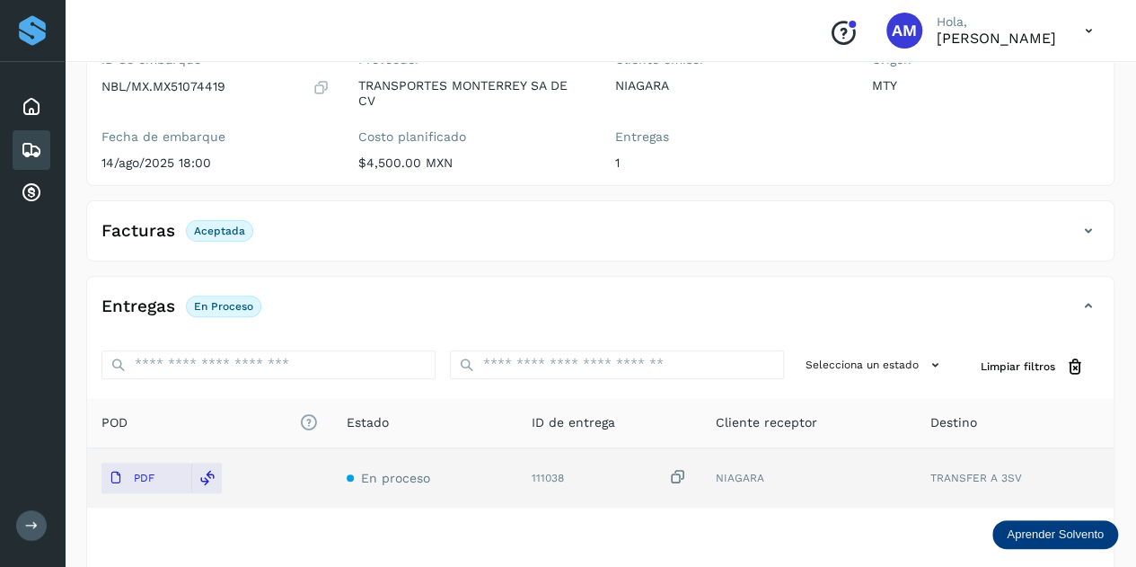
scroll to position [0, 0]
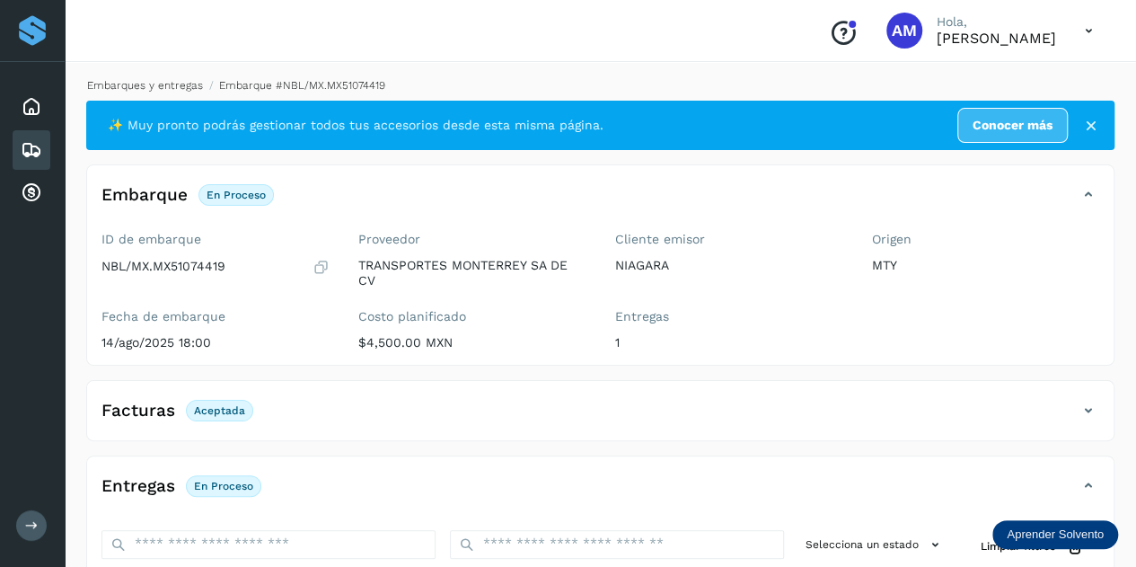
click at [181, 86] on link "Embarques y entregas" at bounding box center [145, 85] width 116 height 13
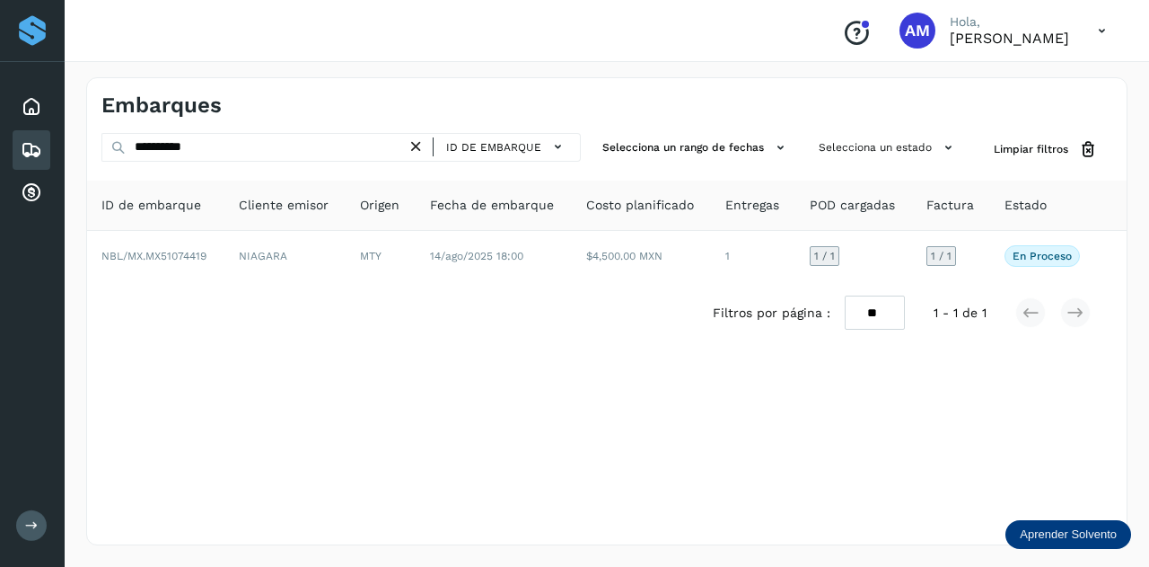
drag, startPoint x: 420, startPoint y: 146, endPoint x: 407, endPoint y: 148, distance: 13.6
click at [419, 146] on icon at bounding box center [416, 146] width 19 height 19
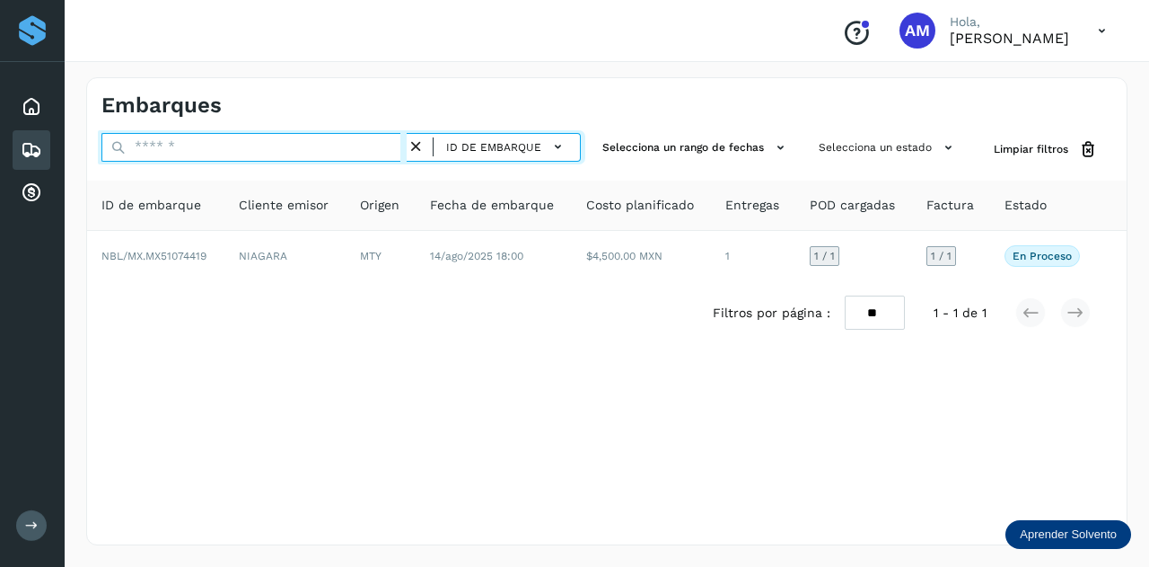
click at [299, 149] on input "text" at bounding box center [253, 147] width 305 height 29
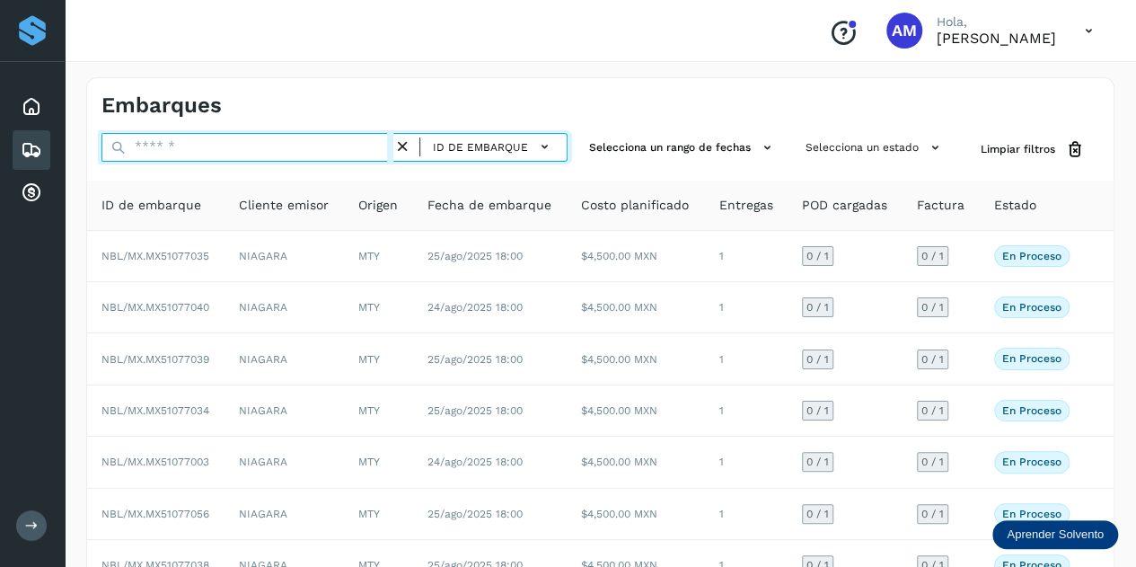
paste input "**********"
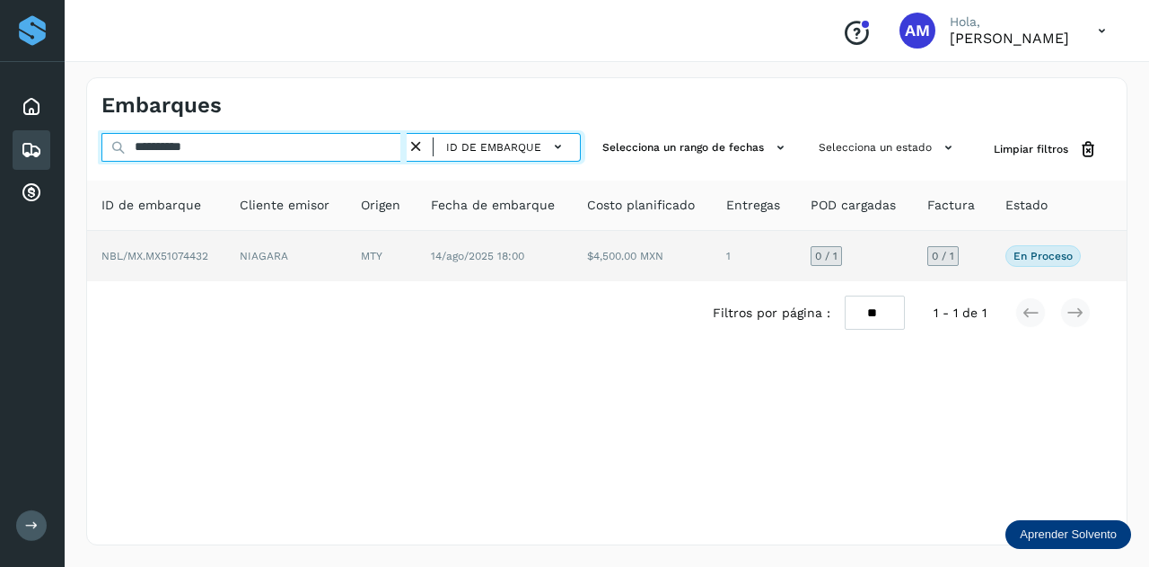
type input "**********"
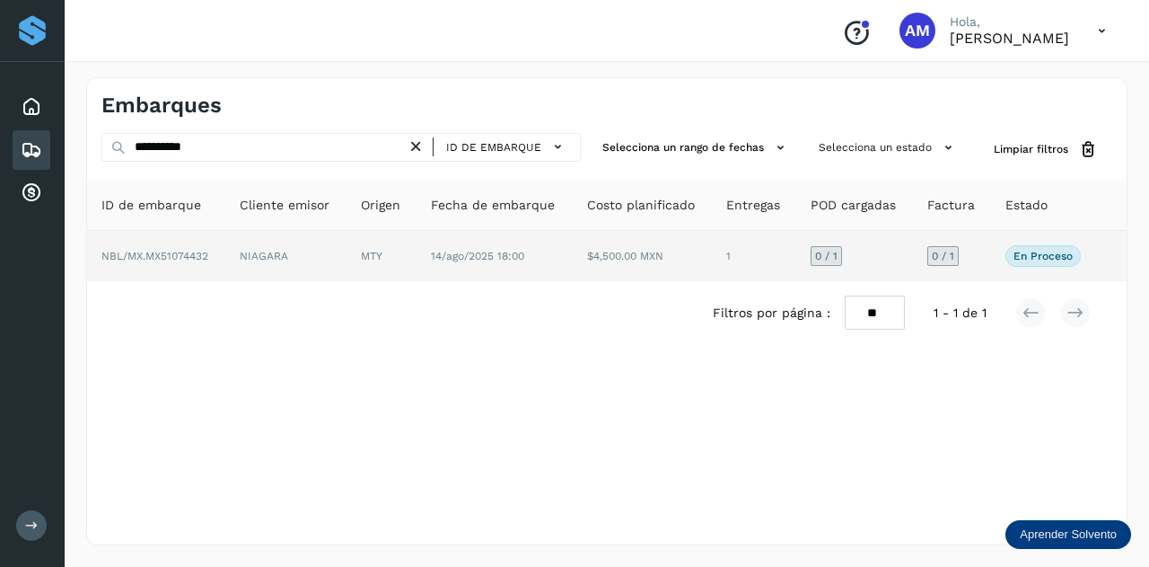
click at [231, 260] on td "NIAGARA" at bounding box center [285, 256] width 121 height 50
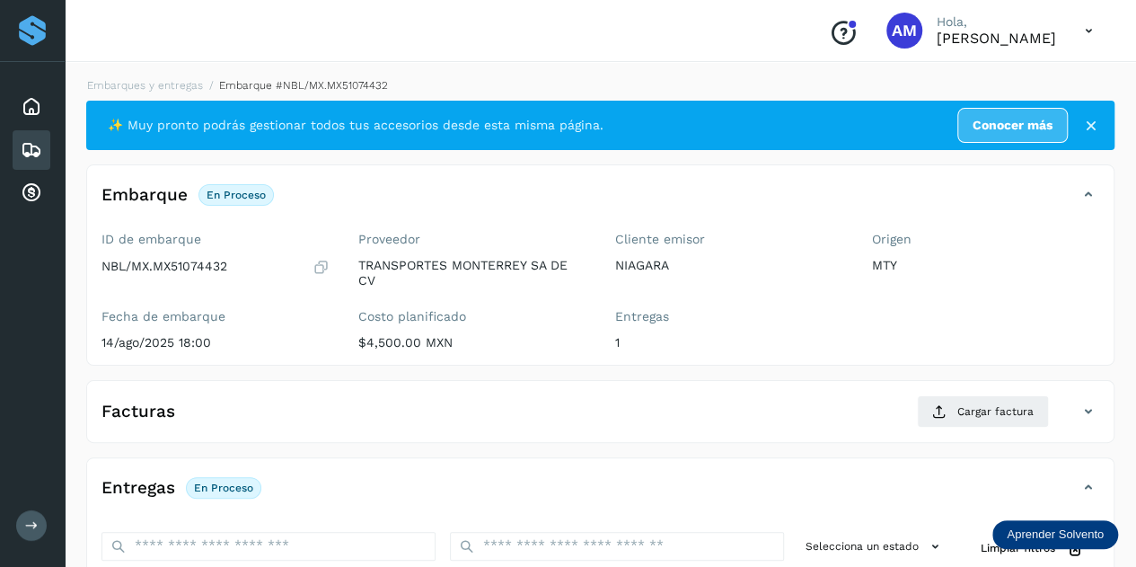
scroll to position [180, 0]
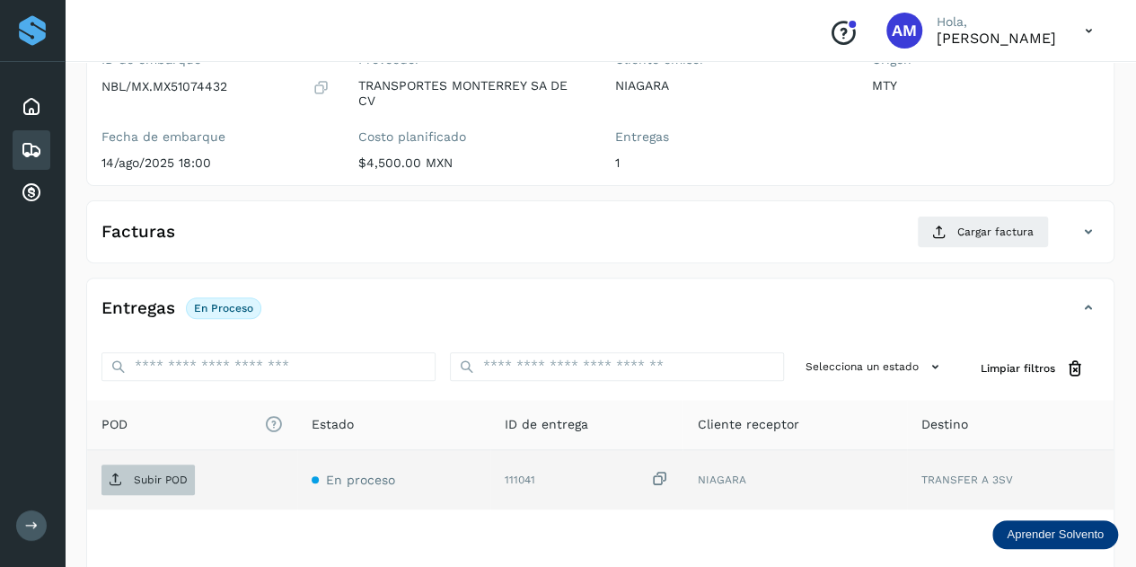
click at [178, 473] on p "Subir POD" at bounding box center [161, 479] width 54 height 13
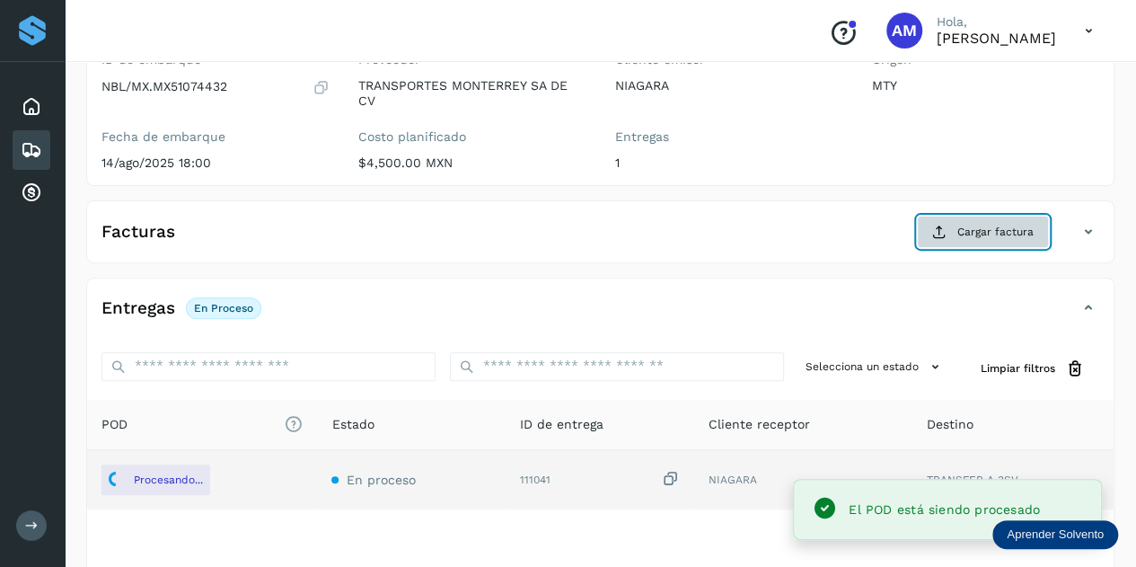
click at [993, 226] on span "Cargar factura" at bounding box center [995, 232] width 76 height 16
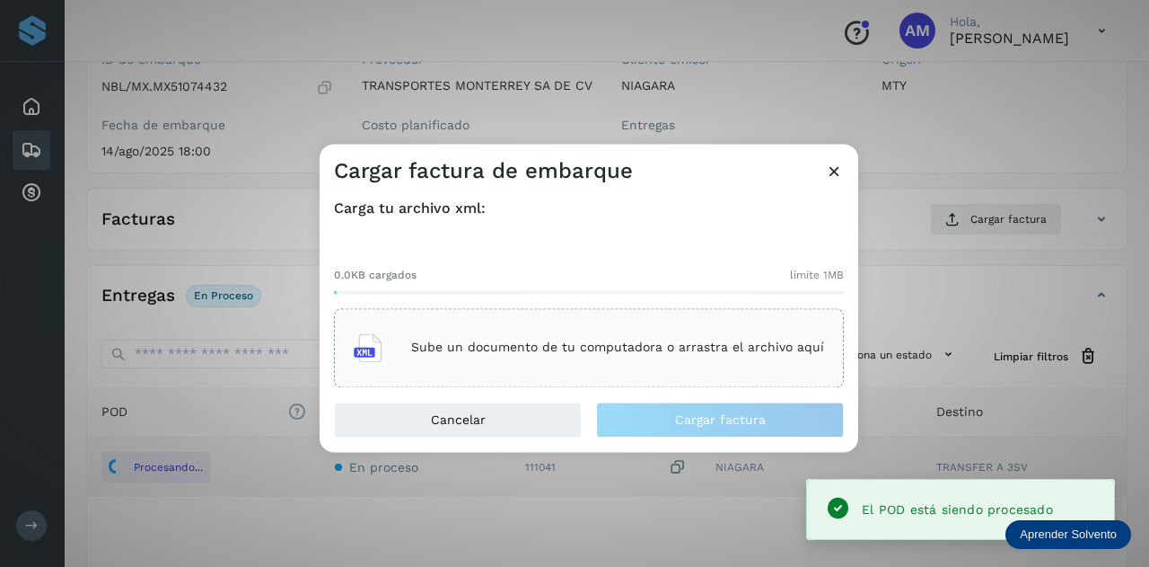
click at [680, 353] on p "Sube un documento de tu computadora o arrastra el archivo aquí" at bounding box center [617, 347] width 413 height 15
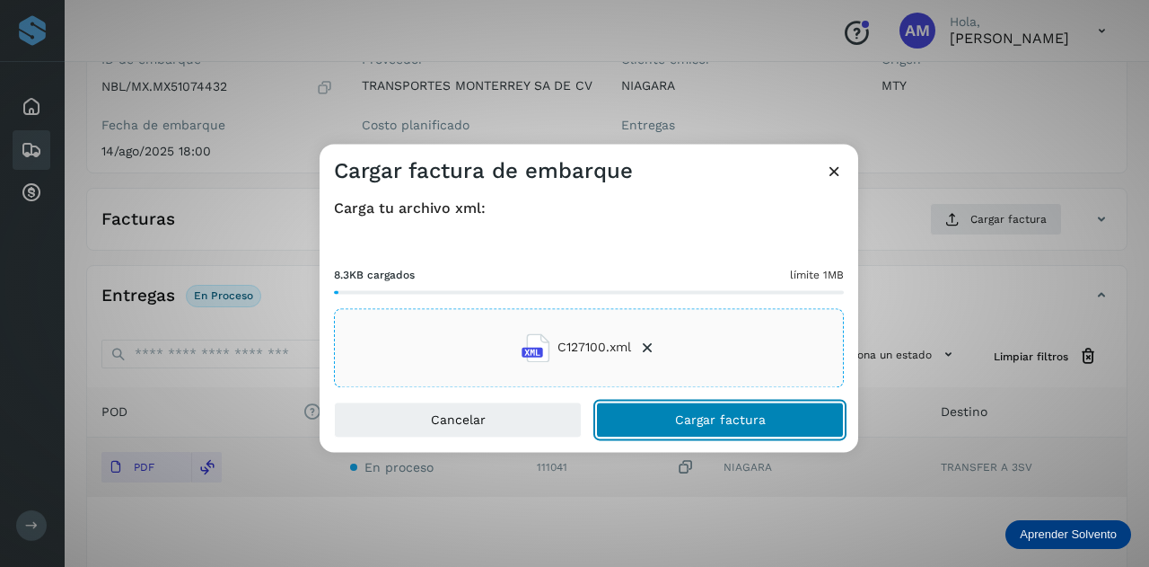
click at [655, 419] on button "Cargar factura" at bounding box center [720, 419] width 248 height 36
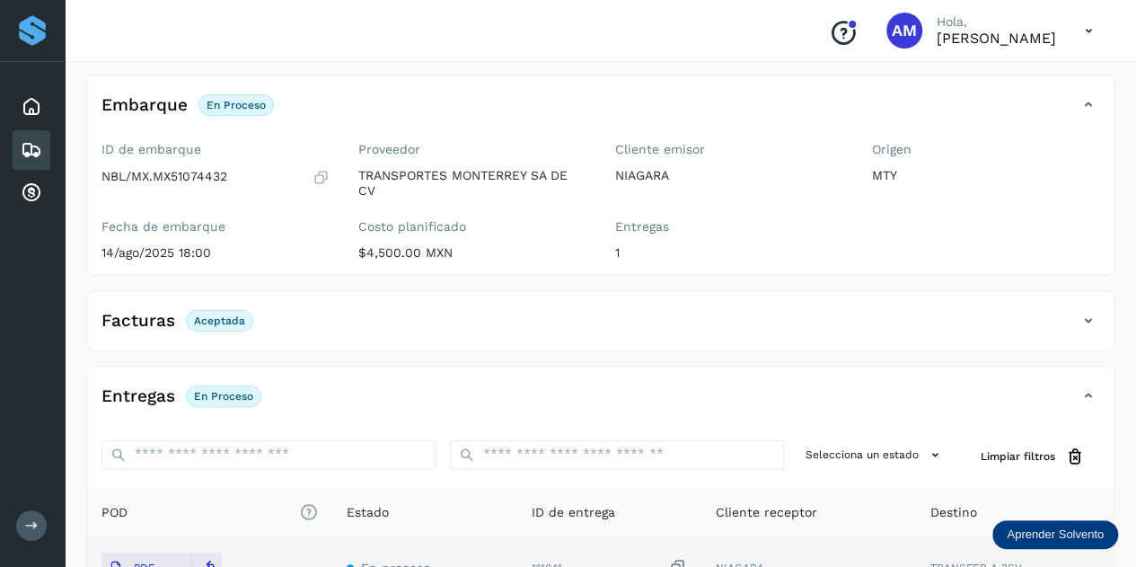
scroll to position [0, 0]
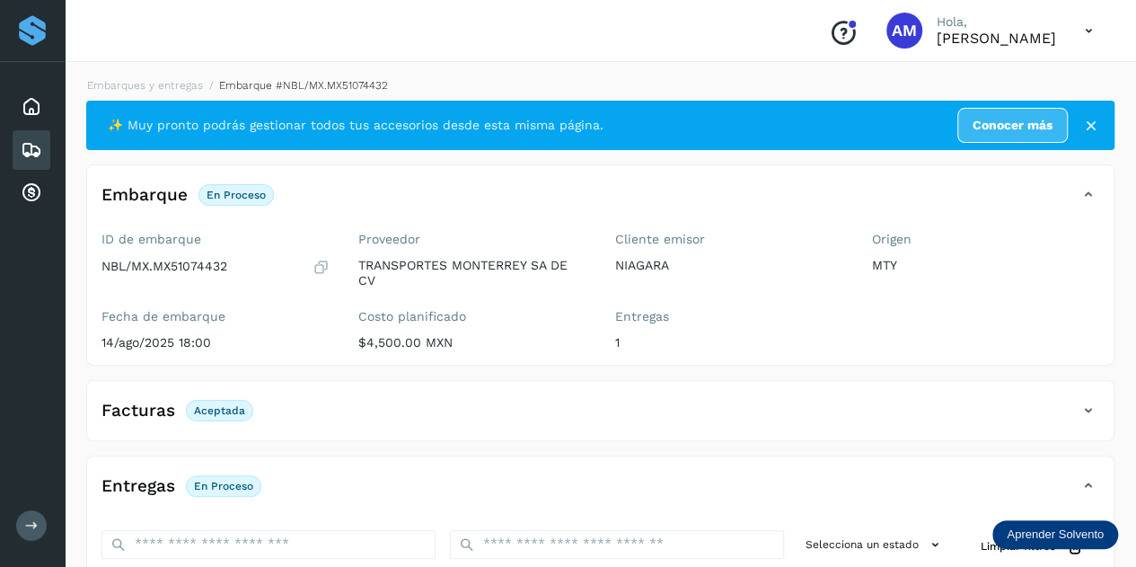
click at [133, 77] on li "Embarques y entregas" at bounding box center [139, 85] width 128 height 16
click at [150, 89] on link "Embarques y entregas" at bounding box center [145, 85] width 116 height 13
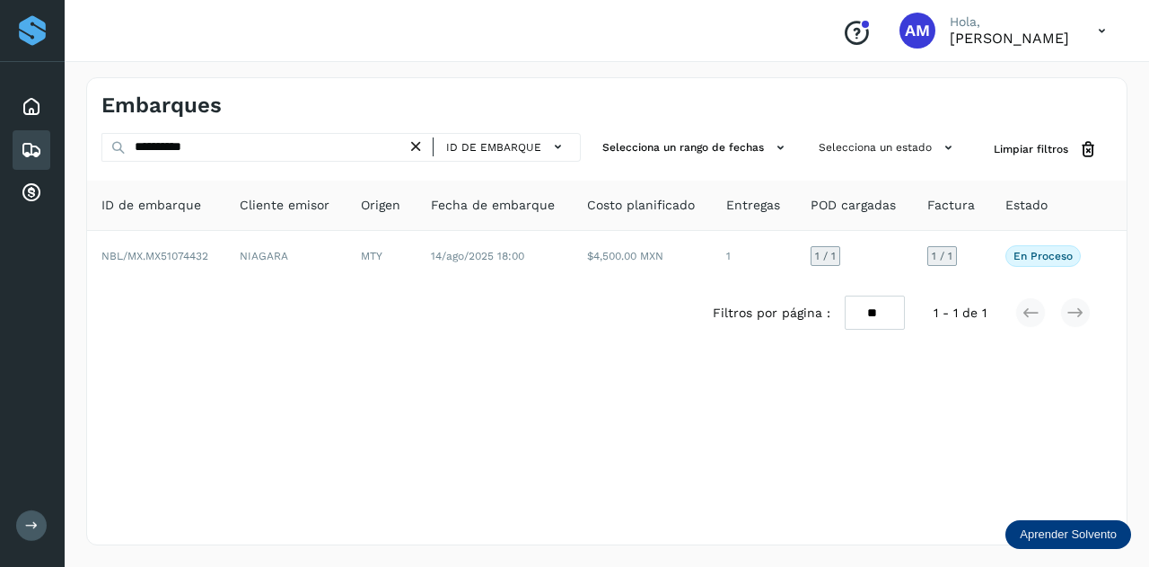
click at [420, 145] on icon at bounding box center [416, 146] width 19 height 19
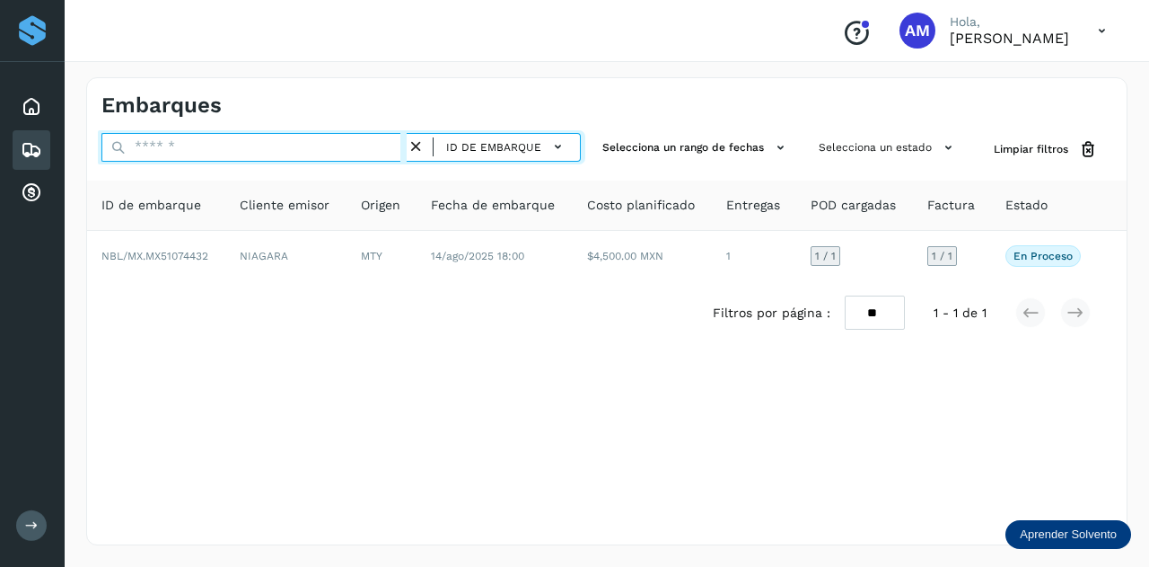
click at [372, 145] on input "text" at bounding box center [253, 147] width 305 height 29
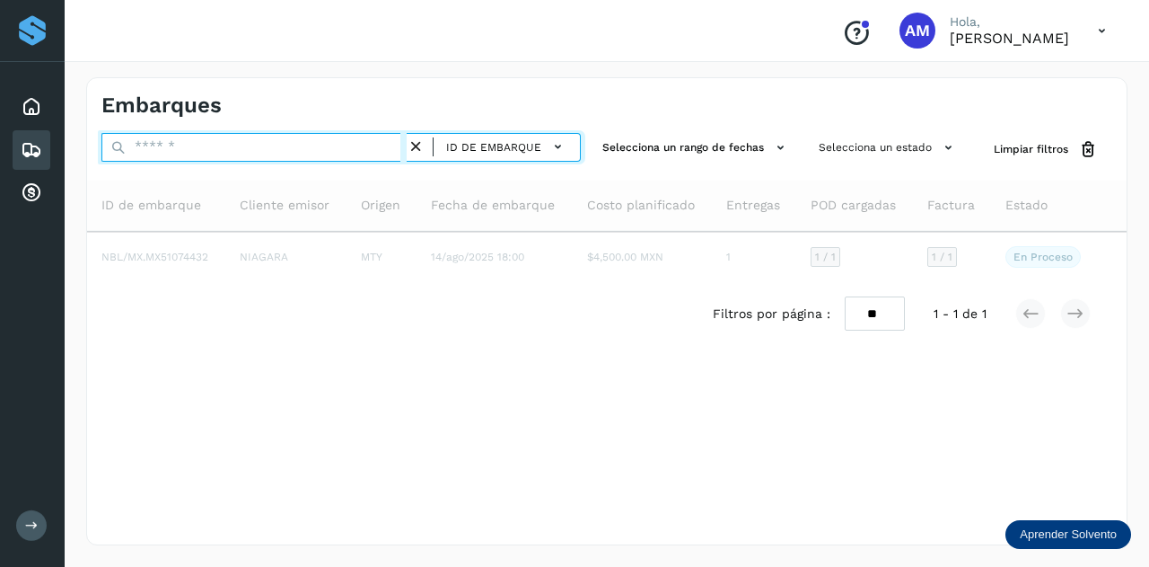
paste input "**********"
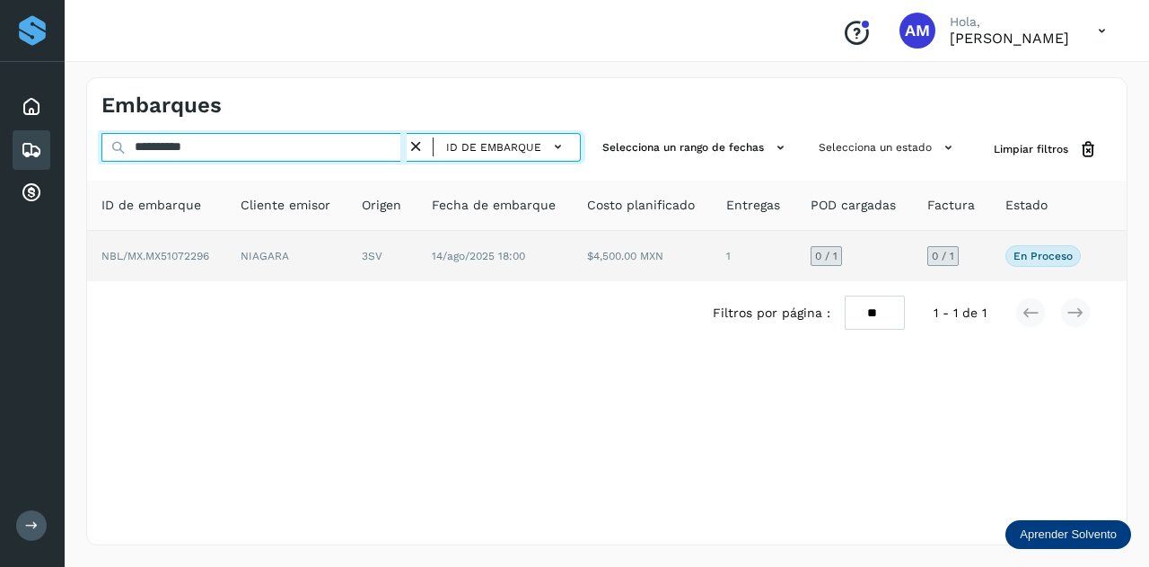
type input "**********"
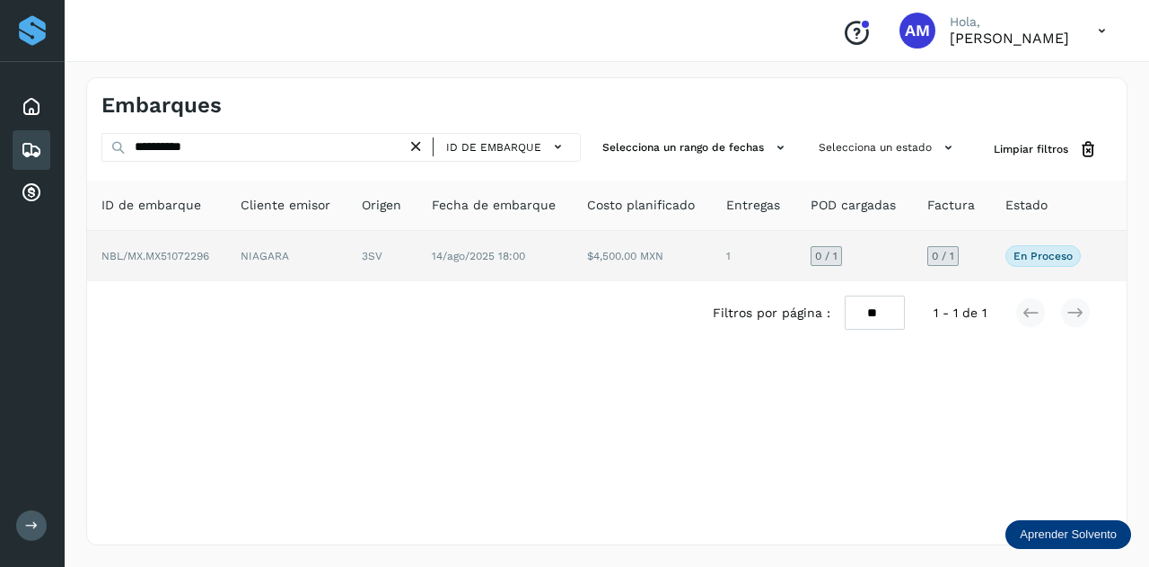
click at [426, 252] on td "14/ago/2025 18:00" at bounding box center [496, 256] width 156 height 50
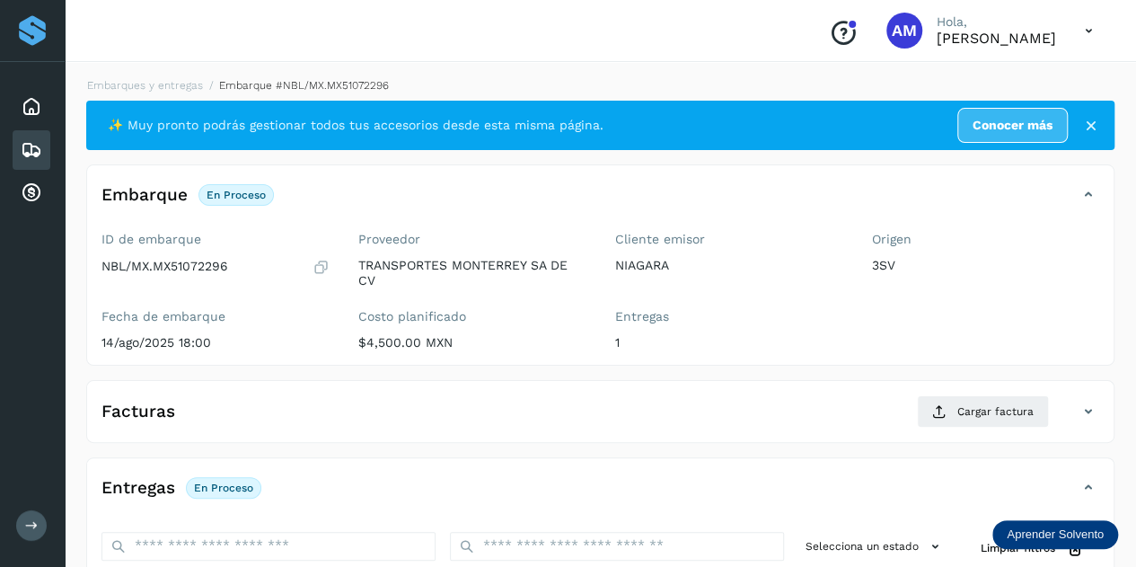
scroll to position [269, 0]
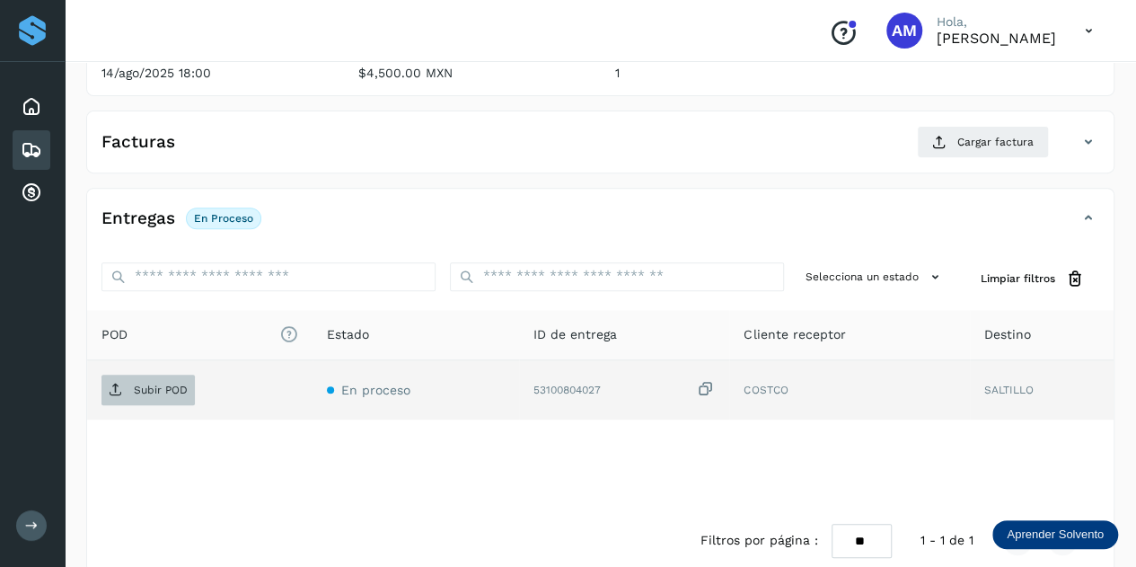
click at [173, 394] on span "Subir POD" at bounding box center [147, 389] width 93 height 29
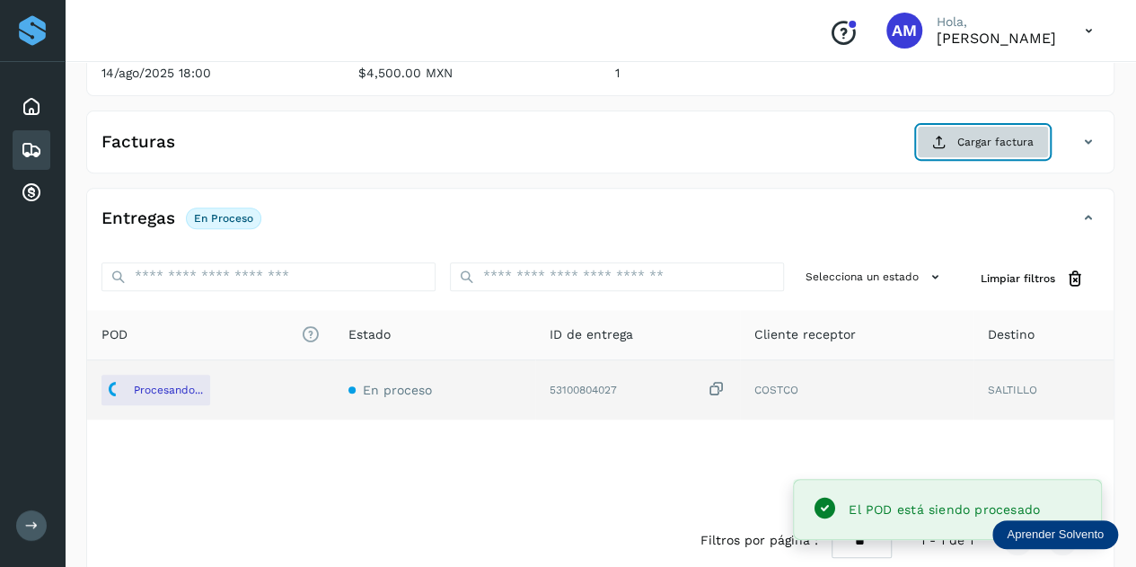
click at [976, 143] on span "Cargar factura" at bounding box center [995, 142] width 76 height 16
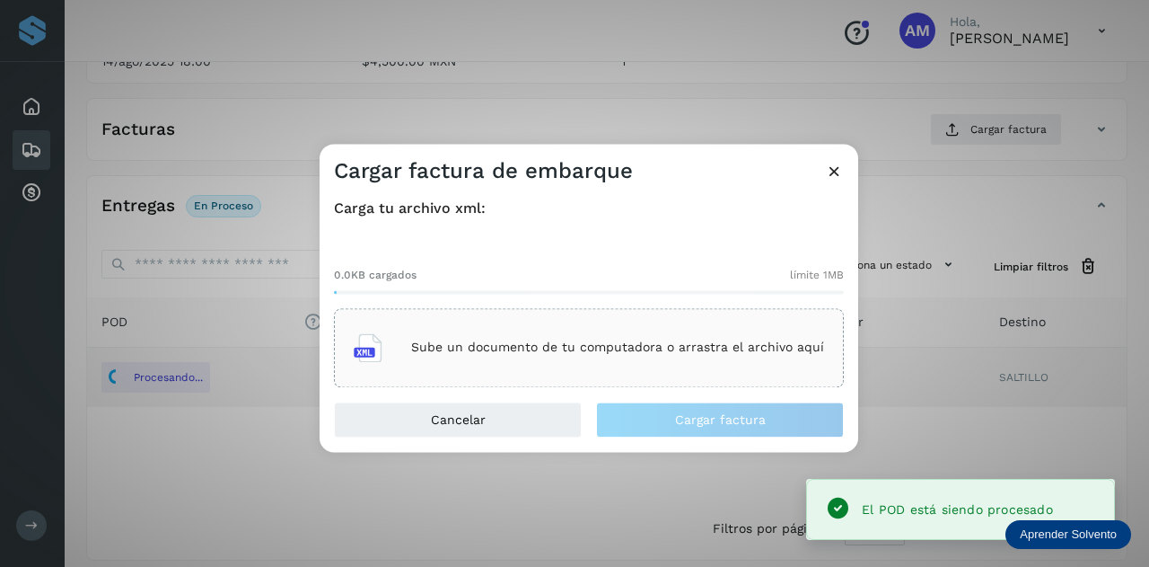
click at [622, 335] on div "Sube un documento de tu computadora o arrastra el archivo aquí" at bounding box center [589, 347] width 470 height 48
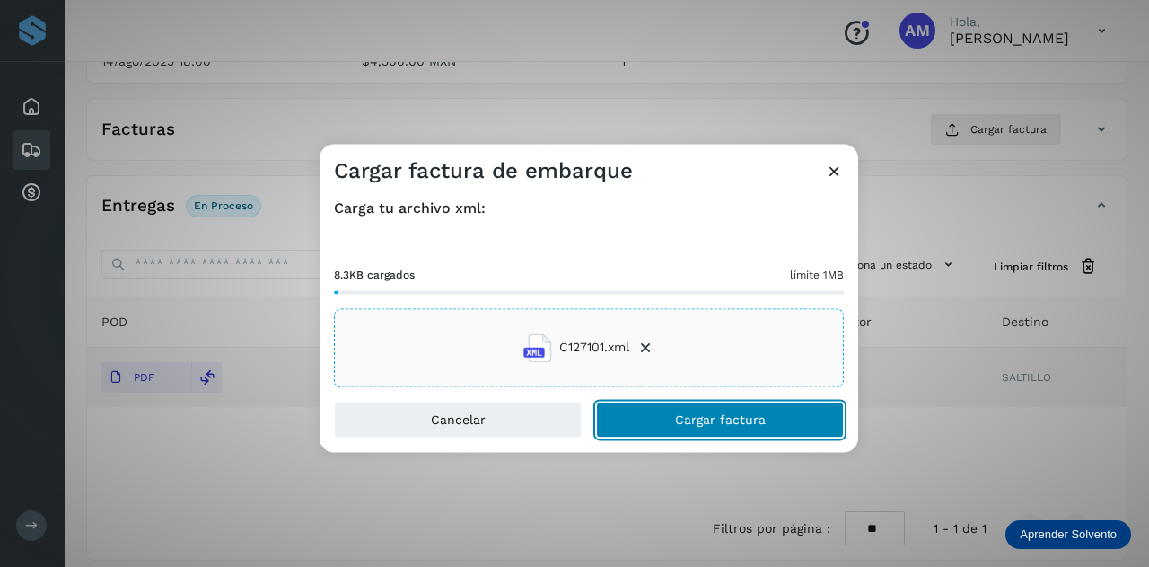
click at [679, 426] on span "Cargar factura" at bounding box center [720, 419] width 91 height 13
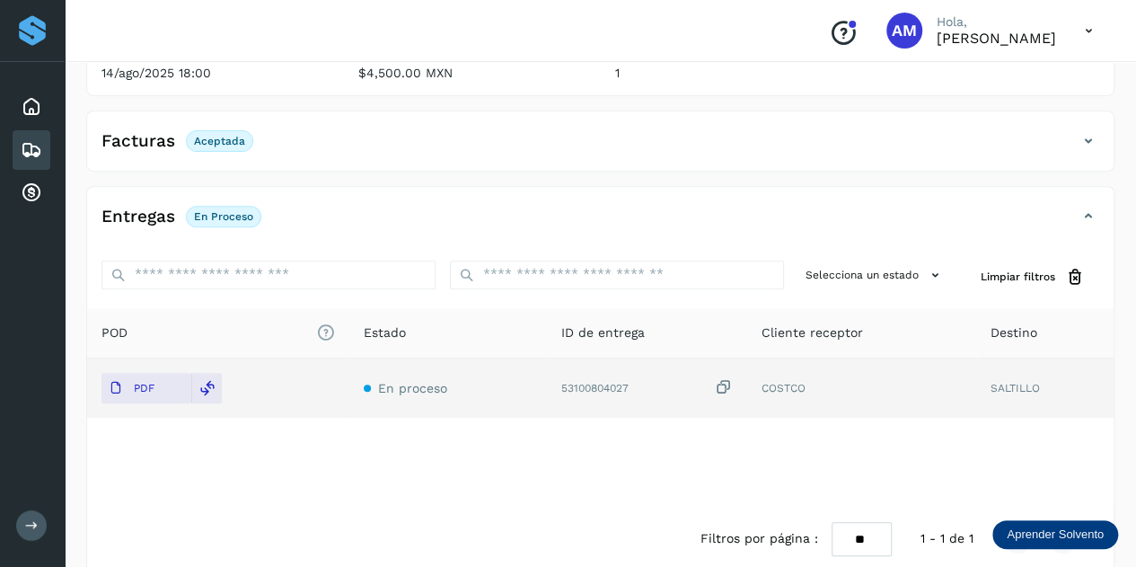
scroll to position [0, 0]
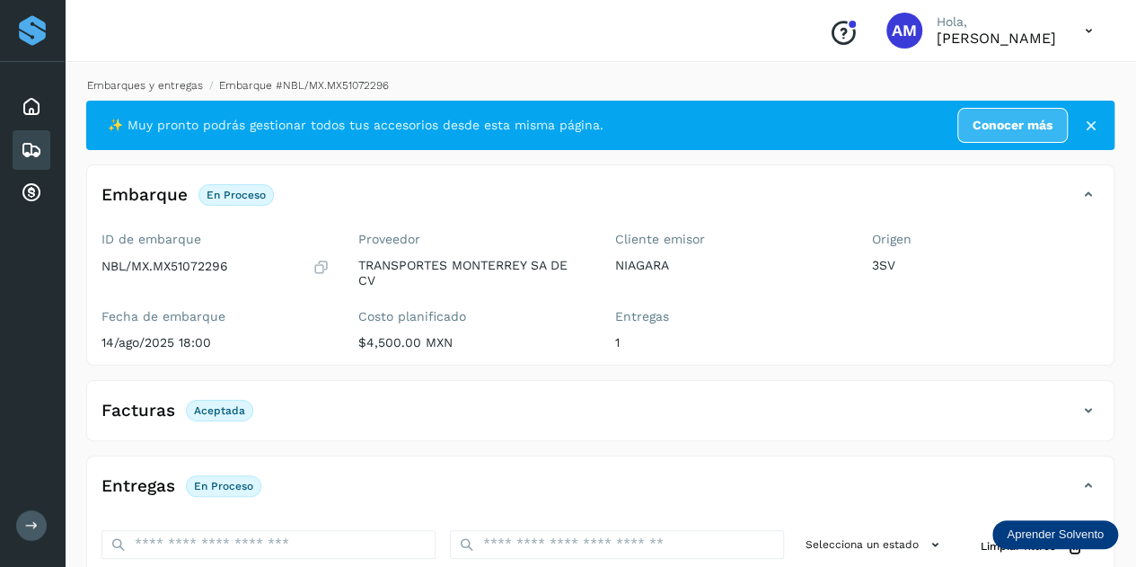
click at [150, 82] on link "Embarques y entregas" at bounding box center [145, 85] width 116 height 13
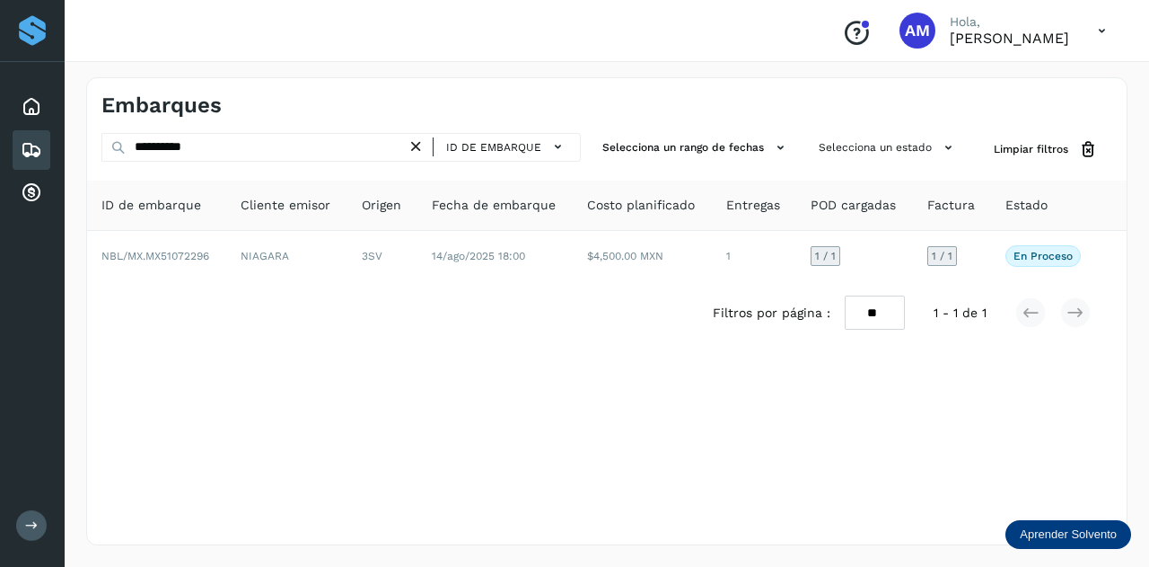
click at [418, 147] on icon at bounding box center [416, 146] width 19 height 19
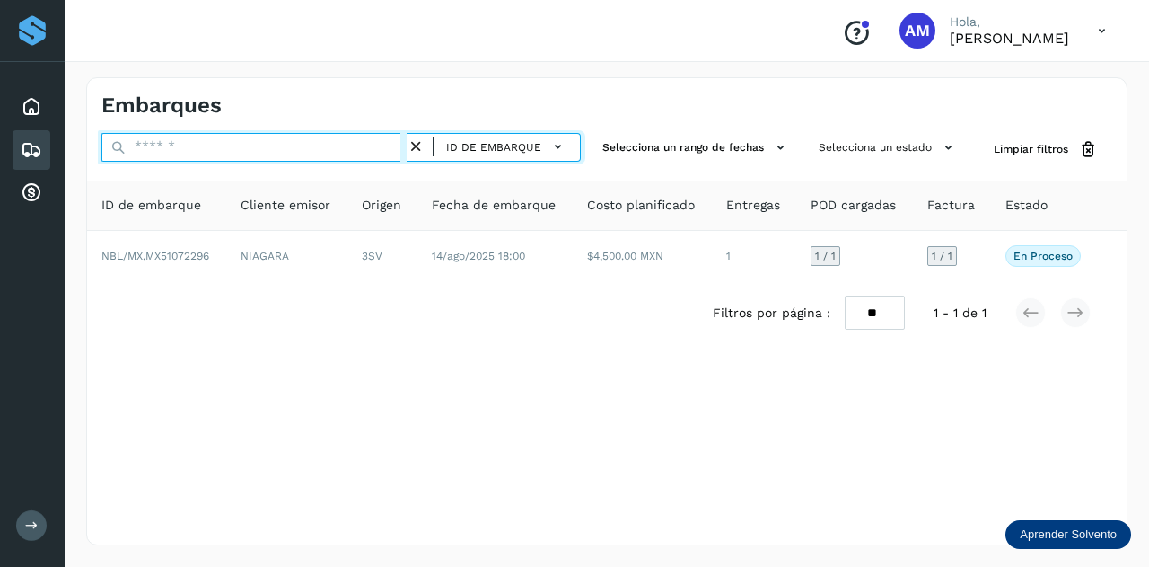
click at [355, 148] on input "text" at bounding box center [253, 147] width 305 height 29
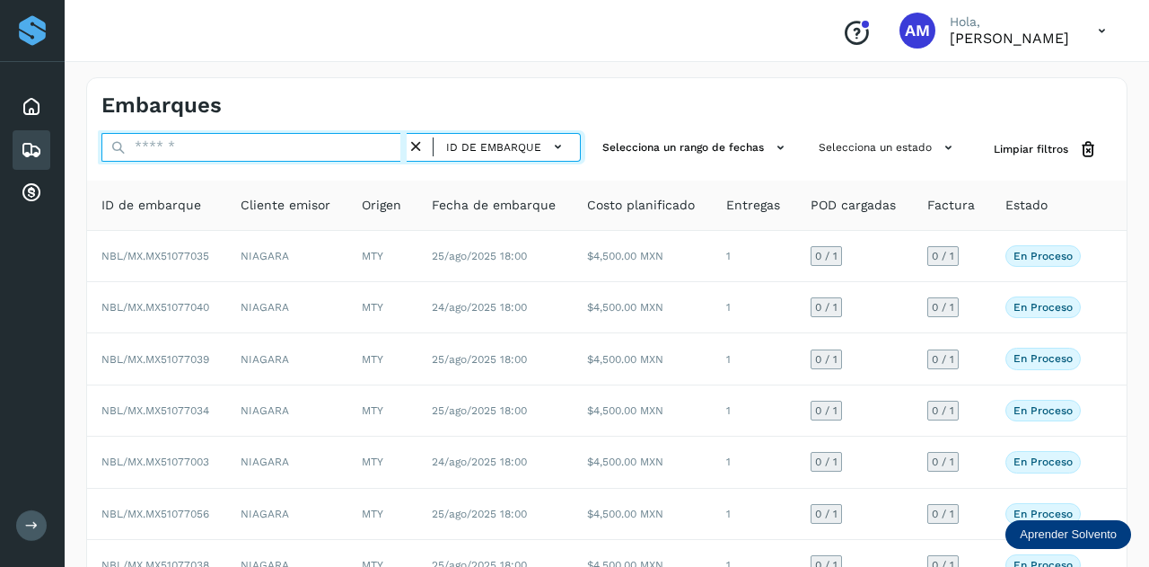
paste input "**********"
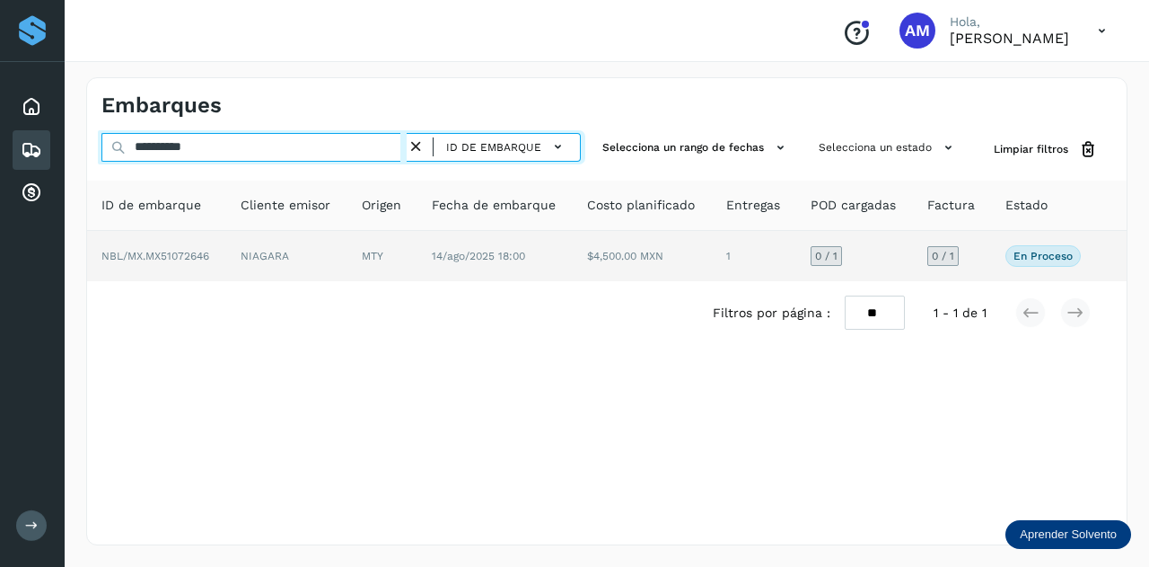
type input "**********"
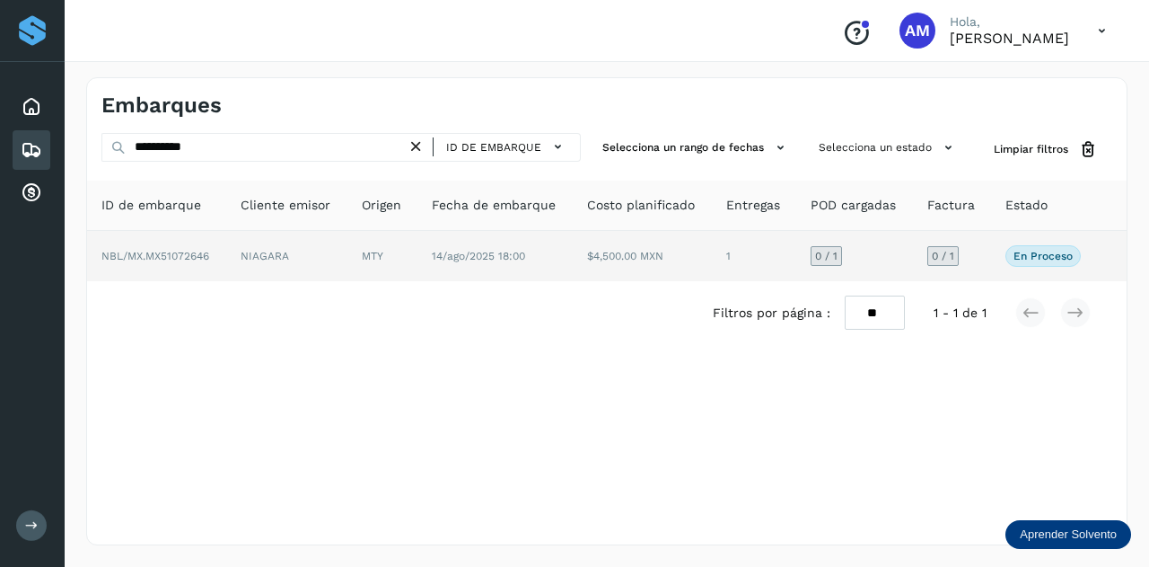
click at [262, 247] on td "NIAGARA" at bounding box center [286, 256] width 121 height 50
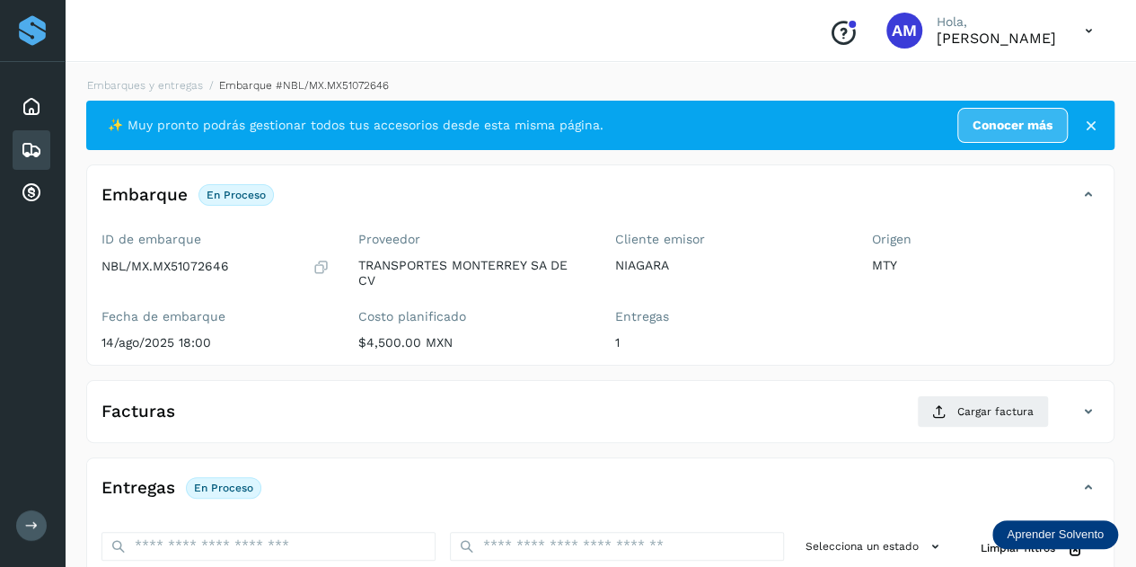
scroll to position [269, 0]
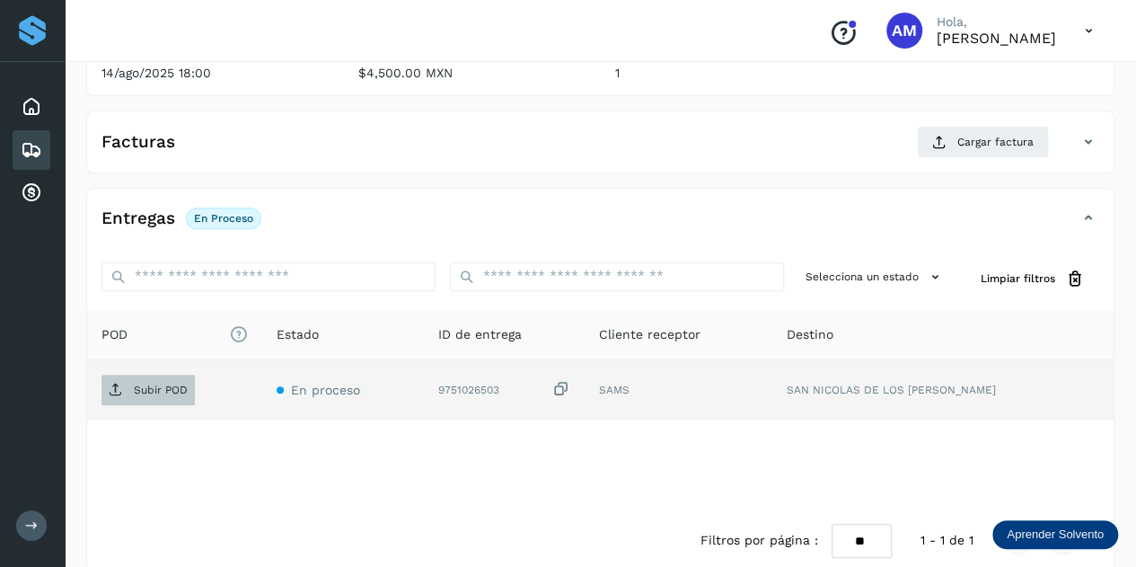
click at [180, 383] on p "Subir POD" at bounding box center [161, 389] width 54 height 13
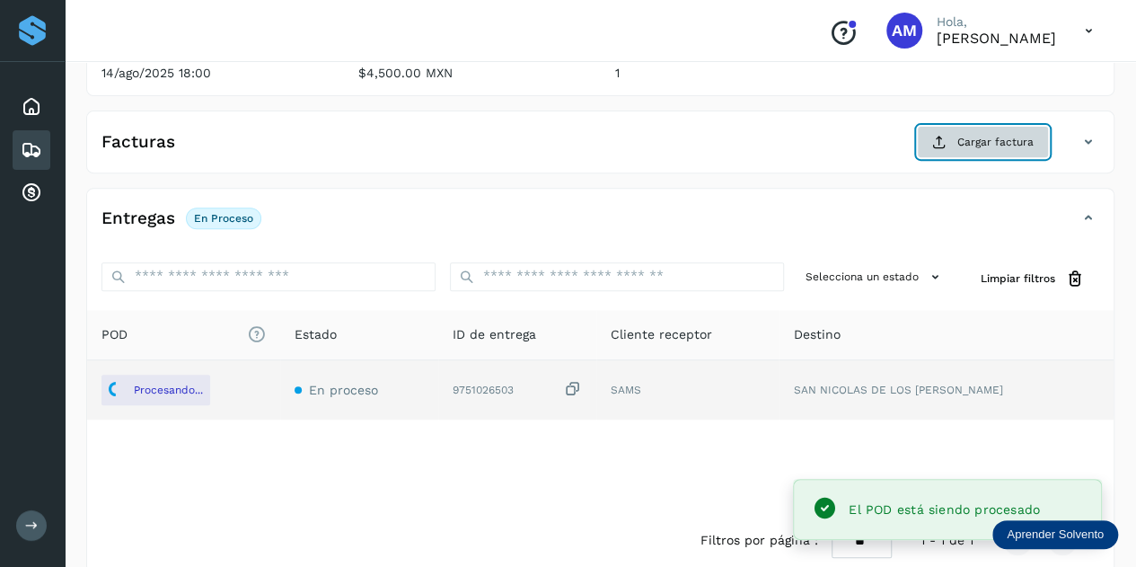
click at [954, 130] on button "Cargar factura" at bounding box center [983, 142] width 132 height 32
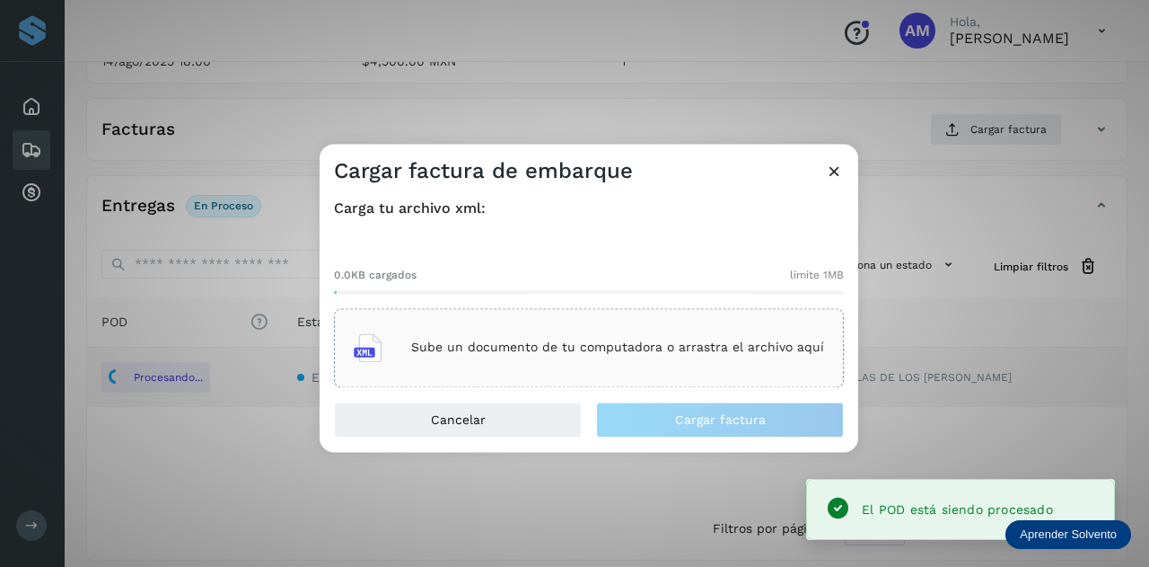
click at [672, 321] on div "Sube un documento de tu computadora o arrastra el archivo aquí" at bounding box center [589, 347] width 510 height 79
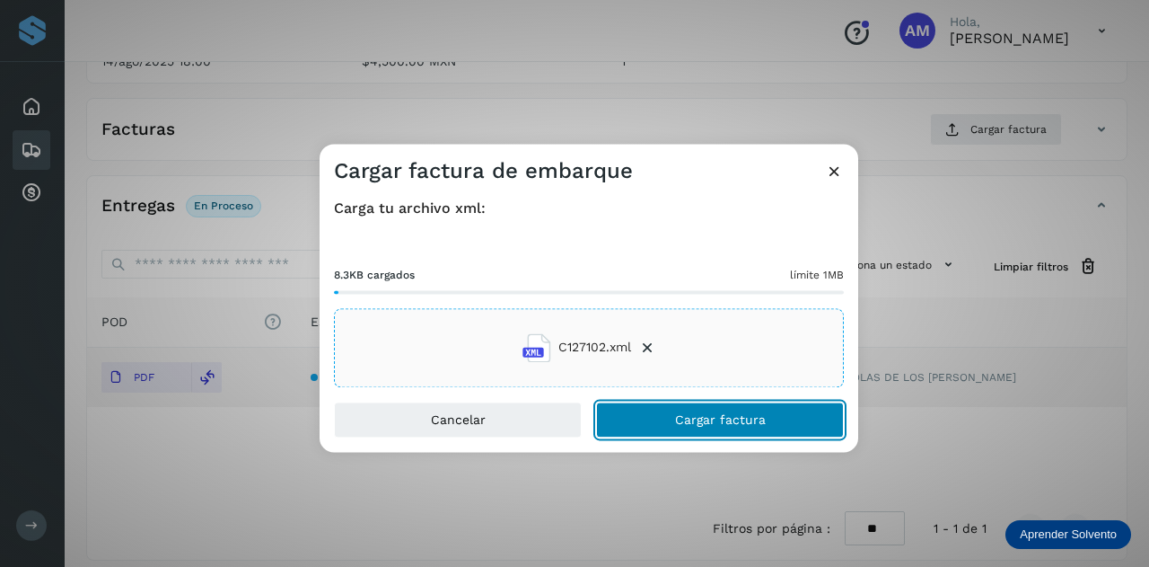
click at [659, 430] on button "Cargar factura" at bounding box center [720, 419] width 248 height 36
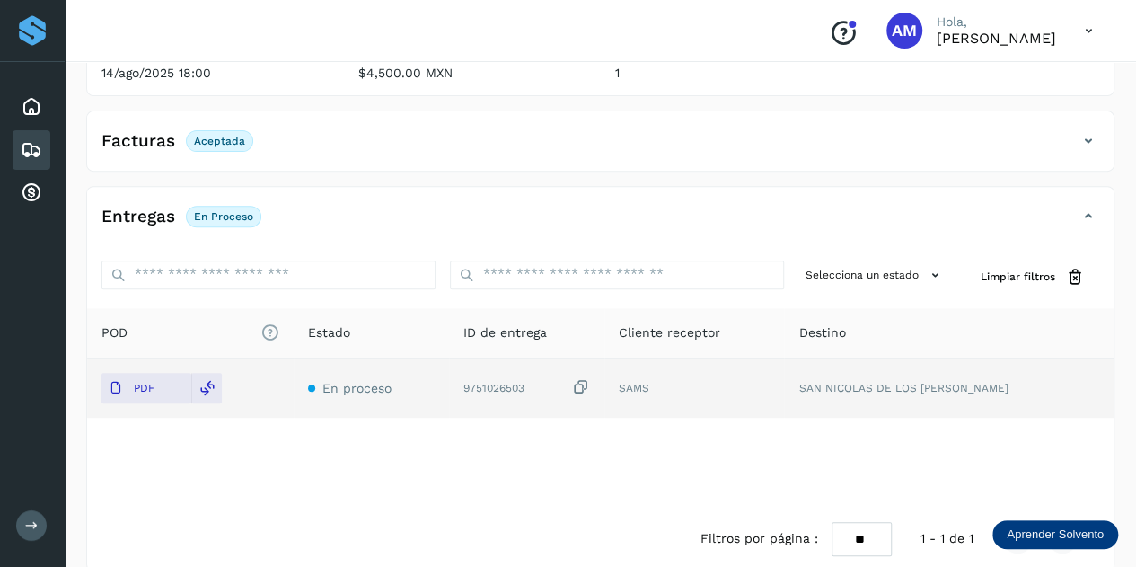
scroll to position [0, 0]
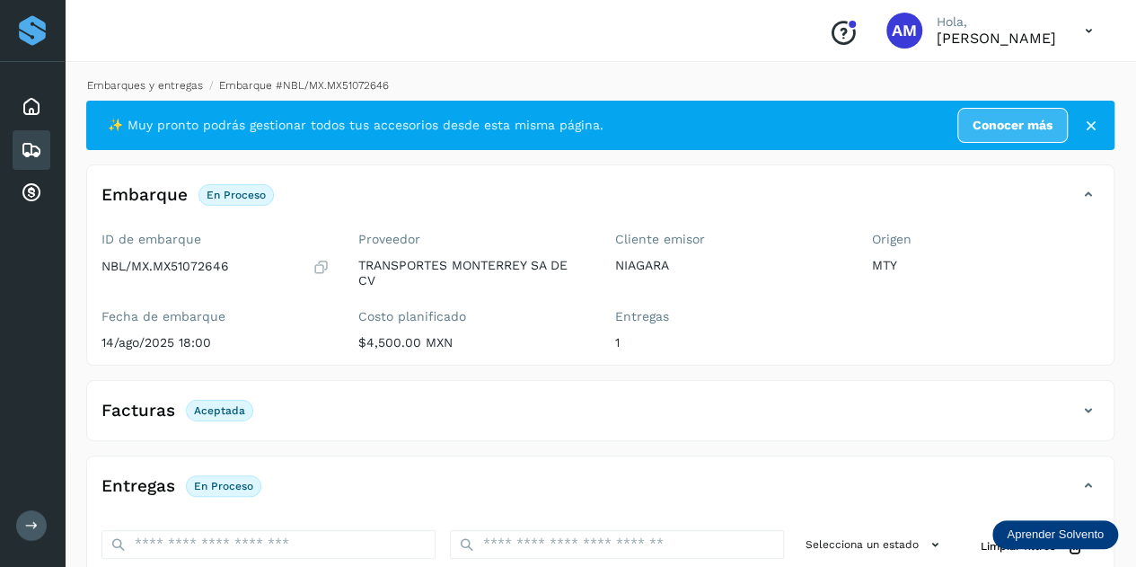
click at [163, 87] on link "Embarques y entregas" at bounding box center [145, 85] width 116 height 13
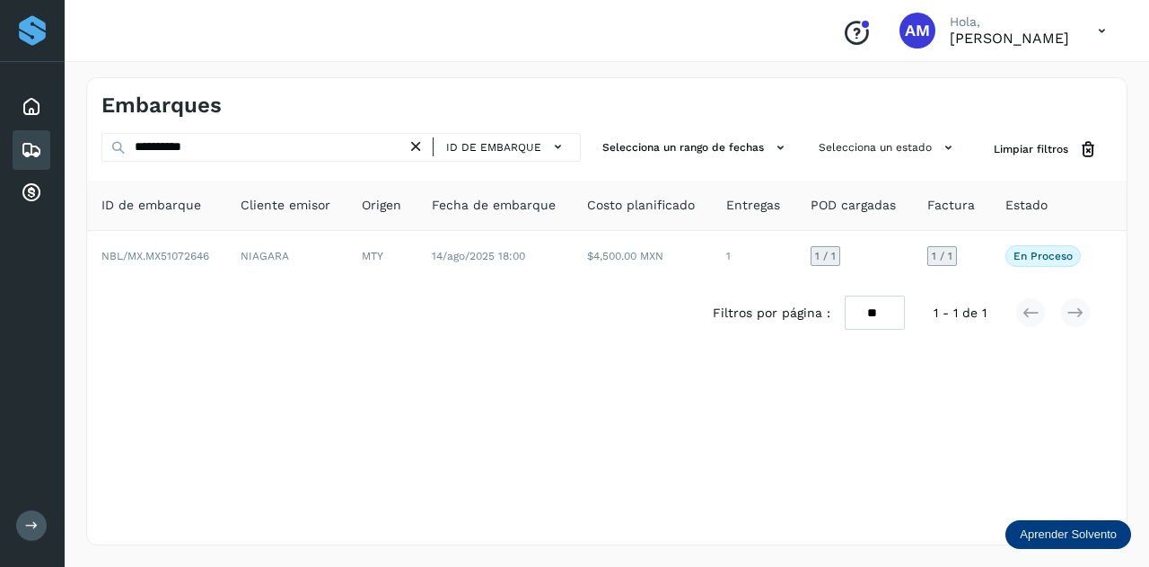
click at [419, 145] on icon at bounding box center [416, 146] width 19 height 19
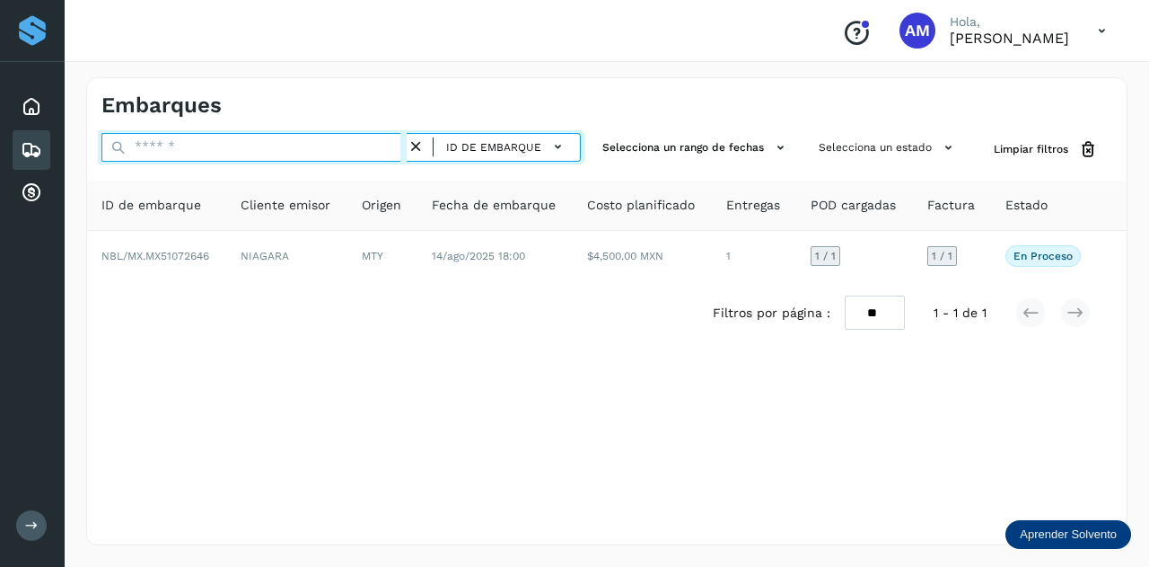
click at [384, 145] on input "text" at bounding box center [253, 147] width 305 height 29
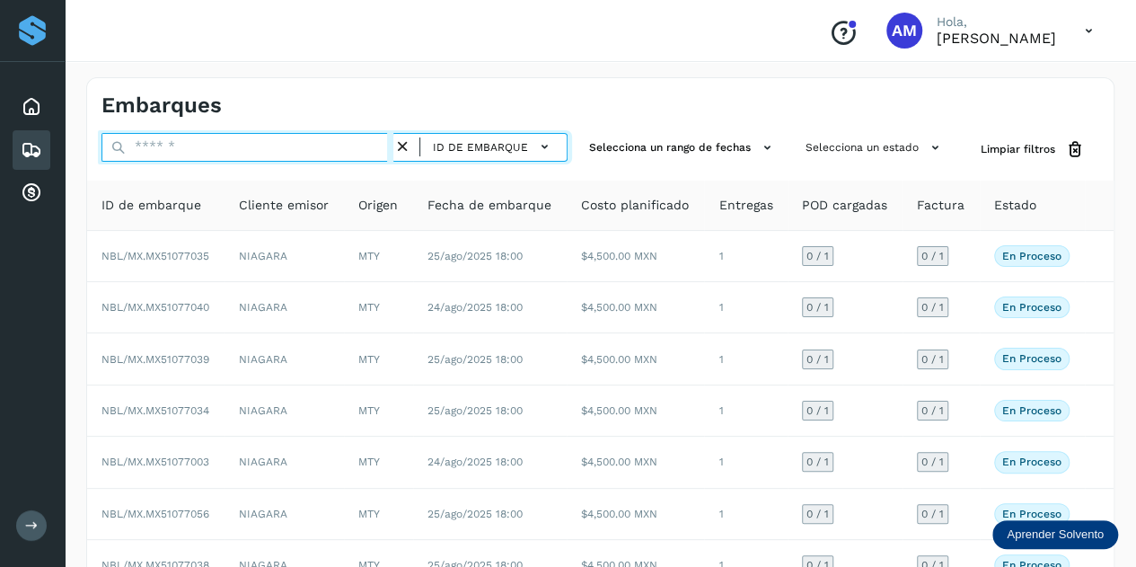
paste input "**********"
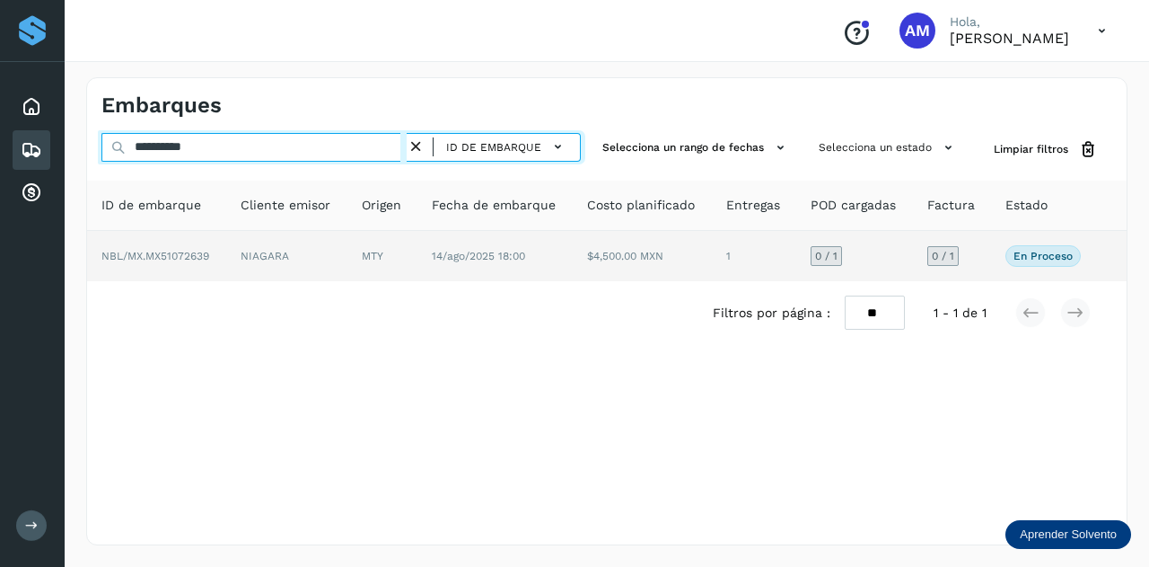
type input "**********"
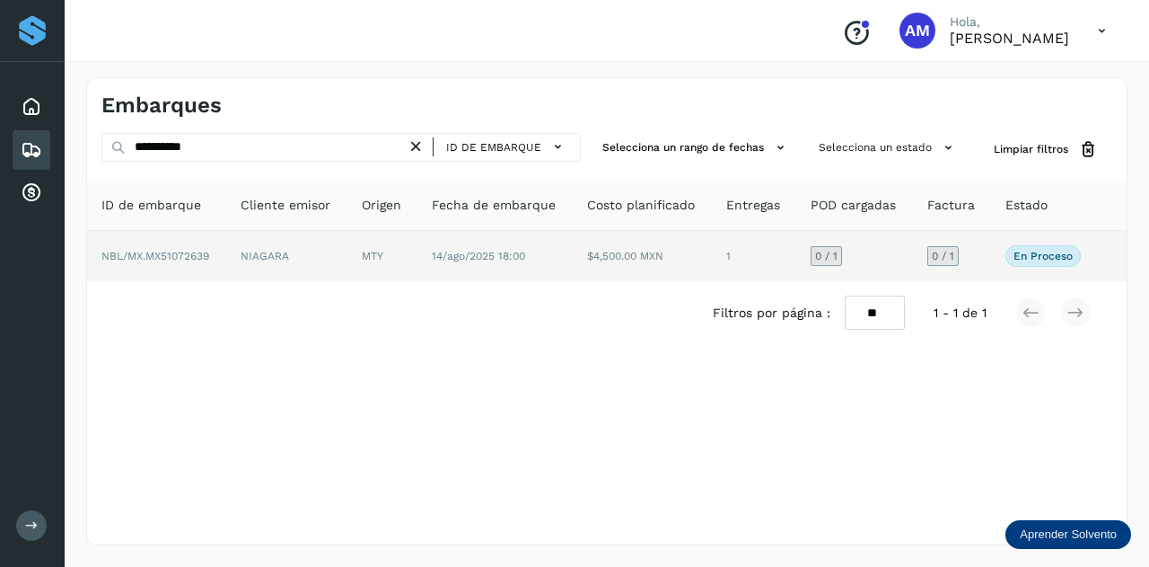
click at [180, 259] on span "NBL/MX.MX51072639" at bounding box center [155, 256] width 108 height 13
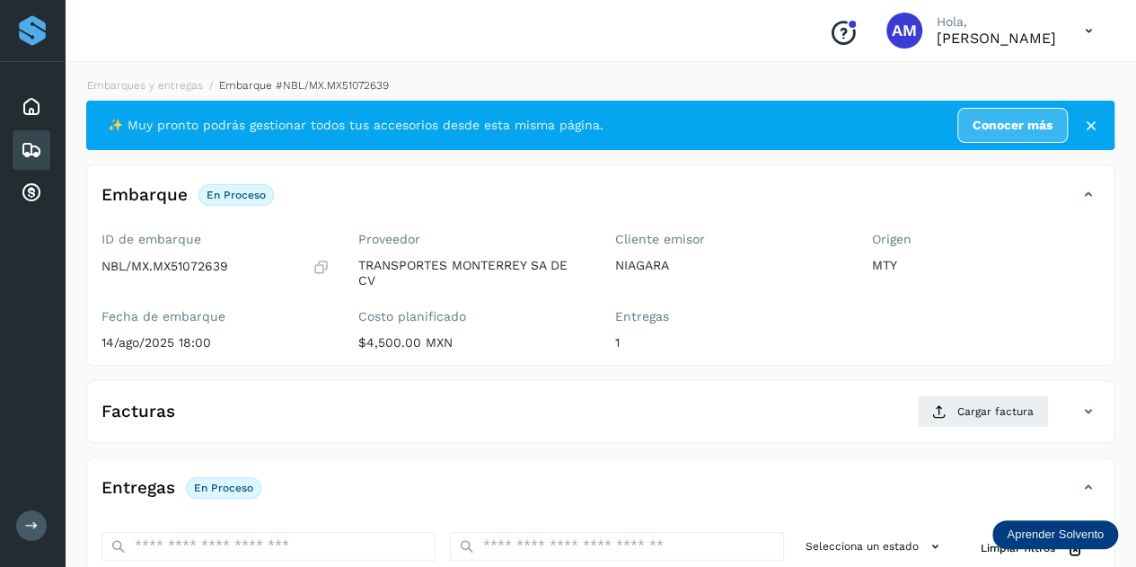
scroll to position [180, 0]
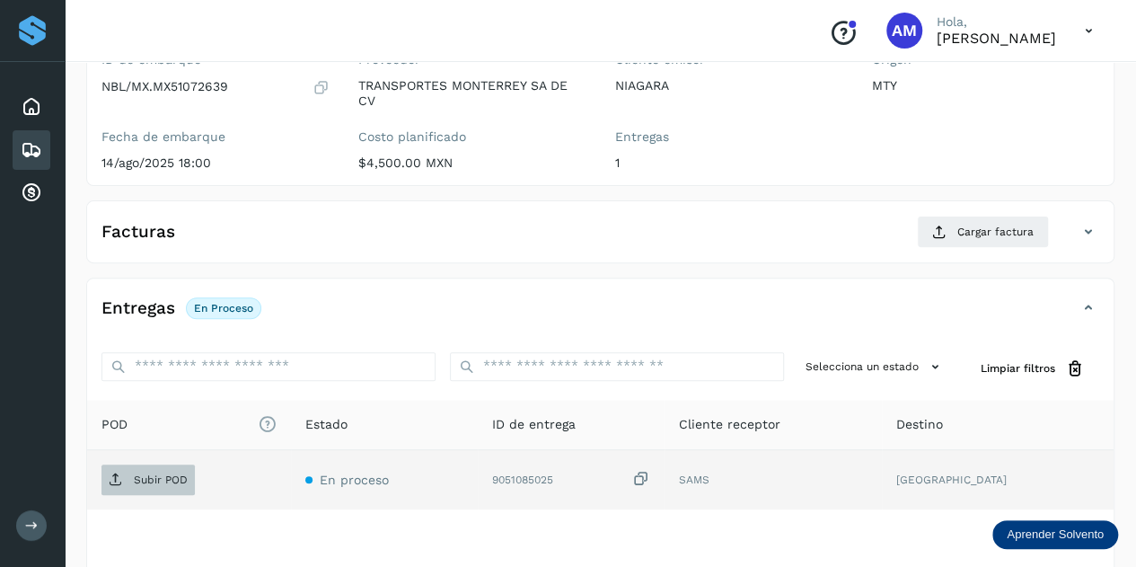
click at [143, 482] on p "Subir POD" at bounding box center [161, 479] width 54 height 13
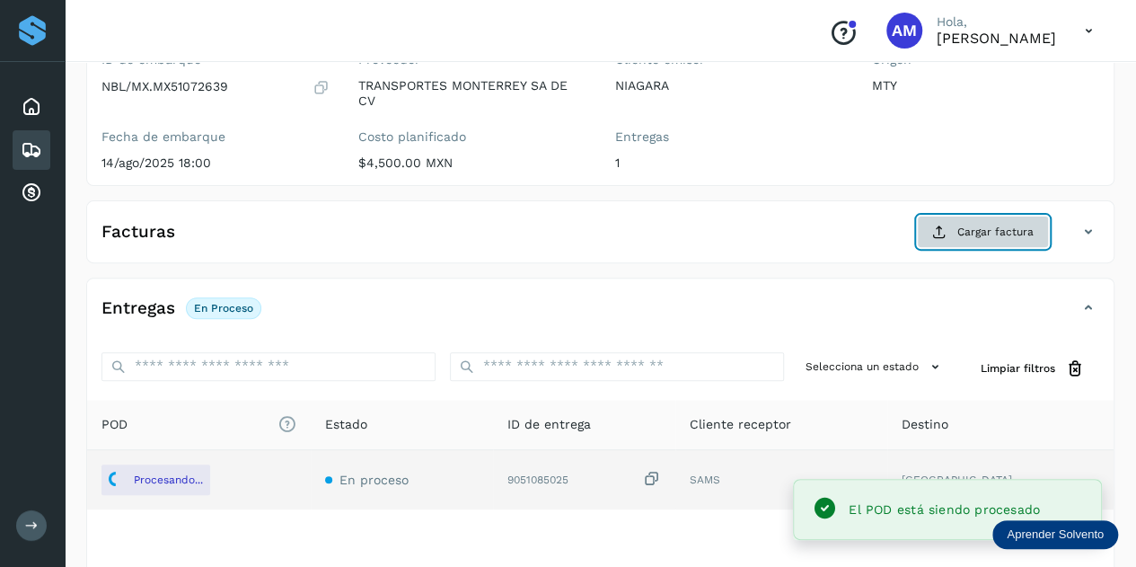
click at [988, 233] on span "Cargar factura" at bounding box center [995, 232] width 76 height 16
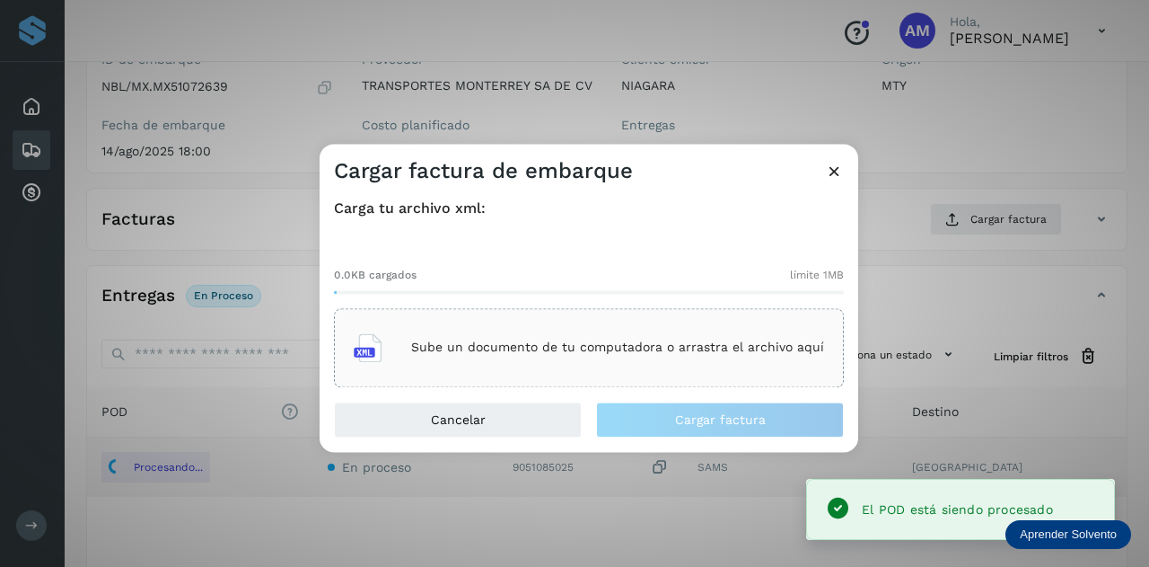
click at [576, 347] on p "Sube un documento de tu computadora o arrastra el archivo aquí" at bounding box center [617, 347] width 413 height 15
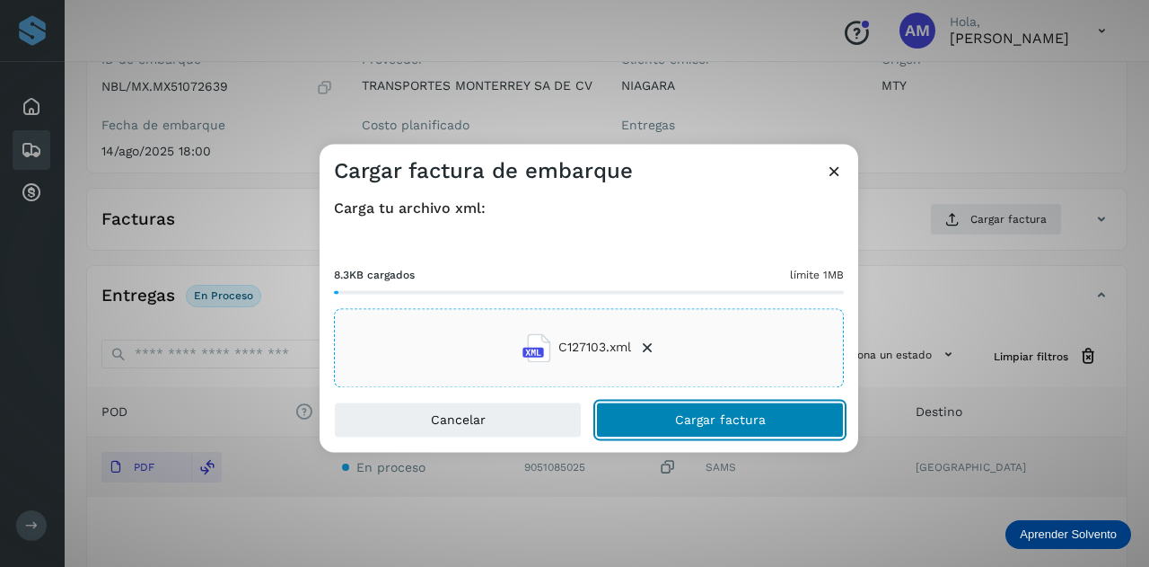
click at [648, 419] on button "Cargar factura" at bounding box center [720, 419] width 248 height 36
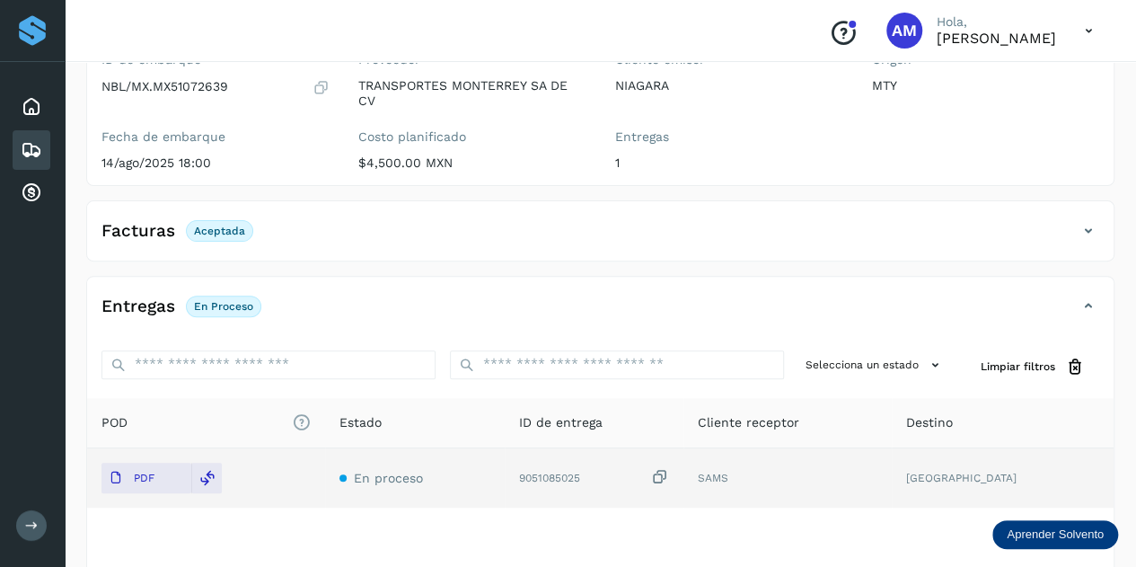
scroll to position [0, 0]
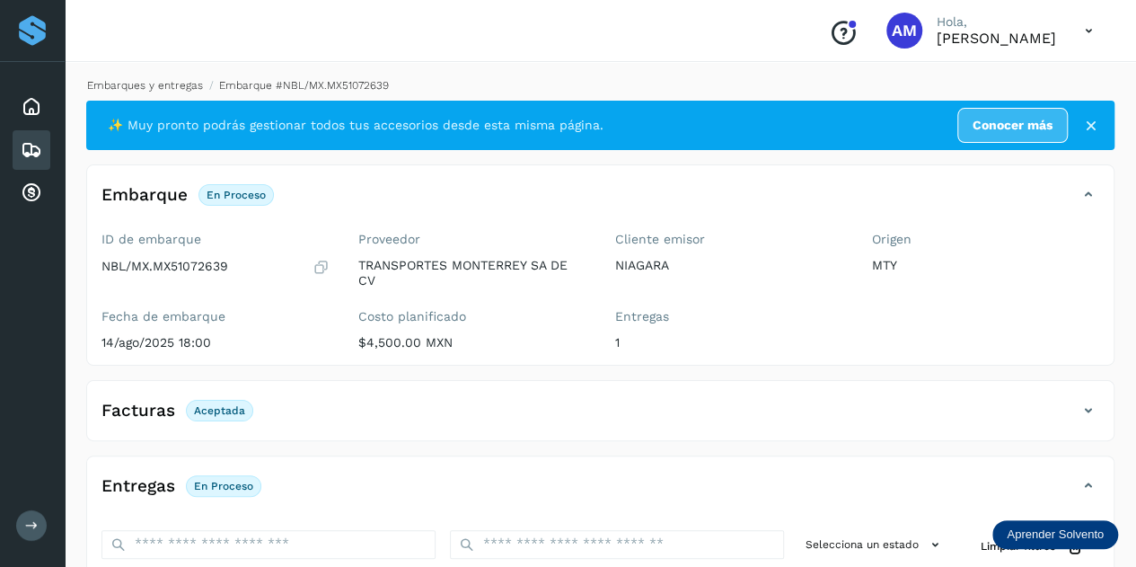
click at [187, 87] on link "Embarques y entregas" at bounding box center [145, 85] width 116 height 13
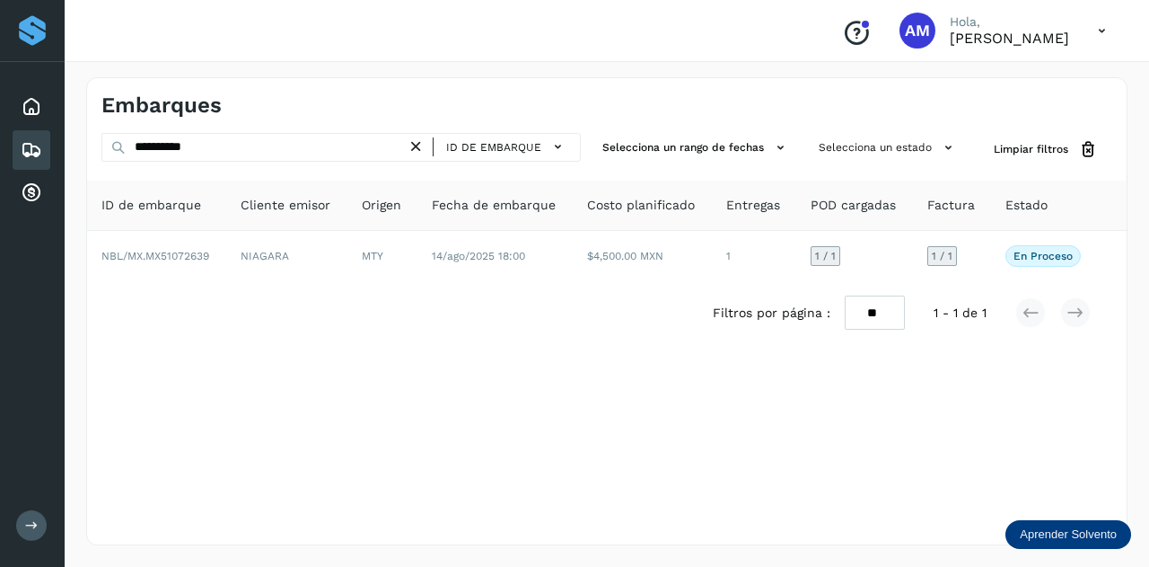
click at [421, 143] on icon at bounding box center [416, 146] width 19 height 19
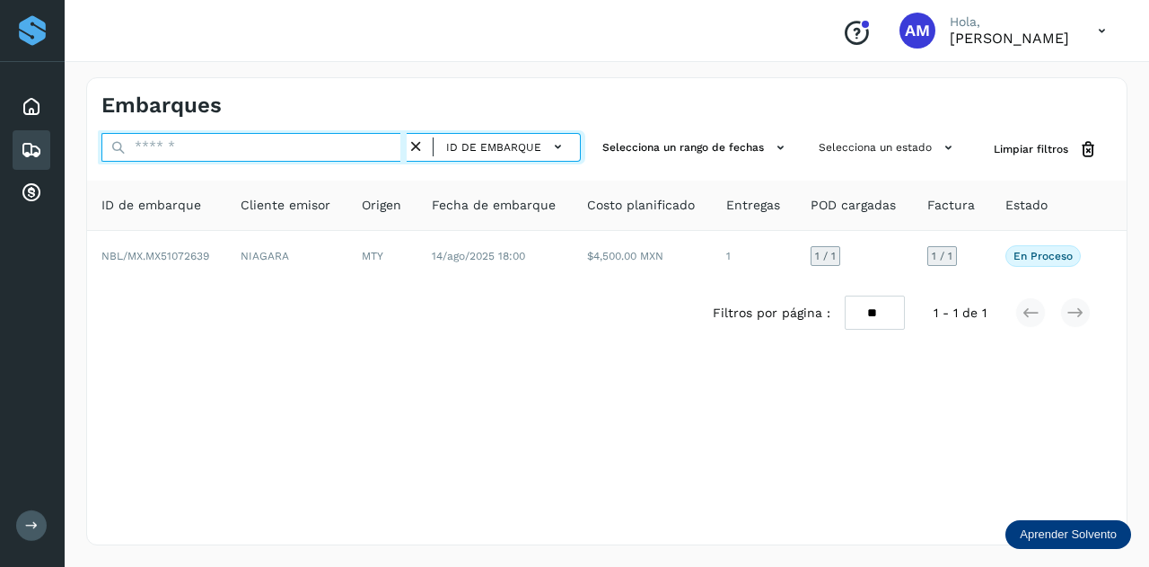
click at [346, 145] on input "text" at bounding box center [253, 147] width 305 height 29
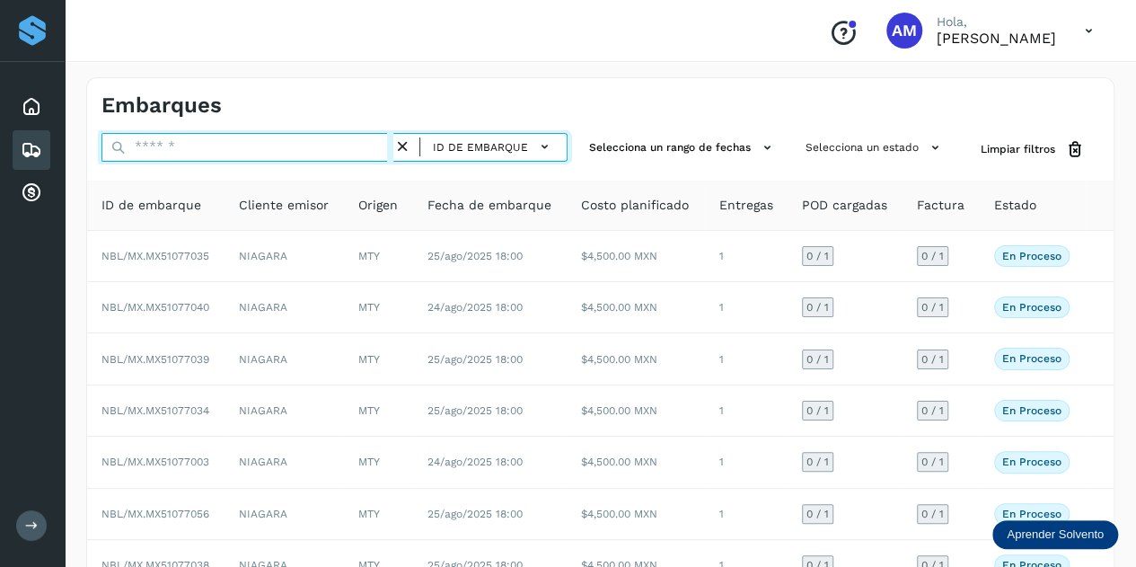
paste input "**********"
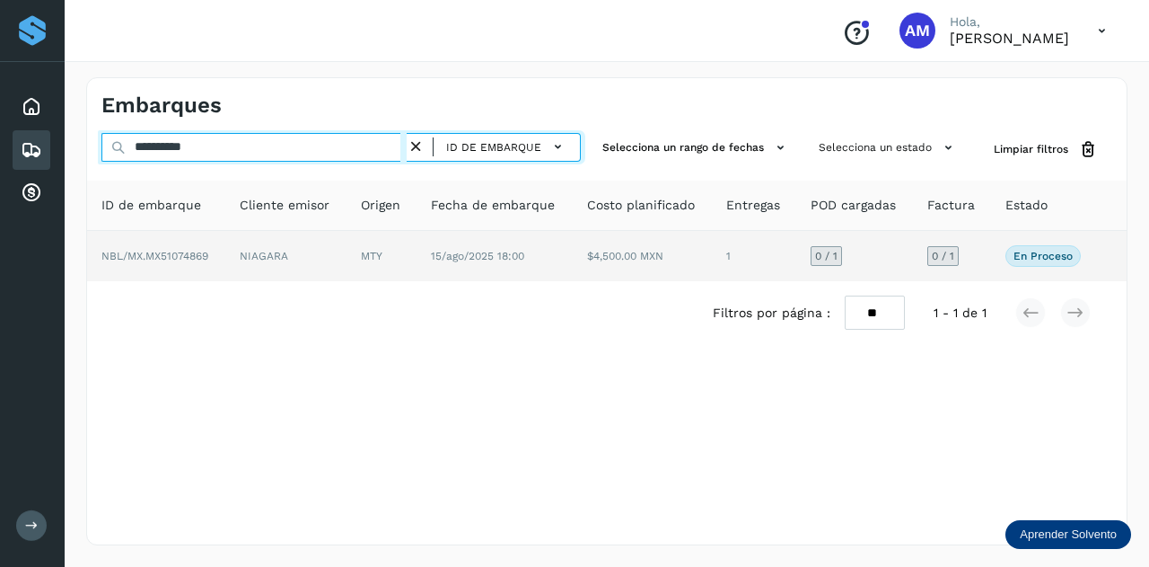
type input "**********"
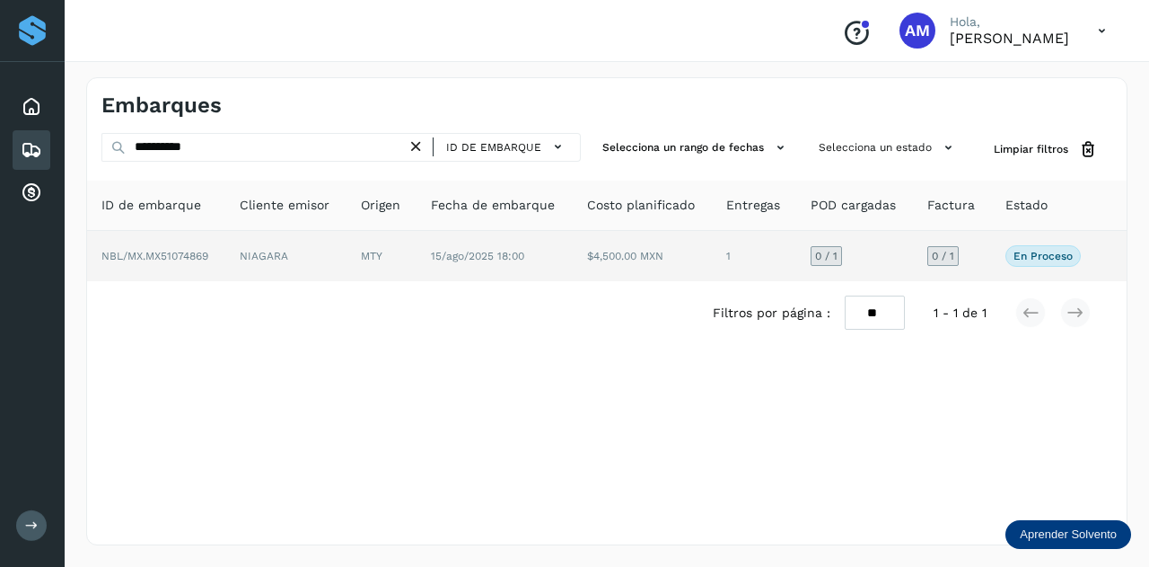
click at [160, 256] on span "NBL/MX.MX51074869" at bounding box center [154, 256] width 107 height 13
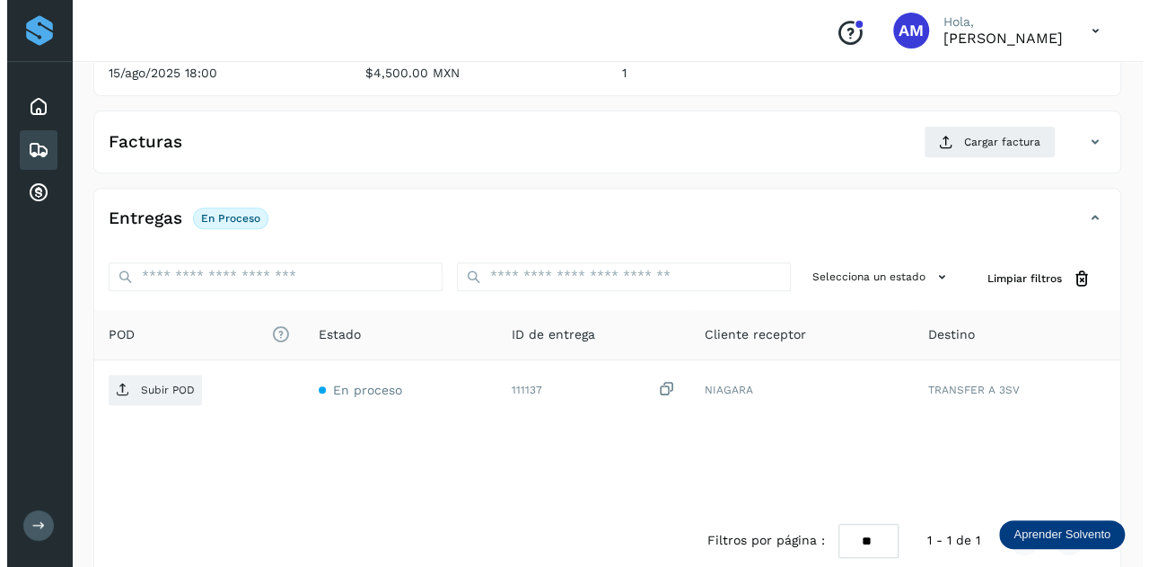
scroll to position [294, 0]
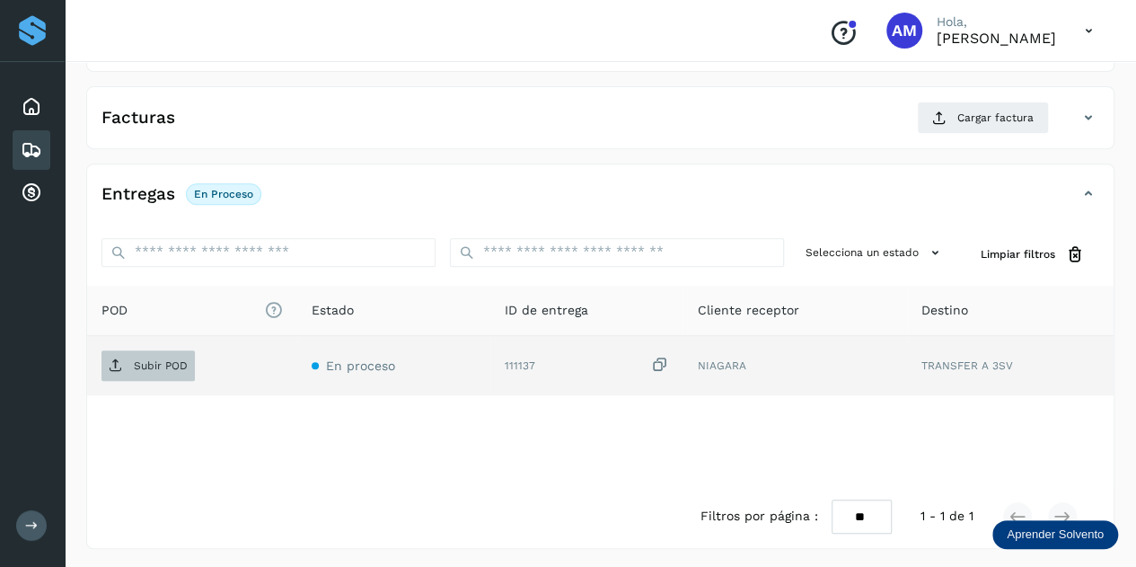
click at [145, 363] on p "Subir POD" at bounding box center [161, 365] width 54 height 13
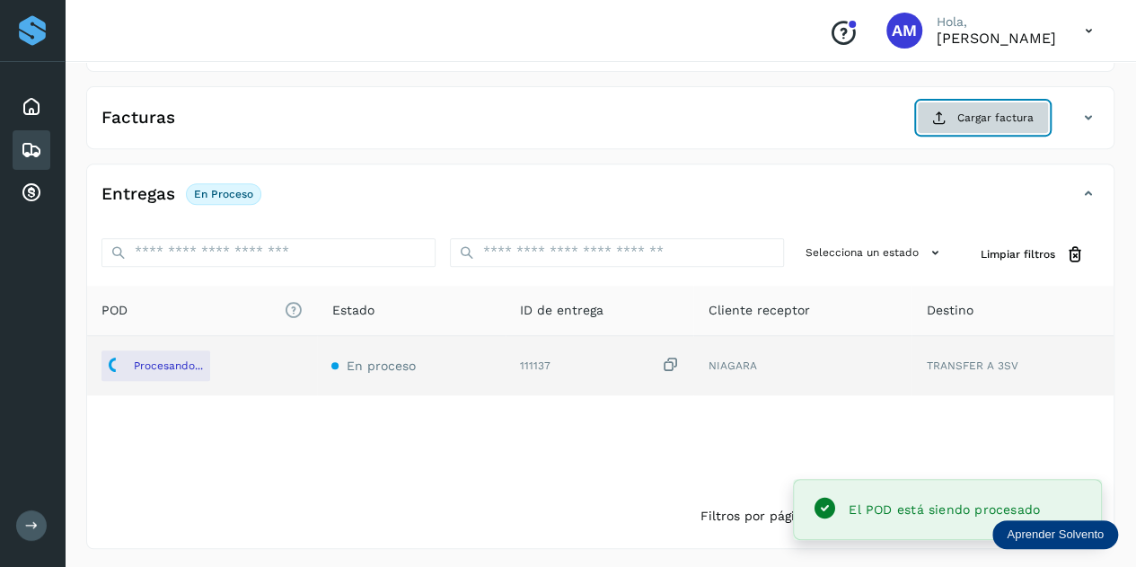
click at [955, 103] on button "Cargar factura" at bounding box center [983, 117] width 132 height 32
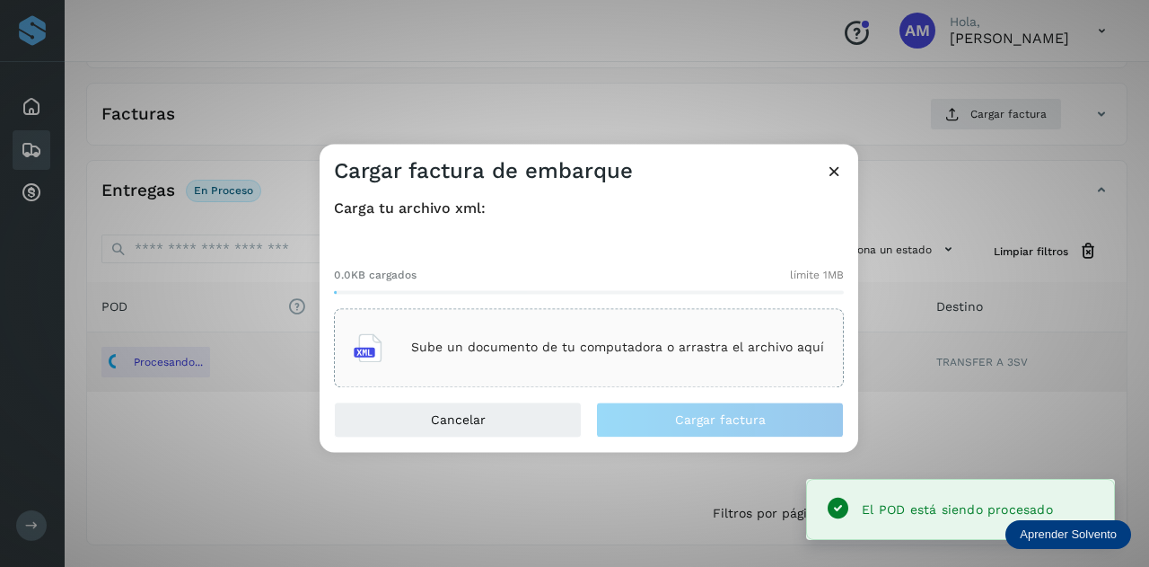
click at [641, 303] on div "0.0KB cargados límite 1MB Sube un documento de tu computadora o arrastra el arc…" at bounding box center [589, 312] width 510 height 149
click at [629, 315] on div "Sube un documento de tu computadora o arrastra el archivo aquí" at bounding box center [589, 347] width 510 height 79
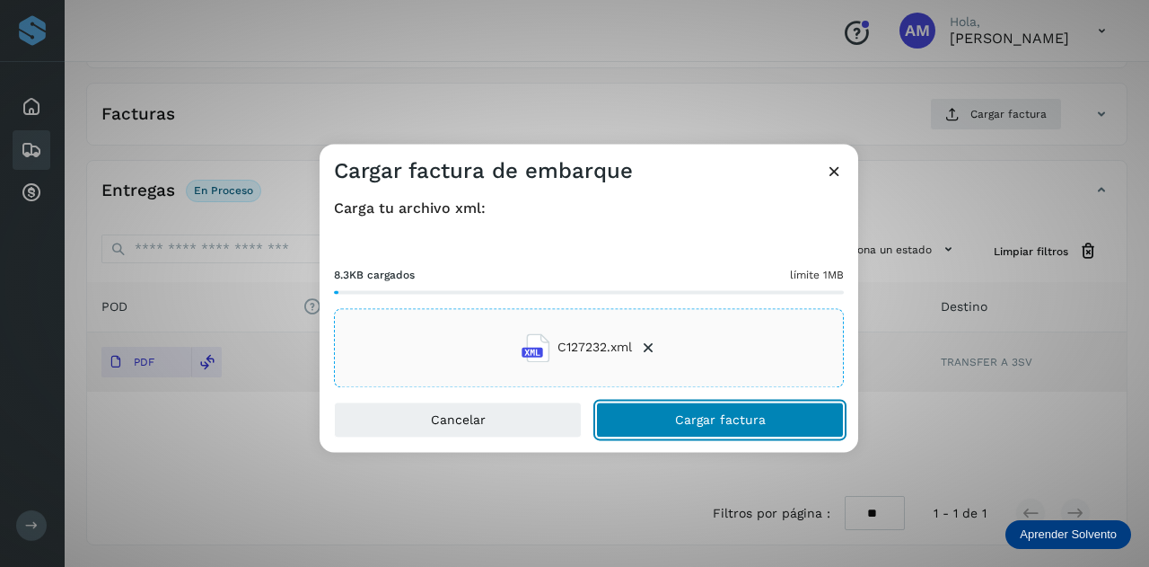
click at [646, 410] on button "Cargar factura" at bounding box center [720, 419] width 248 height 36
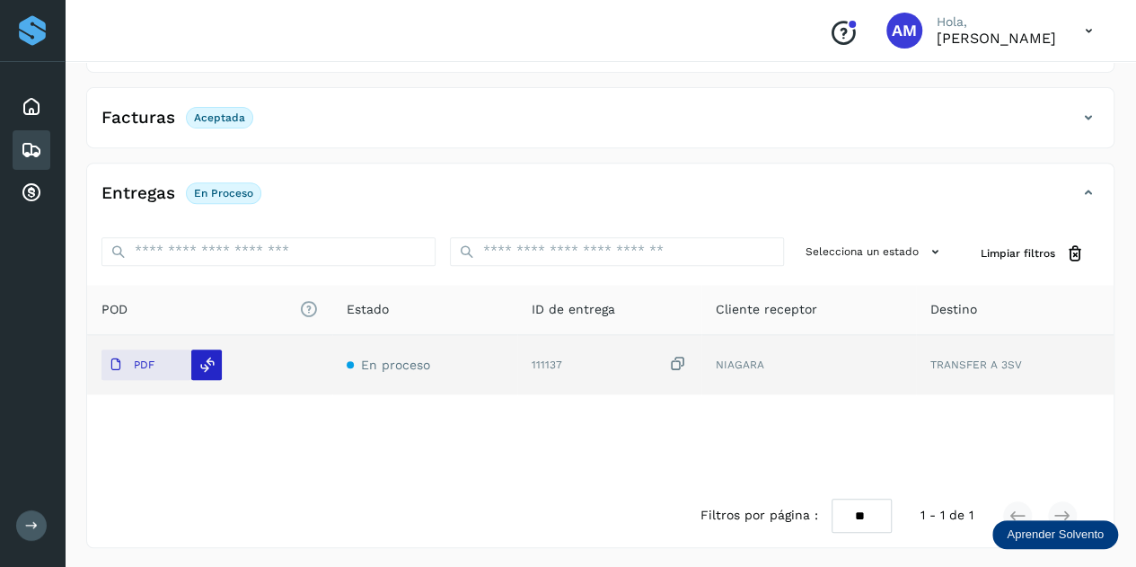
scroll to position [0, 0]
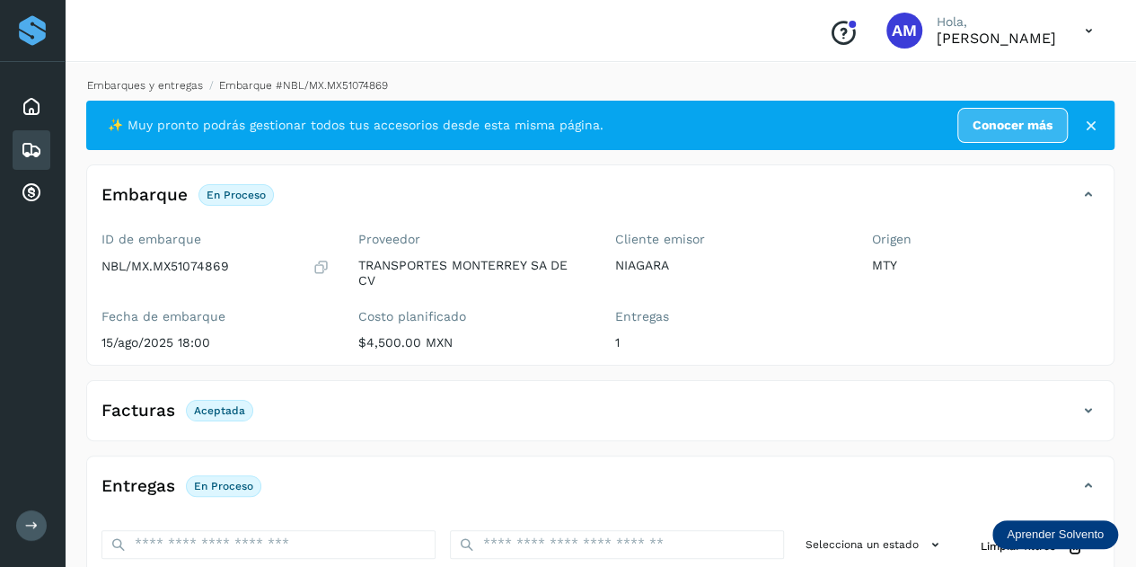
click at [183, 84] on link "Embarques y entregas" at bounding box center [145, 85] width 116 height 13
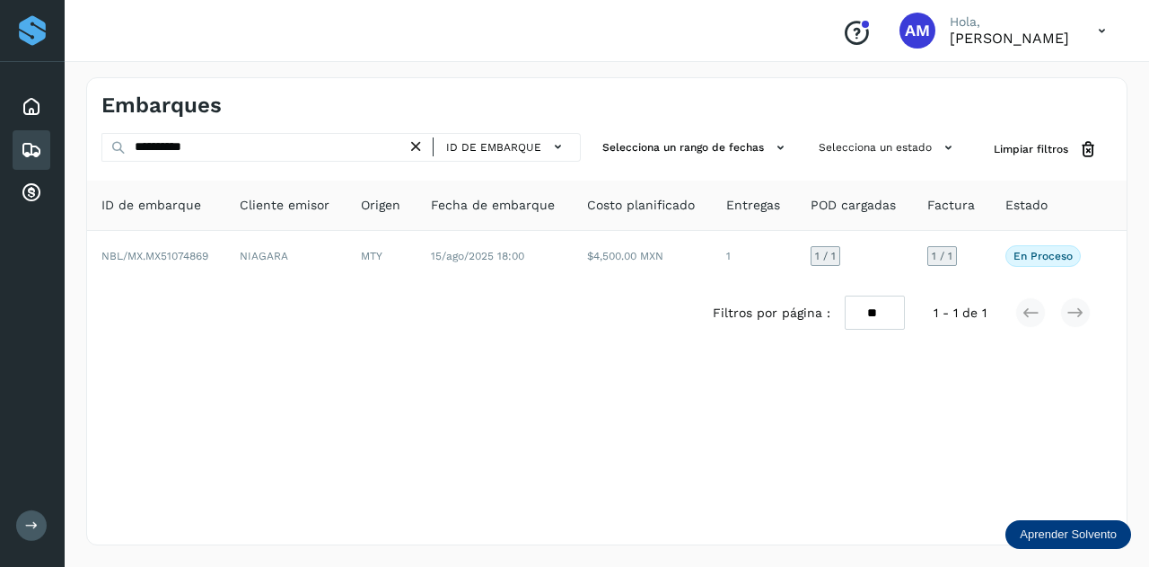
click at [418, 146] on icon at bounding box center [416, 146] width 19 height 19
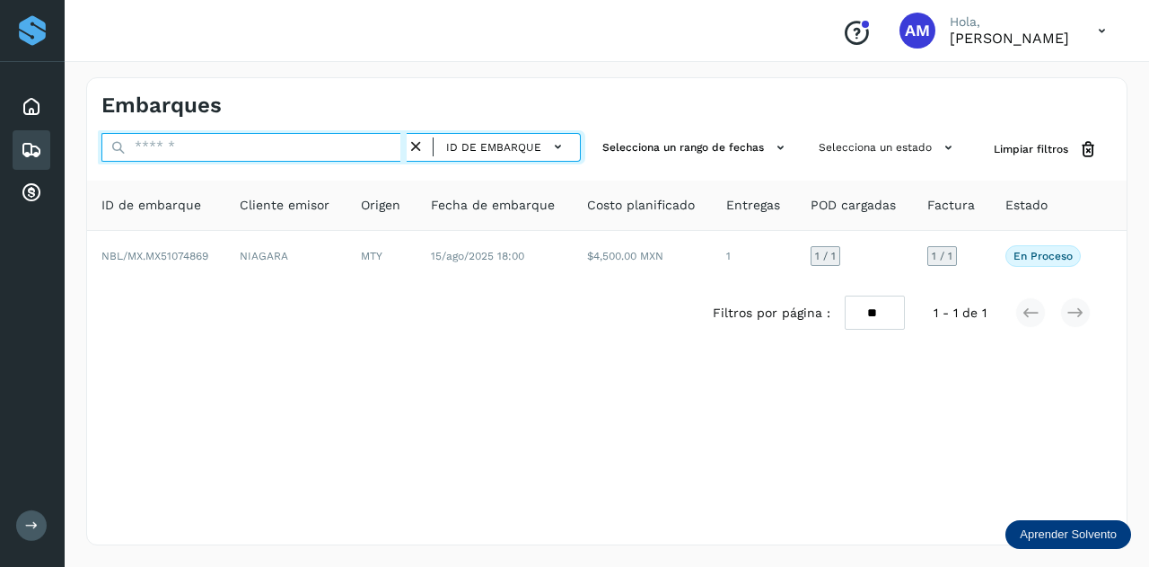
click at [333, 155] on input "text" at bounding box center [253, 147] width 305 height 29
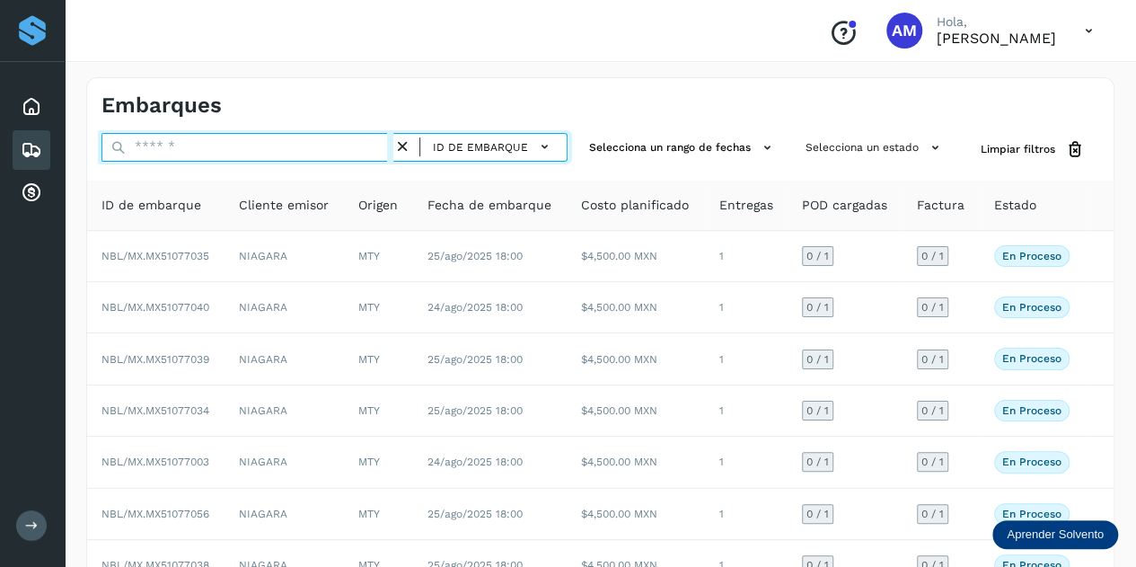
paste input "**********"
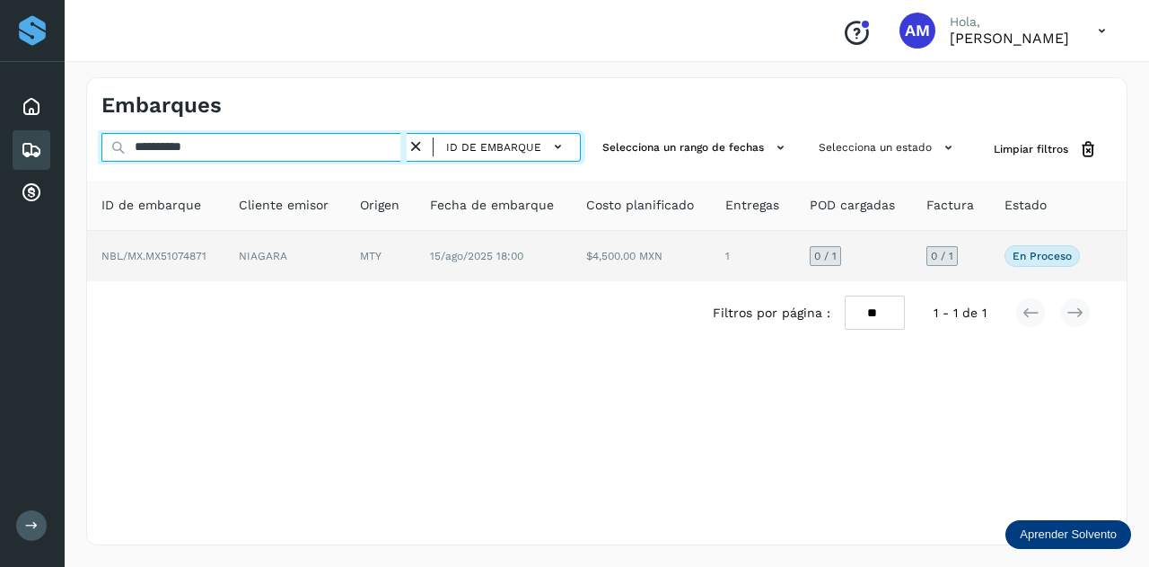
type input "**********"
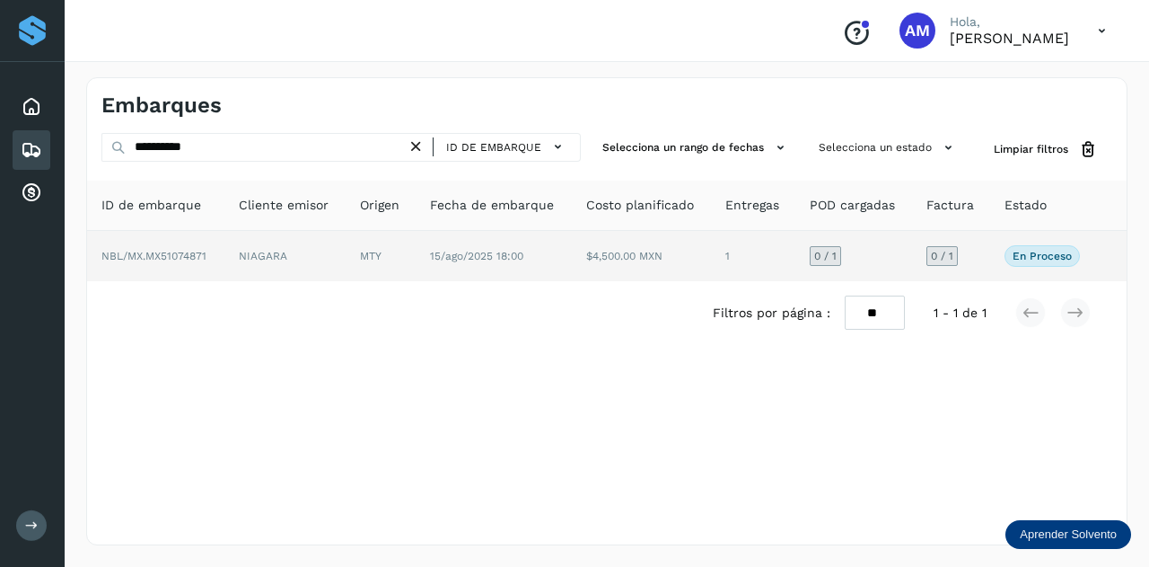
click at [347, 251] on td "MTY" at bounding box center [381, 256] width 70 height 50
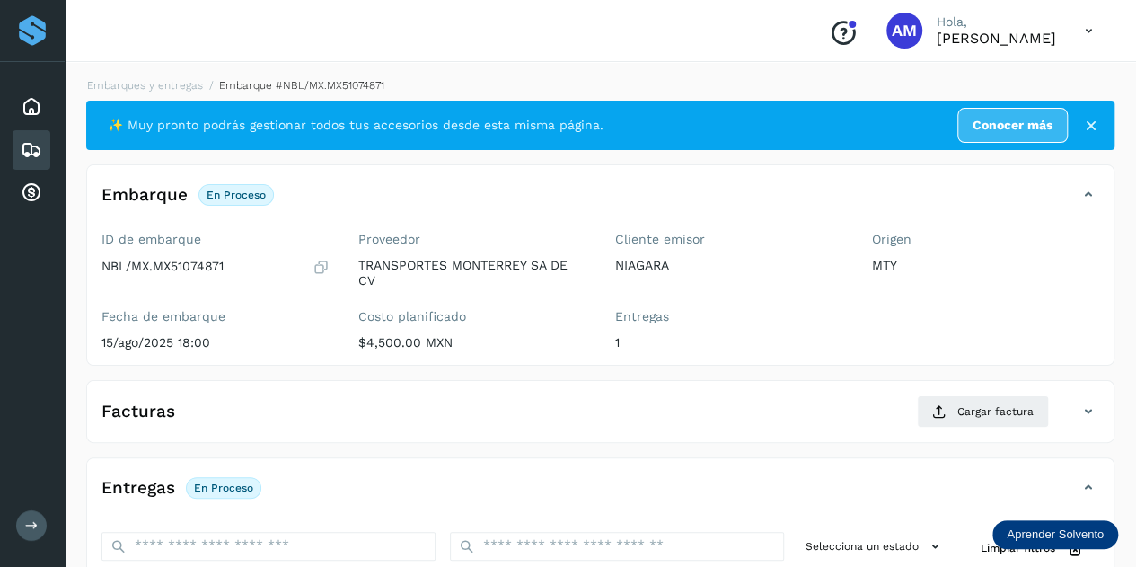
scroll to position [180, 0]
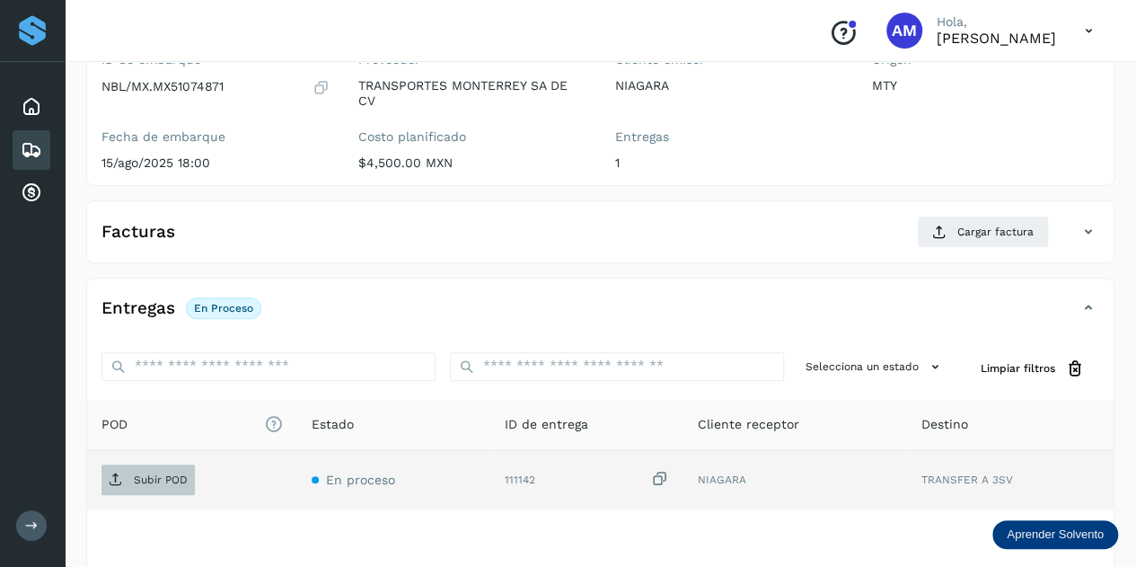
click at [169, 467] on span "Subir POD" at bounding box center [147, 479] width 93 height 29
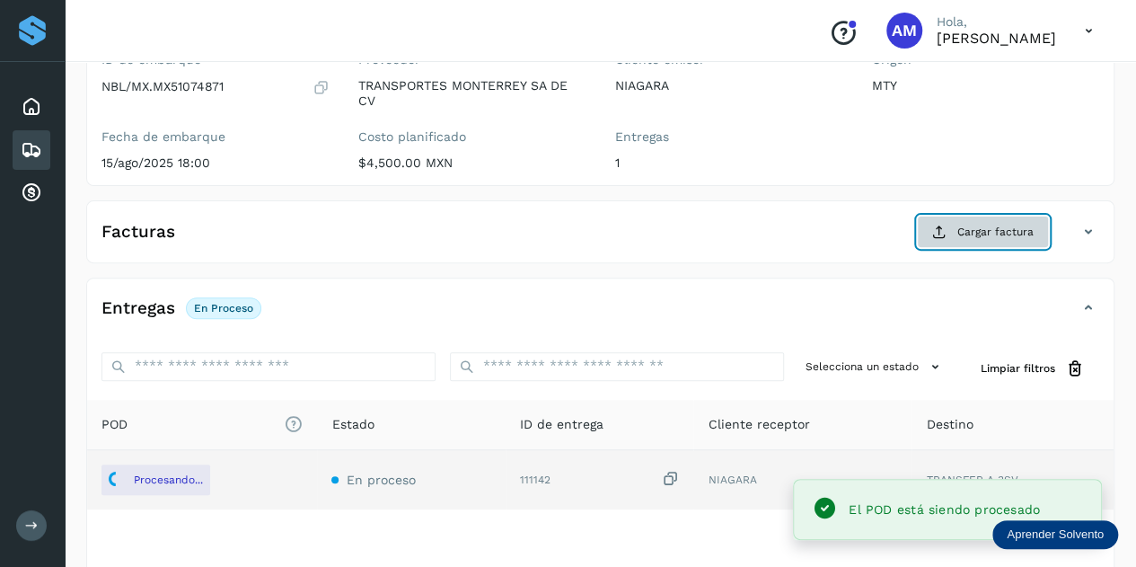
click at [962, 237] on span "Cargar factura" at bounding box center [995, 232] width 76 height 16
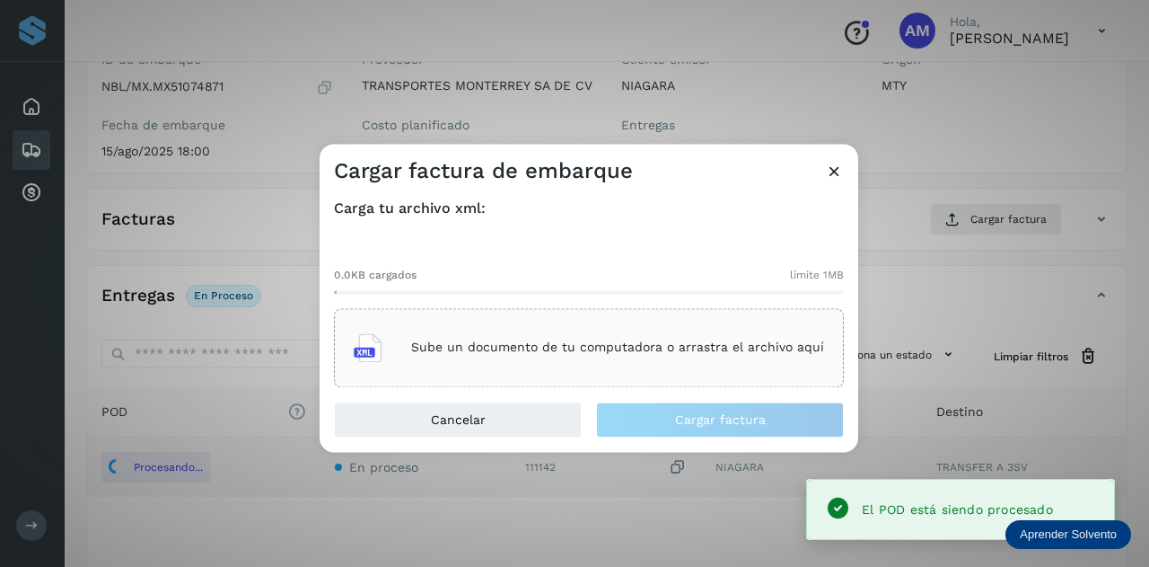
click at [608, 353] on p "Sube un documento de tu computadora o arrastra el archivo aquí" at bounding box center [617, 347] width 413 height 15
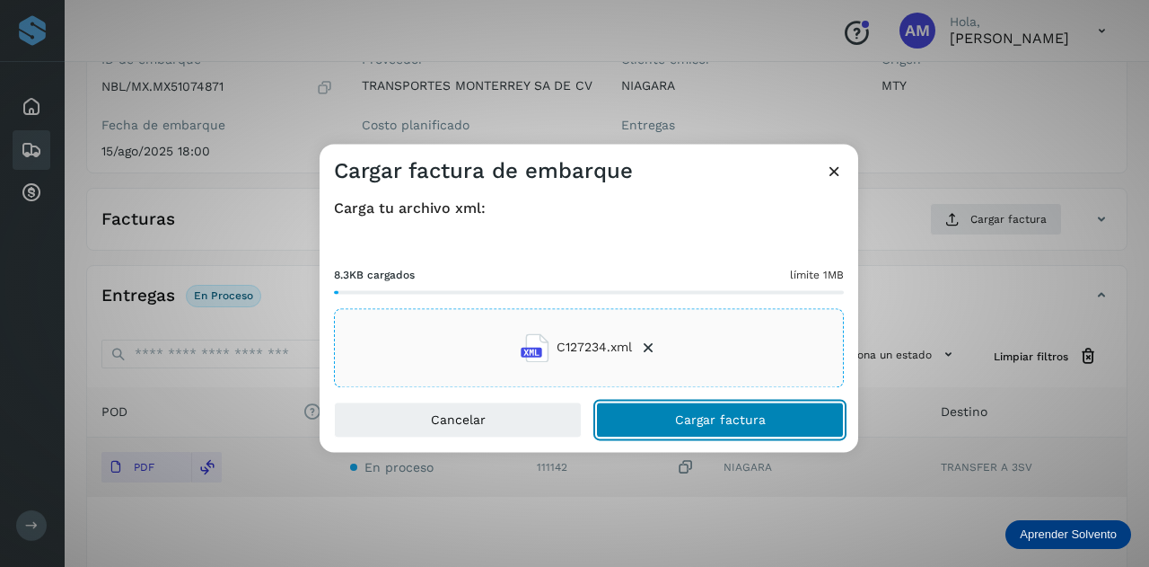
click at [652, 419] on button "Cargar factura" at bounding box center [720, 419] width 248 height 36
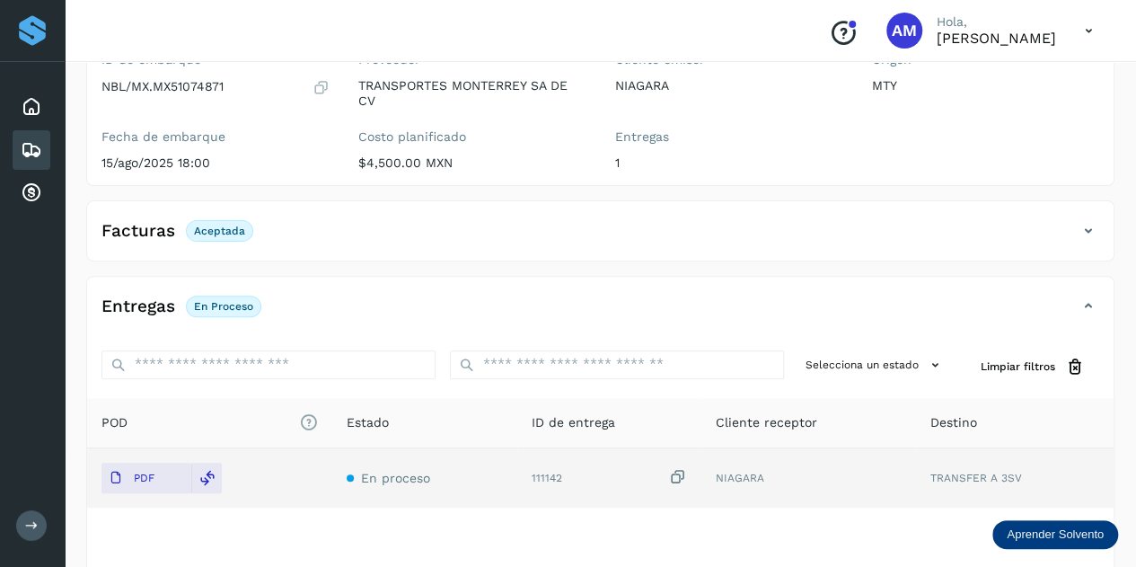
scroll to position [0, 0]
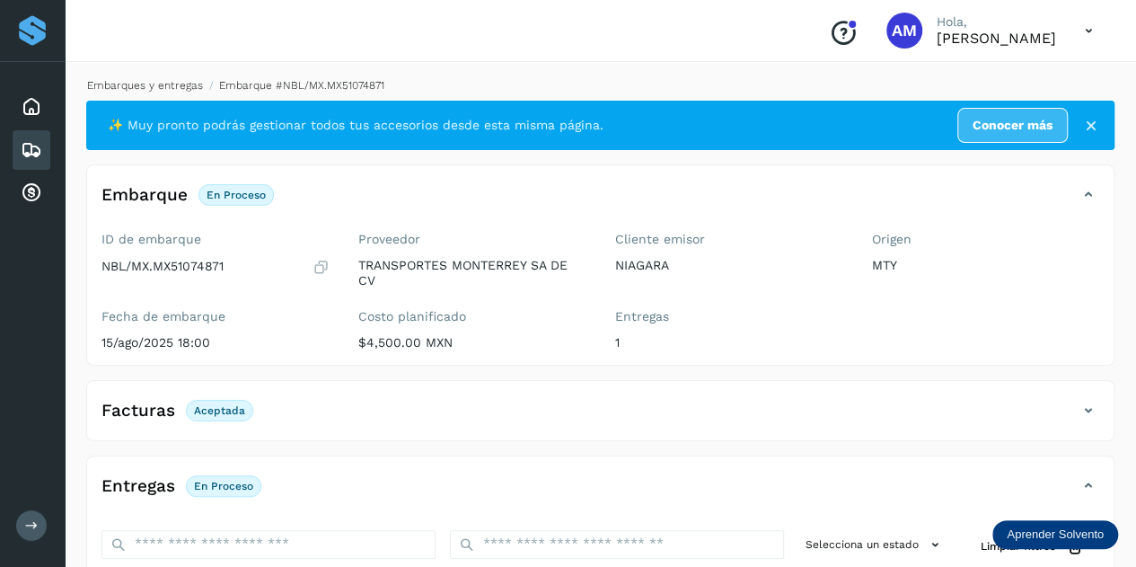
click at [189, 84] on link "Embarques y entregas" at bounding box center [145, 85] width 116 height 13
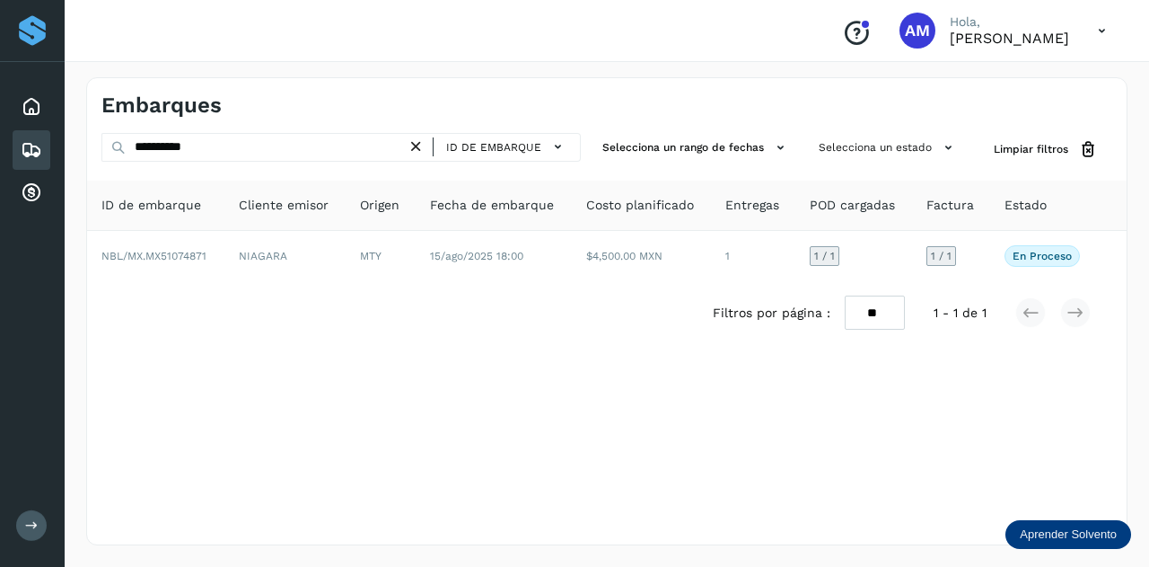
click at [417, 150] on icon at bounding box center [416, 146] width 19 height 19
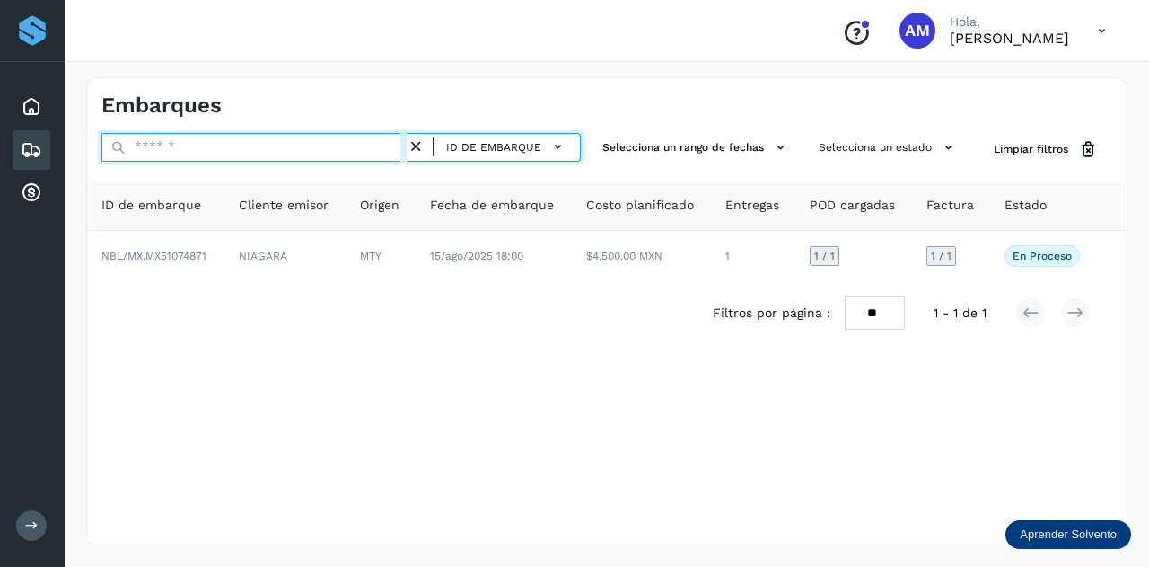
click at [369, 155] on input "text" at bounding box center [253, 147] width 305 height 29
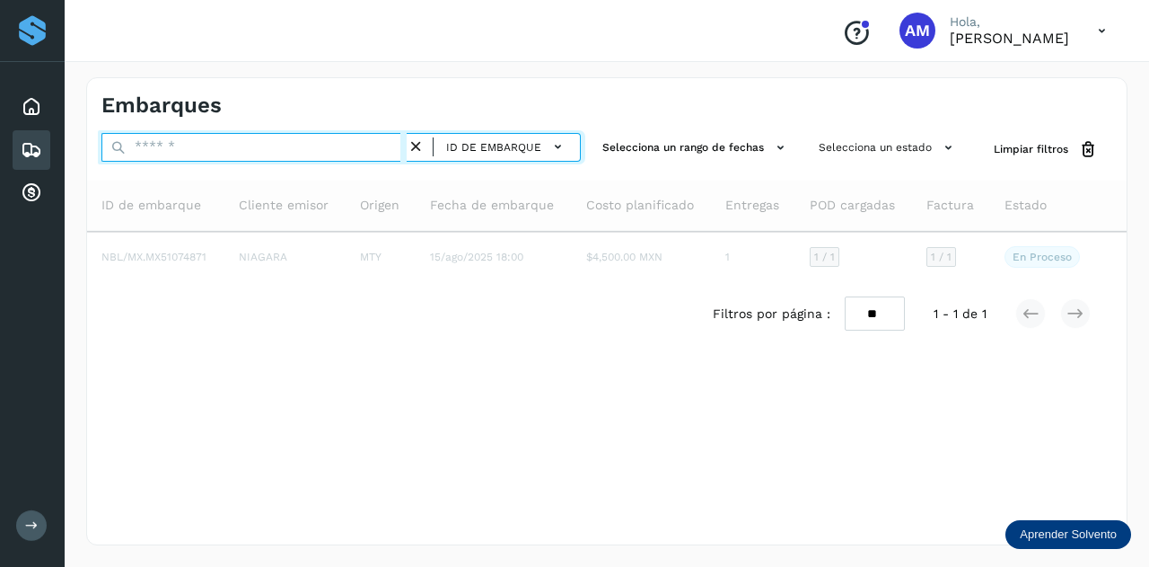
paste input "**********"
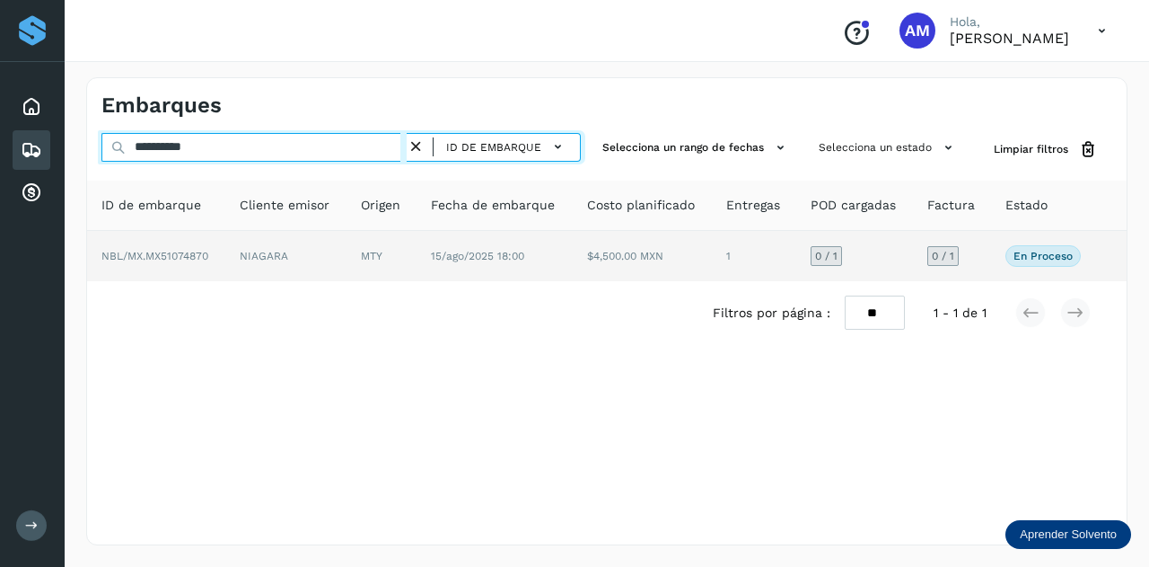
type input "**********"
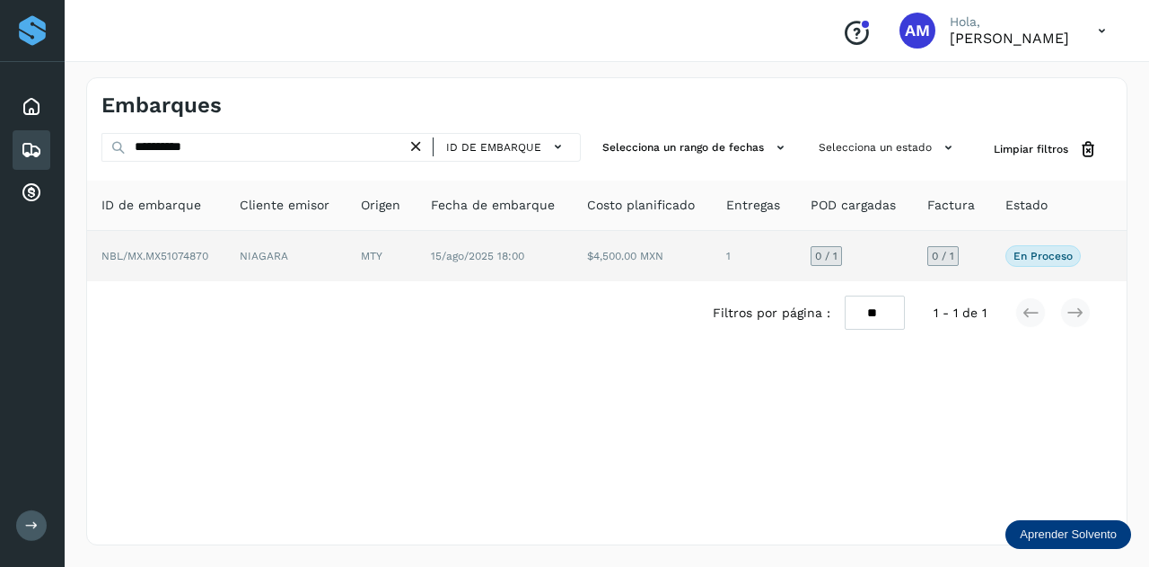
click at [393, 266] on td "MTY" at bounding box center [382, 256] width 70 height 50
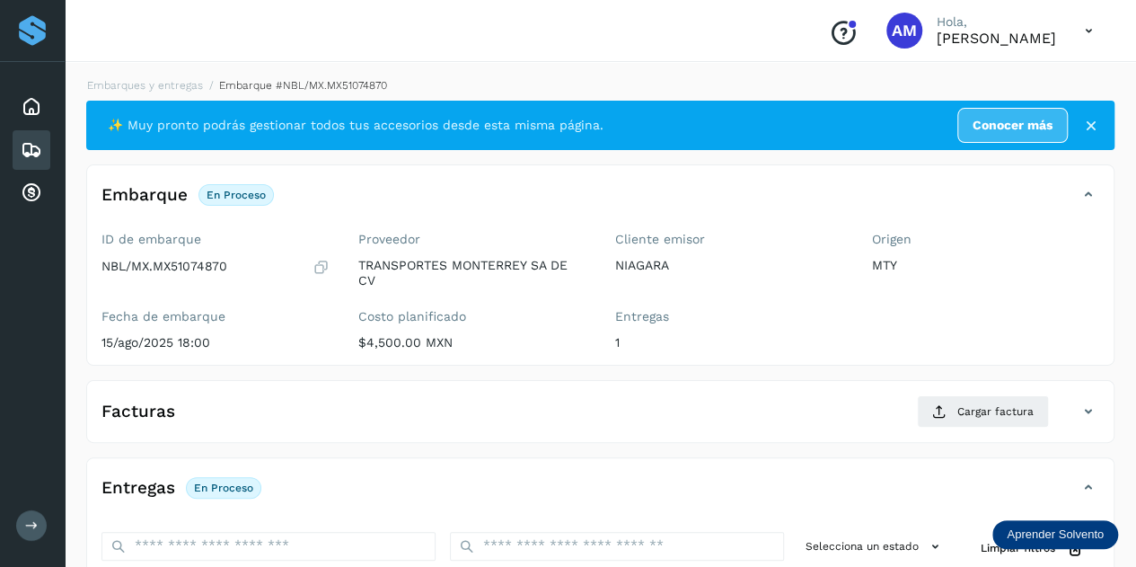
scroll to position [269, 0]
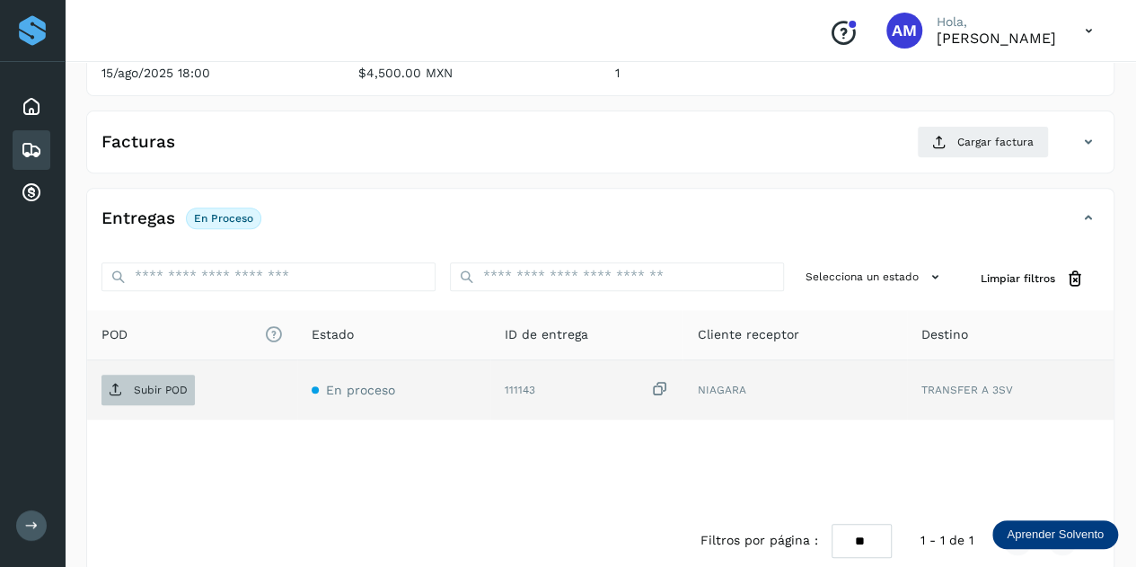
click at [191, 391] on span "Subir POD" at bounding box center [147, 389] width 93 height 29
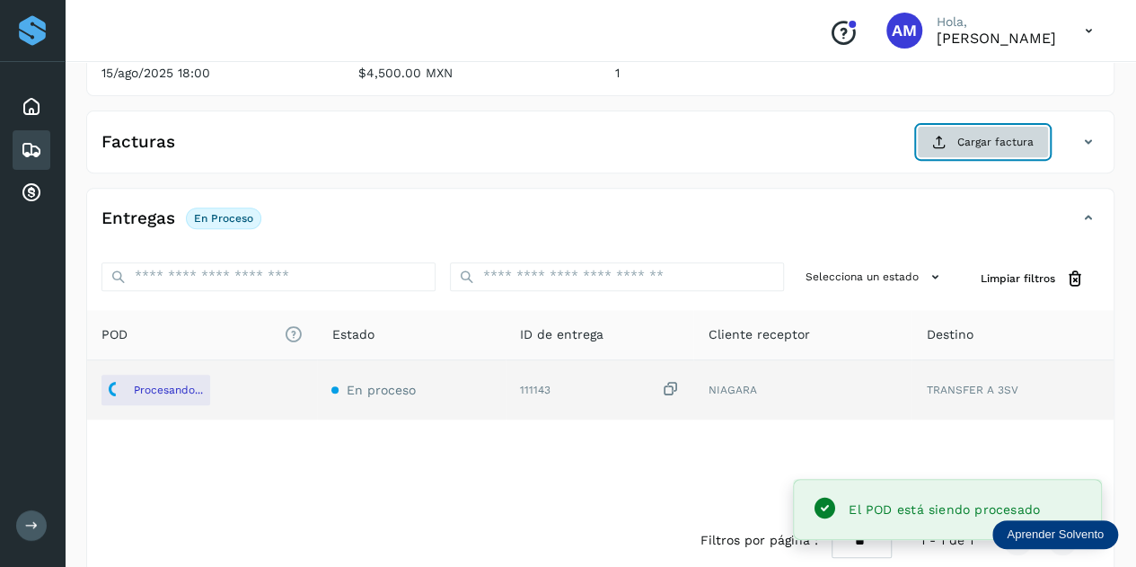
click at [979, 130] on button "Cargar factura" at bounding box center [983, 142] width 132 height 32
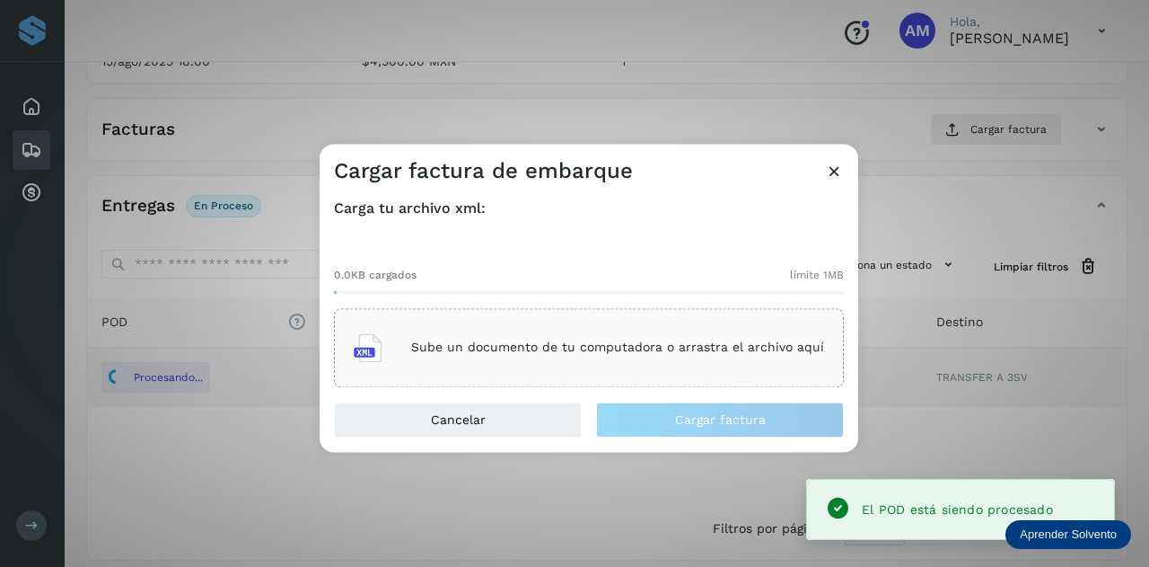
click at [650, 336] on div "Sube un documento de tu computadora o arrastra el archivo aquí" at bounding box center [589, 347] width 470 height 48
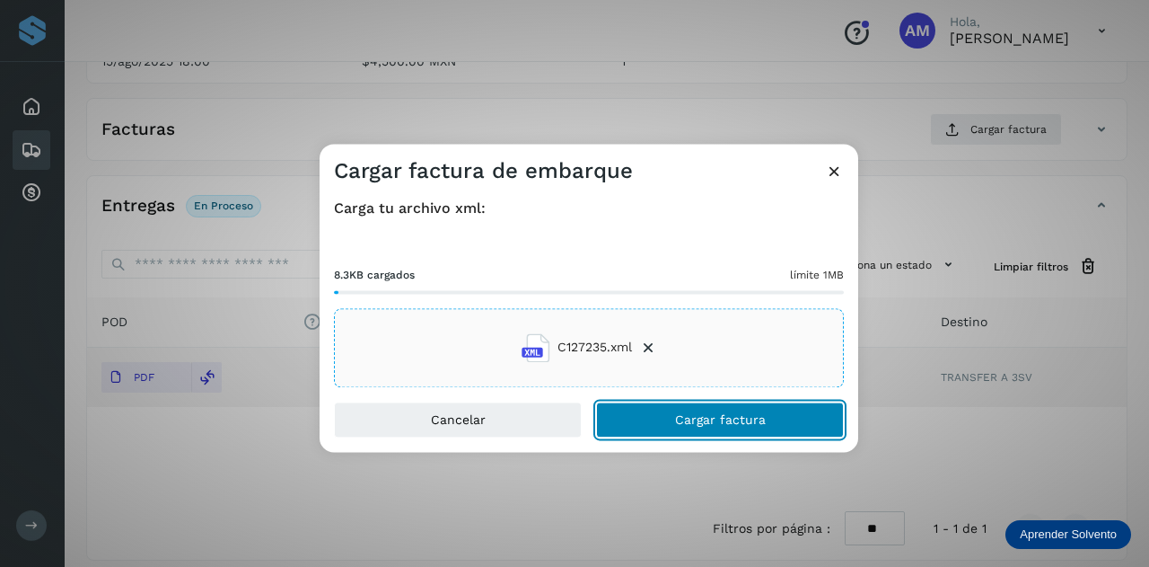
click at [674, 427] on button "Cargar factura" at bounding box center [720, 419] width 248 height 36
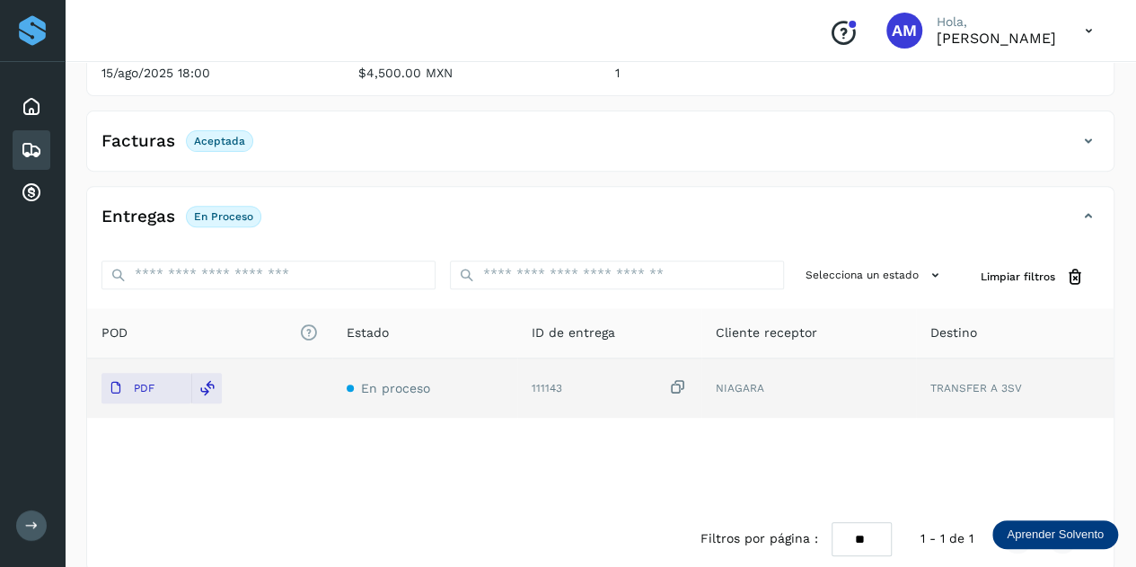
scroll to position [0, 0]
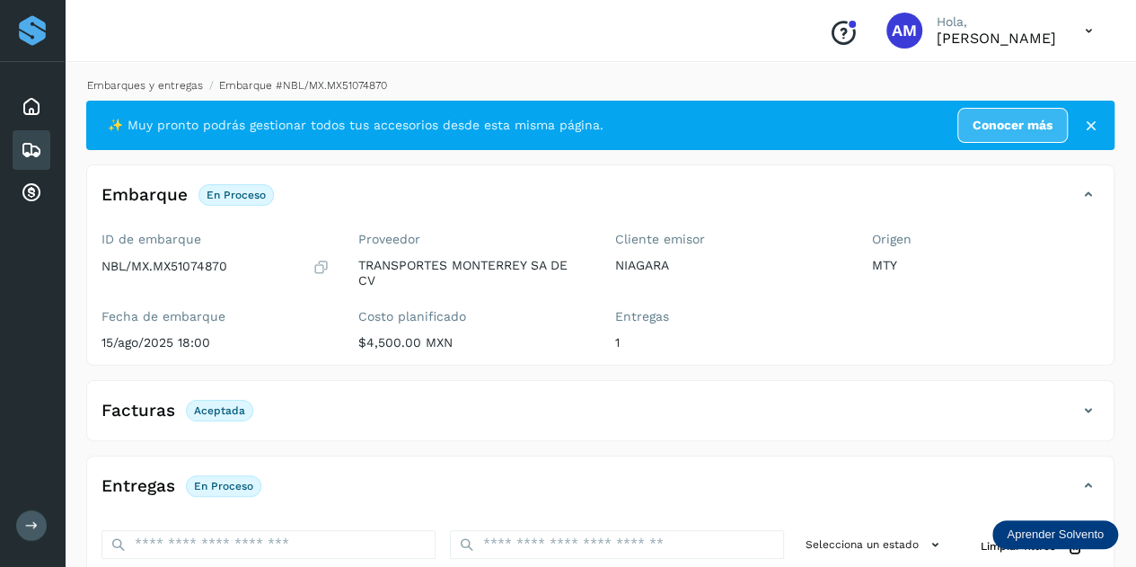
click at [188, 86] on link "Embarques y entregas" at bounding box center [145, 85] width 116 height 13
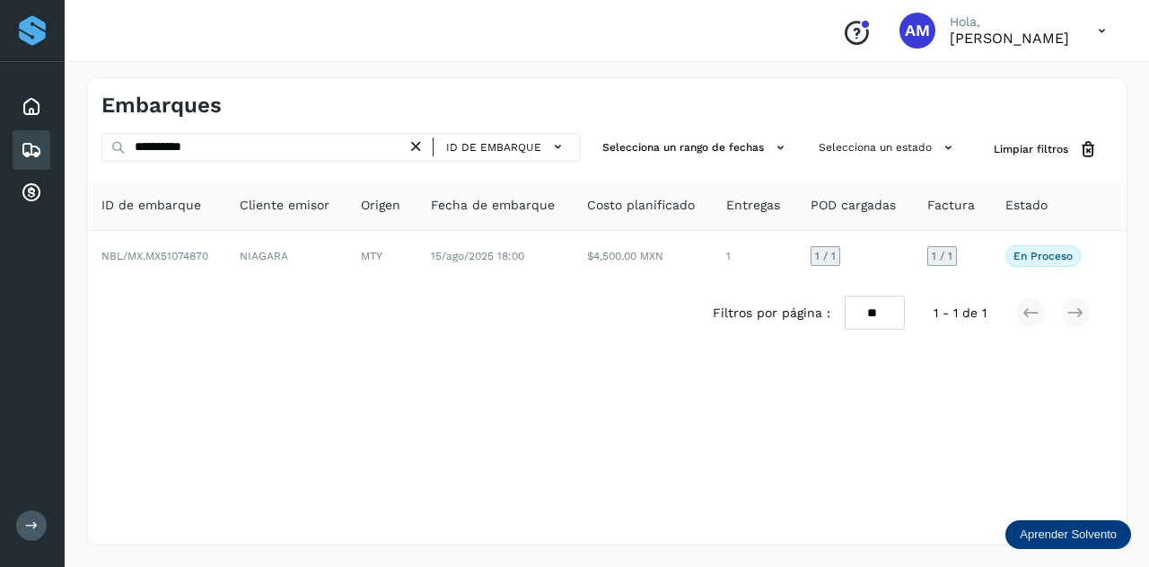
click at [413, 146] on icon at bounding box center [416, 146] width 19 height 19
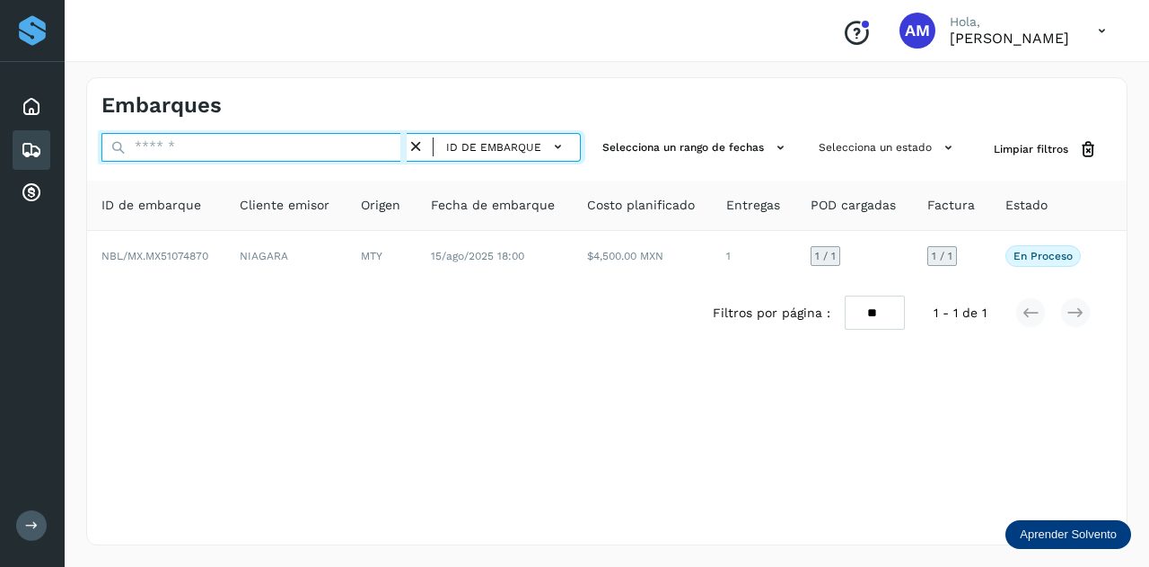
click at [345, 156] on input "text" at bounding box center [253, 147] width 305 height 29
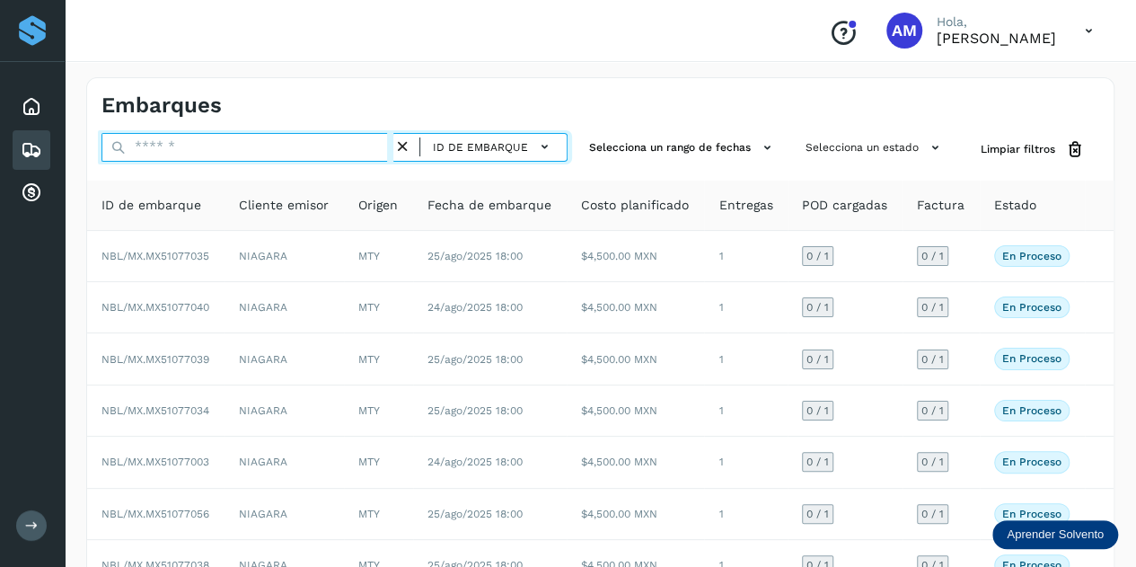
paste input "**********"
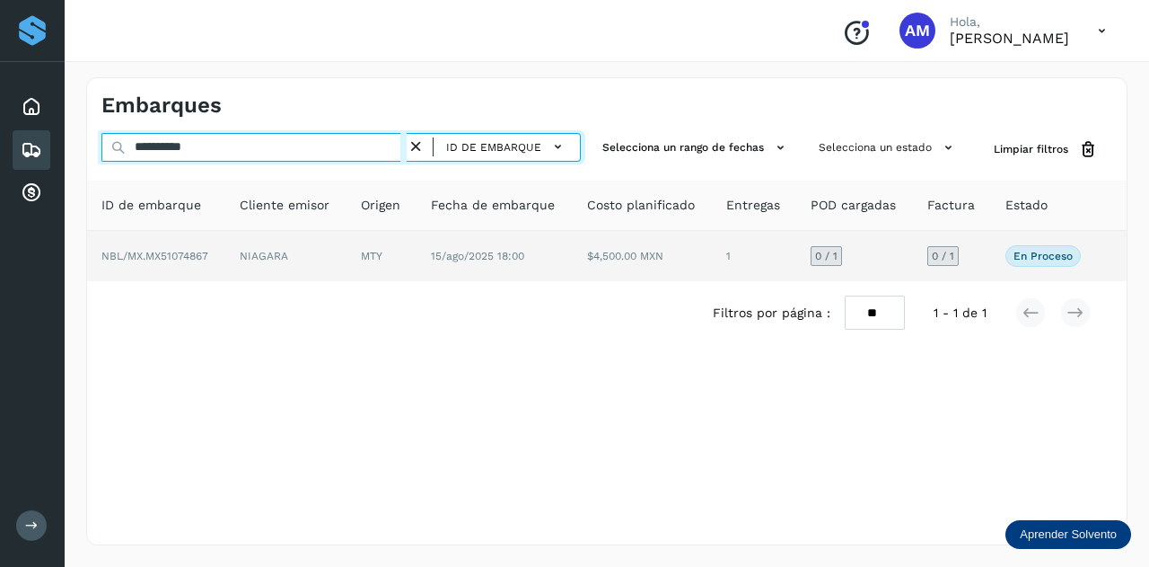
type input "**********"
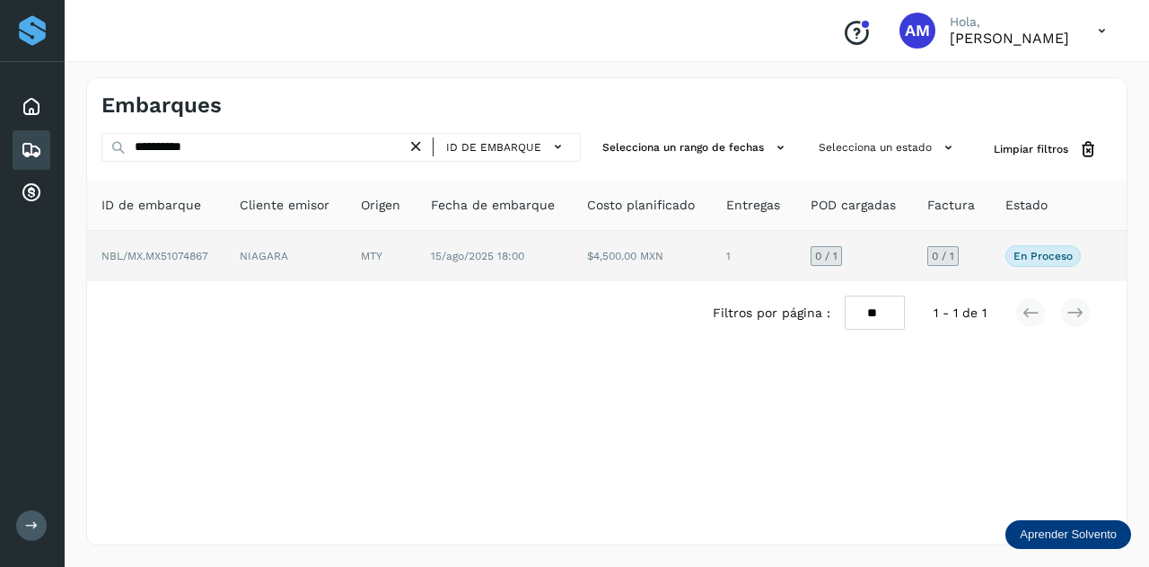
click at [370, 268] on td "MTY" at bounding box center [382, 256] width 70 height 50
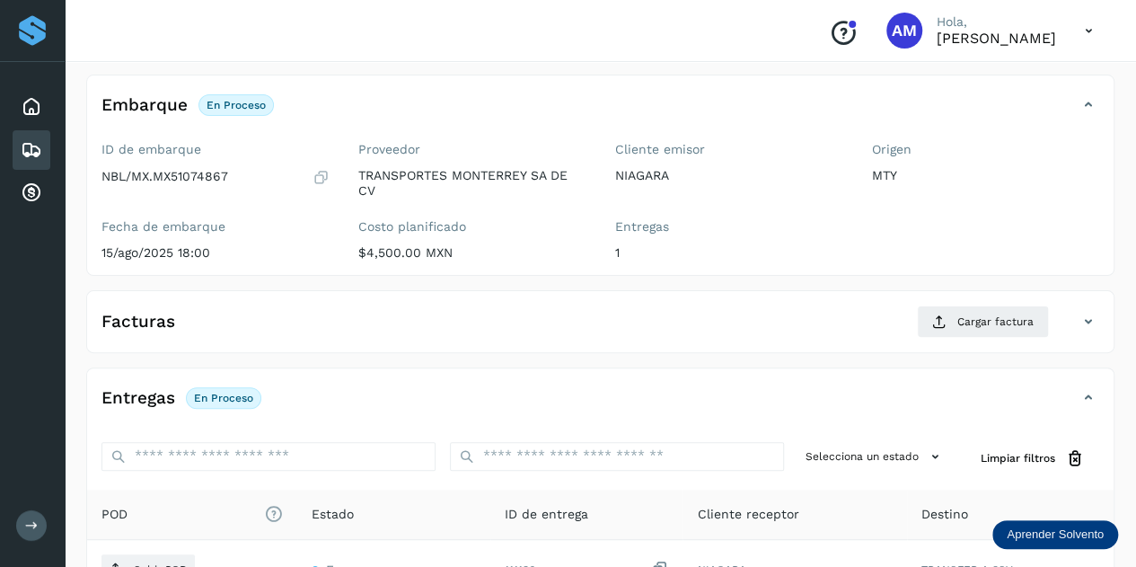
scroll to position [180, 0]
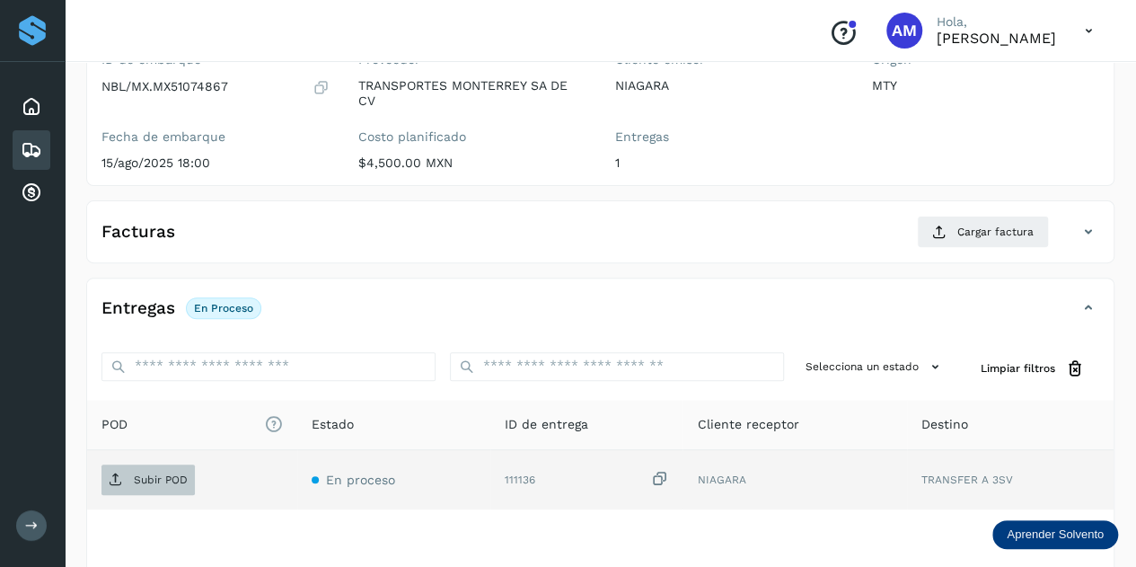
click at [151, 476] on p "Subir POD" at bounding box center [161, 479] width 54 height 13
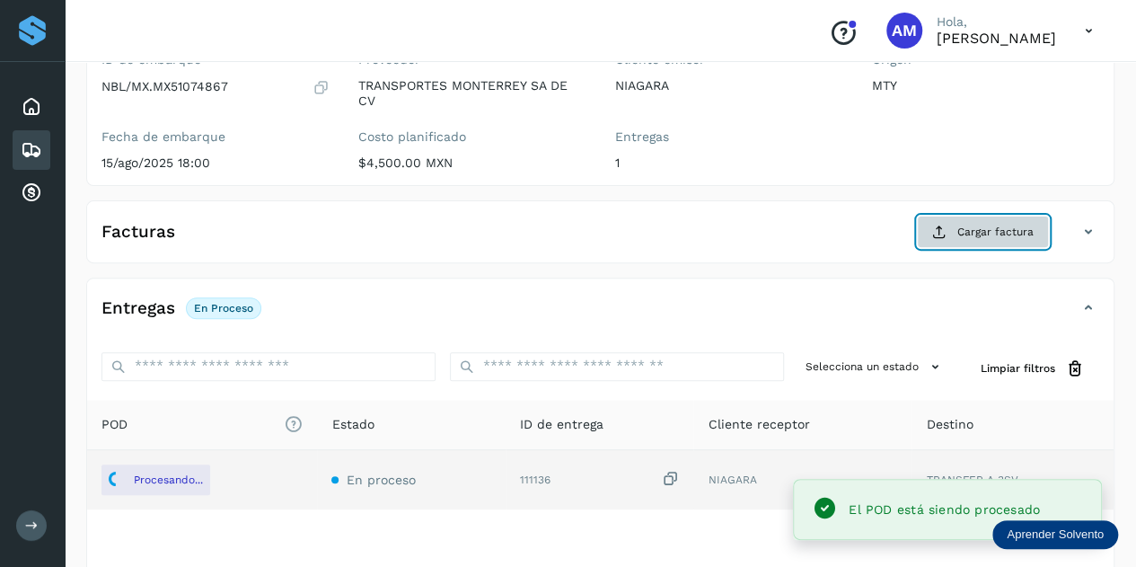
click at [981, 229] on span "Cargar factura" at bounding box center [995, 232] width 76 height 16
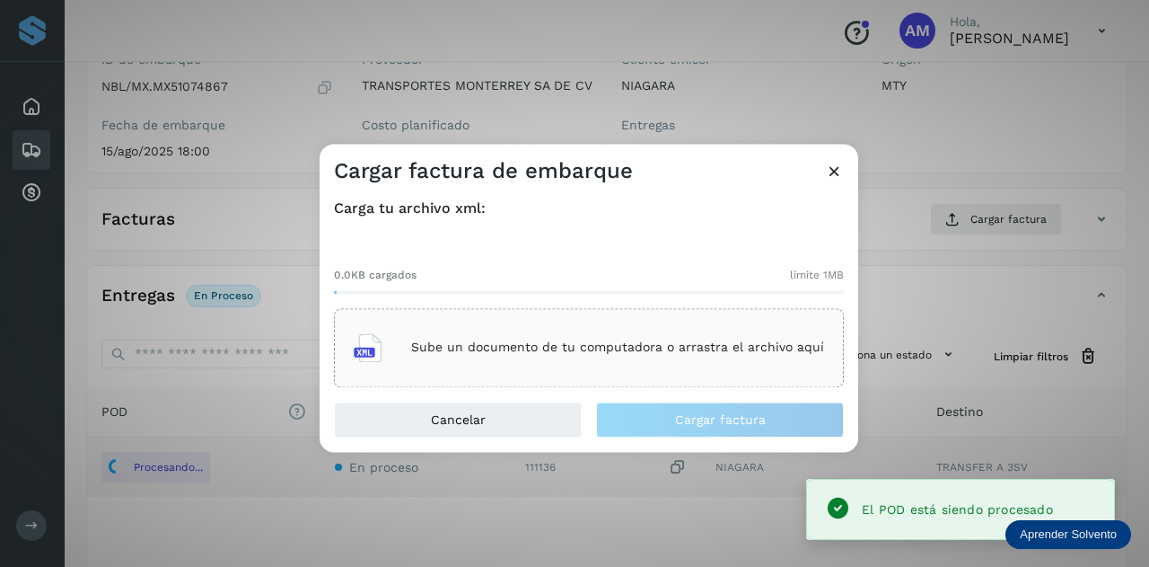
click at [771, 364] on div "Sube un documento de tu computadora o arrastra el archivo aquí" at bounding box center [589, 347] width 470 height 48
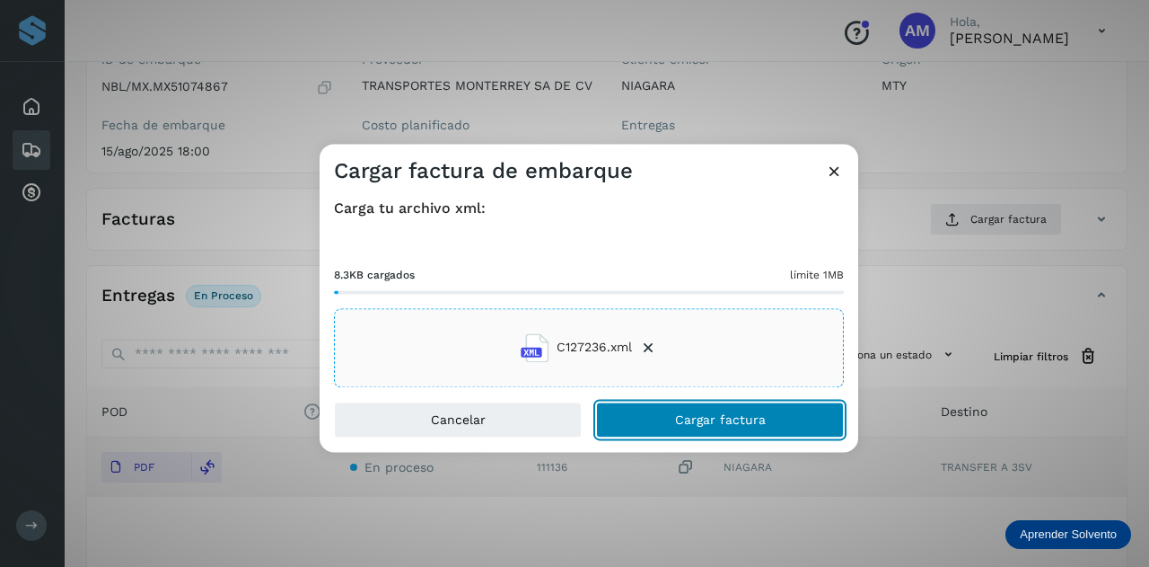
click at [693, 419] on span "Cargar factura" at bounding box center [720, 419] width 91 height 13
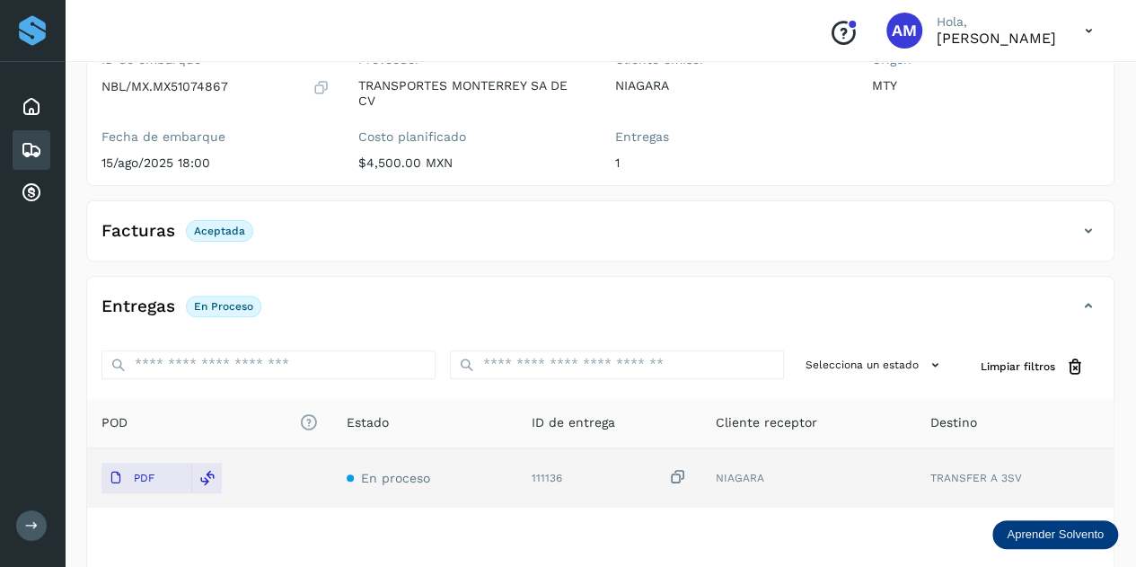
scroll to position [0, 0]
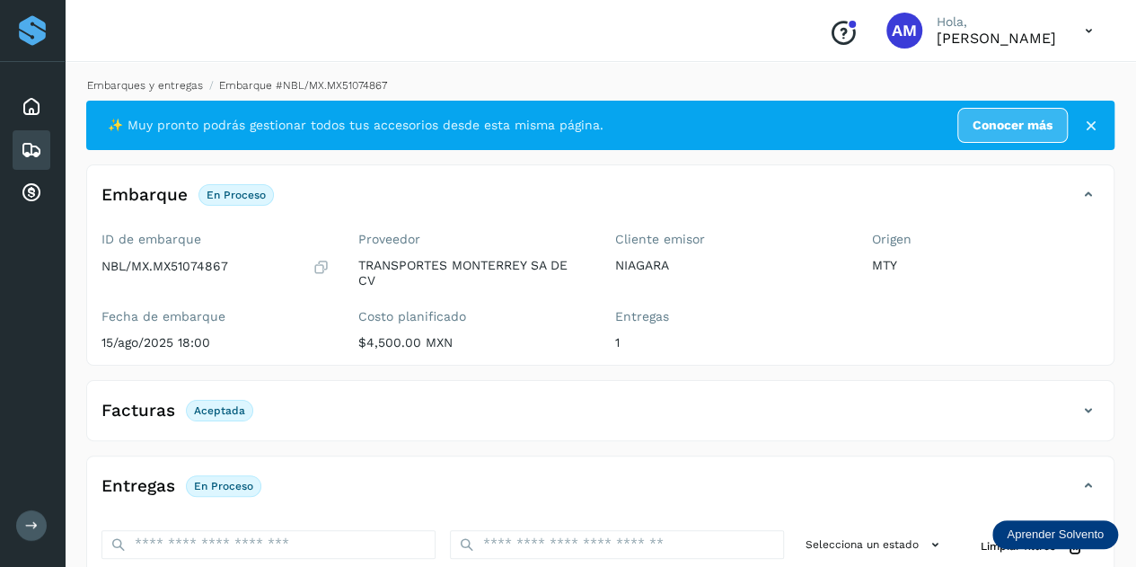
click at [158, 88] on link "Embarques y entregas" at bounding box center [145, 85] width 116 height 13
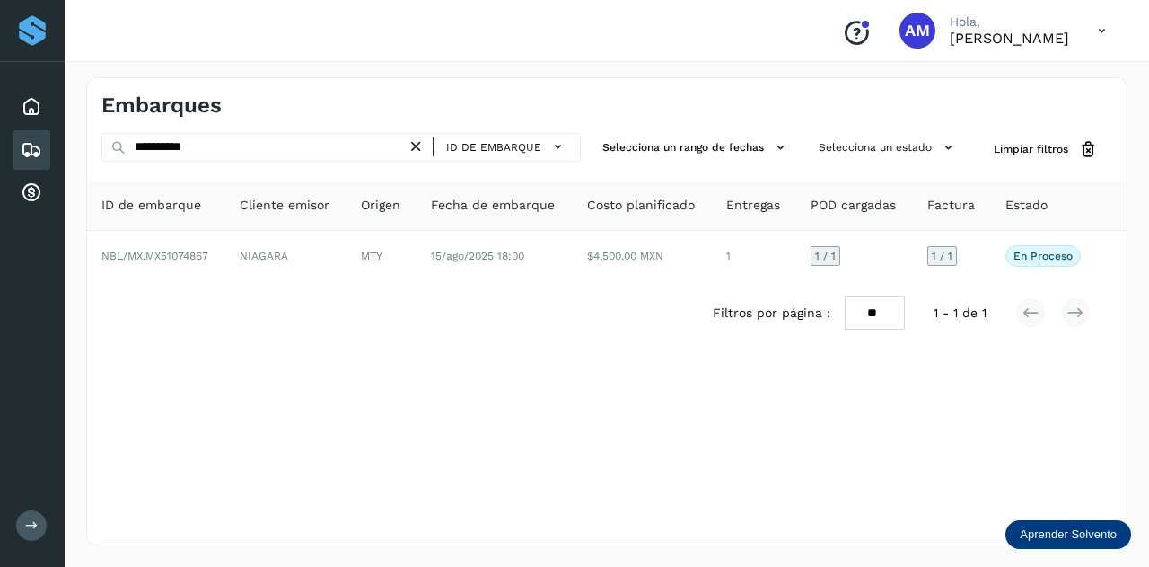
click at [421, 145] on icon at bounding box center [416, 146] width 19 height 19
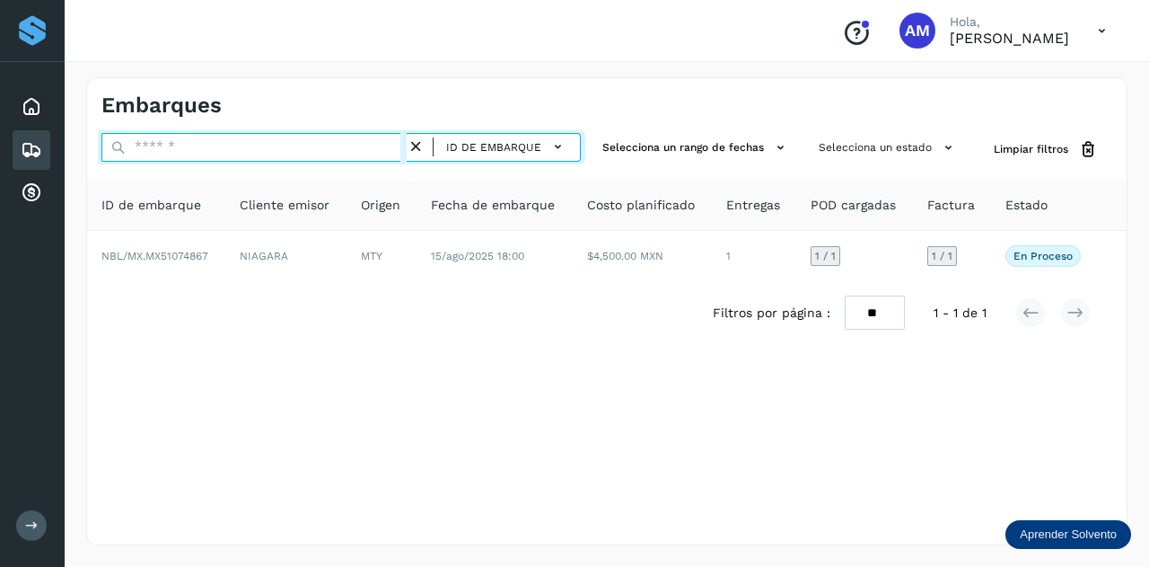
click at [370, 145] on input "text" at bounding box center [253, 147] width 305 height 29
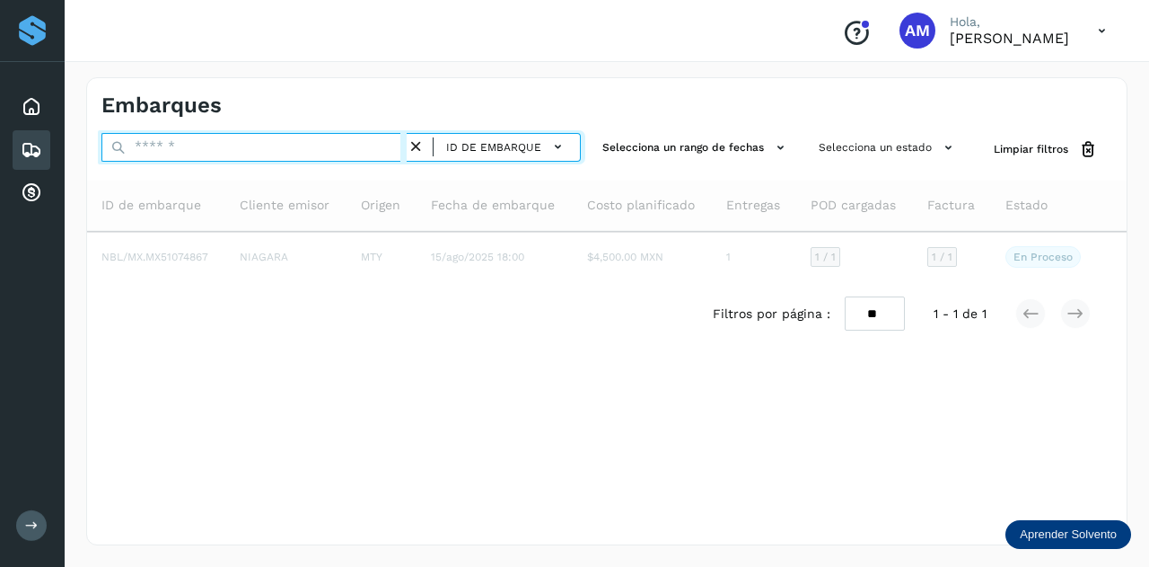
paste input "**********"
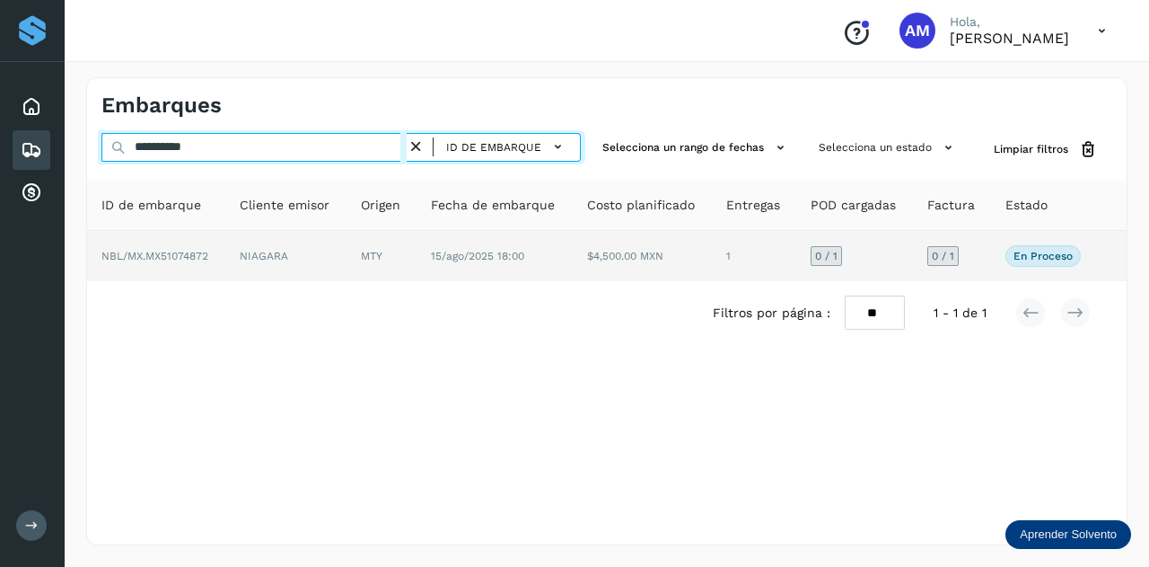
type input "**********"
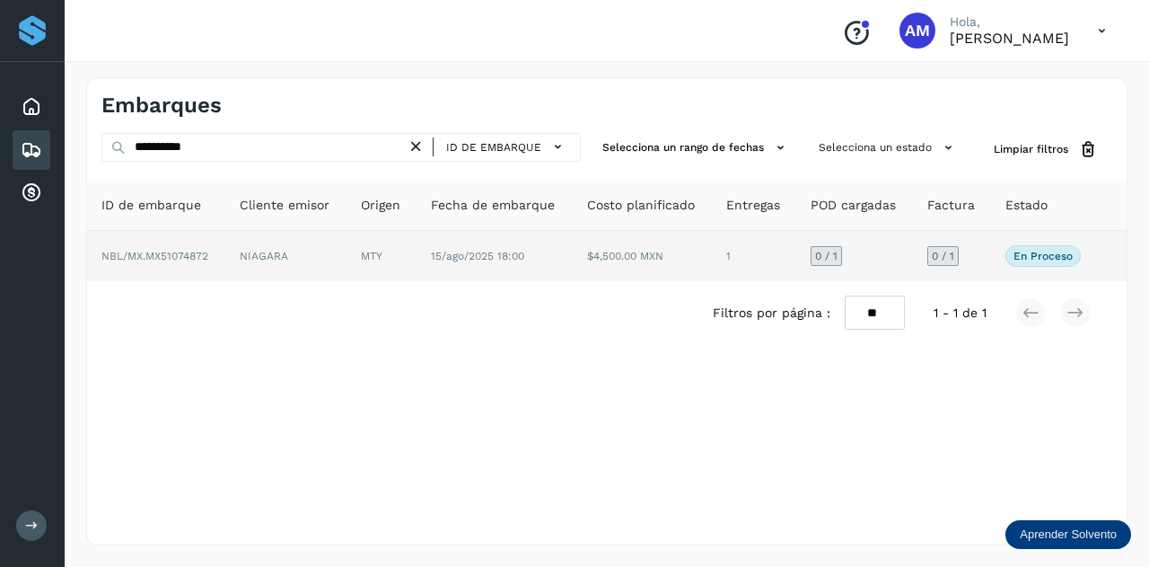
click at [375, 252] on td "MTY" at bounding box center [382, 256] width 70 height 50
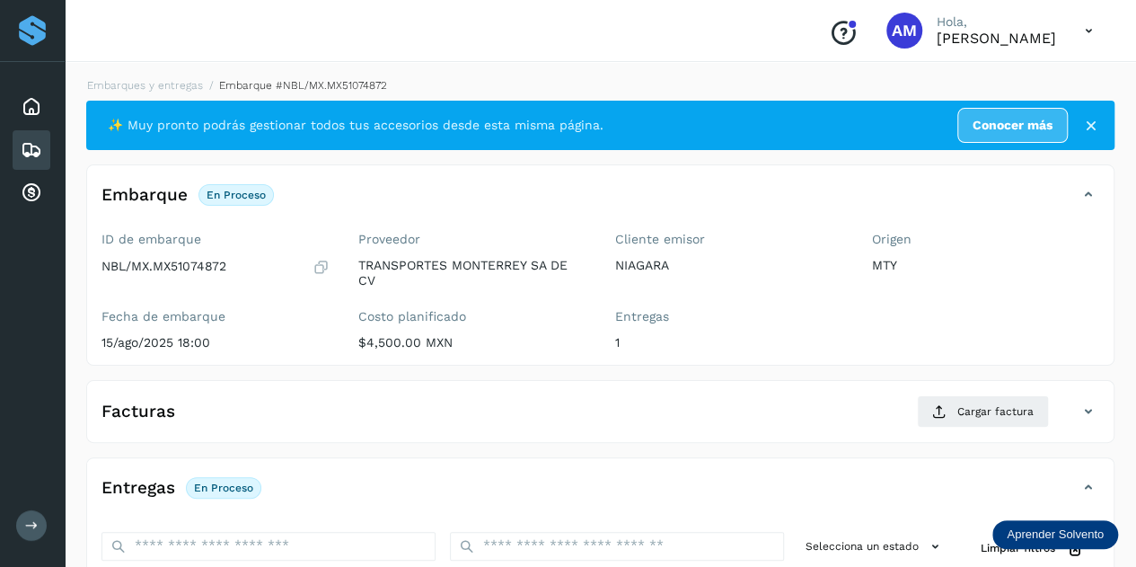
scroll to position [180, 0]
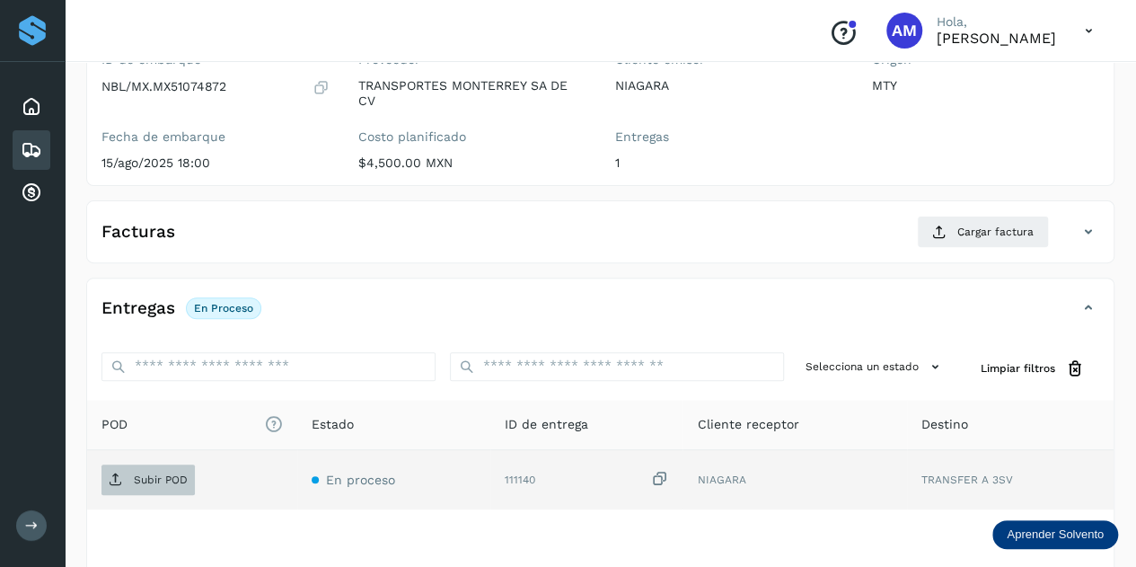
click at [181, 468] on span "Subir POD" at bounding box center [147, 479] width 93 height 29
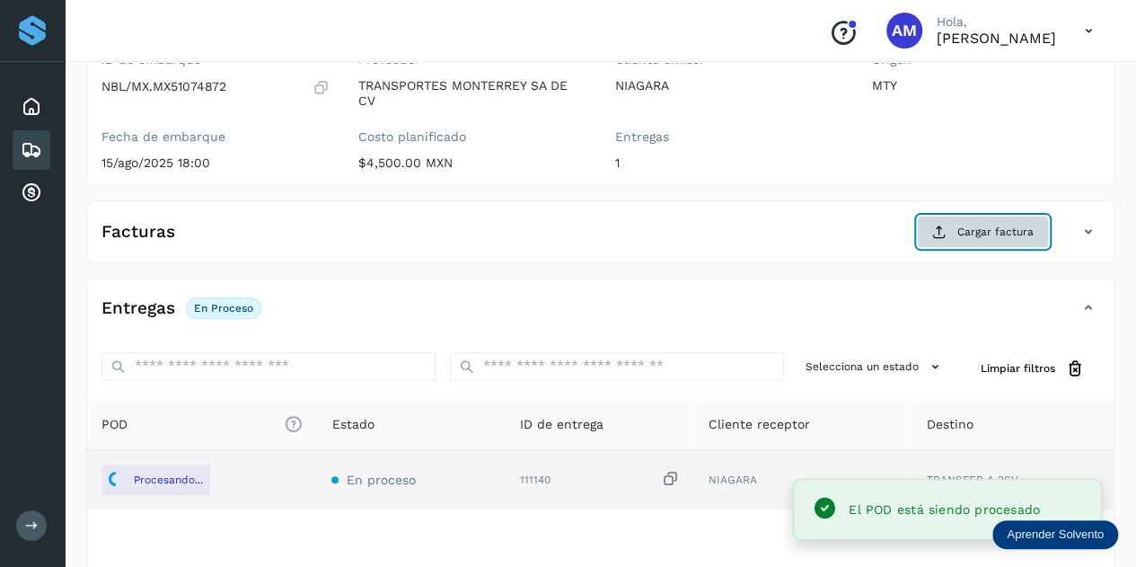
click at [955, 228] on button "Cargar factura" at bounding box center [983, 231] width 132 height 32
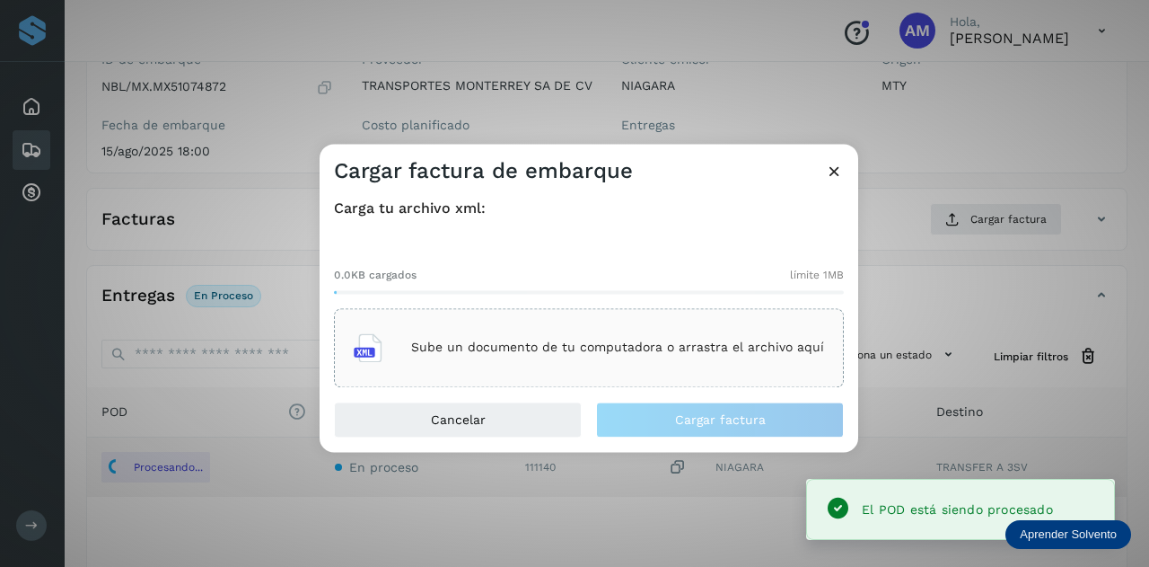
click at [694, 343] on p "Sube un documento de tu computadora o arrastra el archivo aquí" at bounding box center [617, 347] width 413 height 15
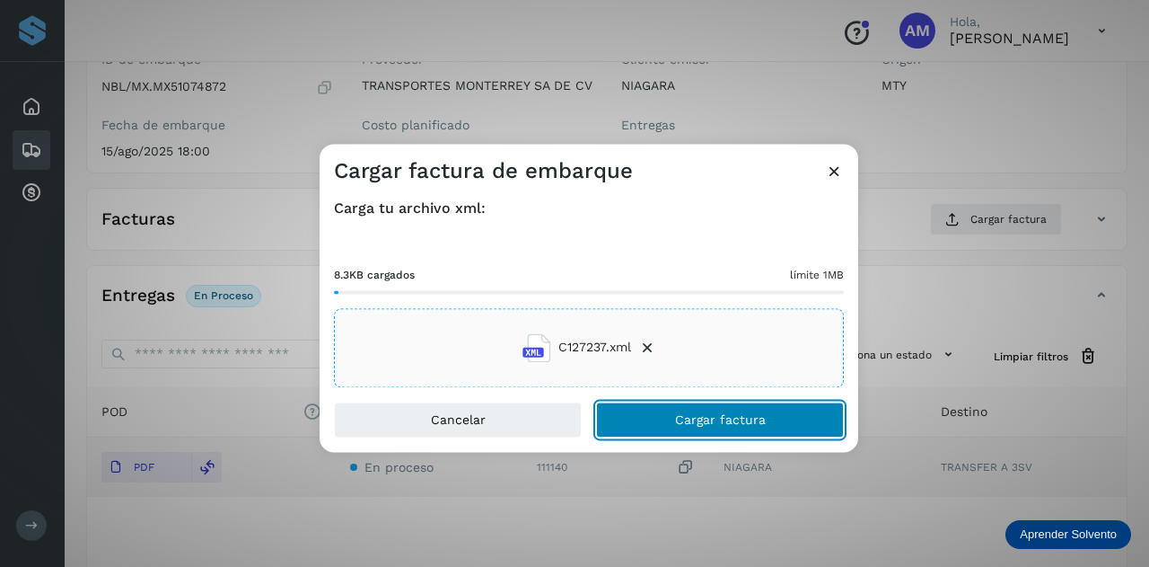
click at [638, 425] on button "Cargar factura" at bounding box center [720, 419] width 248 height 36
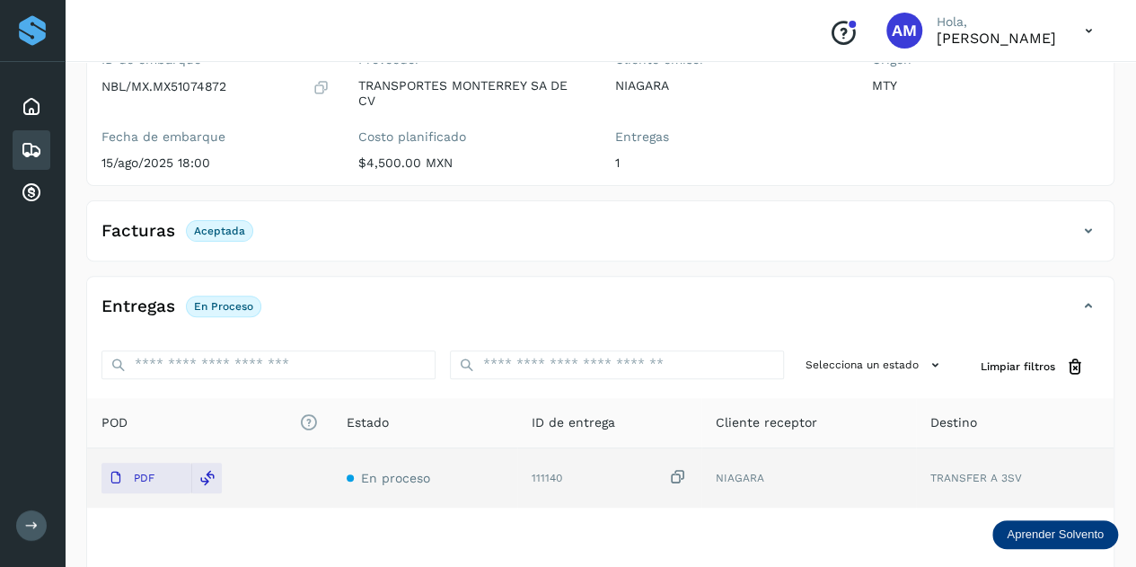
scroll to position [0, 0]
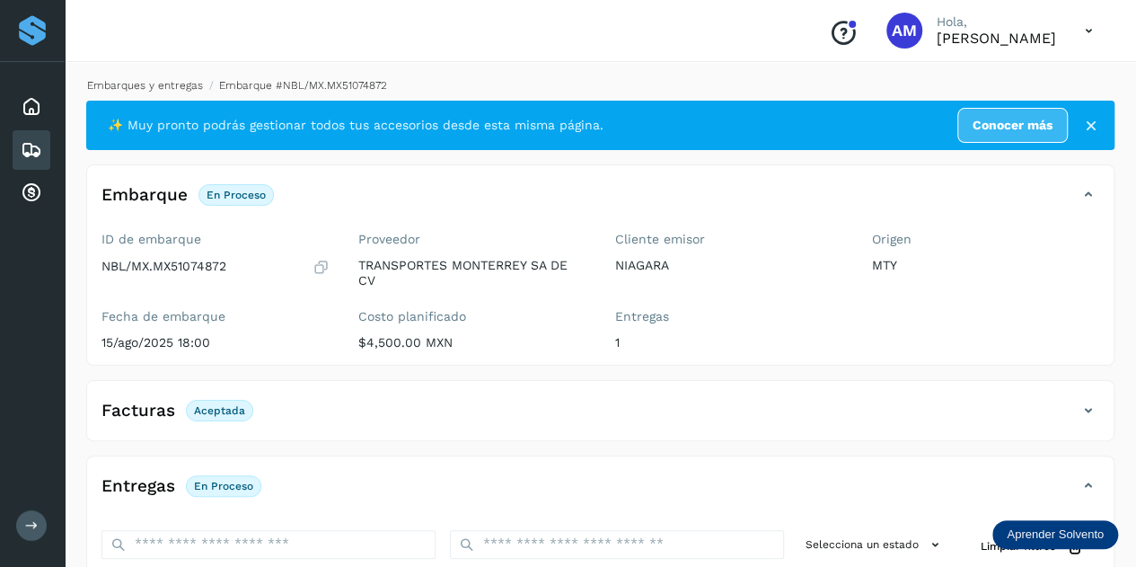
click at [173, 81] on link "Embarques y entregas" at bounding box center [145, 85] width 116 height 13
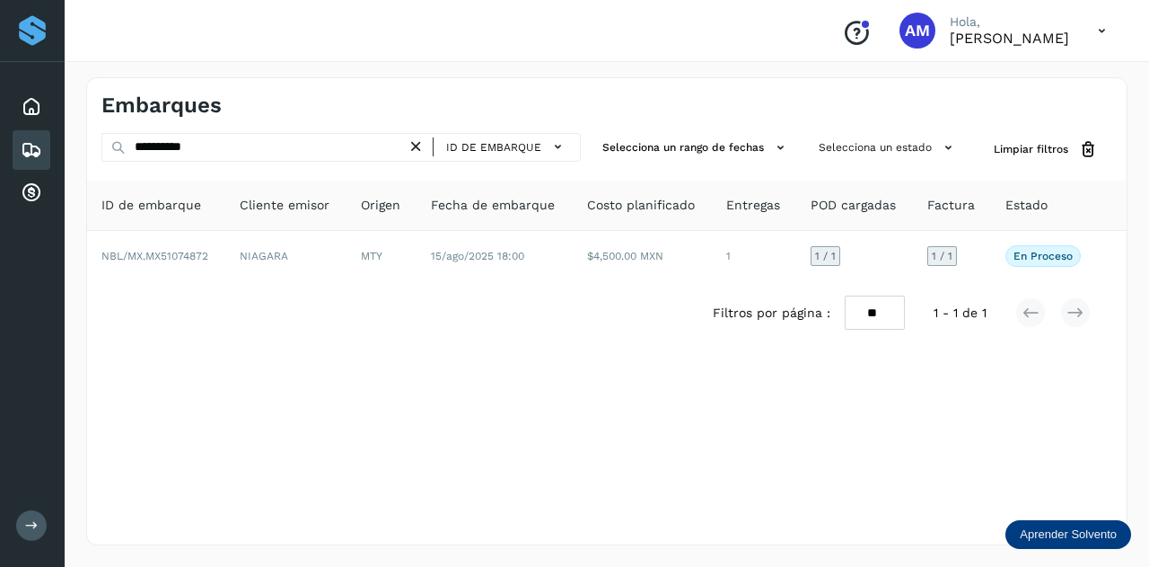
click at [426, 148] on icon at bounding box center [416, 146] width 19 height 19
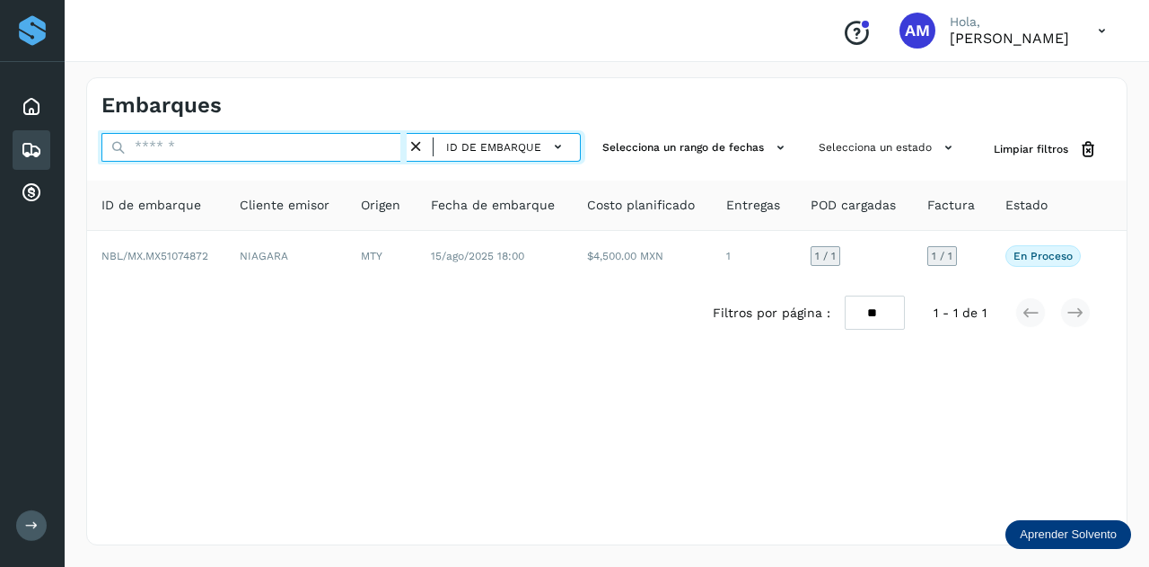
click at [332, 154] on input "text" at bounding box center [253, 147] width 305 height 29
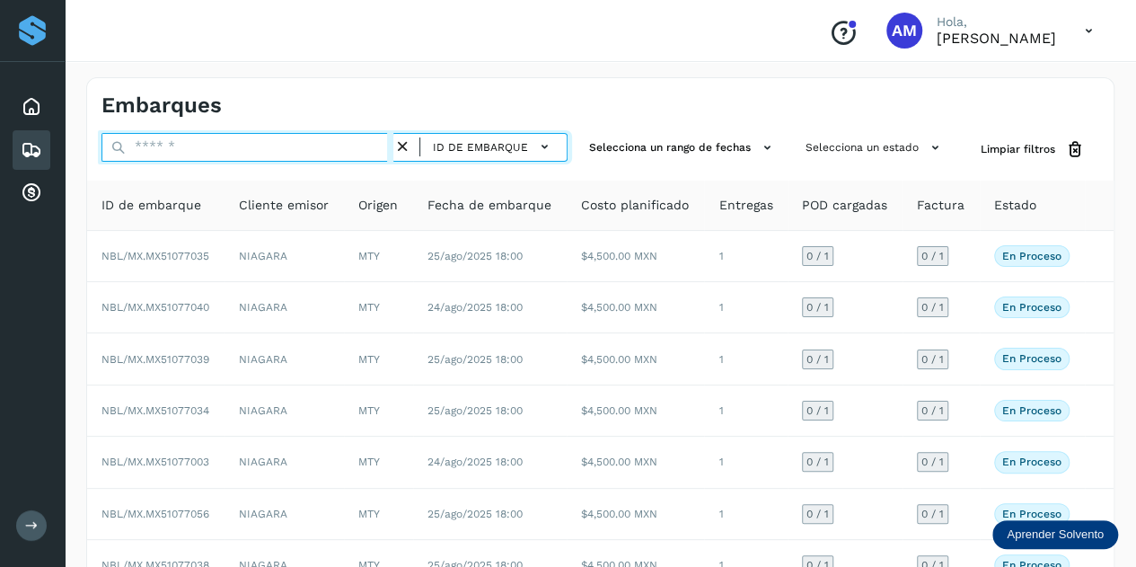
paste input "**********"
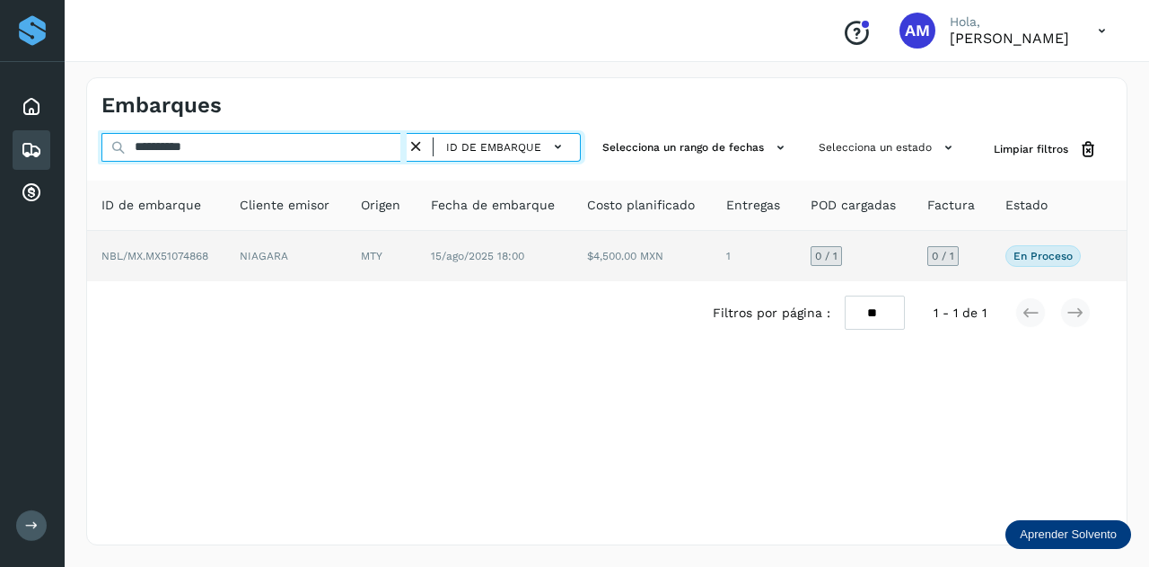
type input "**********"
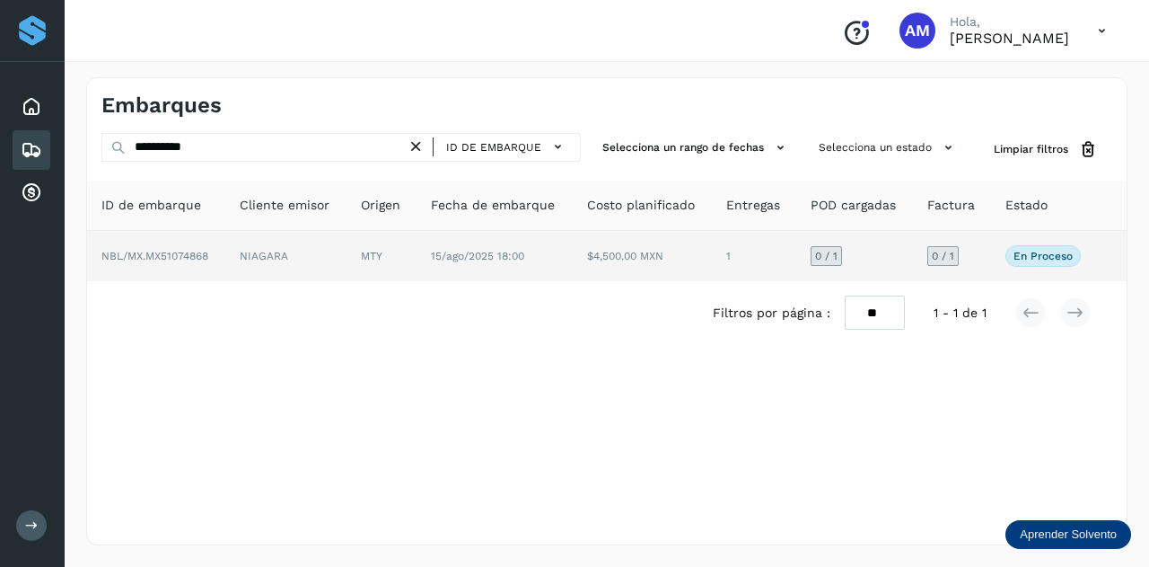
click at [349, 240] on td "MTY" at bounding box center [382, 256] width 70 height 50
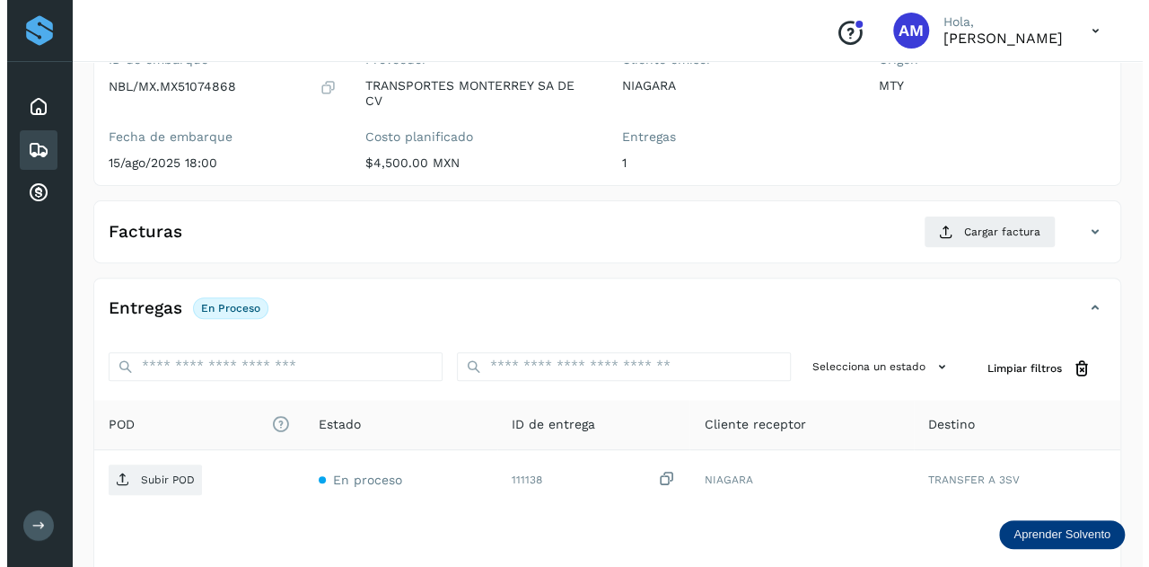
scroll to position [294, 0]
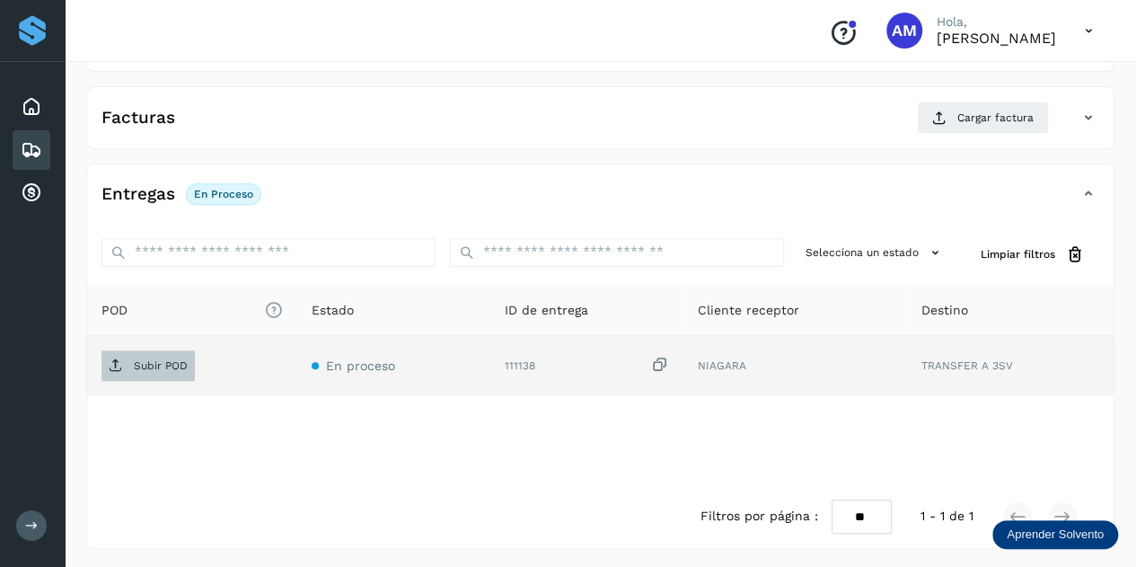
click at [187, 367] on span "Subir POD" at bounding box center [147, 365] width 93 height 29
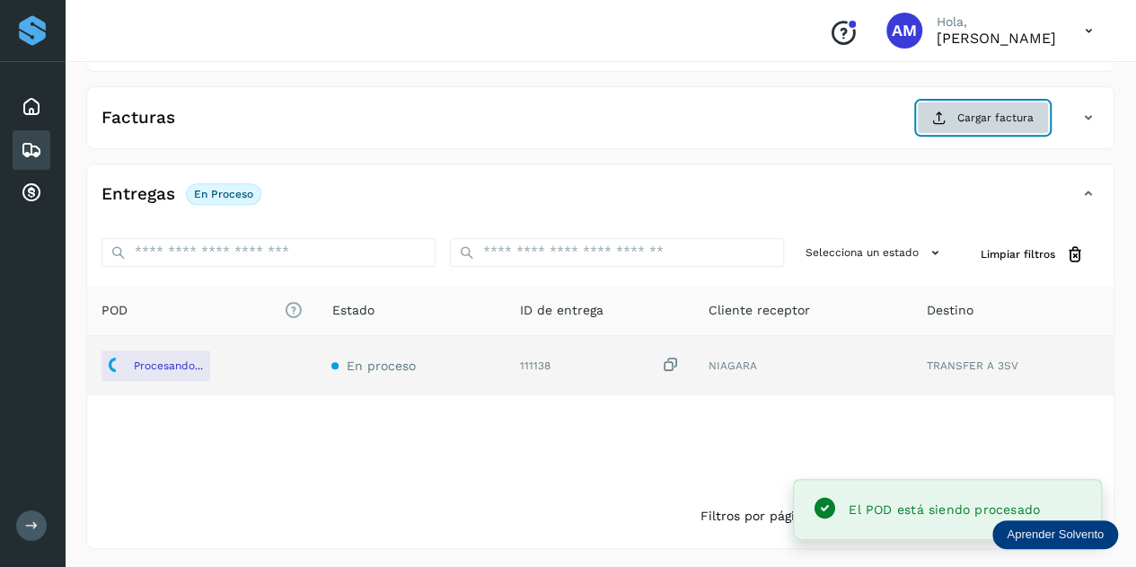
click at [982, 111] on span "Cargar factura" at bounding box center [995, 118] width 76 height 16
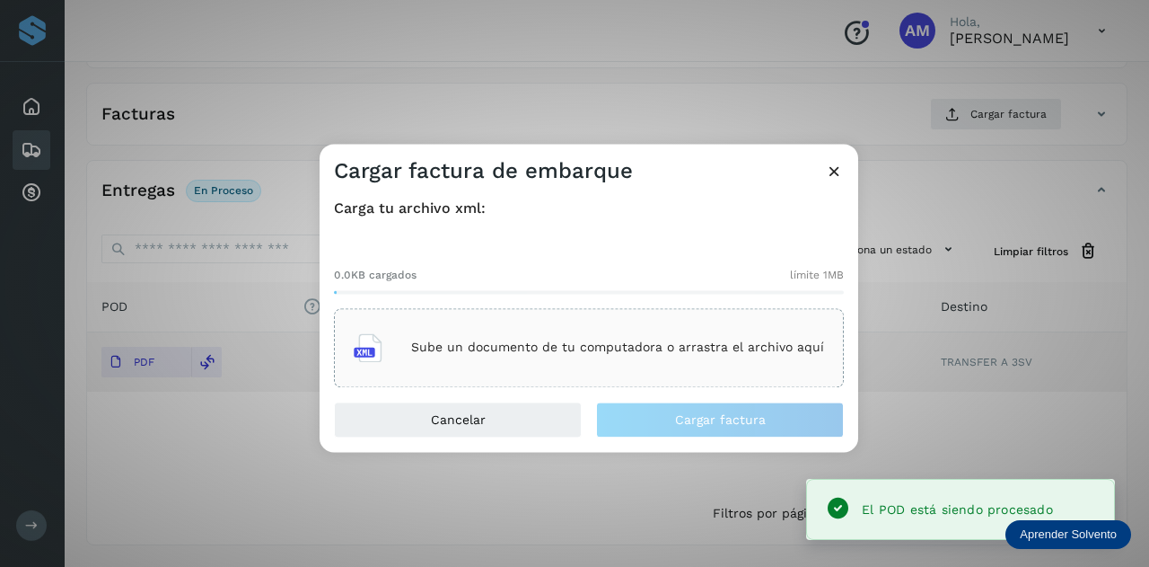
click at [614, 321] on div "Sube un documento de tu computadora o arrastra el archivo aquí" at bounding box center [589, 347] width 510 height 79
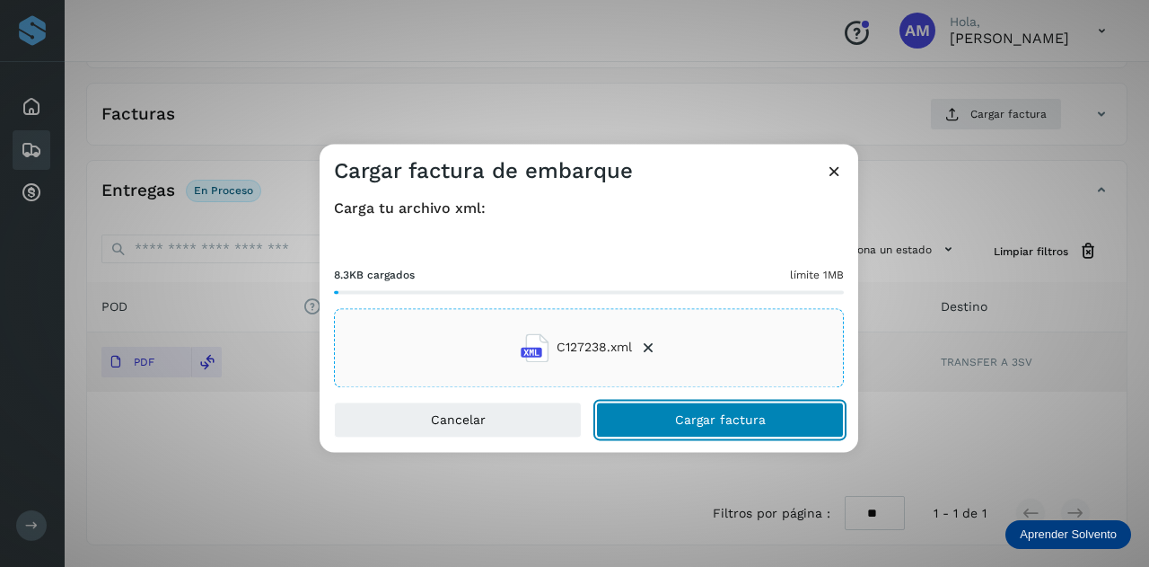
click at [666, 427] on button "Cargar factura" at bounding box center [720, 419] width 248 height 36
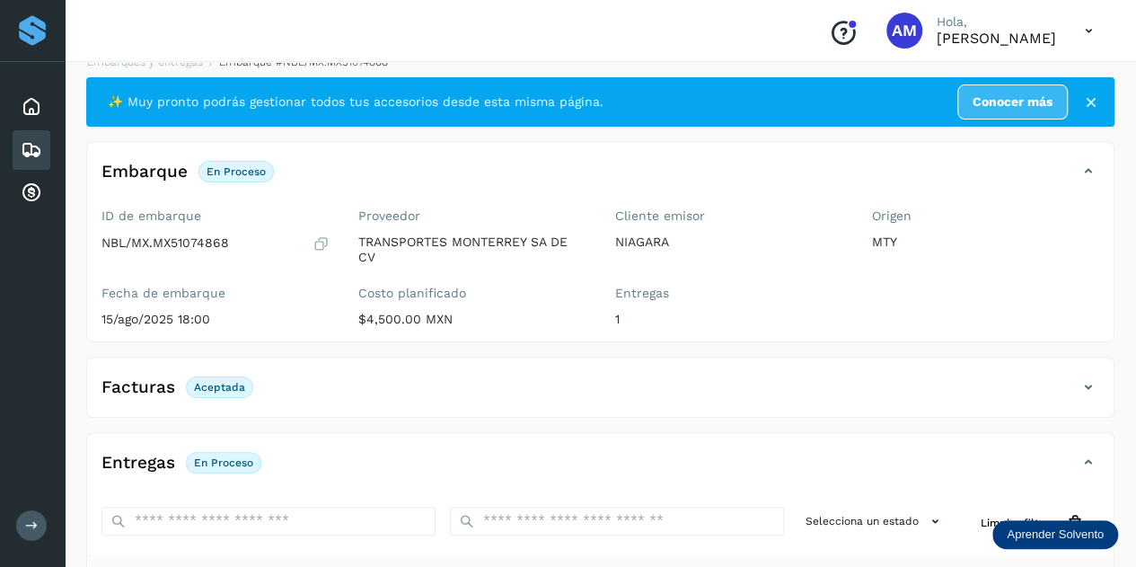
scroll to position [0, 0]
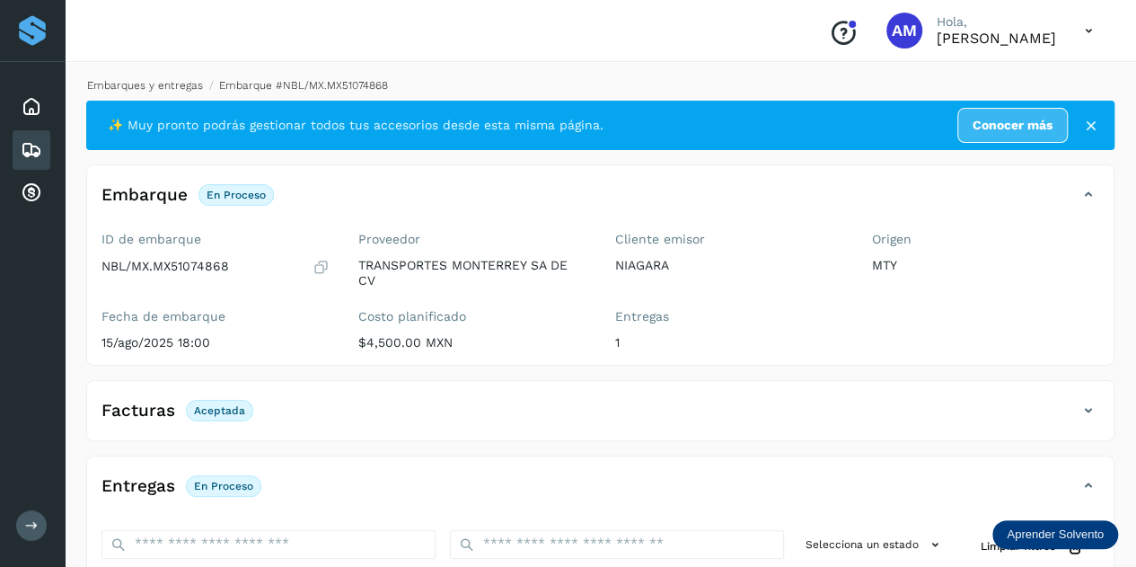
click at [156, 82] on link "Embarques y entregas" at bounding box center [145, 85] width 116 height 13
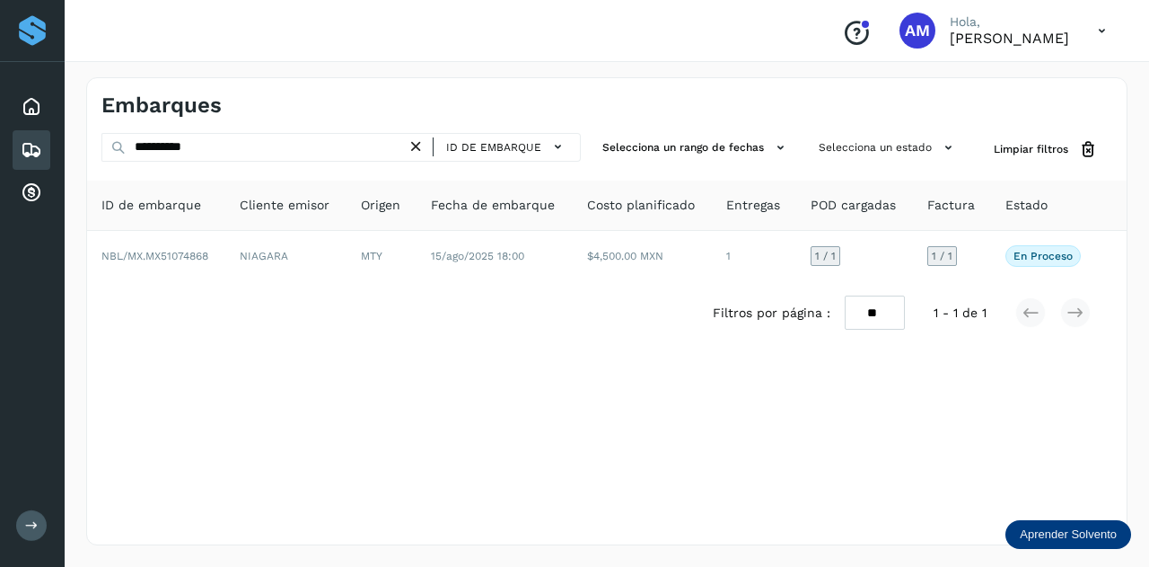
click at [424, 146] on icon at bounding box center [416, 146] width 19 height 19
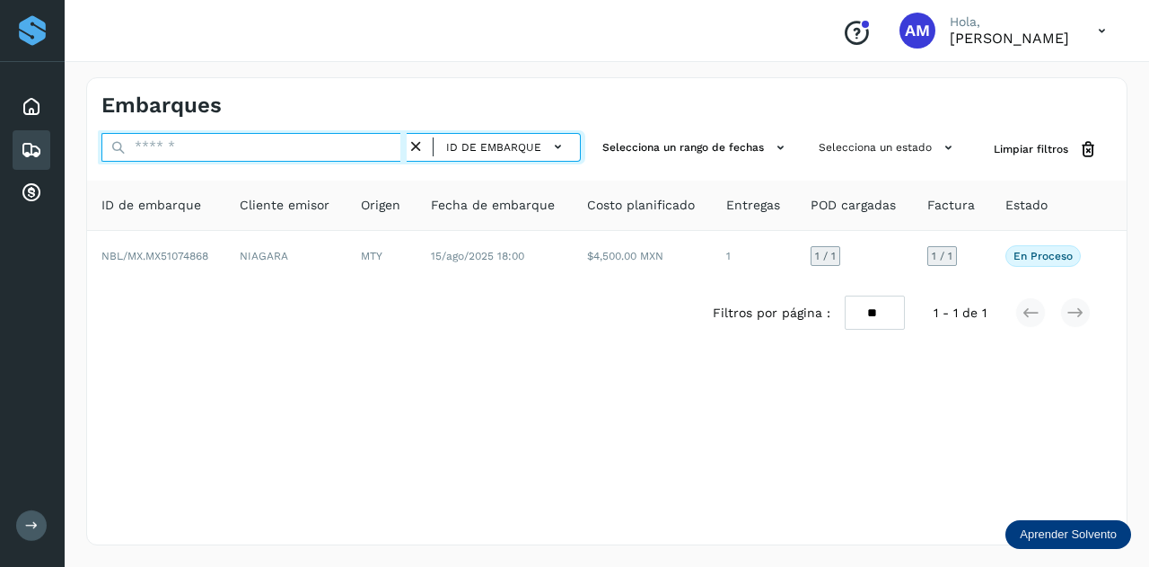
click at [299, 145] on input "text" at bounding box center [253, 147] width 305 height 29
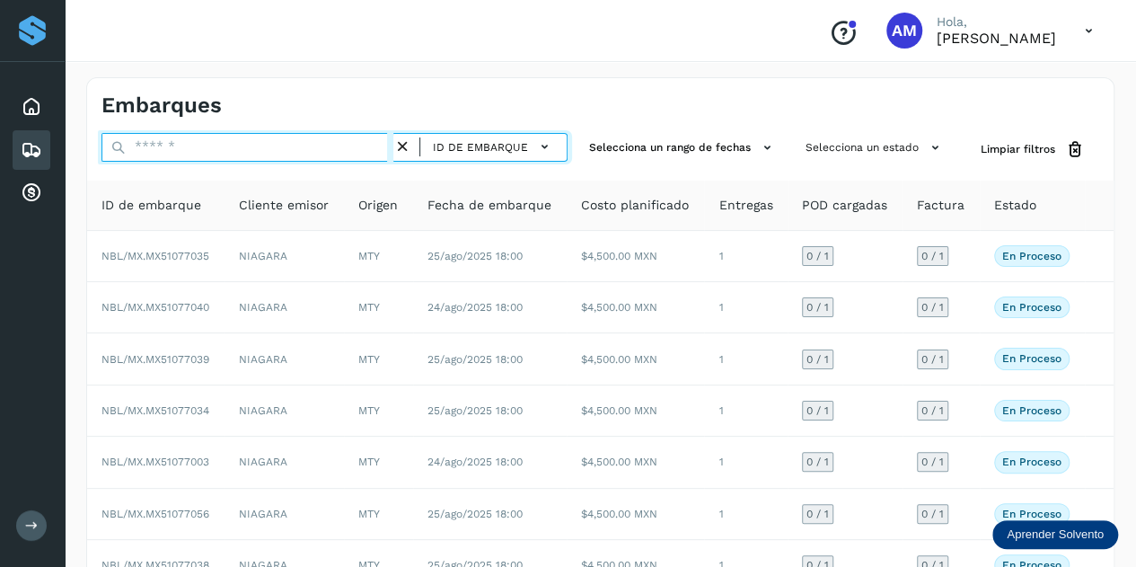
paste input "**********"
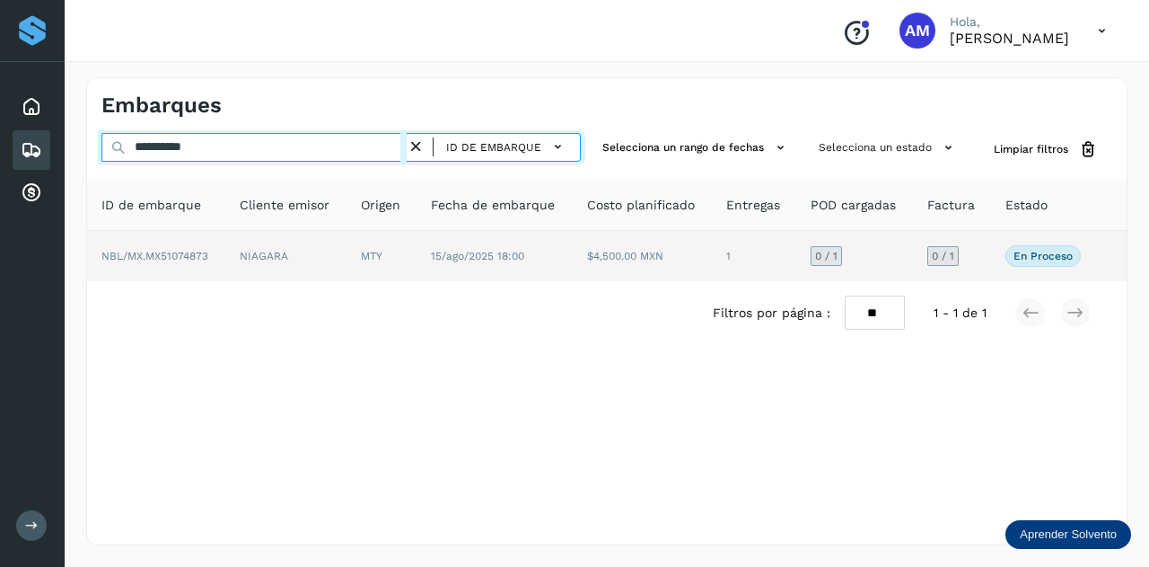
type input "**********"
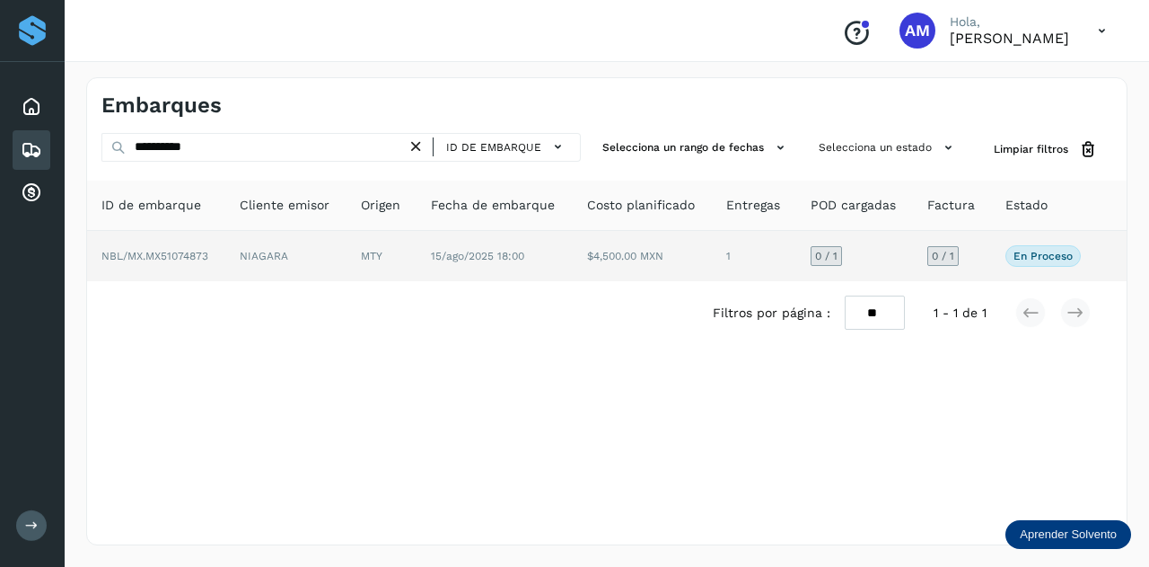
click at [287, 251] on td "NIAGARA" at bounding box center [285, 256] width 121 height 50
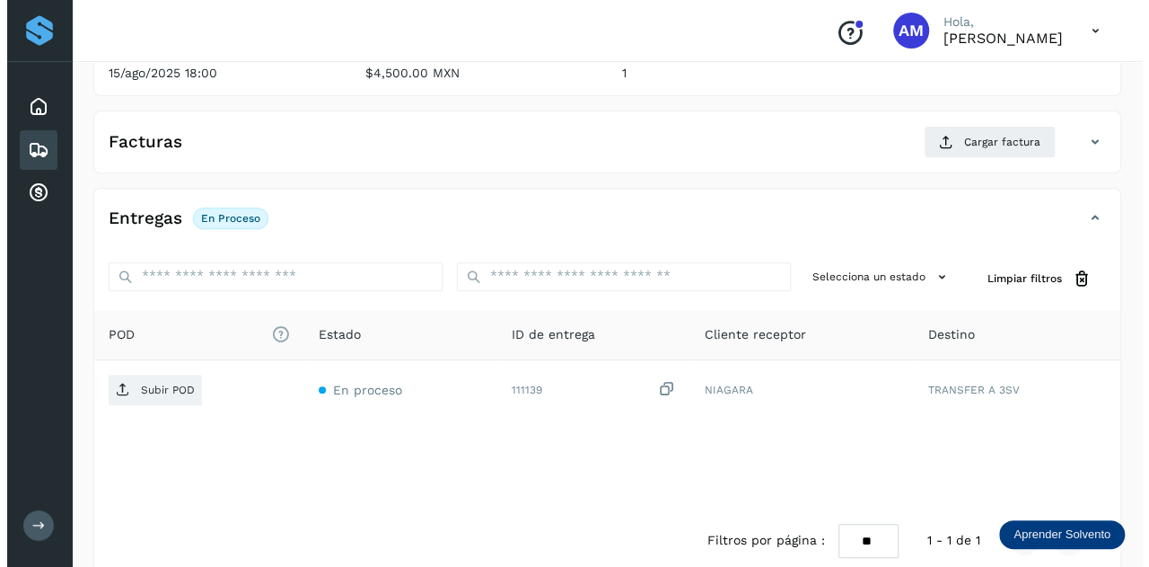
scroll to position [294, 0]
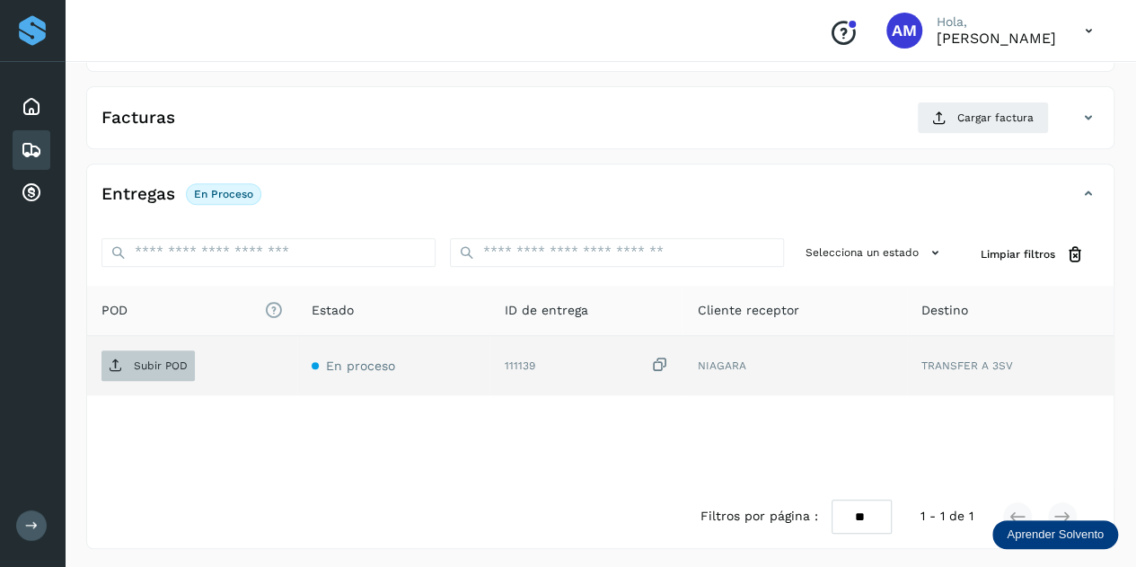
click at [171, 359] on p "Subir POD" at bounding box center [161, 365] width 54 height 13
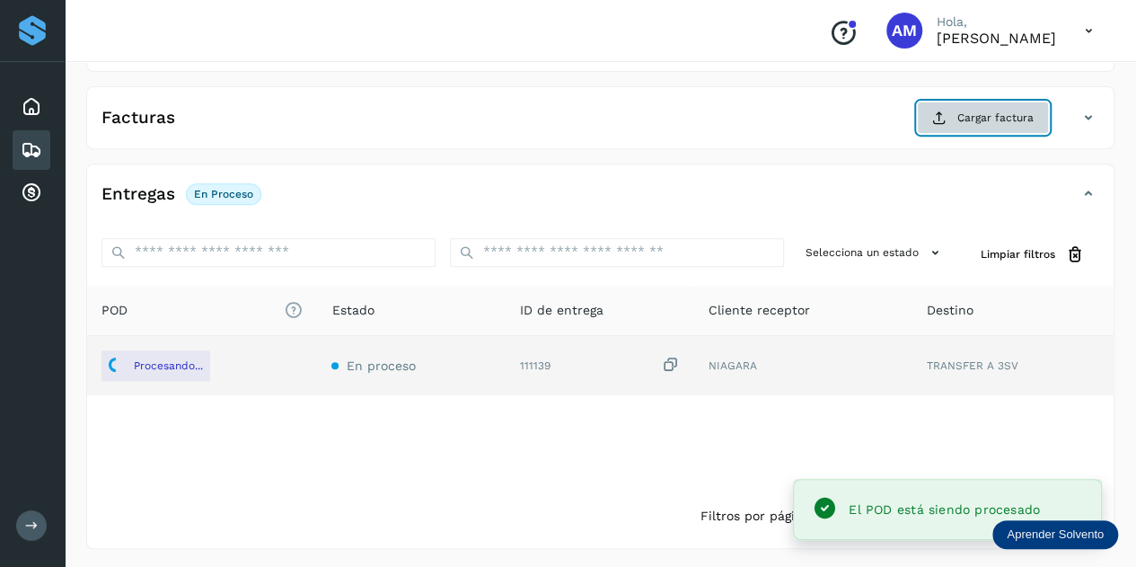
click at [959, 124] on button "Cargar factura" at bounding box center [983, 117] width 132 height 32
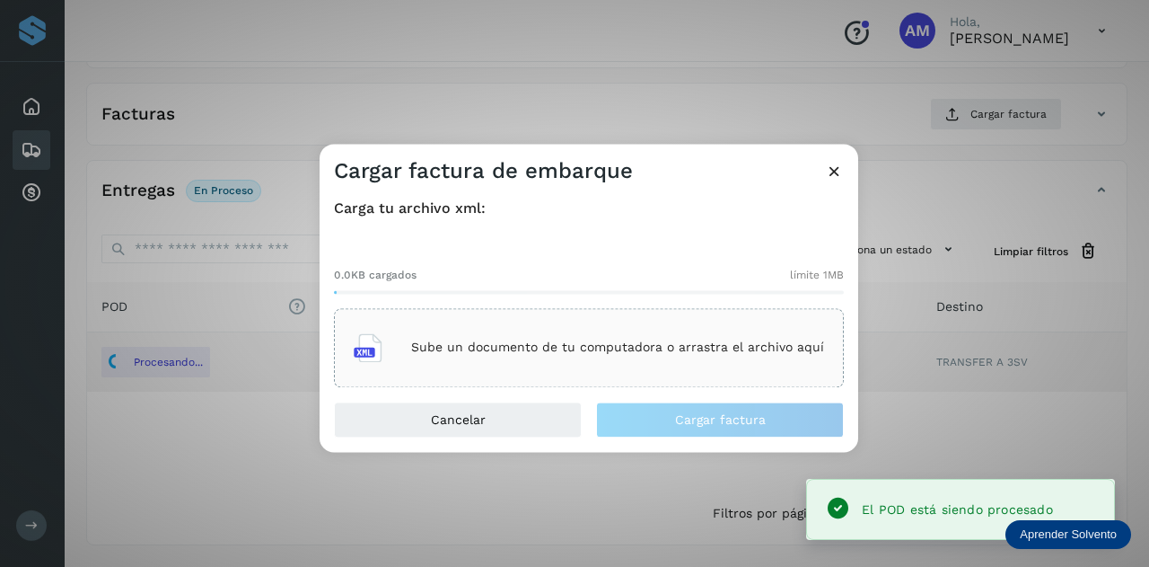
click at [612, 321] on div "Sube un documento de tu computadora o arrastra el archivo aquí" at bounding box center [589, 347] width 510 height 79
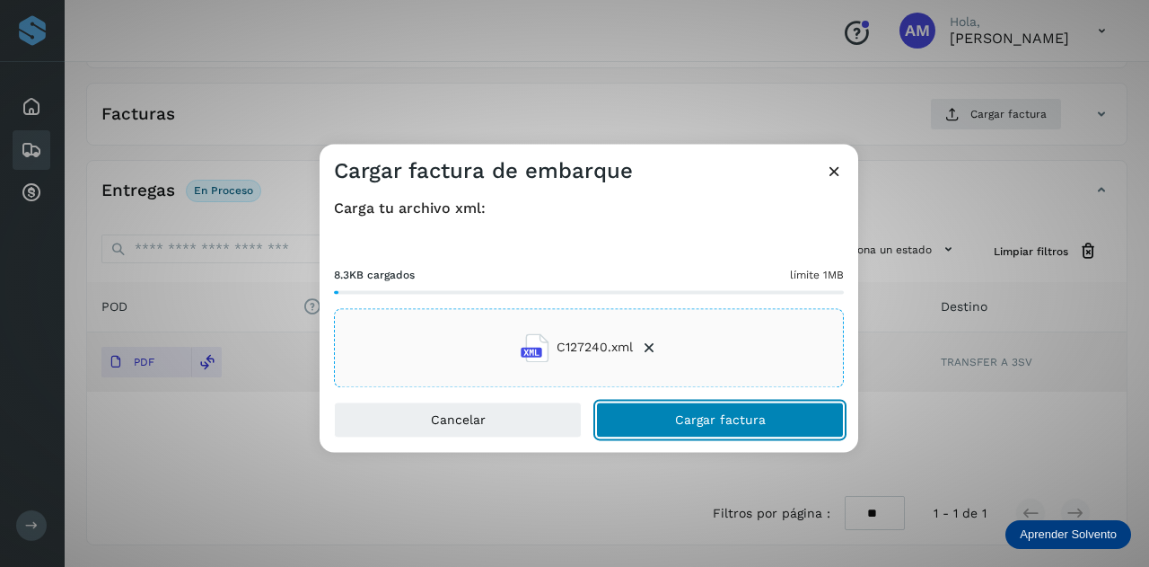
click at [692, 418] on span "Cargar factura" at bounding box center [720, 419] width 91 height 13
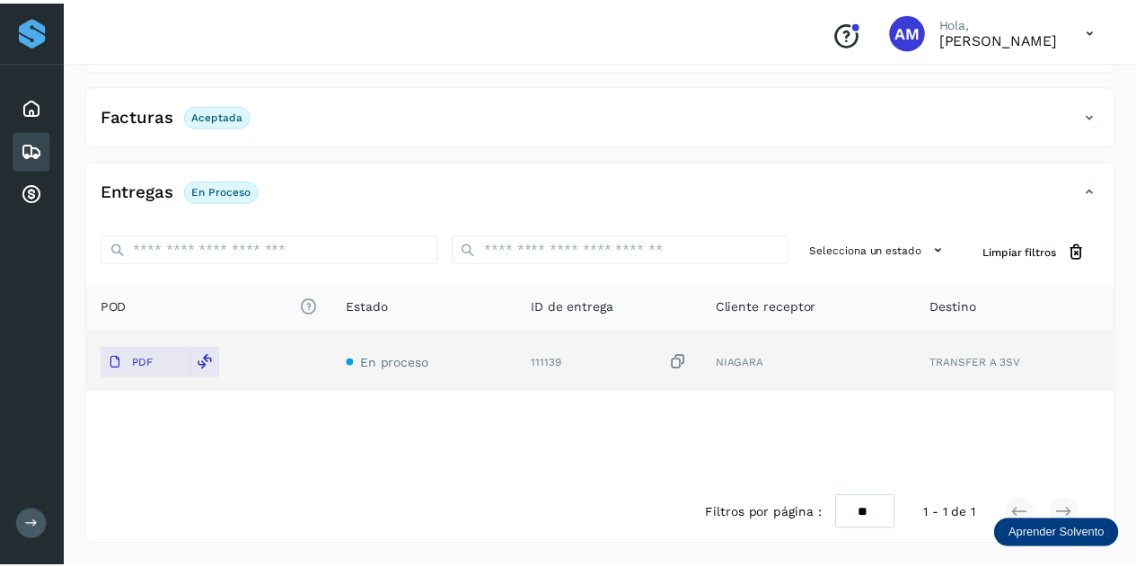
scroll to position [293, 0]
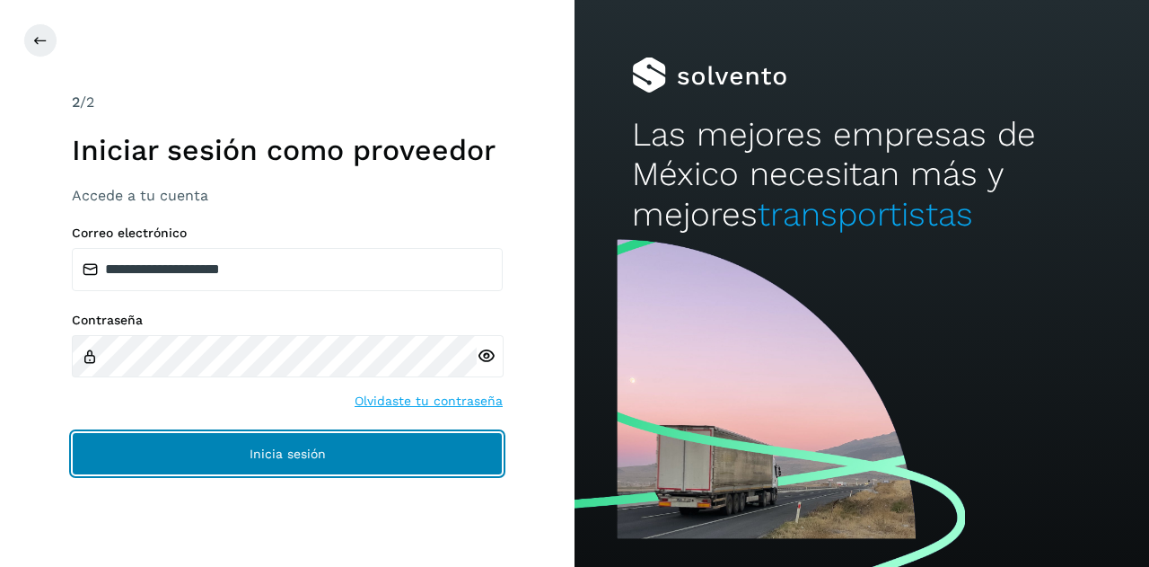
click at [222, 441] on button "Inicia sesión" at bounding box center [287, 453] width 431 height 43
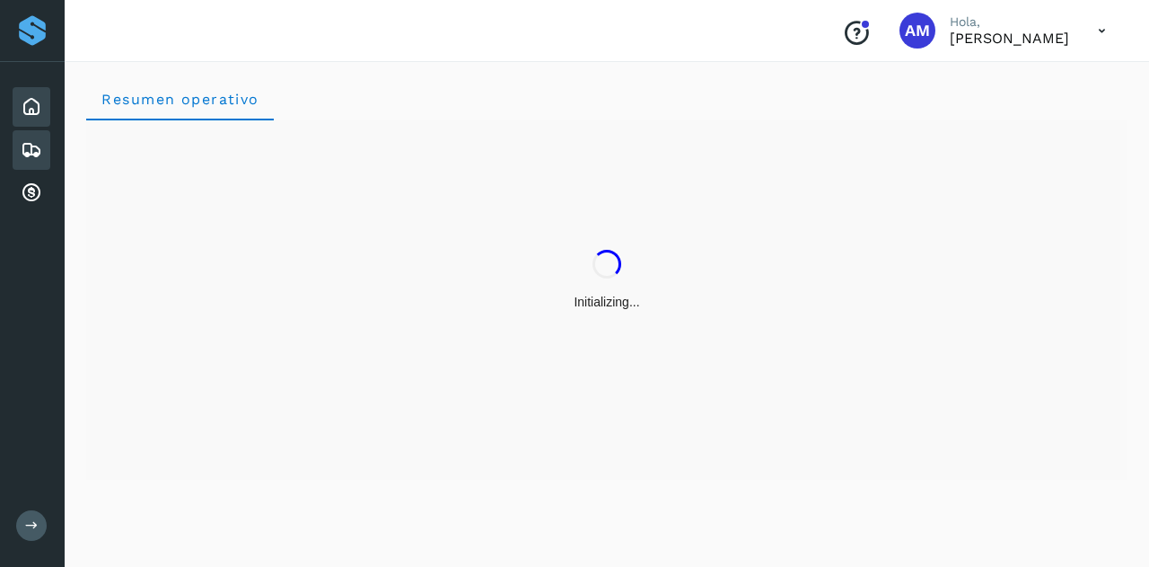
click at [34, 145] on icon at bounding box center [32, 150] width 22 height 22
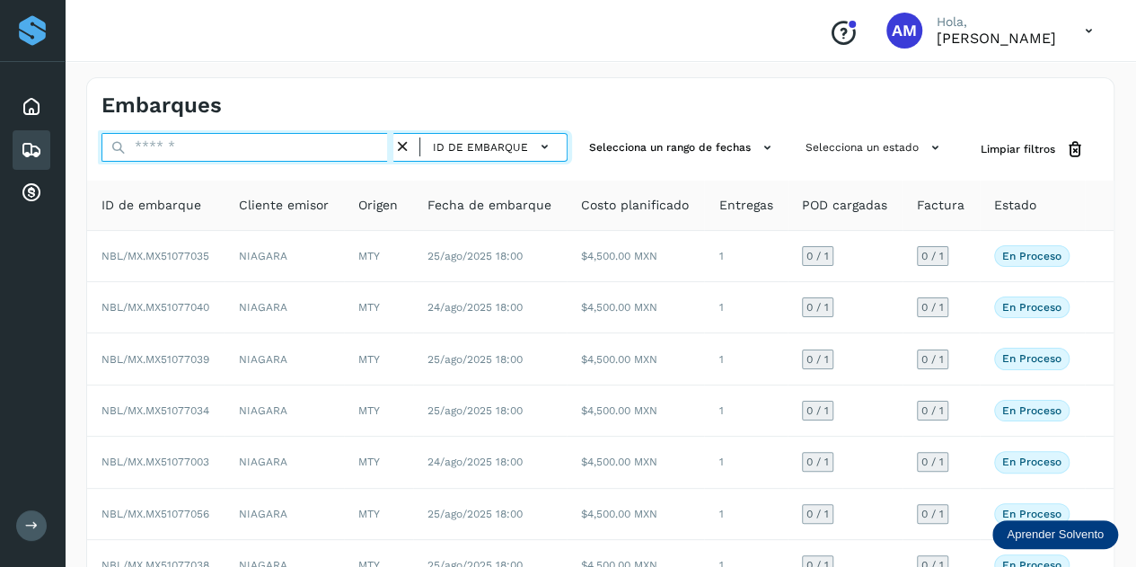
click at [166, 146] on input "text" at bounding box center [247, 147] width 292 height 29
paste input "**********"
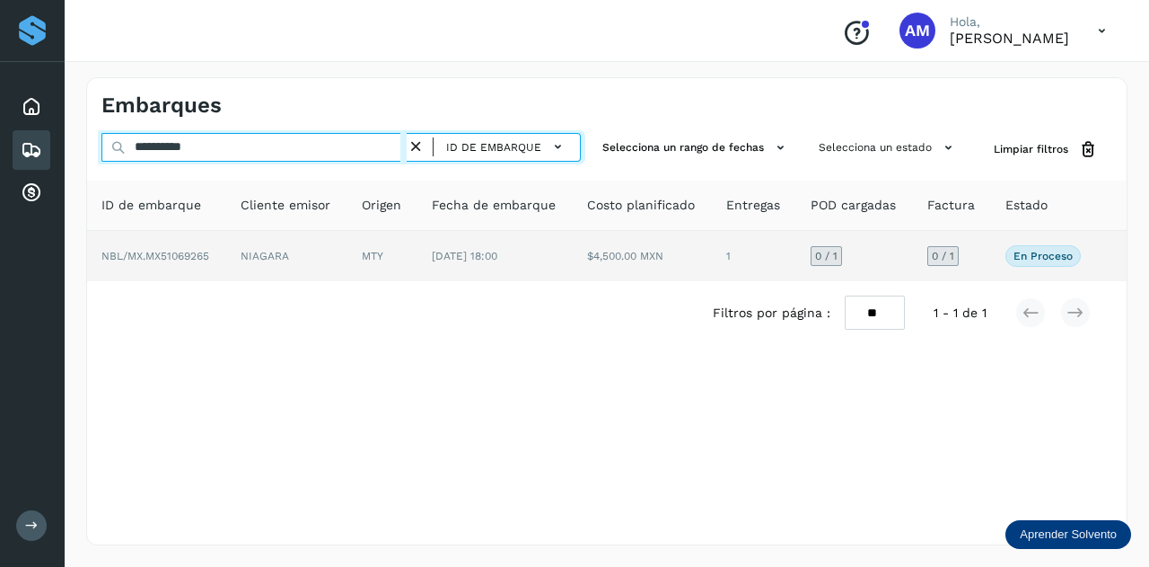
type input "**********"
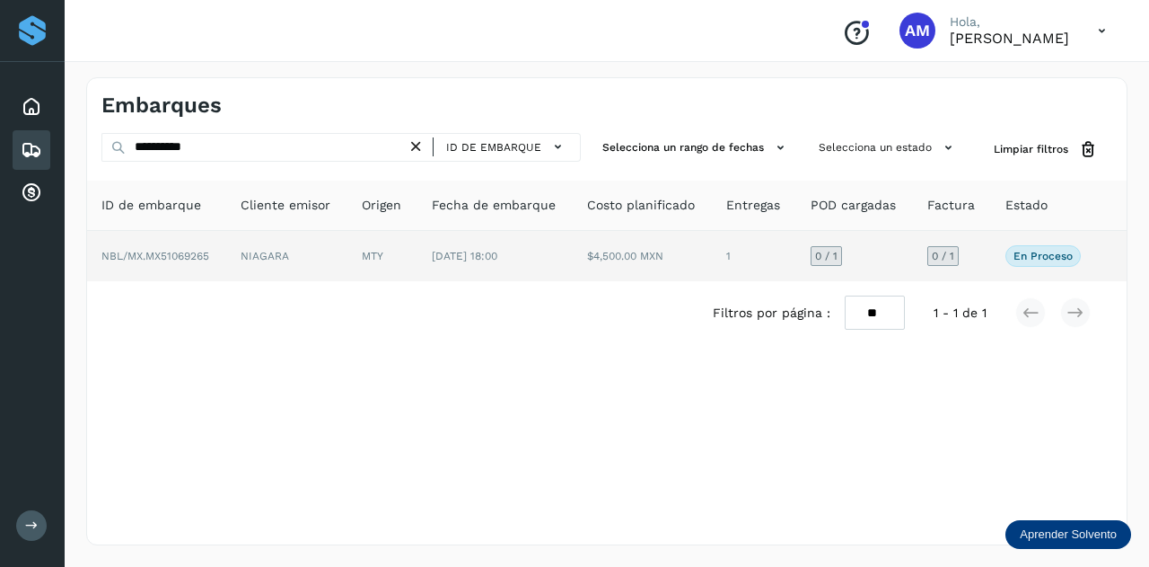
click at [242, 262] on td "NIAGARA" at bounding box center [286, 256] width 121 height 50
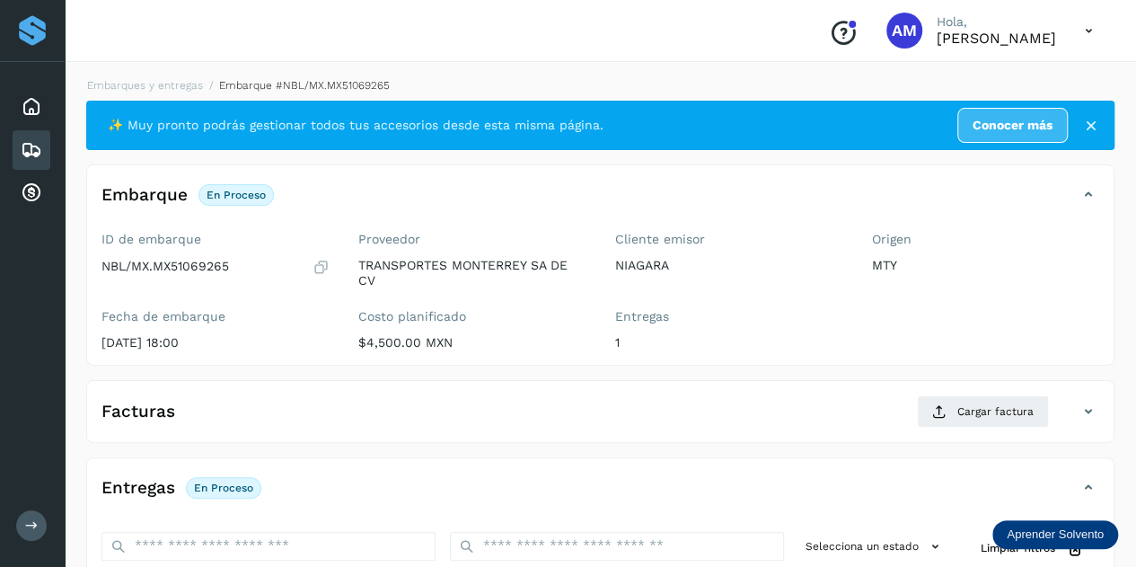
scroll to position [180, 0]
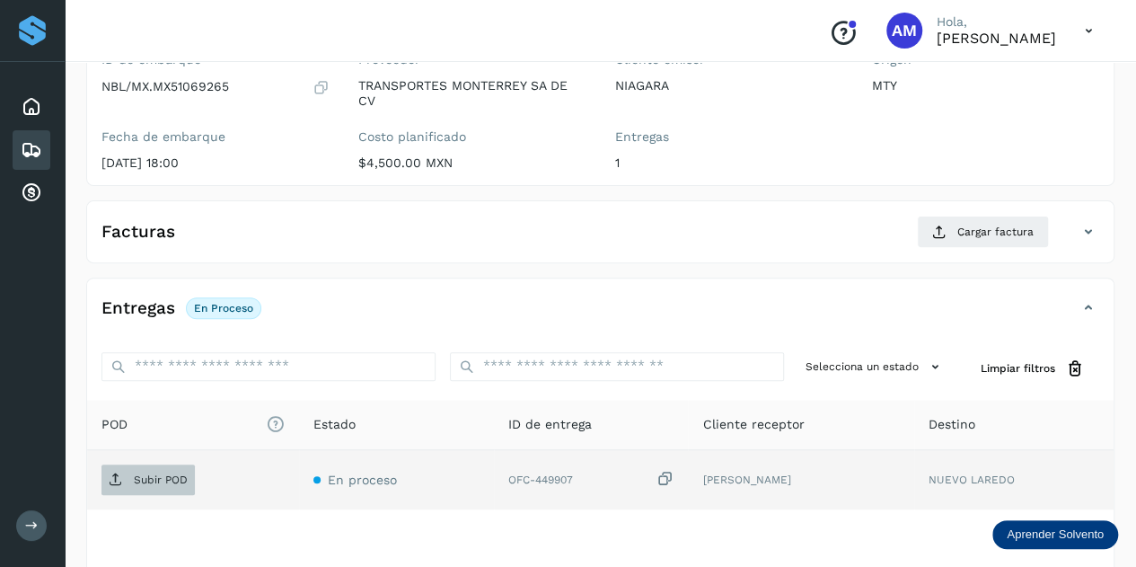
click at [140, 475] on p "Subir POD" at bounding box center [161, 479] width 54 height 13
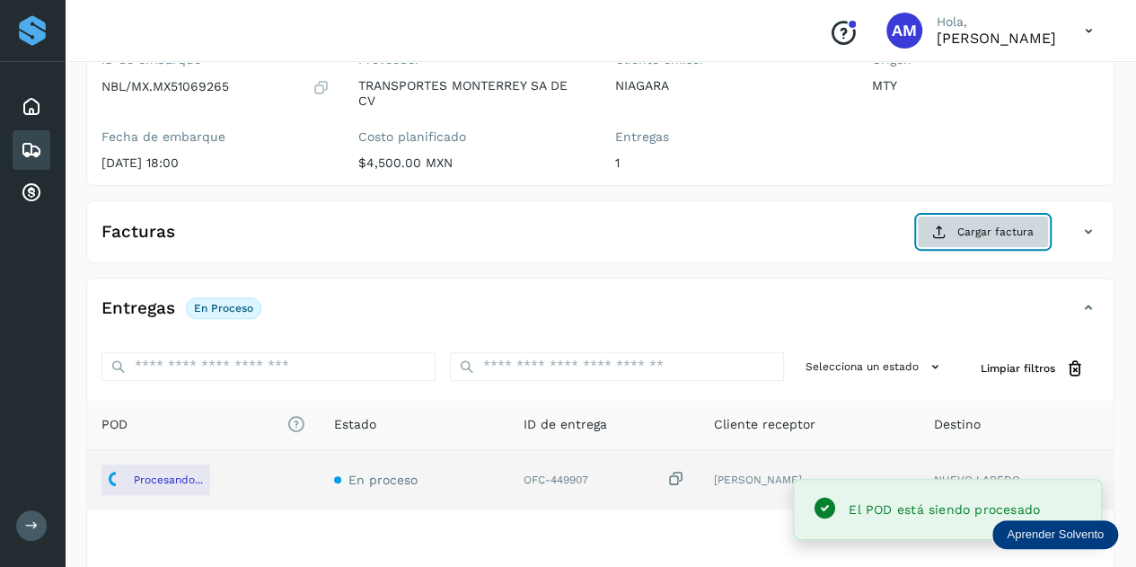
click at [976, 229] on span "Cargar factura" at bounding box center [995, 232] width 76 height 16
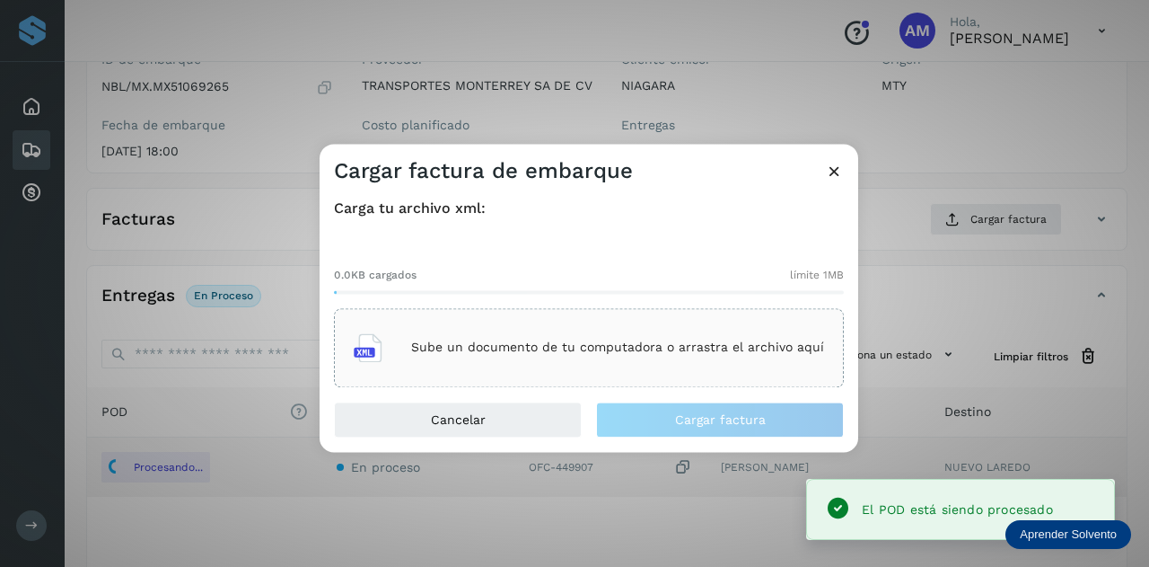
click at [625, 330] on div "Sube un documento de tu computadora o arrastra el archivo aquí" at bounding box center [589, 347] width 470 height 48
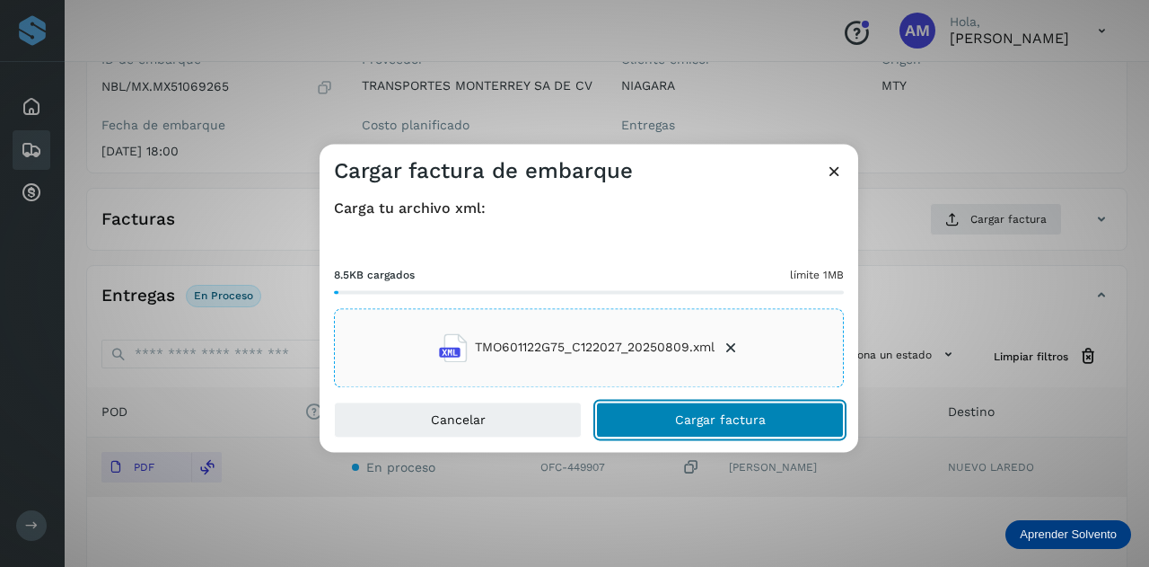
click at [655, 420] on button "Cargar factura" at bounding box center [720, 419] width 248 height 36
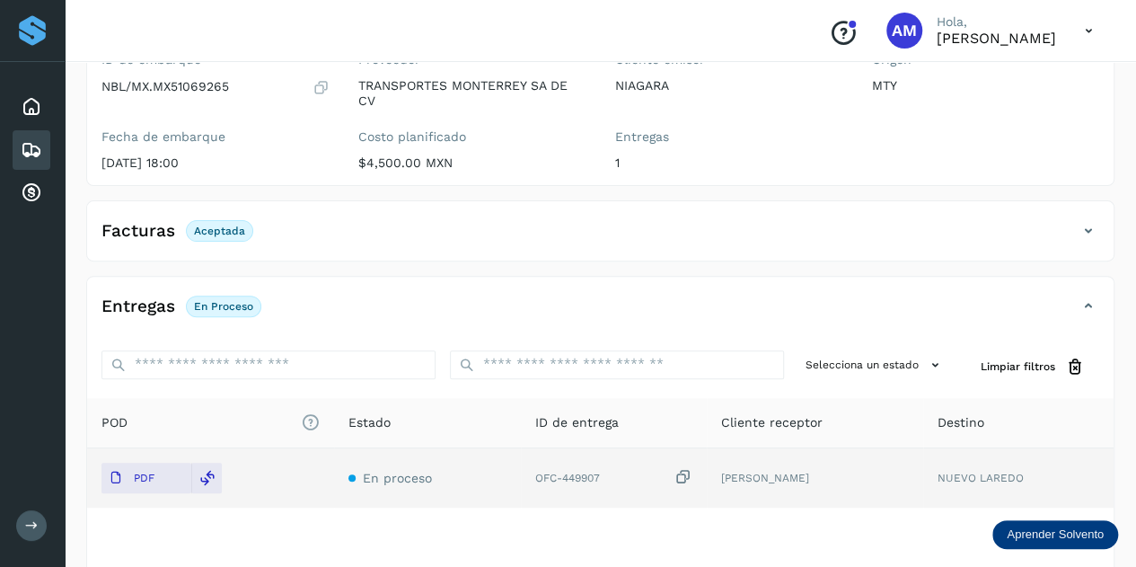
scroll to position [0, 0]
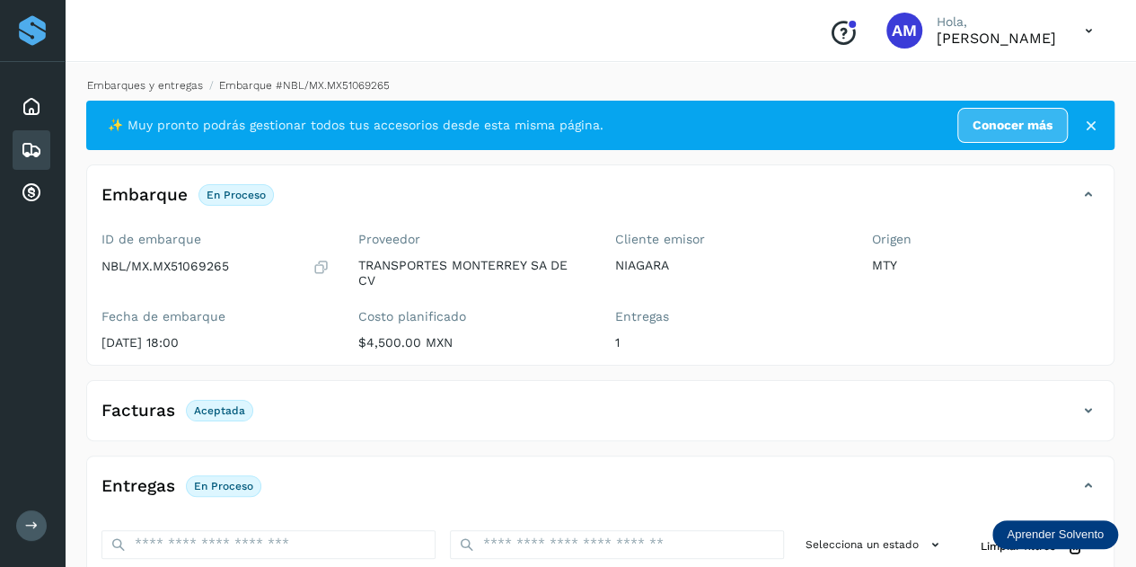
click at [154, 85] on link "Embarques y entregas" at bounding box center [145, 85] width 116 height 13
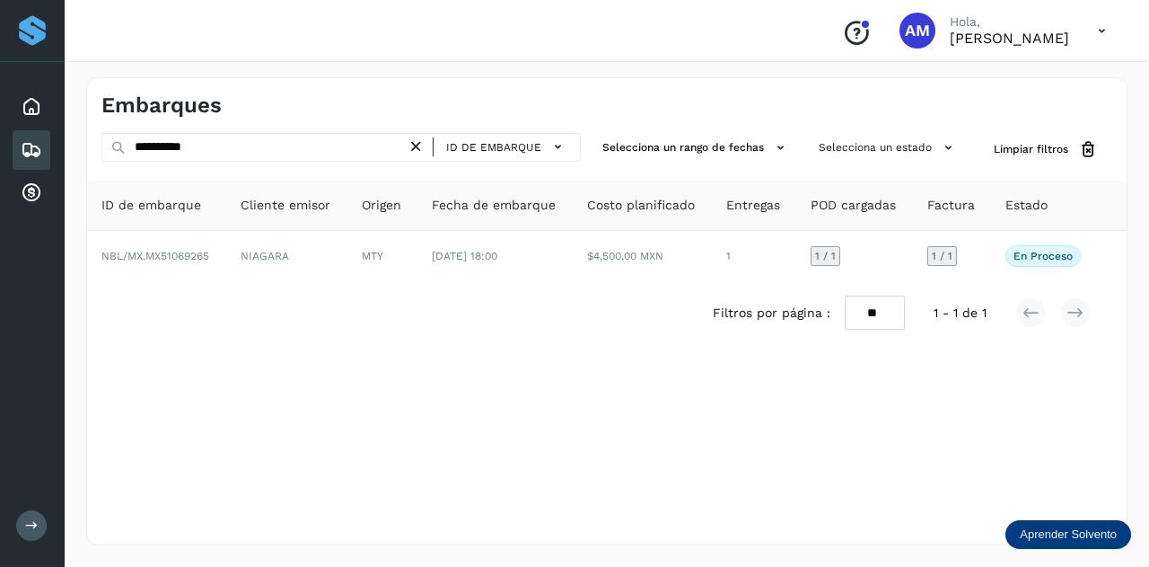
click at [413, 150] on icon at bounding box center [416, 146] width 19 height 19
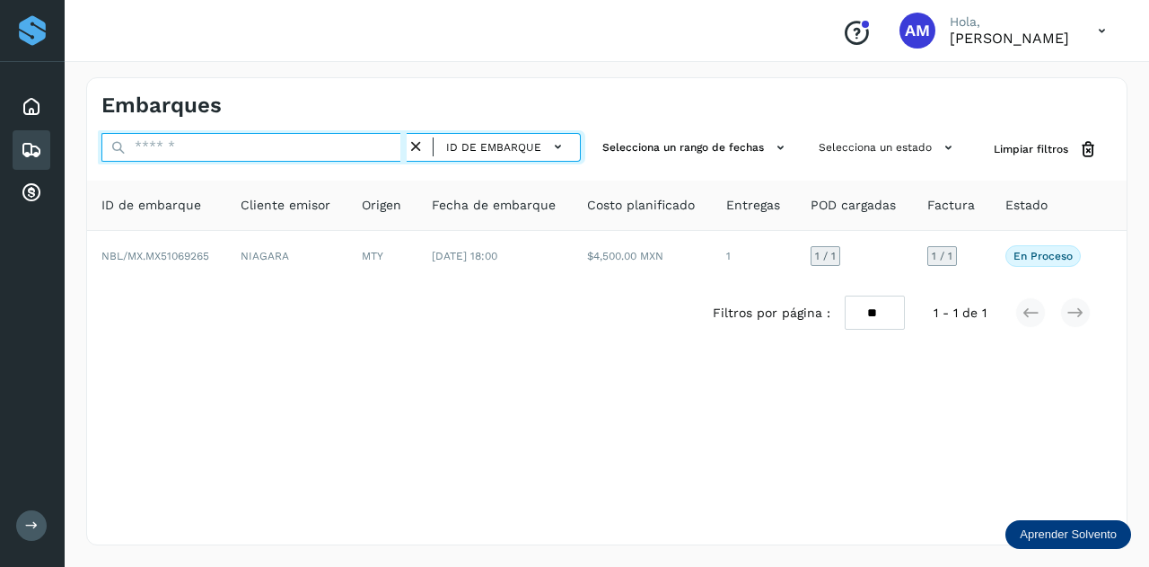
click at [367, 152] on input "text" at bounding box center [253, 147] width 305 height 29
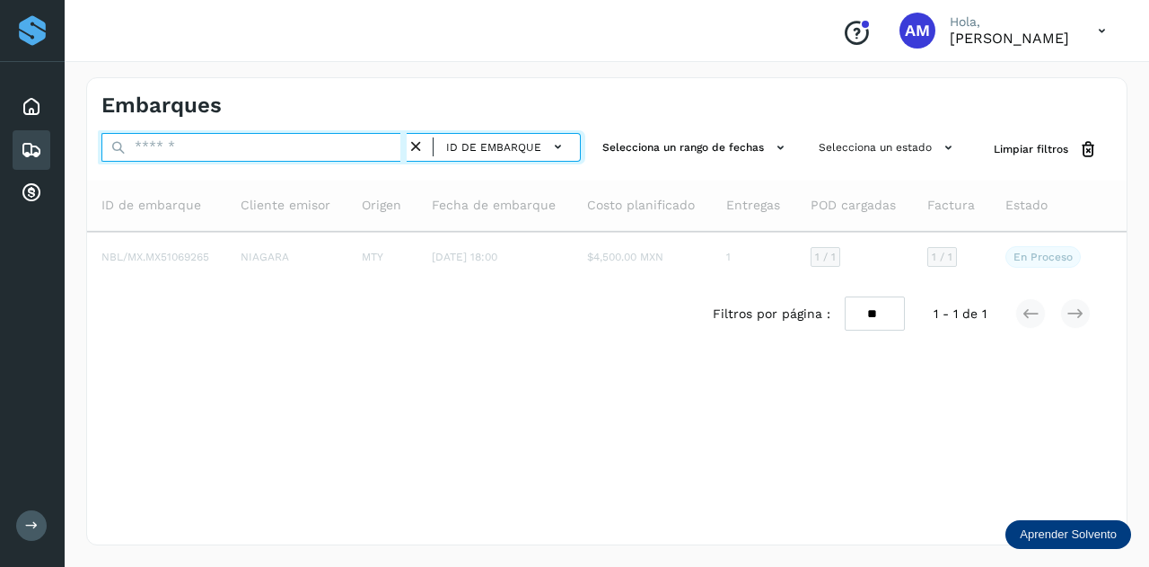
paste input "**********"
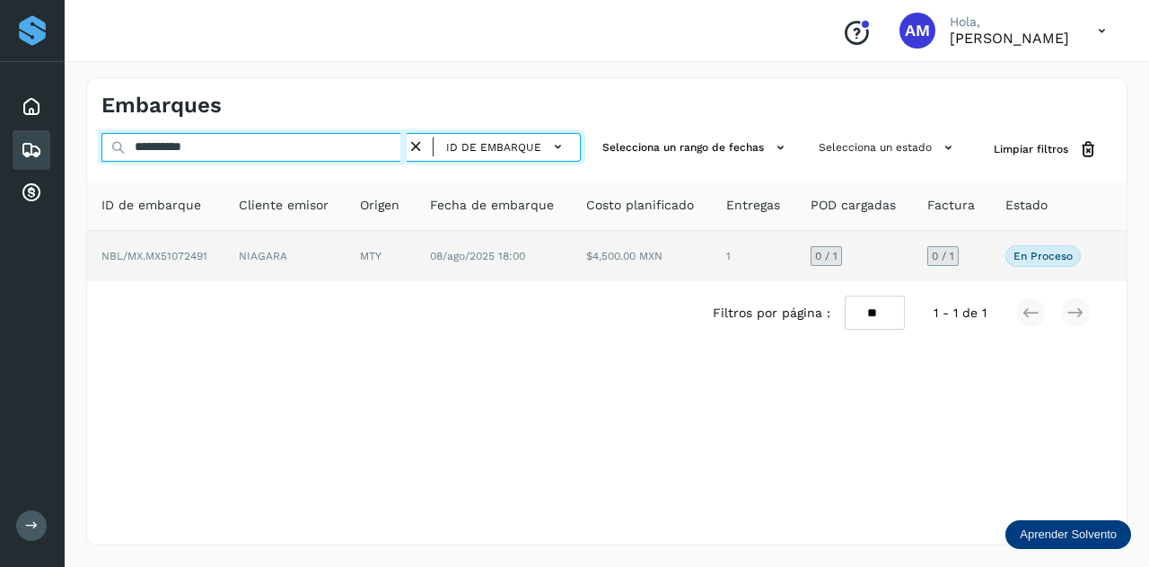
type input "**********"
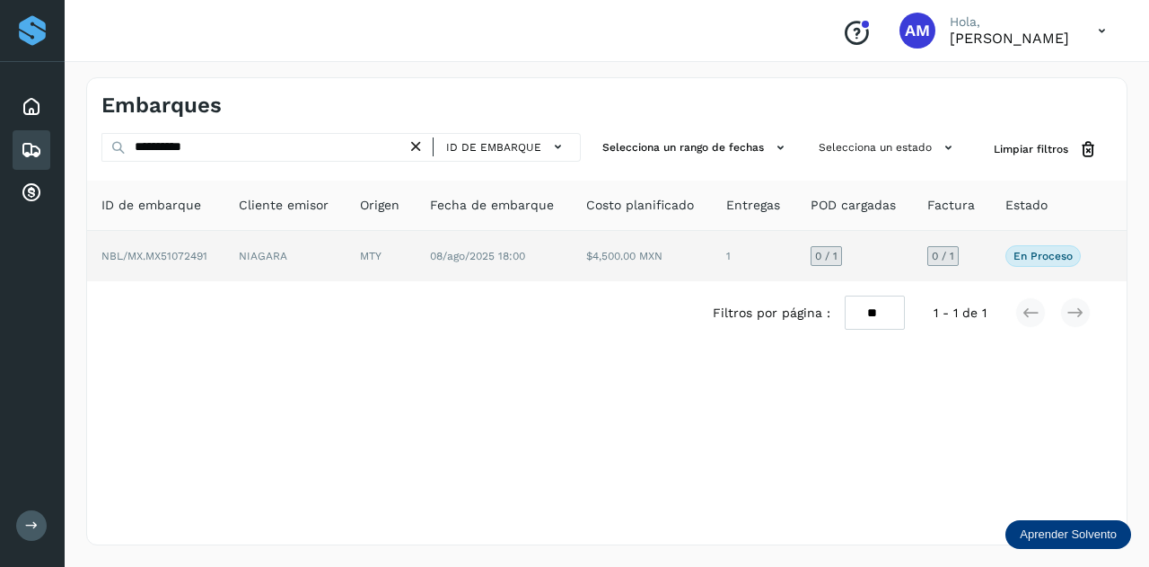
click at [366, 251] on td "MTY" at bounding box center [381, 256] width 70 height 50
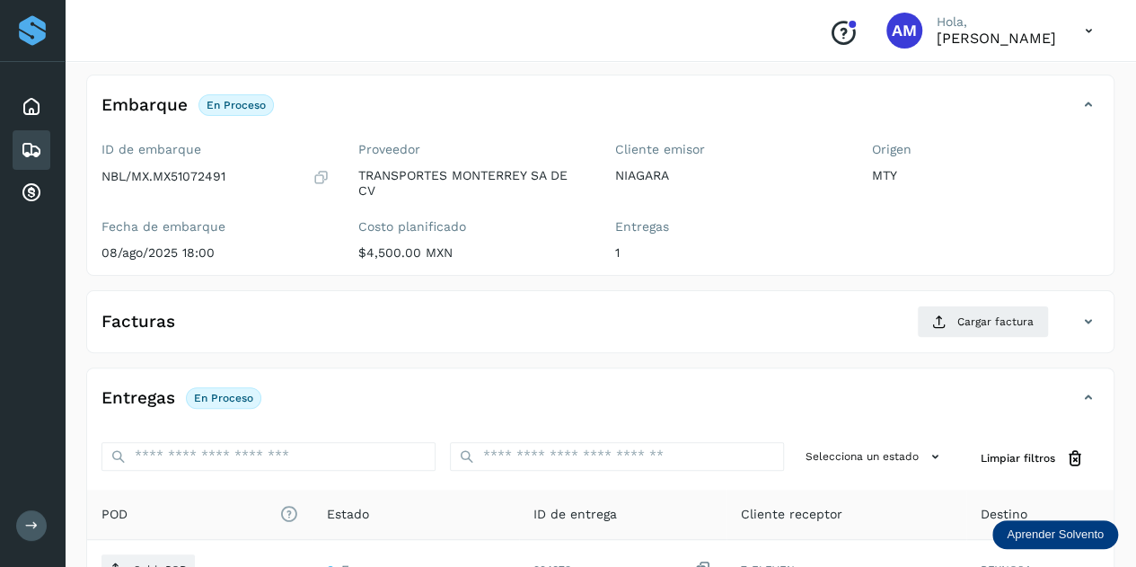
scroll to position [269, 0]
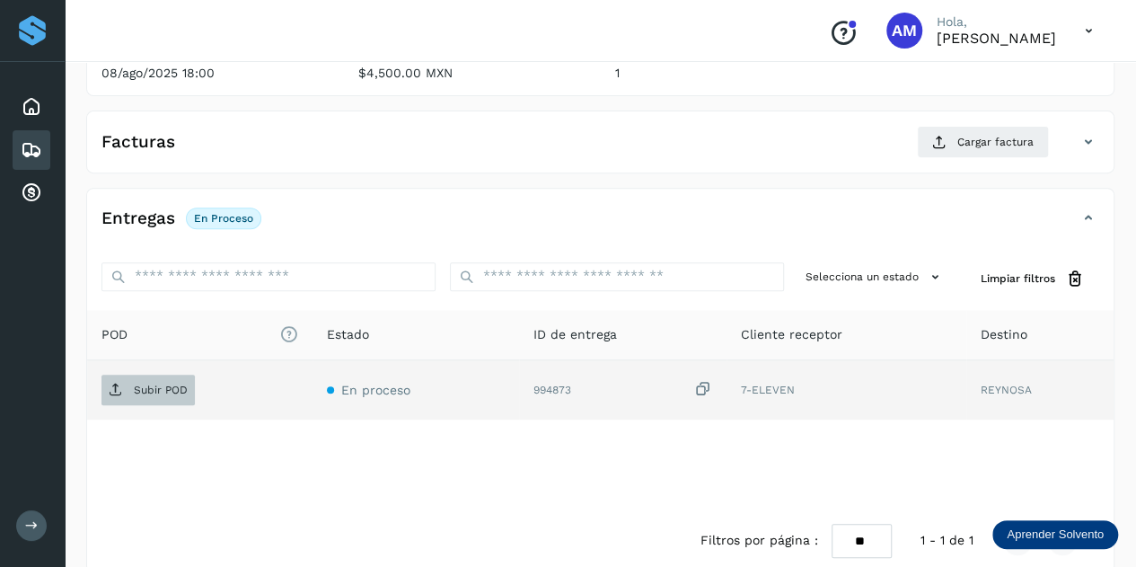
click at [135, 392] on p "Subir POD" at bounding box center [161, 389] width 54 height 13
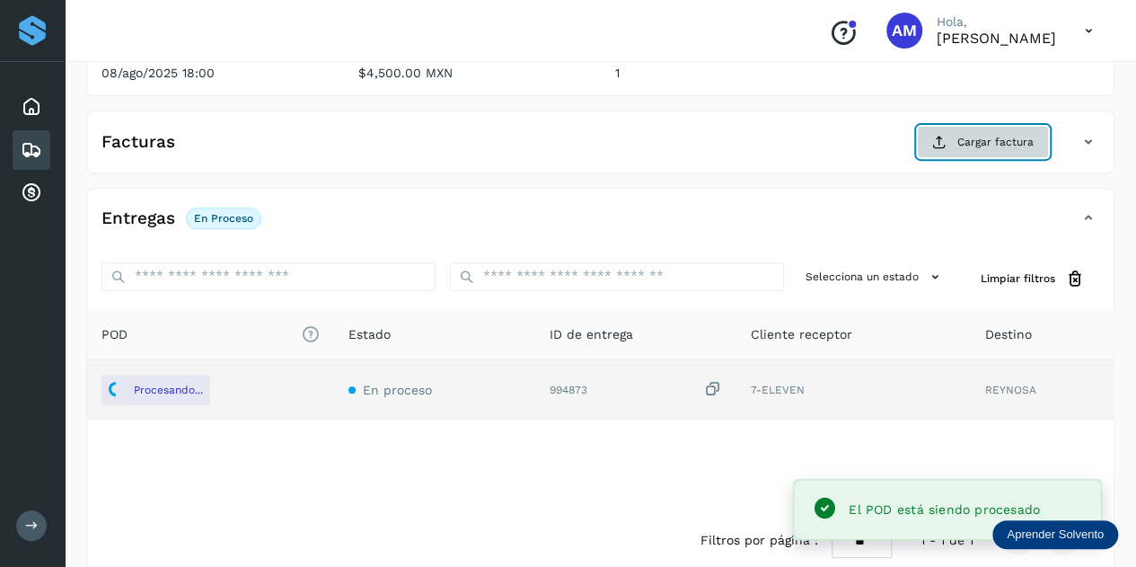
click at [955, 145] on button "Cargar factura" at bounding box center [983, 142] width 132 height 32
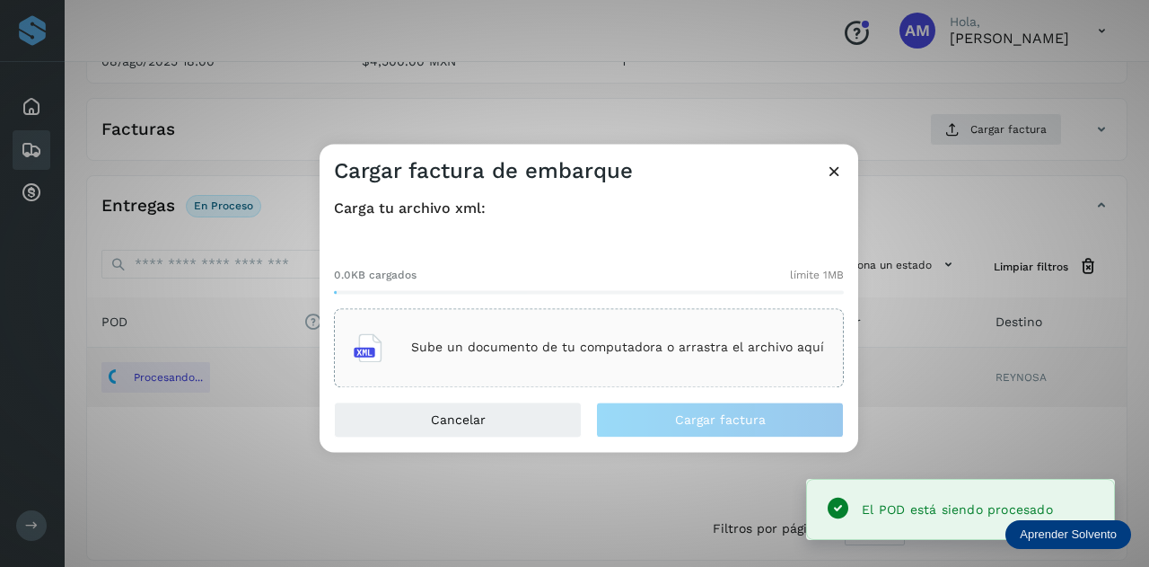
click at [635, 316] on div "Sube un documento de tu computadora o arrastra el archivo aquí" at bounding box center [589, 347] width 510 height 79
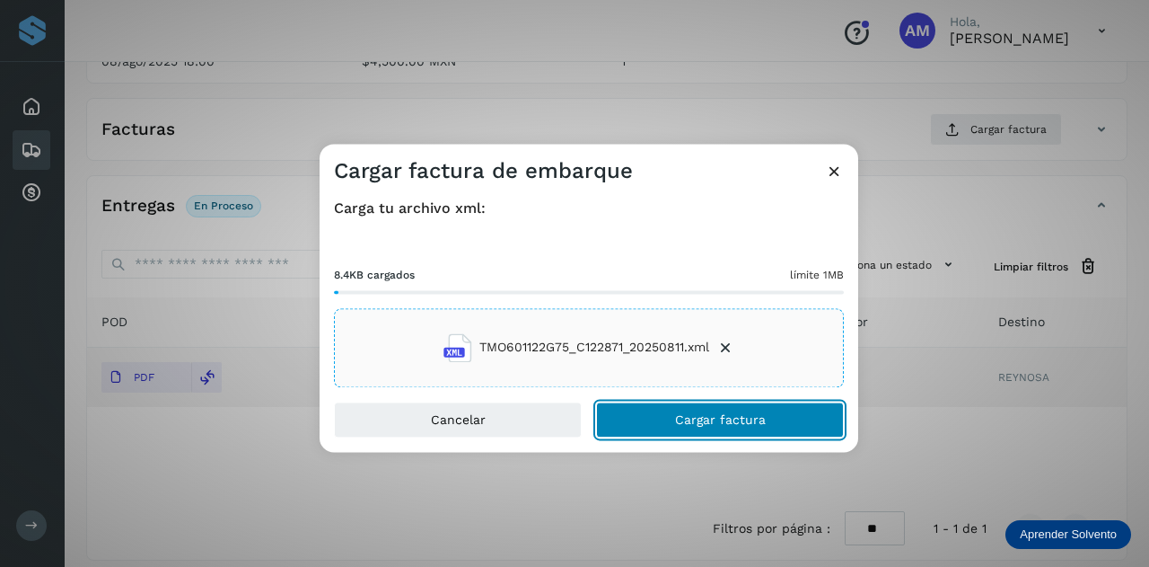
click at [659, 419] on button "Cargar factura" at bounding box center [720, 419] width 248 height 36
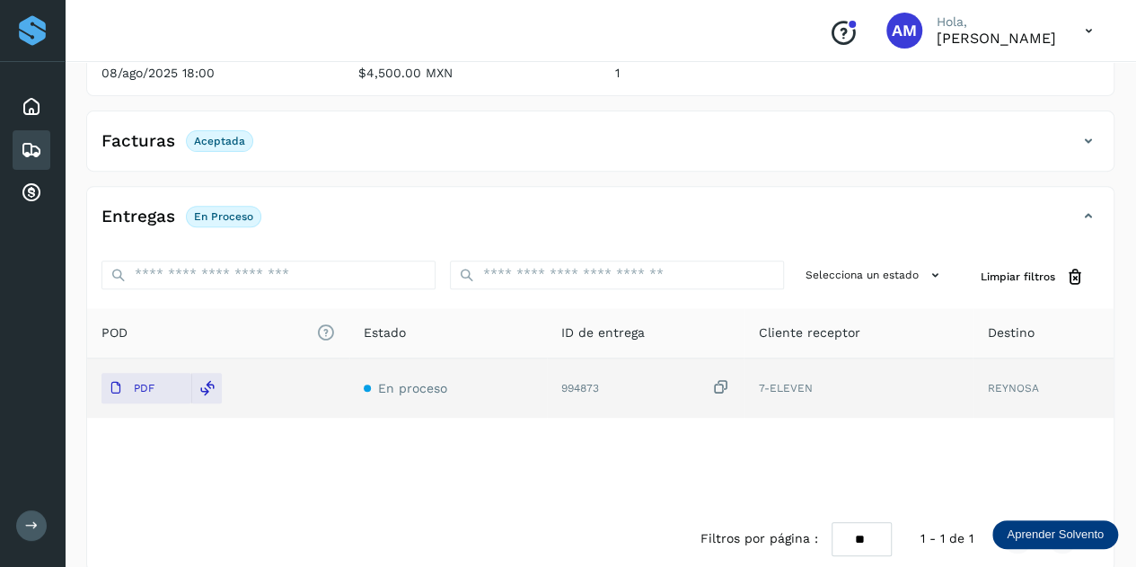
scroll to position [0, 0]
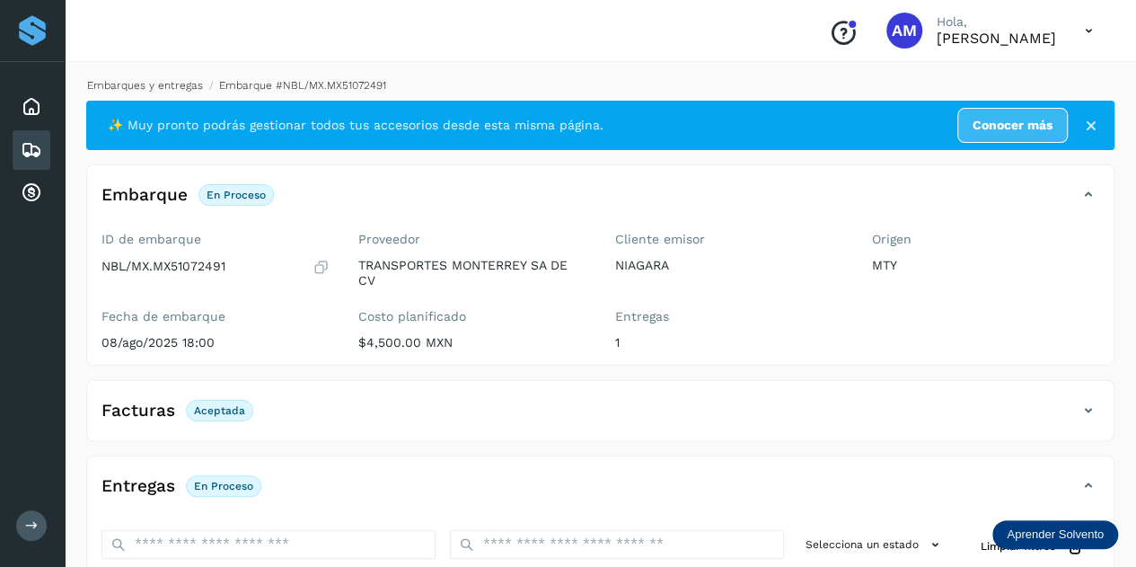
click at [162, 84] on link "Embarques y entregas" at bounding box center [145, 85] width 116 height 13
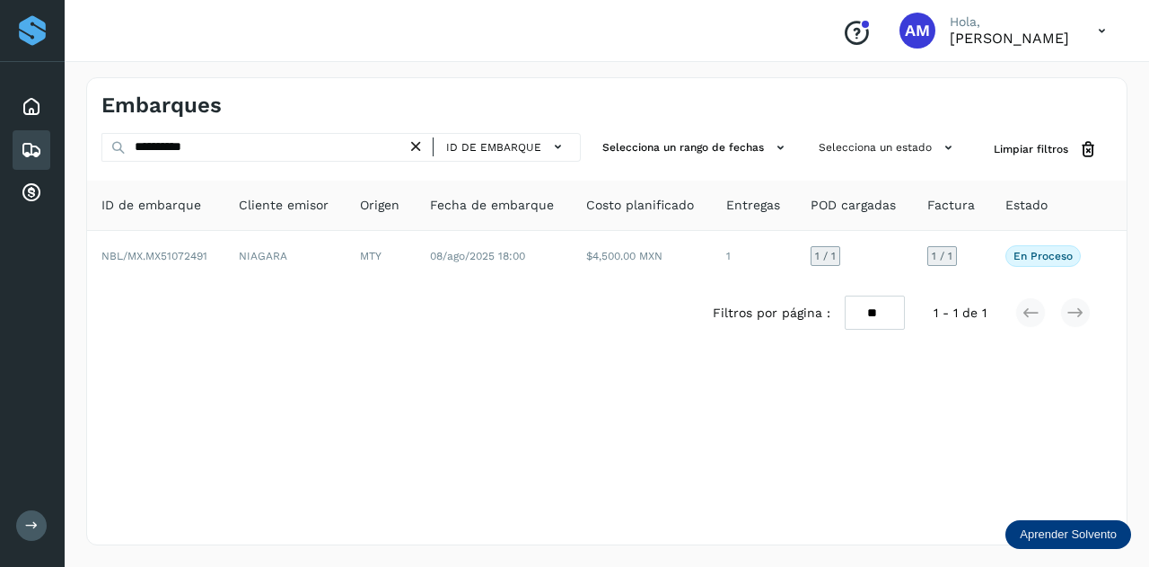
click at [412, 139] on icon at bounding box center [416, 146] width 19 height 19
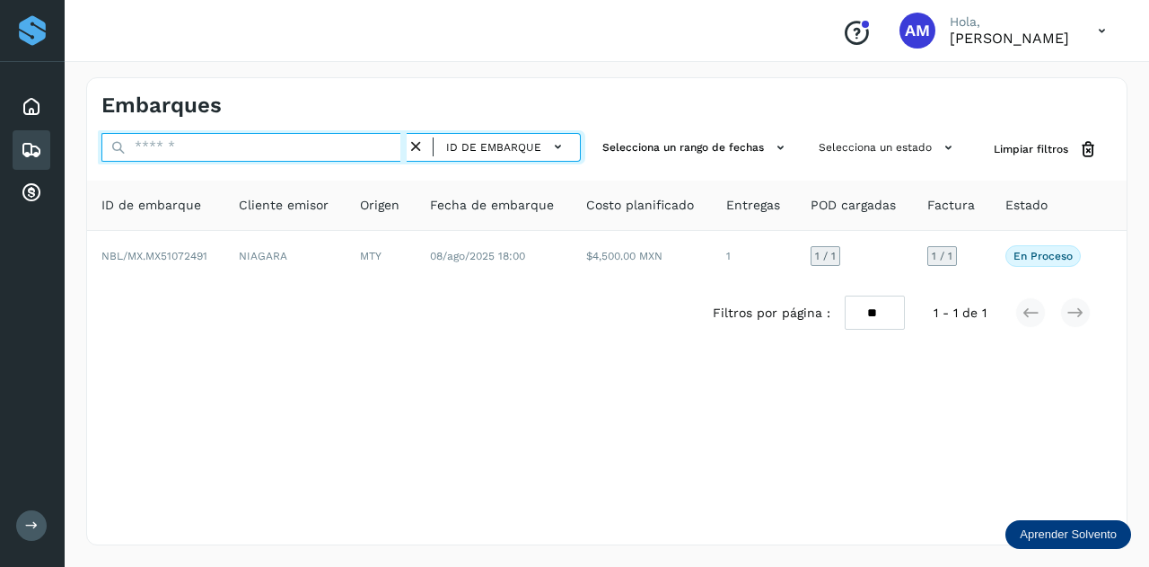
click at [359, 147] on input "text" at bounding box center [253, 147] width 305 height 29
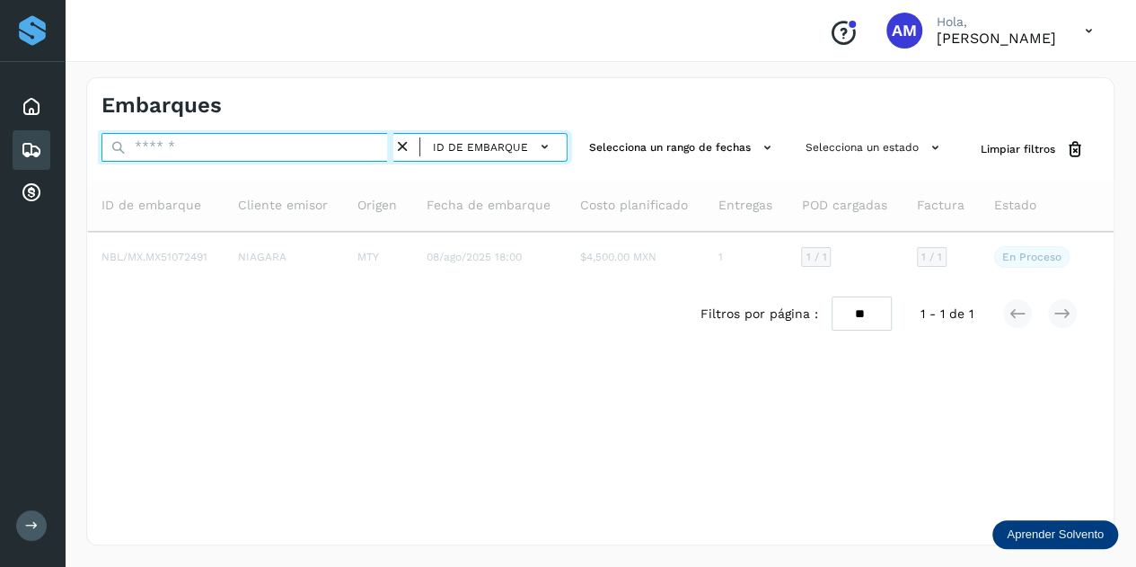
paste input "**********"
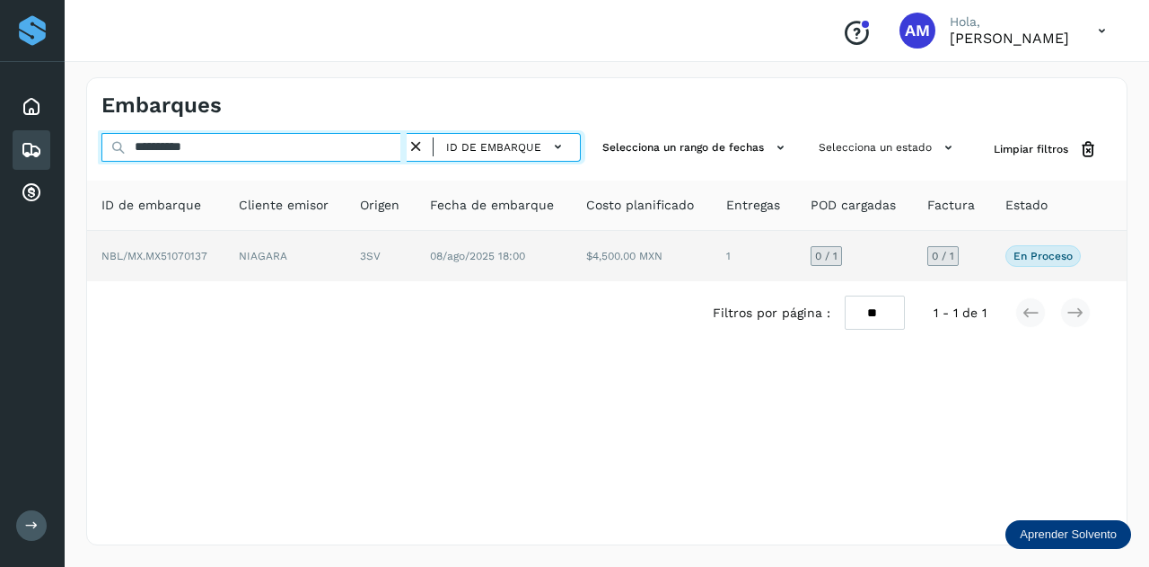
type input "**********"
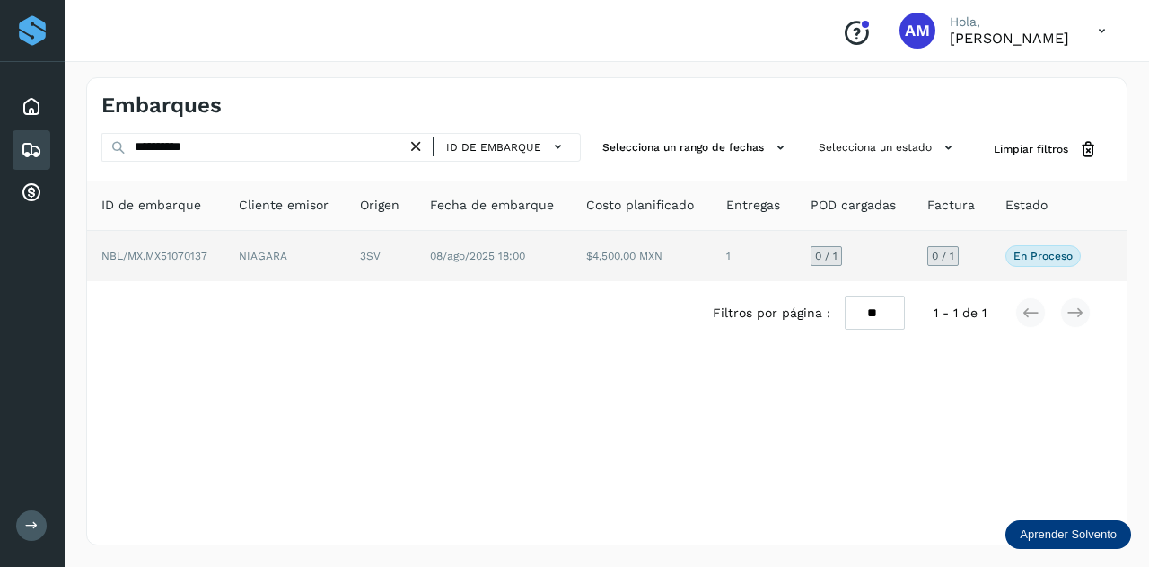
click at [399, 251] on td "3SV" at bounding box center [381, 256] width 70 height 50
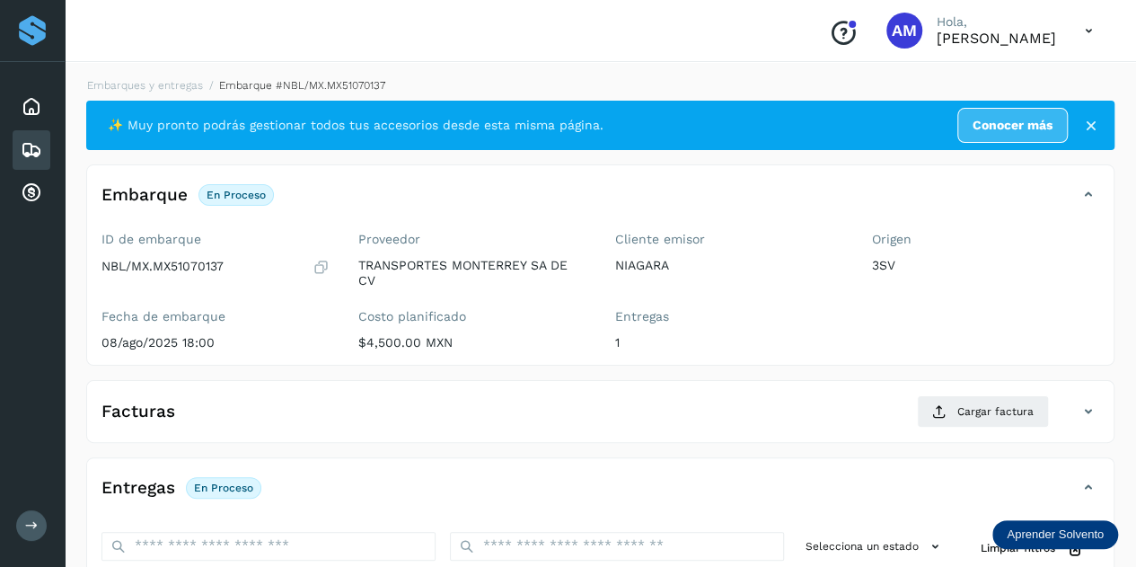
scroll to position [180, 0]
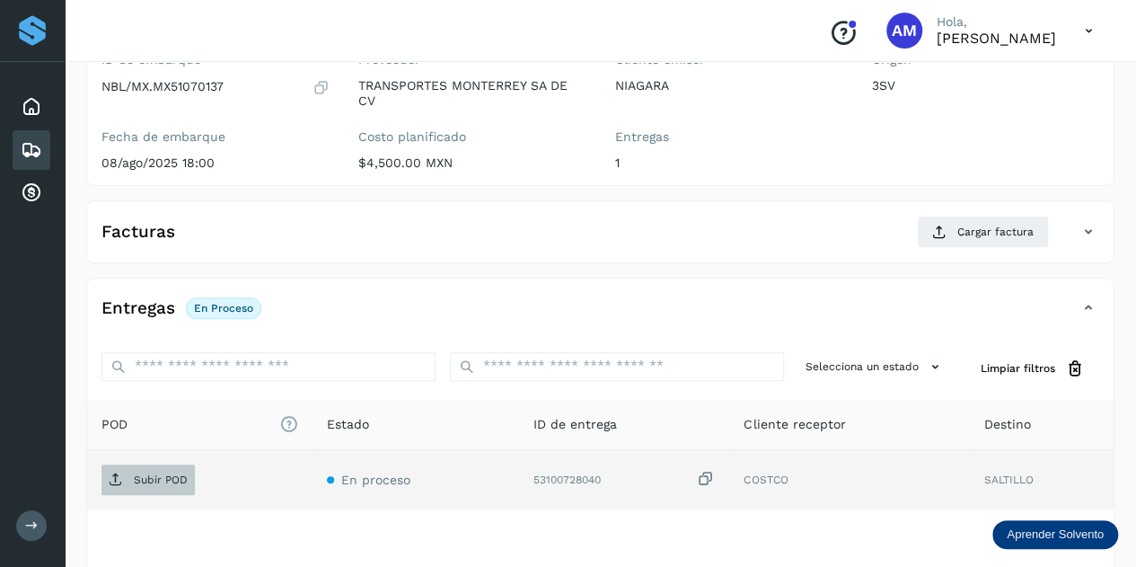
click at [128, 471] on span "Subir POD" at bounding box center [147, 479] width 93 height 29
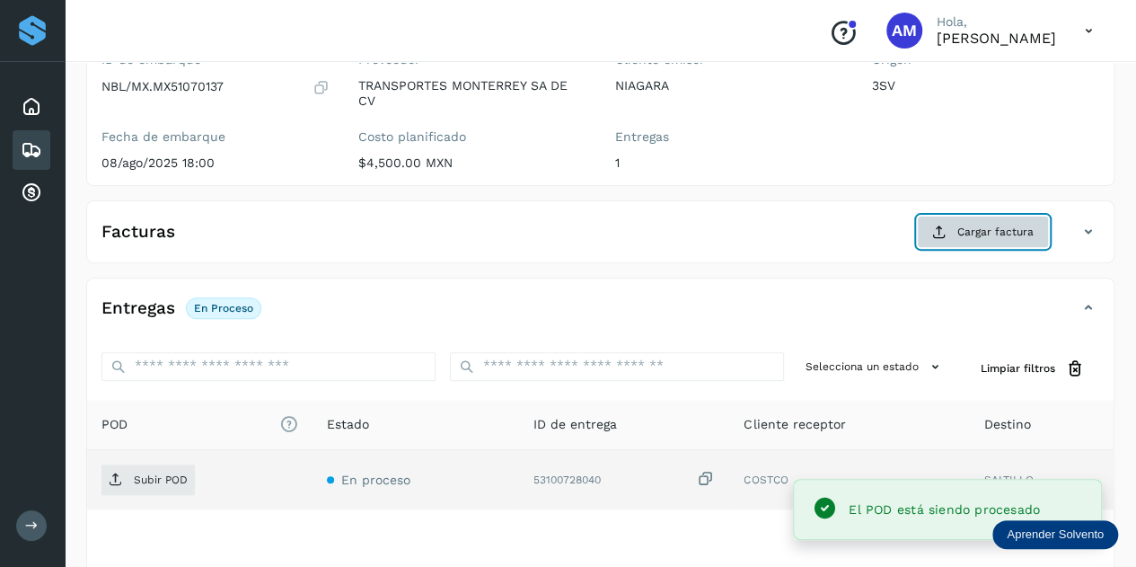
click at [952, 226] on button "Cargar factura" at bounding box center [983, 231] width 132 height 32
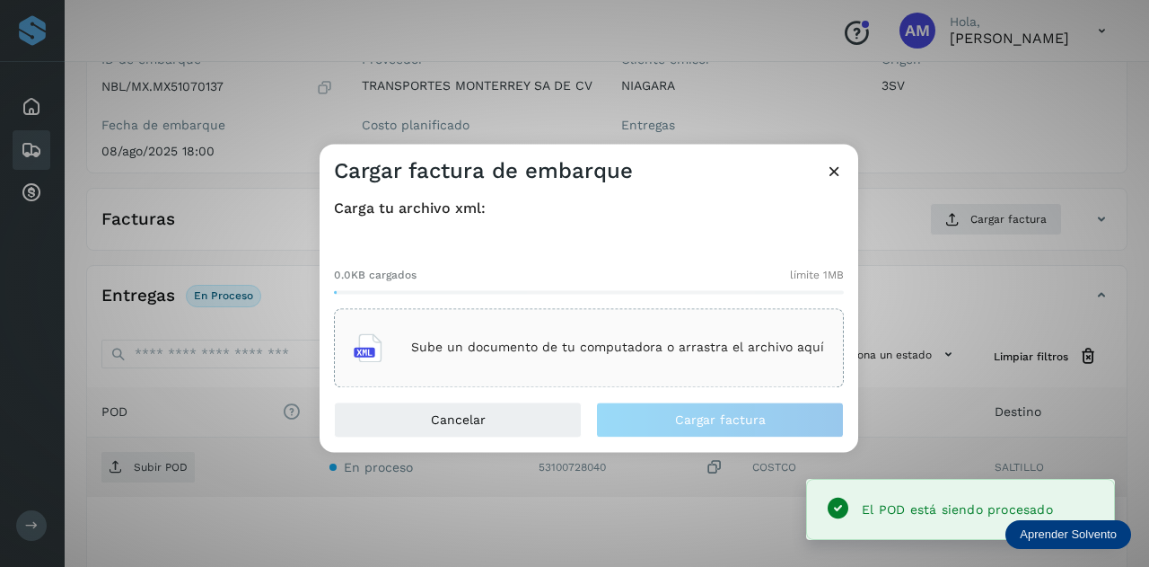
click at [611, 340] on p "Sube un documento de tu computadora o arrastra el archivo aquí" at bounding box center [617, 347] width 413 height 15
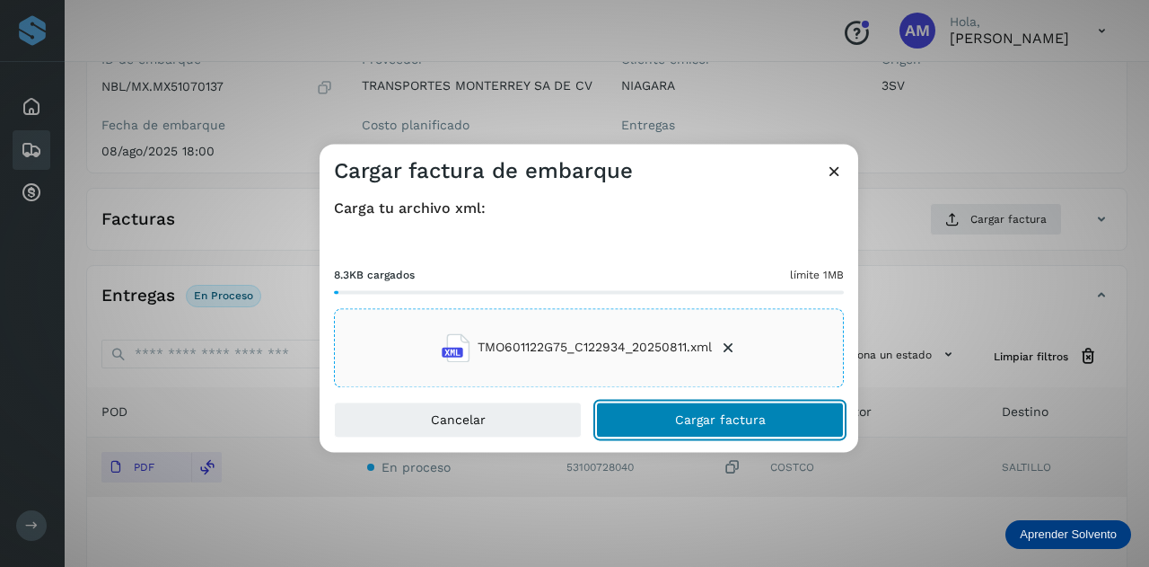
click at [632, 415] on button "Cargar factura" at bounding box center [720, 419] width 248 height 36
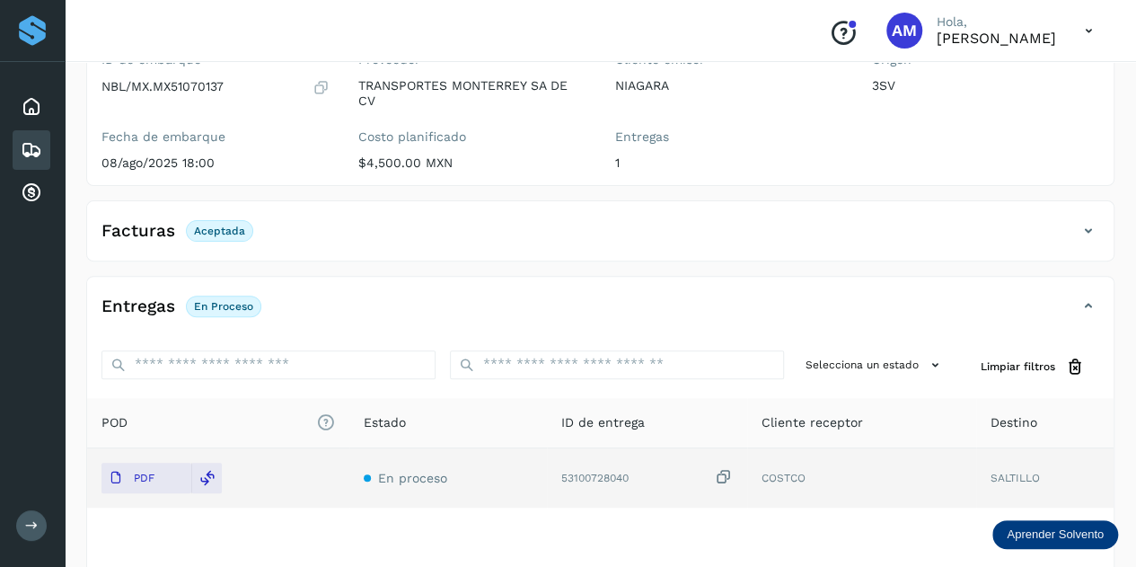
scroll to position [0, 0]
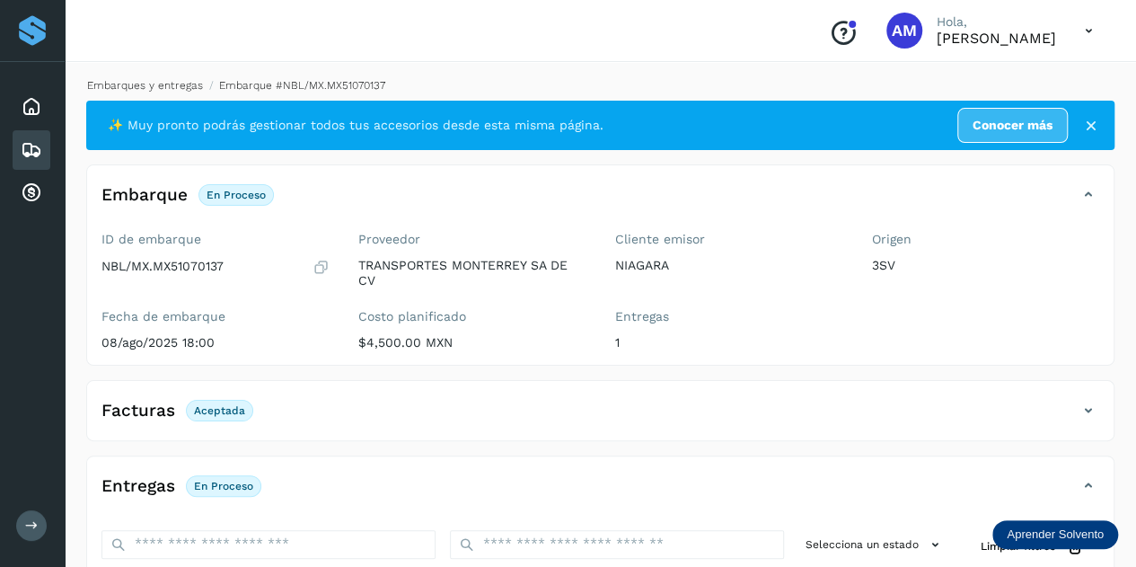
click at [176, 87] on link "Embarques y entregas" at bounding box center [145, 85] width 116 height 13
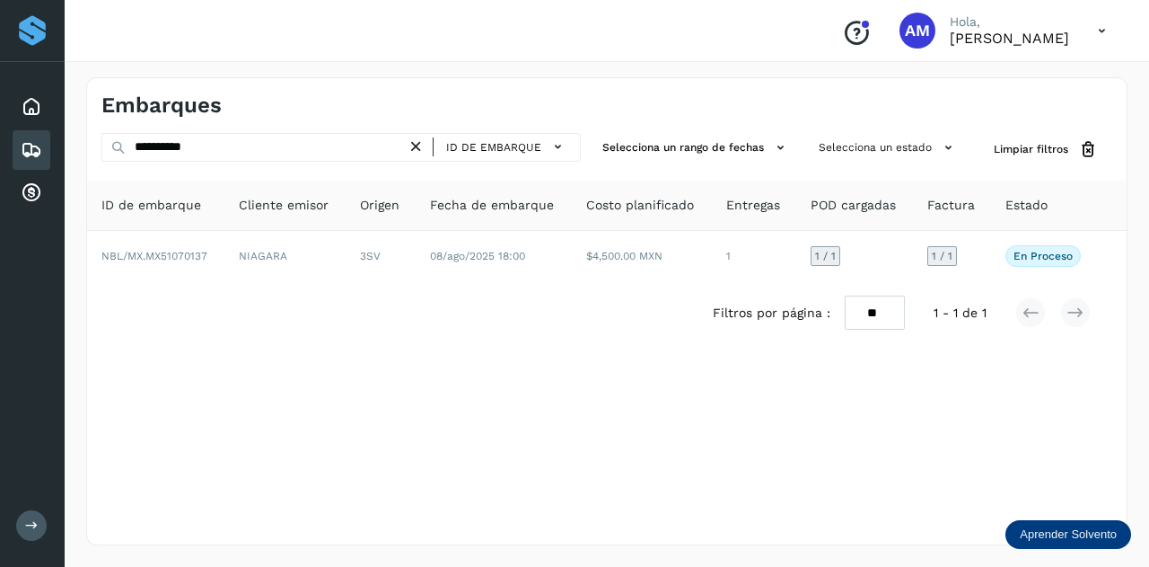
click at [419, 149] on icon at bounding box center [416, 146] width 19 height 19
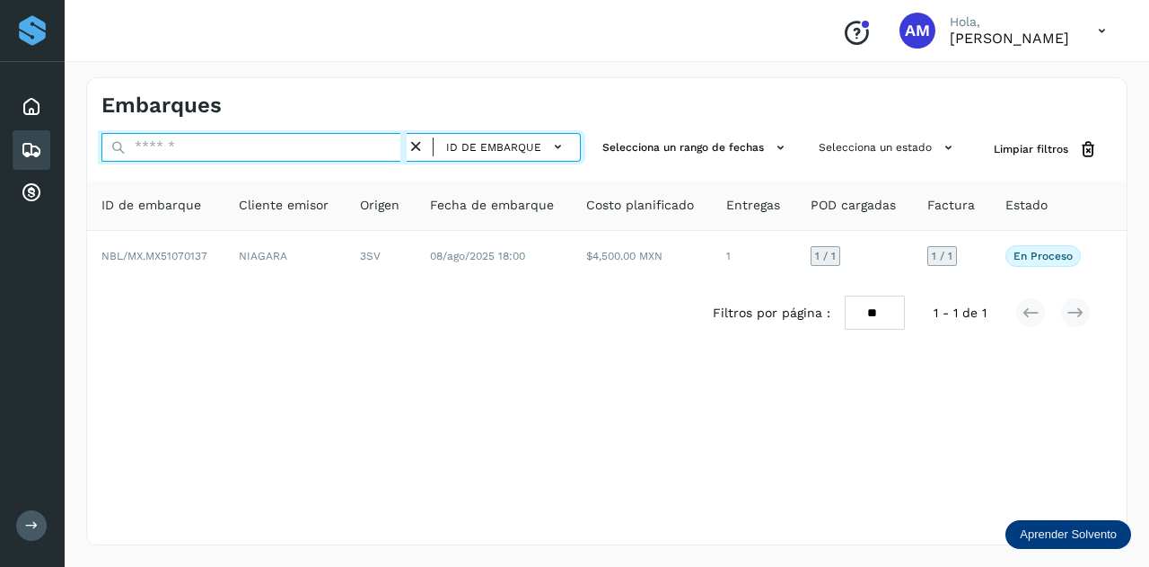
click at [358, 148] on input "text" at bounding box center [253, 147] width 305 height 29
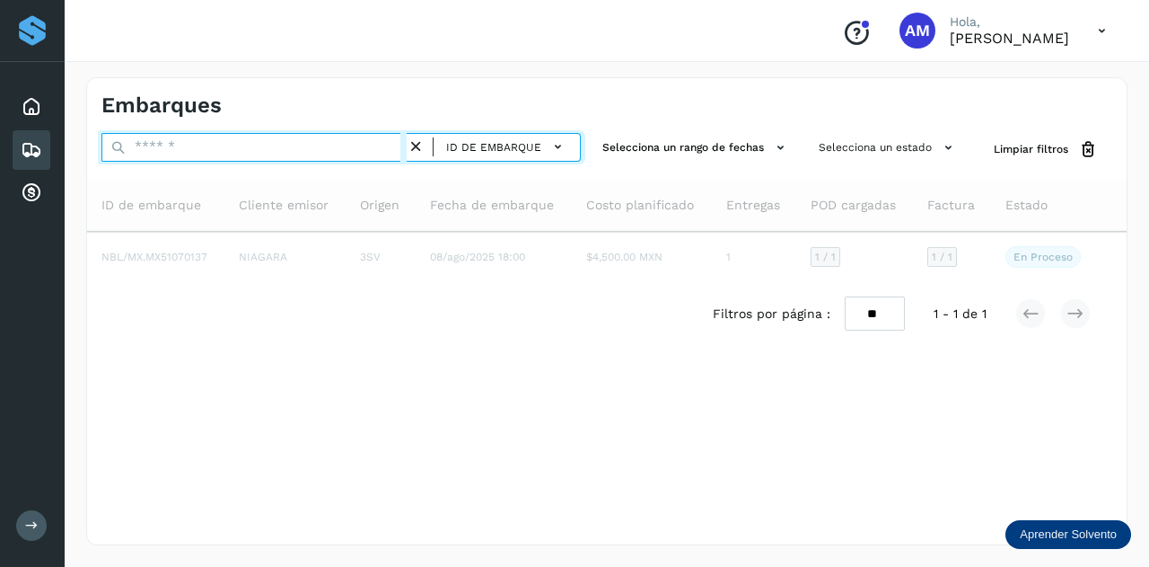
paste input "**********"
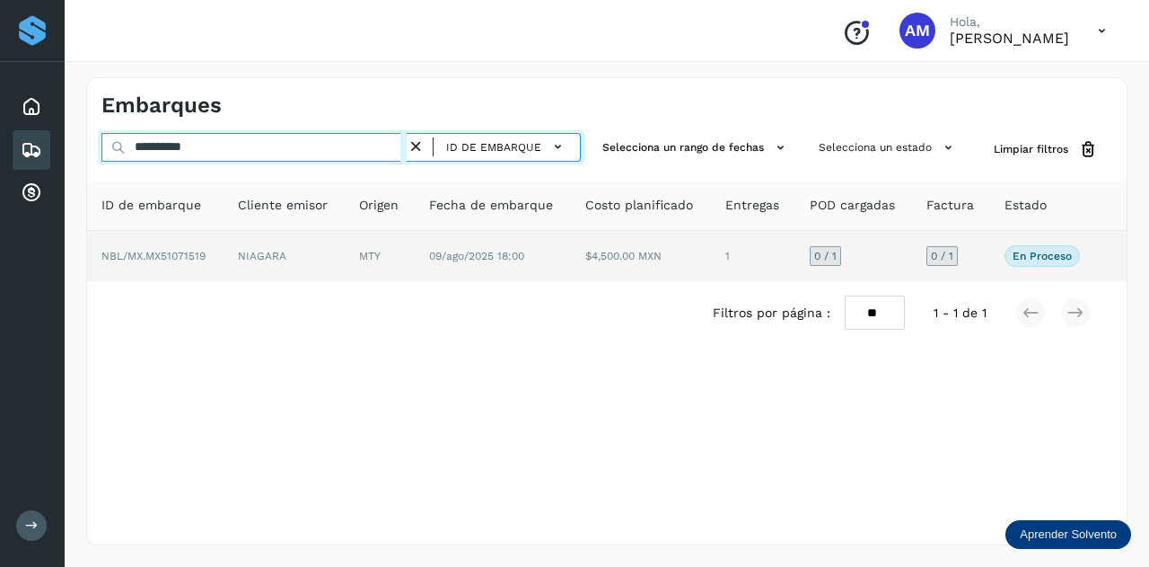
type input "**********"
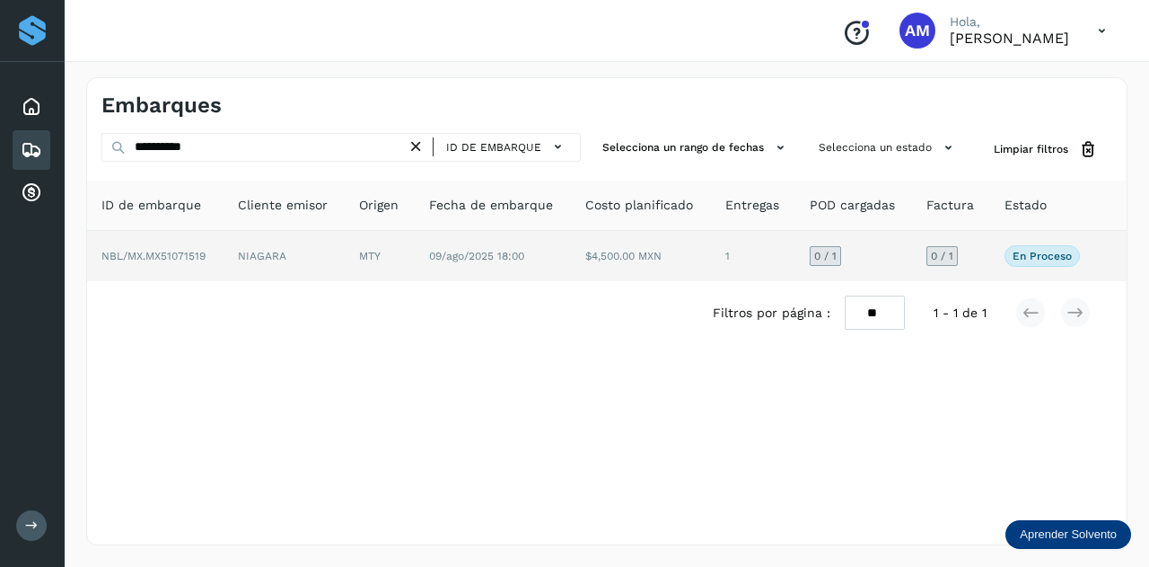
click at [416, 251] on td "09/ago/2025 18:00" at bounding box center [493, 256] width 156 height 50
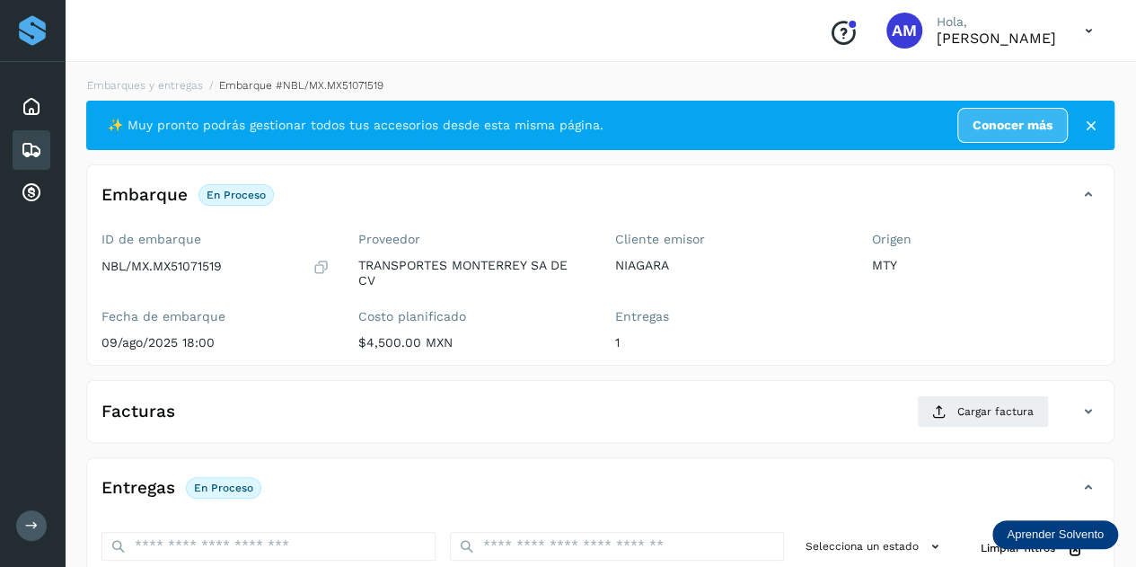
scroll to position [269, 0]
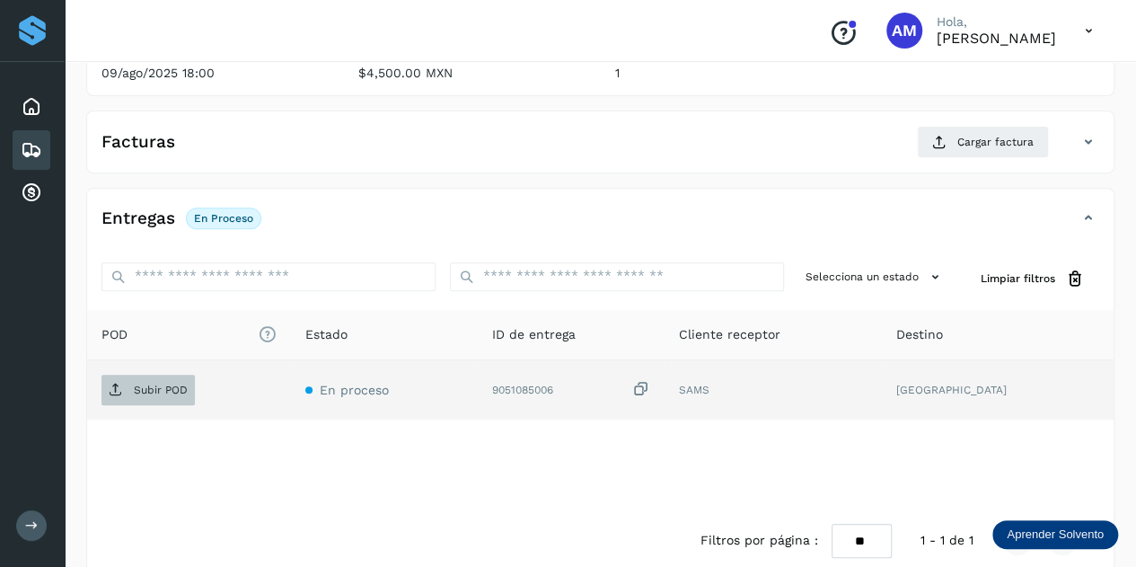
click at [154, 383] on p "Subir POD" at bounding box center [161, 389] width 54 height 13
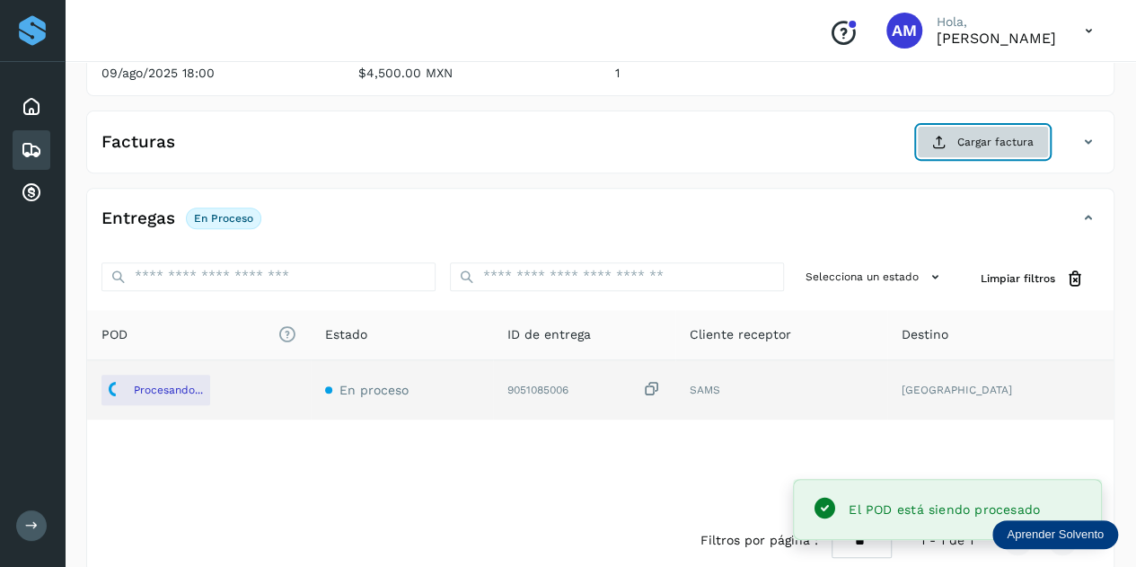
click at [965, 144] on span "Cargar factura" at bounding box center [995, 142] width 76 height 16
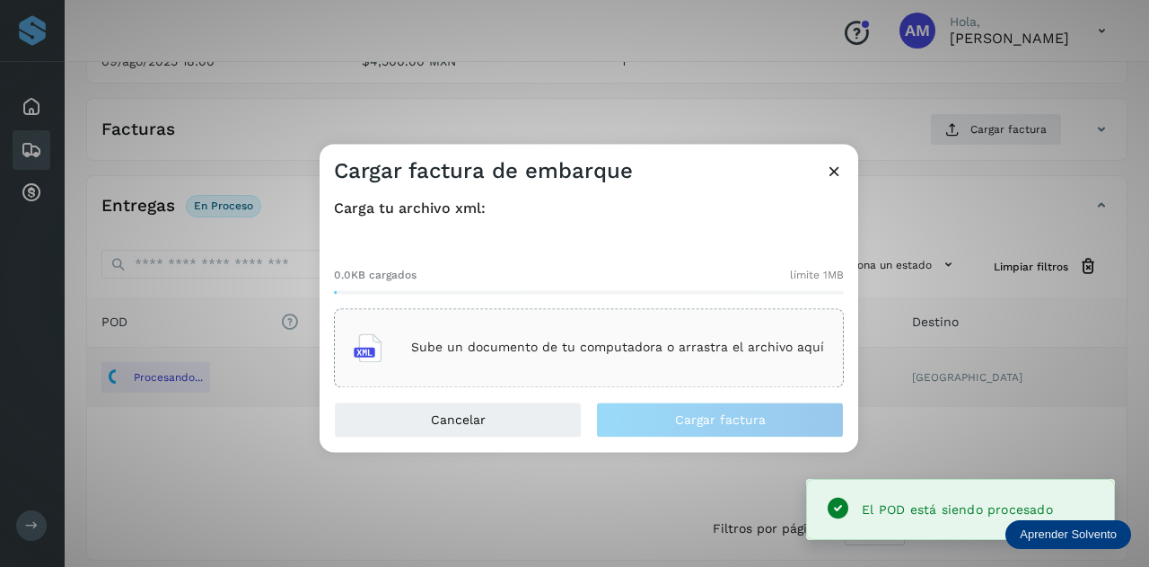
click at [639, 333] on div "Sube un documento de tu computadora o arrastra el archivo aquí" at bounding box center [589, 347] width 470 height 48
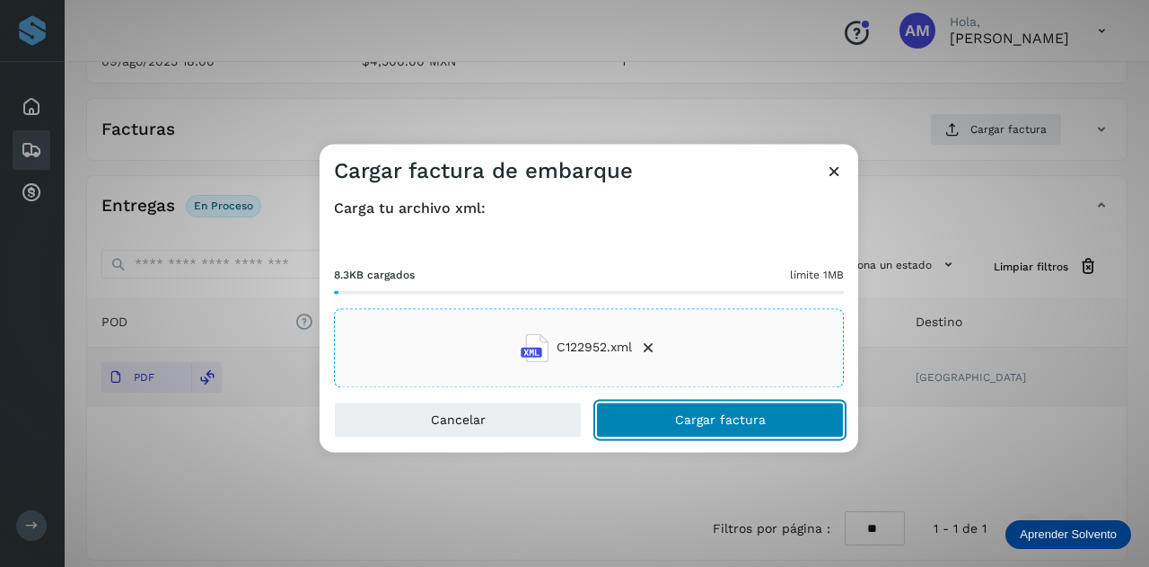
click at [664, 418] on button "Cargar factura" at bounding box center [720, 419] width 248 height 36
